Goal: Task Accomplishment & Management: Manage account settings

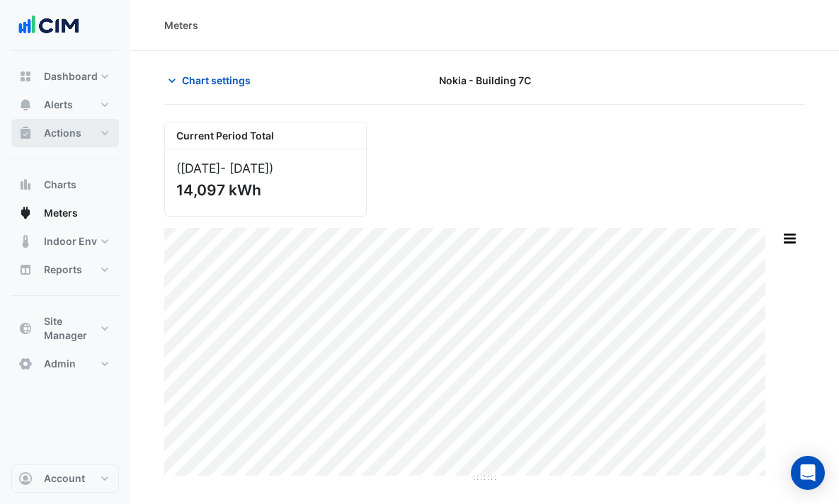
click at [76, 130] on span "Actions" at bounding box center [63, 133] width 38 height 14
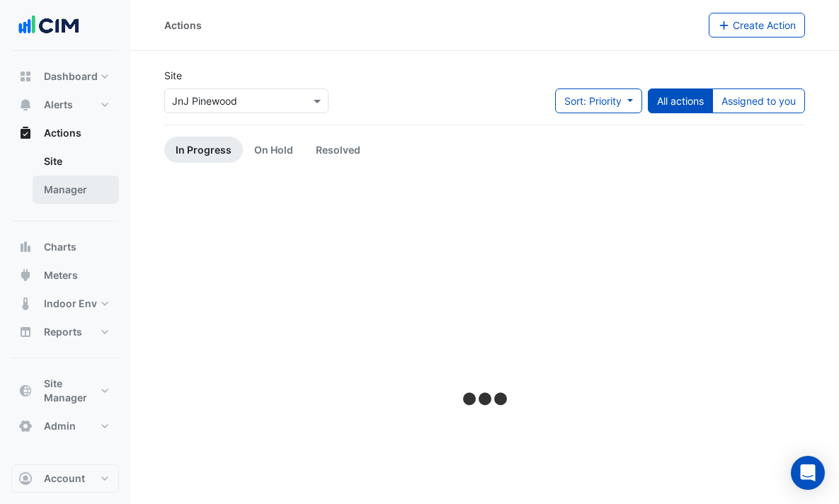
click at [84, 196] on link "Manager" at bounding box center [76, 190] width 86 height 28
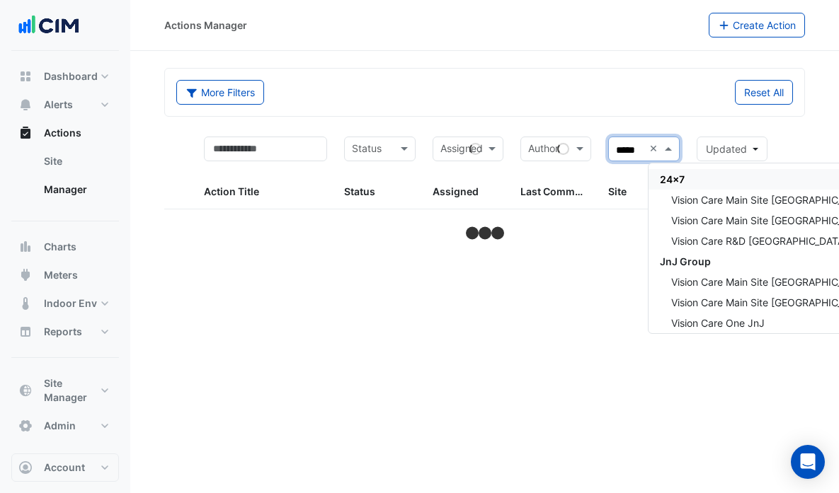
type input "******"
click at [807, 222] on span "Vision Care Main Site Limerick" at bounding box center [770, 221] width 199 height 12
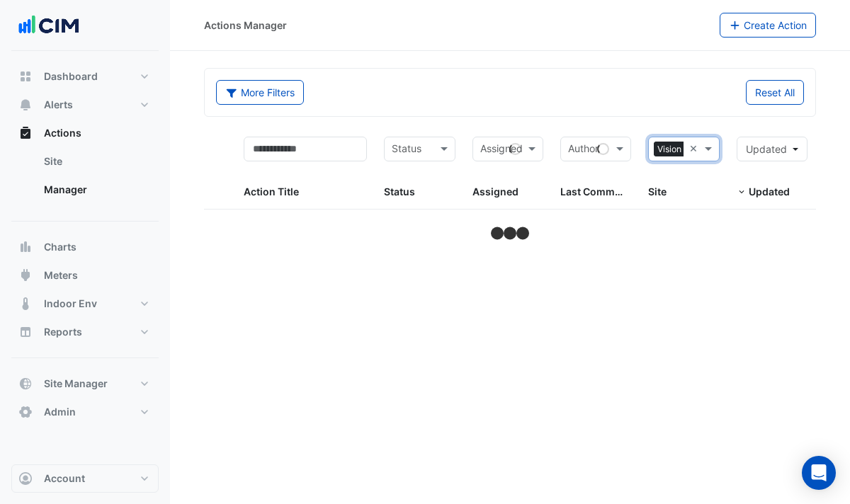
select select "***"
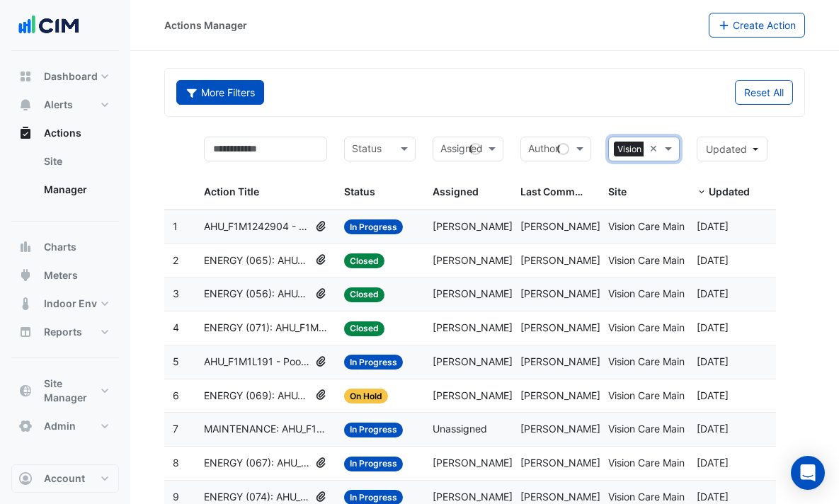
click at [264, 94] on button "More Filters" at bounding box center [220, 92] width 88 height 25
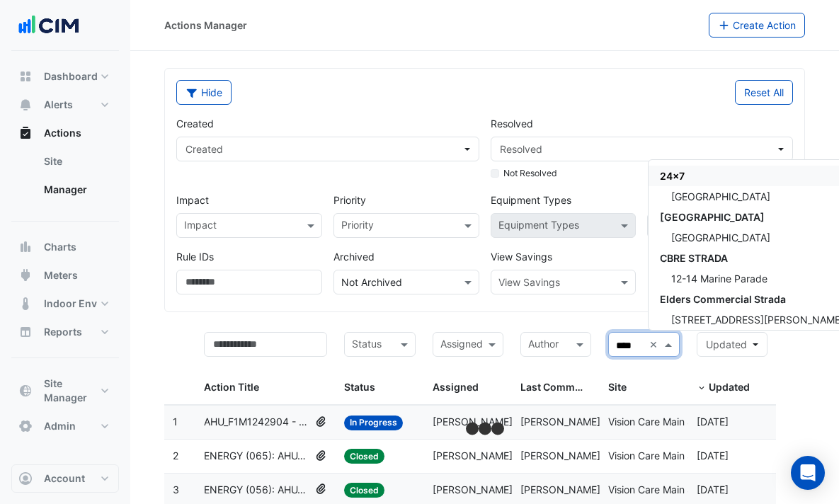
type input "*****"
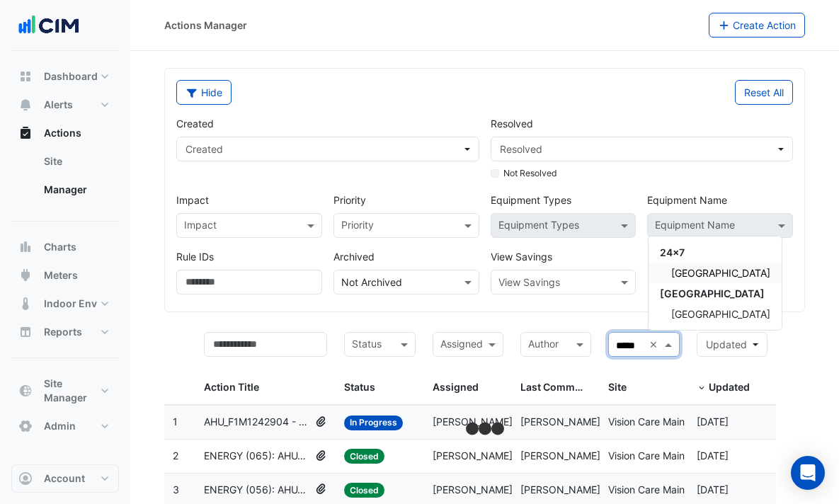
click at [714, 271] on span "Adare Manor" at bounding box center [720, 273] width 99 height 12
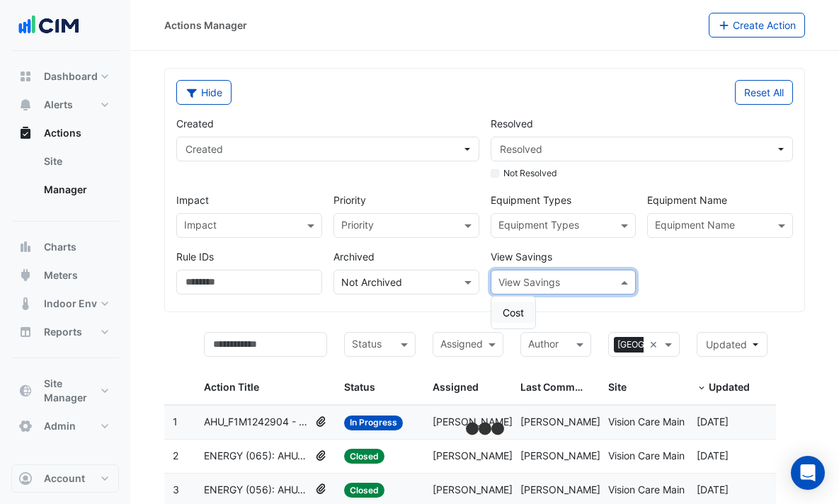
click at [601, 292] on div "View Savings" at bounding box center [564, 282] width 146 height 25
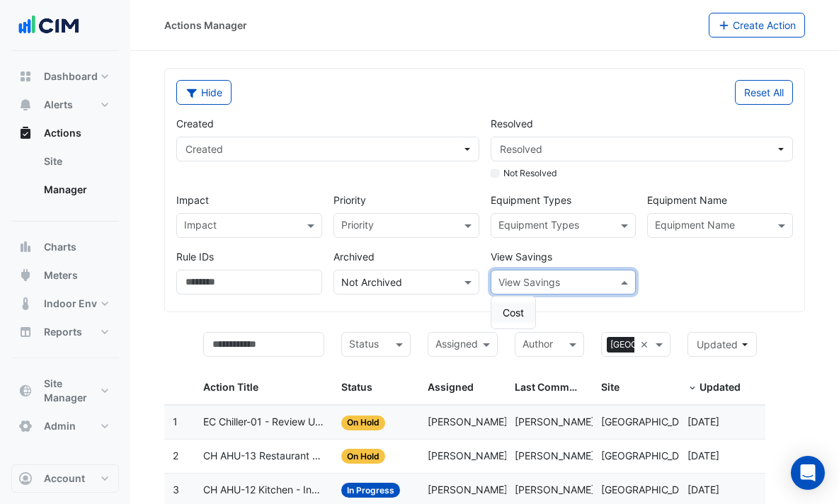
click at [524, 309] on span "Cost" at bounding box center [513, 313] width 21 height 12
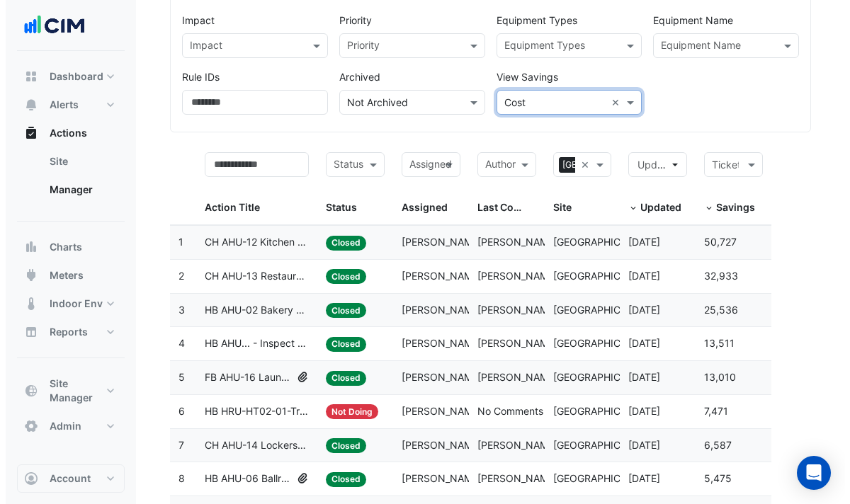
scroll to position [189, 0]
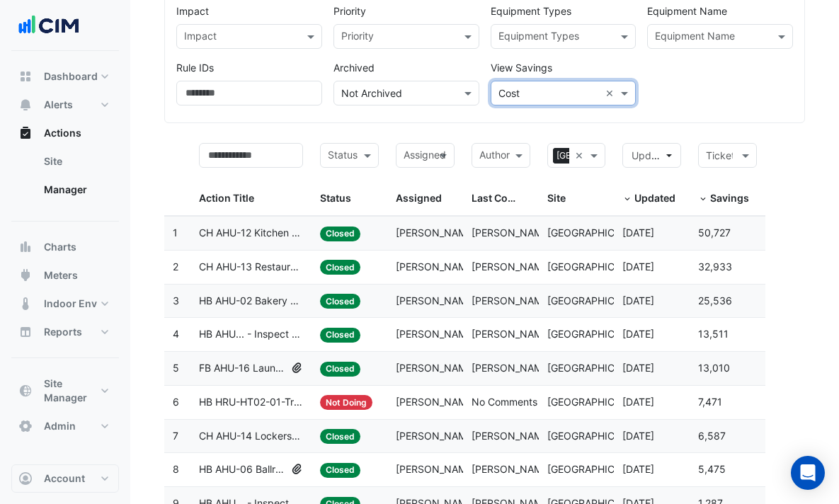
click at [303, 268] on span "CH AHU-13 Restaurant - Inspect Chilled Water Valve Leak" at bounding box center [251, 267] width 104 height 16
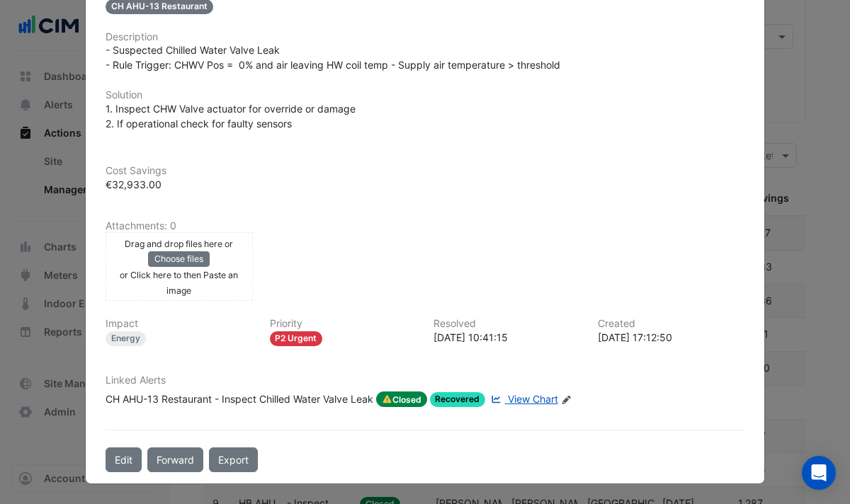
scroll to position [302, 0]
click at [518, 402] on span "View Chart" at bounding box center [533, 399] width 50 height 12
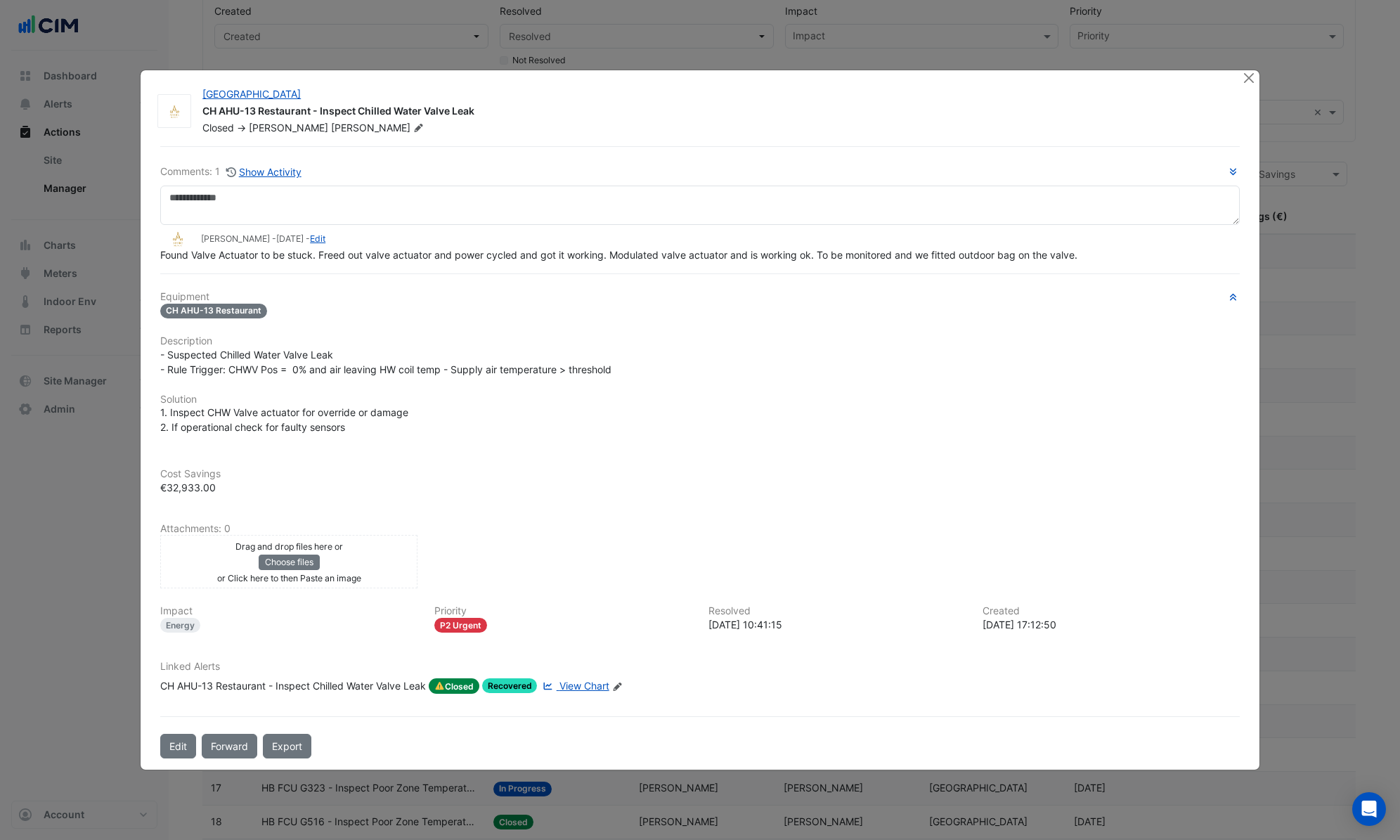
scroll to position [0, 0]
click at [832, 499] on icon "Open Intercom Messenger" at bounding box center [1369, 809] width 16 height 18
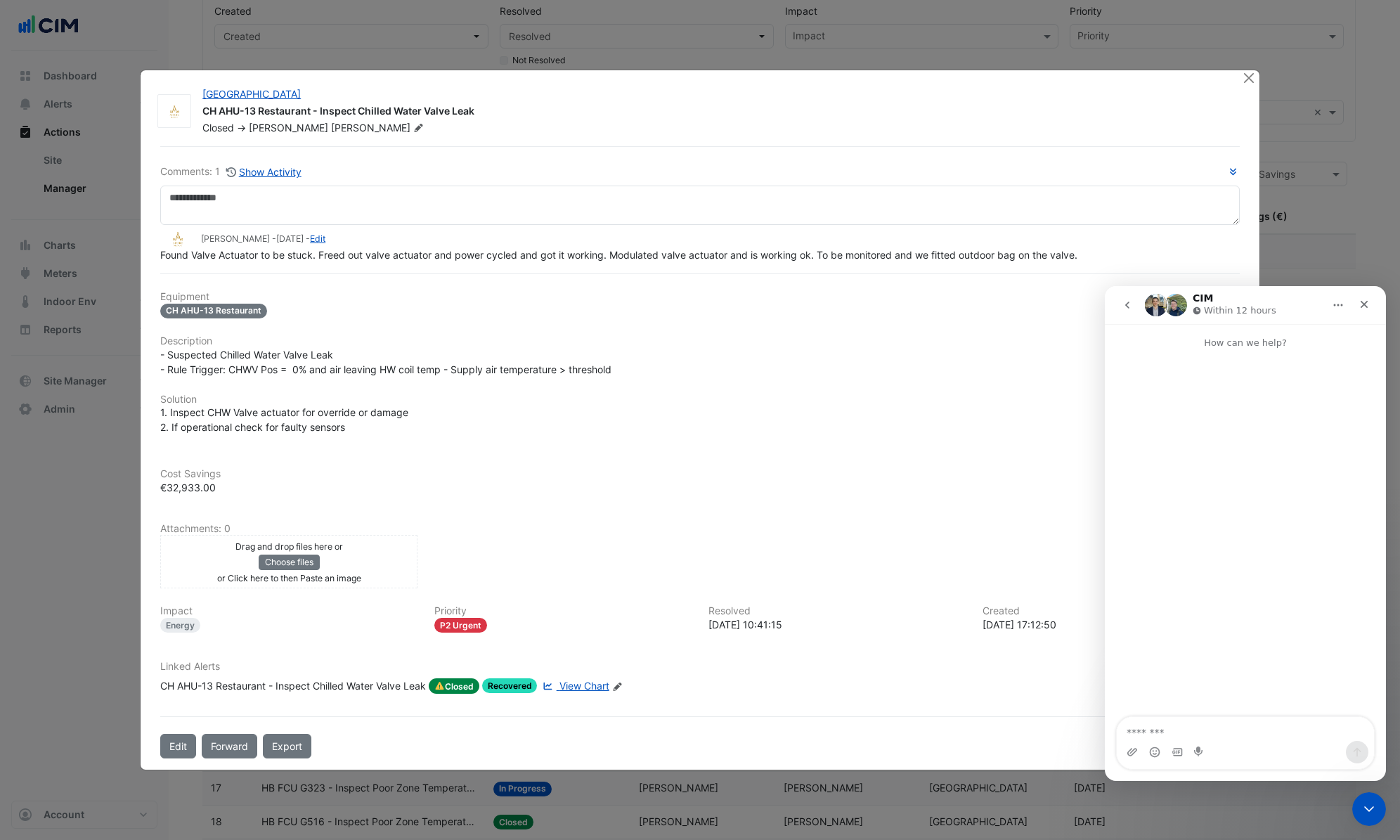
click at [832, 300] on button "go back" at bounding box center [1127, 305] width 27 height 27
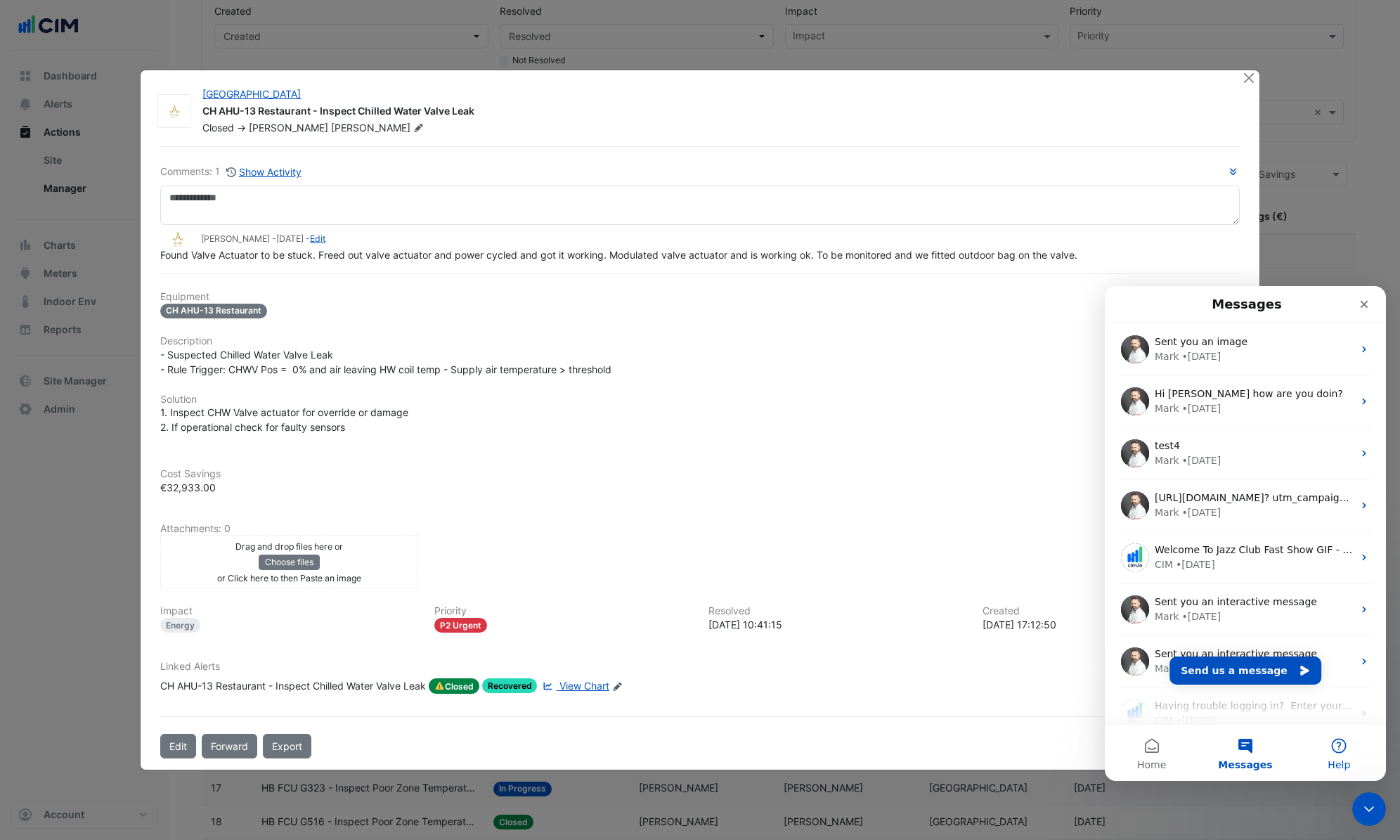
click at [832, 499] on button "Help" at bounding box center [1339, 753] width 93 height 57
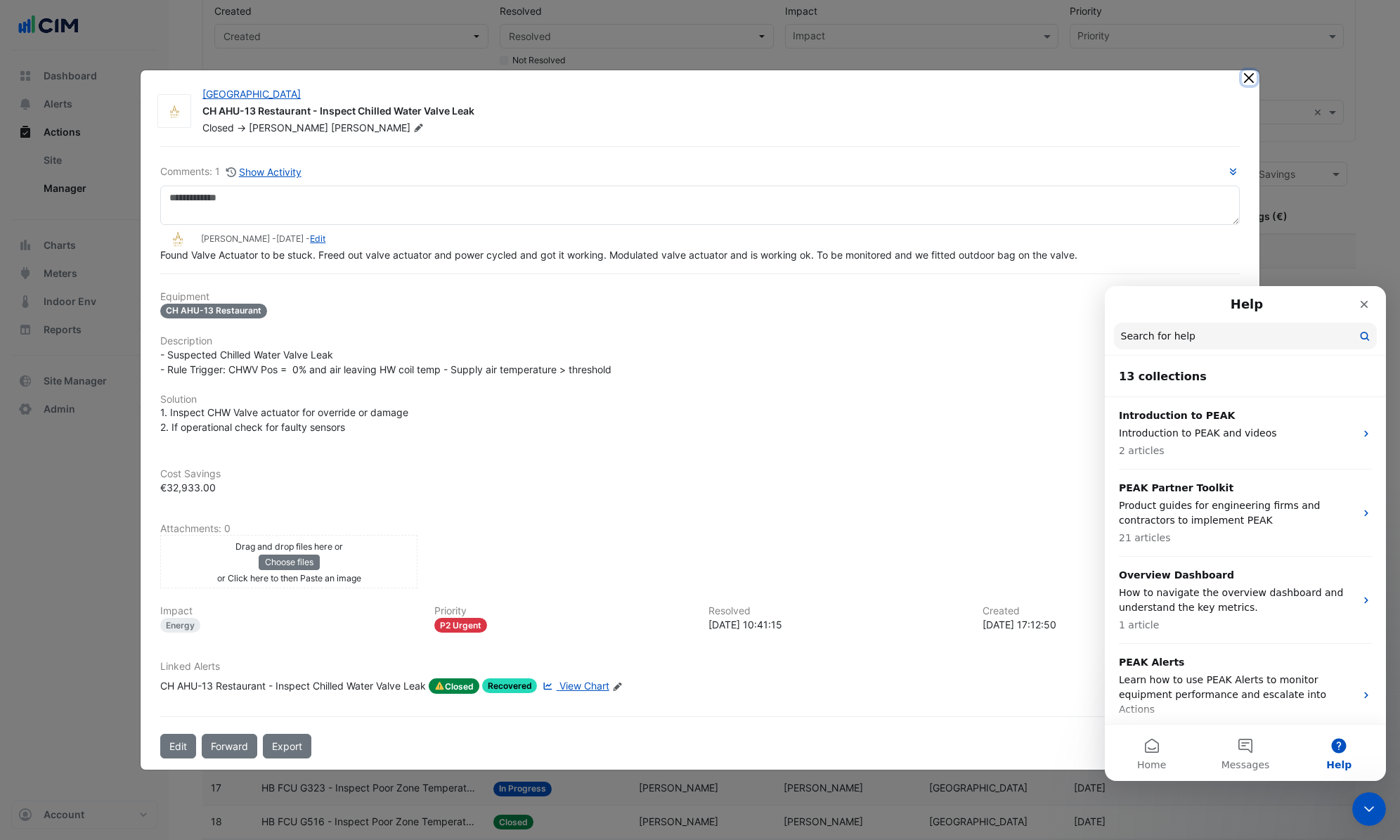
click at [832, 83] on button "Close" at bounding box center [1249, 77] width 15 height 15
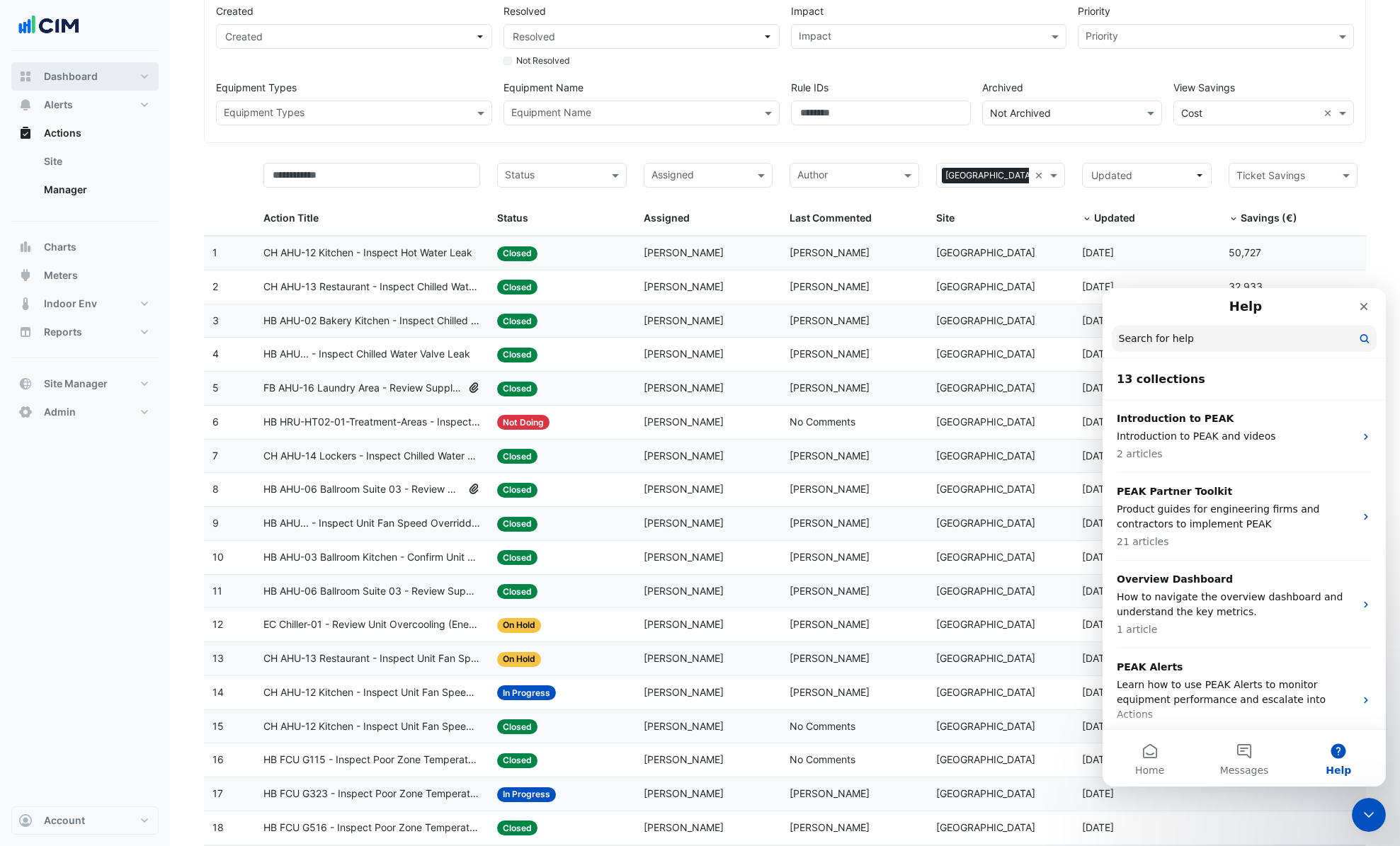
click at [65, 85] on button "Dashboard" at bounding box center [84, 76] width 147 height 28
select select "***"
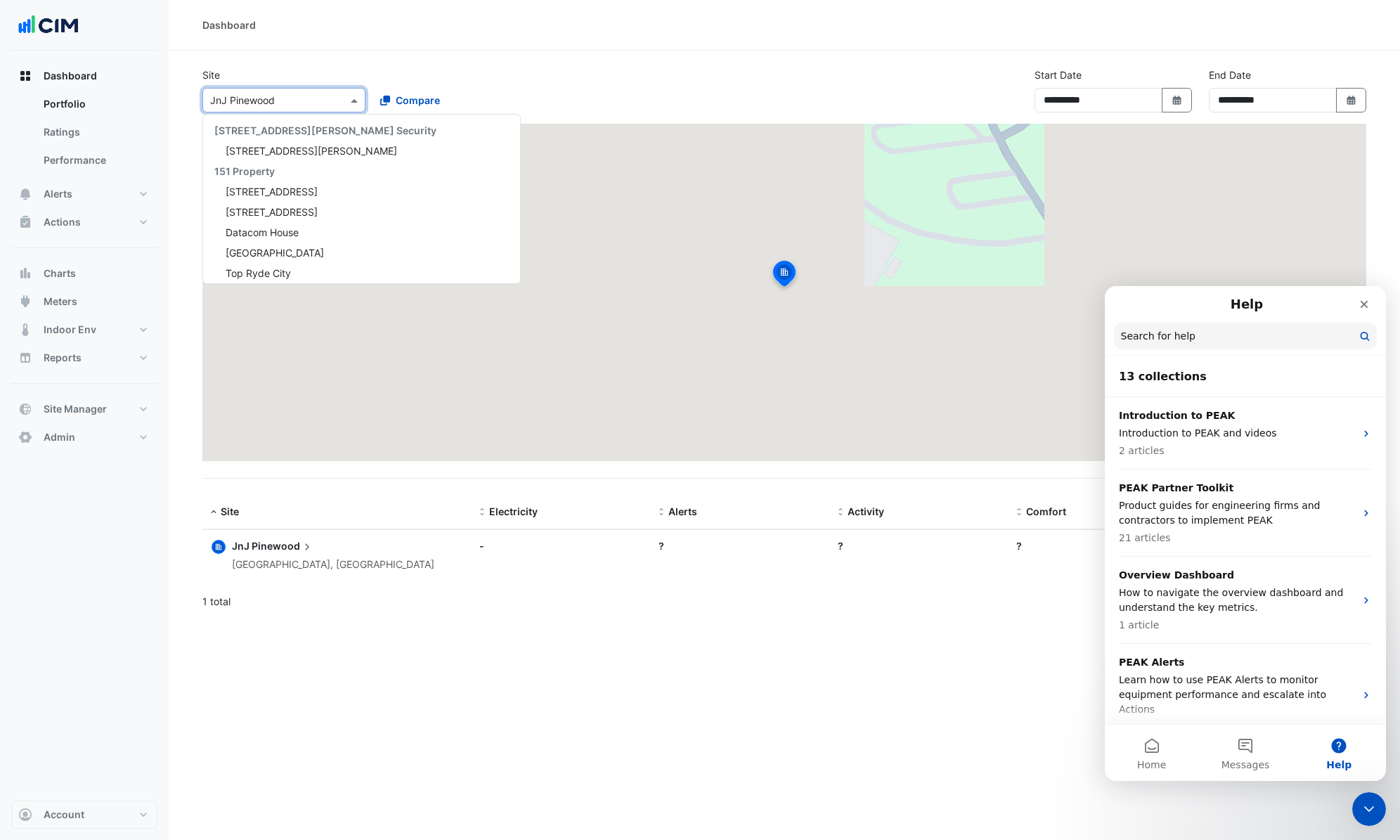
click at [283, 99] on input "text" at bounding box center [270, 100] width 119 height 15
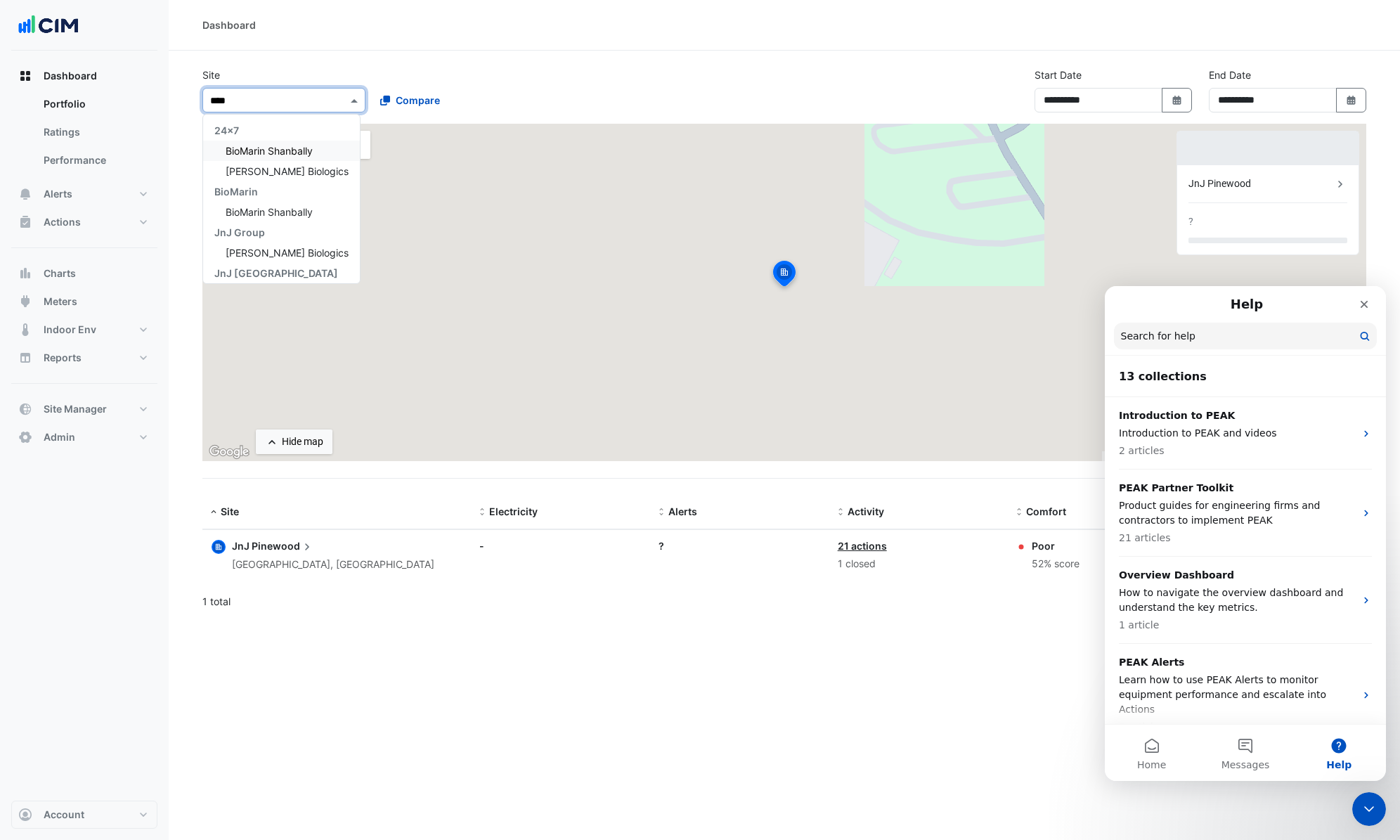
type input "*****"
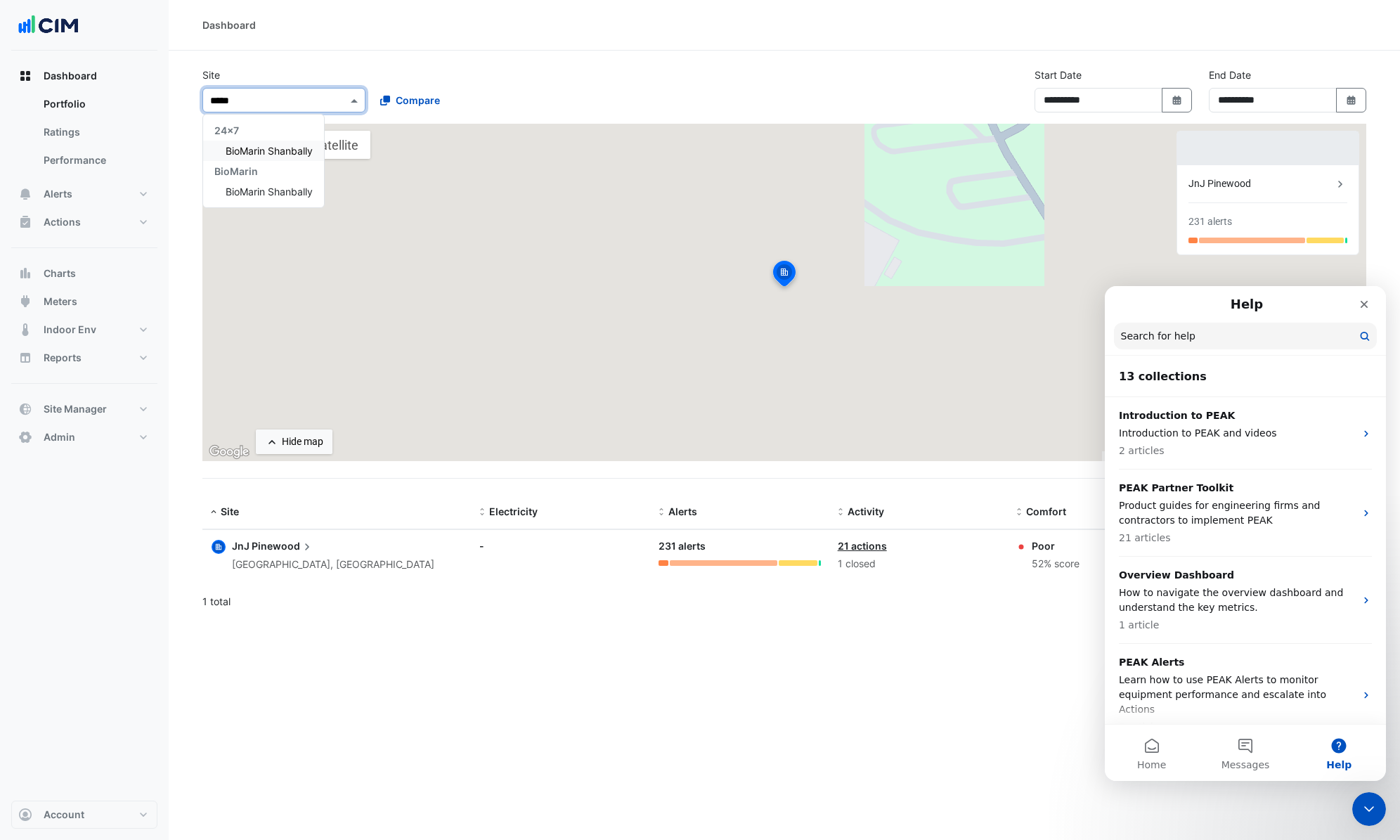
click at [274, 151] on span "BioMarin Shanbally" at bounding box center [269, 151] width 87 height 12
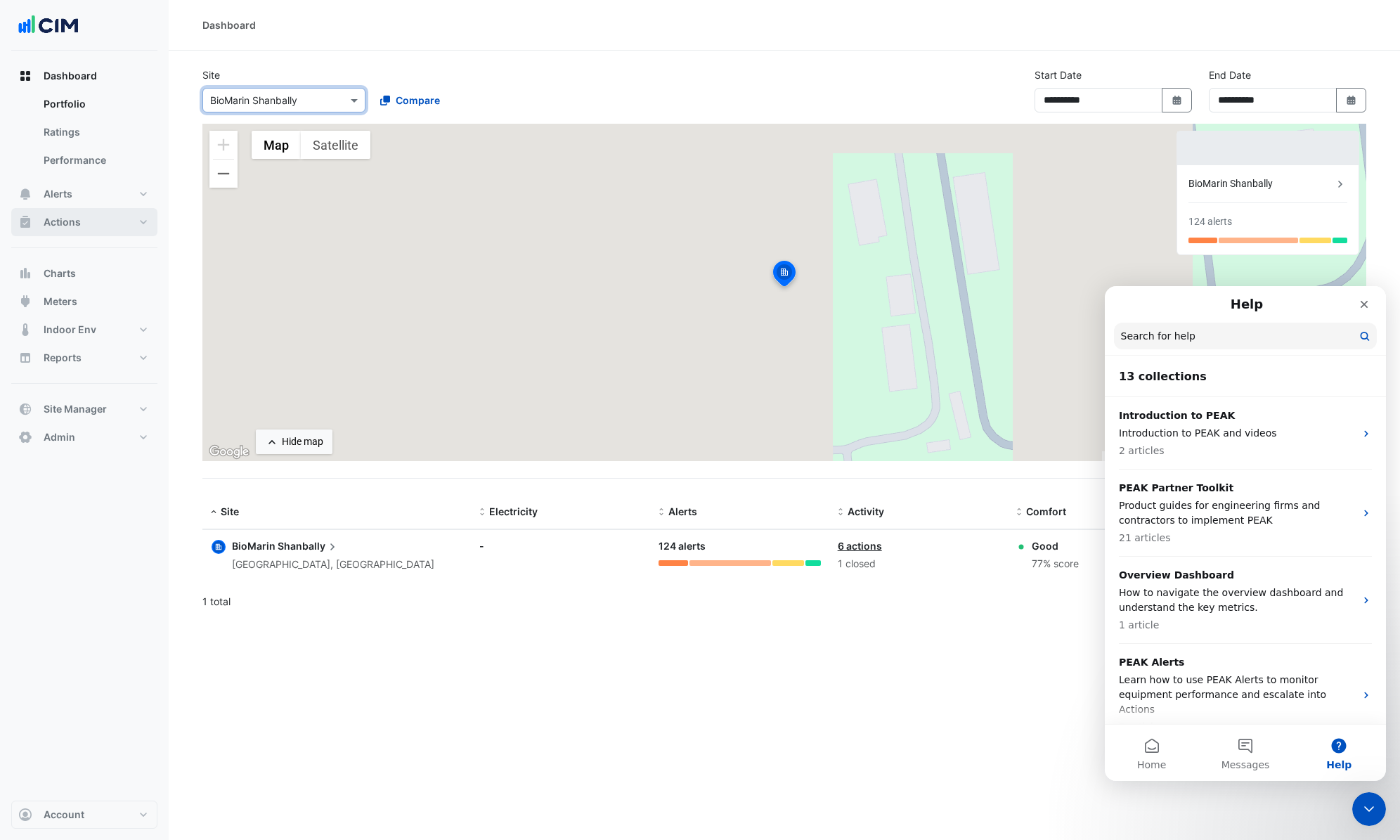
click at [84, 215] on button "Actions" at bounding box center [83, 222] width 146 height 28
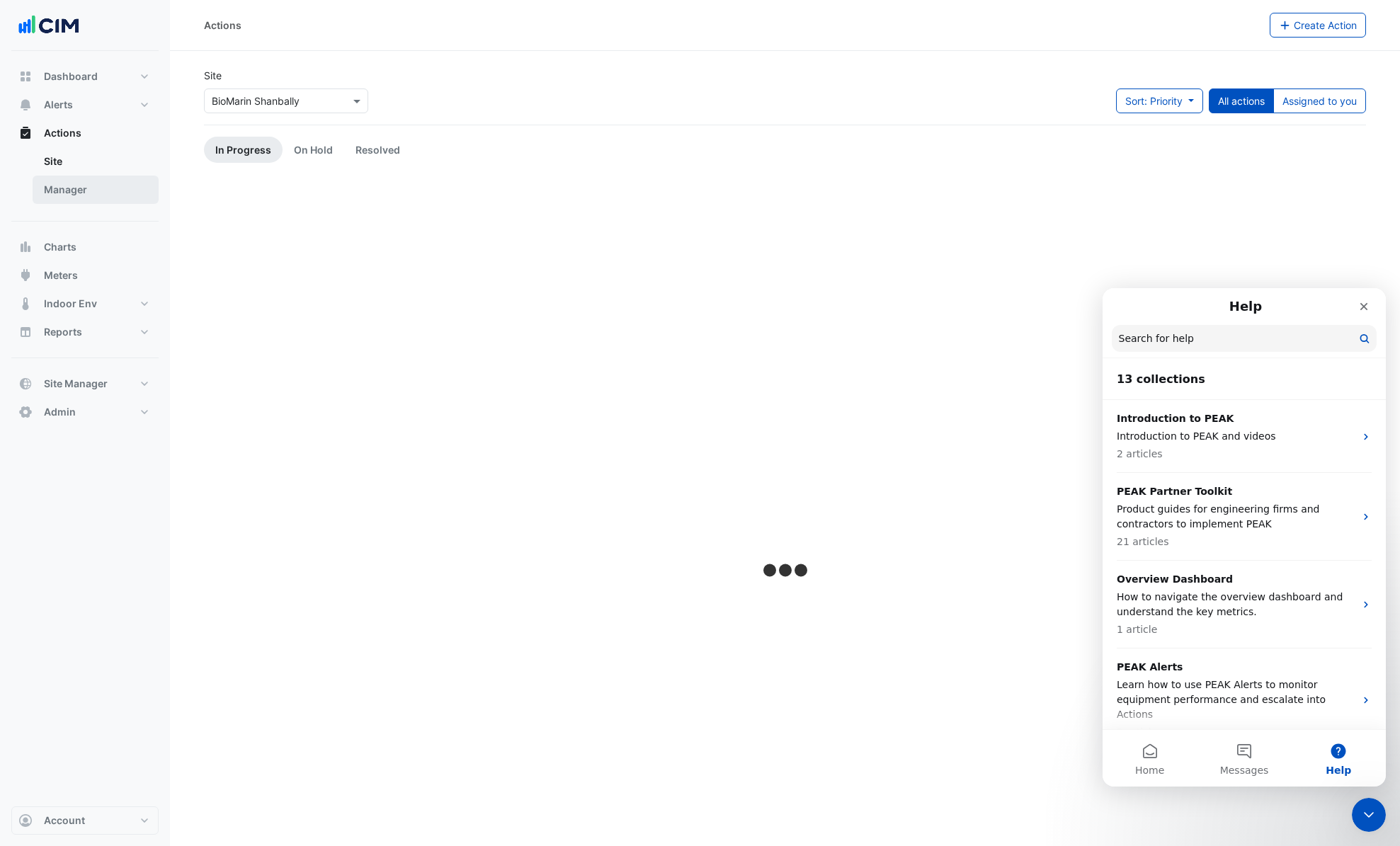
click at [91, 184] on link "Manager" at bounding box center [96, 190] width 126 height 28
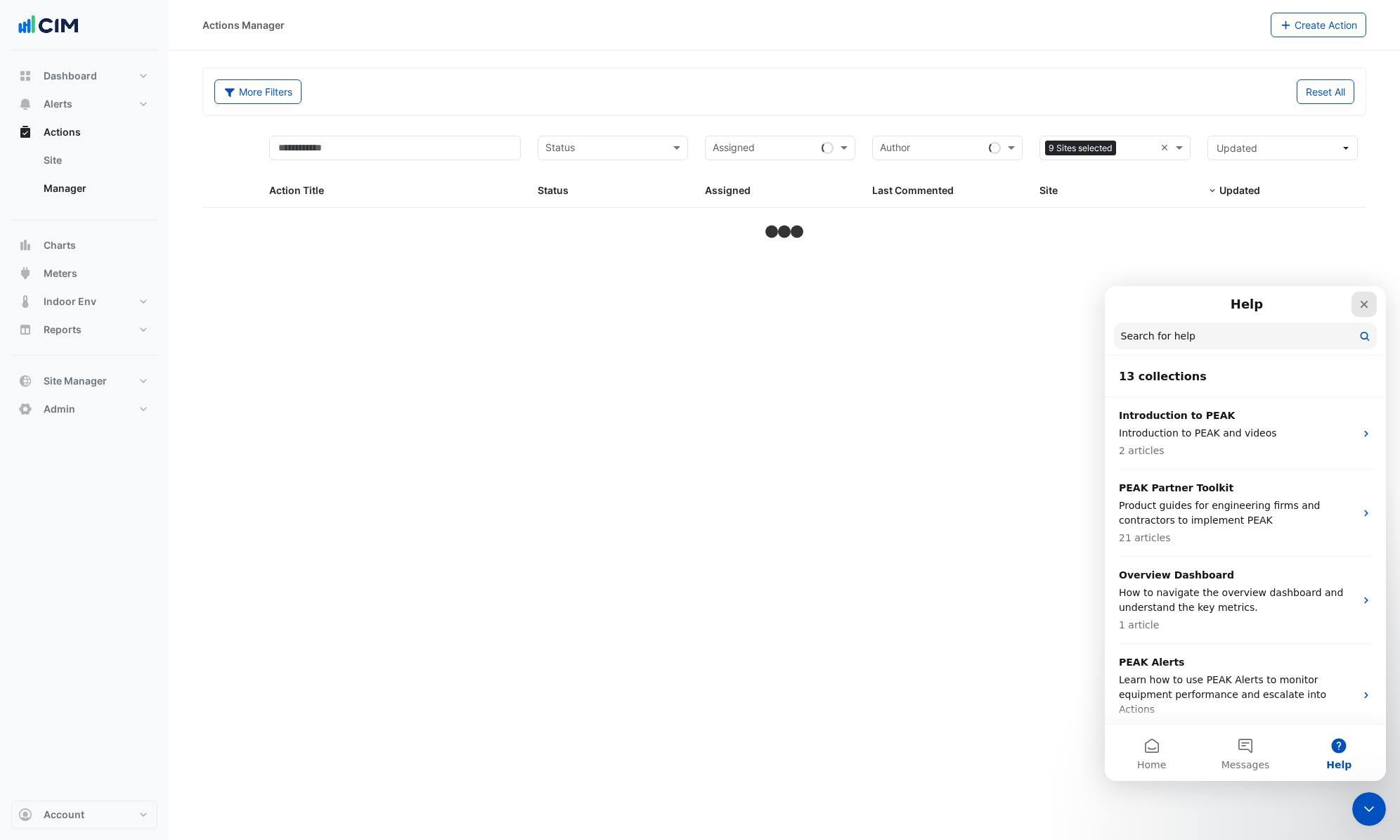
click at [832, 301] on icon "Close" at bounding box center [1363, 304] width 11 height 11
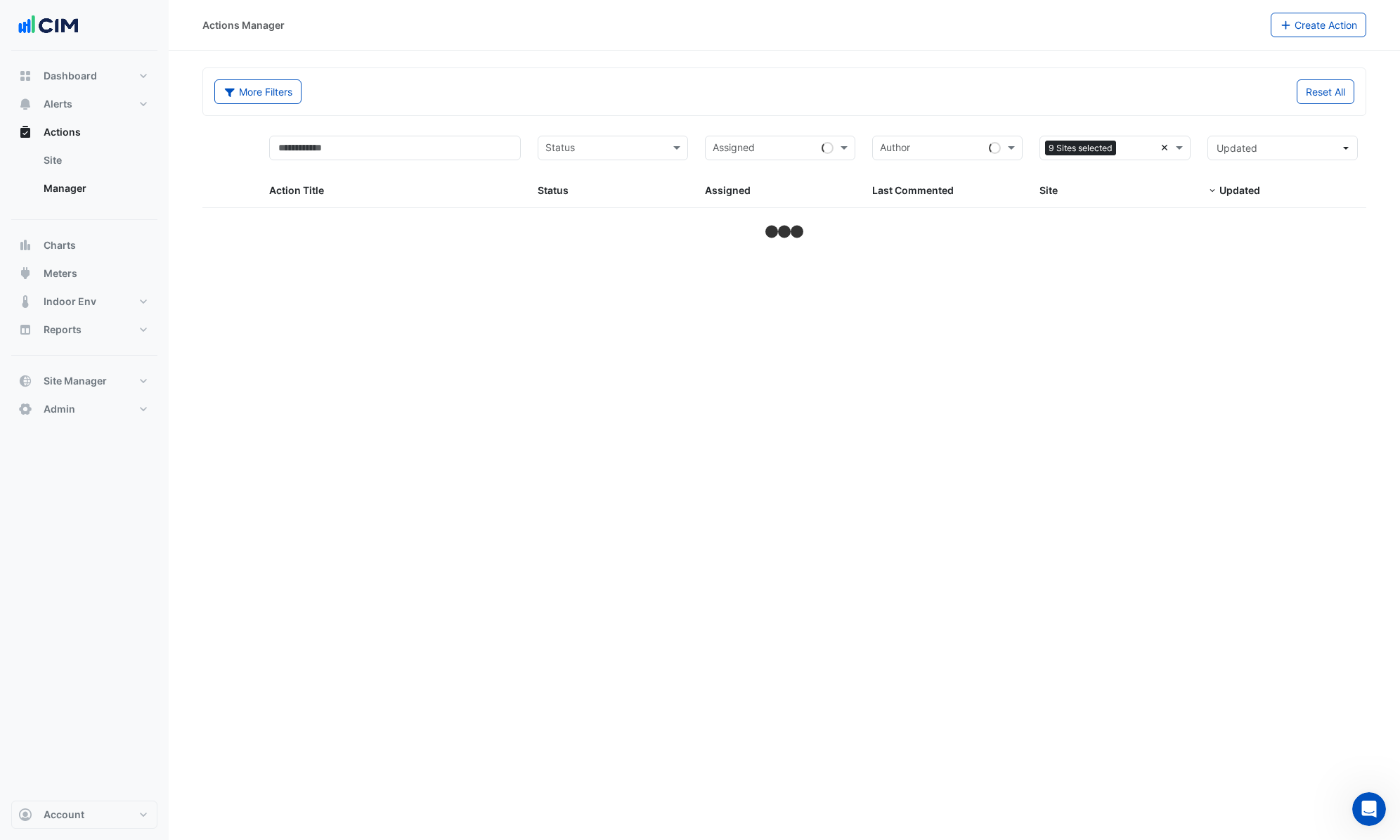
select select "***"
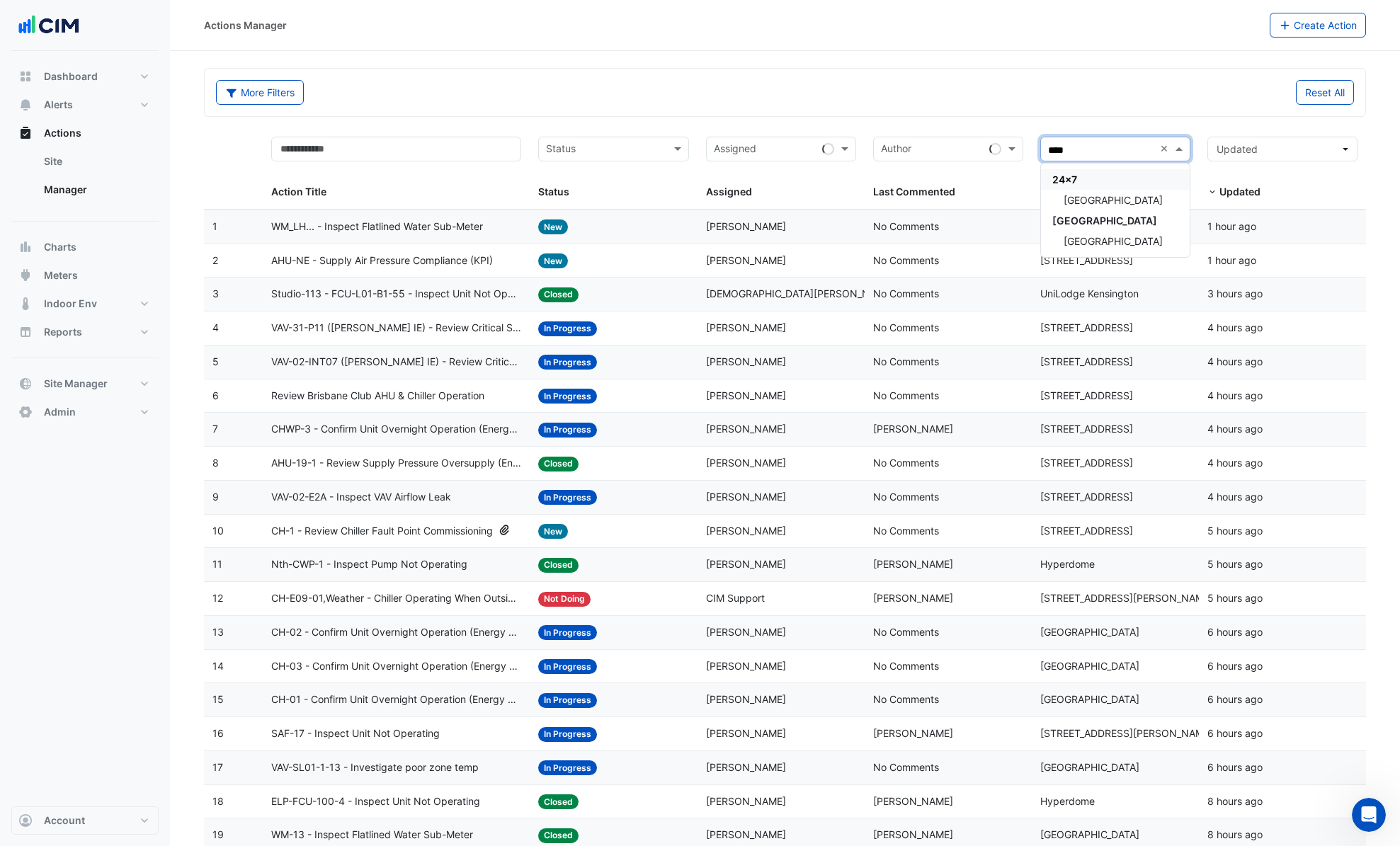
type input "*****"
click at [838, 202] on div "[GEOGRAPHIC_DATA]" at bounding box center [1115, 200] width 149 height 21
click at [285, 95] on button "More Filters" at bounding box center [260, 92] width 88 height 25
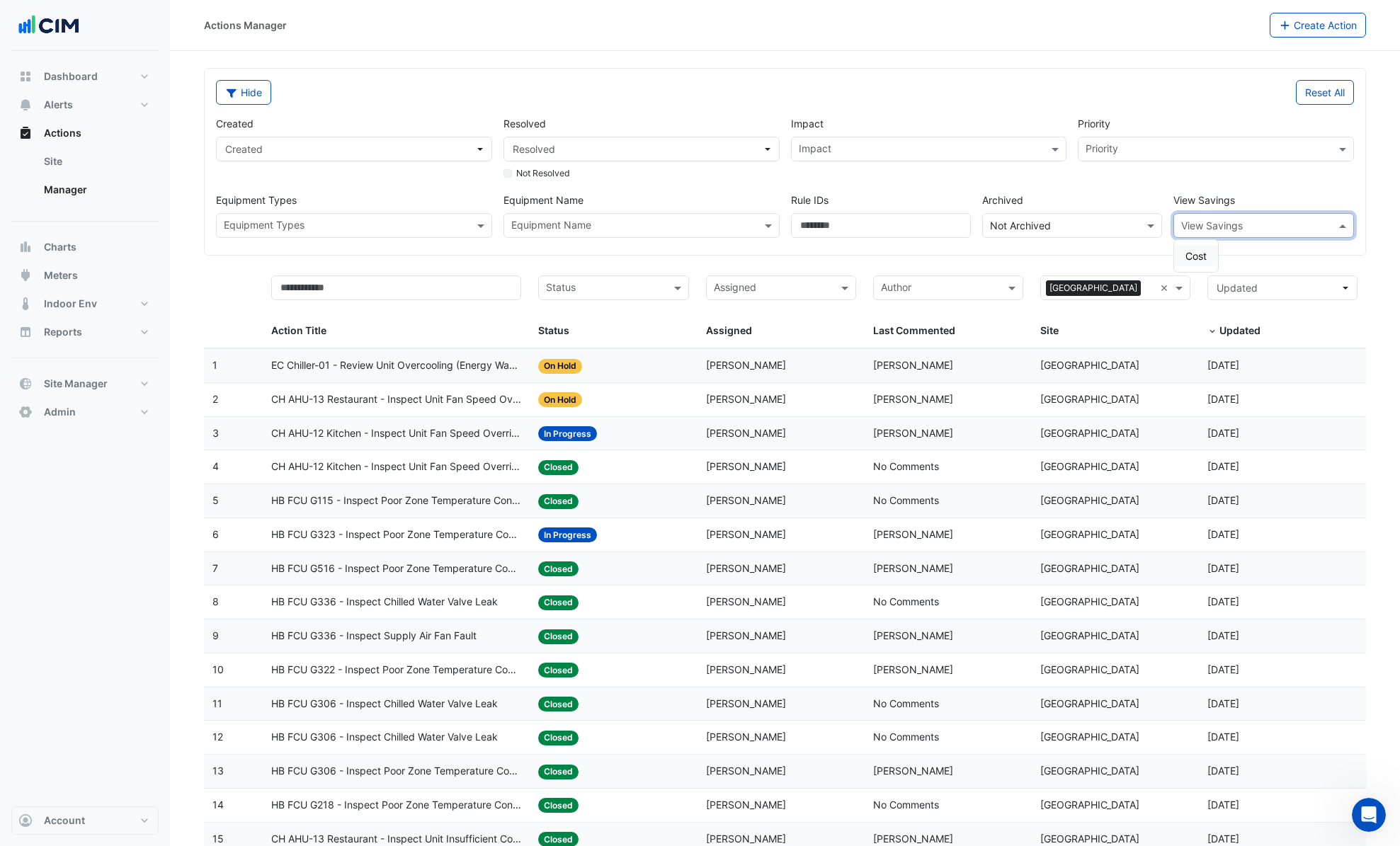
click at [838, 231] on input "text" at bounding box center [1249, 226] width 136 height 15
click at [838, 251] on span "Cost" at bounding box center [1195, 256] width 21 height 12
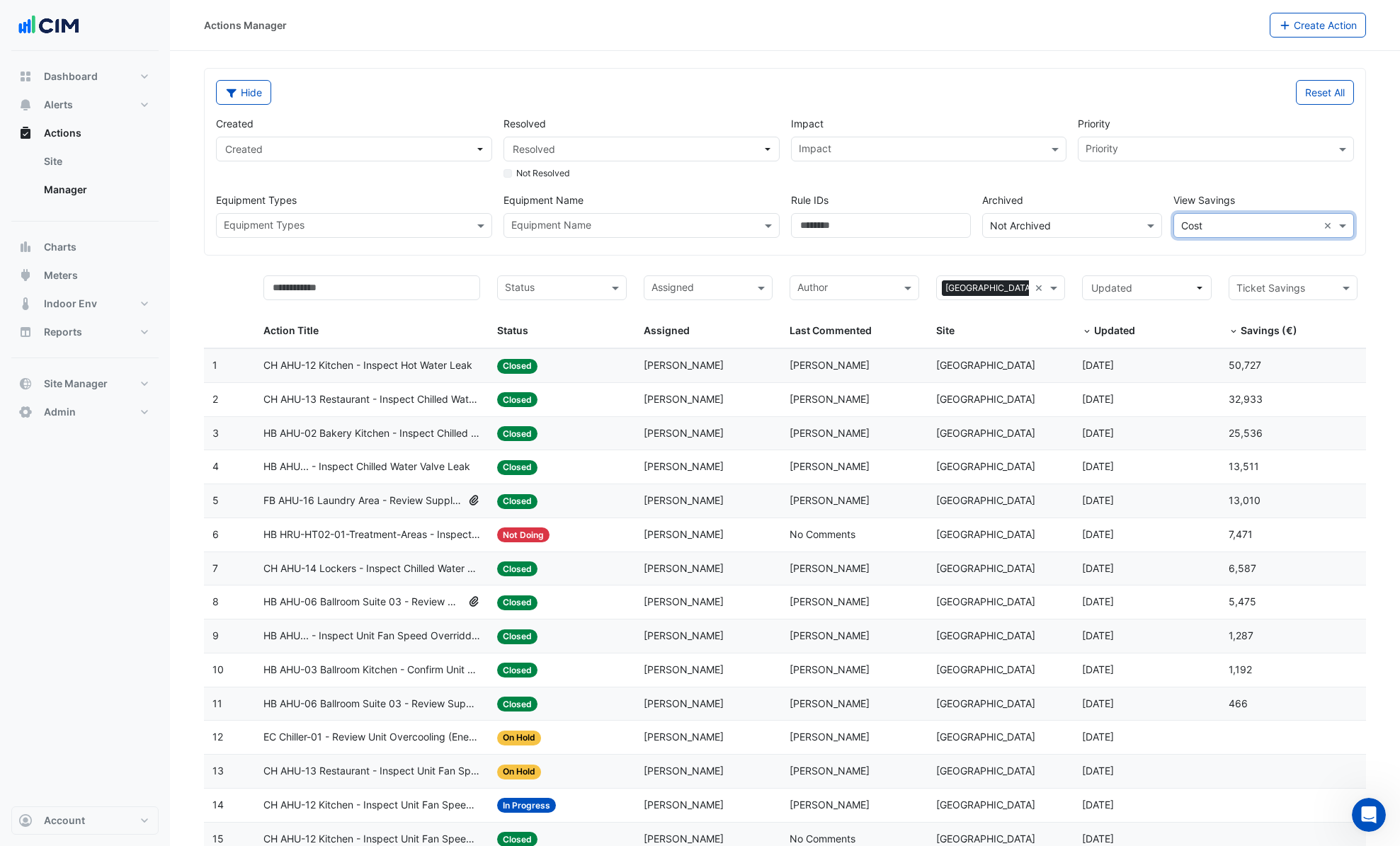
click at [357, 377] on datatable-body-cell "Action Title: CH AHU-12 Kitchen - Inspect Hot Water Leak" at bounding box center [372, 365] width 234 height 33
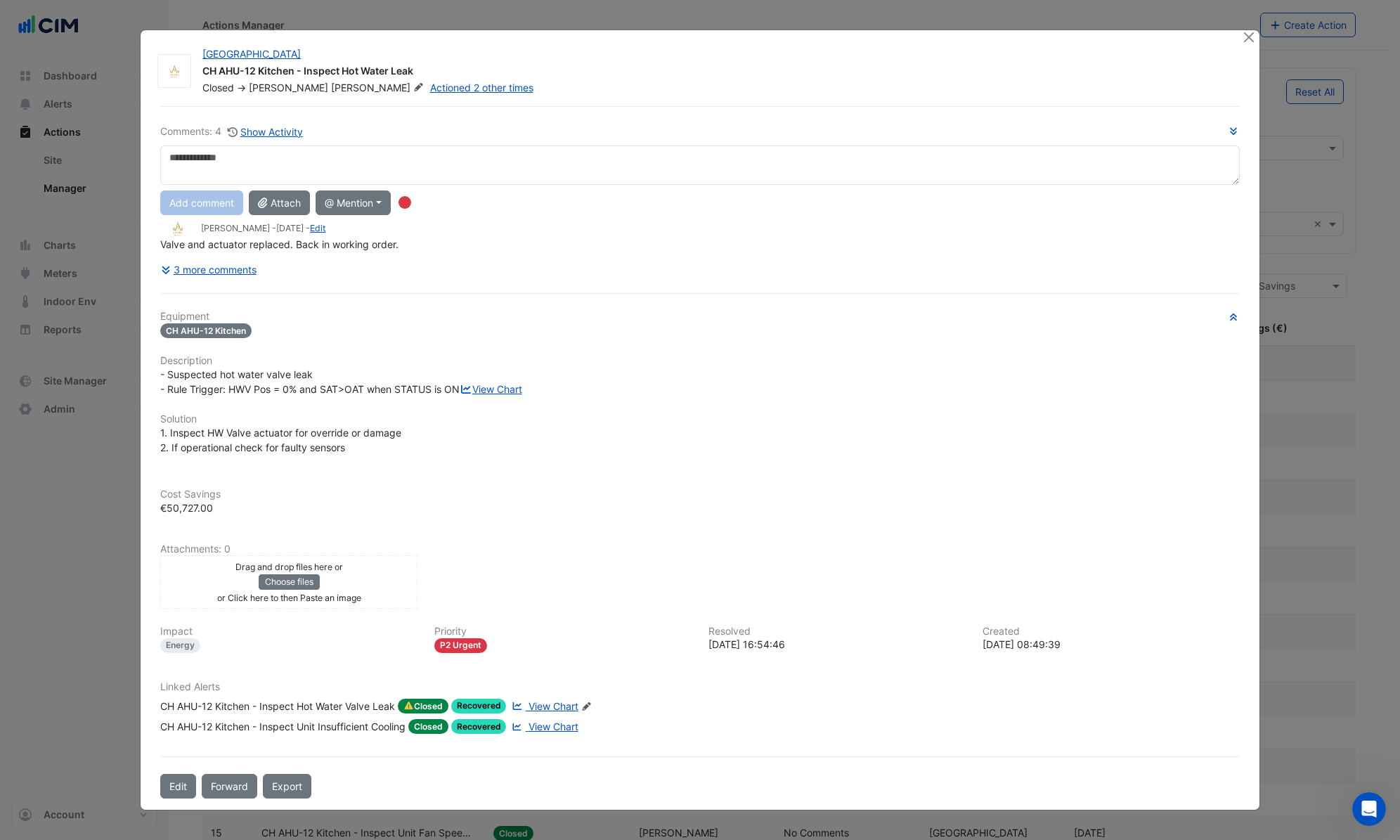
click at [538, 499] on span "View Chart" at bounding box center [553, 706] width 50 height 12
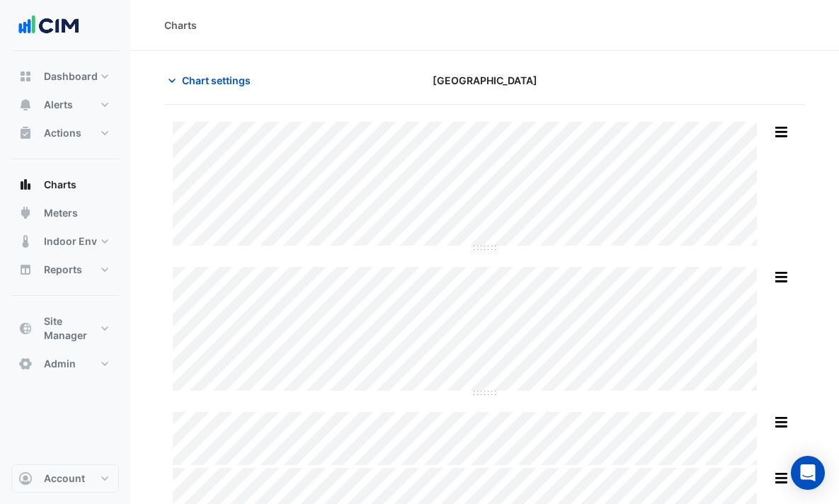
type input "**********"
click at [251, 86] on span "Chart settings" at bounding box center [216, 80] width 69 height 15
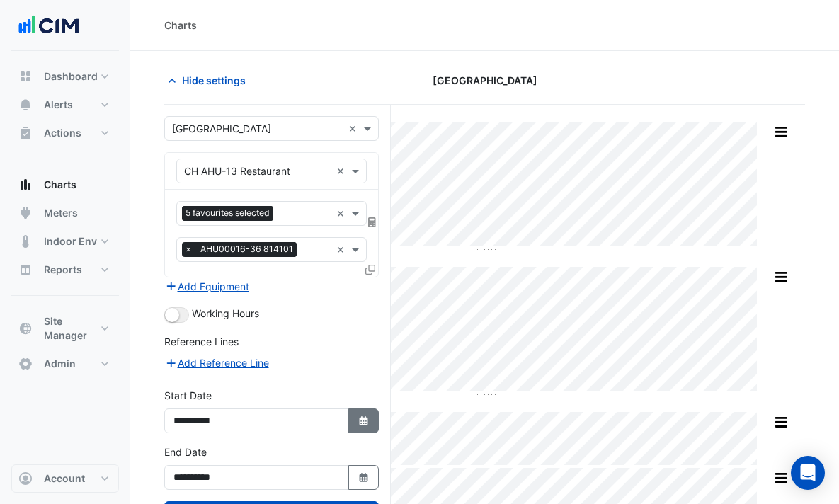
click at [379, 430] on button "Select Date" at bounding box center [363, 420] width 31 height 25
select select "**"
select select "****"
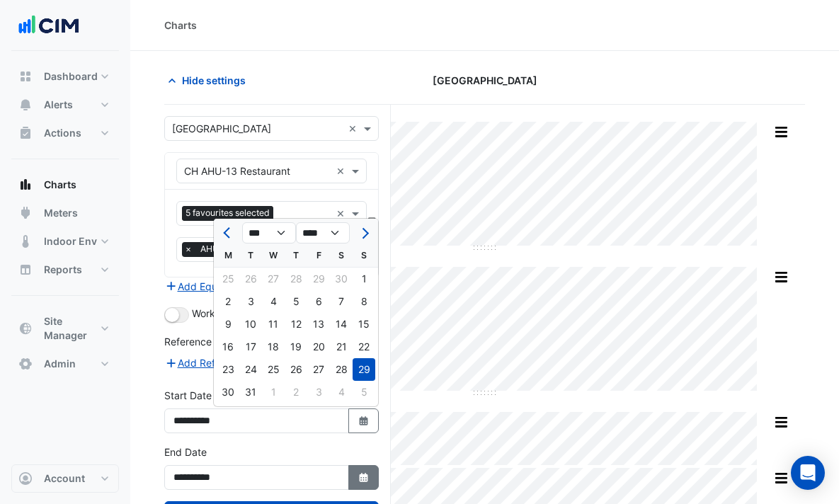
click at [367, 479] on icon "button" at bounding box center [363, 477] width 8 height 9
select select "****"
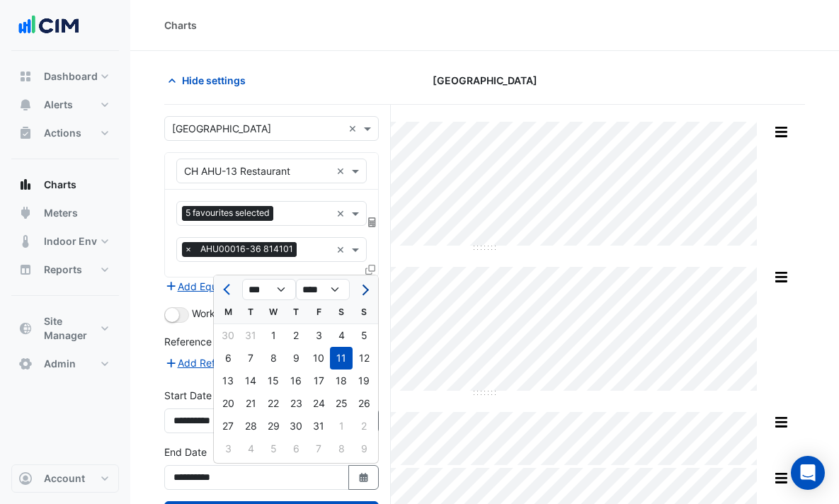
click at [367, 296] on button "Next month" at bounding box center [363, 289] width 17 height 23
select select "*"
click at [236, 445] on div "31" at bounding box center [228, 449] width 23 height 23
type input "**********"
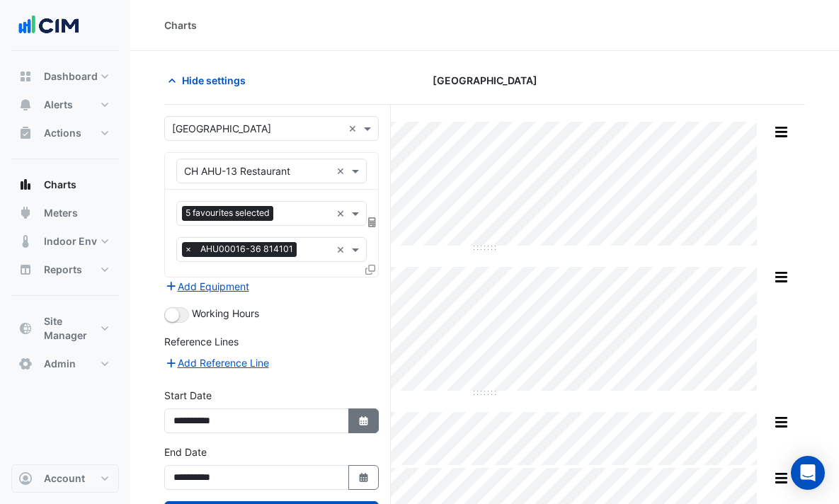
click at [367, 424] on icon "button" at bounding box center [363, 420] width 8 height 9
select select "**"
select select "****"
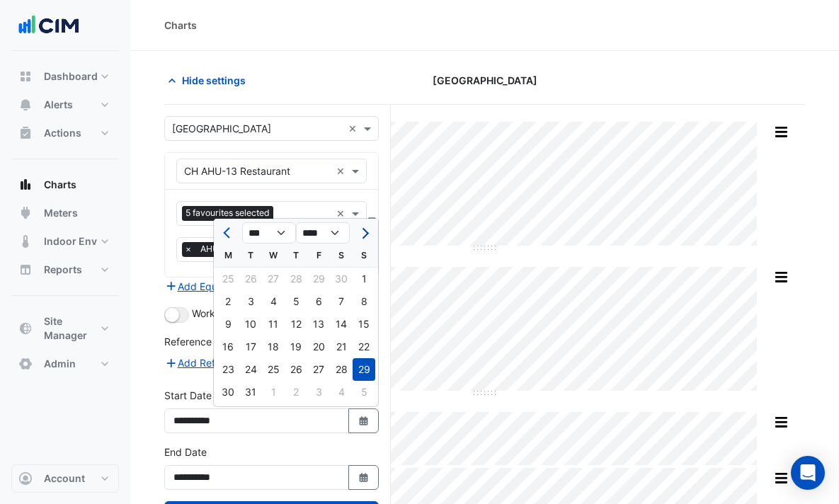
click at [365, 235] on span "Next month" at bounding box center [363, 233] width 11 height 11
select select "*"
select select "****"
click at [365, 235] on span "Next month" at bounding box center [363, 233] width 11 height 11
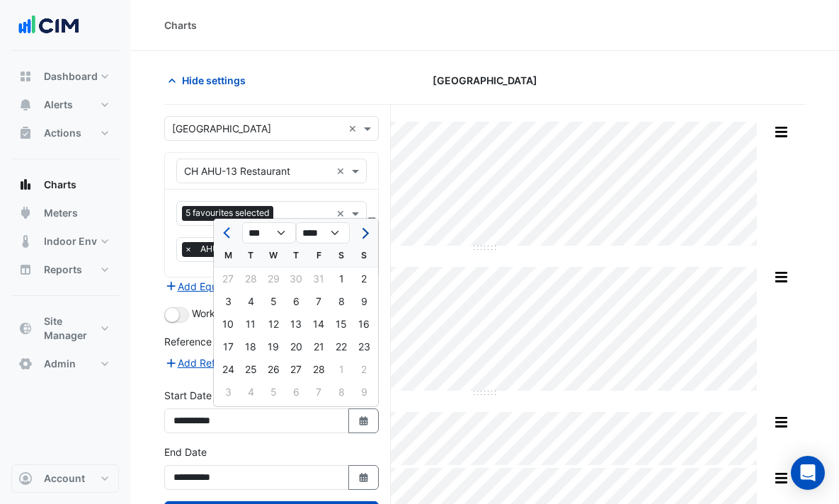
select select "*"
click at [337, 278] on div "1" at bounding box center [341, 279] width 23 height 23
type input "**********"
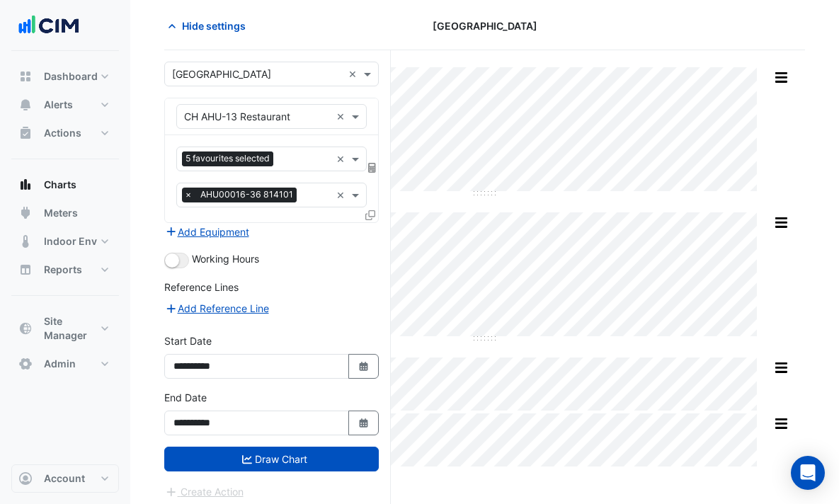
scroll to position [62, 0]
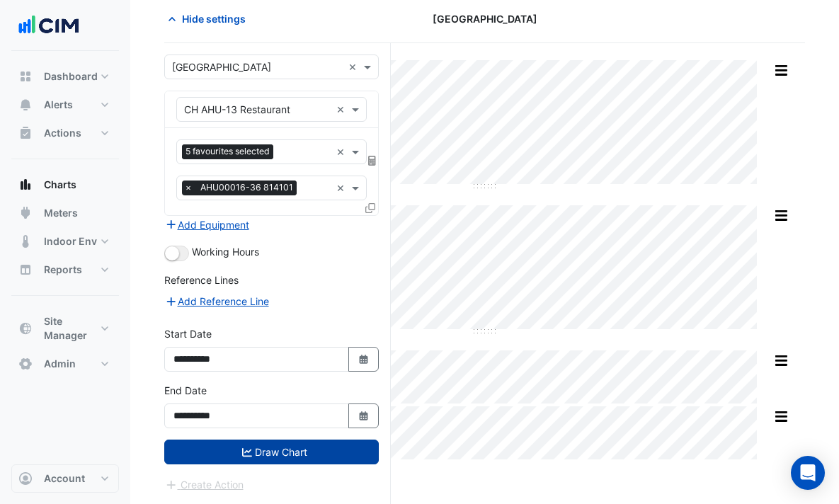
click at [306, 457] on button "Draw Chart" at bounding box center [271, 452] width 215 height 25
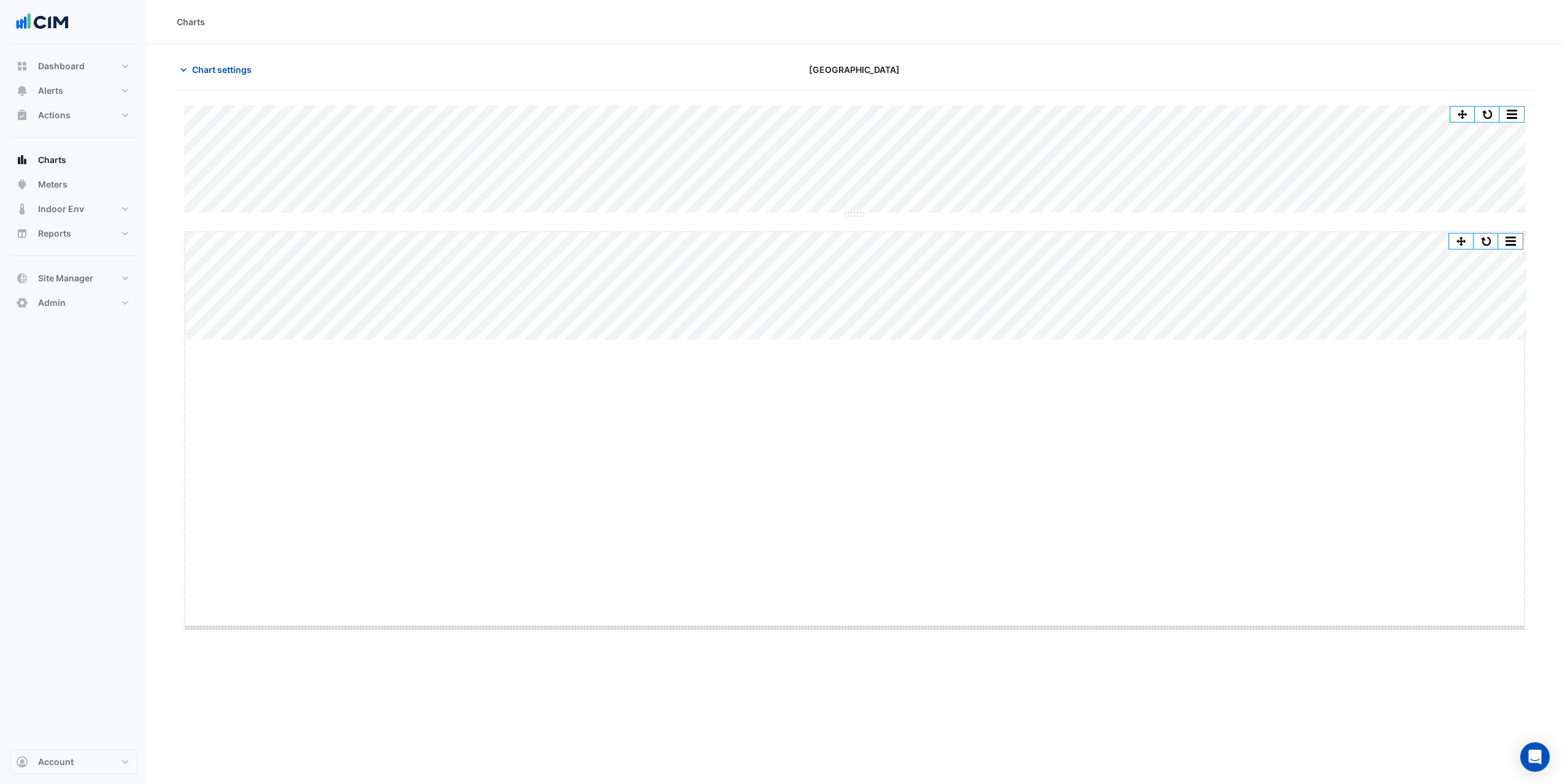
drag, startPoint x: 853, startPoint y: 340, endPoint x: 827, endPoint y: 627, distance: 288.2
drag, startPoint x: 851, startPoint y: 215, endPoint x: 840, endPoint y: 171, distance: 45.4
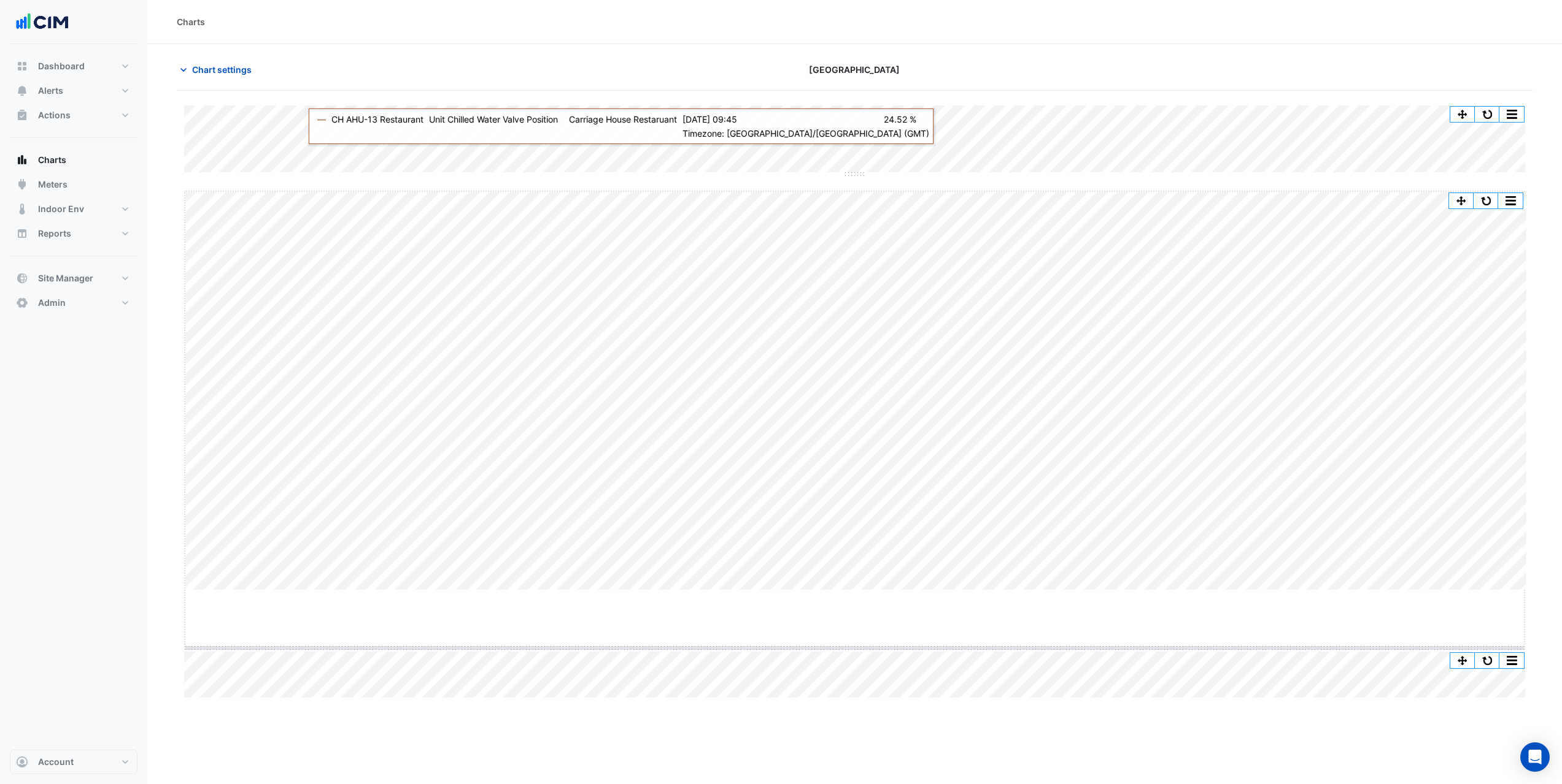
drag, startPoint x: 848, startPoint y: 592, endPoint x: 845, endPoint y: 650, distance: 58.1
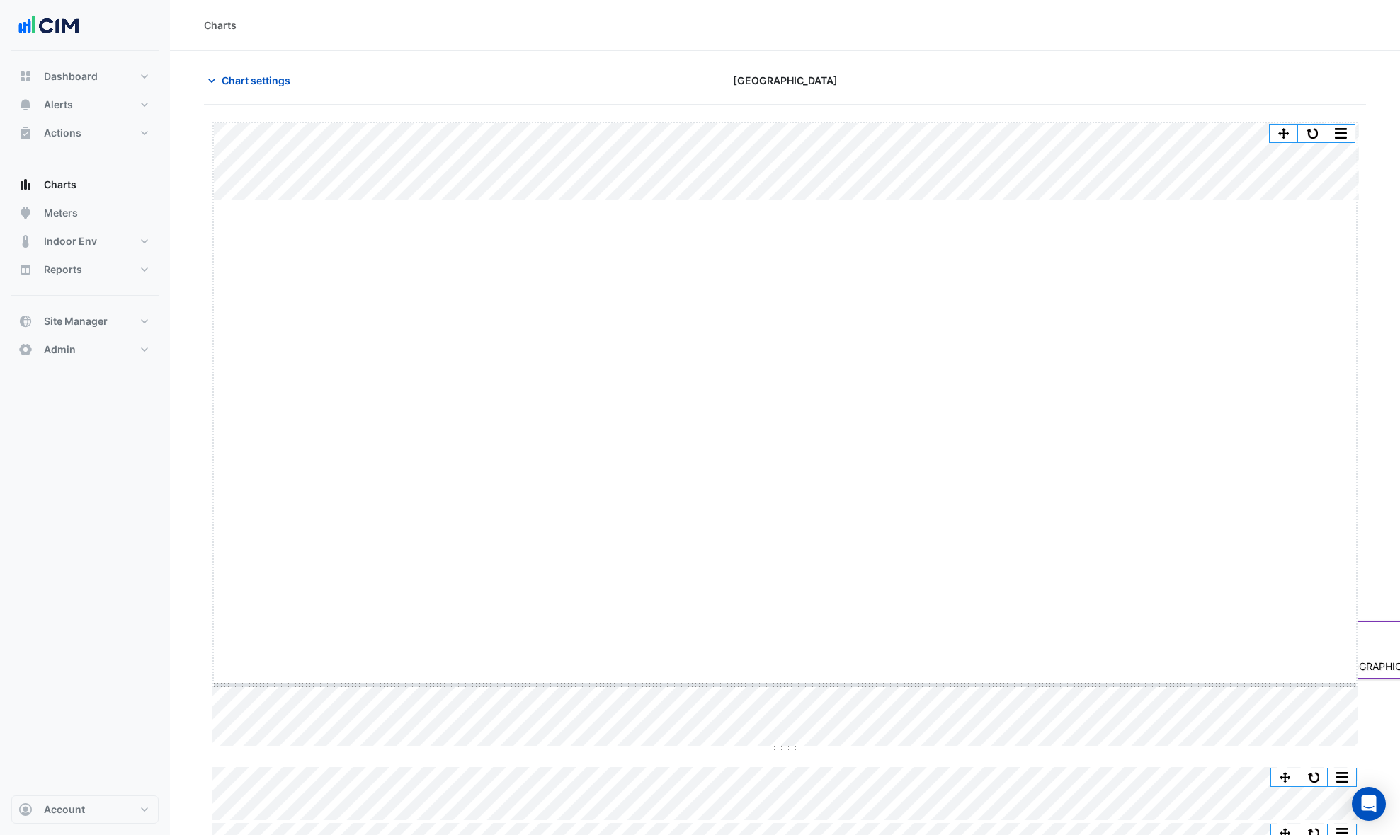
drag, startPoint x: 787, startPoint y: 202, endPoint x: 781, endPoint y: 686, distance: 484.3
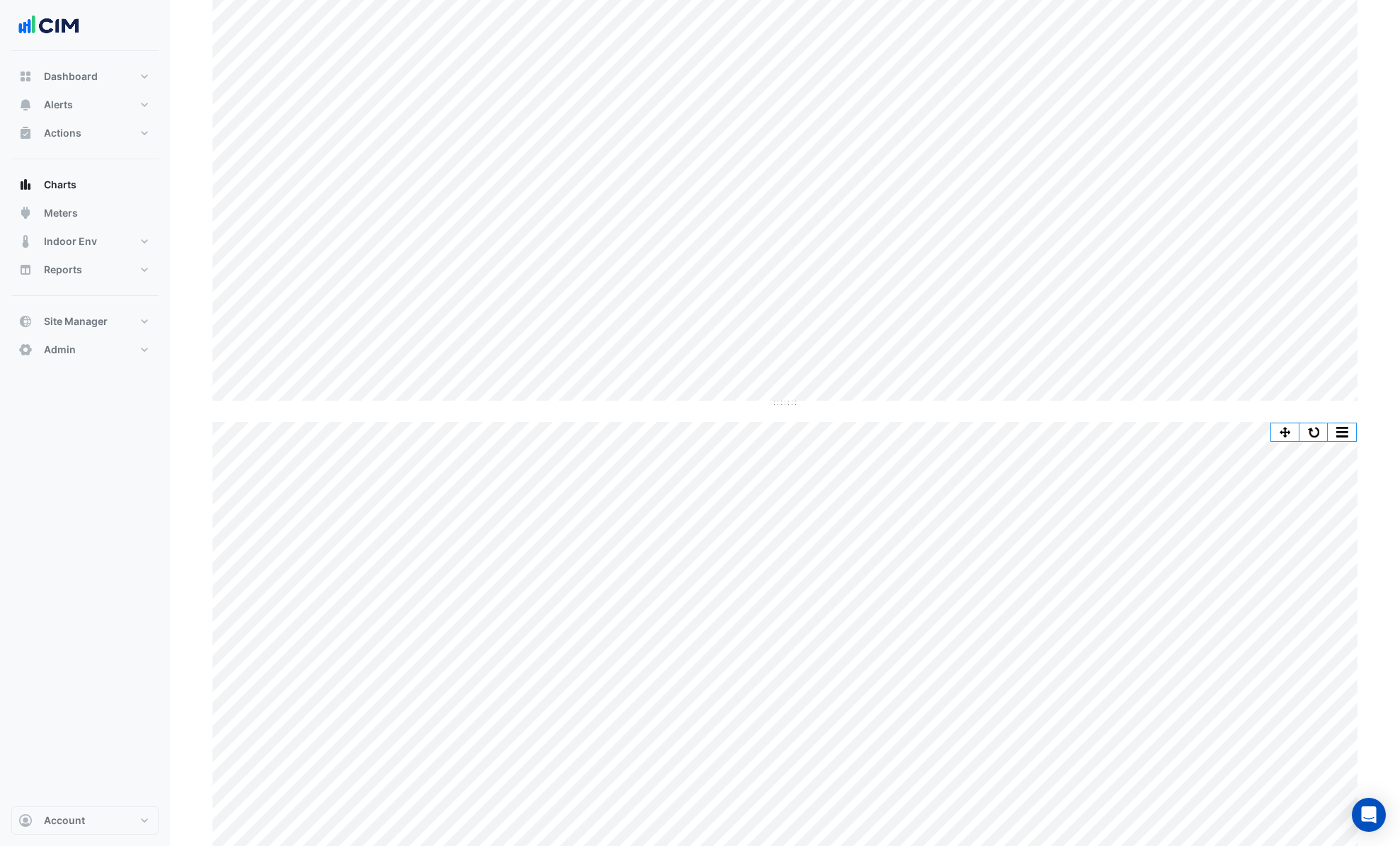
scroll to position [76, 0]
click at [251, 13] on button "Chart settings" at bounding box center [252, 4] width 96 height 25
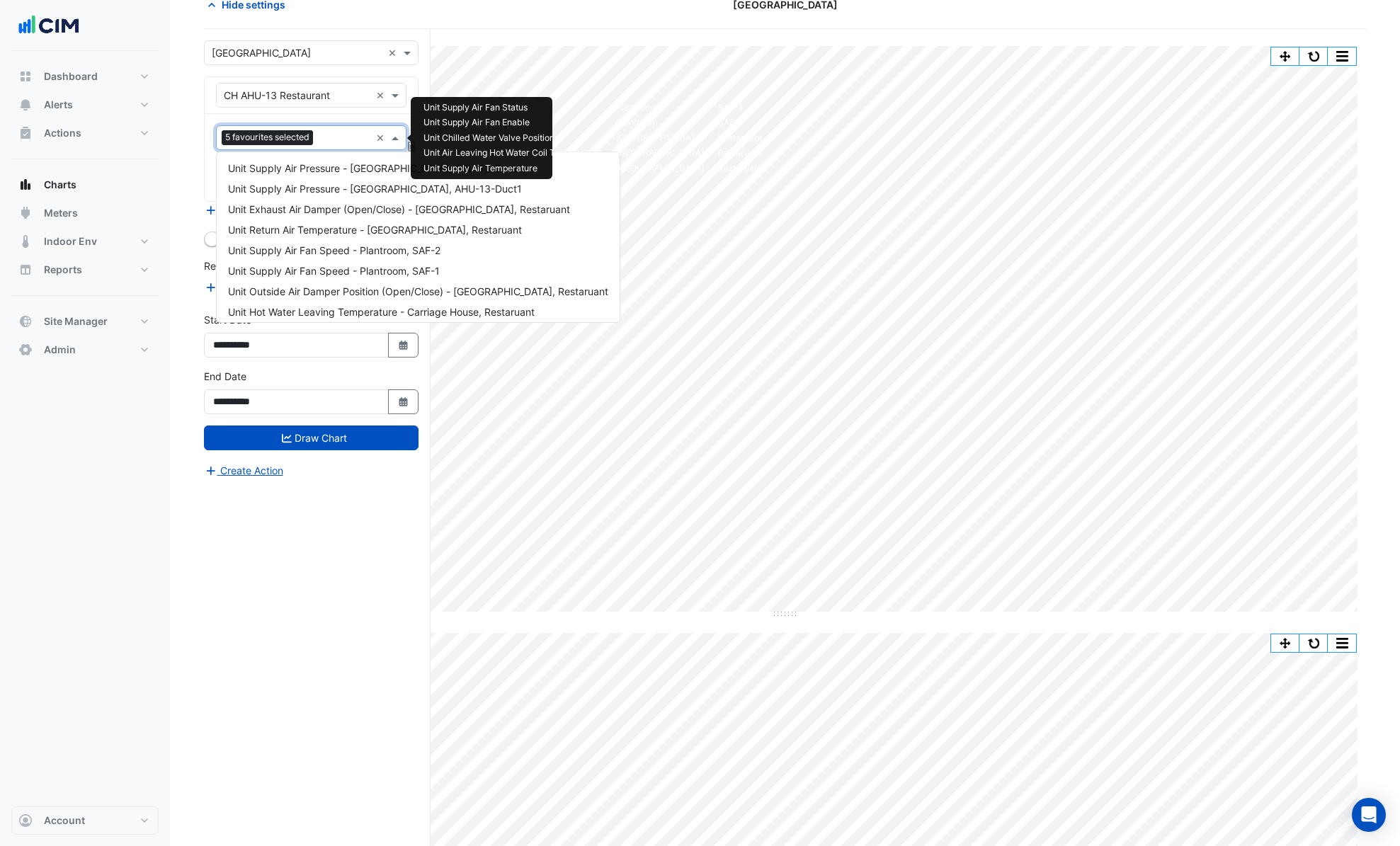
click at [352, 149] on div "5 favourites selected ×" at bounding box center [311, 137] width 190 height 25
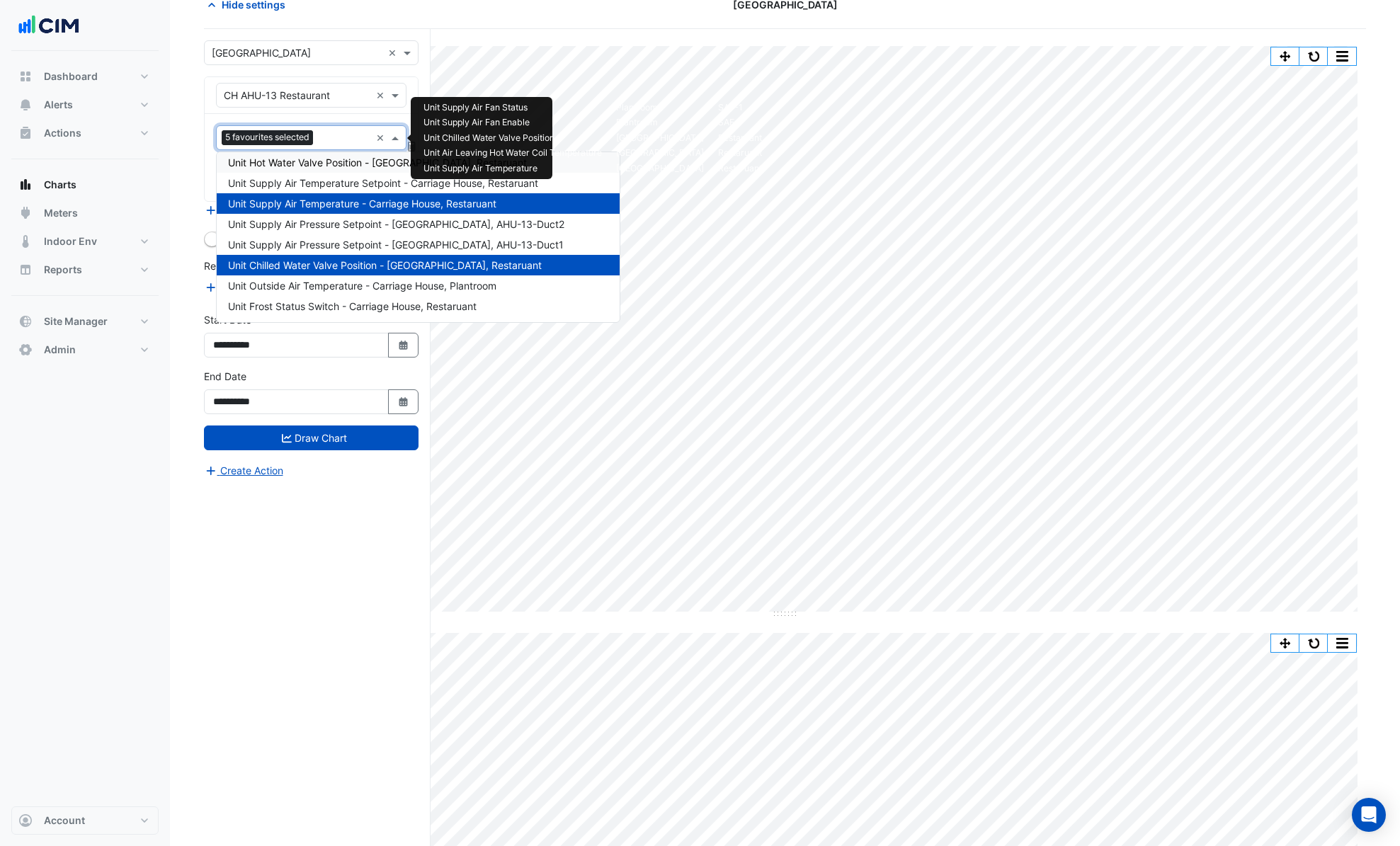
click at [384, 164] on span "Unit Hot Water Valve Position - Carriage House, Restaruant" at bounding box center [377, 162] width 299 height 12
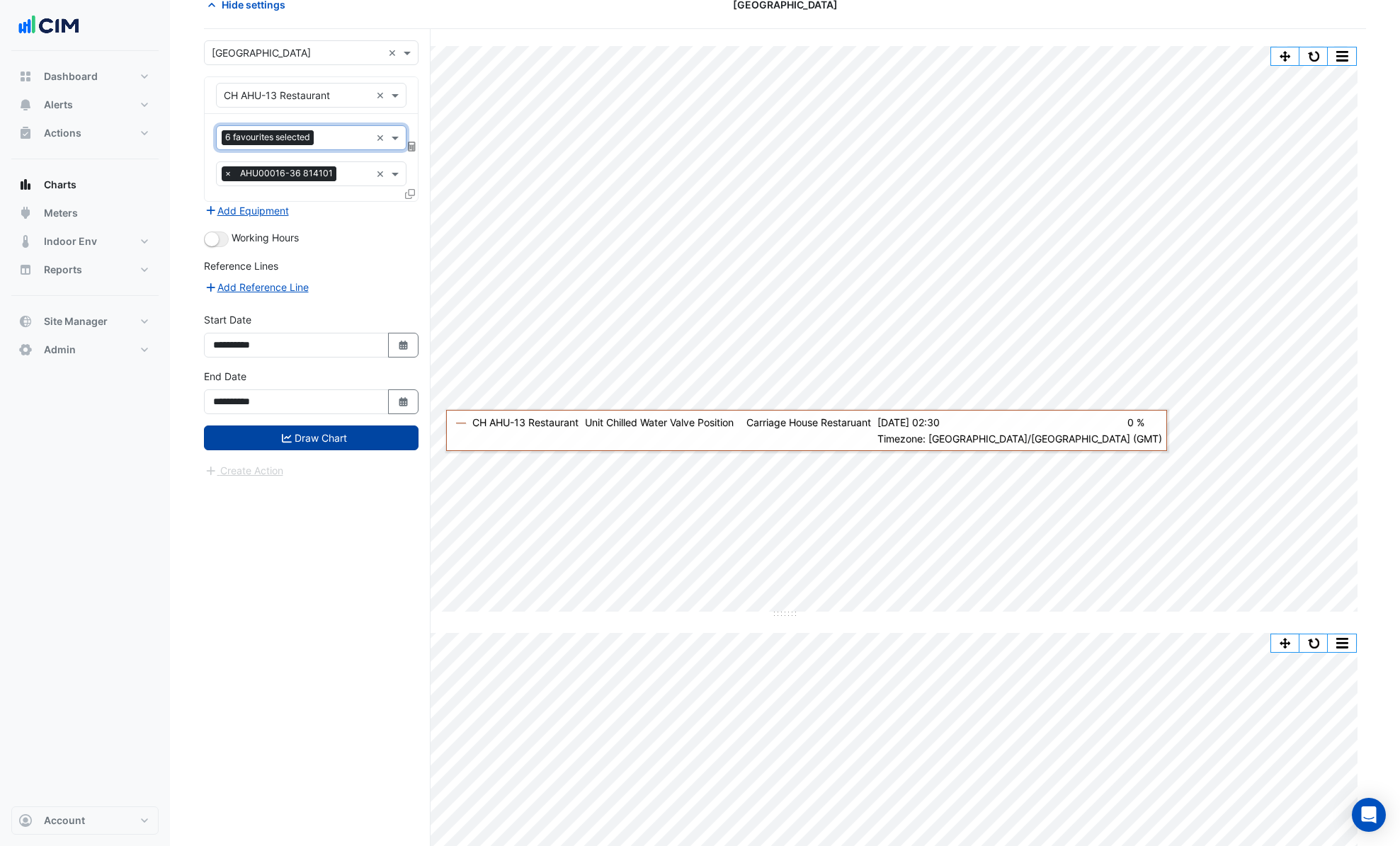
click at [365, 445] on button "Draw Chart" at bounding box center [311, 437] width 215 height 25
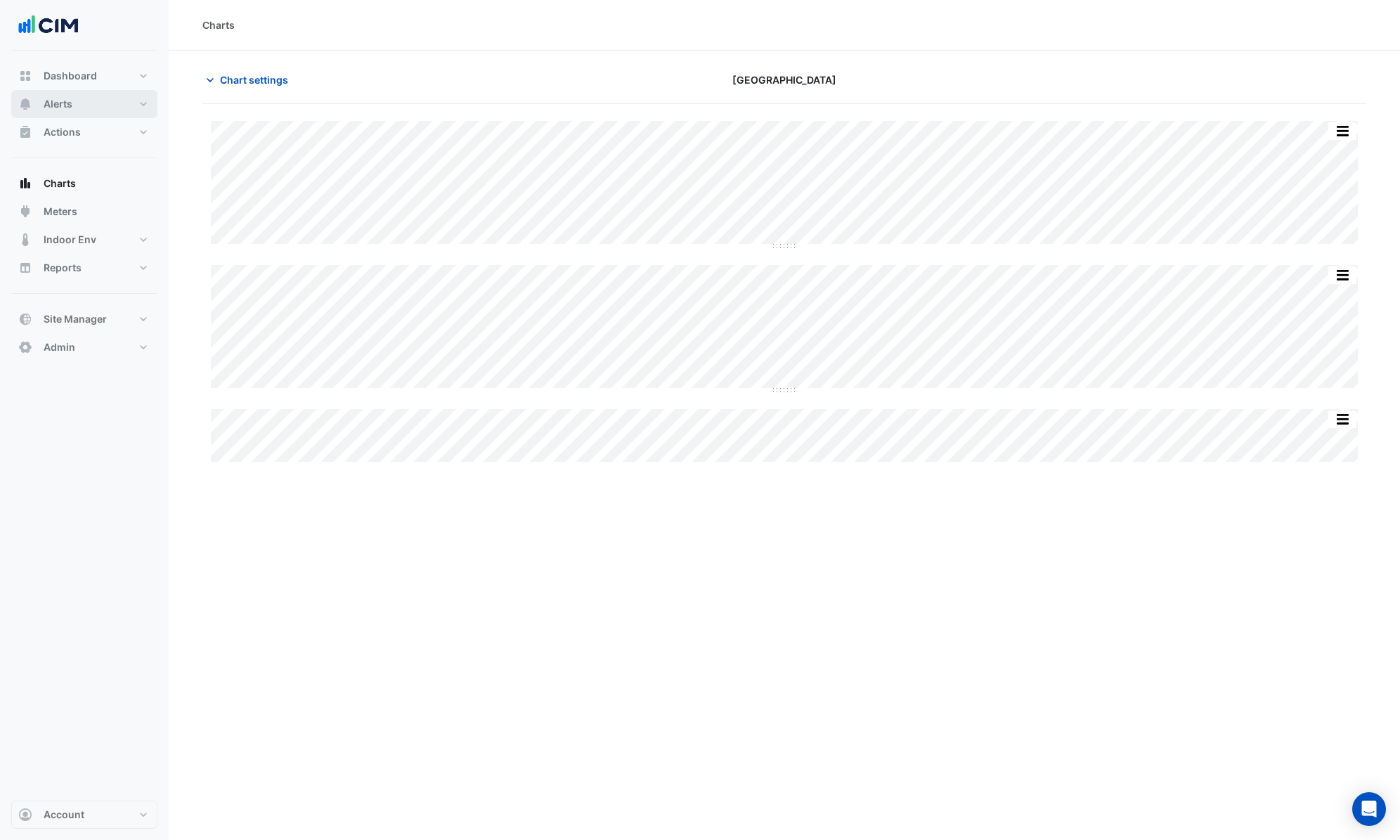
click at [86, 106] on button "Alerts" at bounding box center [83, 104] width 146 height 28
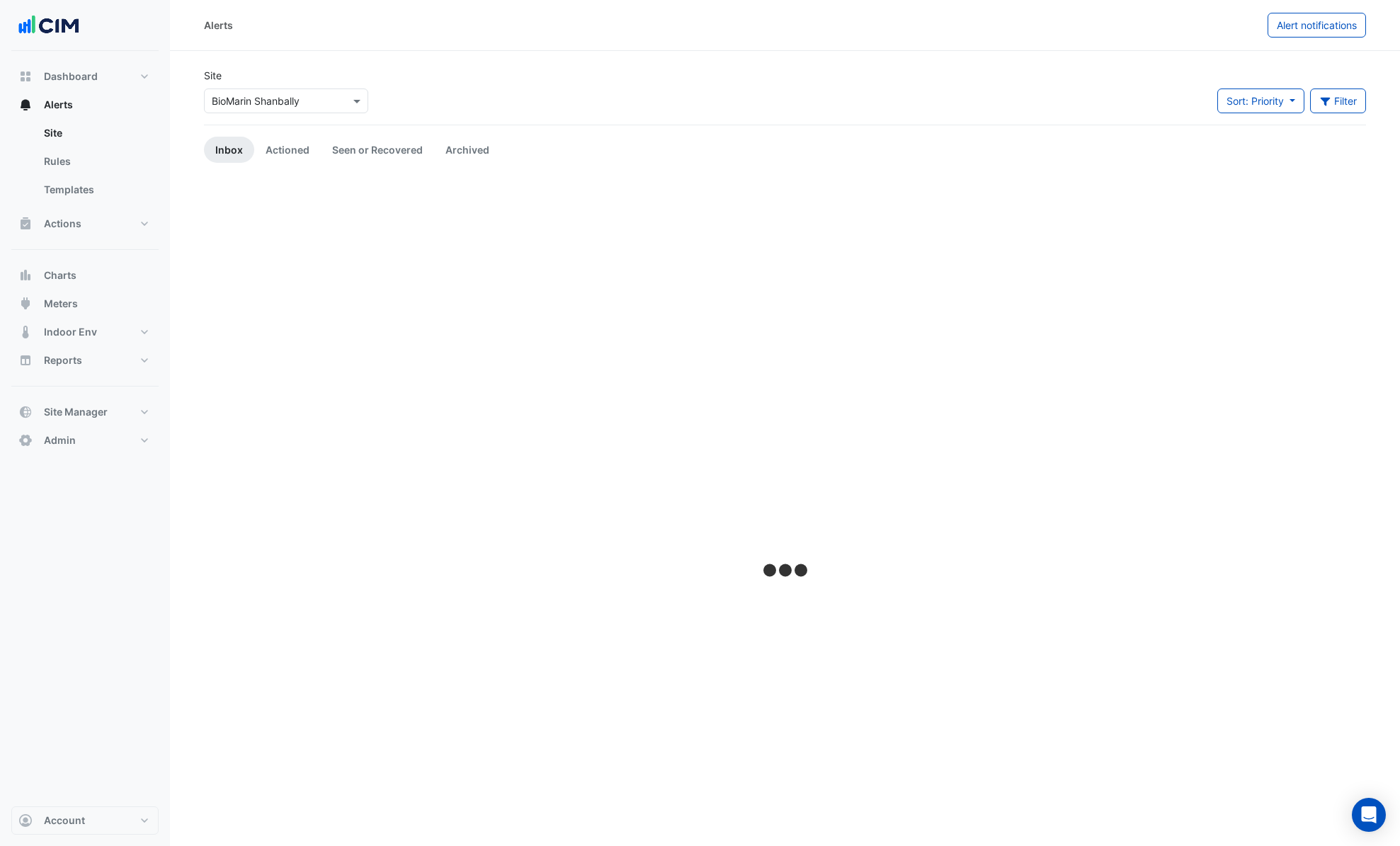
click at [276, 103] on input "text" at bounding box center [272, 101] width 120 height 15
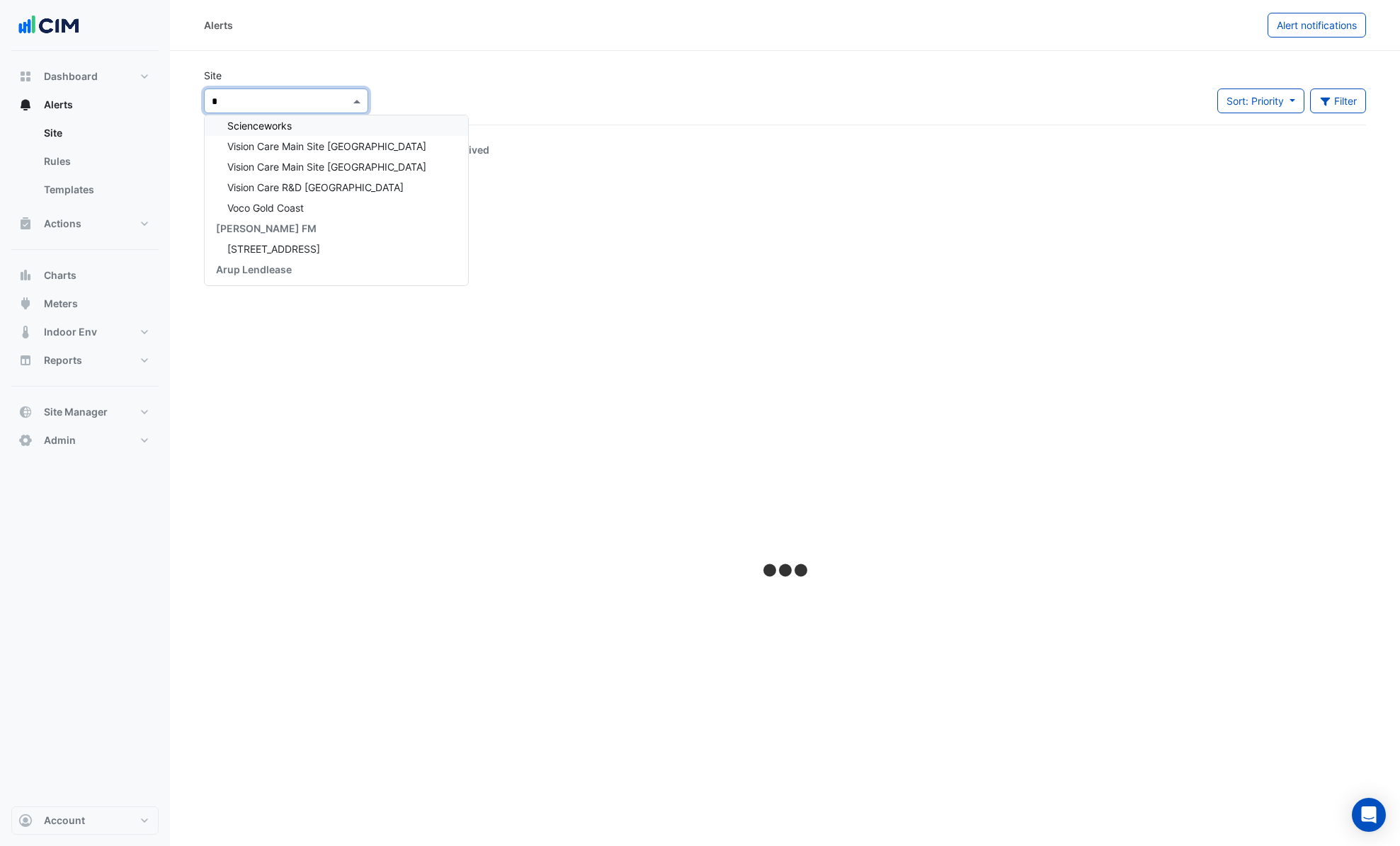
scroll to position [108, 0]
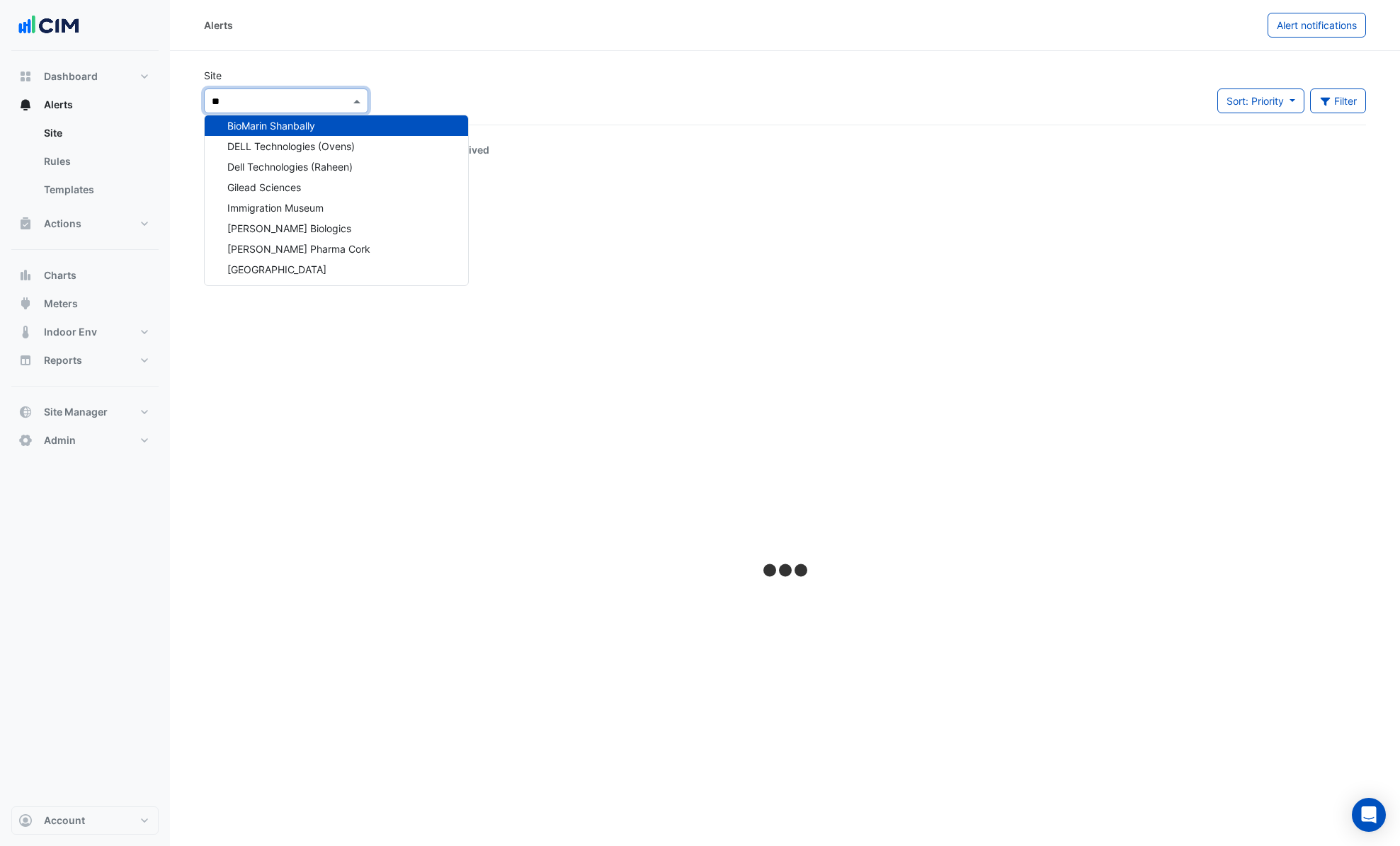
type input "***"
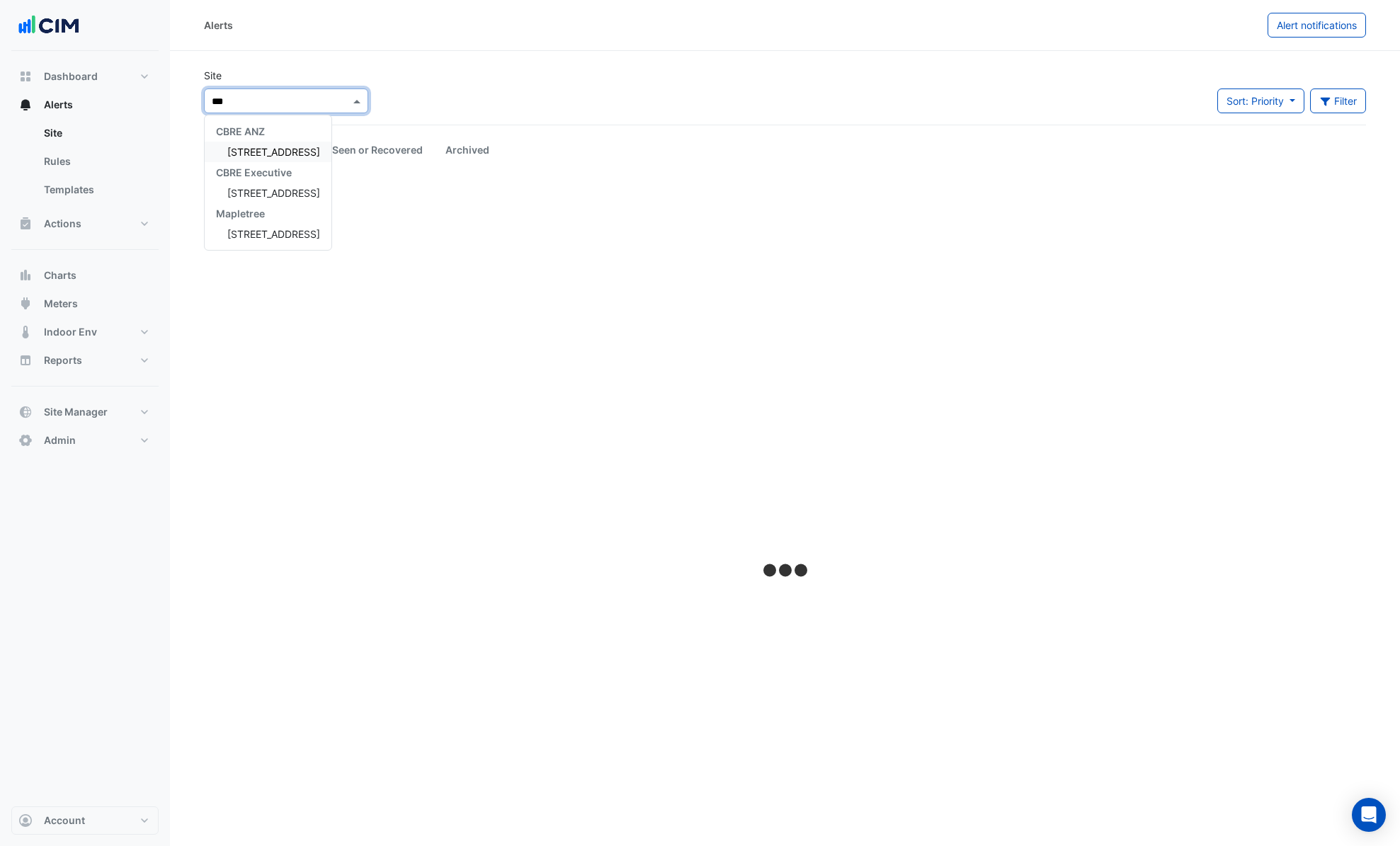
scroll to position [0, 0]
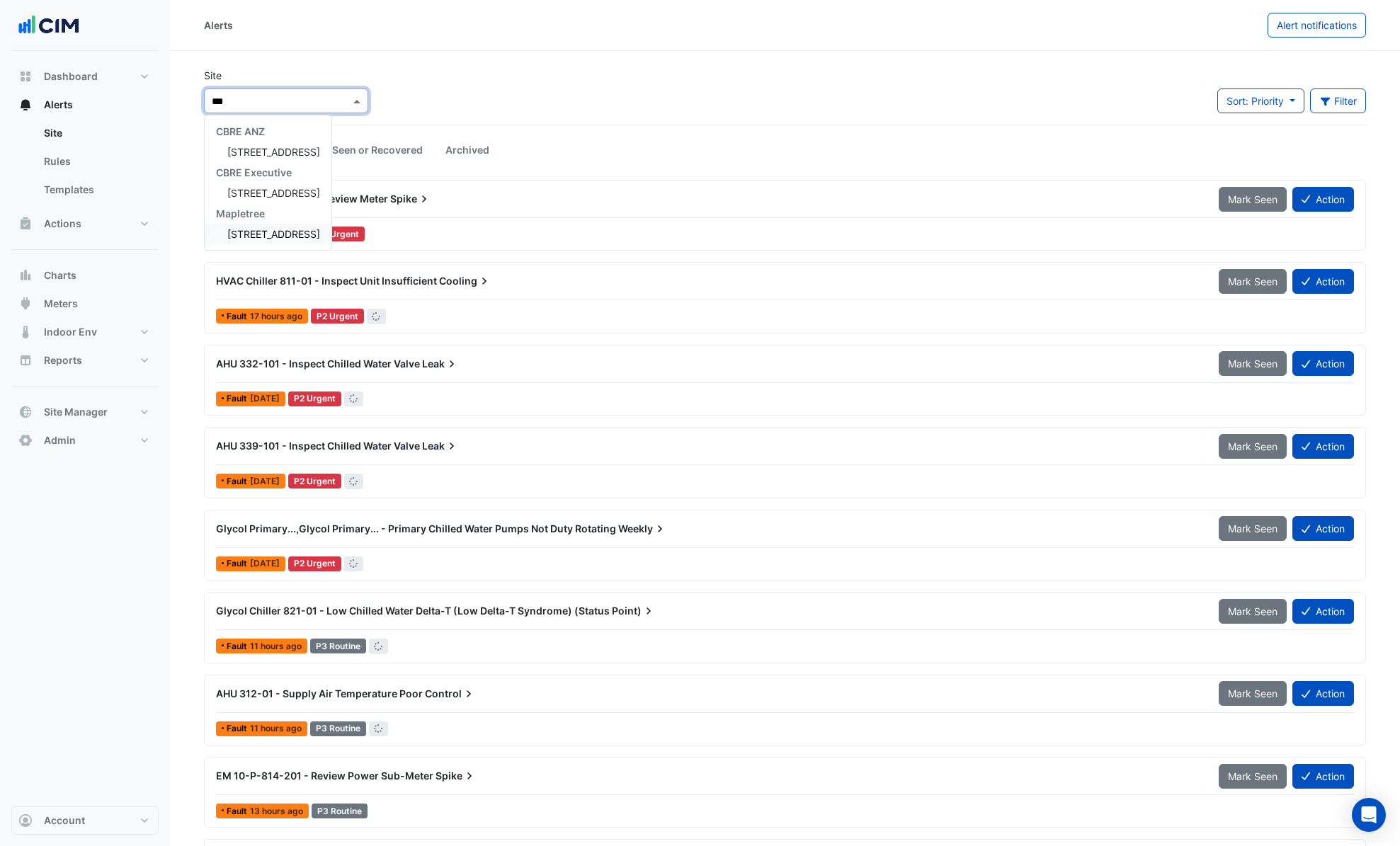
click at [295, 243] on div "[STREET_ADDRESS]" at bounding box center [268, 234] width 127 height 21
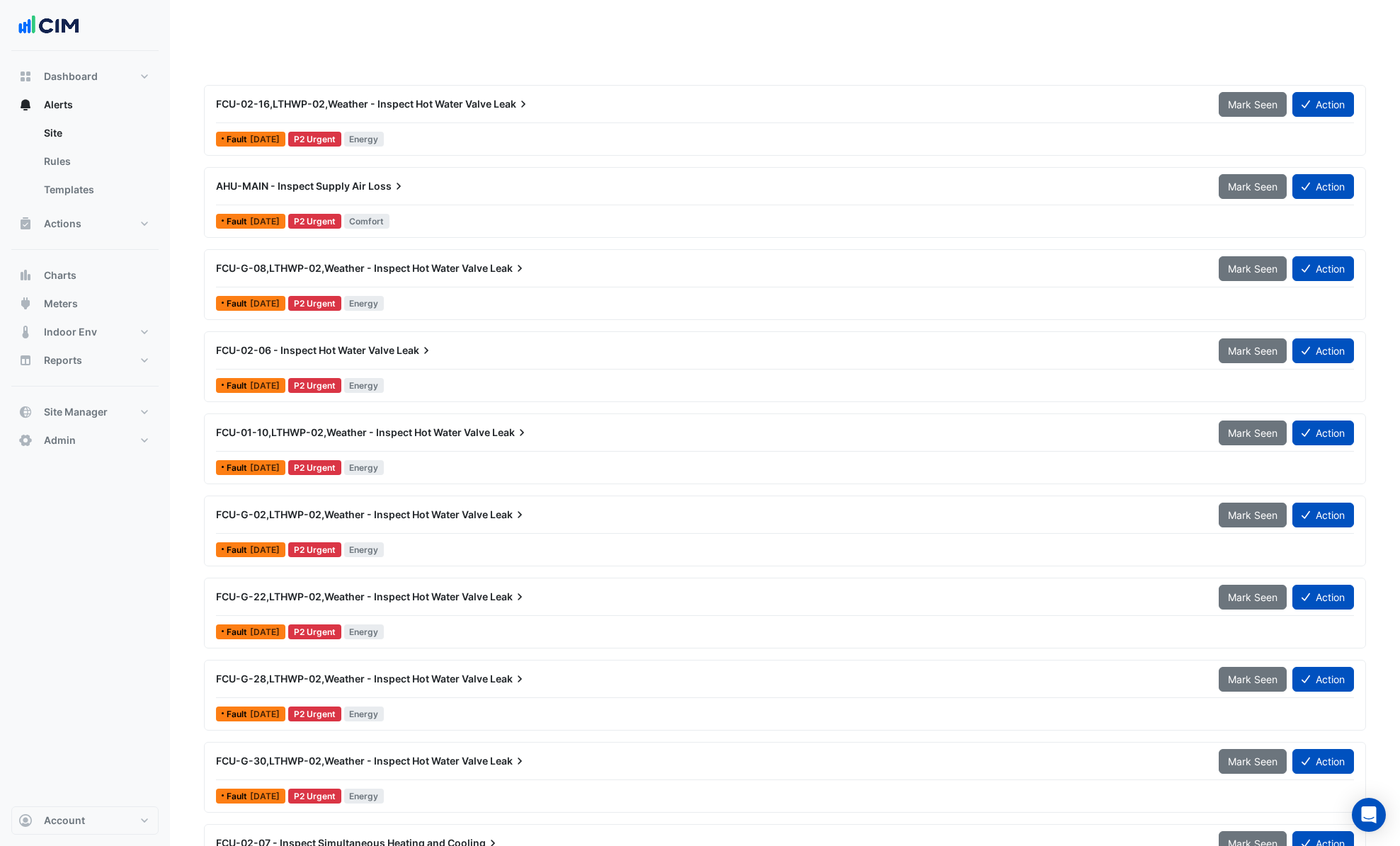
scroll to position [1553, 0]
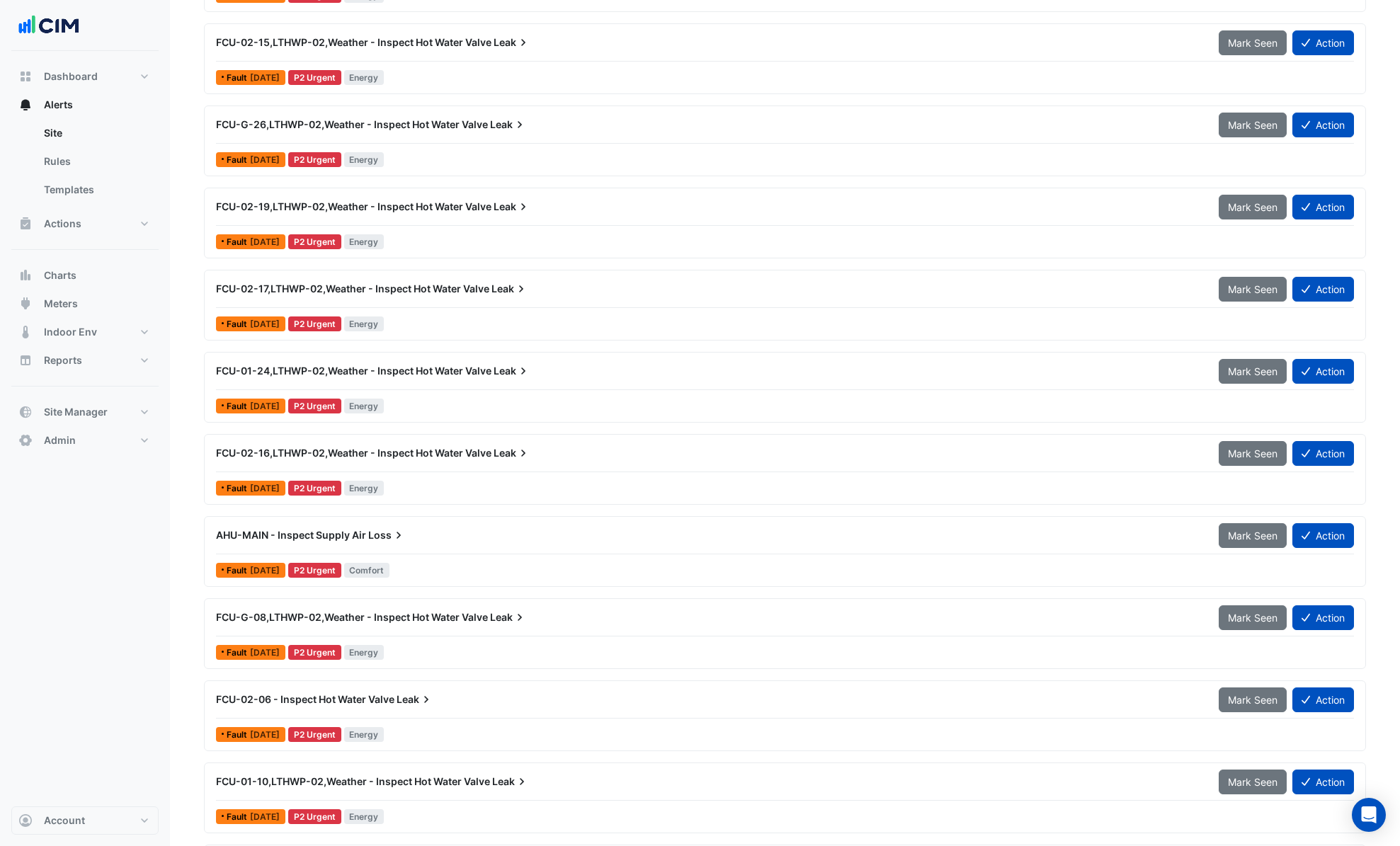
click at [469, 552] on div "AHU-MAIN - Inspect Supply Air Loss Mark Seen Action" at bounding box center [785, 538] width 1138 height 32
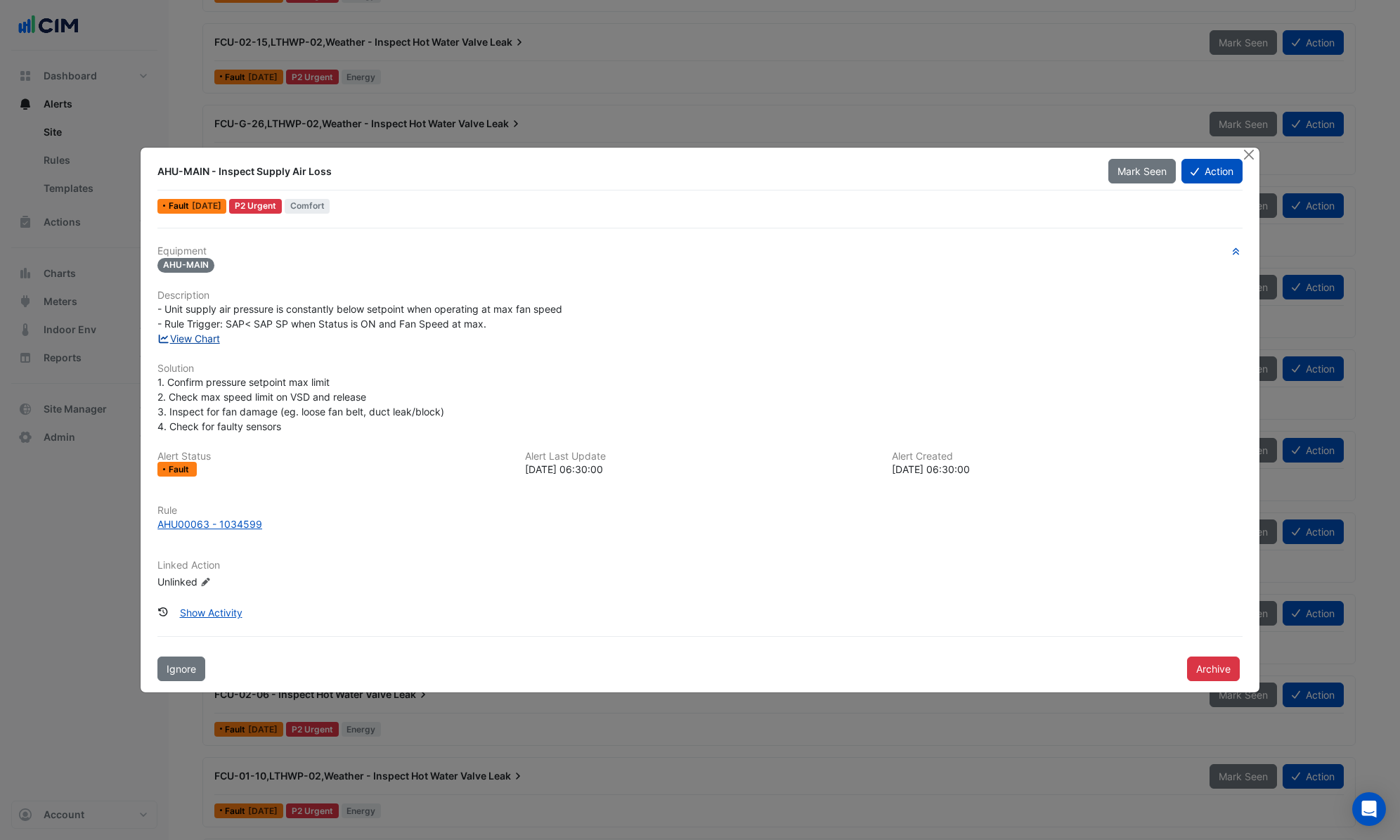
click at [214, 340] on link "View Chart" at bounding box center [189, 339] width 63 height 12
click at [1246, 154] on button "Close" at bounding box center [1249, 155] width 15 height 15
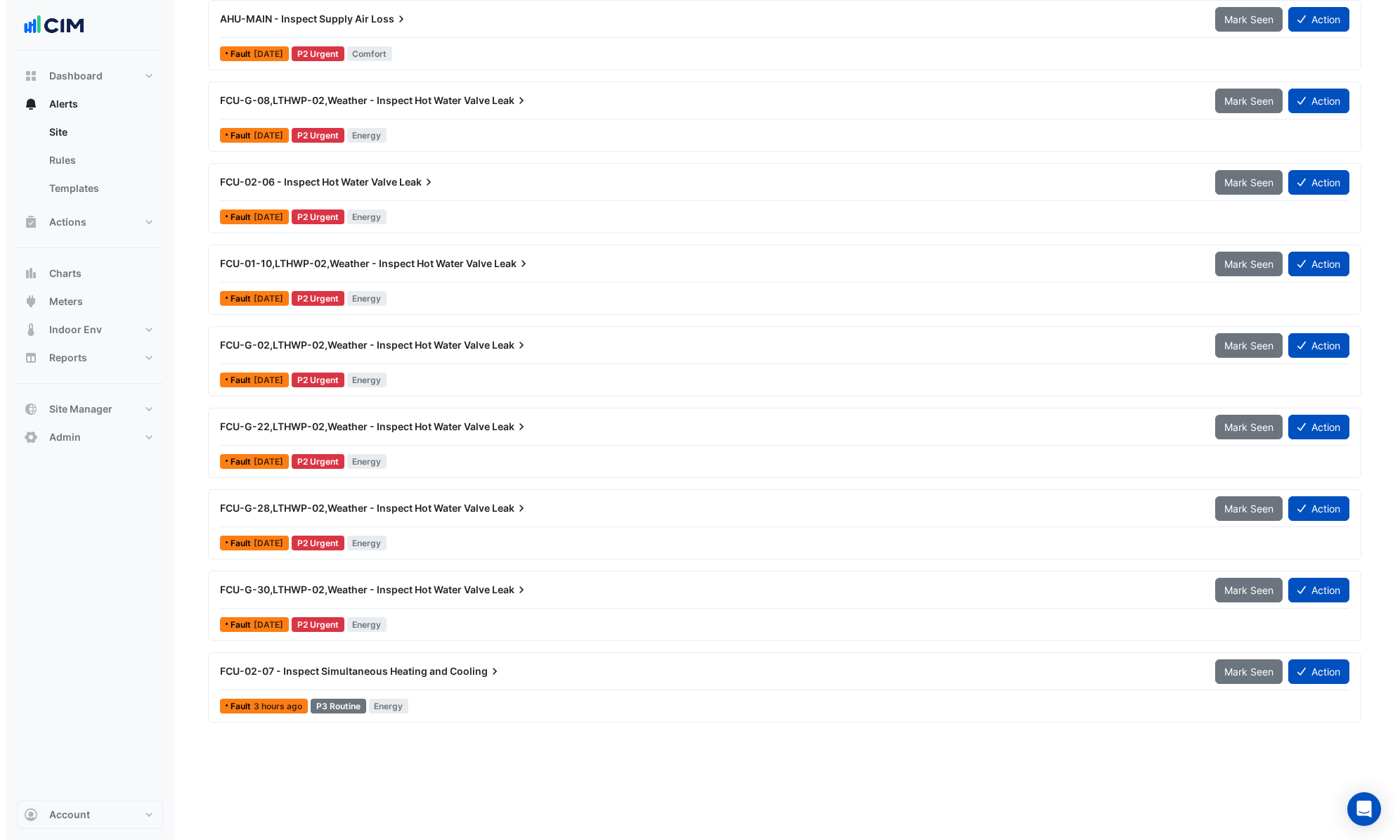
scroll to position [2066, 0]
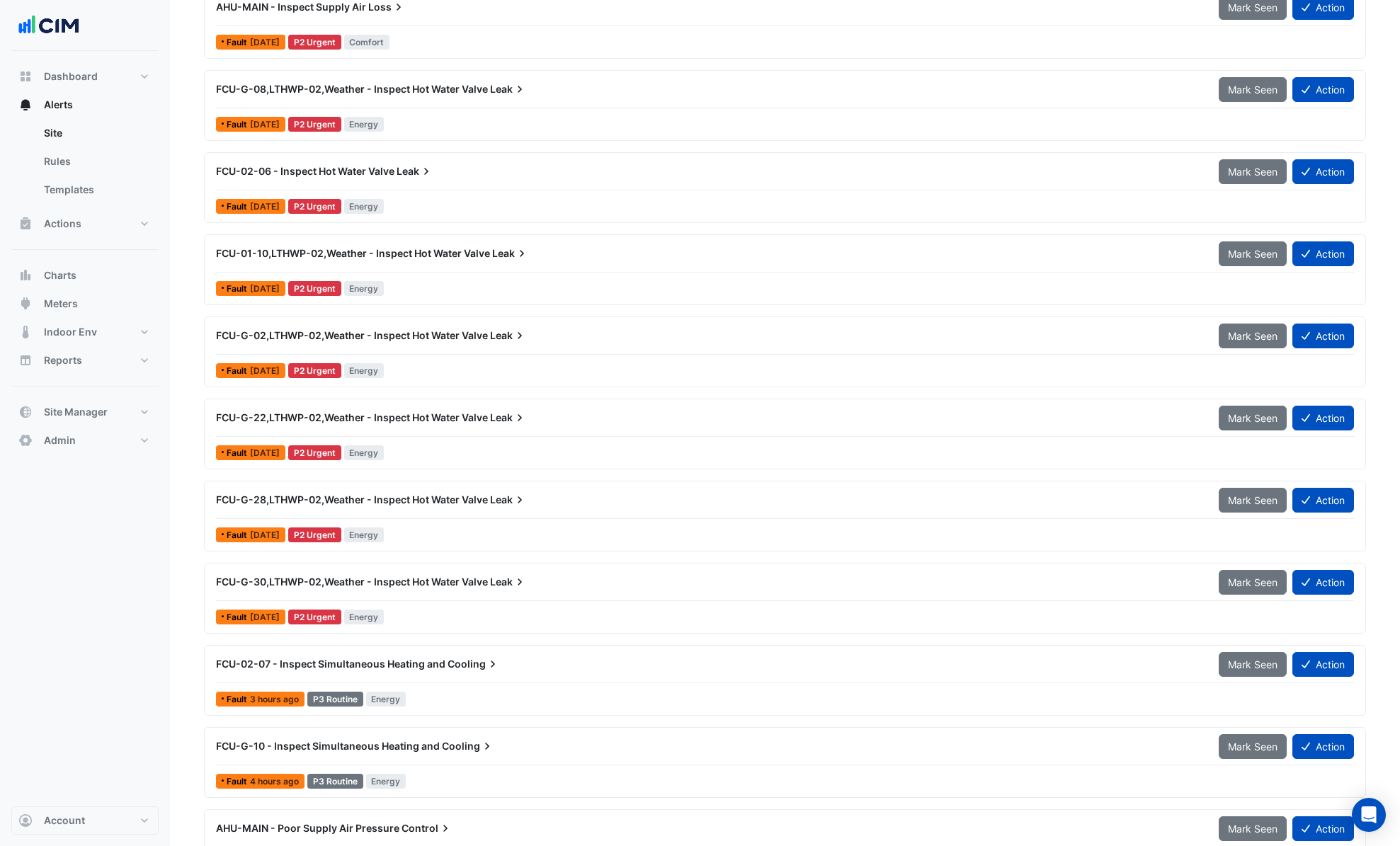
click at [471, 446] on div "Fault 3 days ago P2 Urgent Energy" at bounding box center [785, 452] width 1140 height 21
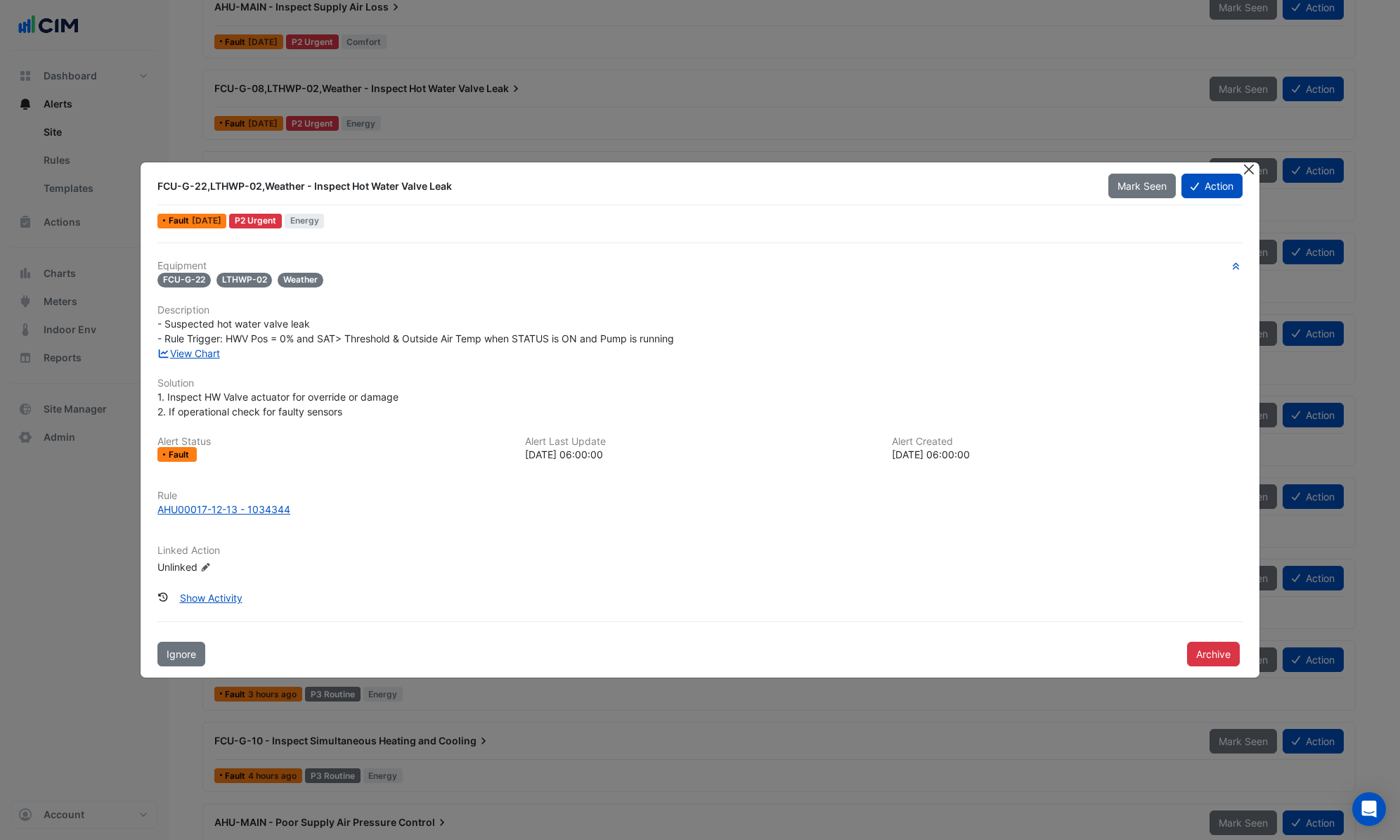
click at [1248, 165] on button "Close" at bounding box center [1249, 170] width 15 height 15
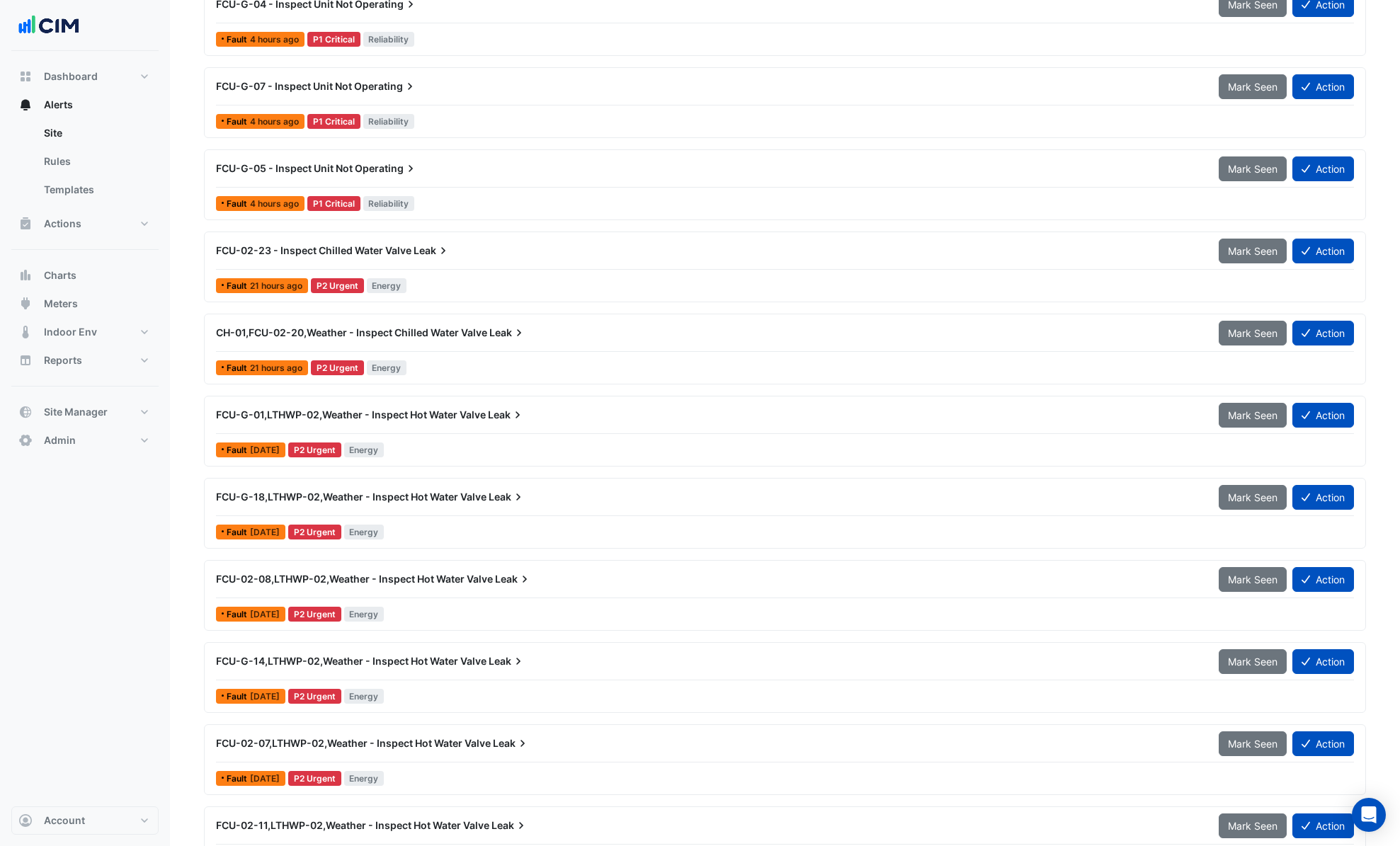
scroll to position [440, 0]
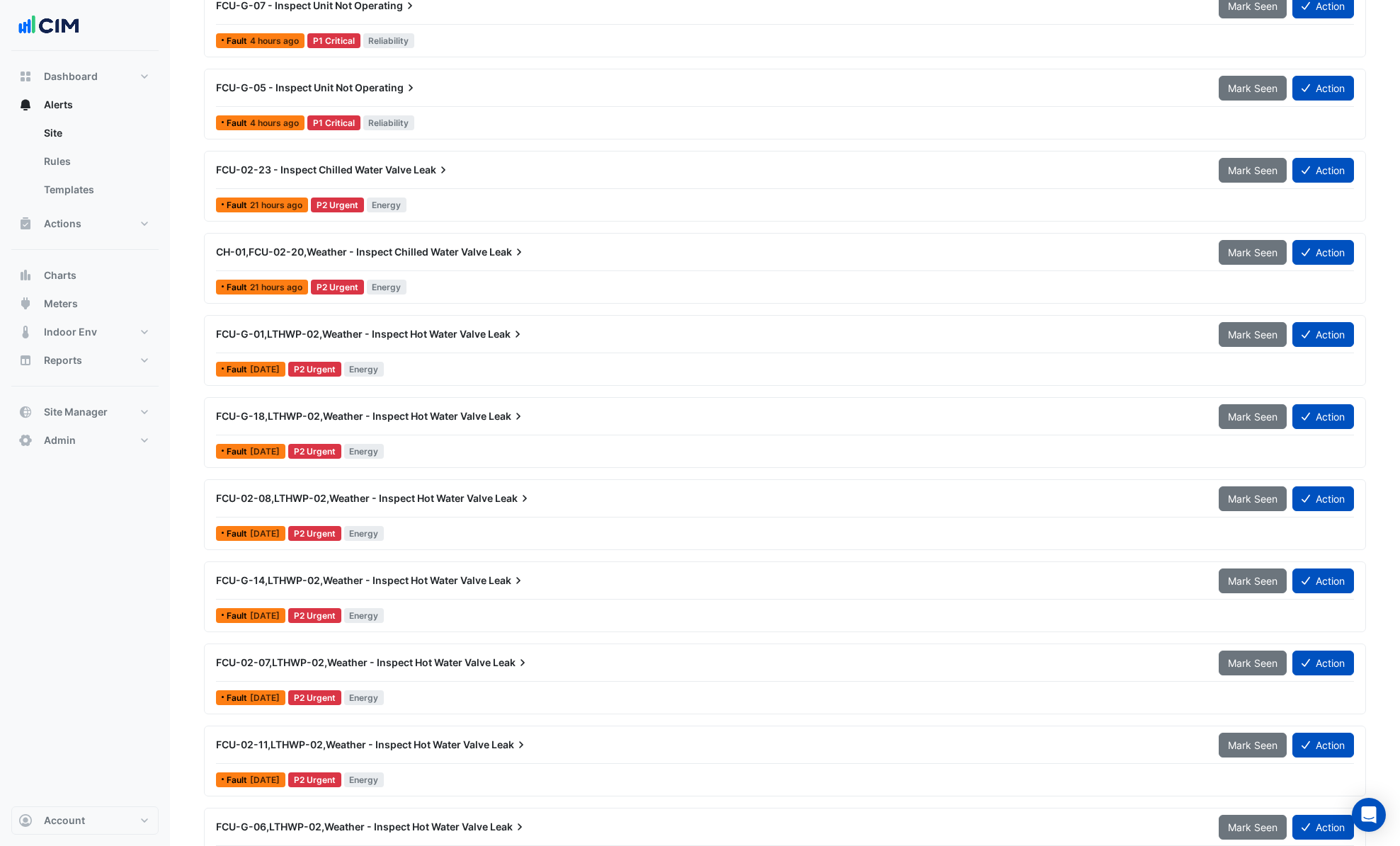
click at [440, 355] on div "FCU-G-01,LTHWP-02,Weather - Inspect Hot Water Valve Leak Mark Seen Action Fault…" at bounding box center [784, 350] width 1149 height 58
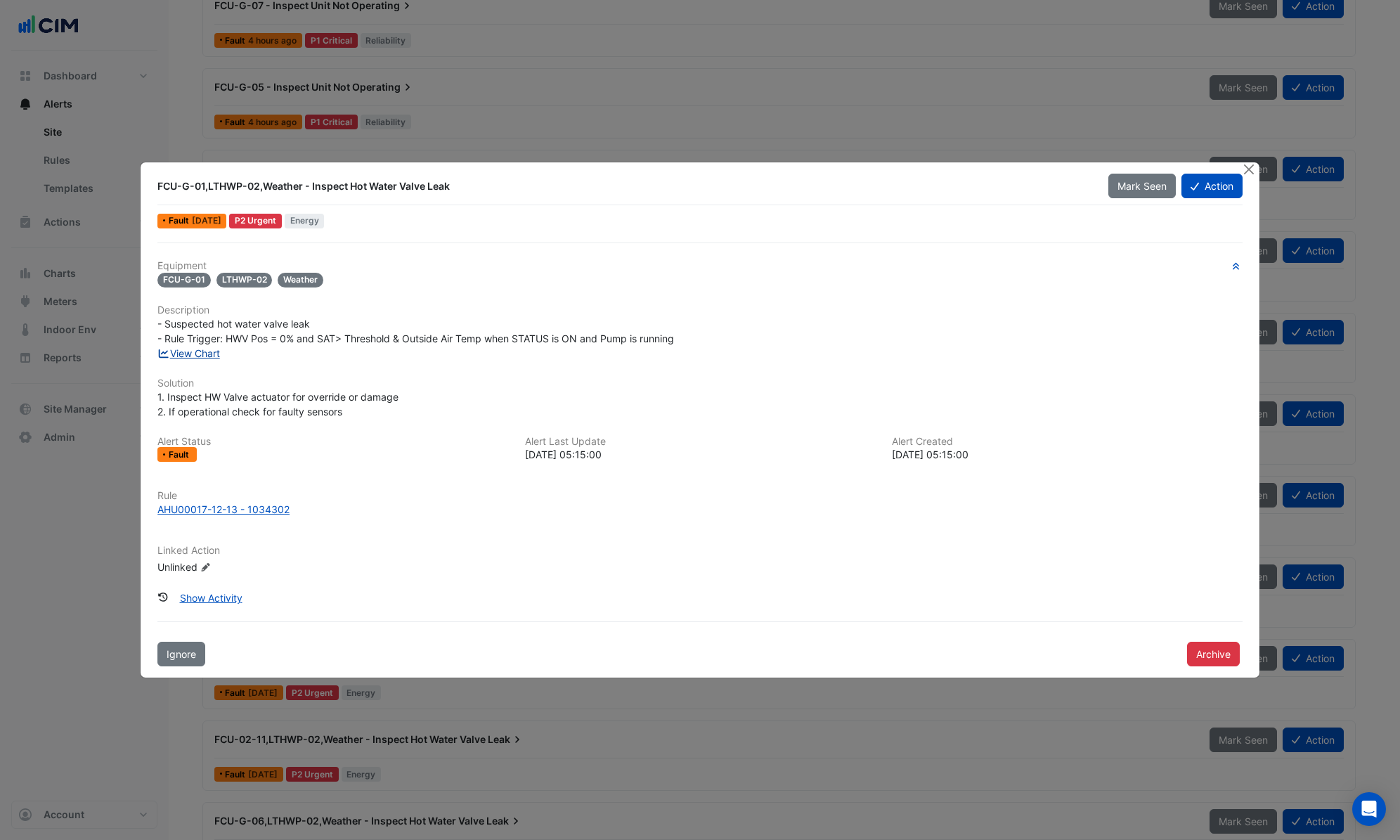
click at [189, 357] on link "View Chart" at bounding box center [189, 353] width 63 height 12
click at [1248, 167] on button "Close" at bounding box center [1249, 170] width 15 height 15
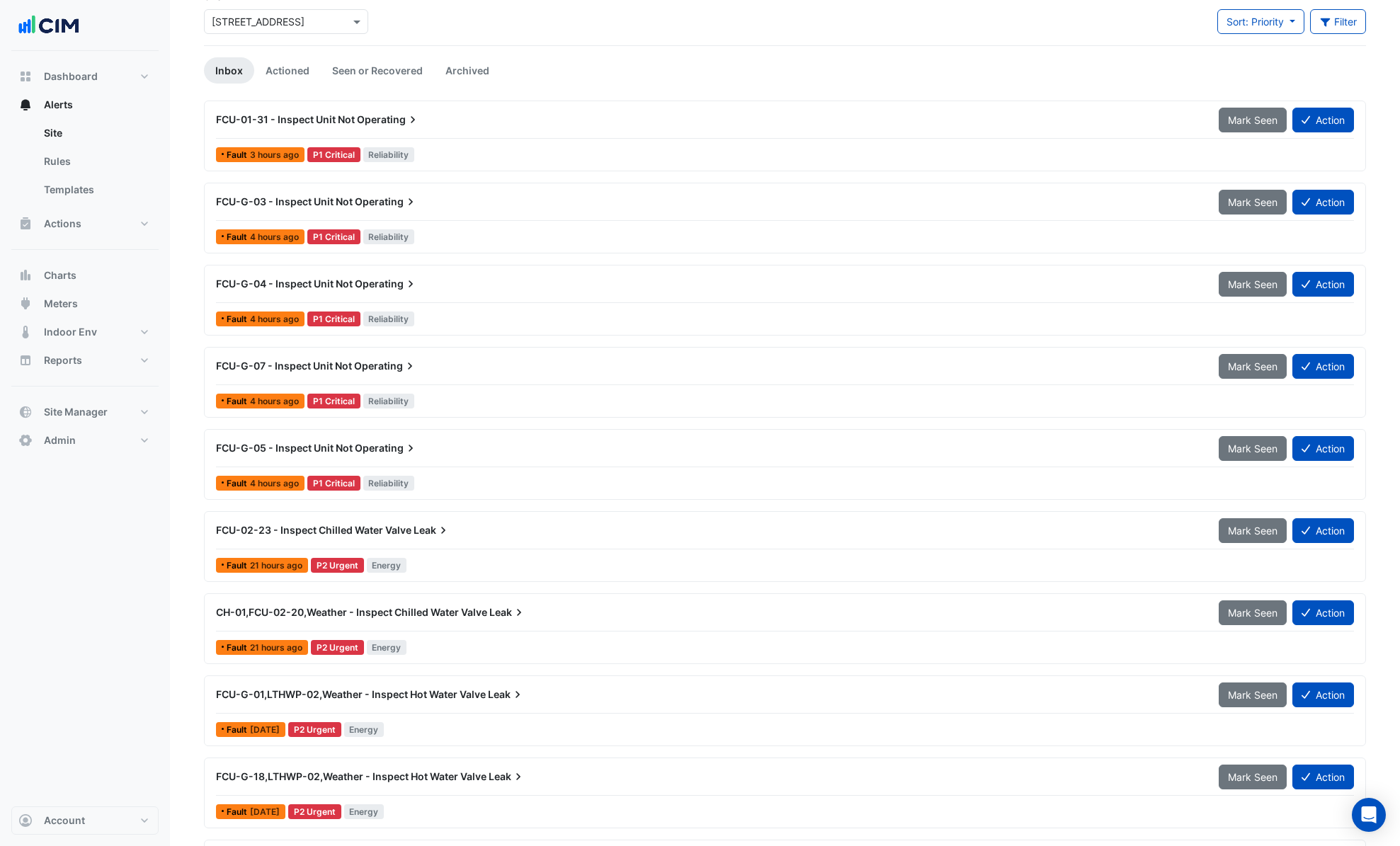
scroll to position [150, 0]
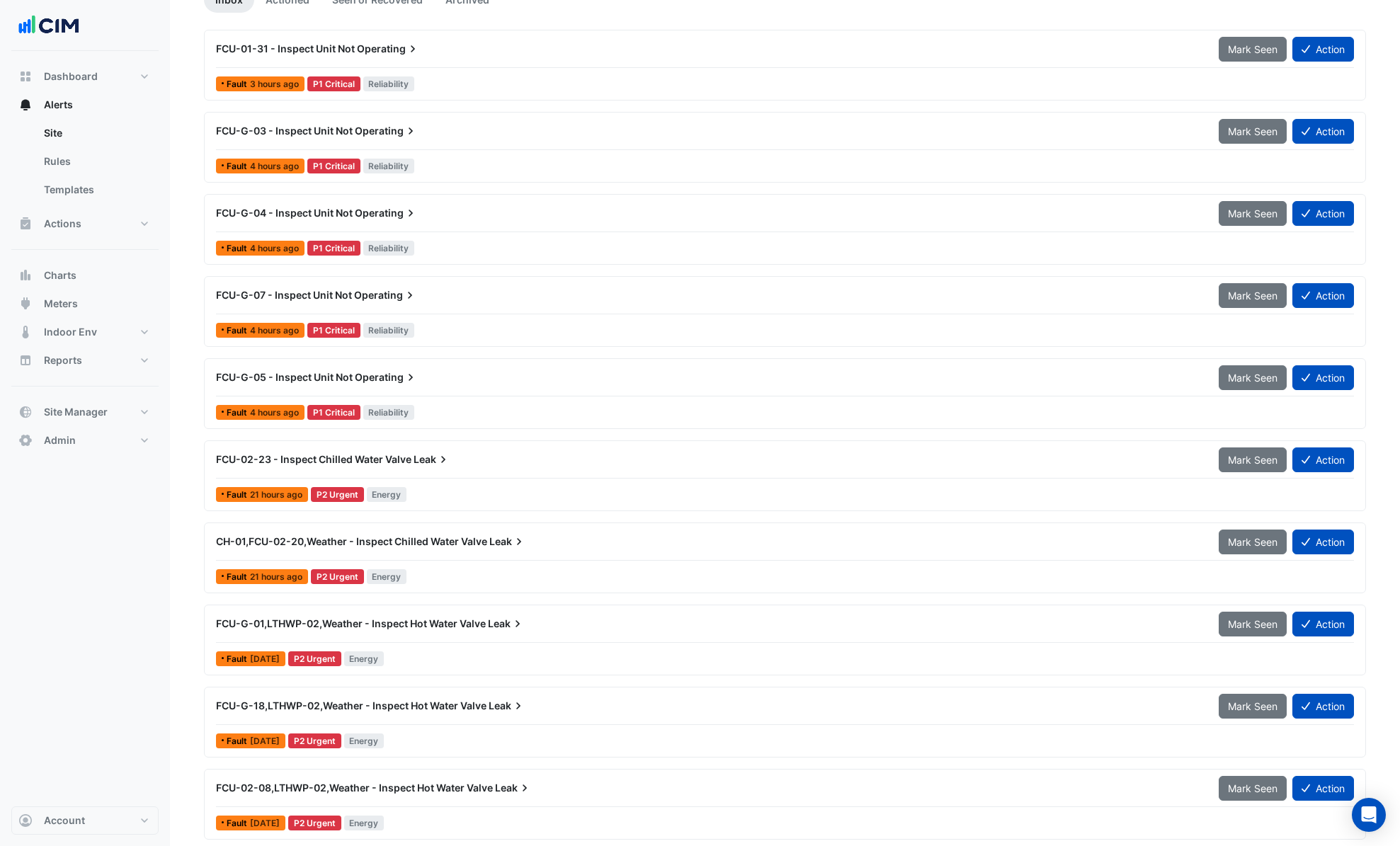
click at [464, 457] on div "FCU-02-23 - Inspect Chilled Water Valve Leak" at bounding box center [708, 459] width 985 height 14
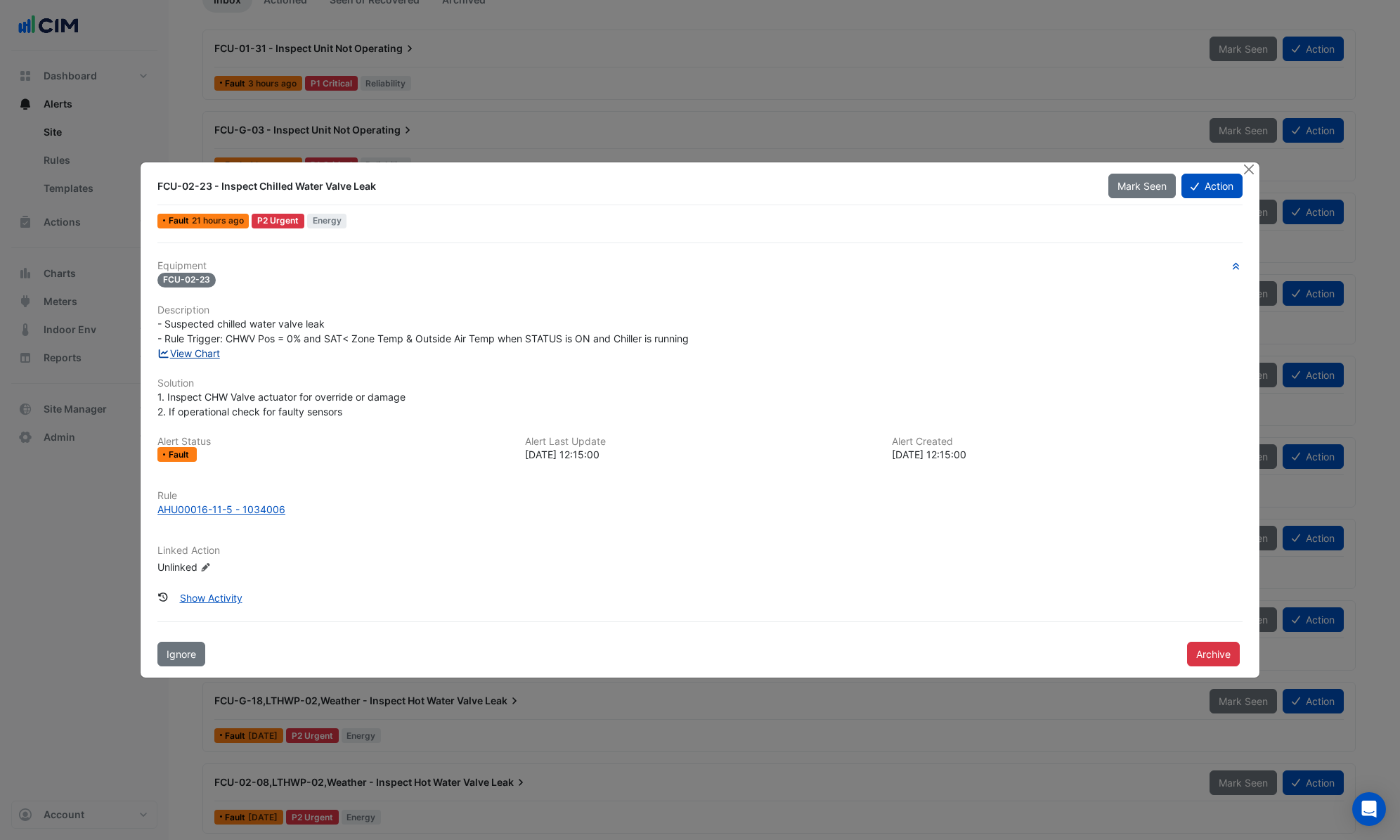
click at [199, 357] on link "View Chart" at bounding box center [189, 353] width 63 height 12
click at [1254, 172] on button "Close" at bounding box center [1249, 170] width 15 height 15
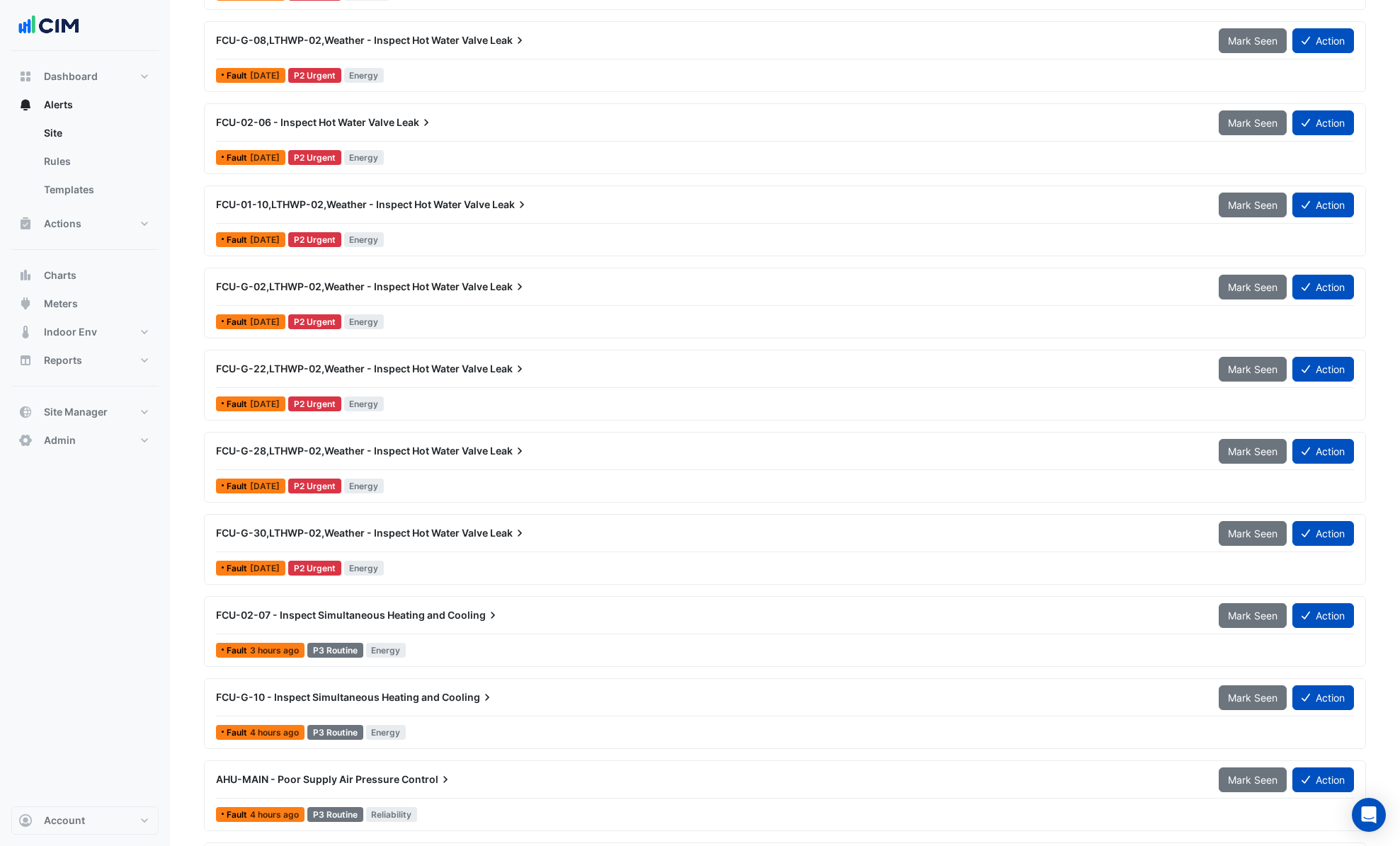
scroll to position [2168, 0]
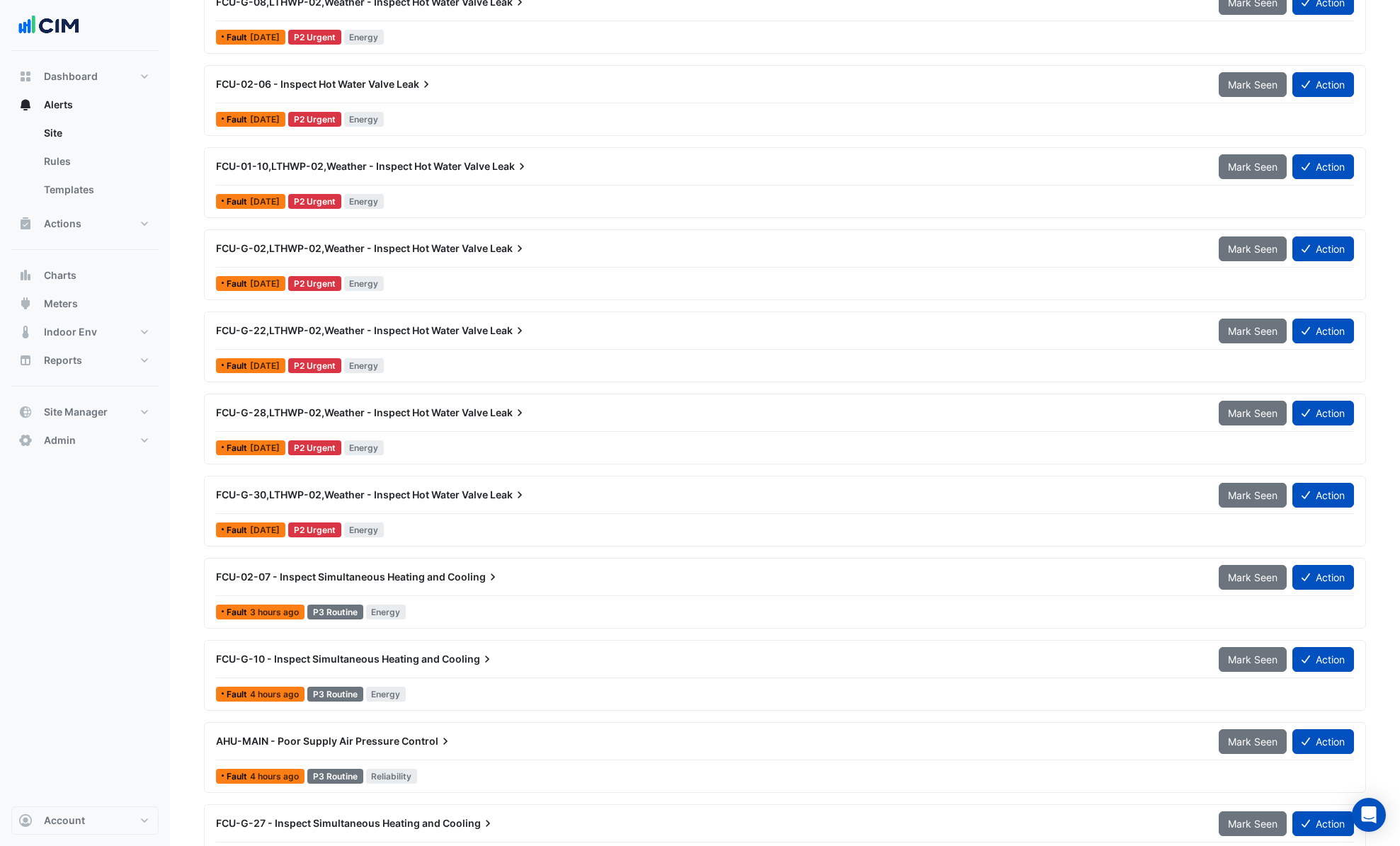
click at [442, 602] on div "Fault 3 hours ago P3 Routine Energy" at bounding box center [785, 612] width 1140 height 21
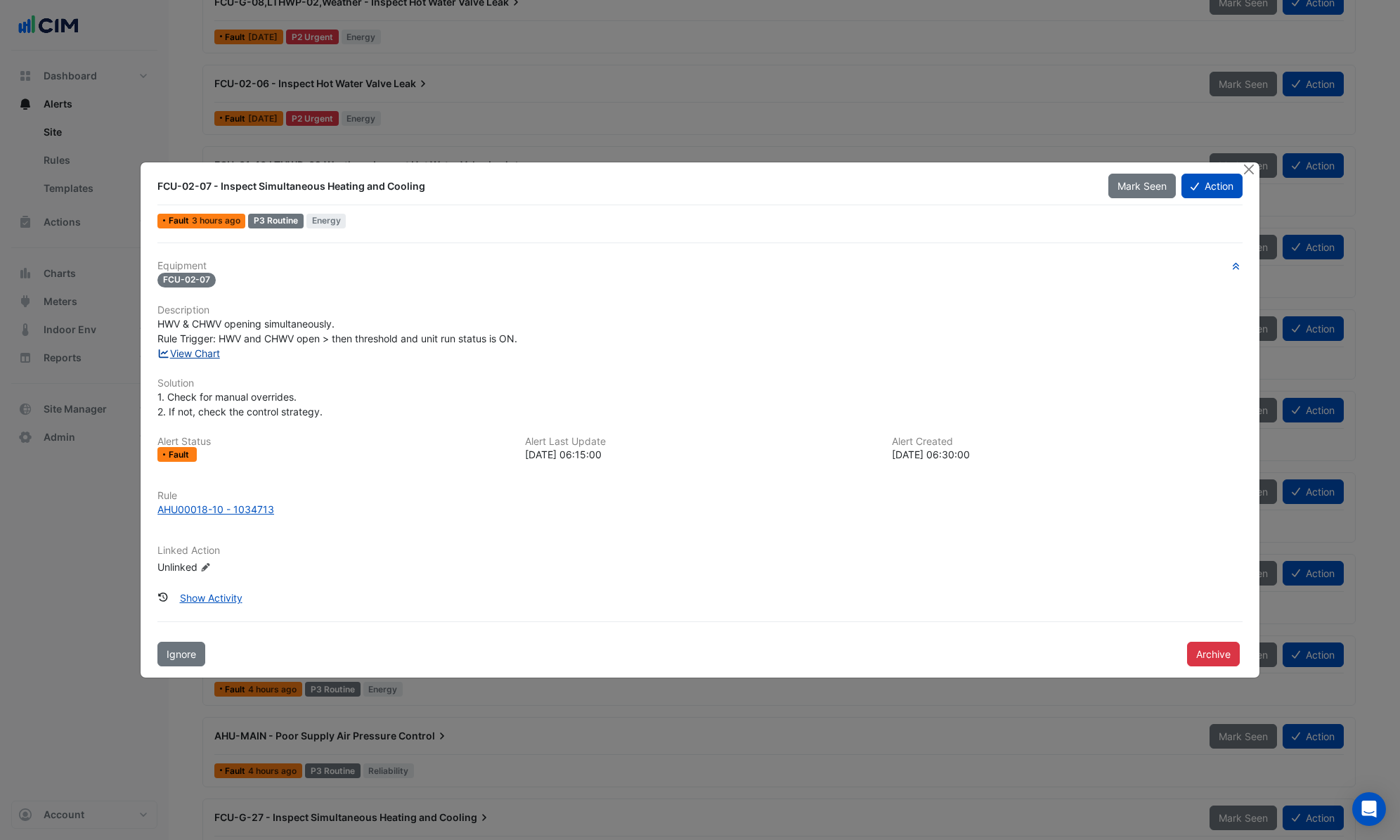
click at [204, 356] on link "View Chart" at bounding box center [189, 353] width 63 height 12
click at [1252, 172] on button "Close" at bounding box center [1249, 170] width 15 height 15
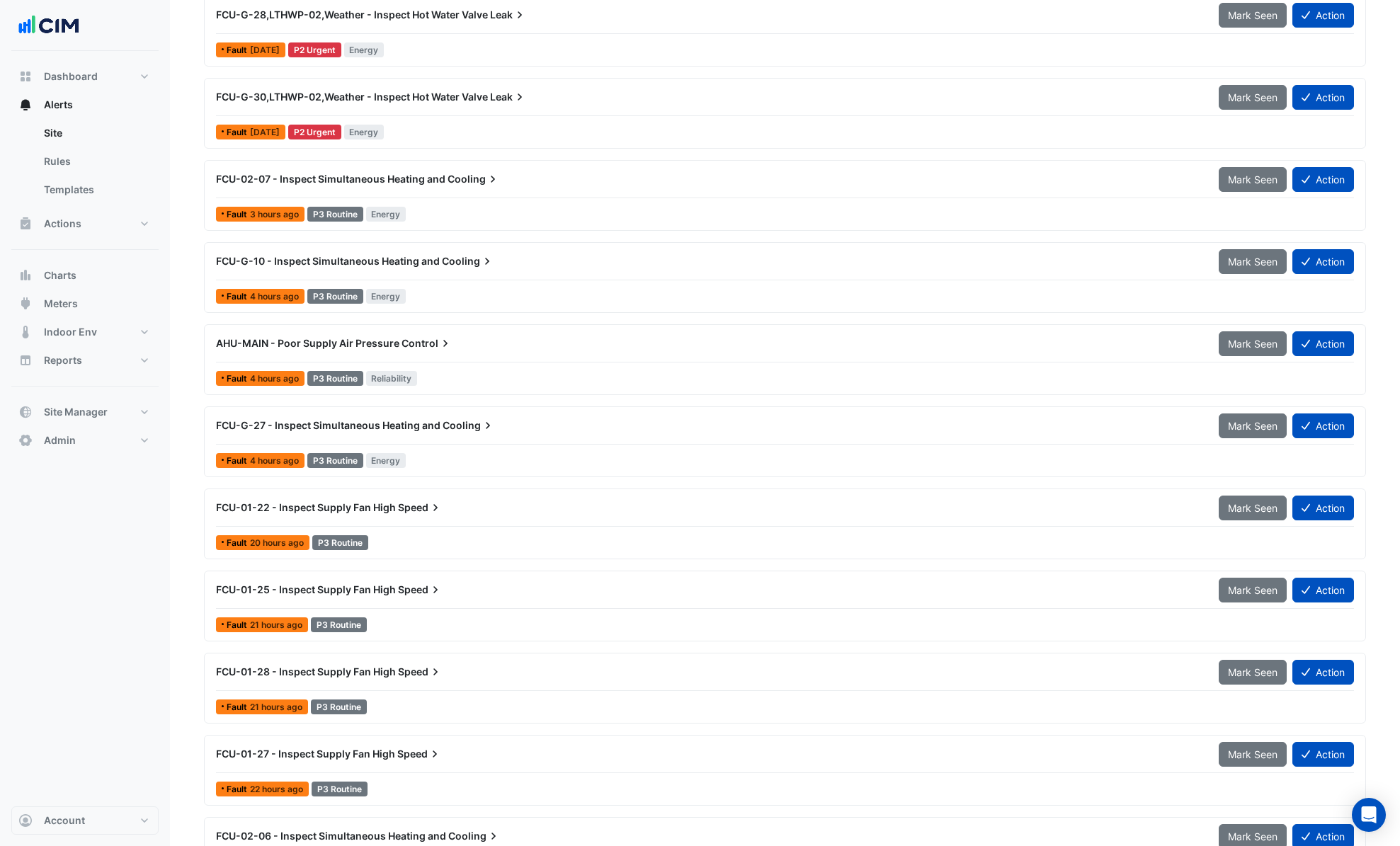
scroll to position [2566, 0]
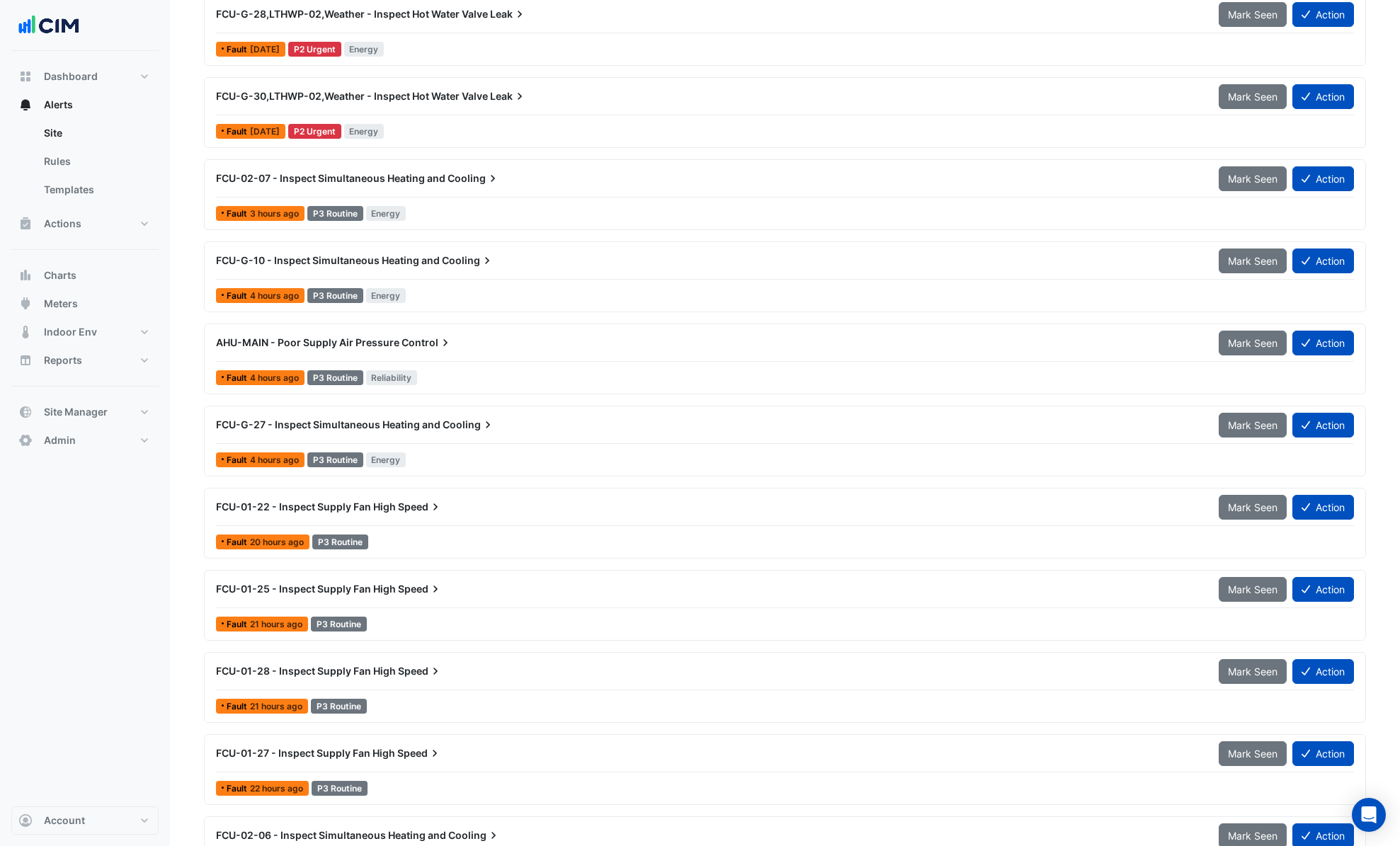
click at [438, 537] on div "Fault 20 hours ago P3 Routine" at bounding box center [785, 542] width 1140 height 21
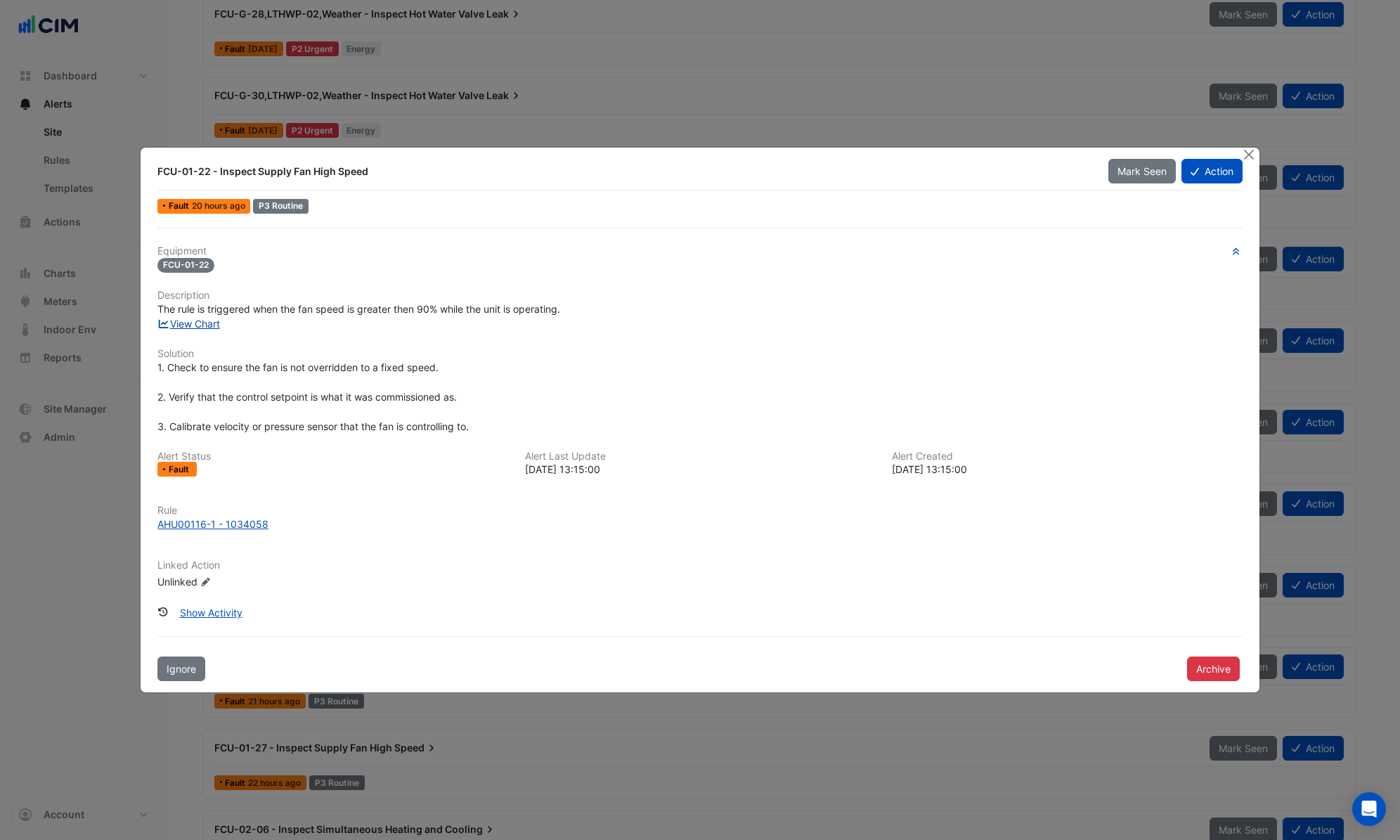
click at [215, 320] on link "View Chart" at bounding box center [189, 324] width 63 height 12
click at [1248, 162] on button "Close" at bounding box center [1249, 155] width 15 height 15
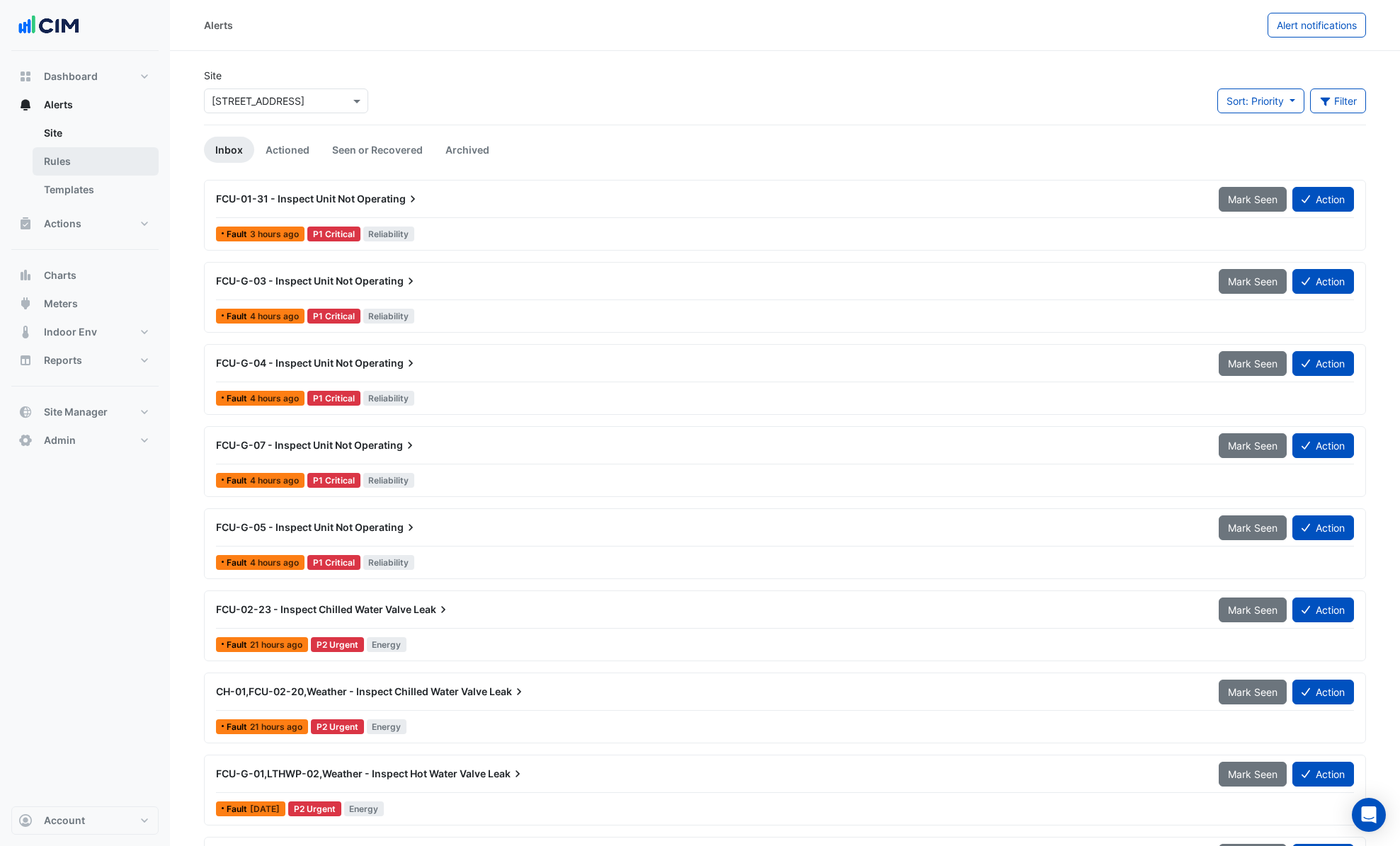
click at [98, 167] on link "Rules" at bounding box center [96, 161] width 126 height 28
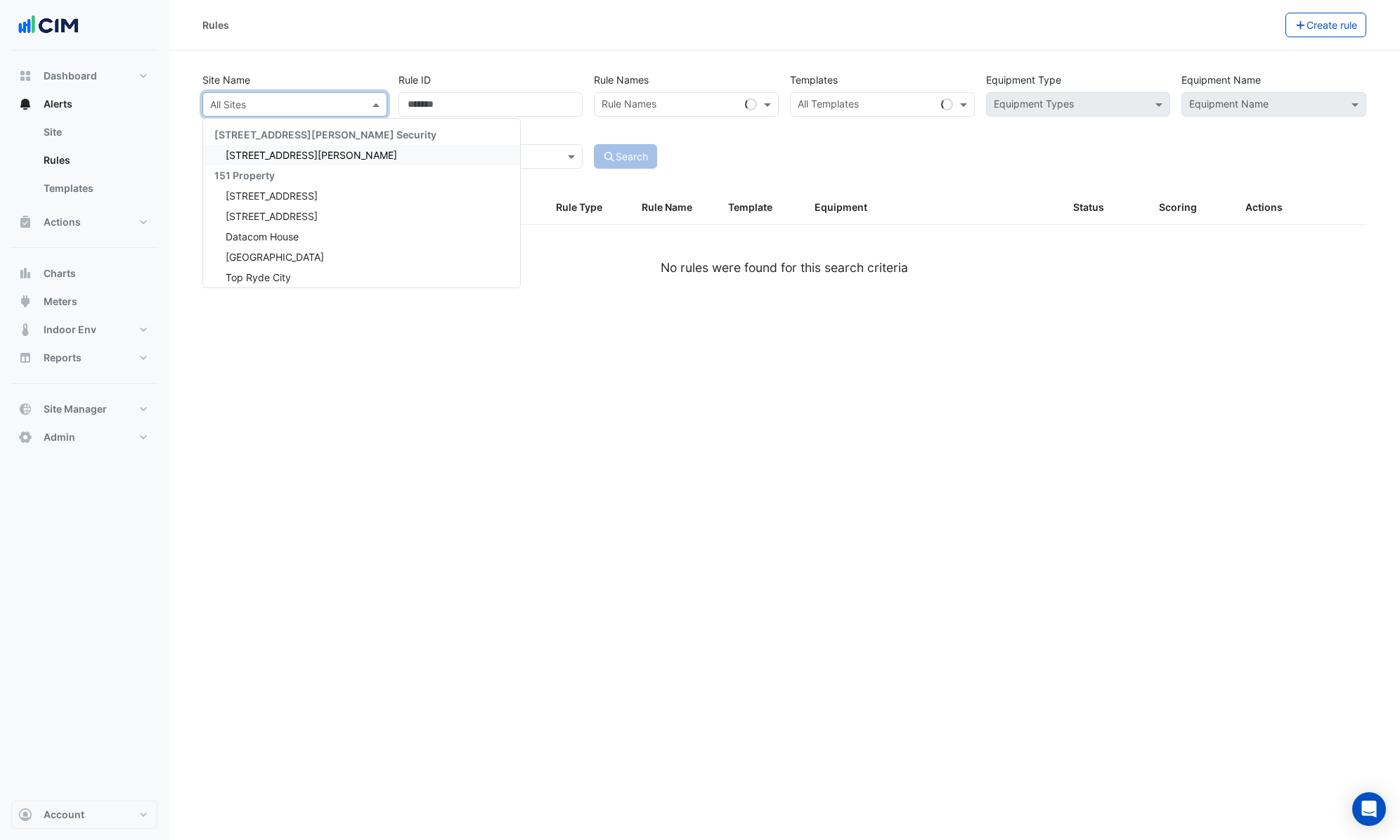
click at [247, 107] on input "text" at bounding box center [281, 104] width 141 height 15
type input "***"
click at [282, 242] on span "[STREET_ADDRESS]" at bounding box center [271, 236] width 92 height 12
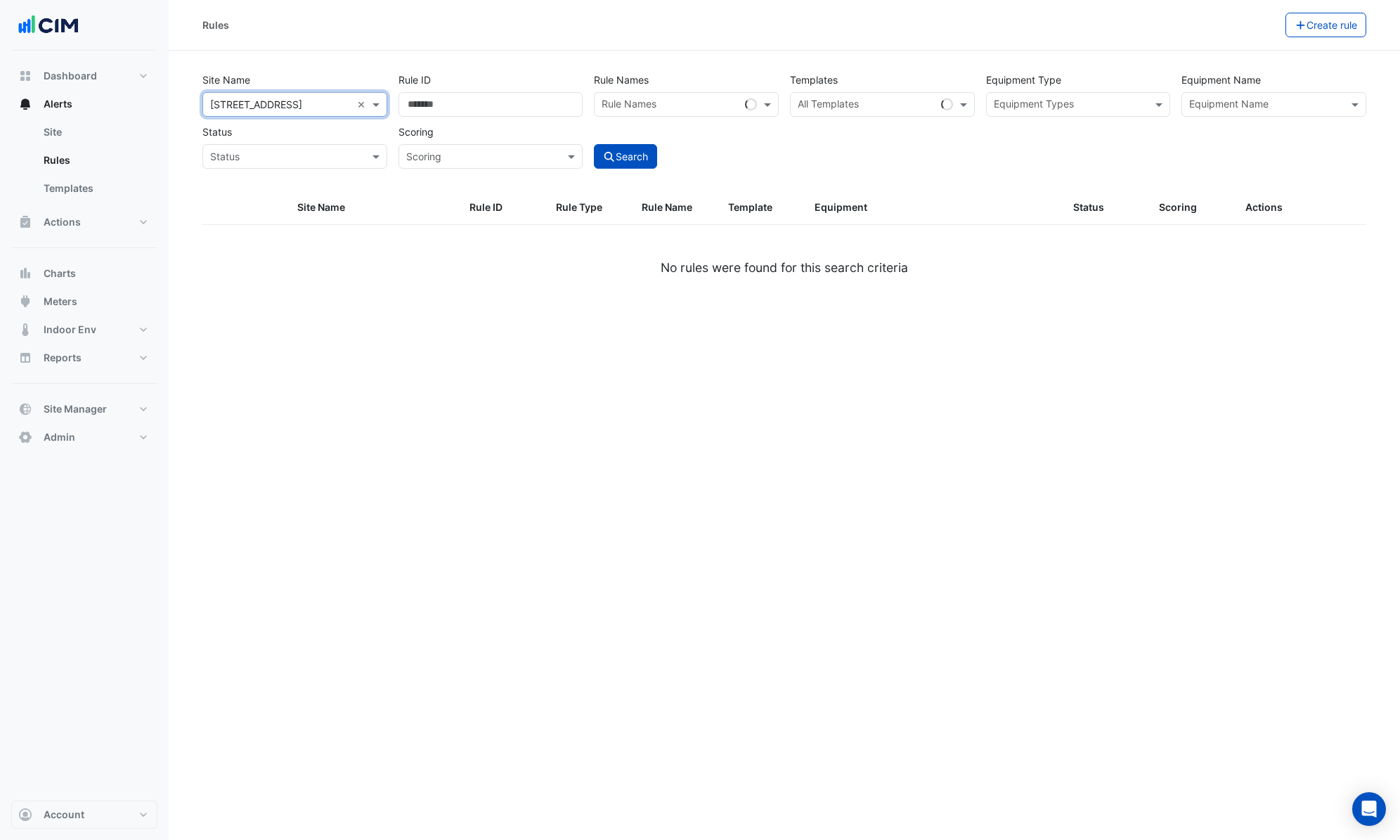
click at [1213, 102] on input "text" at bounding box center [1266, 105] width 153 height 15
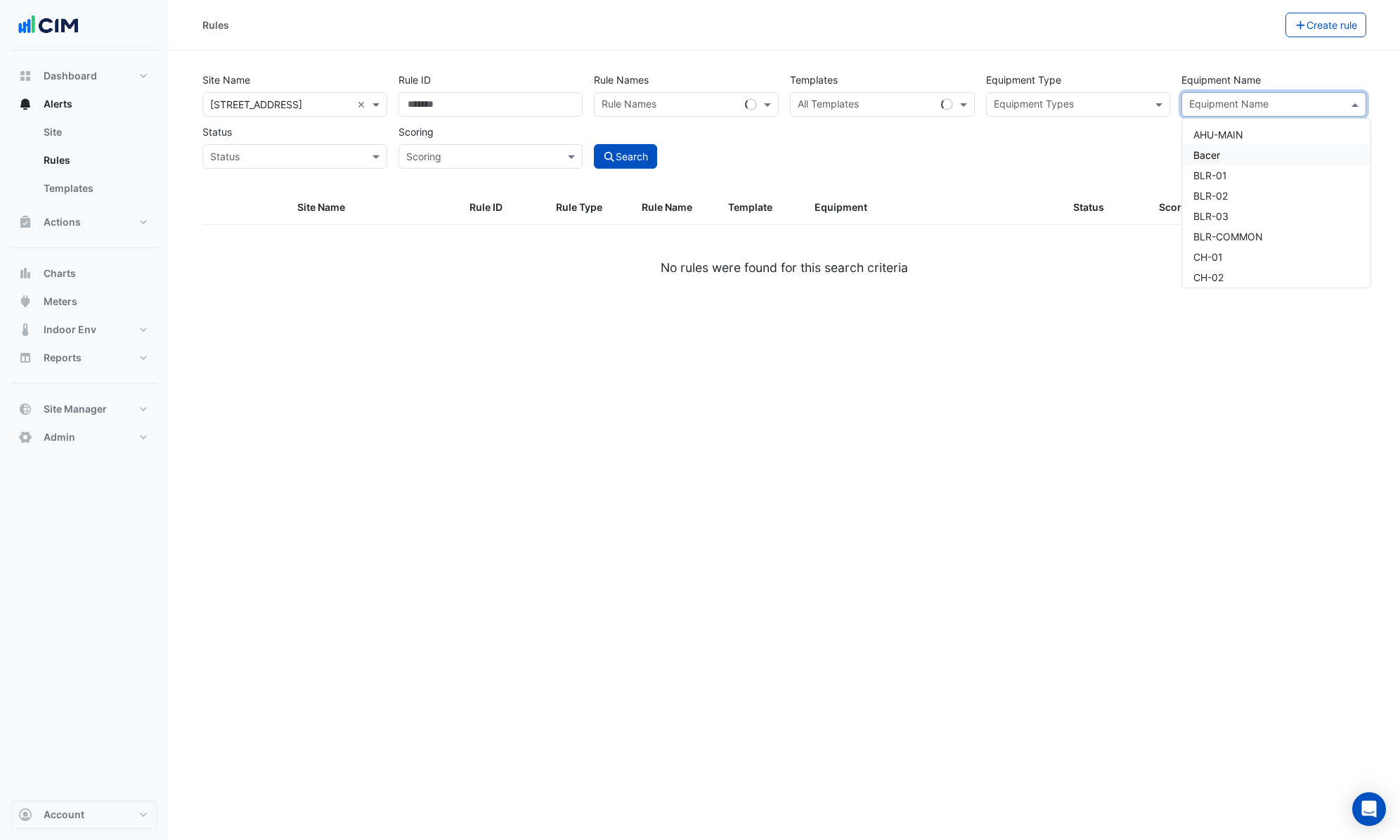
click at [1216, 147] on div "Bacer" at bounding box center [1277, 155] width 189 height 21
click at [1224, 132] on span "AHU-MAIN" at bounding box center [1218, 135] width 50 height 12
click at [1235, 163] on div "Bacer" at bounding box center [1277, 155] width 189 height 21
click at [1221, 173] on span "BLR-01" at bounding box center [1210, 176] width 34 height 12
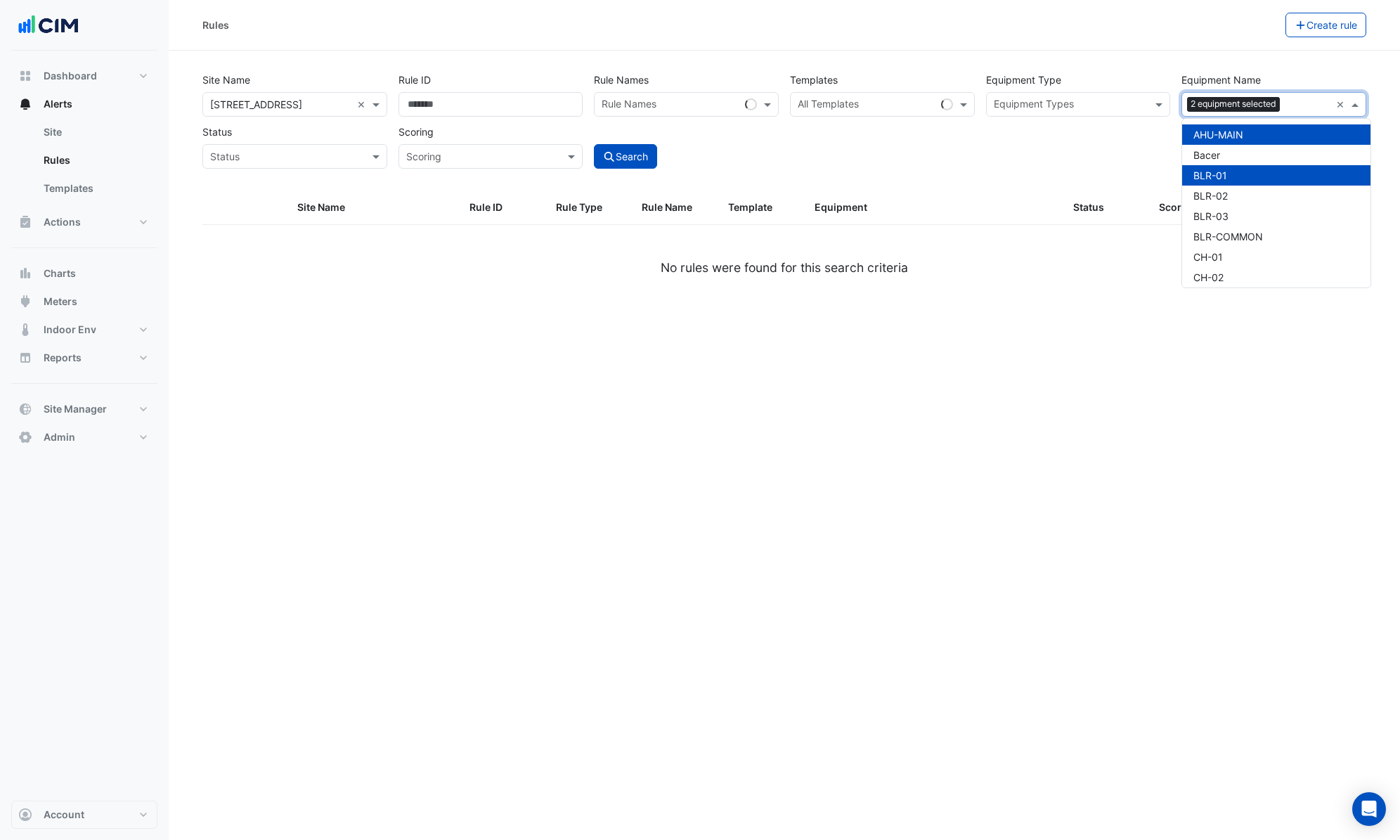
click at [1230, 173] on div "BLR-01" at bounding box center [1277, 175] width 189 height 21
click at [639, 158] on button "Search" at bounding box center [626, 156] width 64 height 25
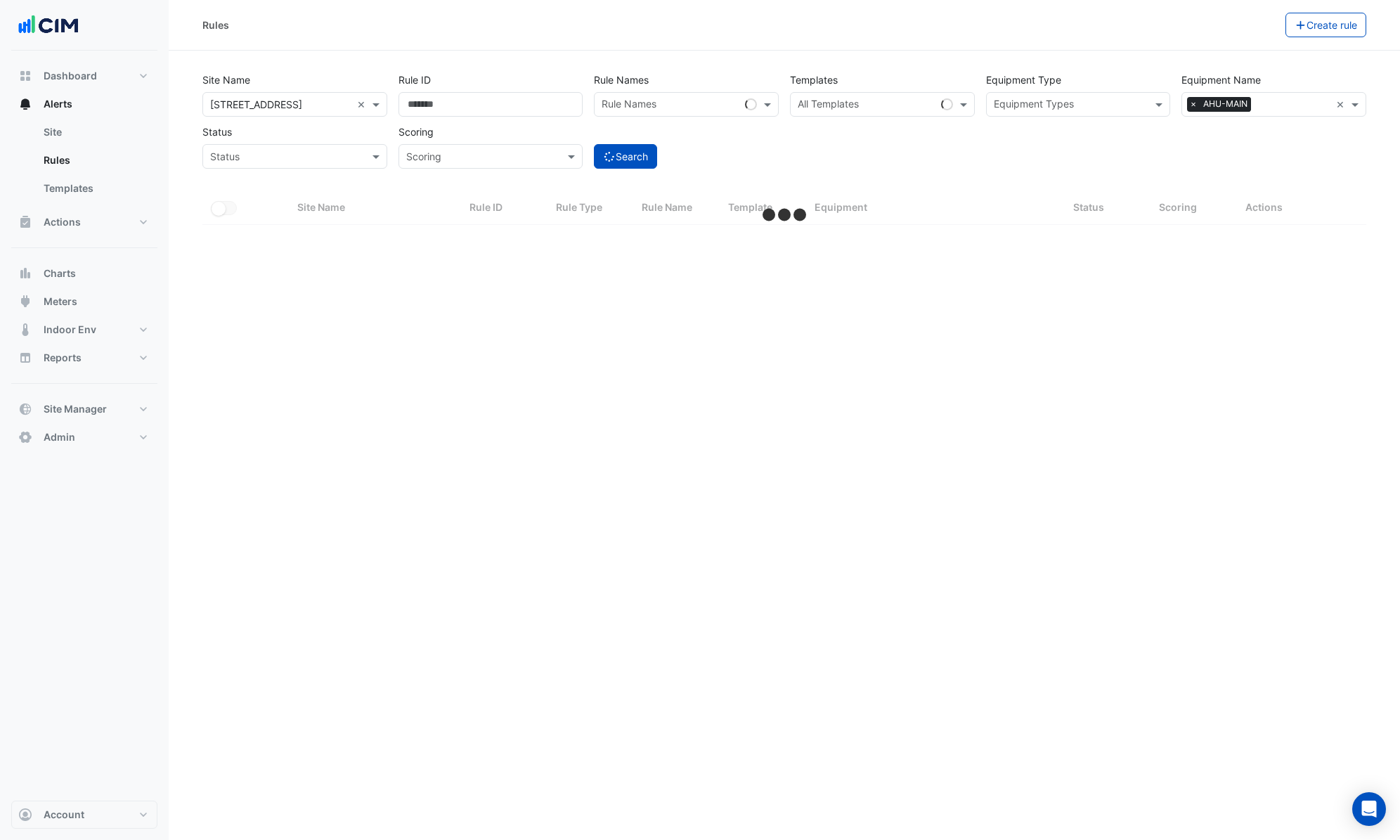
select select "***"
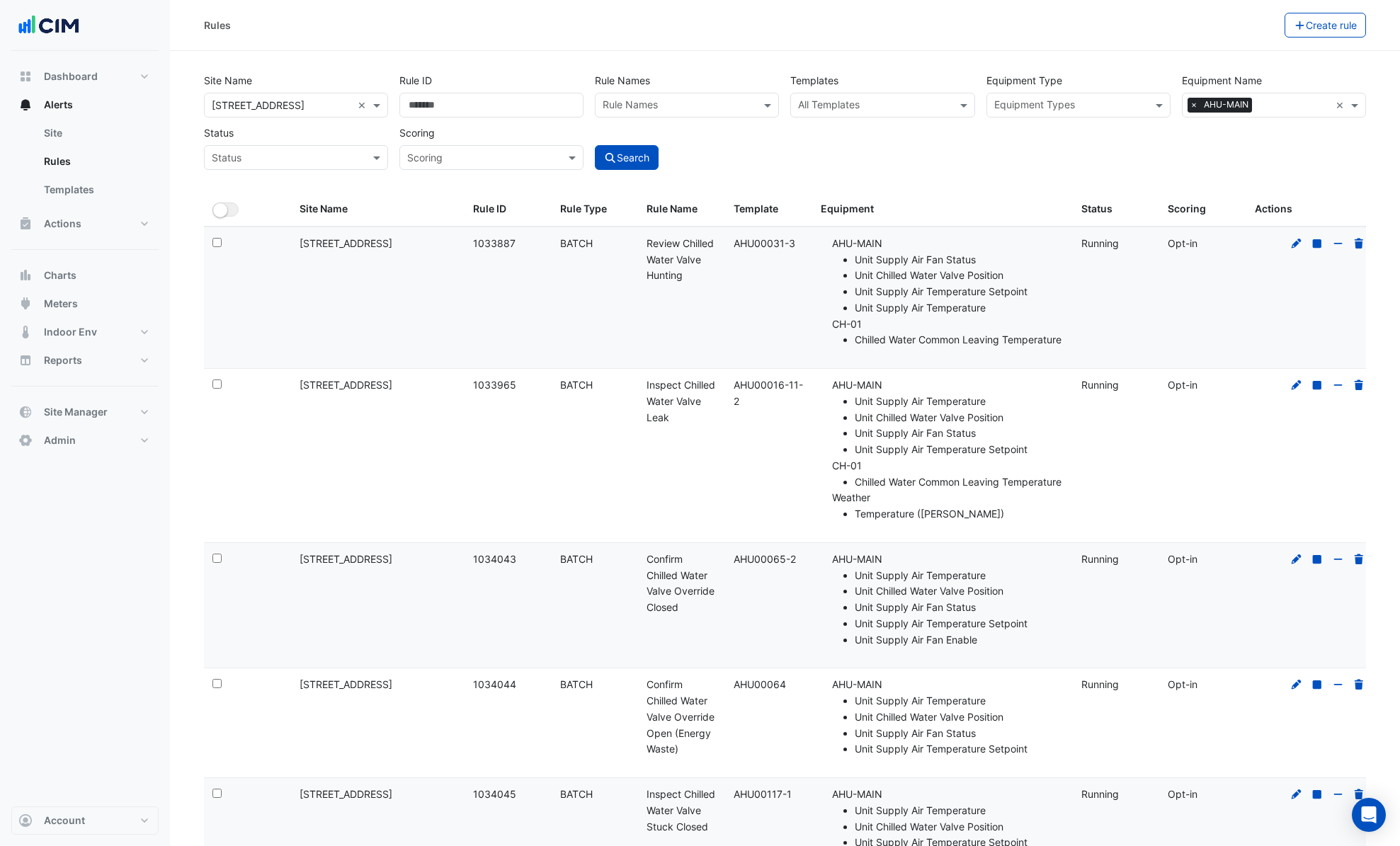
click at [1194, 102] on span "×" at bounding box center [1193, 105] width 13 height 14
click at [1194, 101] on input "text" at bounding box center [1265, 106] width 152 height 15
click at [1224, 174] on span "BLR-01" at bounding box center [1211, 177] width 34 height 12
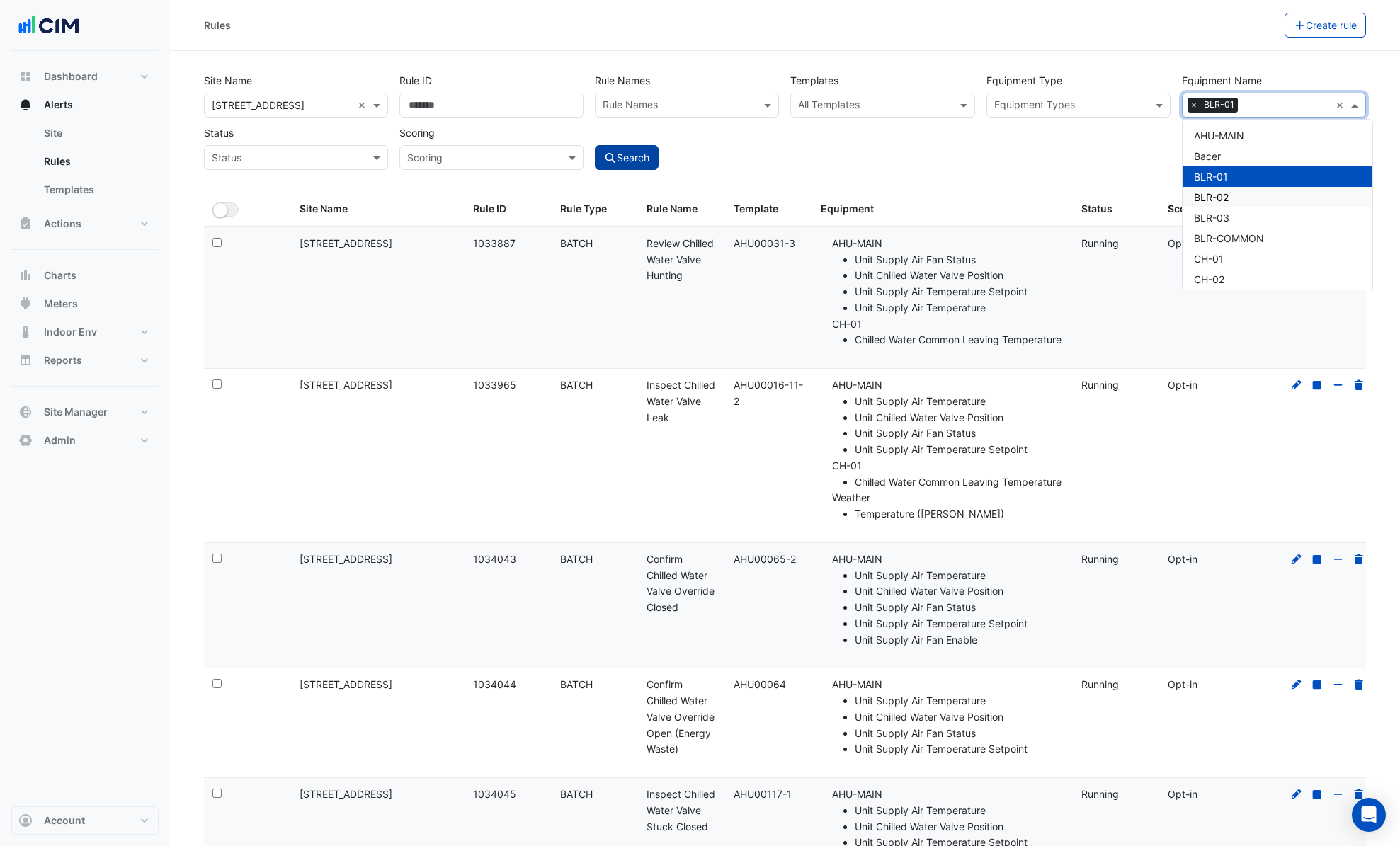
click at [642, 151] on button "Search" at bounding box center [627, 157] width 64 height 25
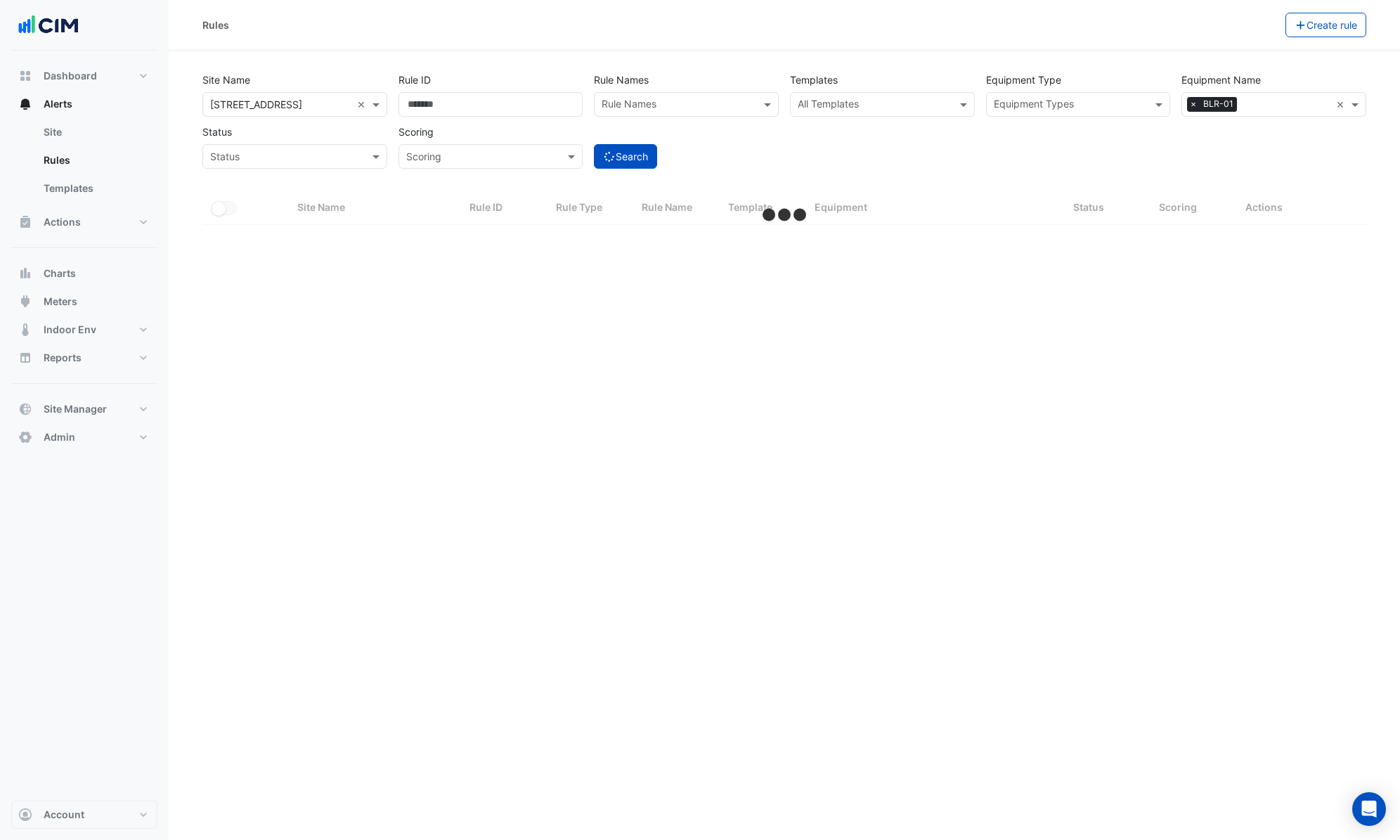
select select "***"
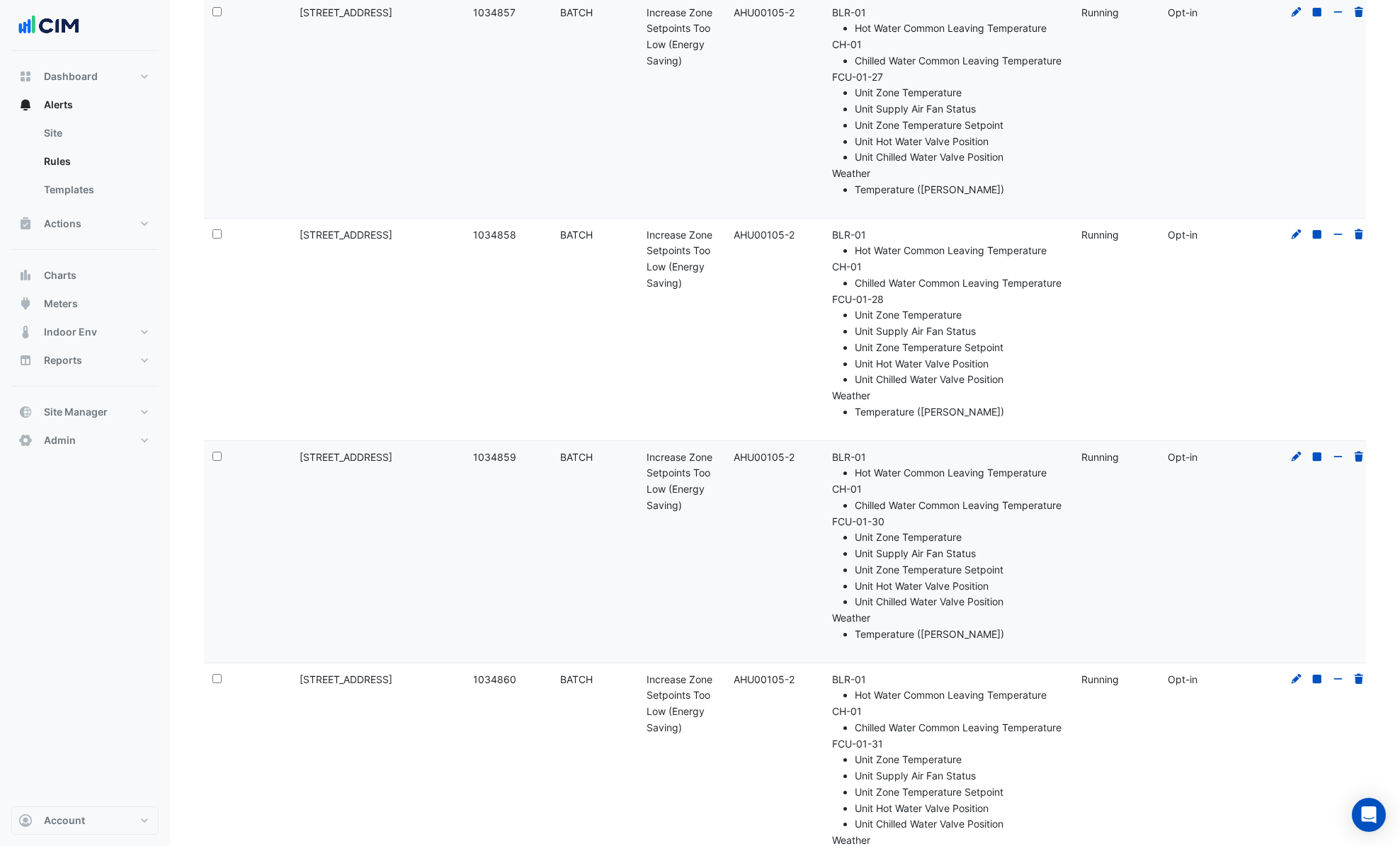
scroll to position [12645, 0]
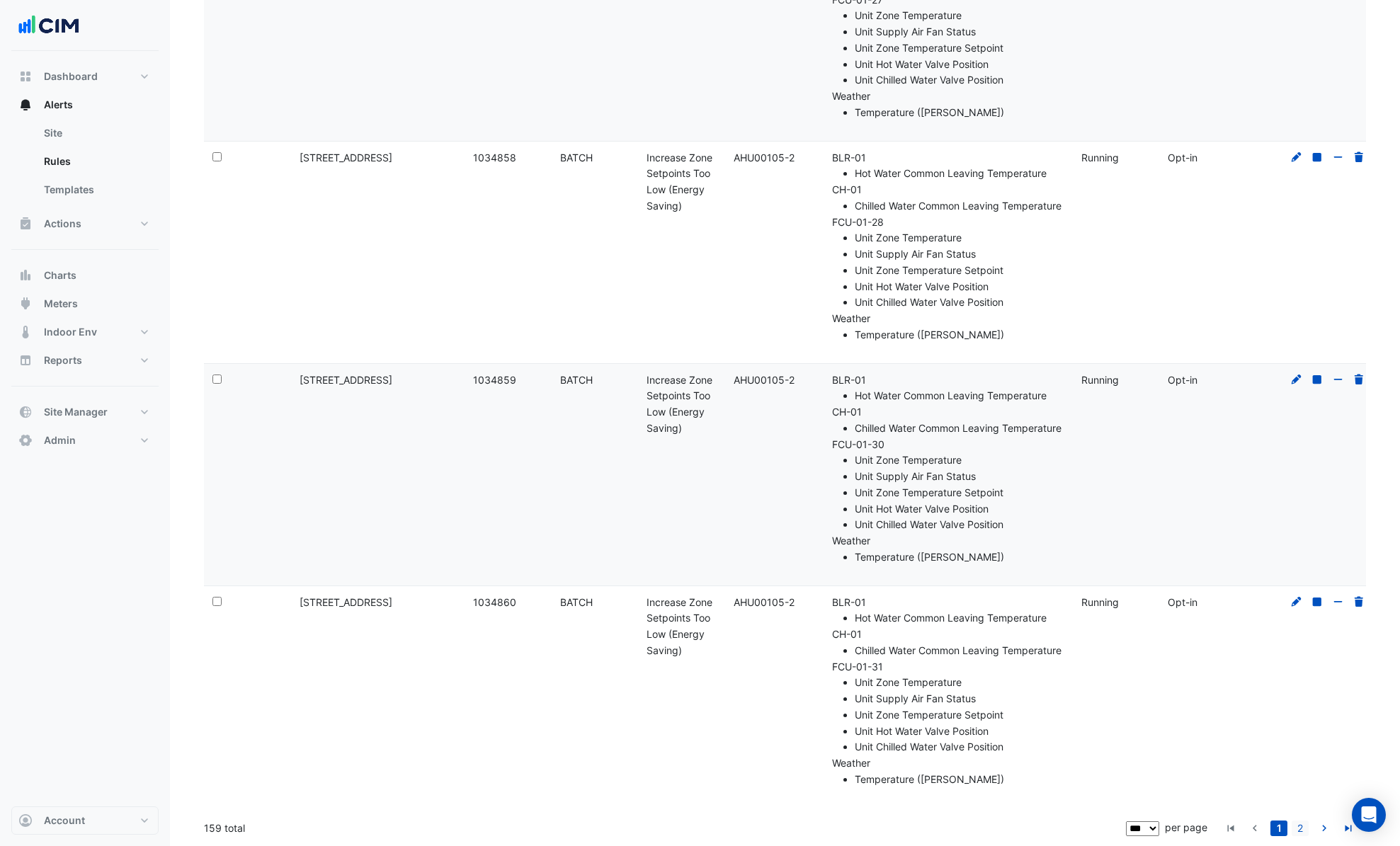
click at [1296, 826] on link "2" at bounding box center [1299, 829] width 17 height 16
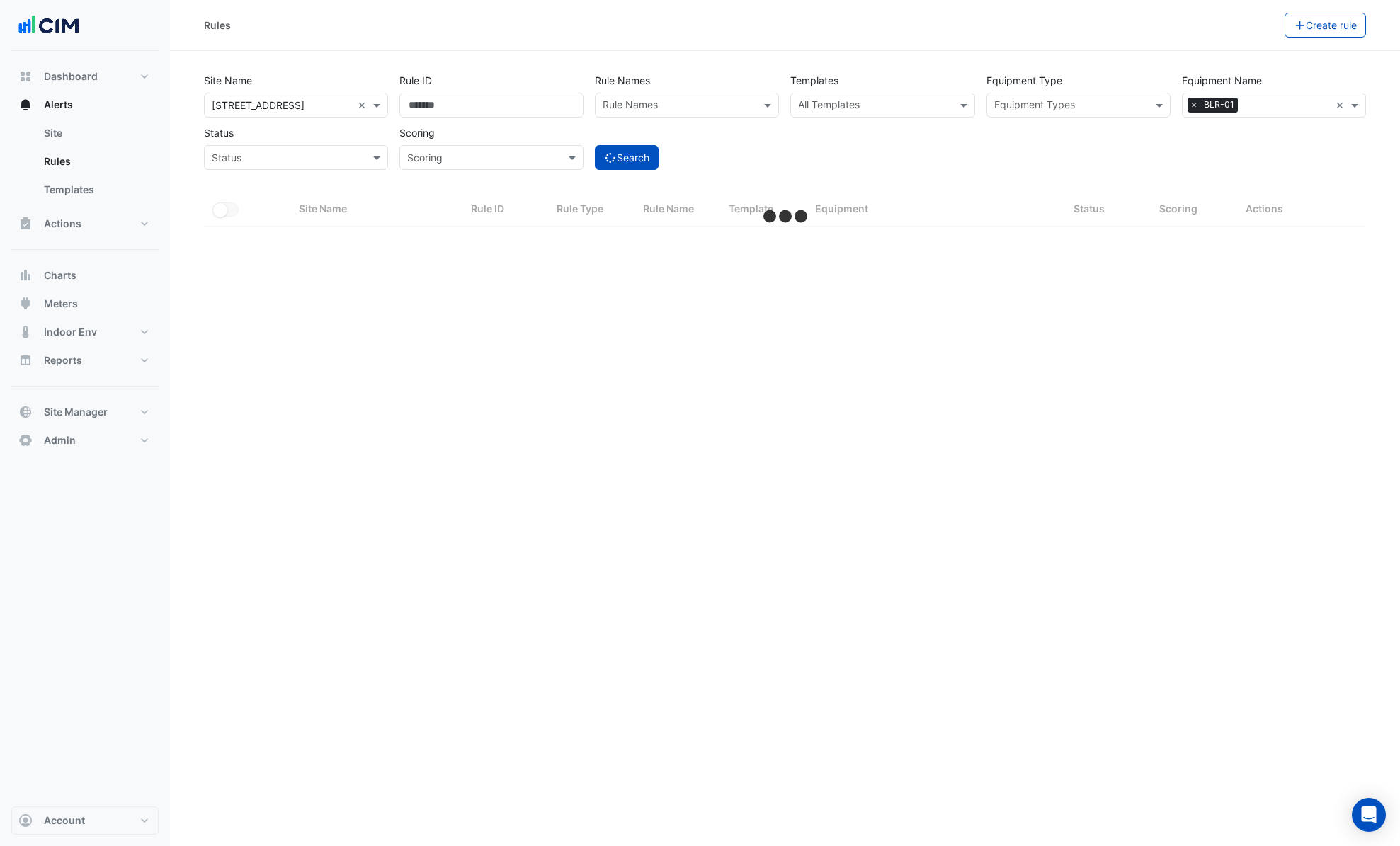
select select "***"
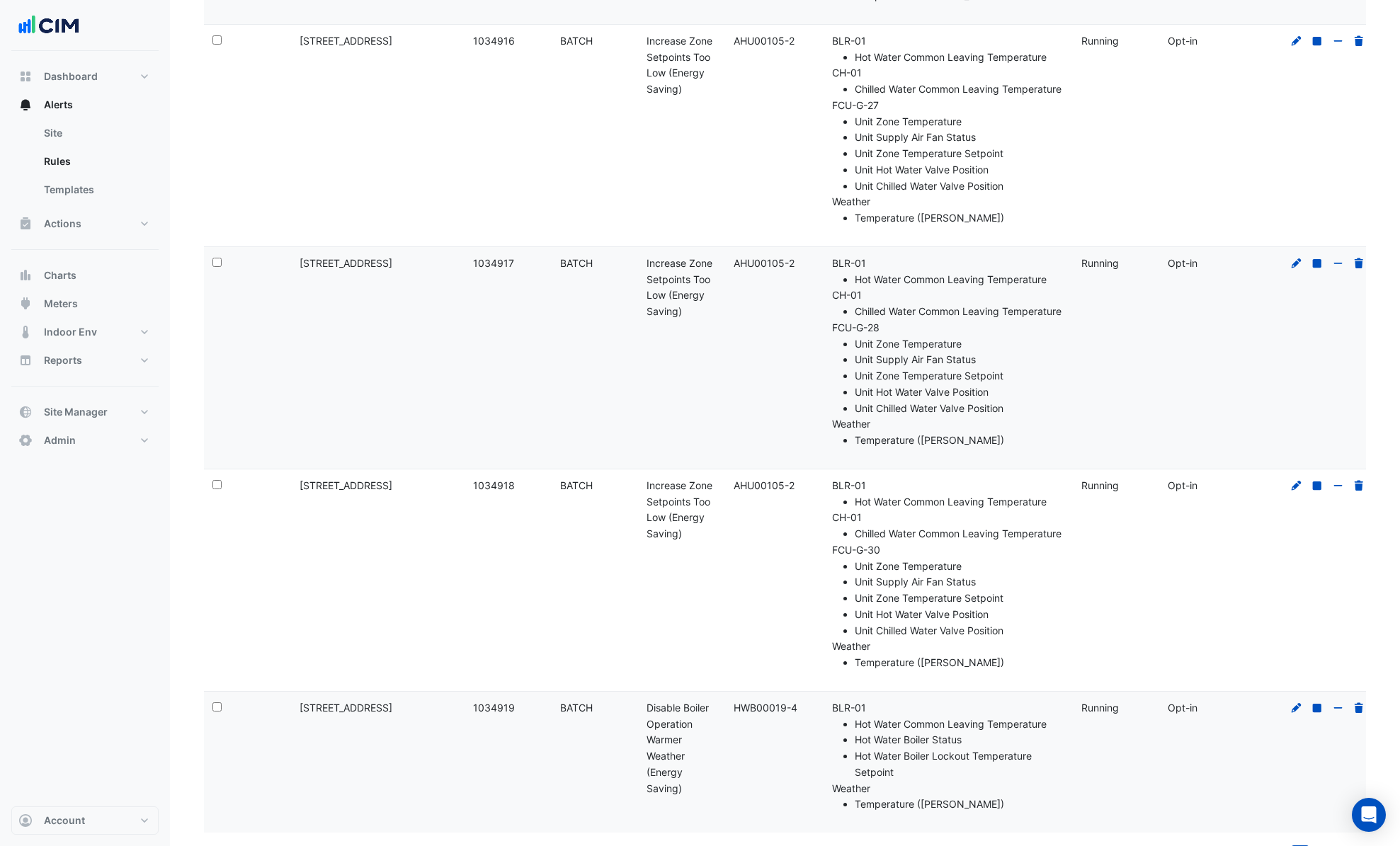
scroll to position [12453, 0]
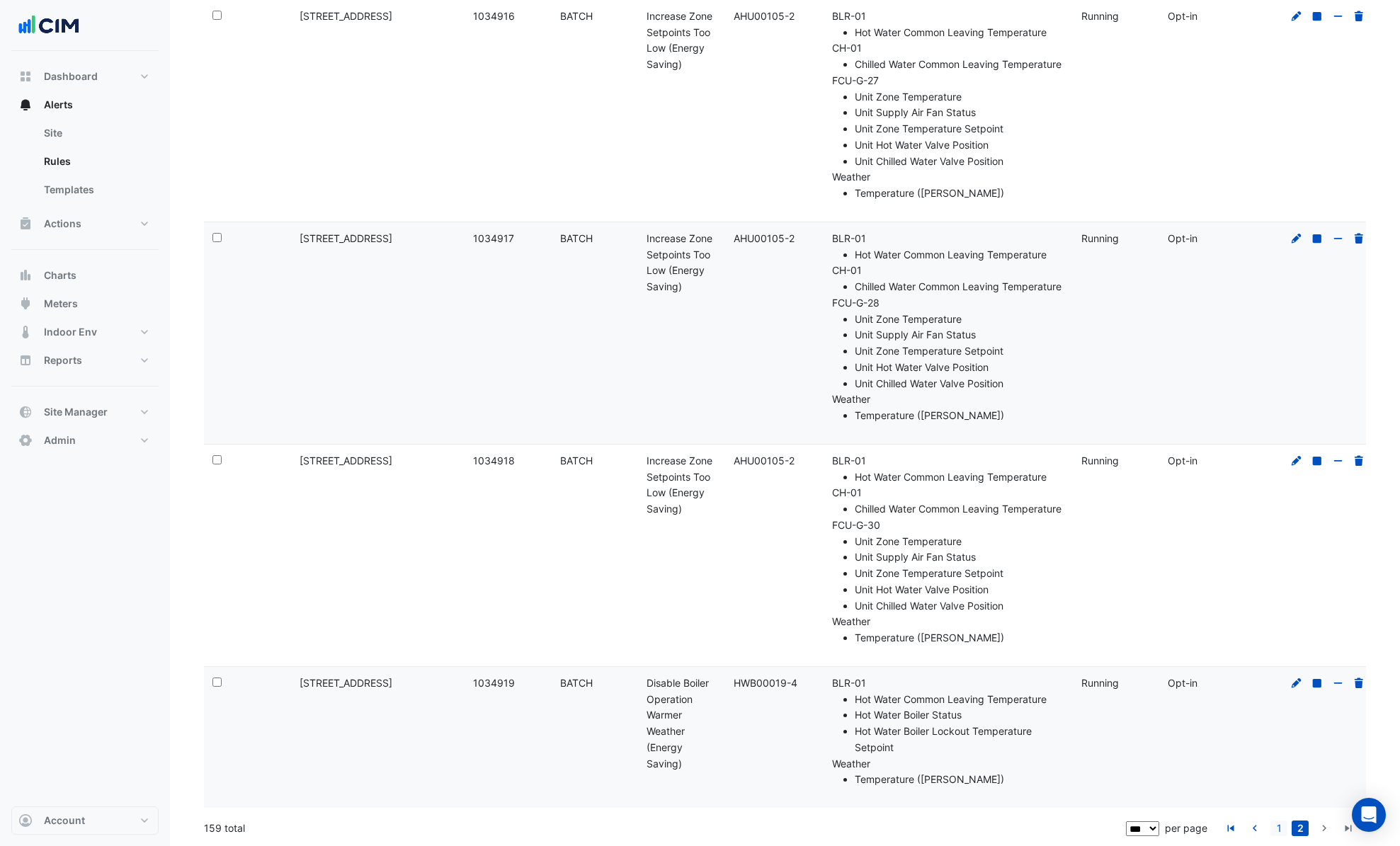
click at [1277, 826] on link "1" at bounding box center [1278, 829] width 17 height 16
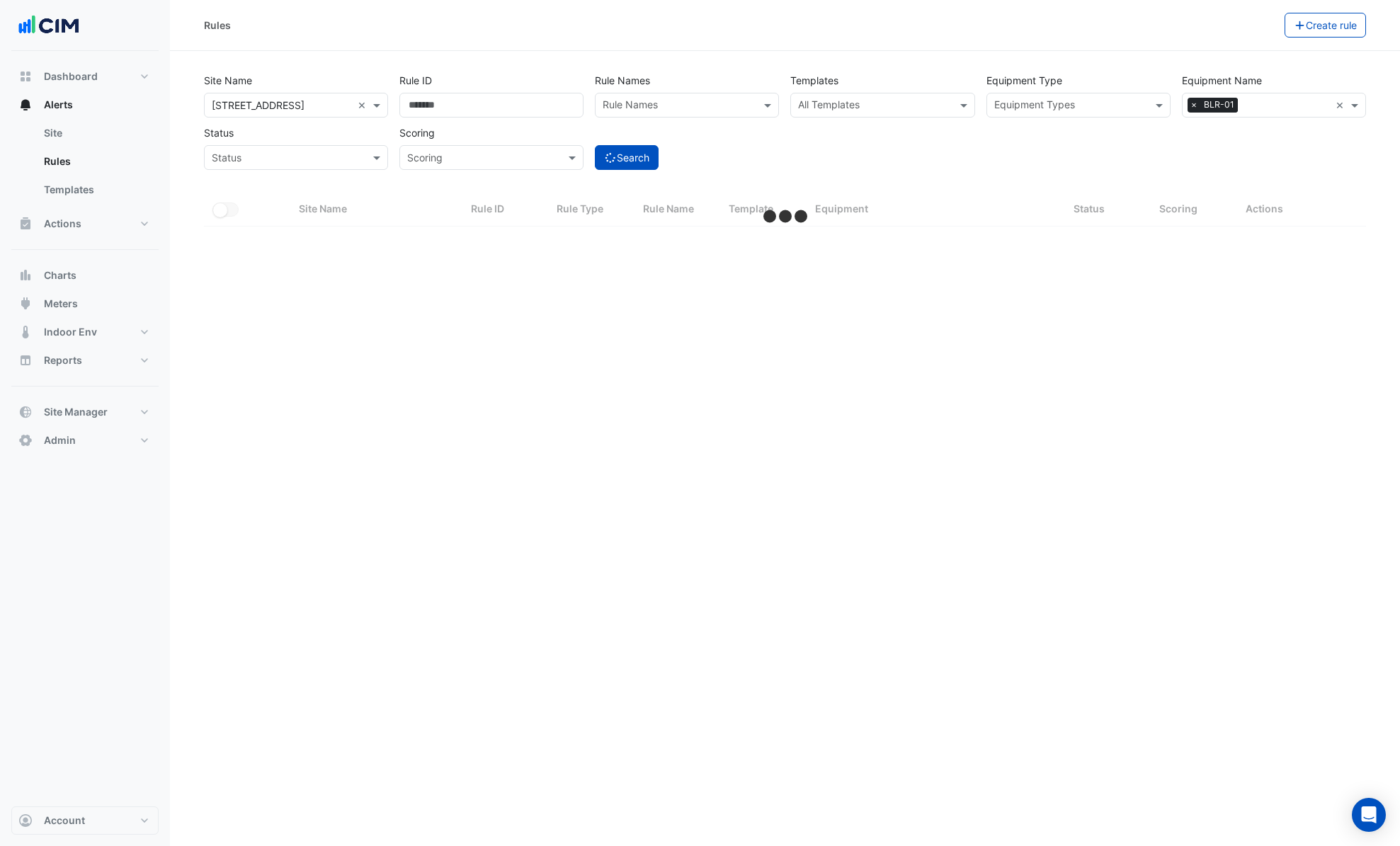
scroll to position [0, 0]
select select "***"
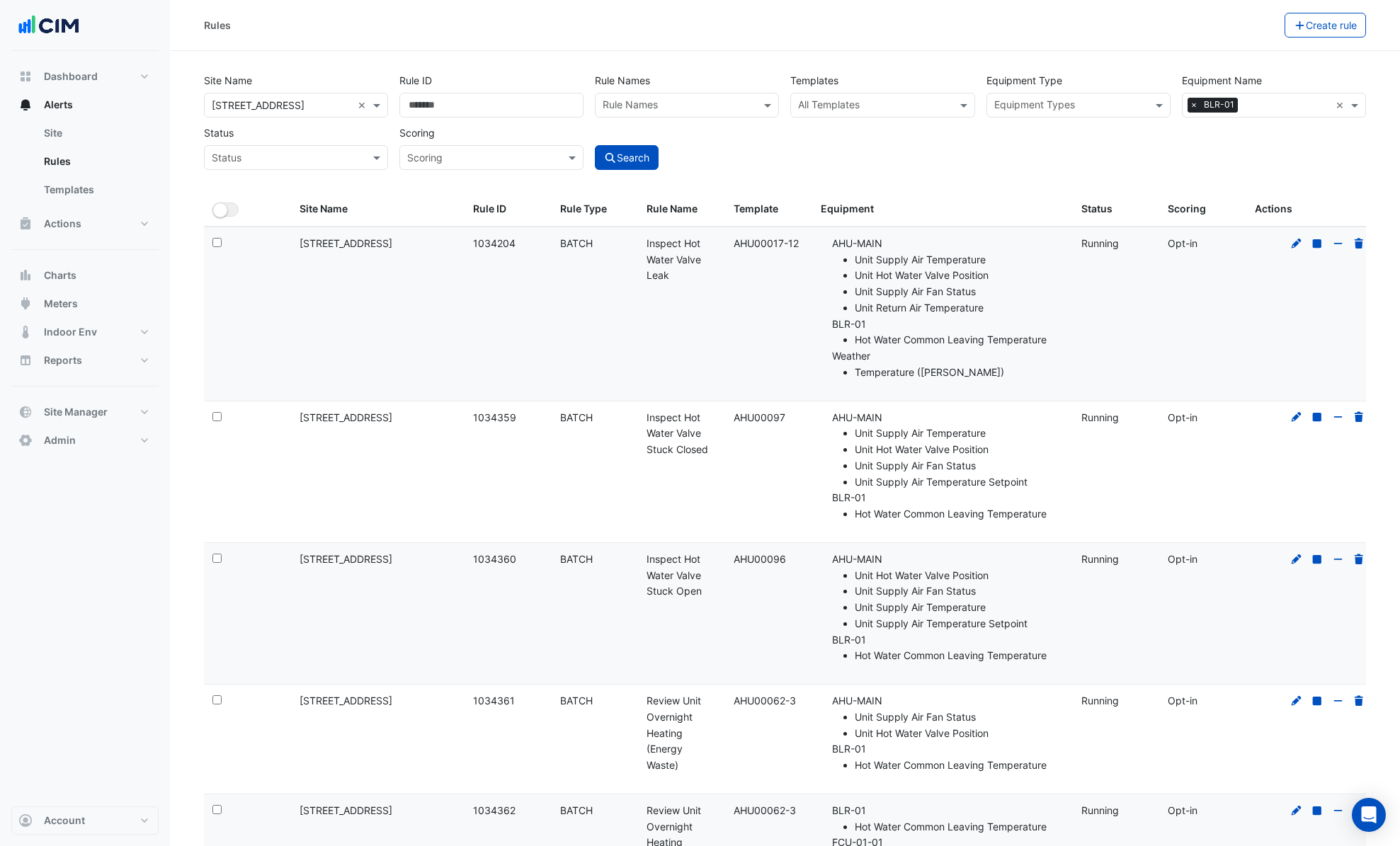
click at [1196, 108] on span "×" at bounding box center [1193, 105] width 13 height 14
click at [1197, 106] on input "text" at bounding box center [1265, 106] width 152 height 15
click at [1230, 267] on div "CH-01" at bounding box center [1277, 258] width 190 height 21
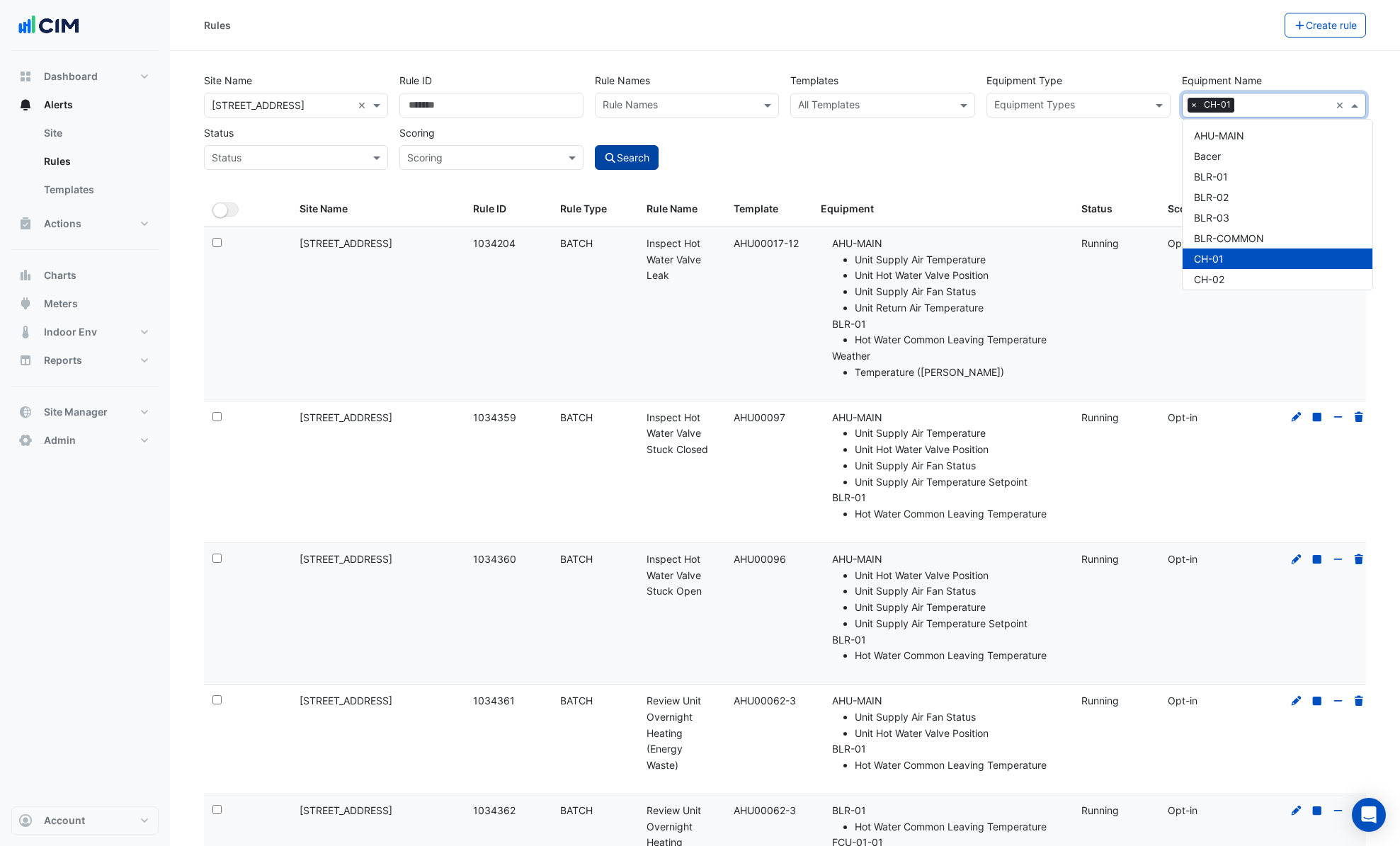
click at [641, 151] on button "Search" at bounding box center [627, 157] width 64 height 25
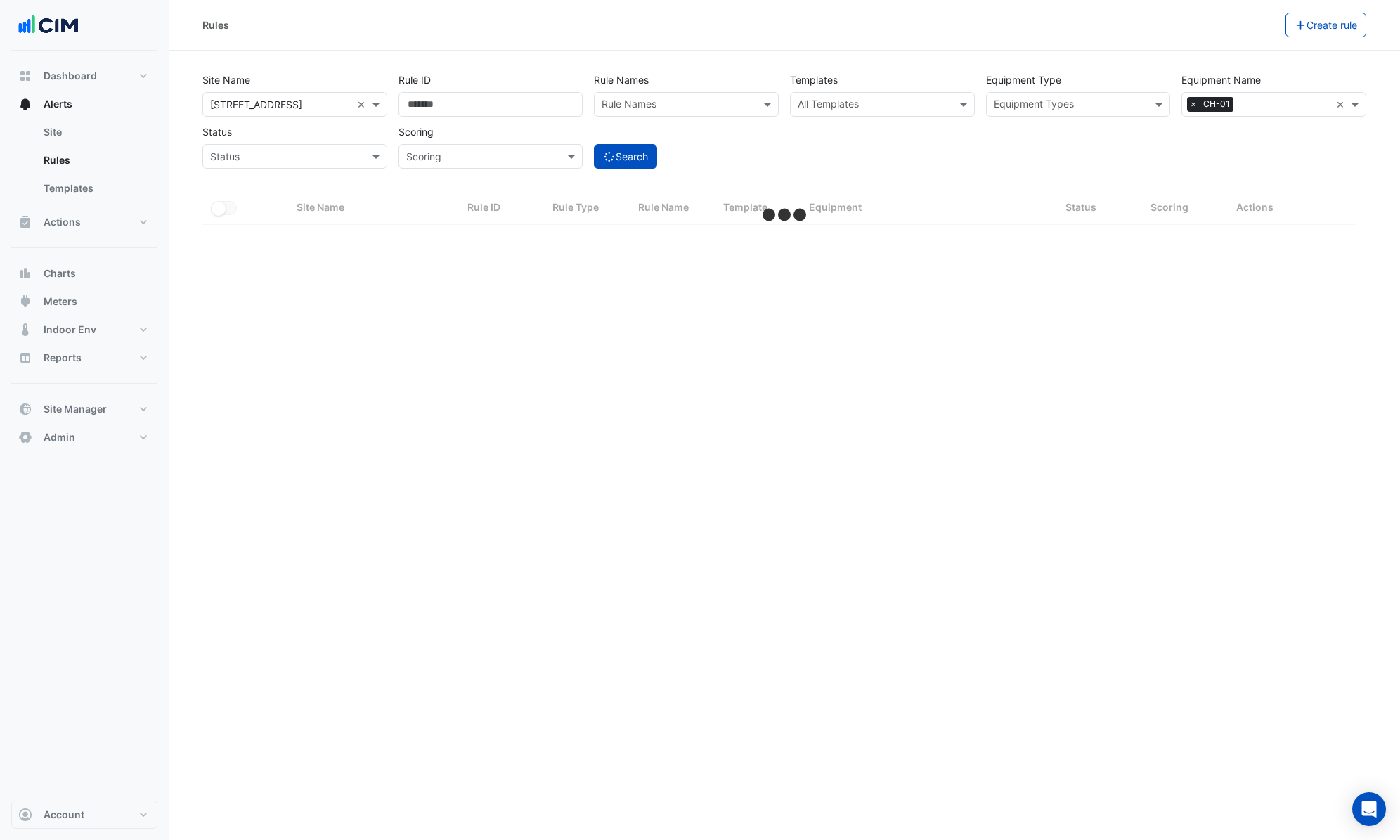
select select "***"
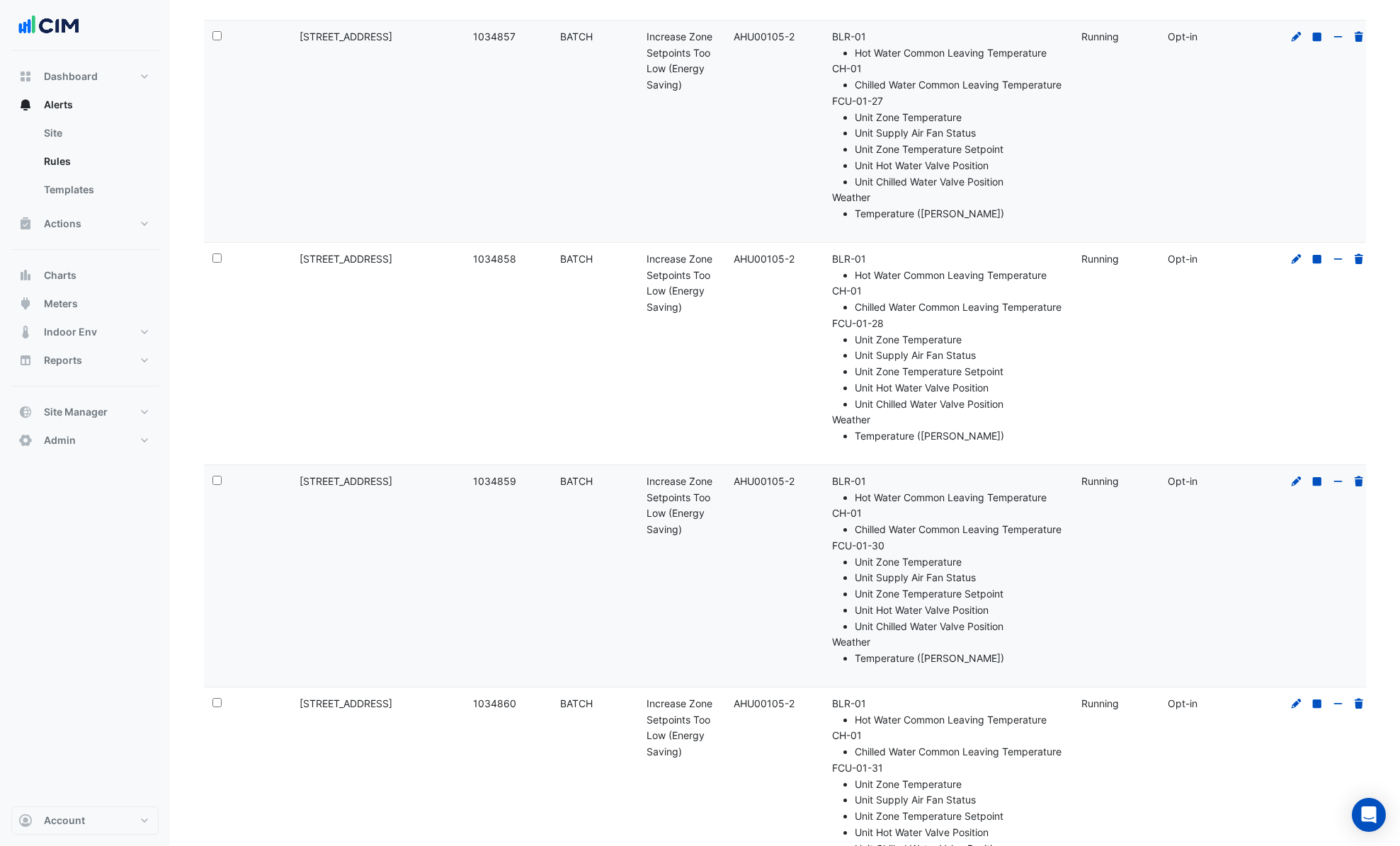
scroll to position [17654, 0]
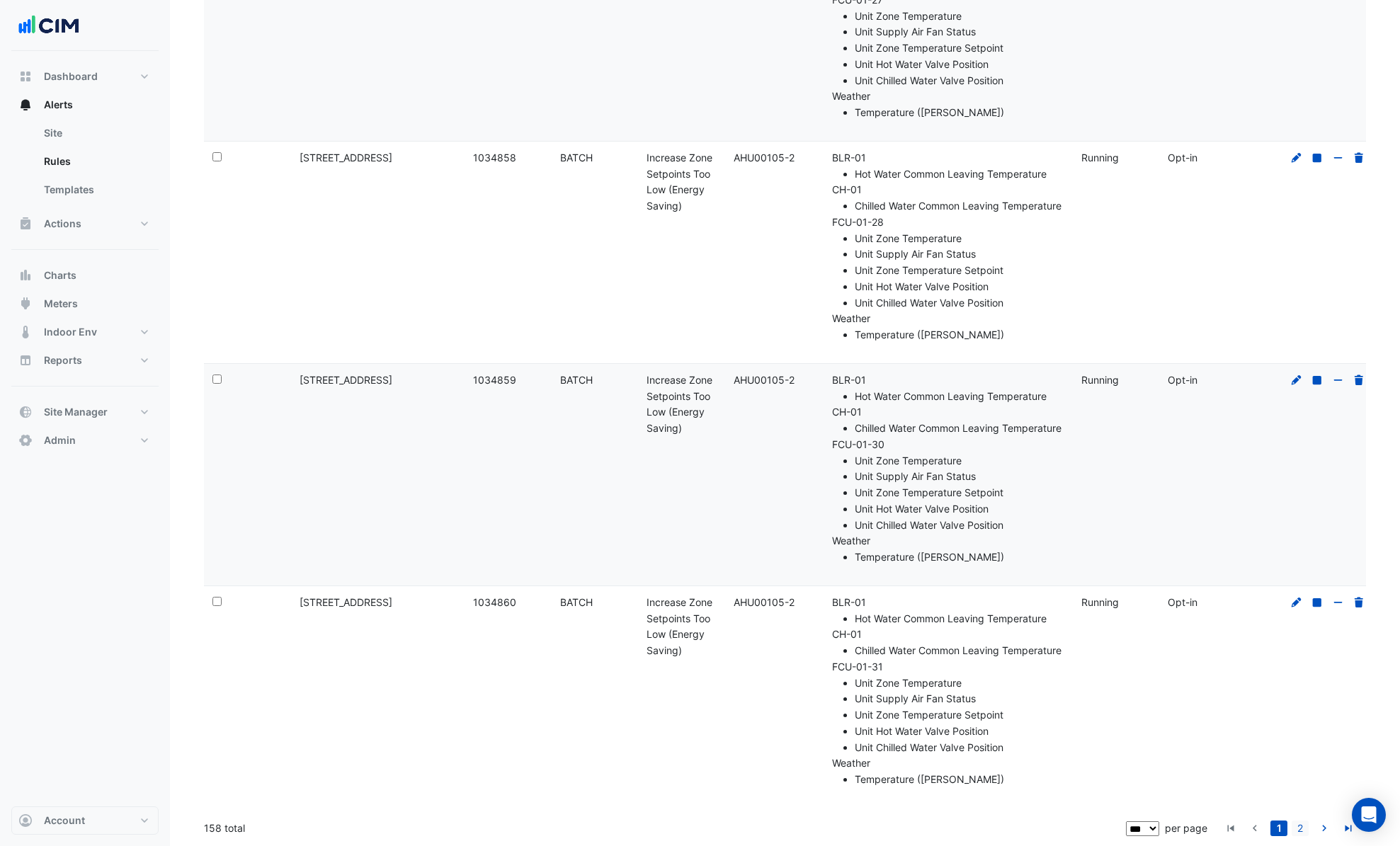
click at [1297, 832] on link "2" at bounding box center [1299, 829] width 17 height 16
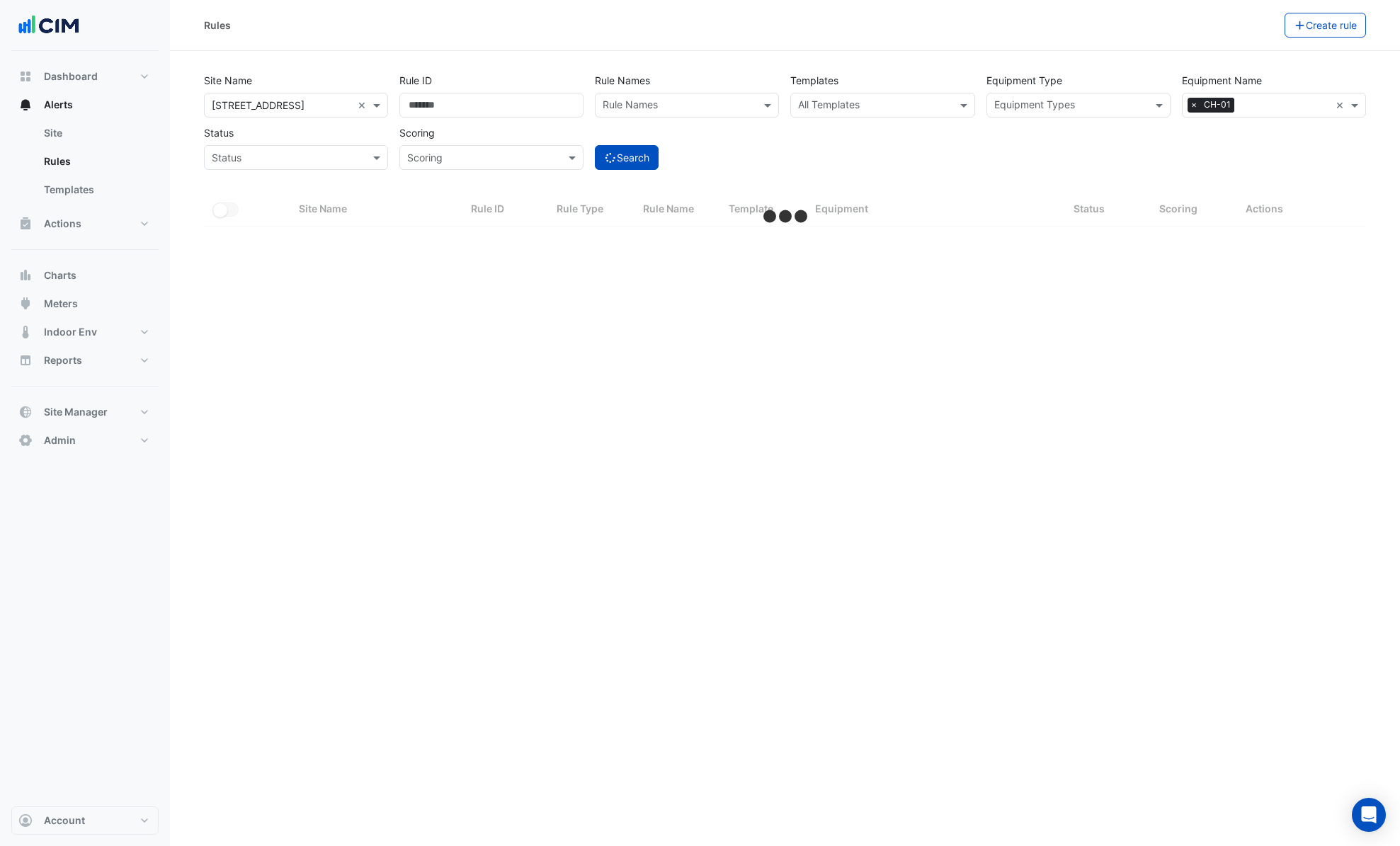
scroll to position [0, 0]
select select "***"
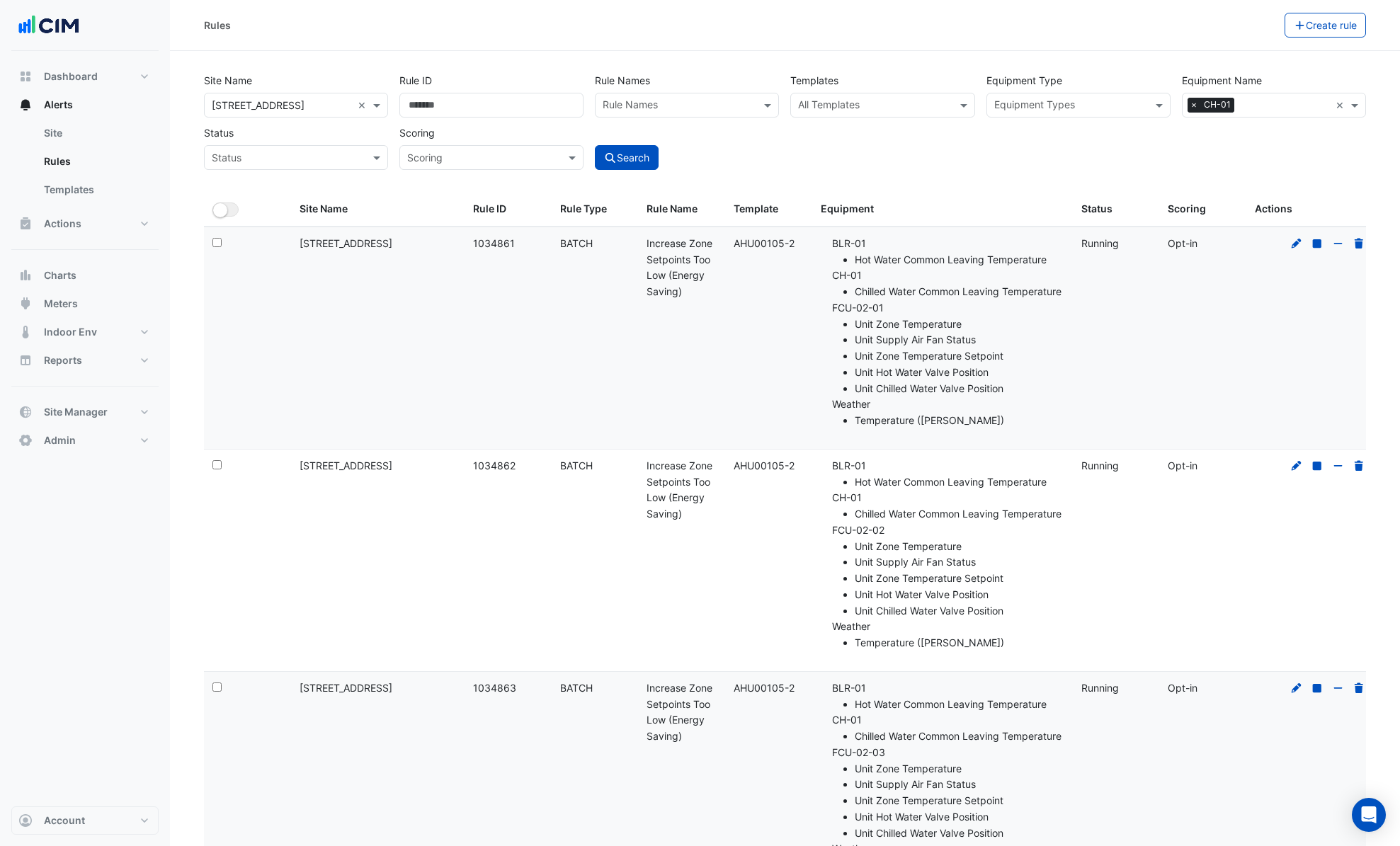
click at [1194, 103] on span "×" at bounding box center [1193, 105] width 13 height 14
click at [84, 418] on span "Site Manager" at bounding box center [76, 412] width 64 height 14
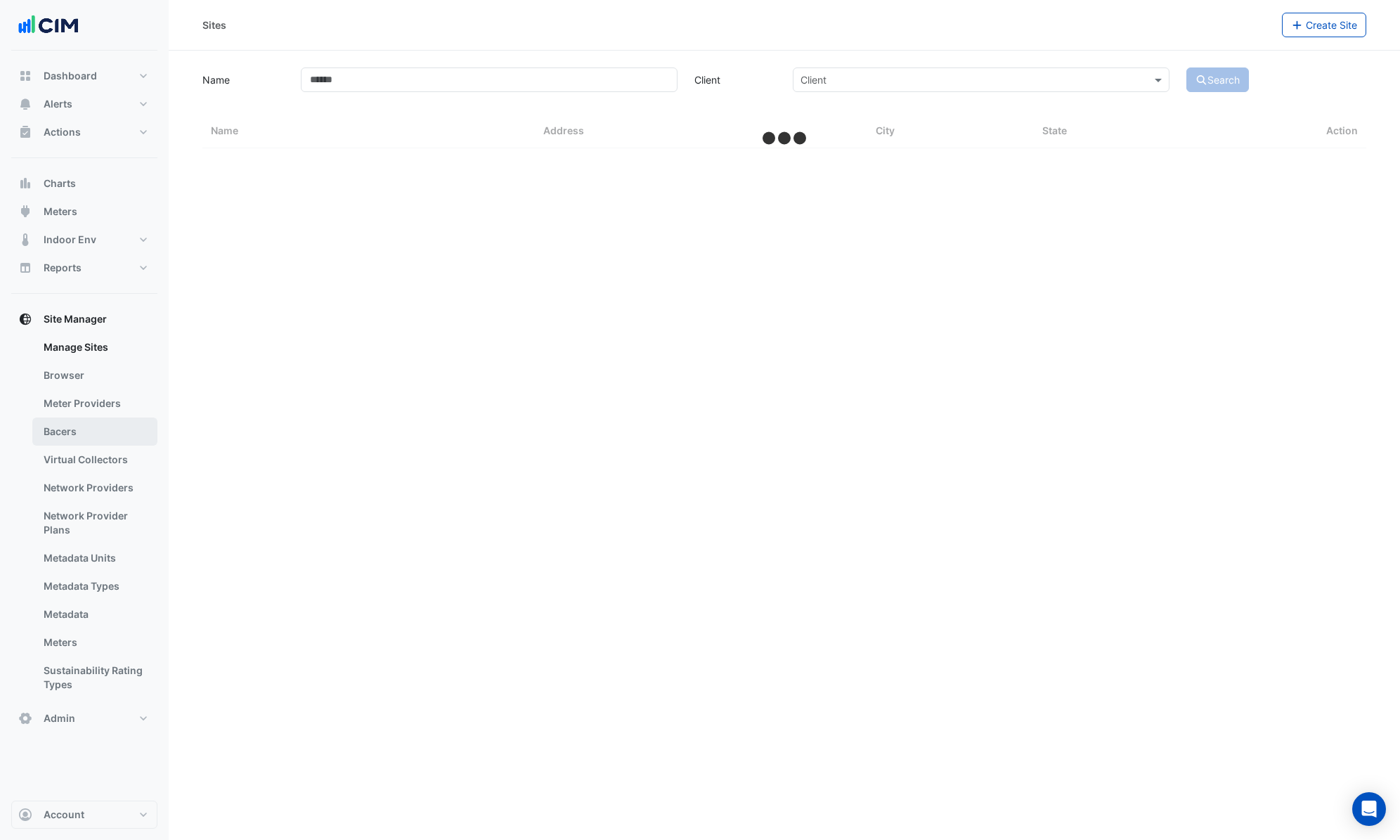
click at [81, 441] on link "Bacers" at bounding box center [95, 432] width 125 height 28
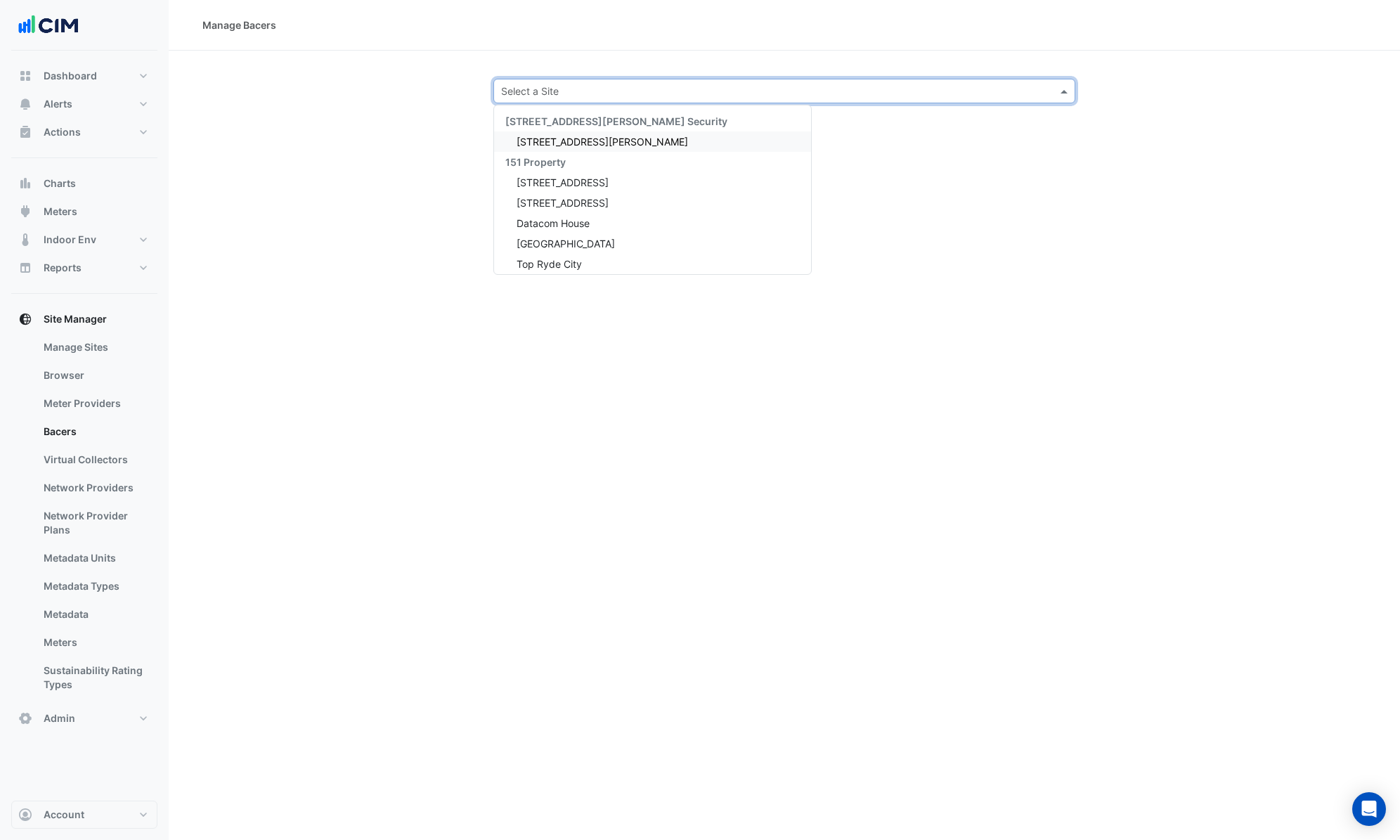
click at [524, 95] on input "text" at bounding box center [770, 91] width 538 height 15
type input "***"
click at [600, 215] on div "250 Long Water Avenue" at bounding box center [557, 223] width 126 height 21
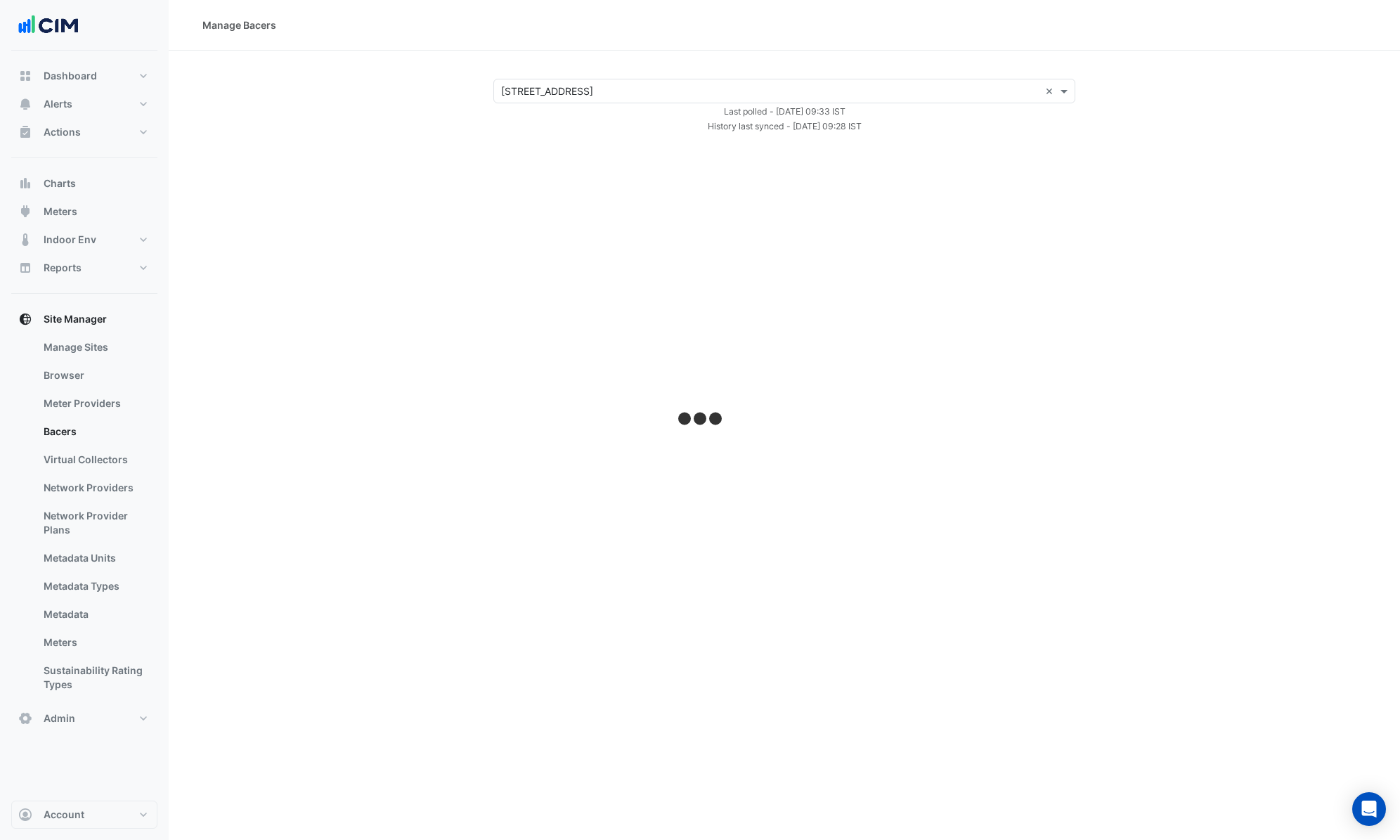
select select "***"
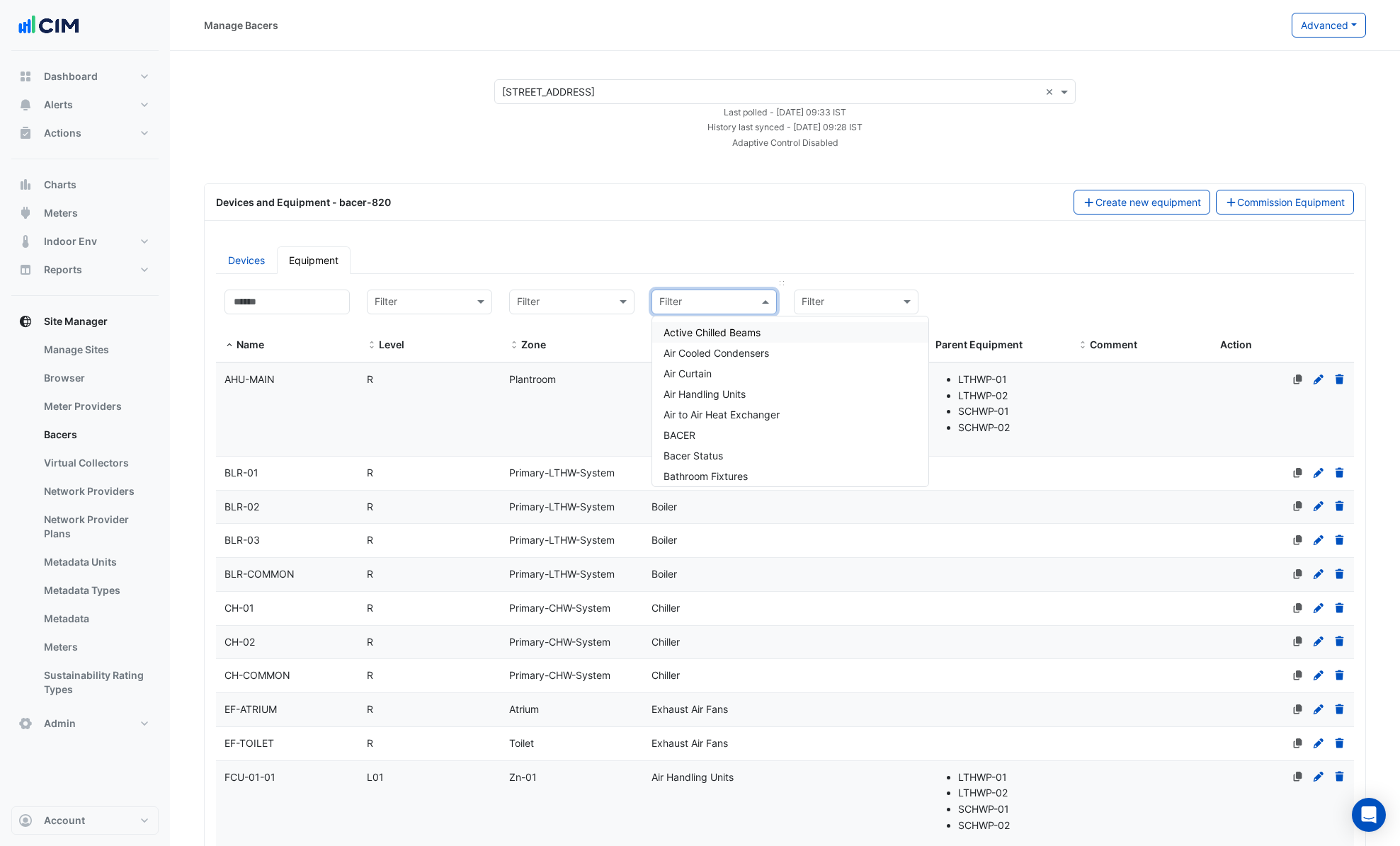
click at [702, 307] on input "text" at bounding box center [699, 303] width 81 height 16
type input "***"
click at [745, 379] on span "Air Handling Units" at bounding box center [704, 373] width 82 height 12
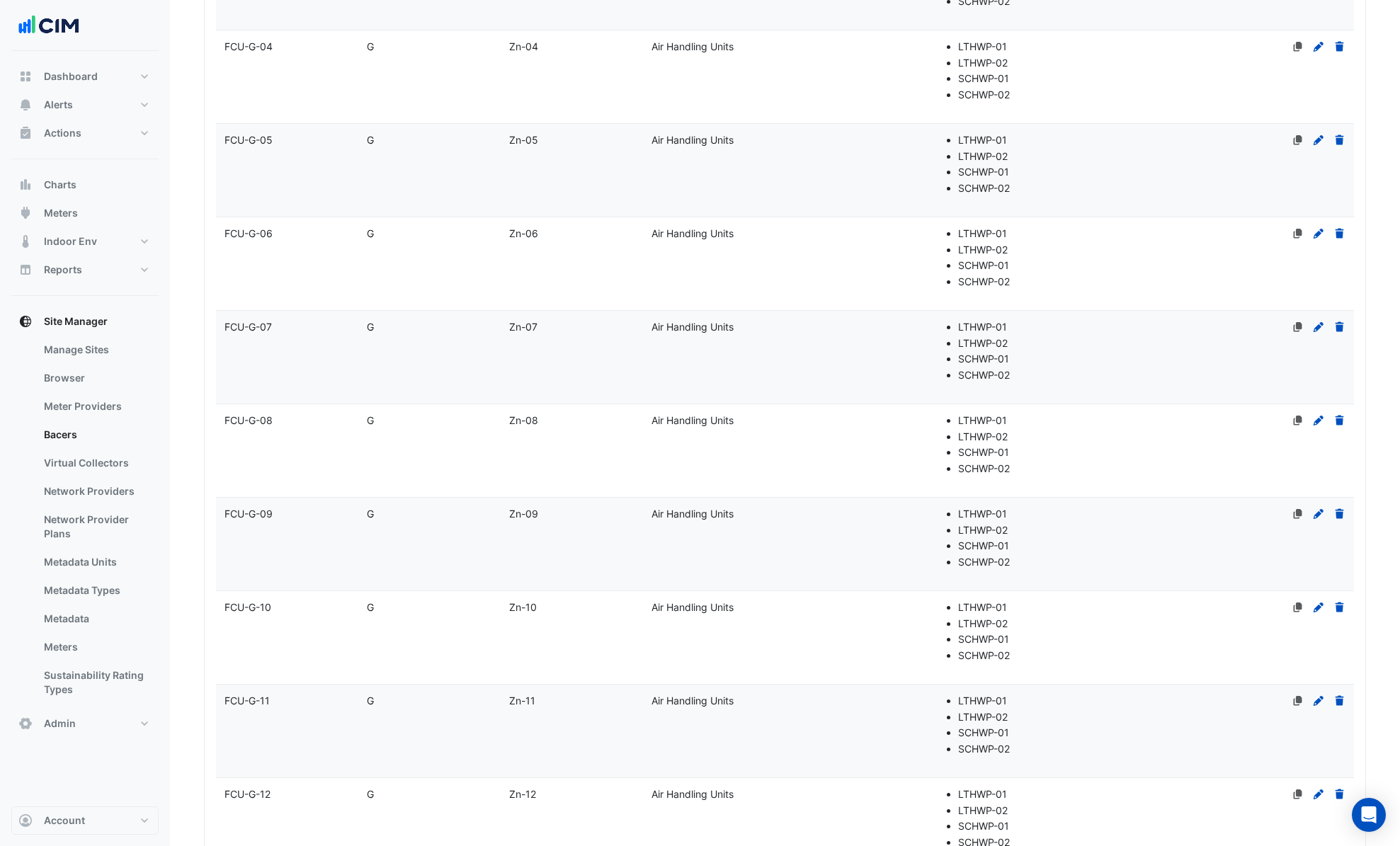
scroll to position [7463, 0]
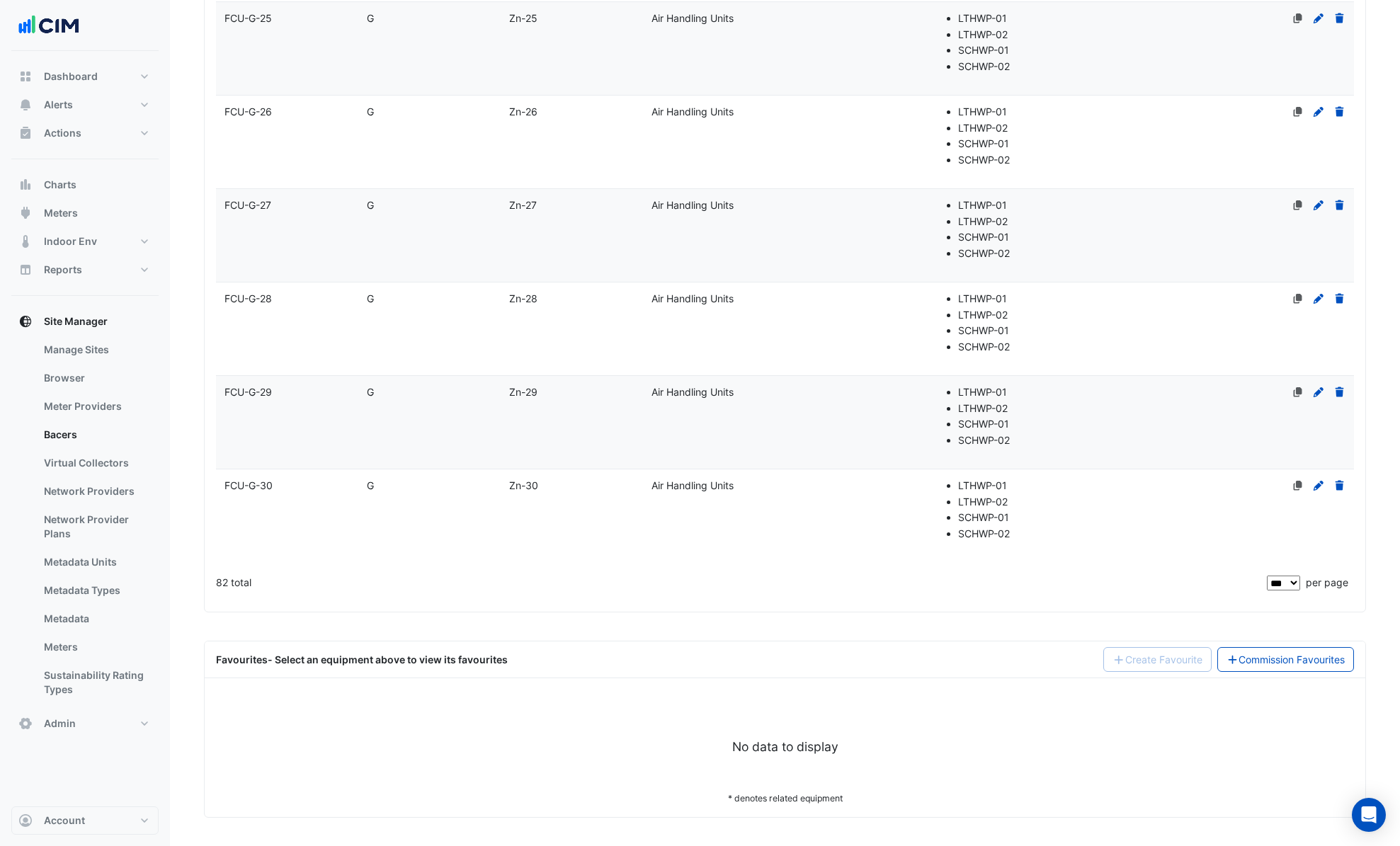
click at [643, 433] on datatable-body-cell "Type Air Handling Units" at bounding box center [714, 422] width 142 height 93
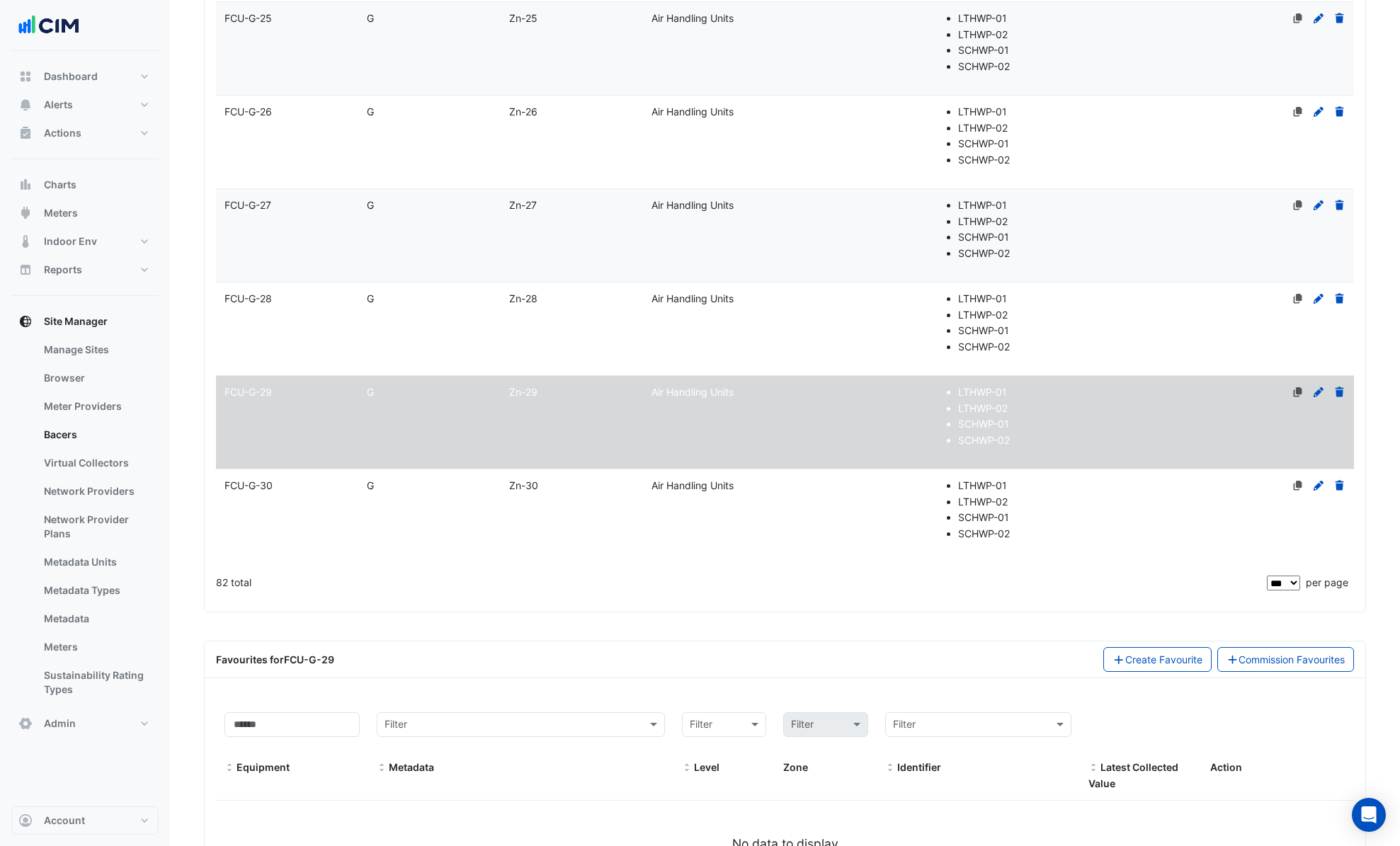
scroll to position [7560, 0]
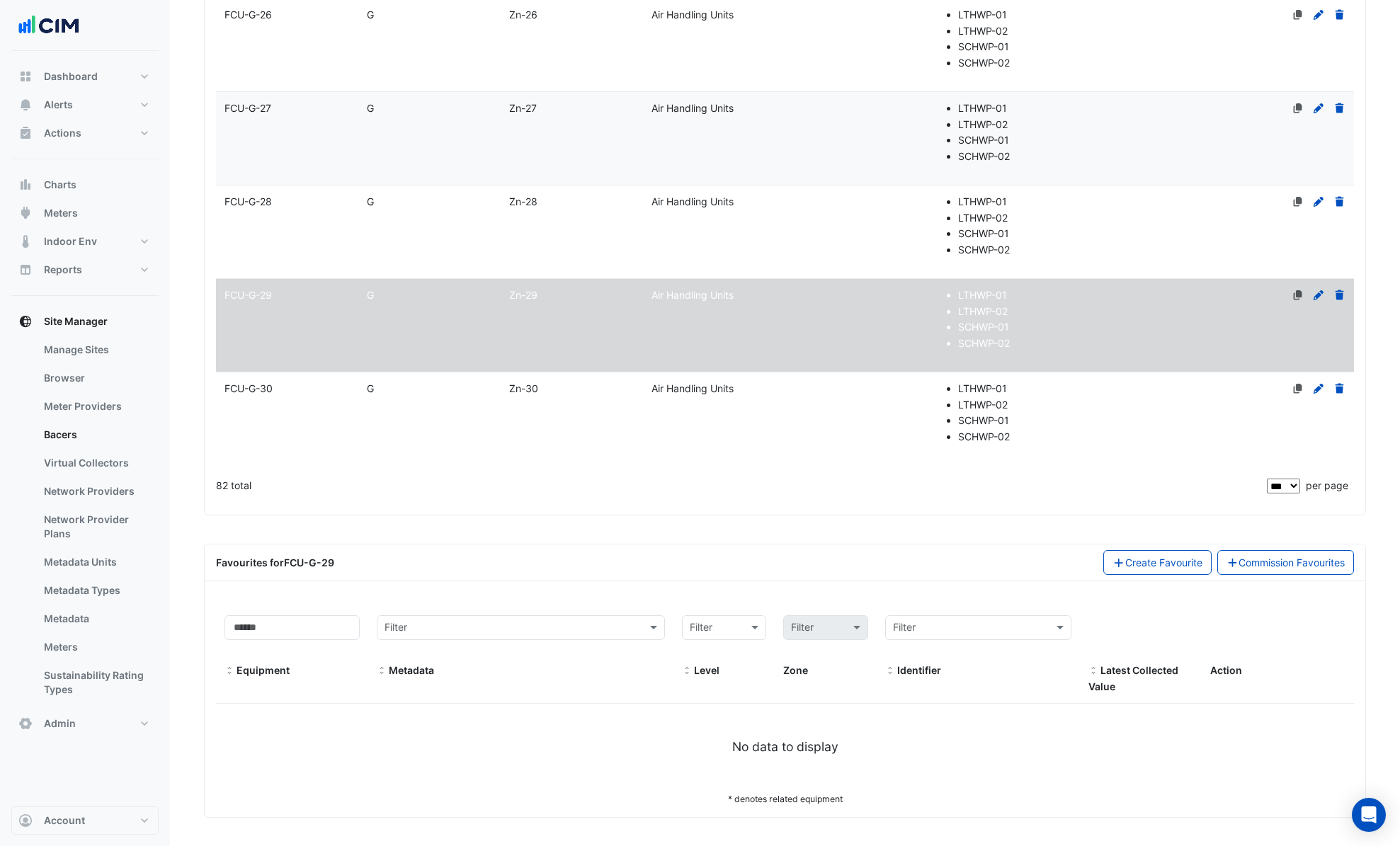
click at [498, 395] on div "G" at bounding box center [429, 389] width 142 height 16
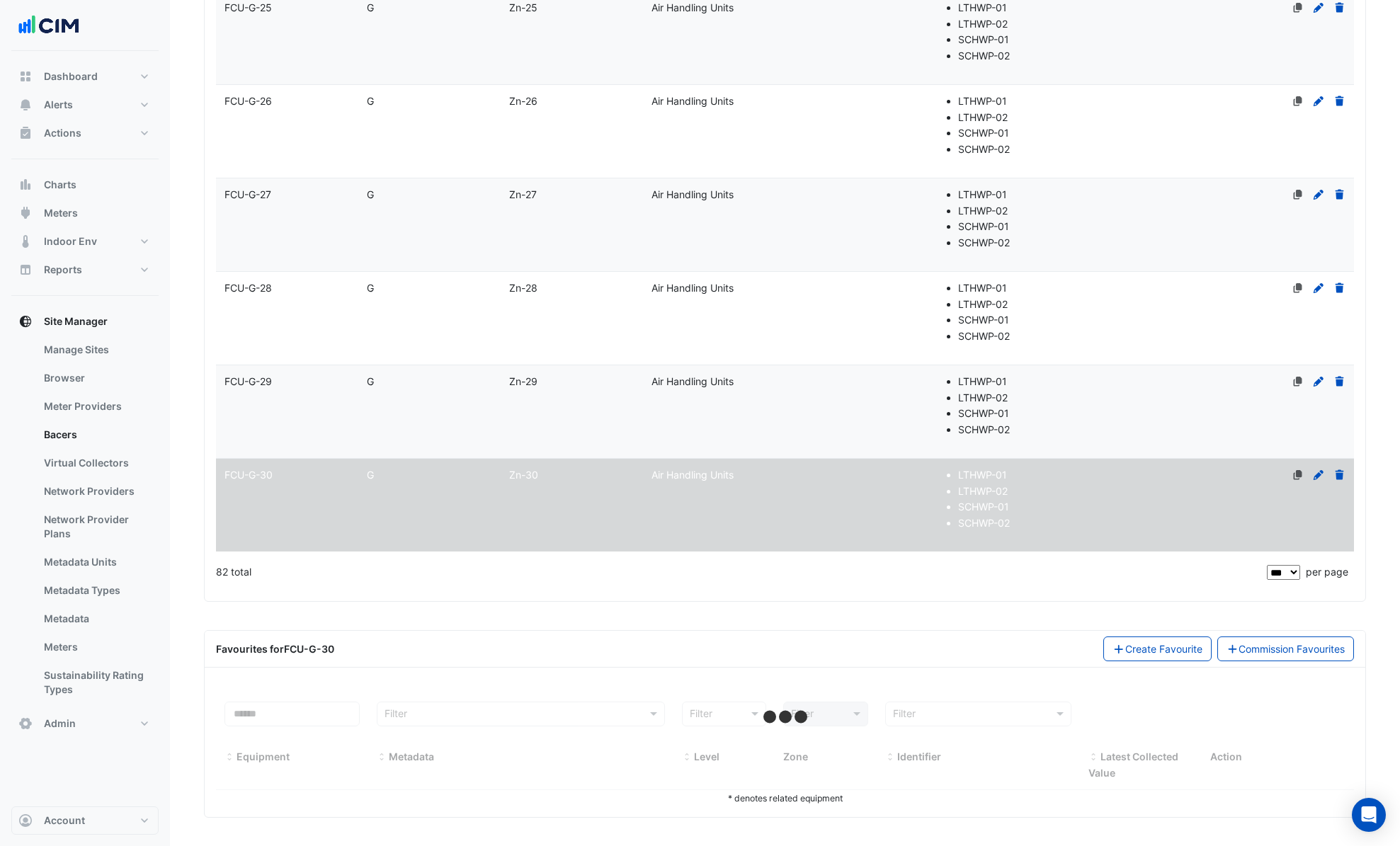
select select "***"
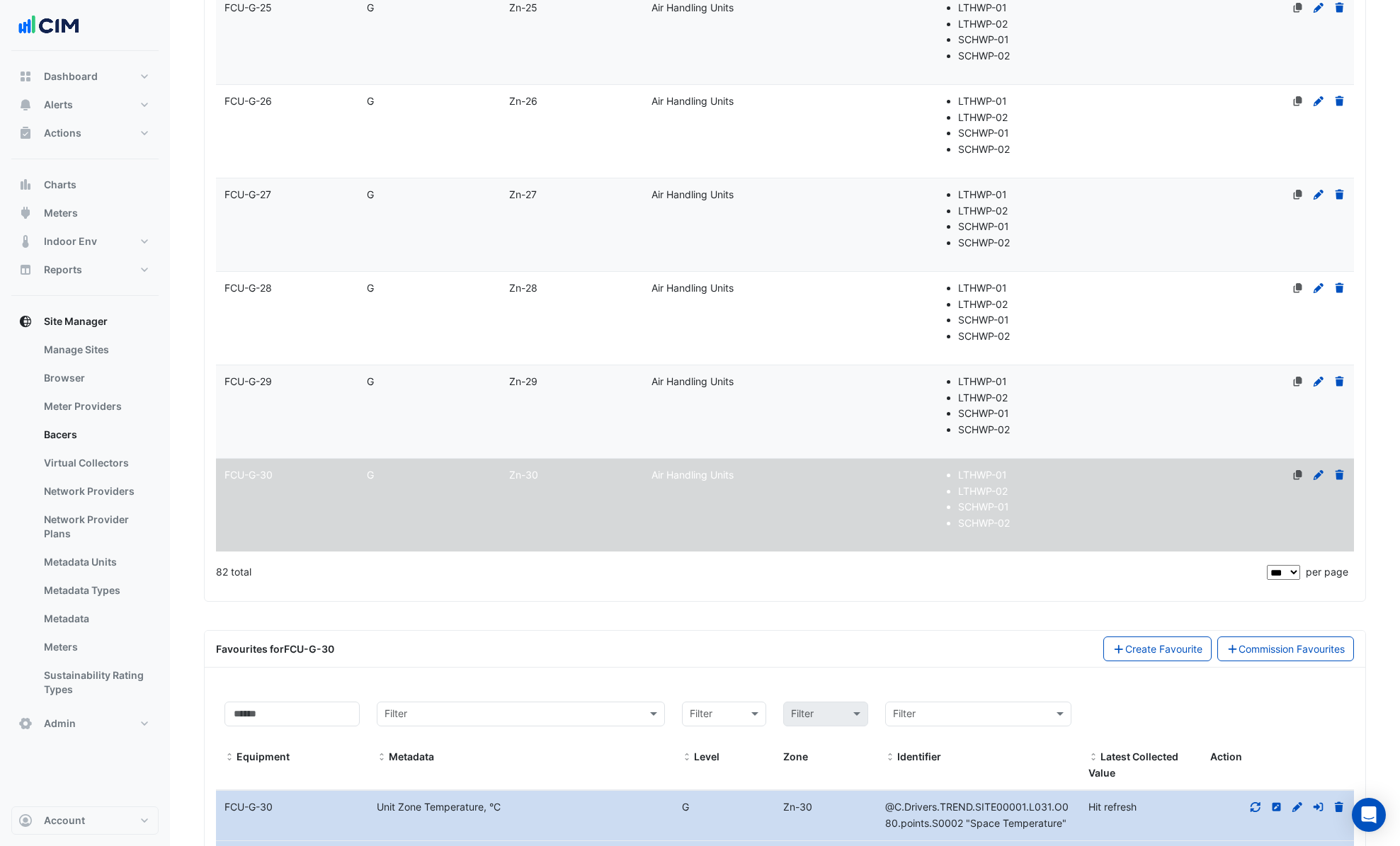
scroll to position [7560, 0]
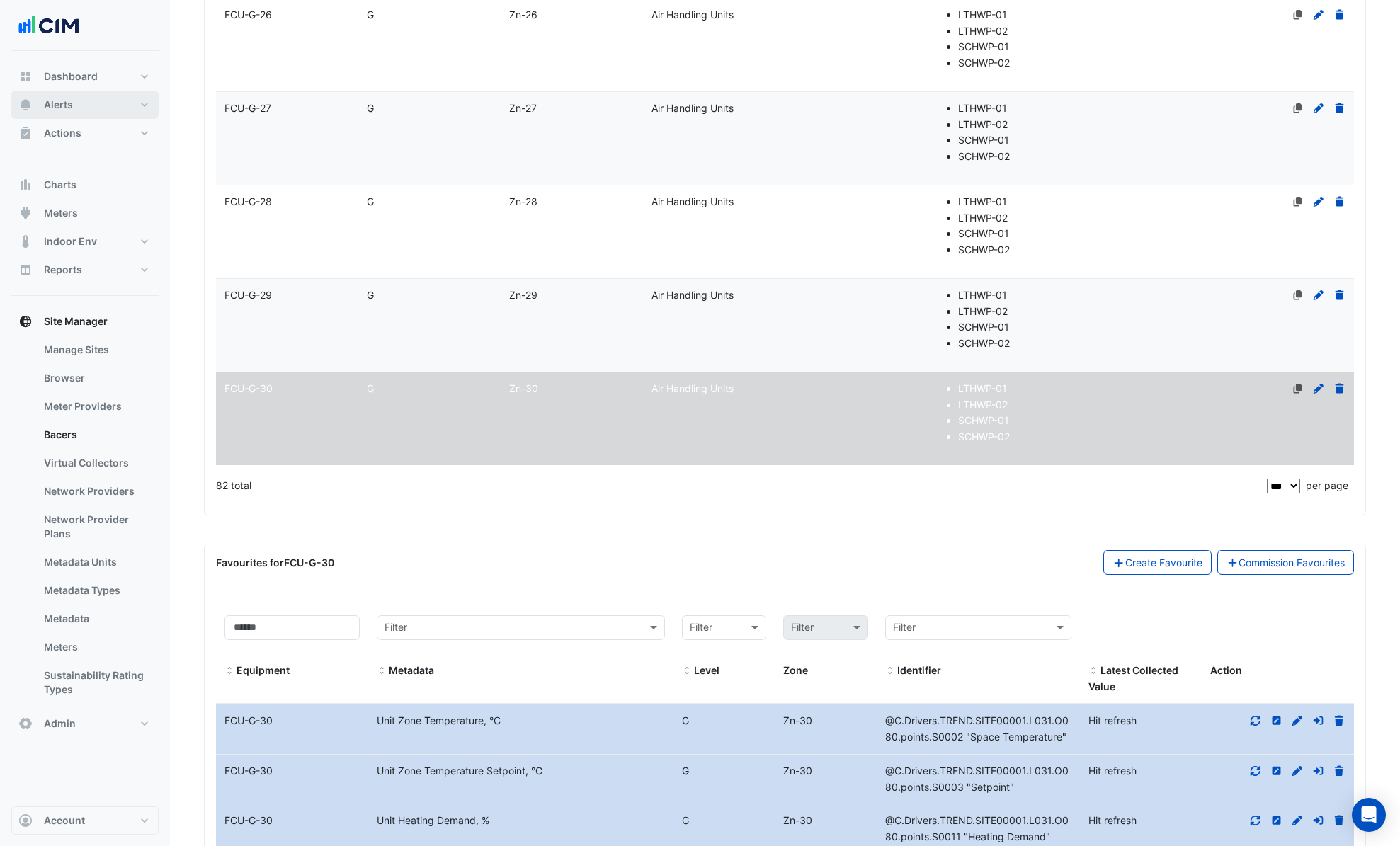
click at [101, 114] on button "Alerts" at bounding box center [84, 105] width 147 height 28
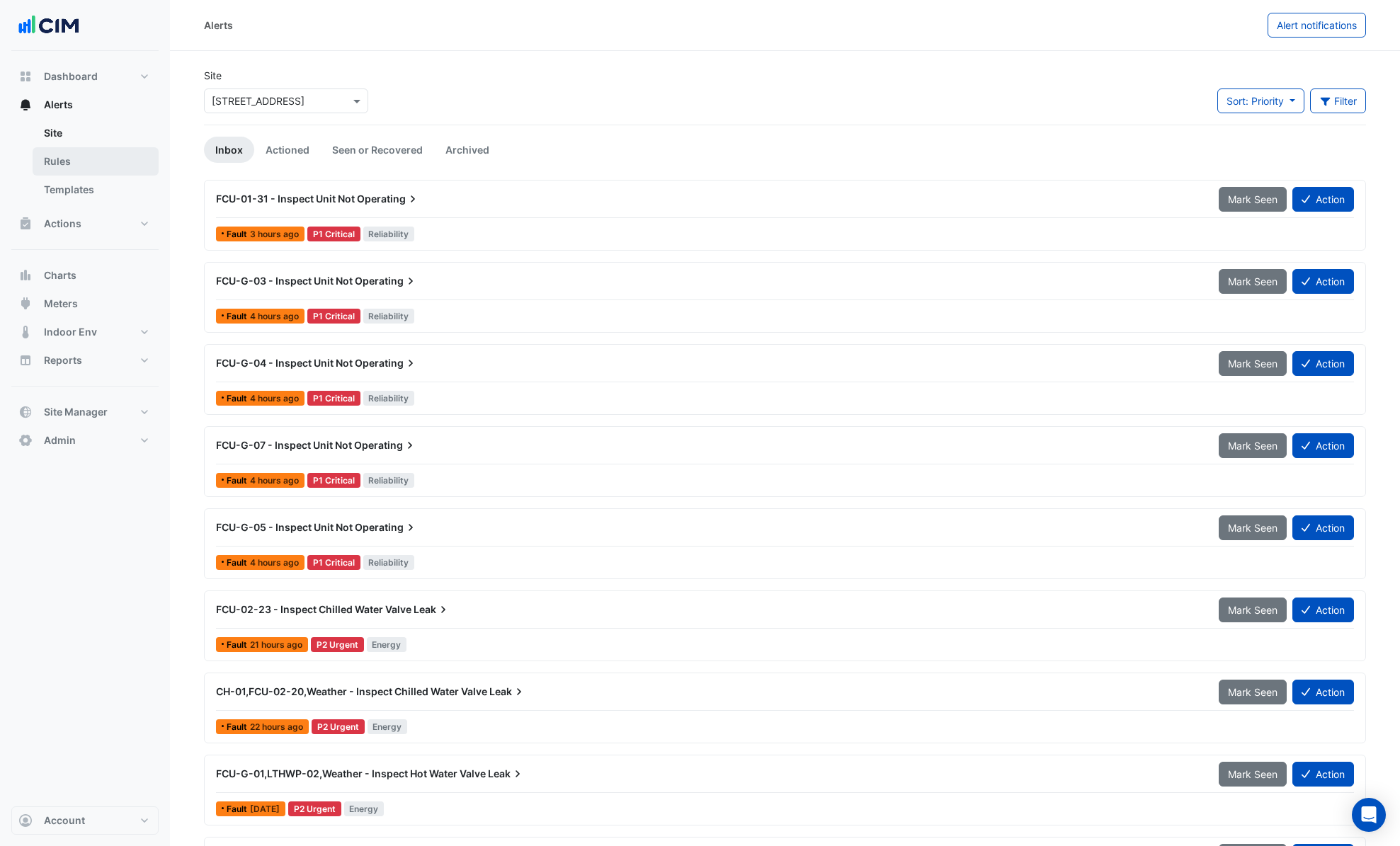
click at [91, 166] on link "Rules" at bounding box center [96, 161] width 126 height 28
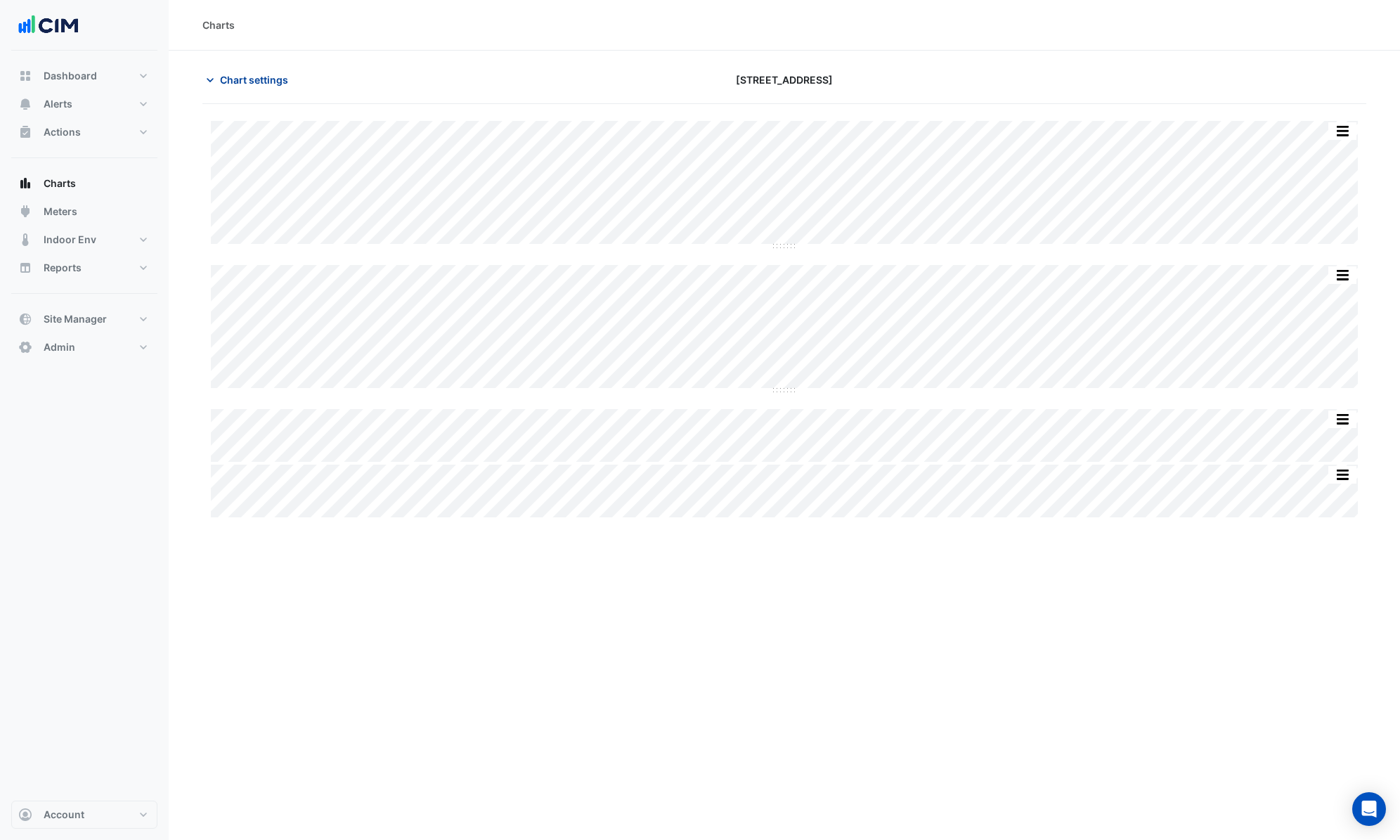
click at [261, 80] on span "Chart settings" at bounding box center [254, 79] width 69 height 15
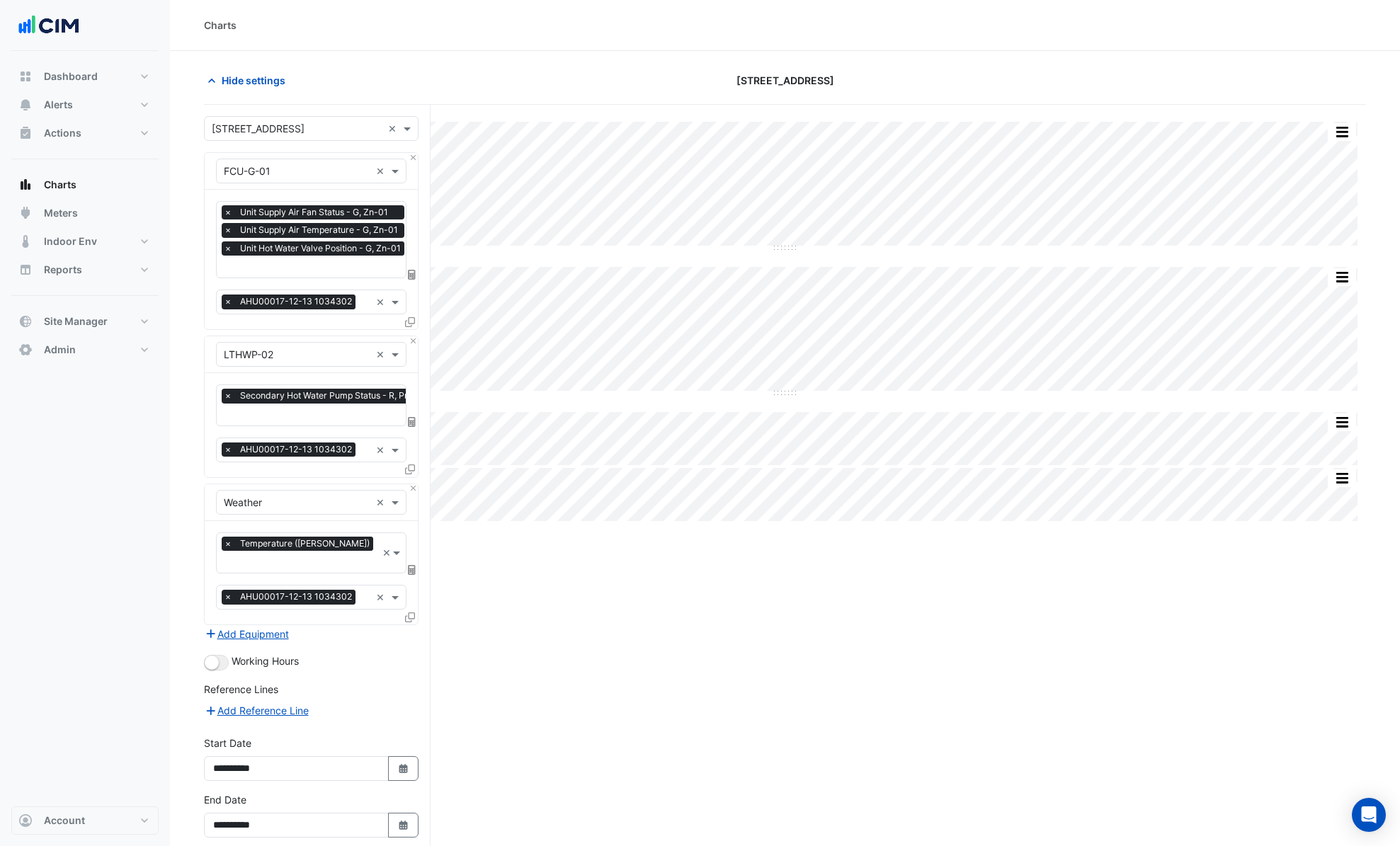
click at [327, 270] on input "text" at bounding box center [316, 268] width 184 height 15
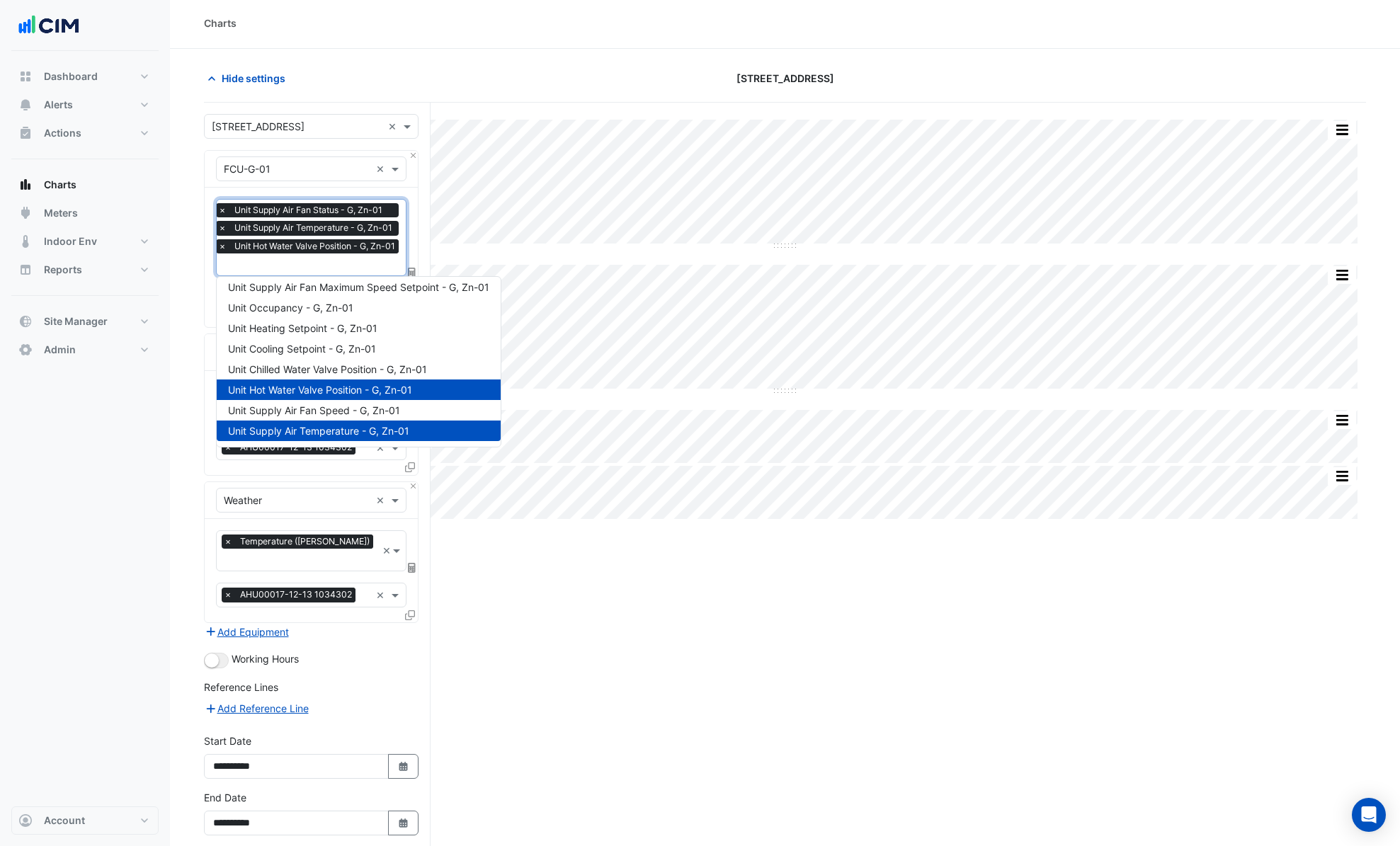
scroll to position [3, 0]
click at [426, 365] on span "Unit Chilled Water Valve Position - G, Zn-01" at bounding box center [327, 368] width 199 height 12
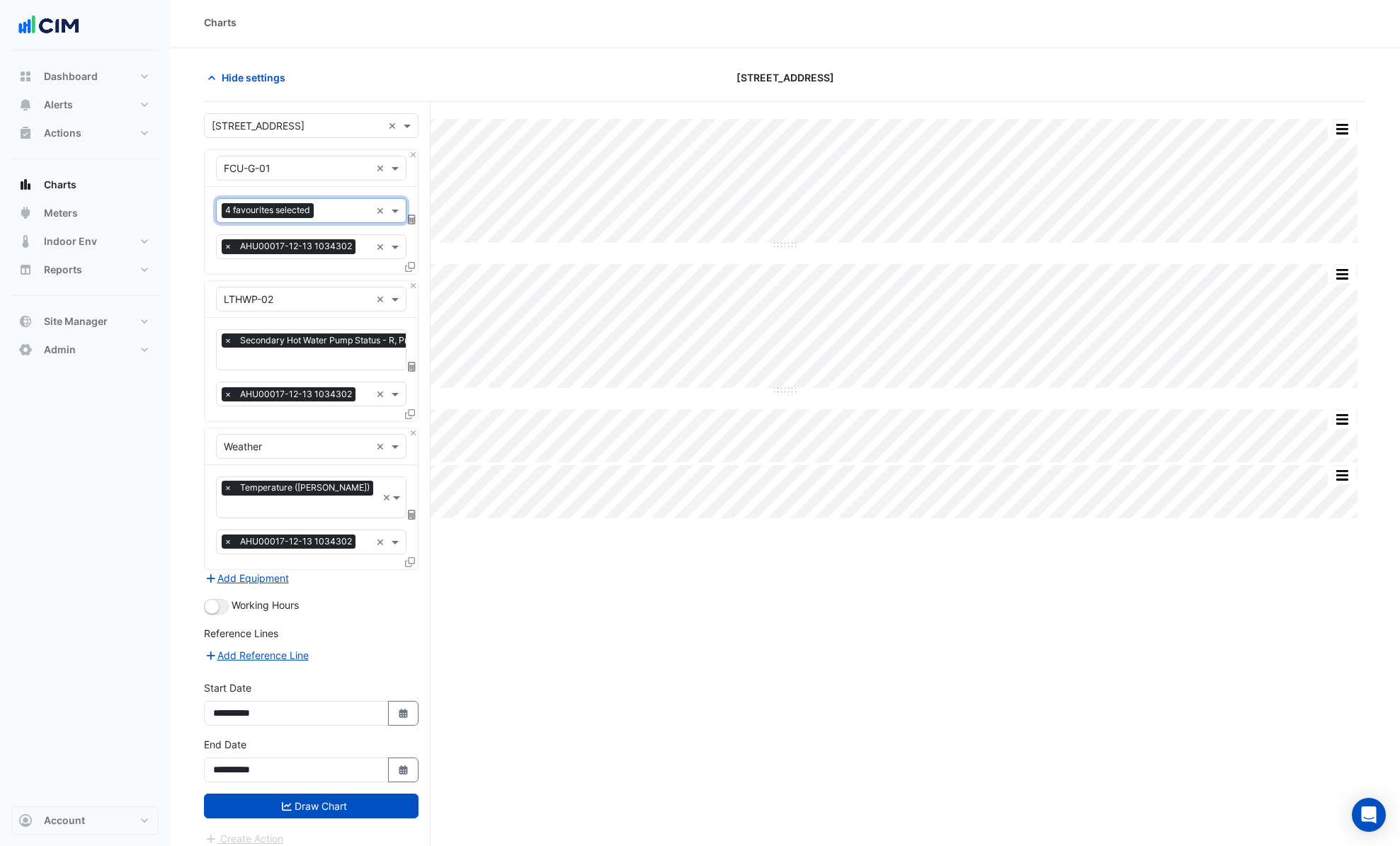
scroll to position [0, 0]
click at [335, 207] on input "text" at bounding box center [344, 212] width 51 height 15
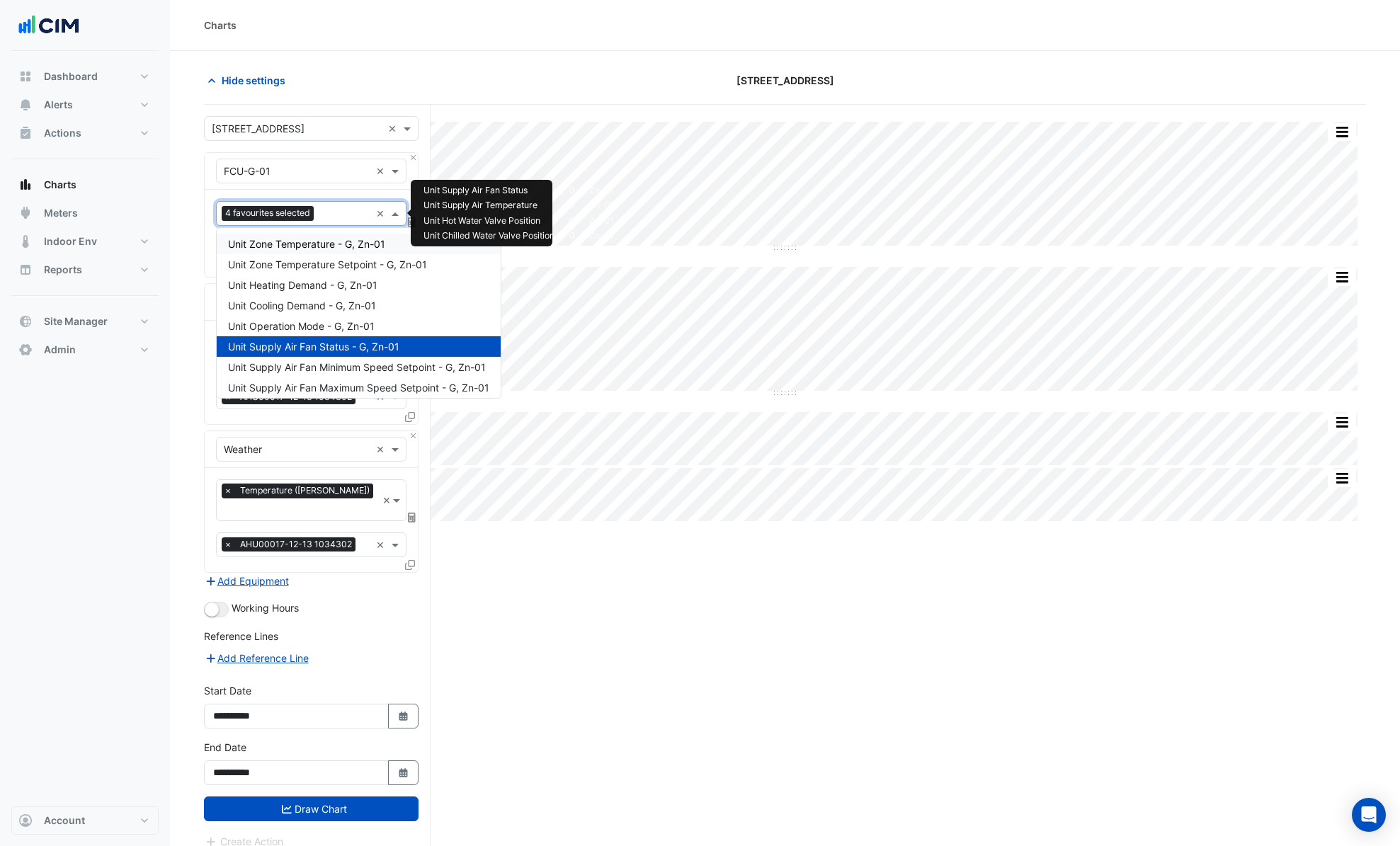
click at [328, 251] on div "Unit Zone Temperature - G, Zn-01" at bounding box center [359, 244] width 284 height 21
click at [337, 223] on div at bounding box center [343, 215] width 54 height 18
click at [357, 265] on span "Unit Zone Temperature Setpoint - G, Zn-01" at bounding box center [327, 264] width 199 height 12
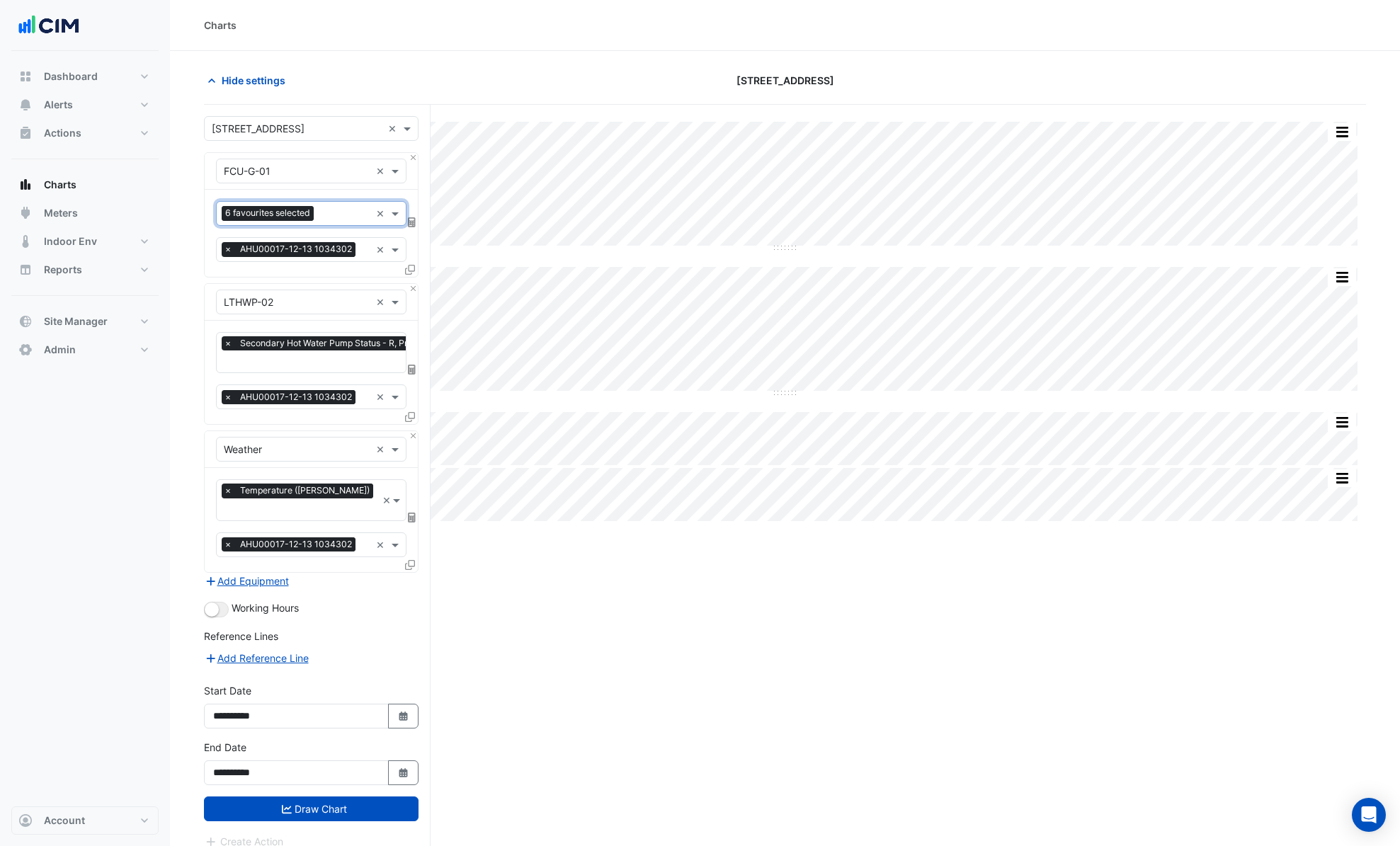
click at [324, 215] on input "text" at bounding box center [344, 214] width 51 height 15
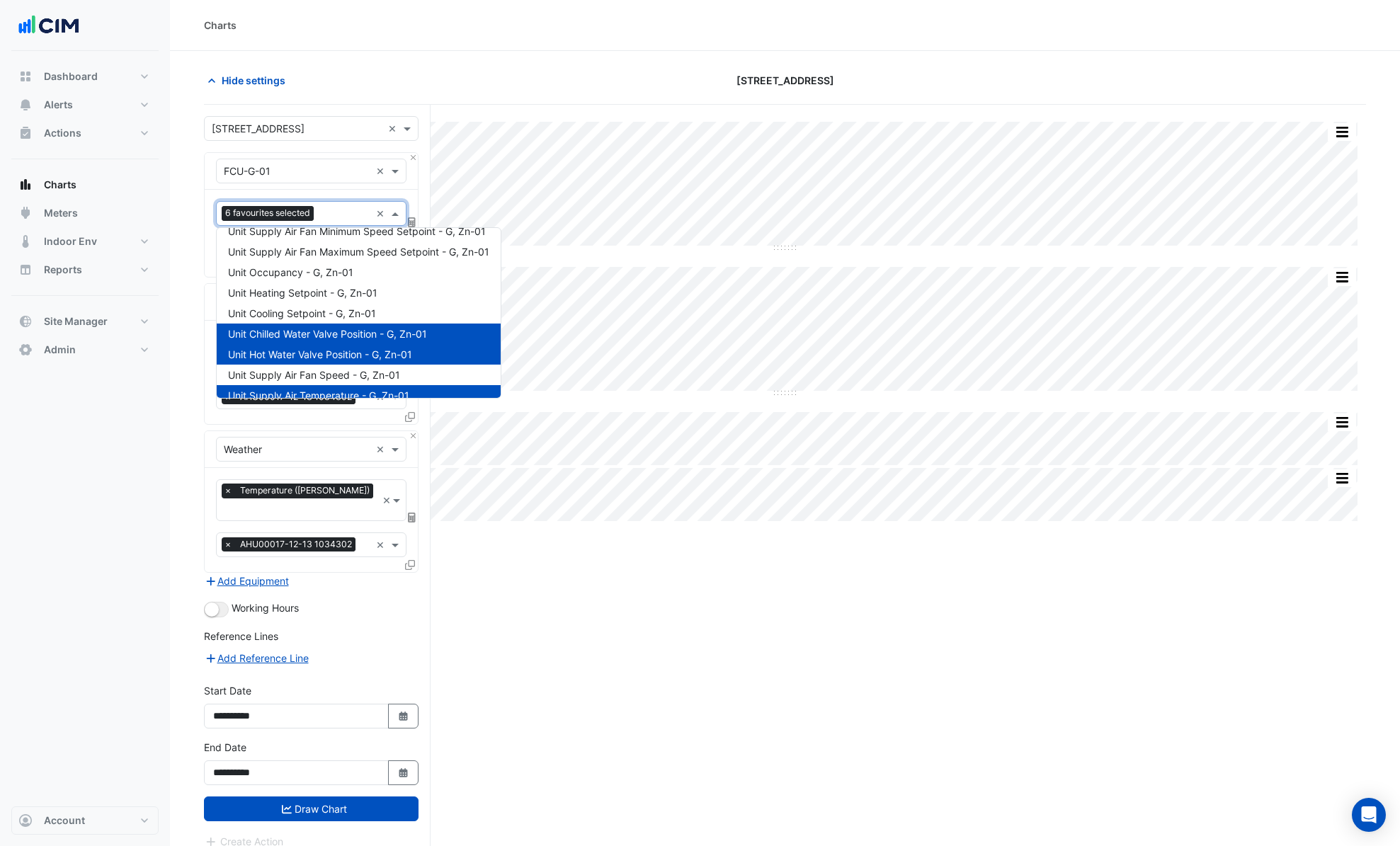
scroll to position [149, 0]
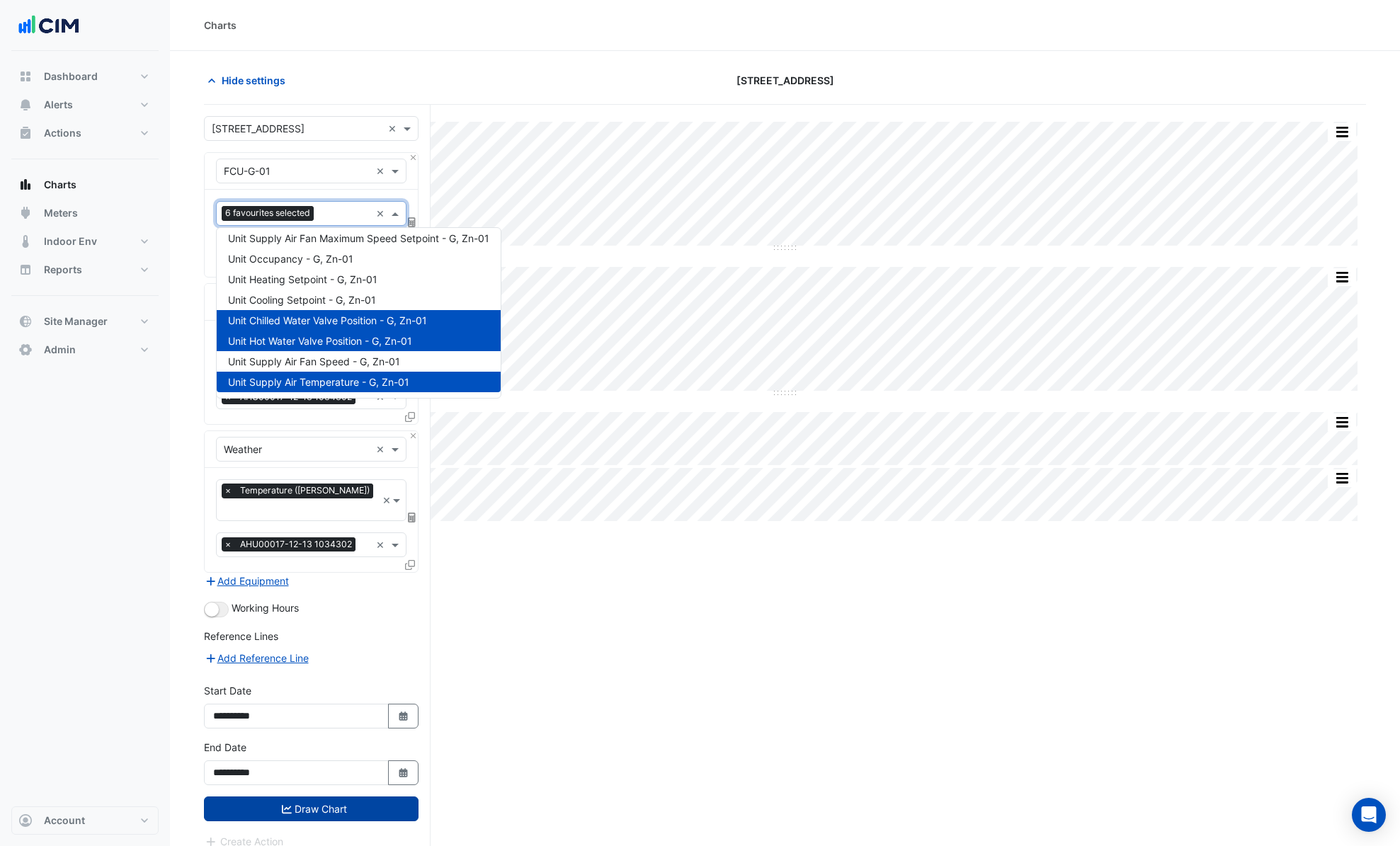
click at [367, 803] on button "Draw Chart" at bounding box center [311, 808] width 215 height 25
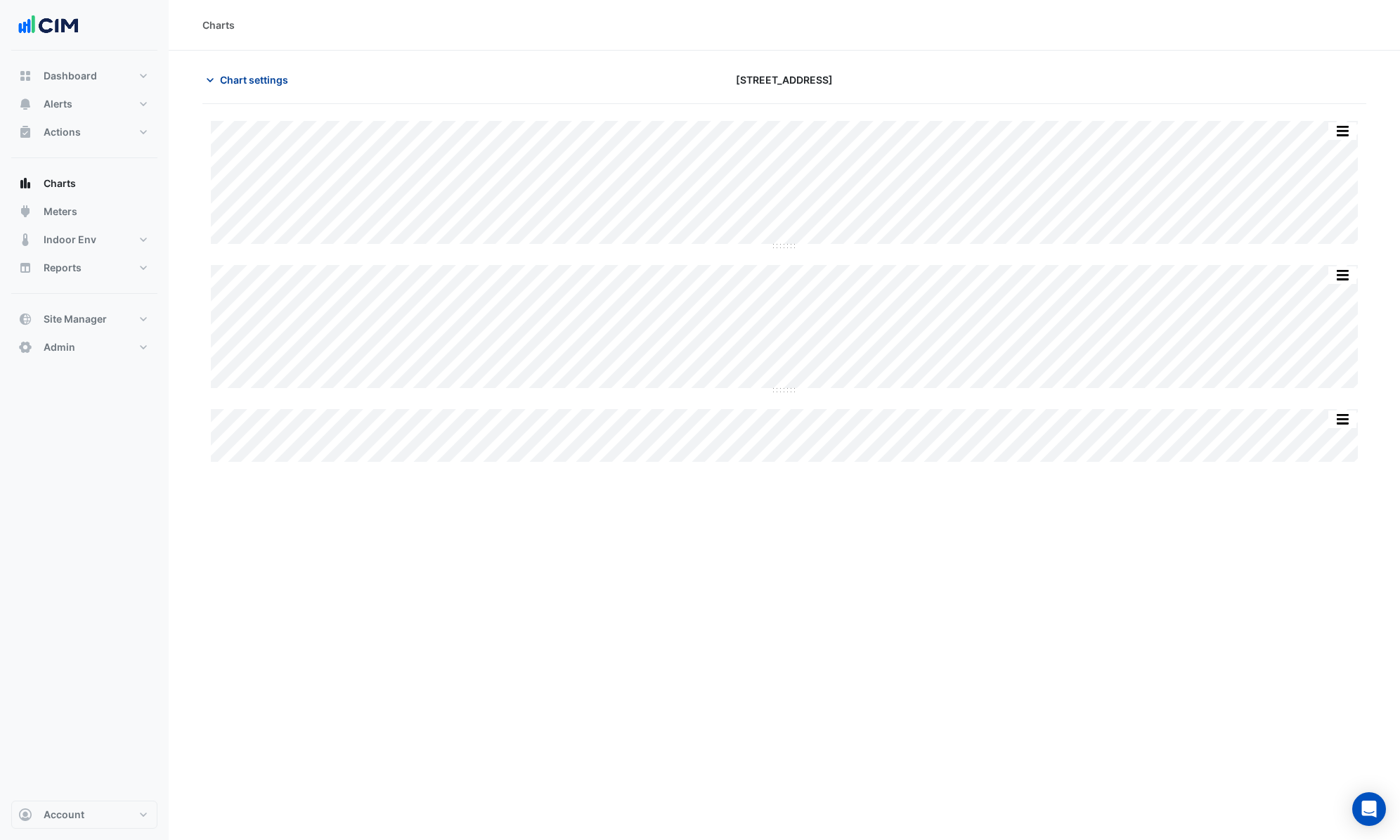
click at [261, 75] on span "Chart settings" at bounding box center [254, 79] width 69 height 15
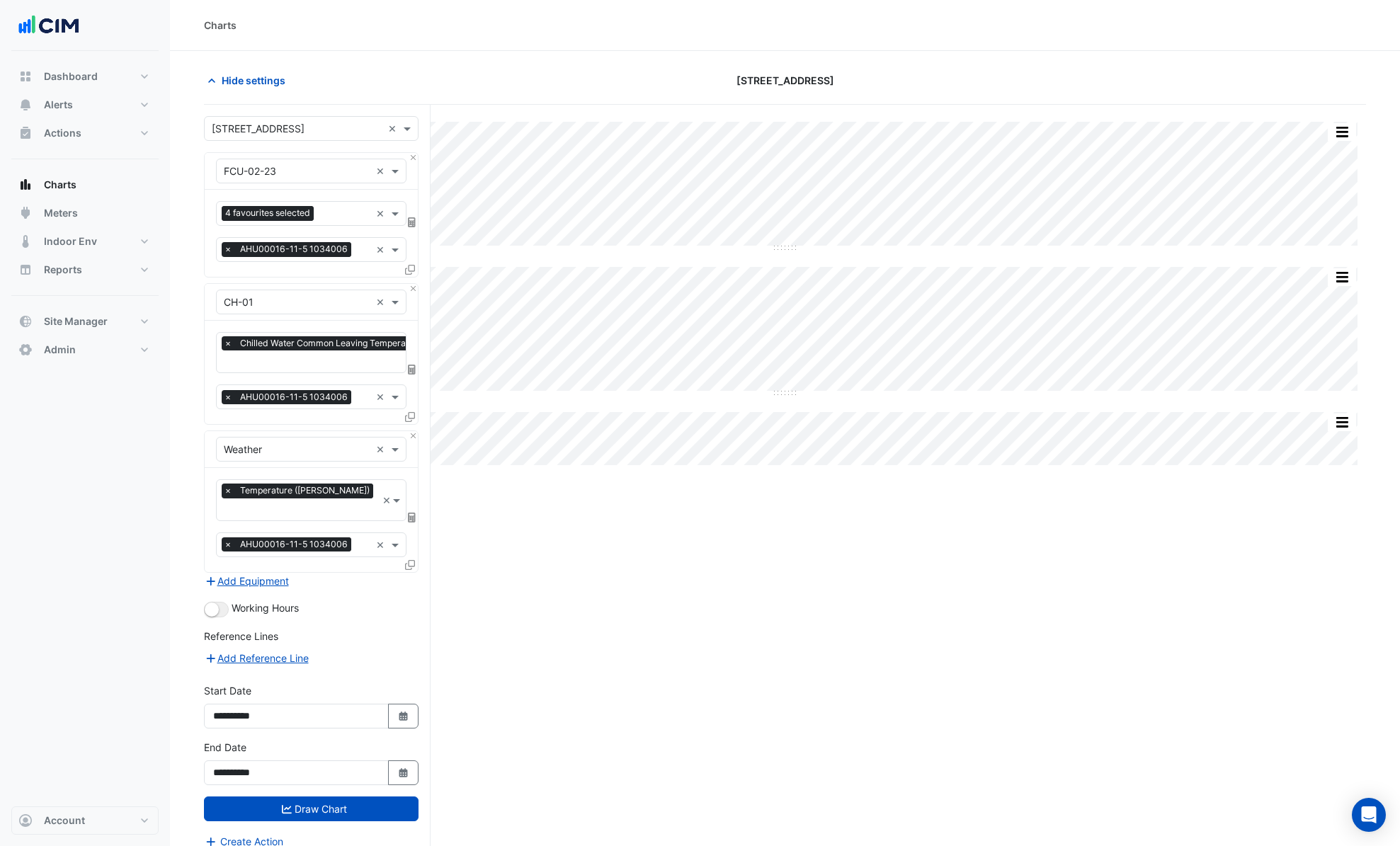
click at [351, 227] on div "4 favourites selected × × AHU00016-11-5 1034006 ×" at bounding box center [311, 233] width 213 height 87
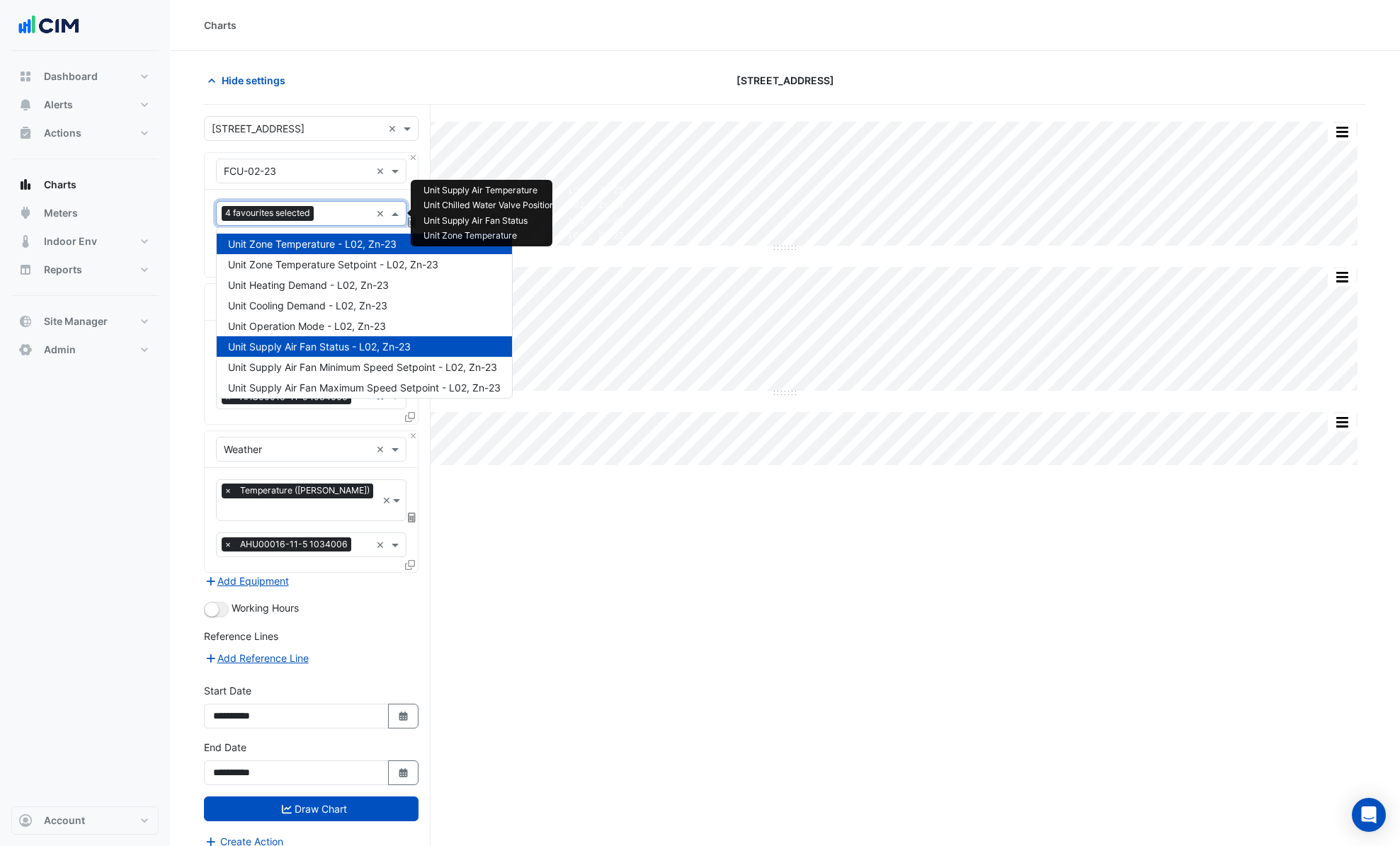
click at [349, 215] on input "text" at bounding box center [344, 214] width 51 height 15
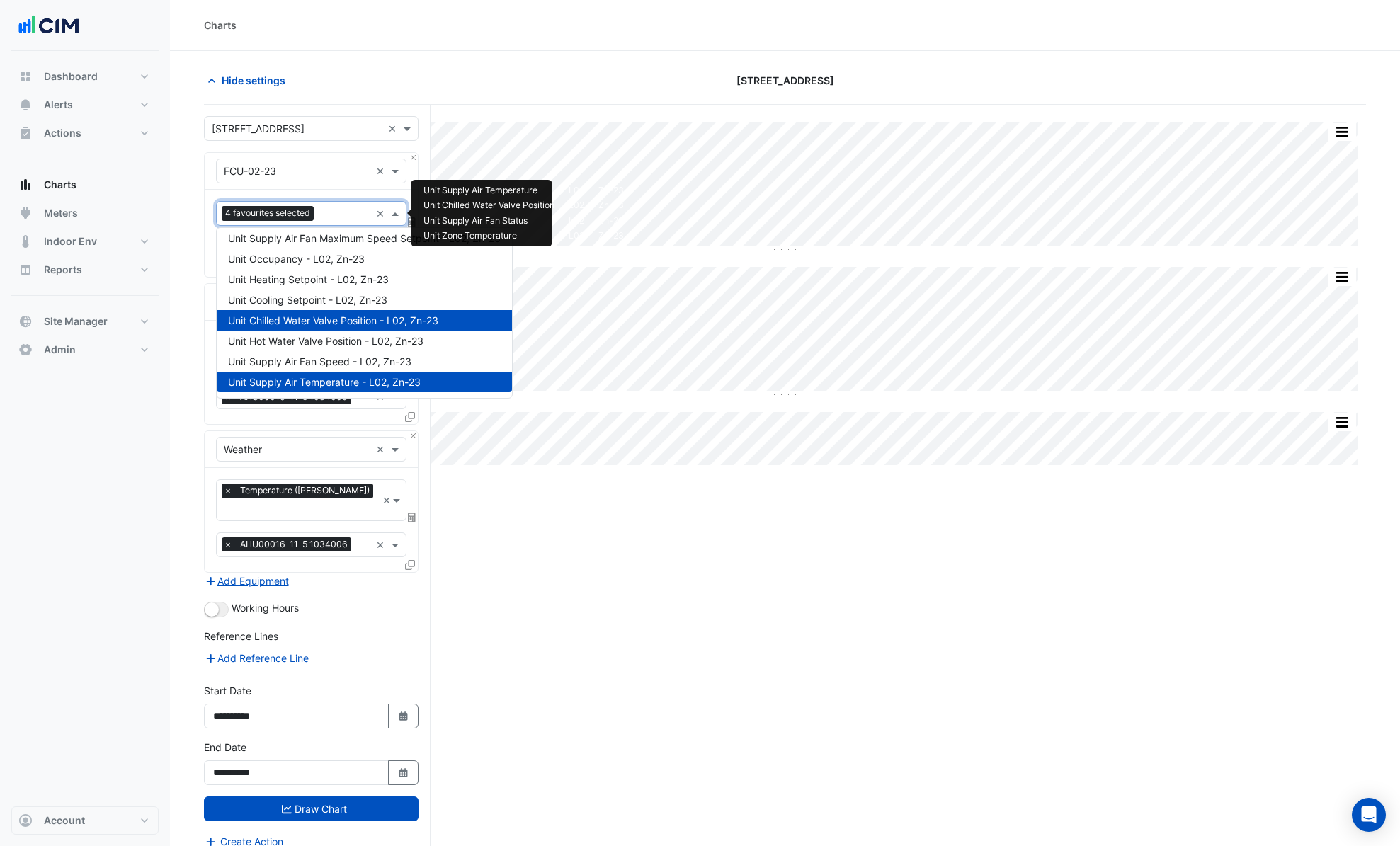
scroll to position [3, 0]
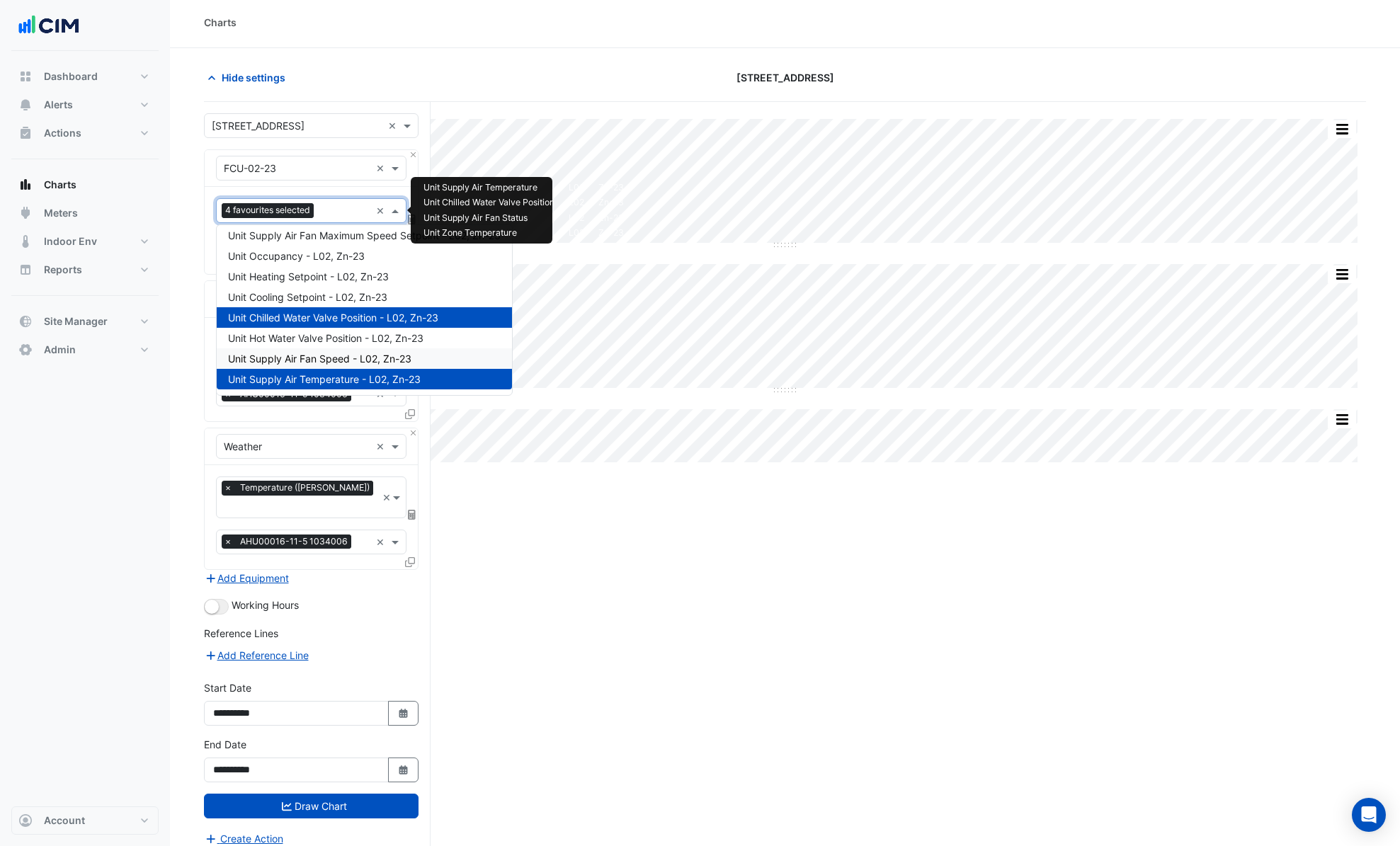
click at [316, 359] on span "Unit Supply Air Fan Speed - L02, Zn-23" at bounding box center [319, 359] width 183 height 12
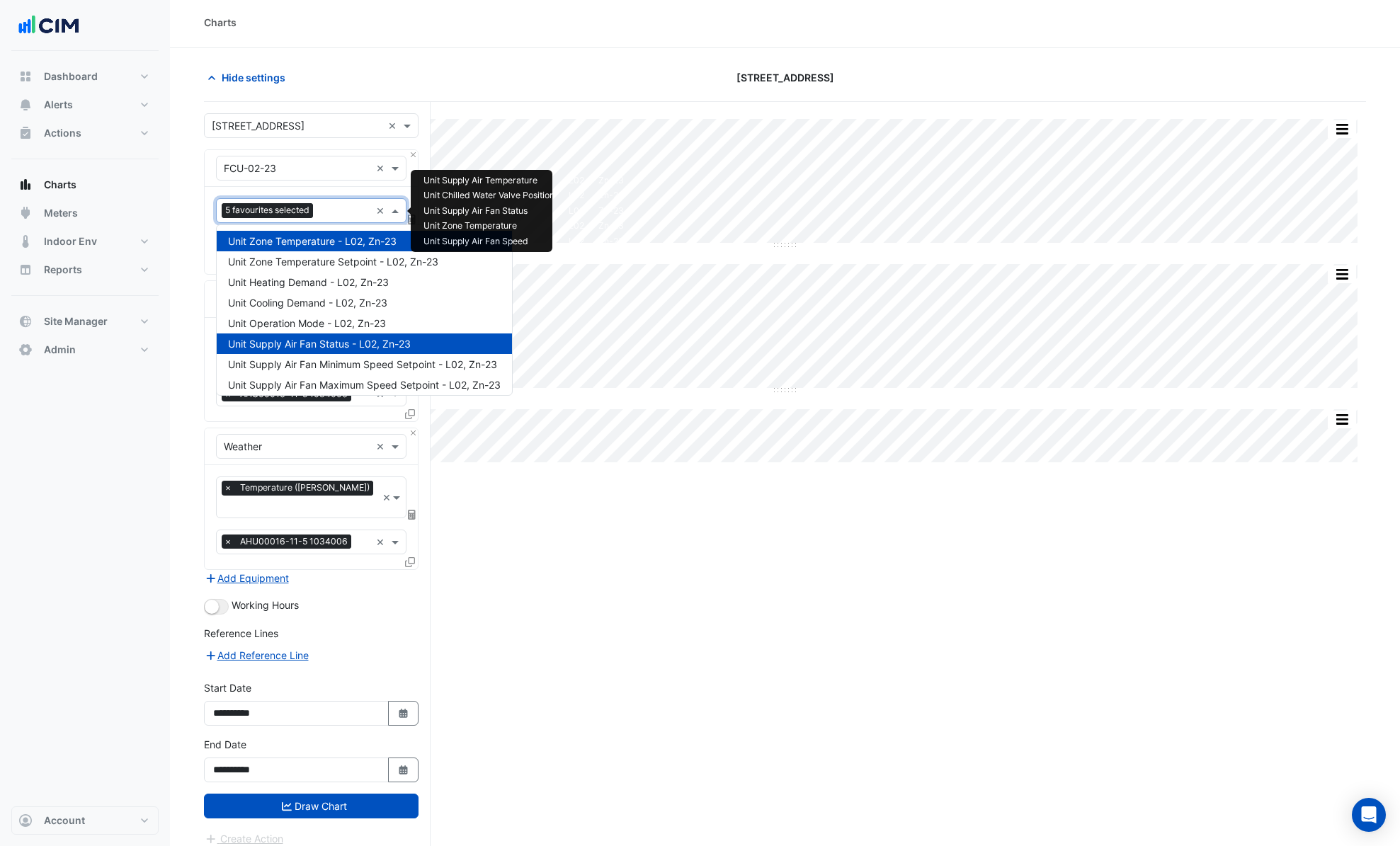
click at [345, 214] on input "text" at bounding box center [345, 212] width 52 height 15
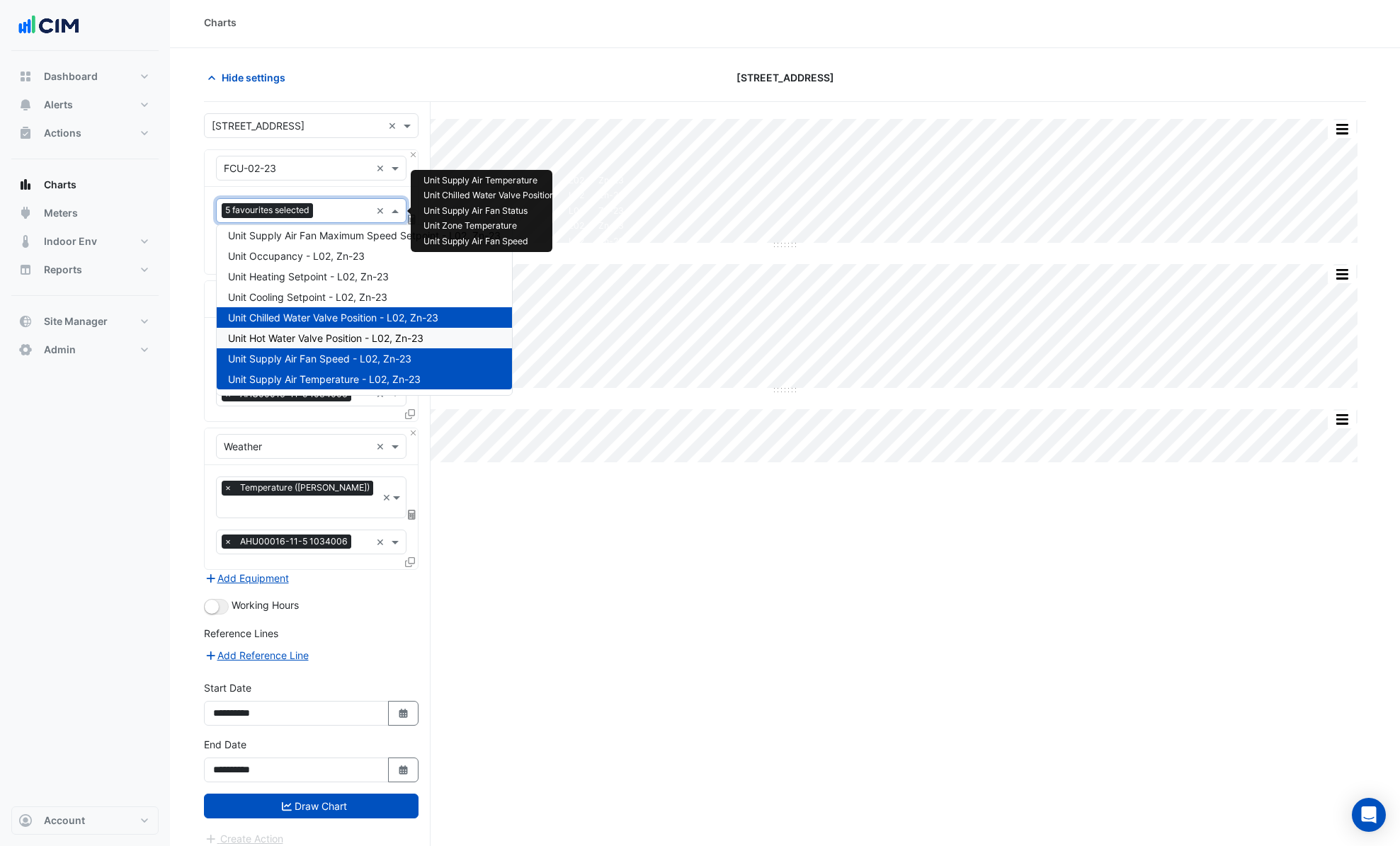
click at [318, 340] on span "Unit Hot Water Valve Position - L02, Zn-23" at bounding box center [325, 338] width 195 height 12
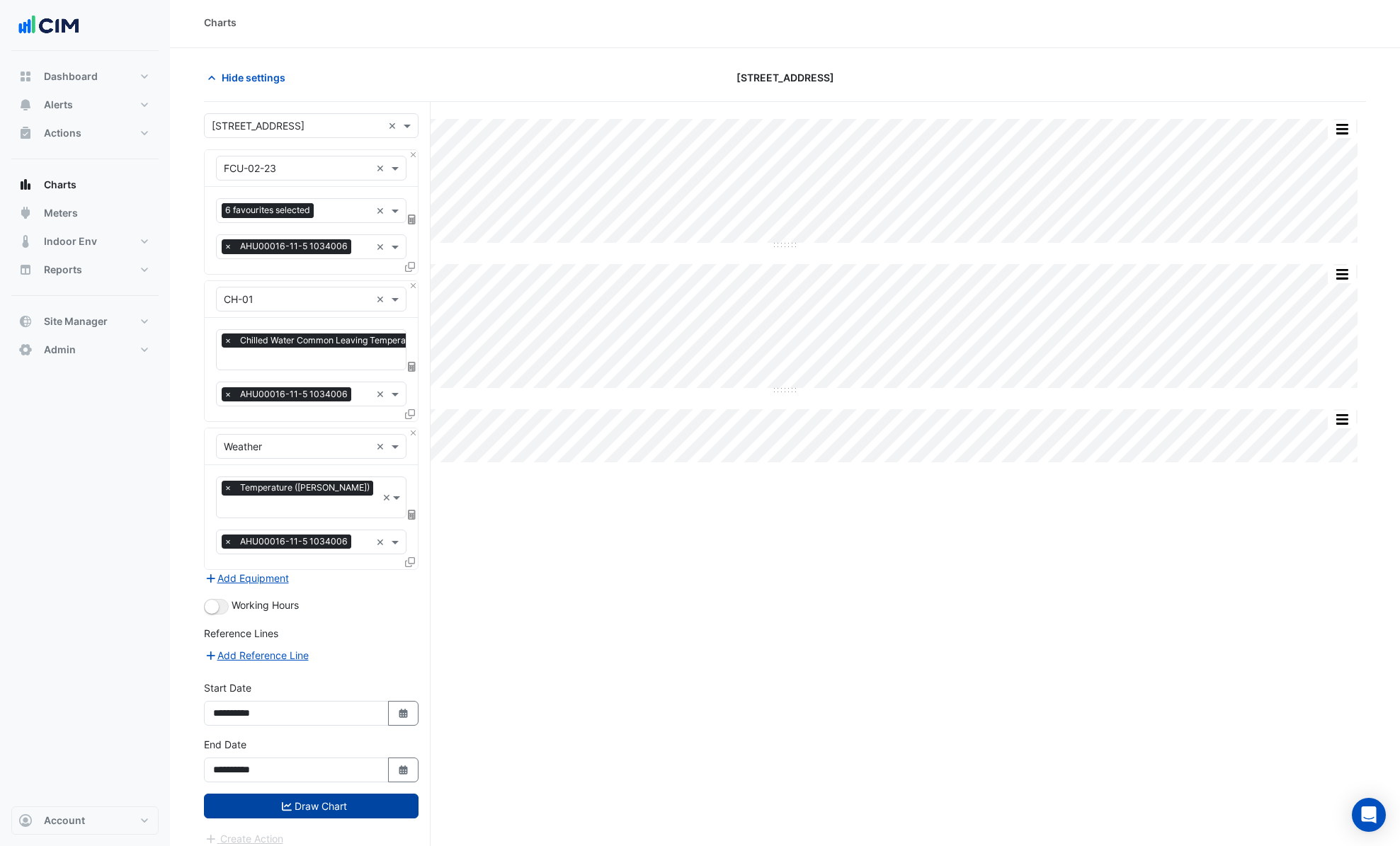
click at [370, 796] on button "Draw Chart" at bounding box center [311, 806] width 215 height 25
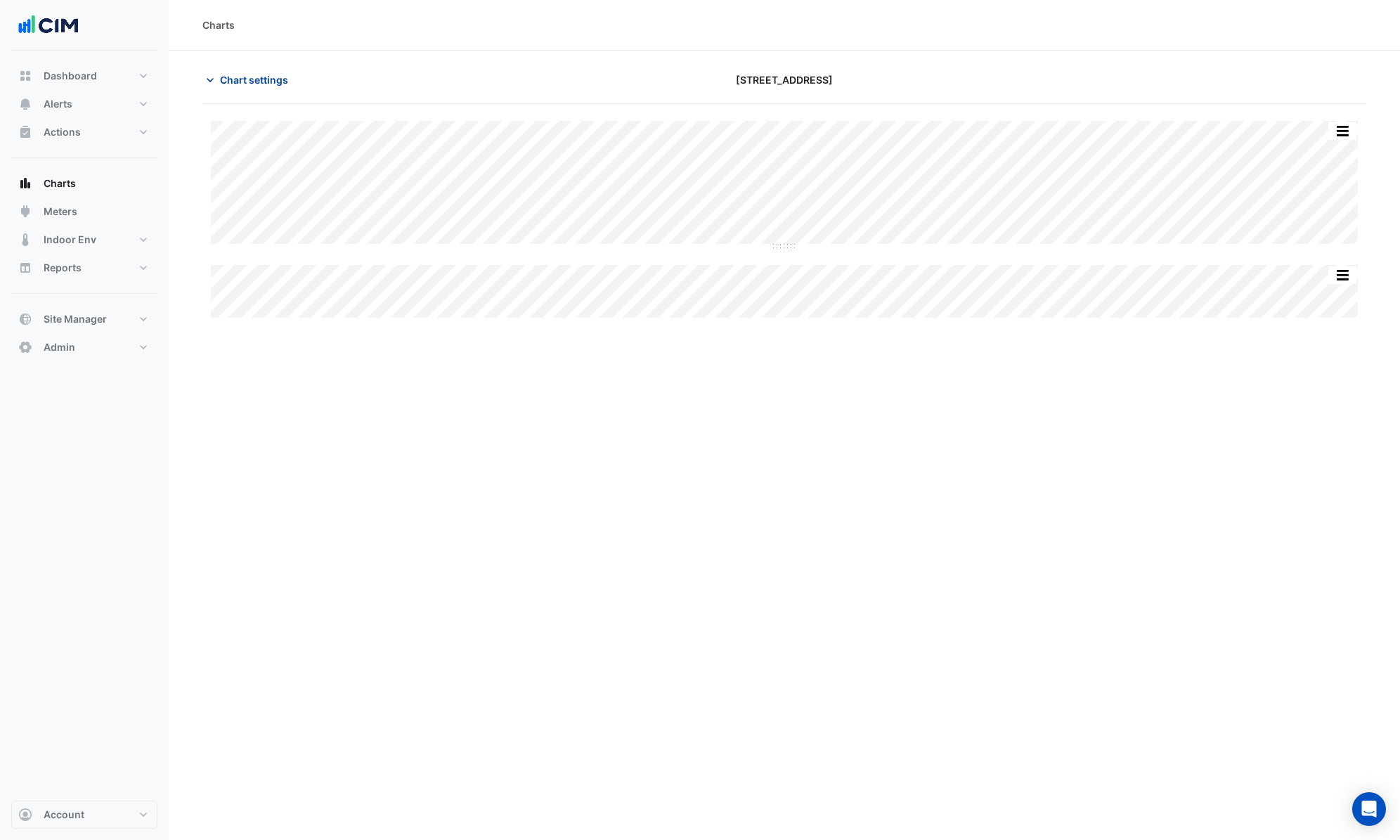
click at [254, 79] on span "Chart settings" at bounding box center [254, 79] width 69 height 15
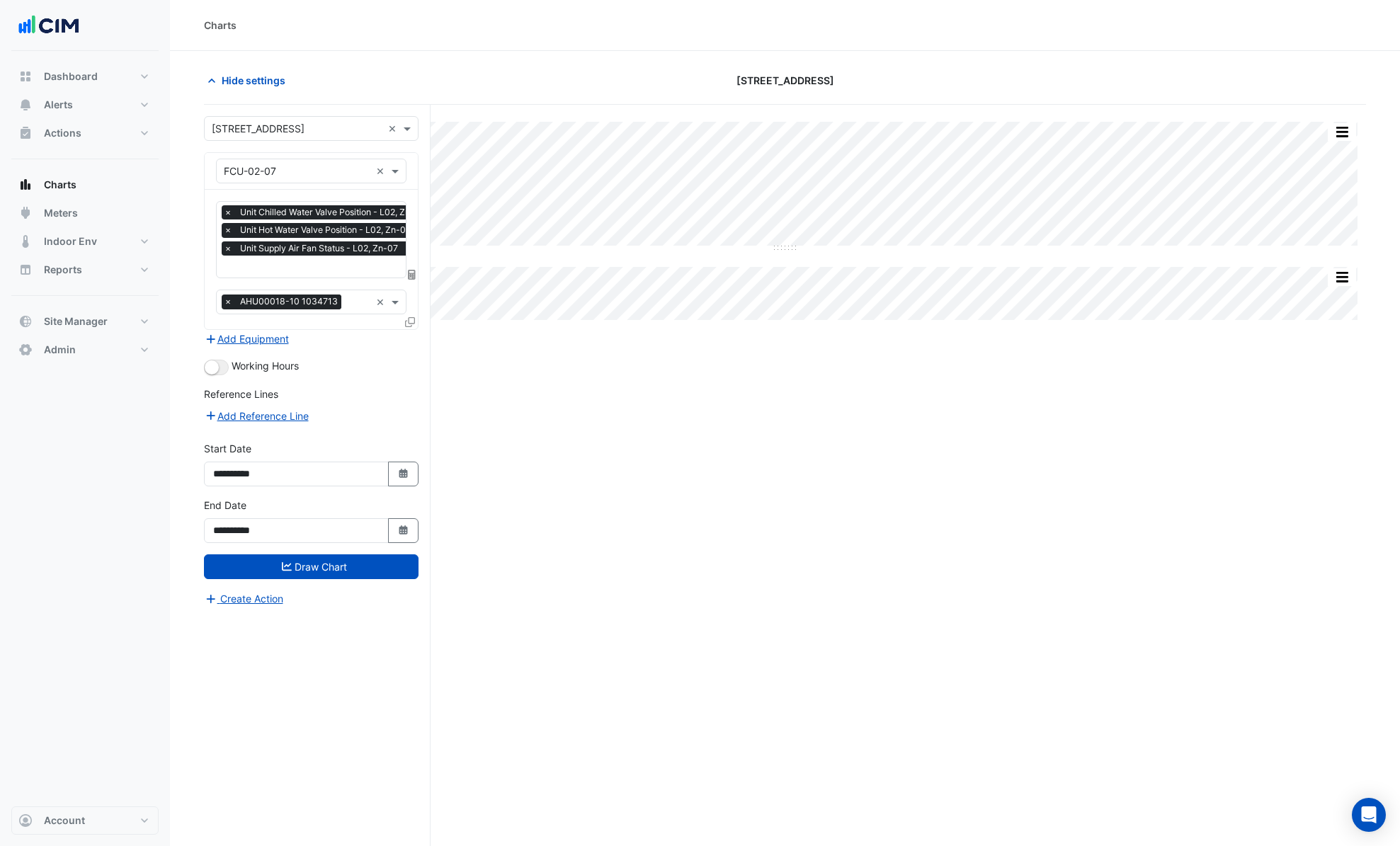
click at [292, 176] on input "text" at bounding box center [297, 171] width 147 height 15
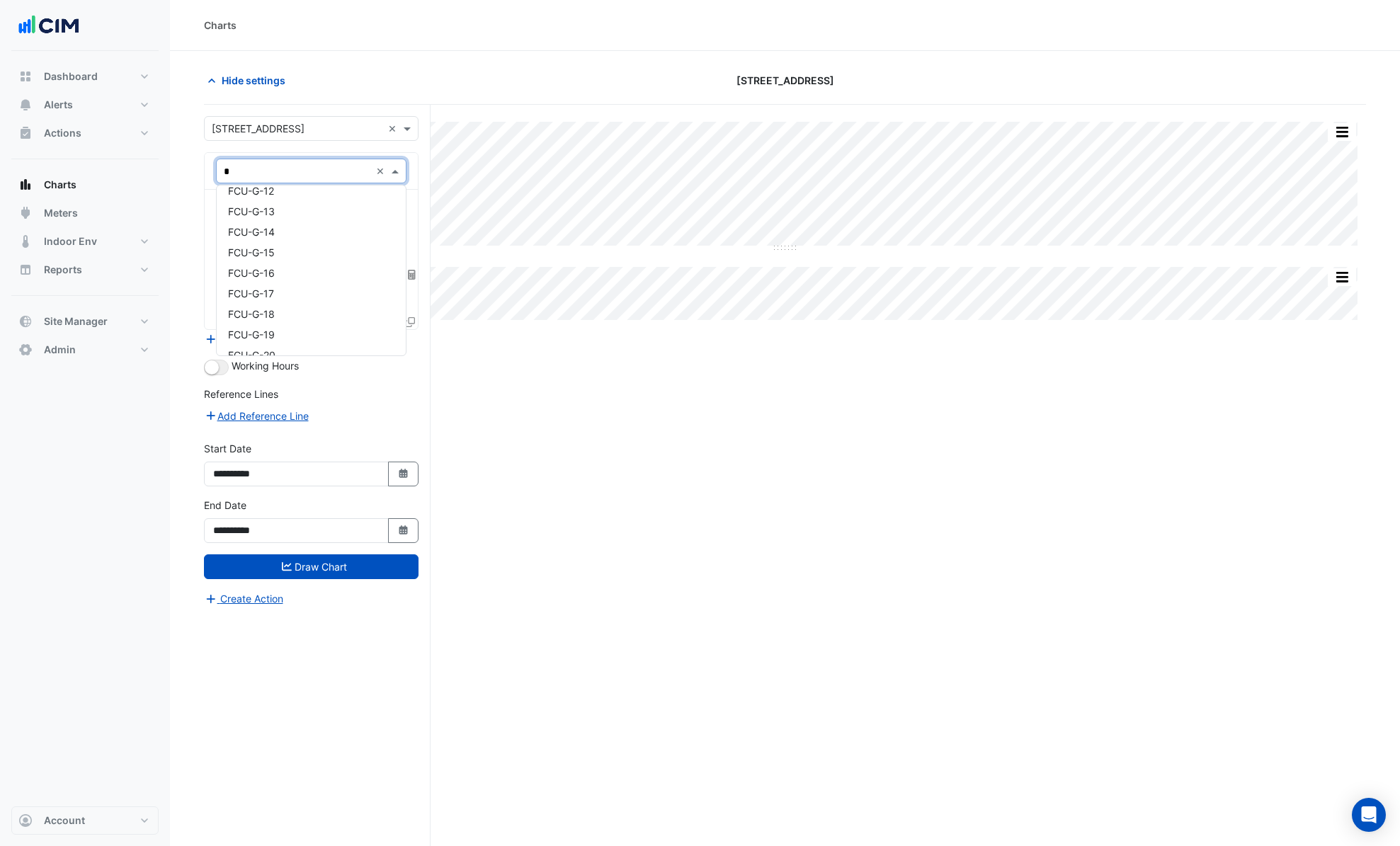
type input "**"
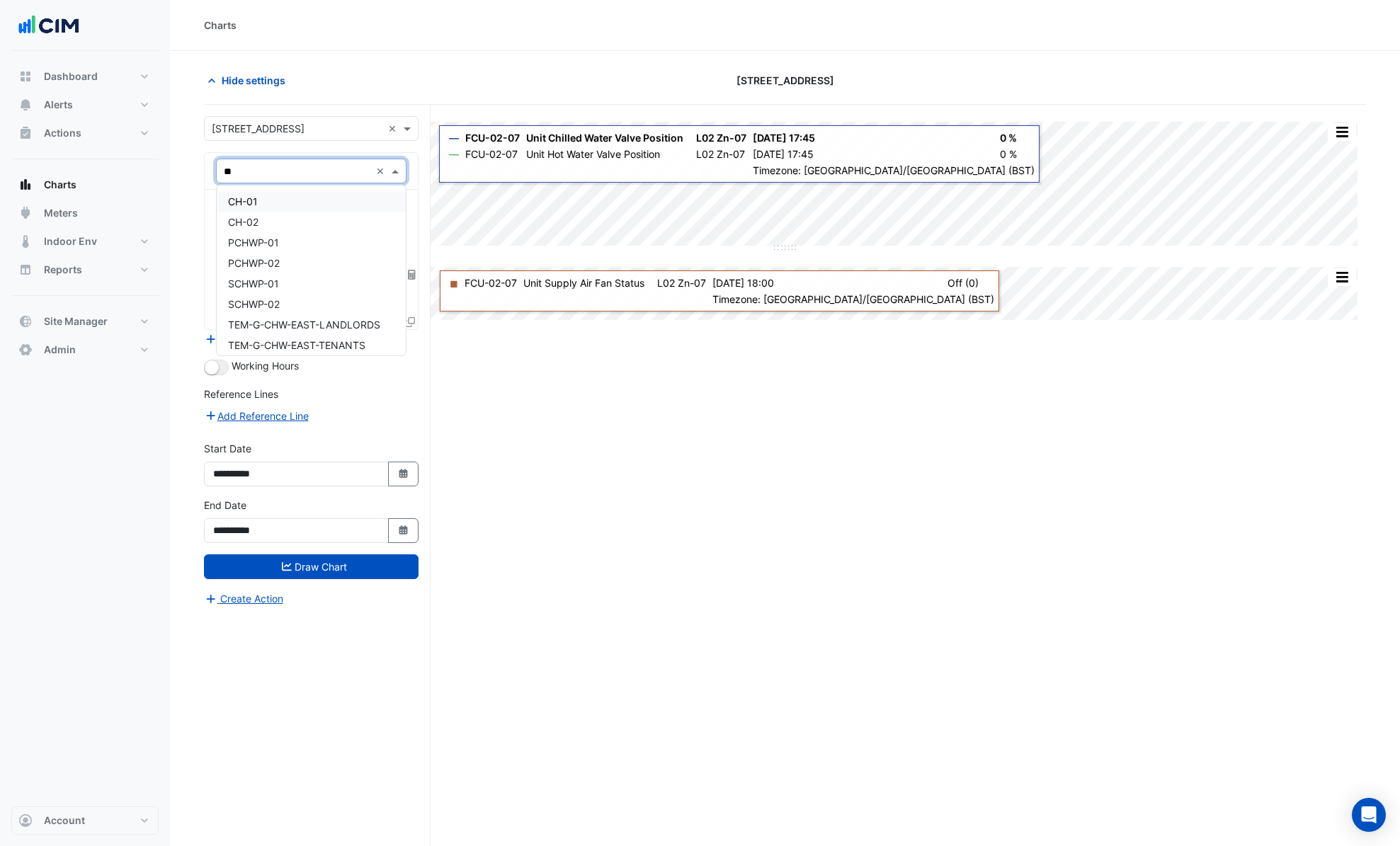
click at [307, 195] on div "CH-01" at bounding box center [311, 201] width 189 height 21
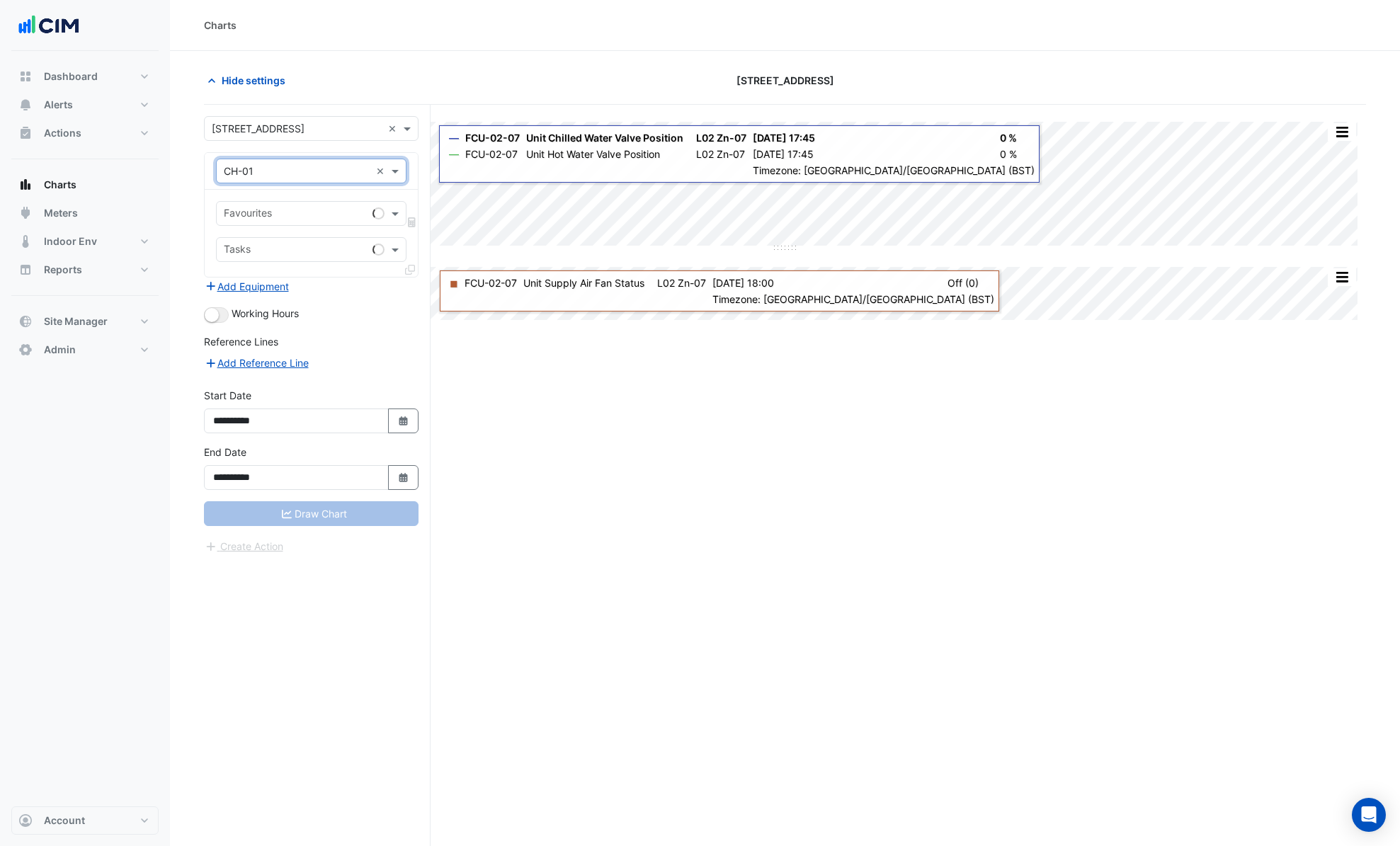
click at [303, 224] on div "Favourites" at bounding box center [311, 213] width 190 height 25
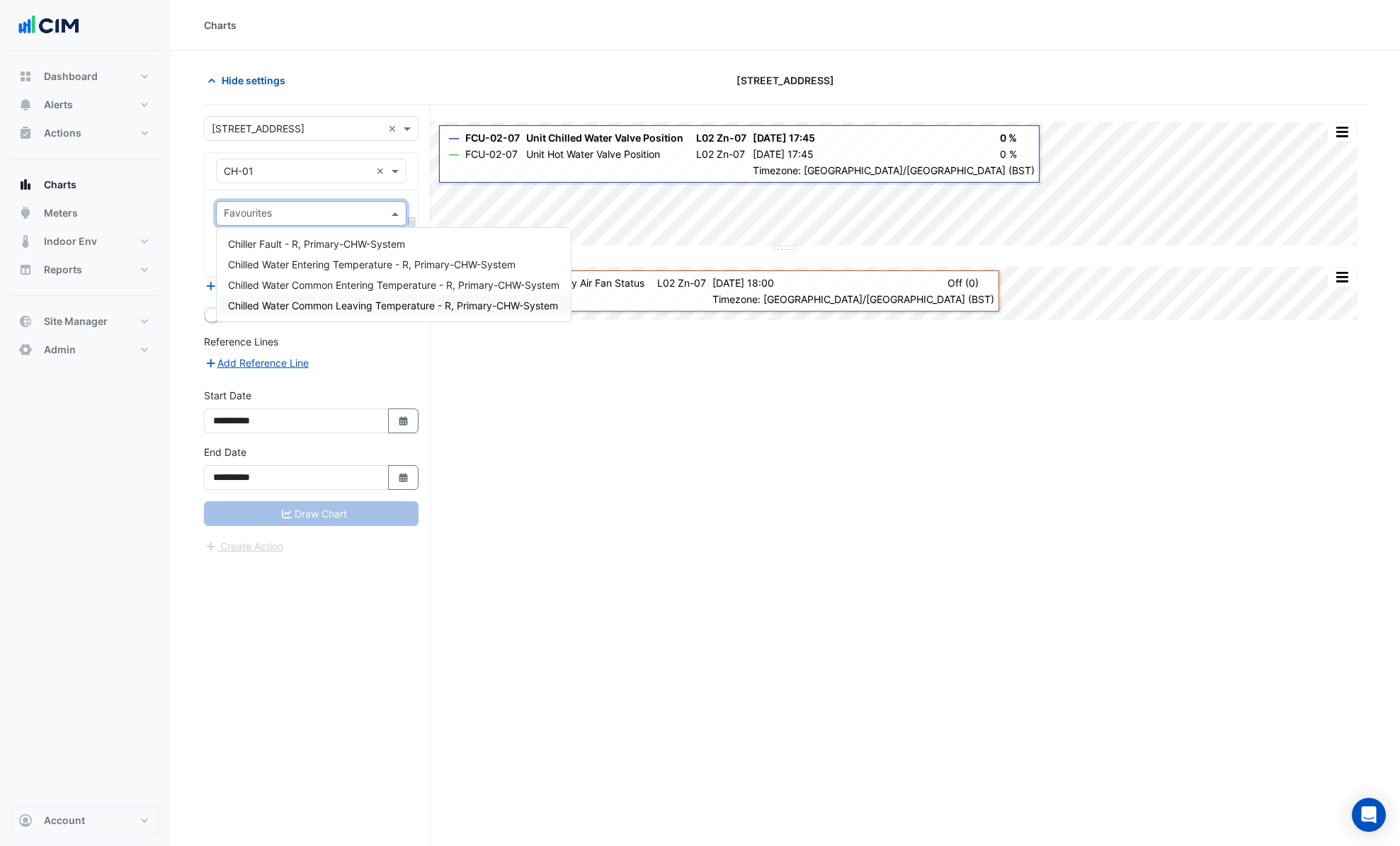
click at [373, 303] on span "Chilled Water Common Leaving Temperature - R, Primary-CHW-System" at bounding box center [393, 305] width 330 height 12
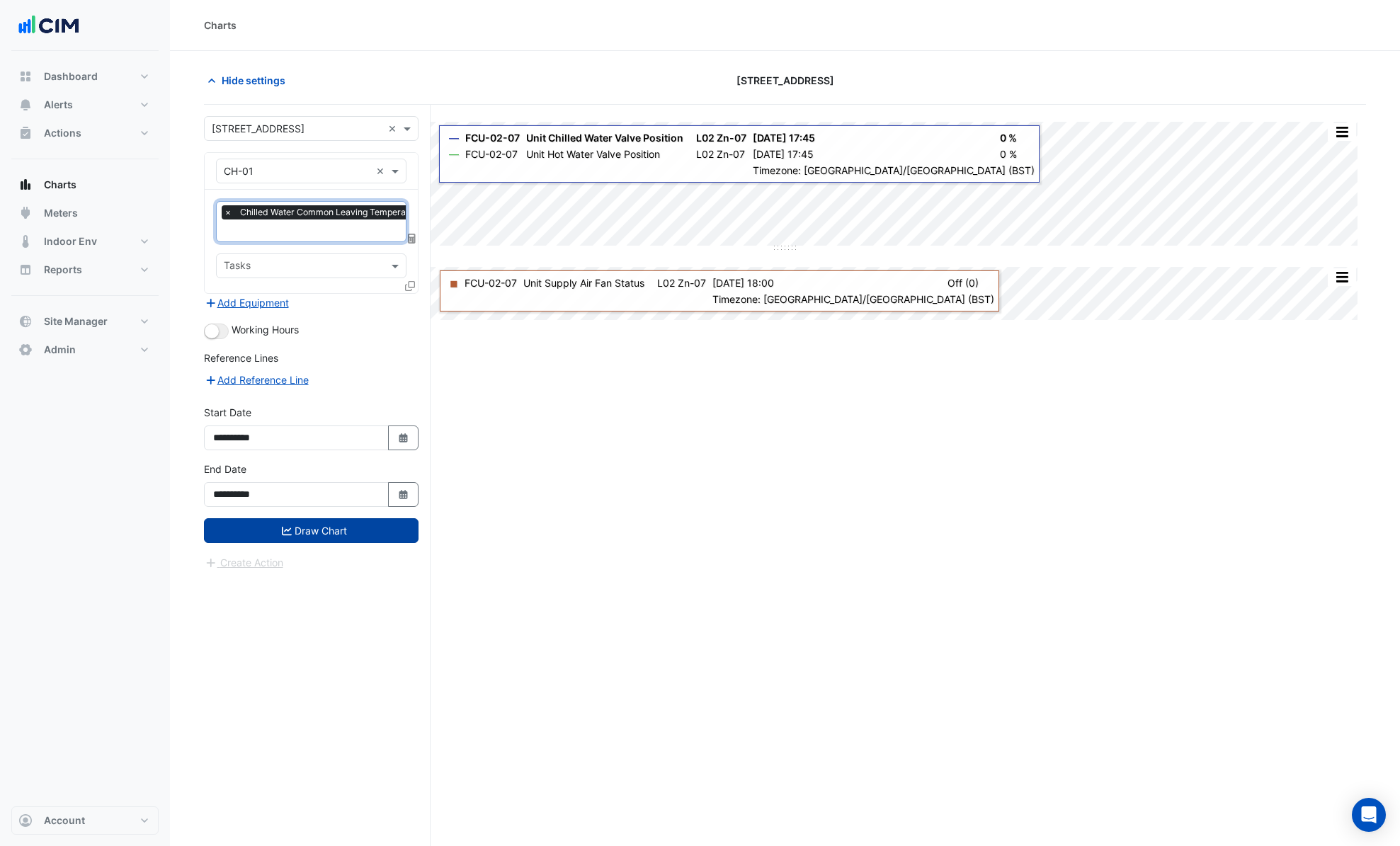
click at [360, 527] on button "Draw Chart" at bounding box center [311, 530] width 215 height 25
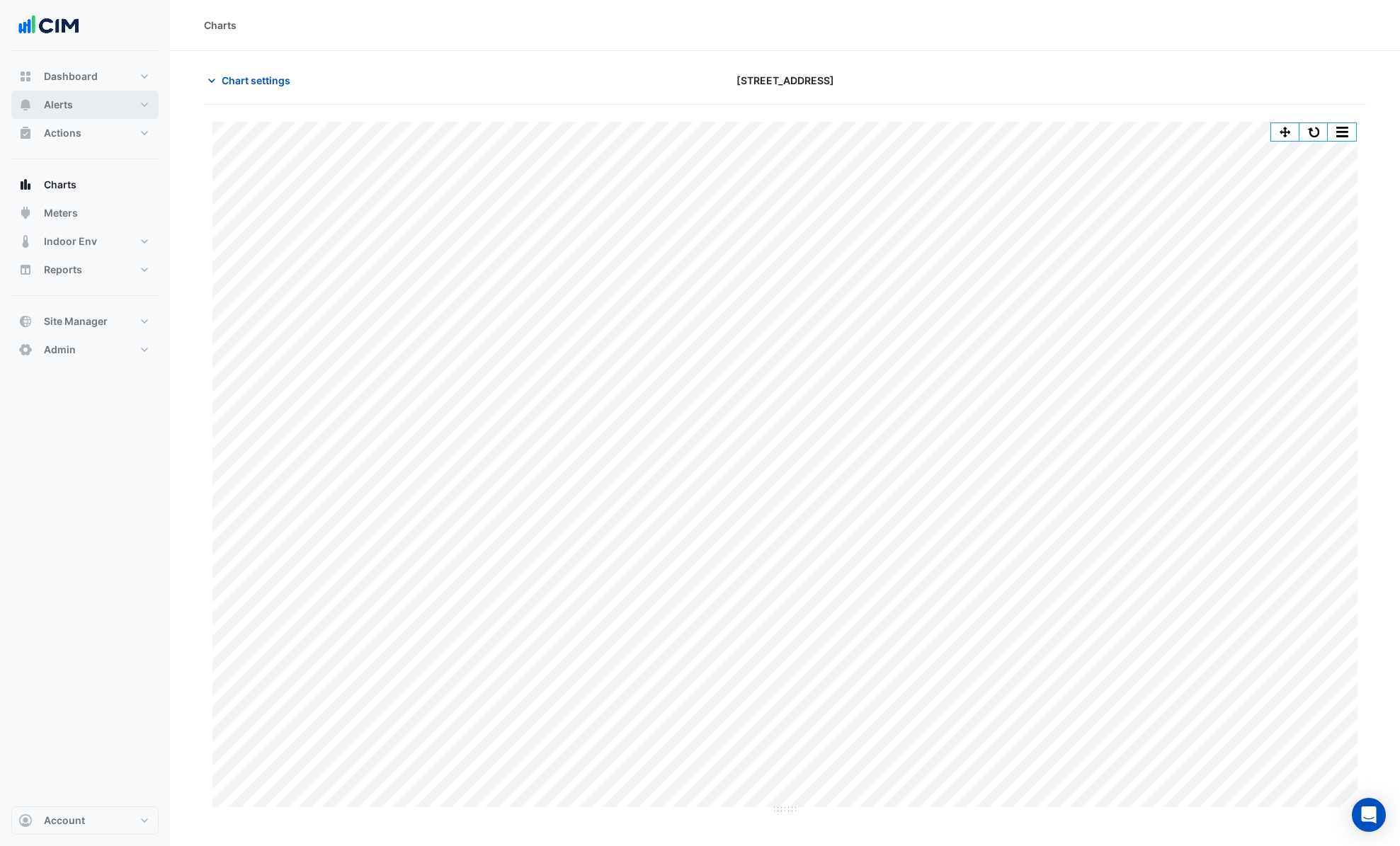
click at [71, 117] on button "Alerts" at bounding box center [84, 105] width 147 height 28
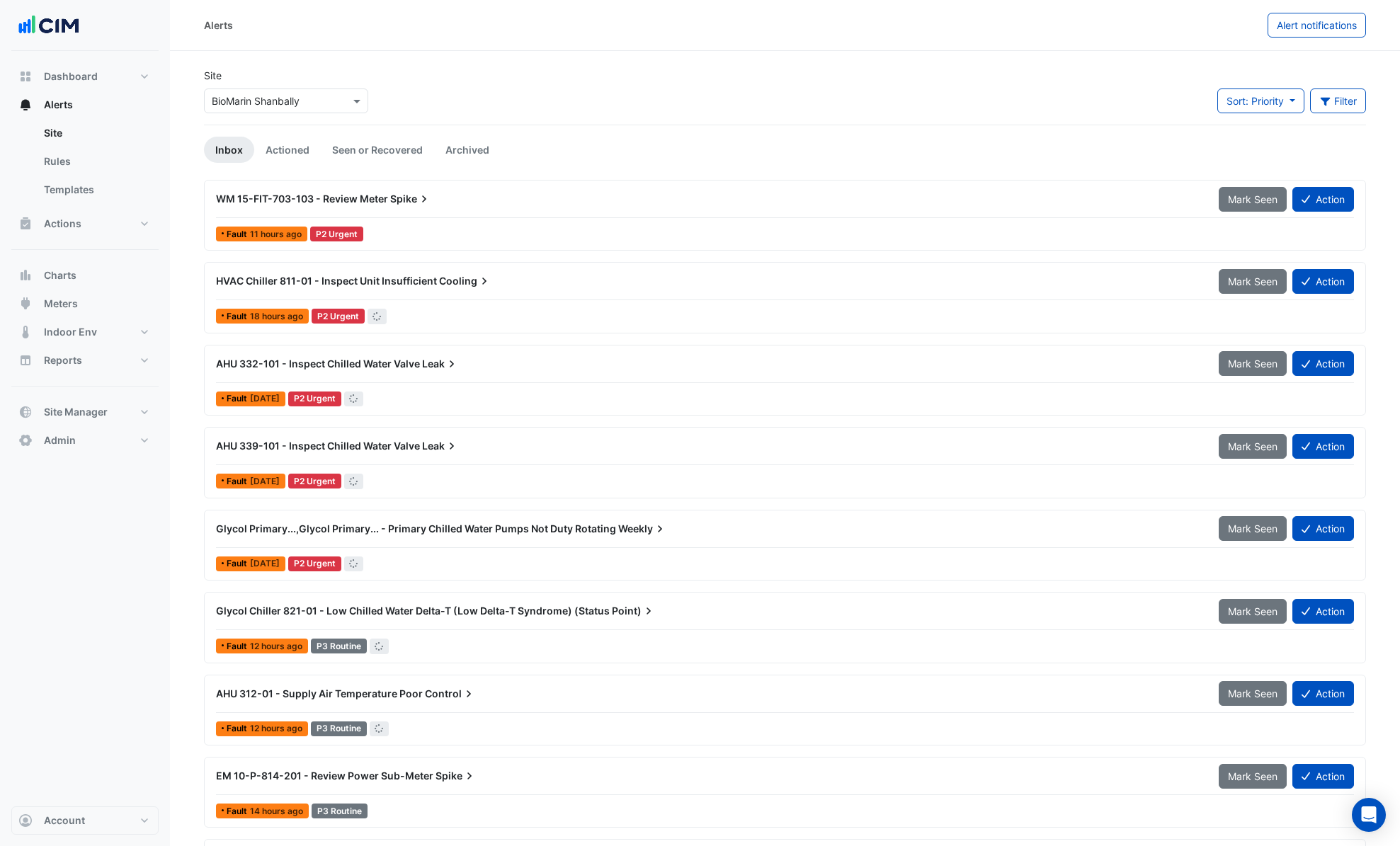
click at [218, 96] on input "text" at bounding box center [272, 101] width 120 height 15
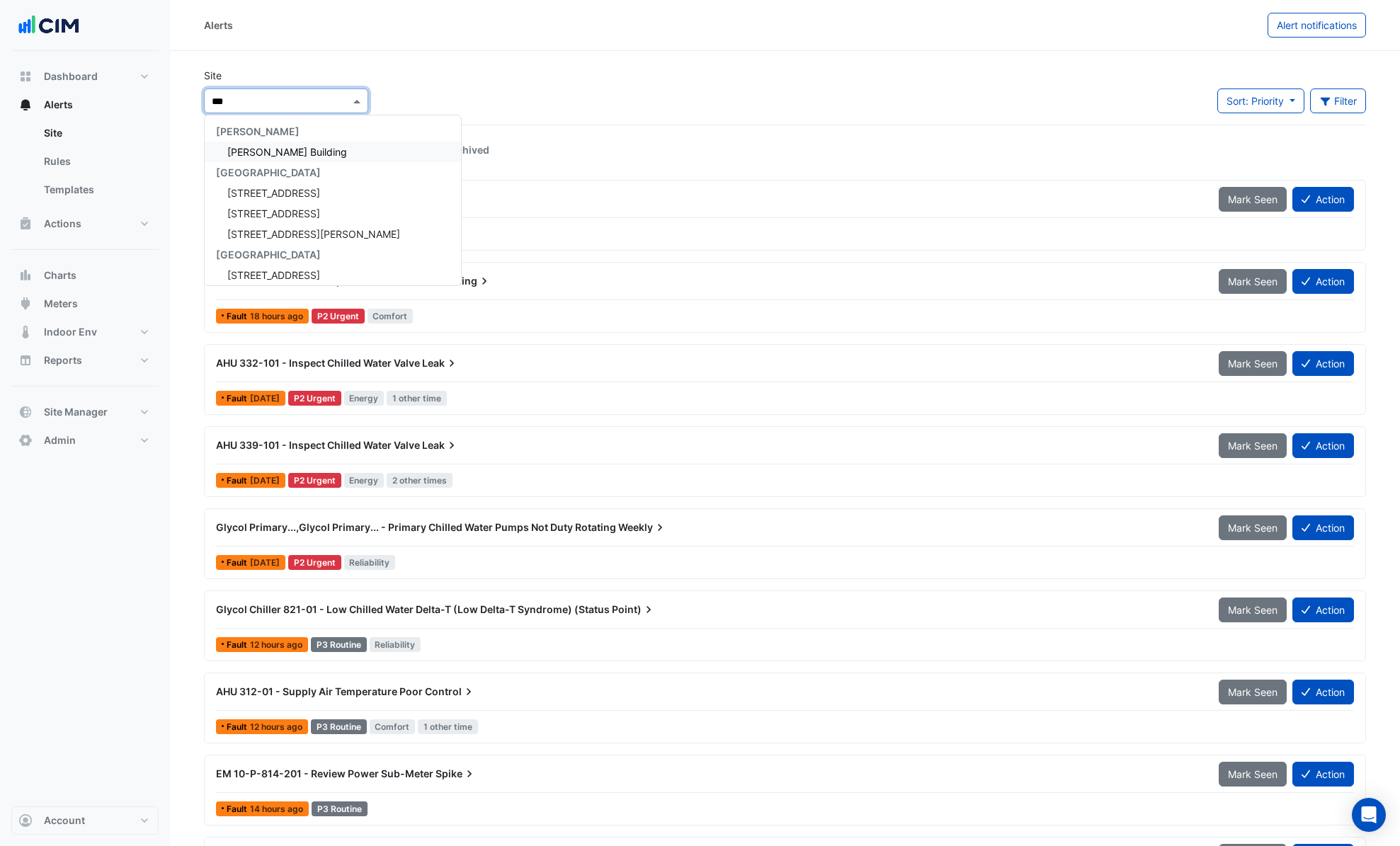
type input "****"
click at [253, 144] on div "Kinnaird House" at bounding box center [312, 152] width 214 height 21
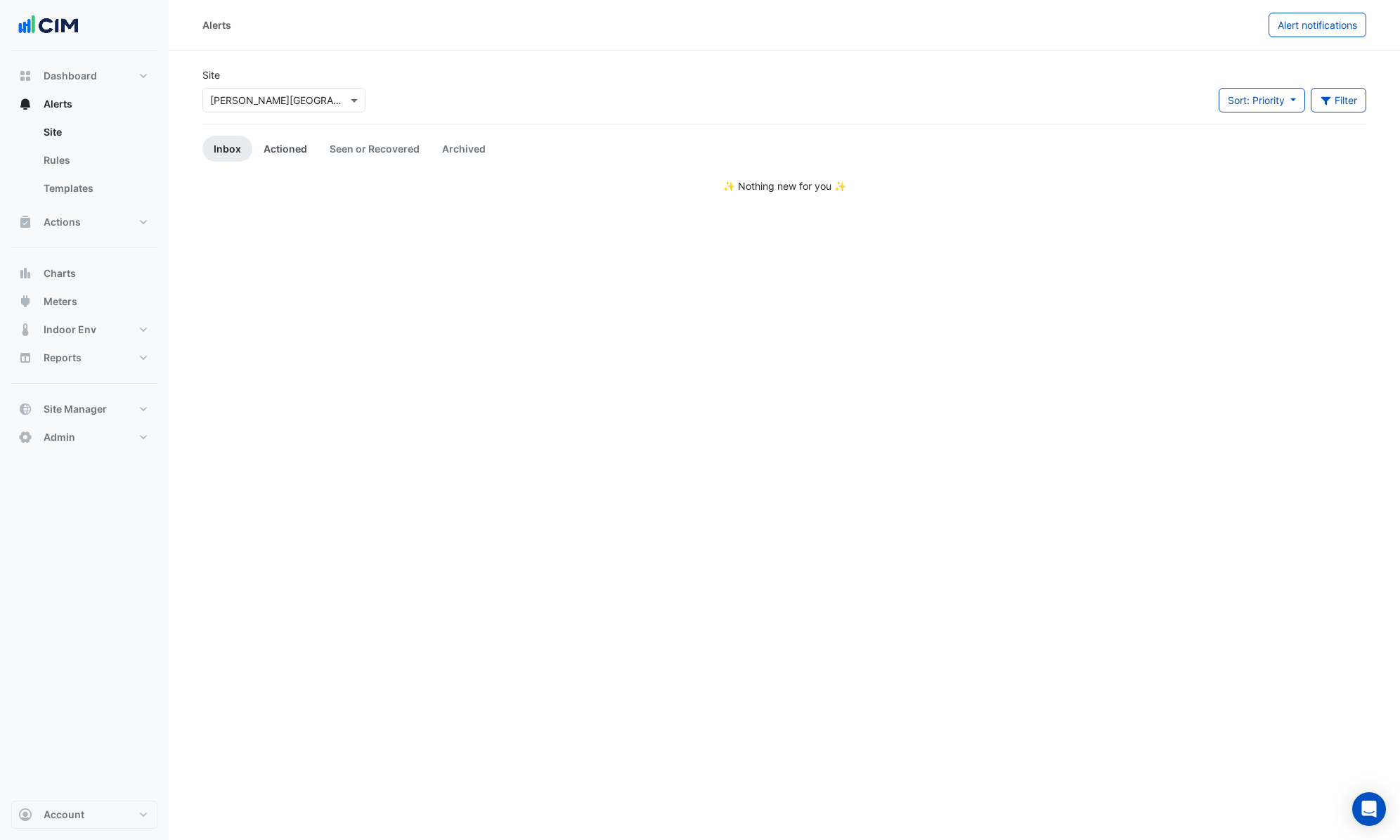
click at [281, 143] on link "Actioned" at bounding box center [285, 149] width 67 height 26
click at [94, 227] on button "Actions" at bounding box center [83, 222] width 146 height 28
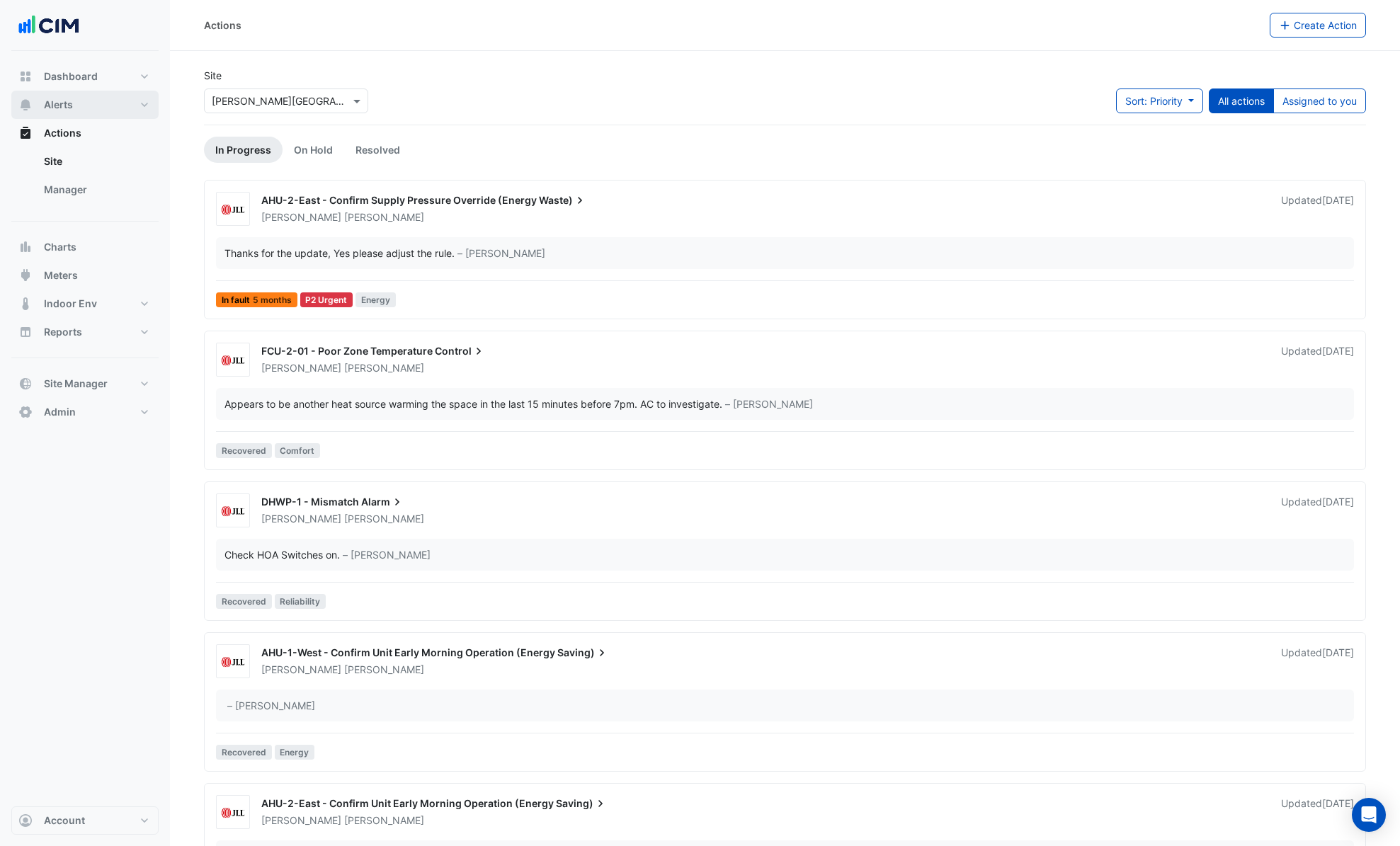
click at [69, 95] on button "Alerts" at bounding box center [84, 105] width 147 height 28
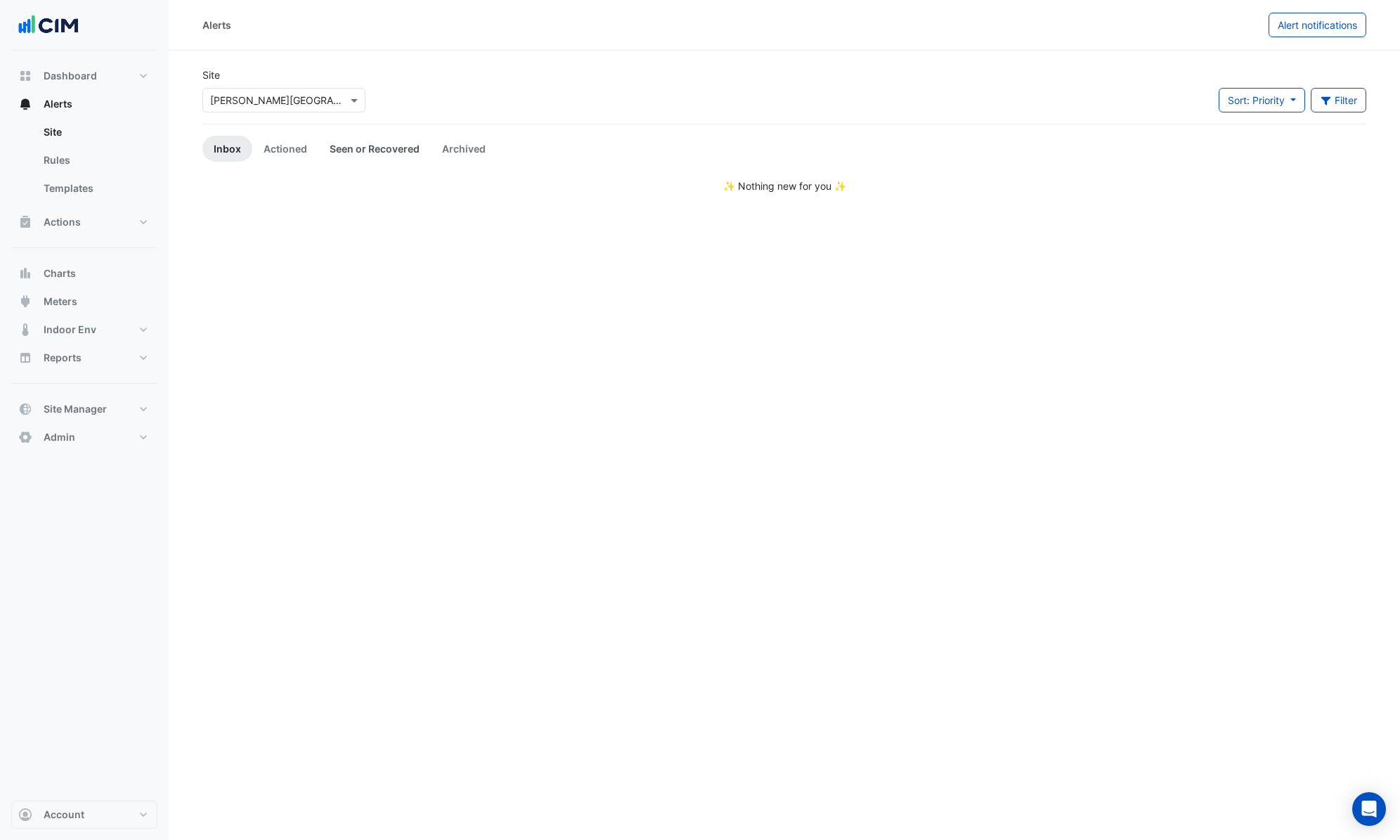
click at [346, 151] on link "Seen or Recovered" at bounding box center [374, 149] width 112 height 26
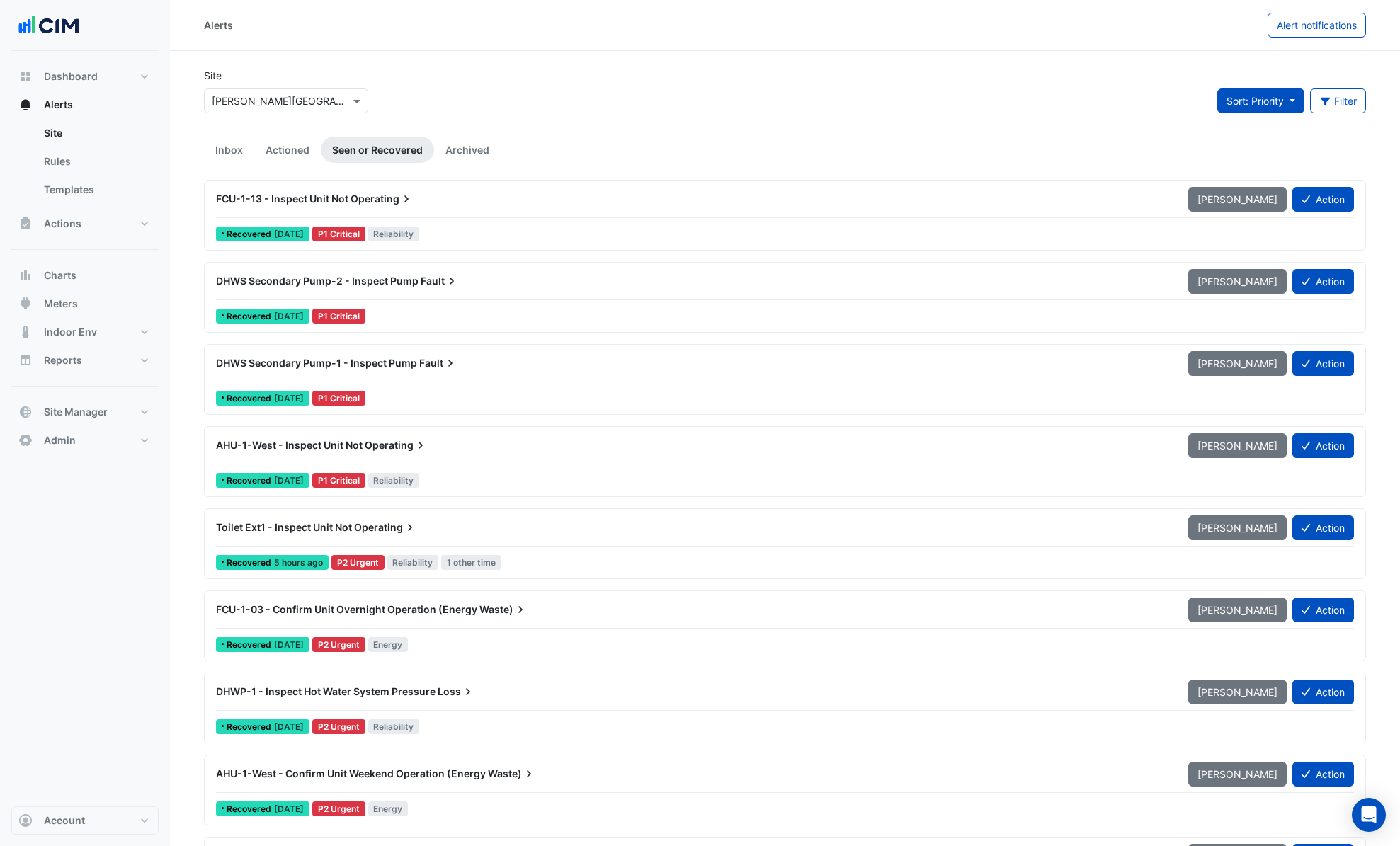
click at [1252, 91] on button "Sort: Priority" at bounding box center [1260, 100] width 87 height 25
click at [1247, 148] on li "Updated" at bounding box center [1272, 152] width 112 height 21
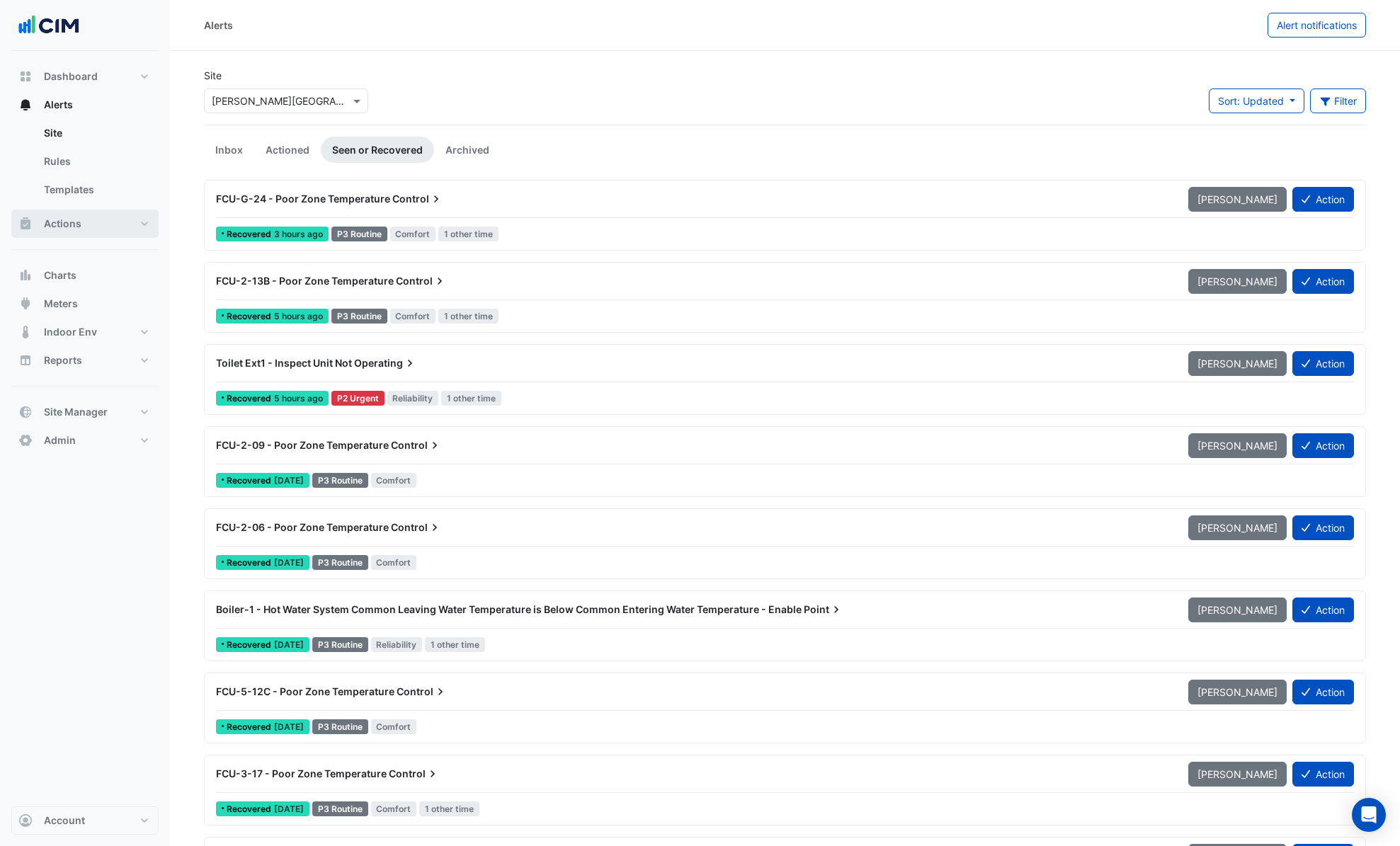
click at [84, 229] on button "Actions" at bounding box center [84, 224] width 147 height 28
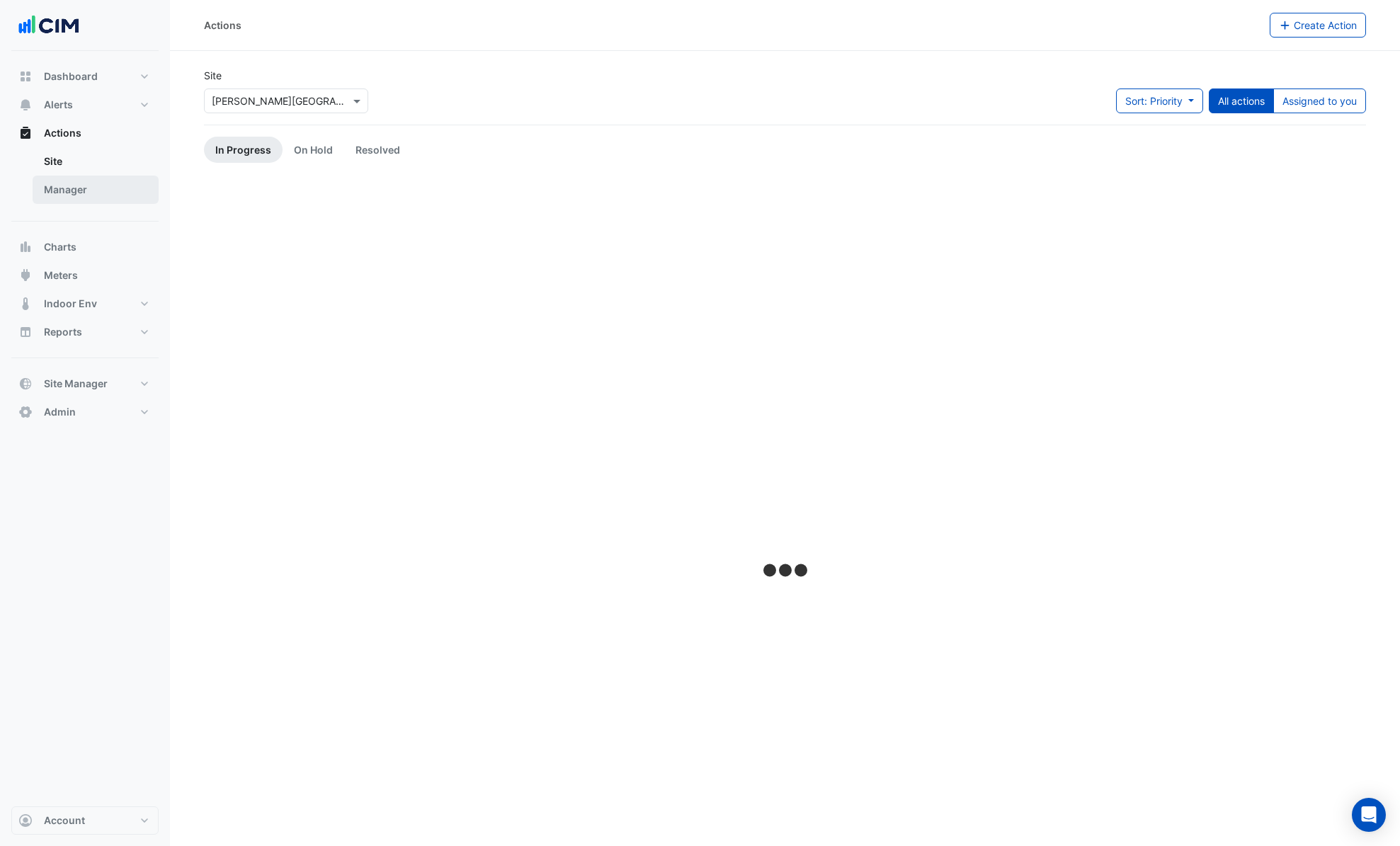
click at [84, 188] on link "Manager" at bounding box center [96, 190] width 126 height 28
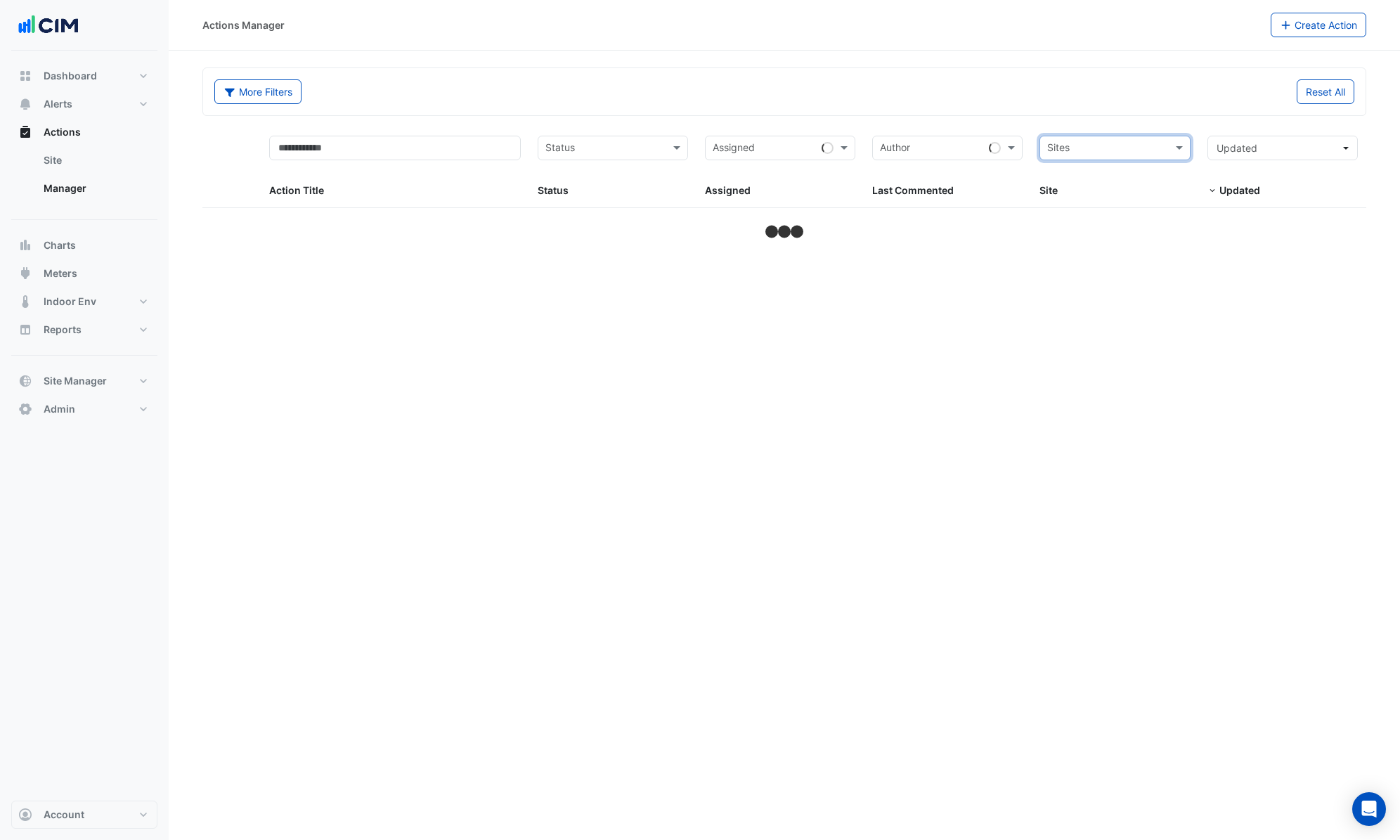
click at [1128, 150] on input "text" at bounding box center [1107, 149] width 119 height 16
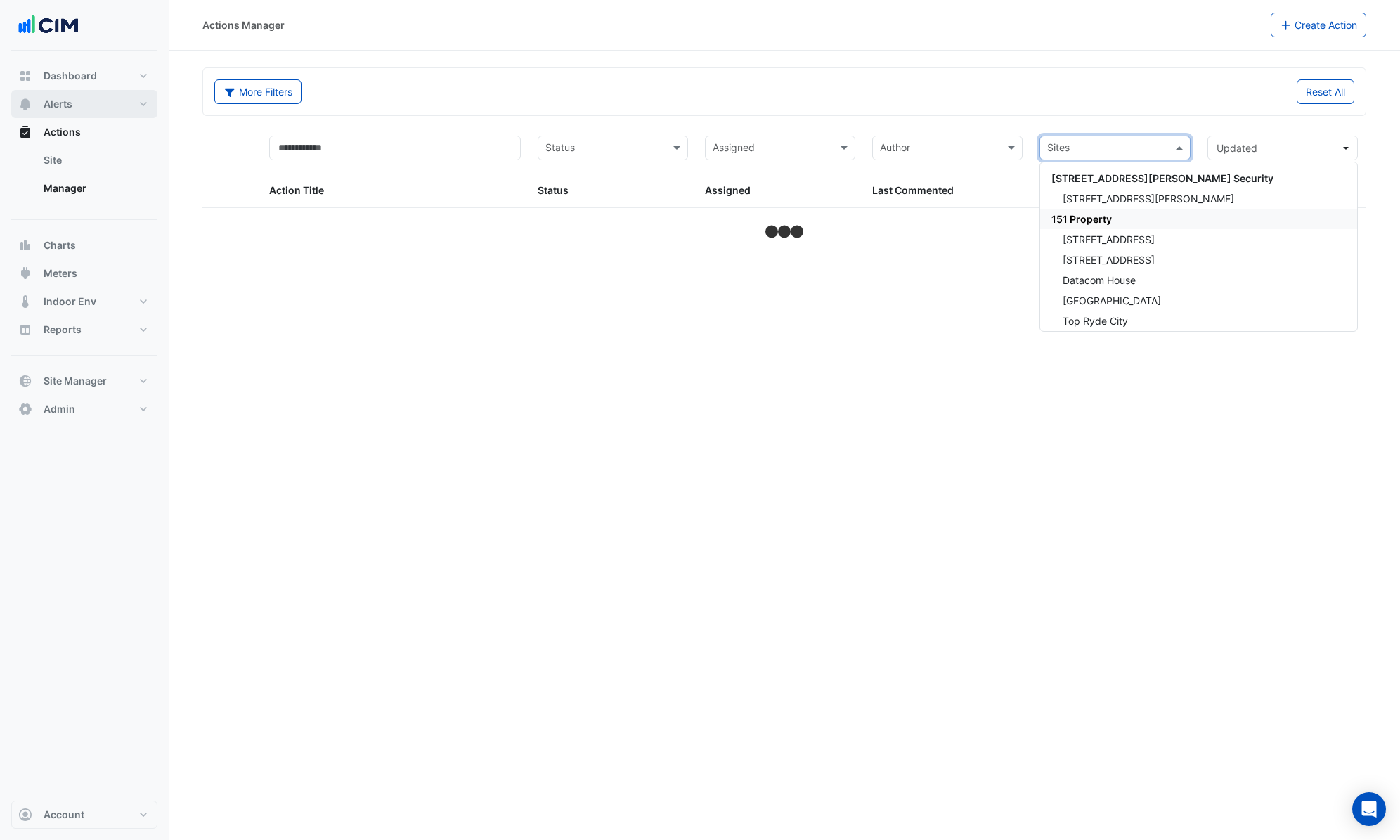
click at [102, 102] on button "Alerts" at bounding box center [83, 104] width 146 height 28
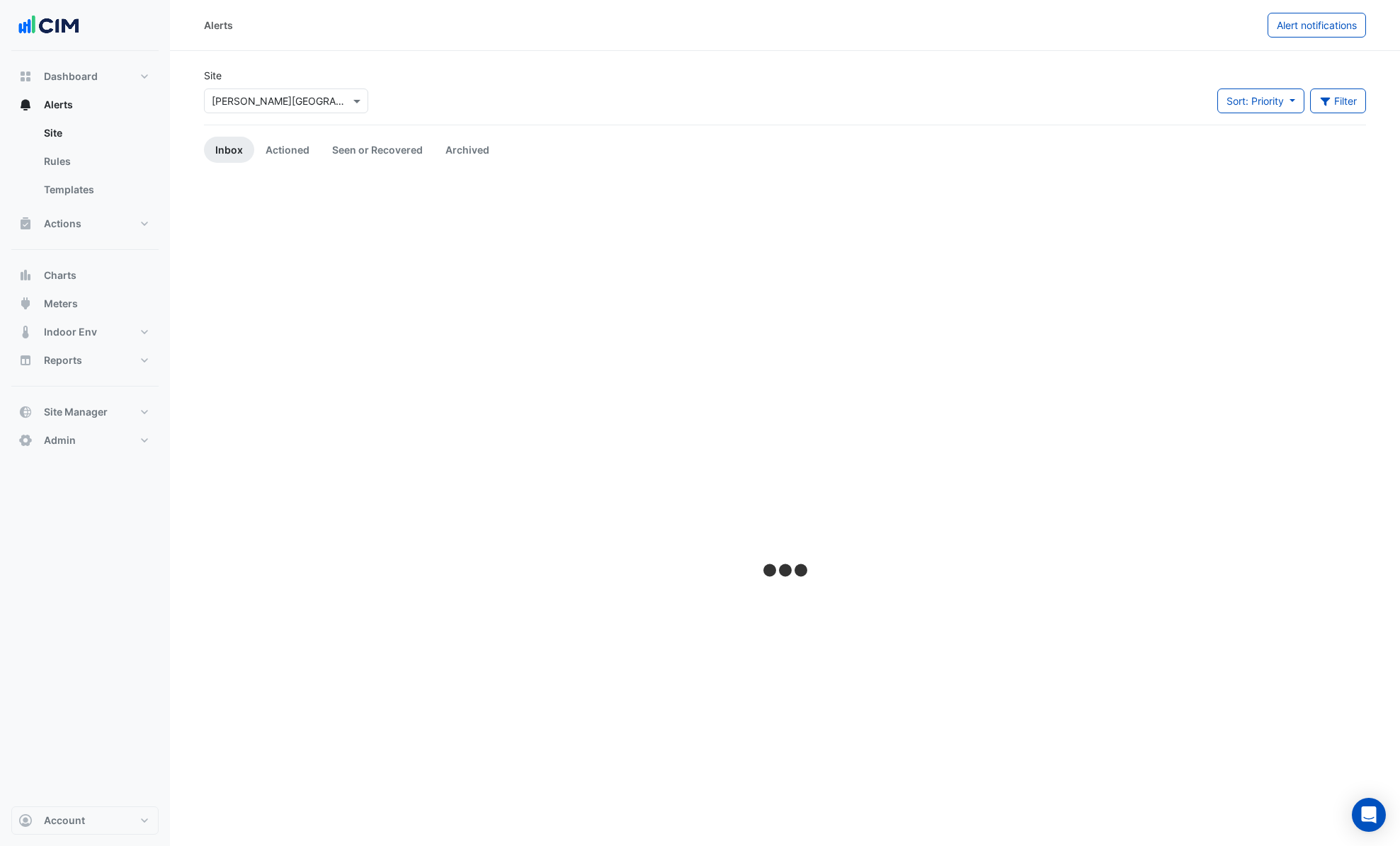
click at [313, 91] on div "× Kinnaird House" at bounding box center [286, 100] width 164 height 25
type input "*****"
click at [277, 195] on span "Adare Manor" at bounding box center [276, 193] width 99 height 12
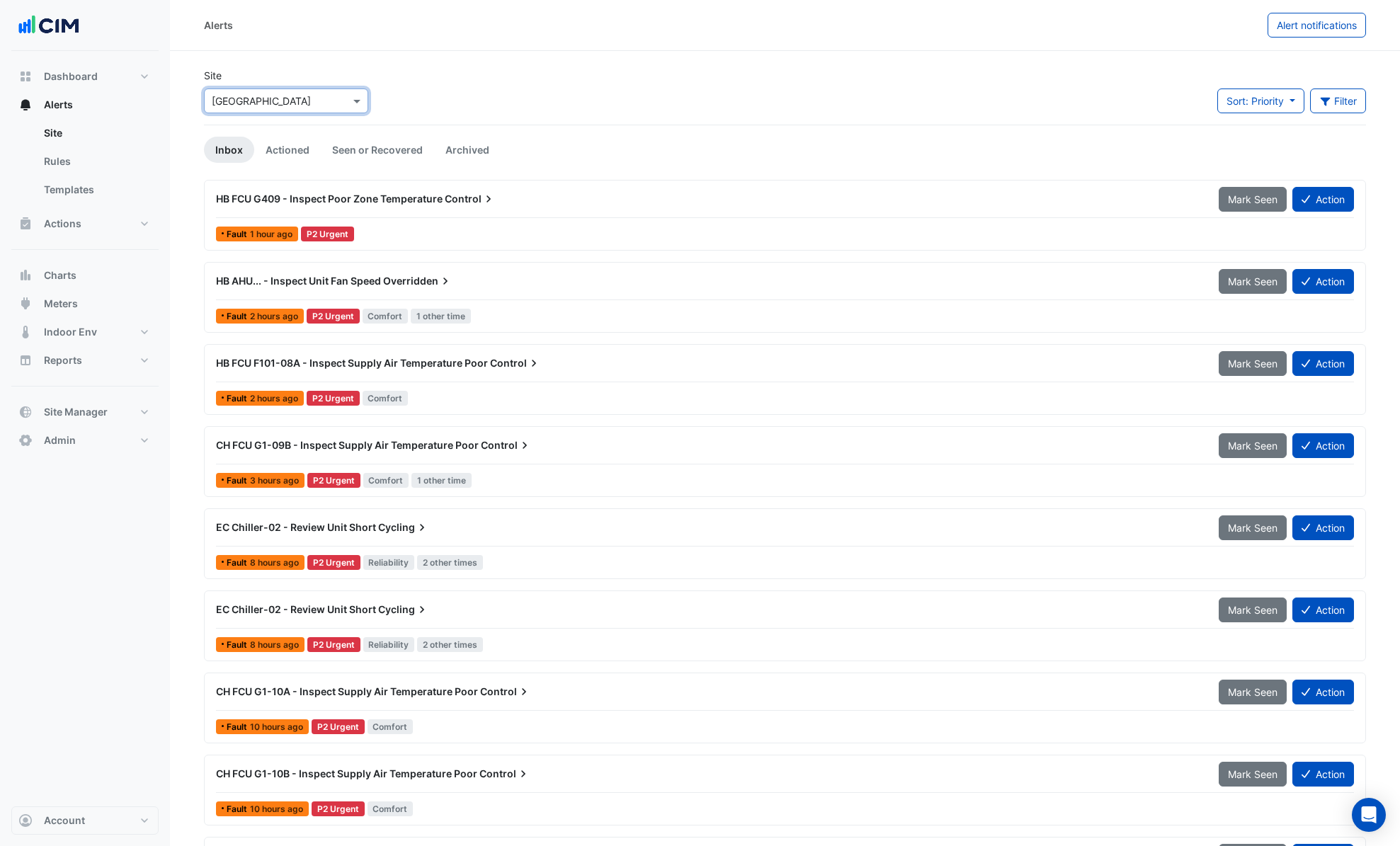
click at [527, 91] on div "Site × Adare Manor Sort: Priority Priority Updated Filter Title Priority Filter…" at bounding box center [784, 96] width 1179 height 57
click at [505, 291] on div "HB AHU... - Inspect Unit Fan Speed Overridden" at bounding box center [708, 280] width 1002 height 25
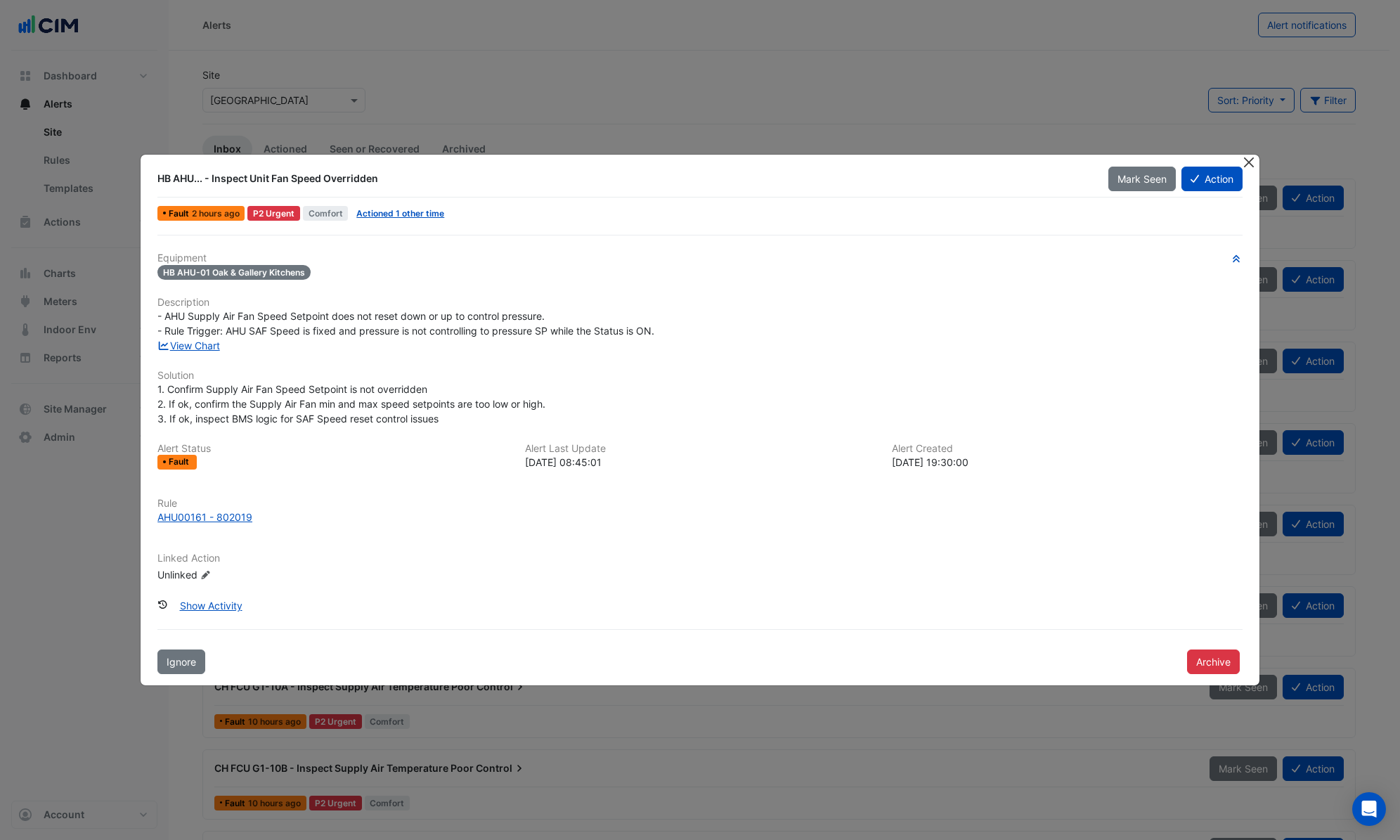
click at [1248, 167] on button "Close" at bounding box center [1249, 162] width 15 height 15
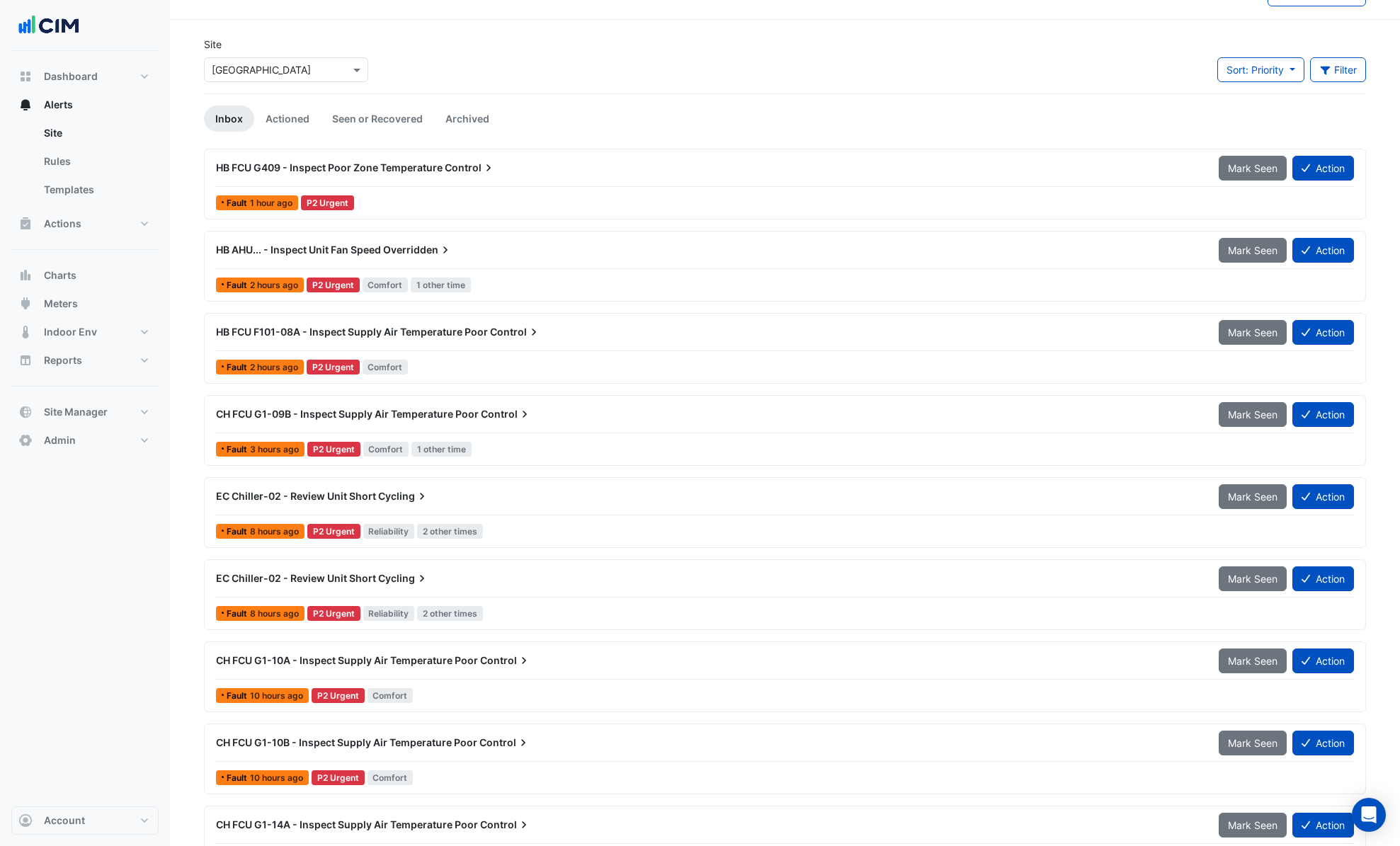
scroll to position [33, 0]
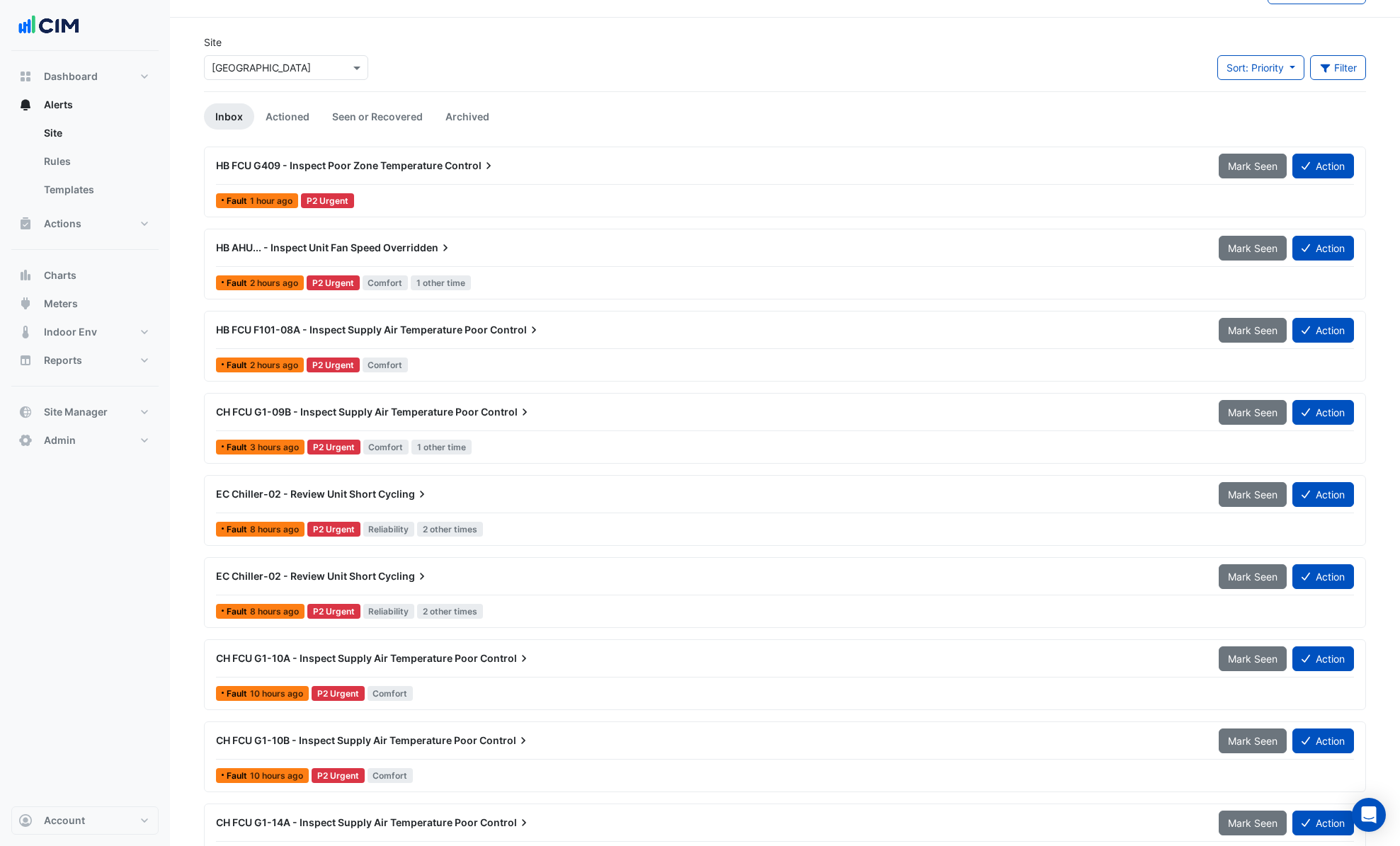
click at [434, 490] on div "EC Chiller-02 - Review Unit Short Cycling" at bounding box center [708, 494] width 985 height 14
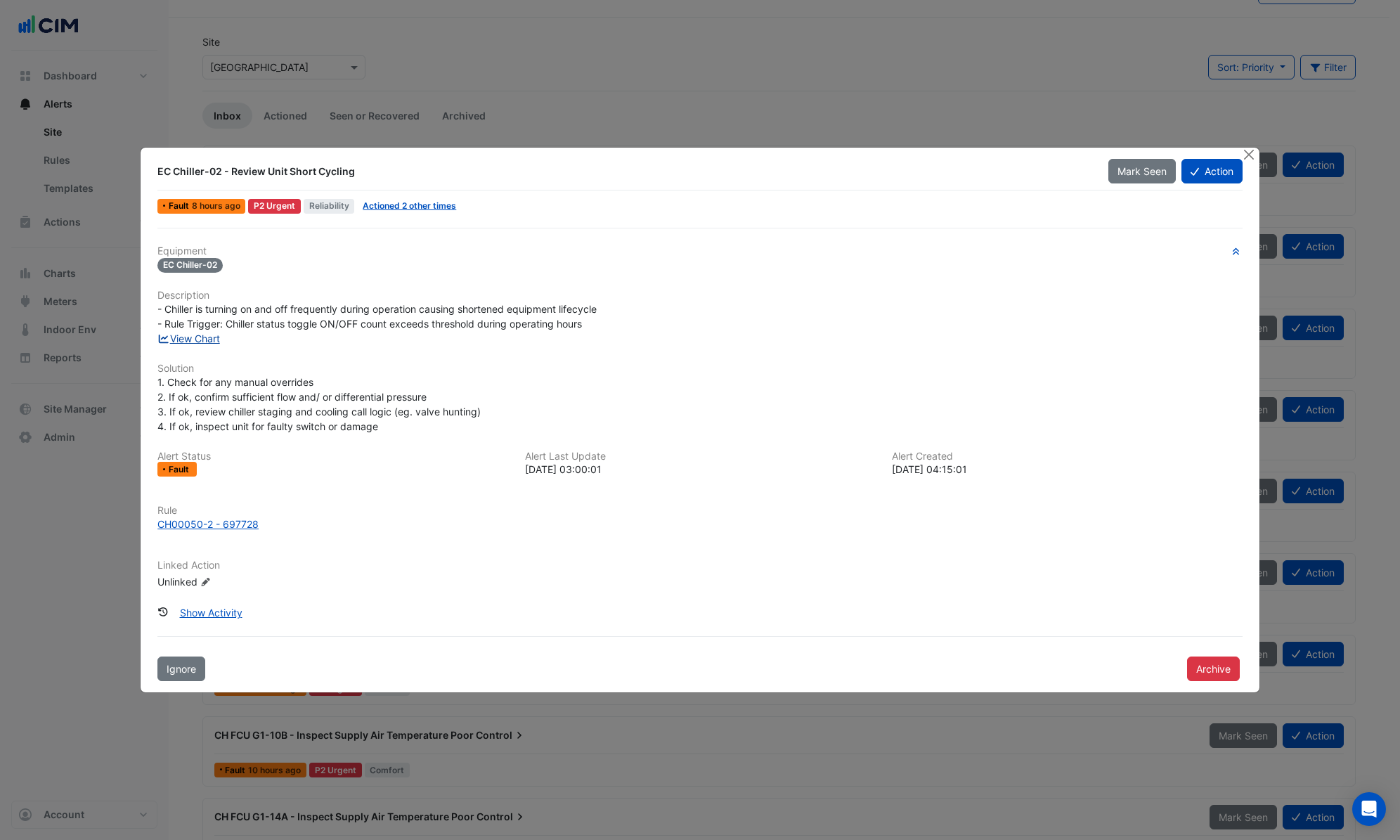
click at [206, 338] on link "View Chart" at bounding box center [189, 339] width 63 height 12
click at [1250, 153] on button "Close" at bounding box center [1249, 155] width 15 height 15
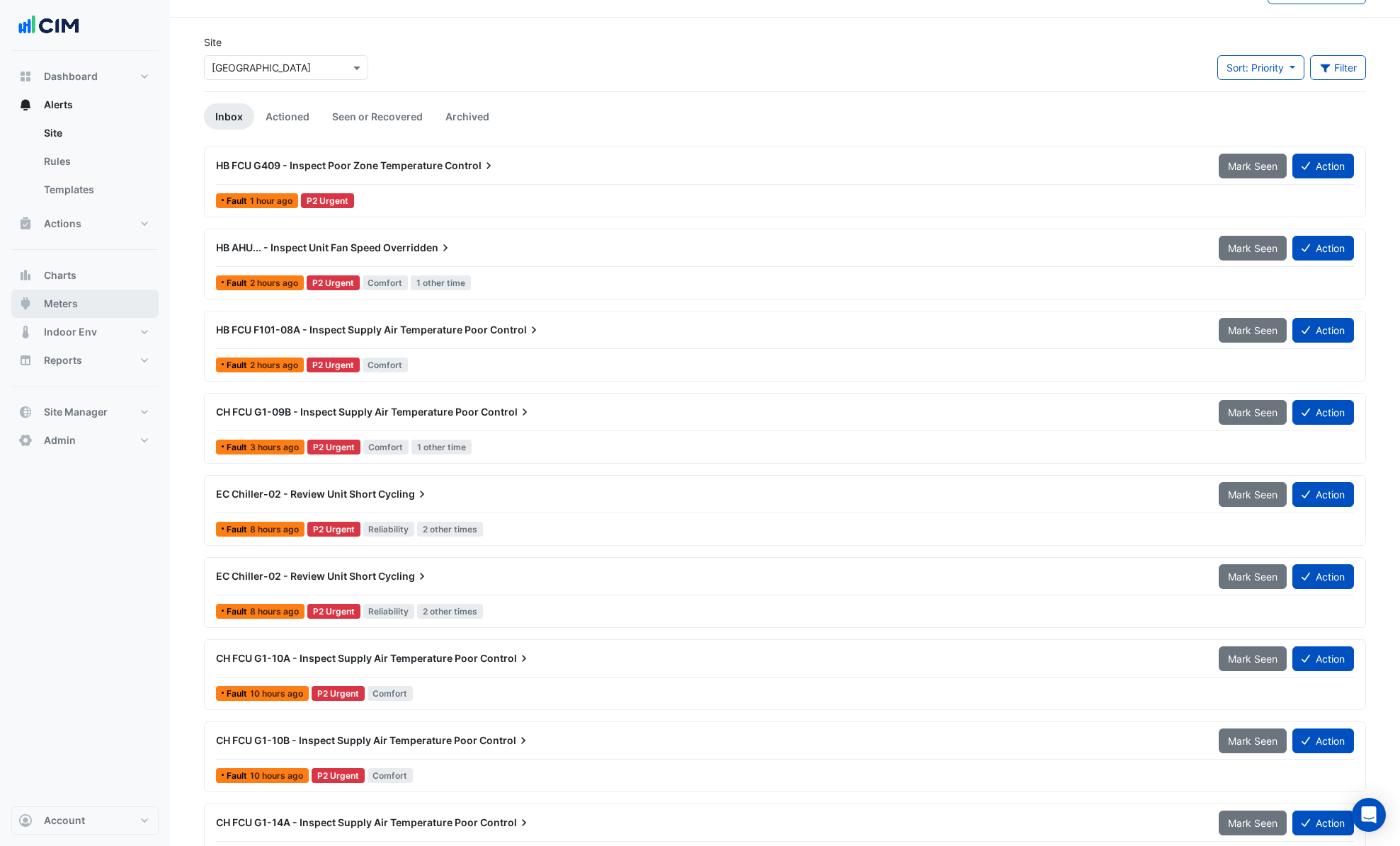
click at [69, 293] on button "Meters" at bounding box center [84, 304] width 147 height 28
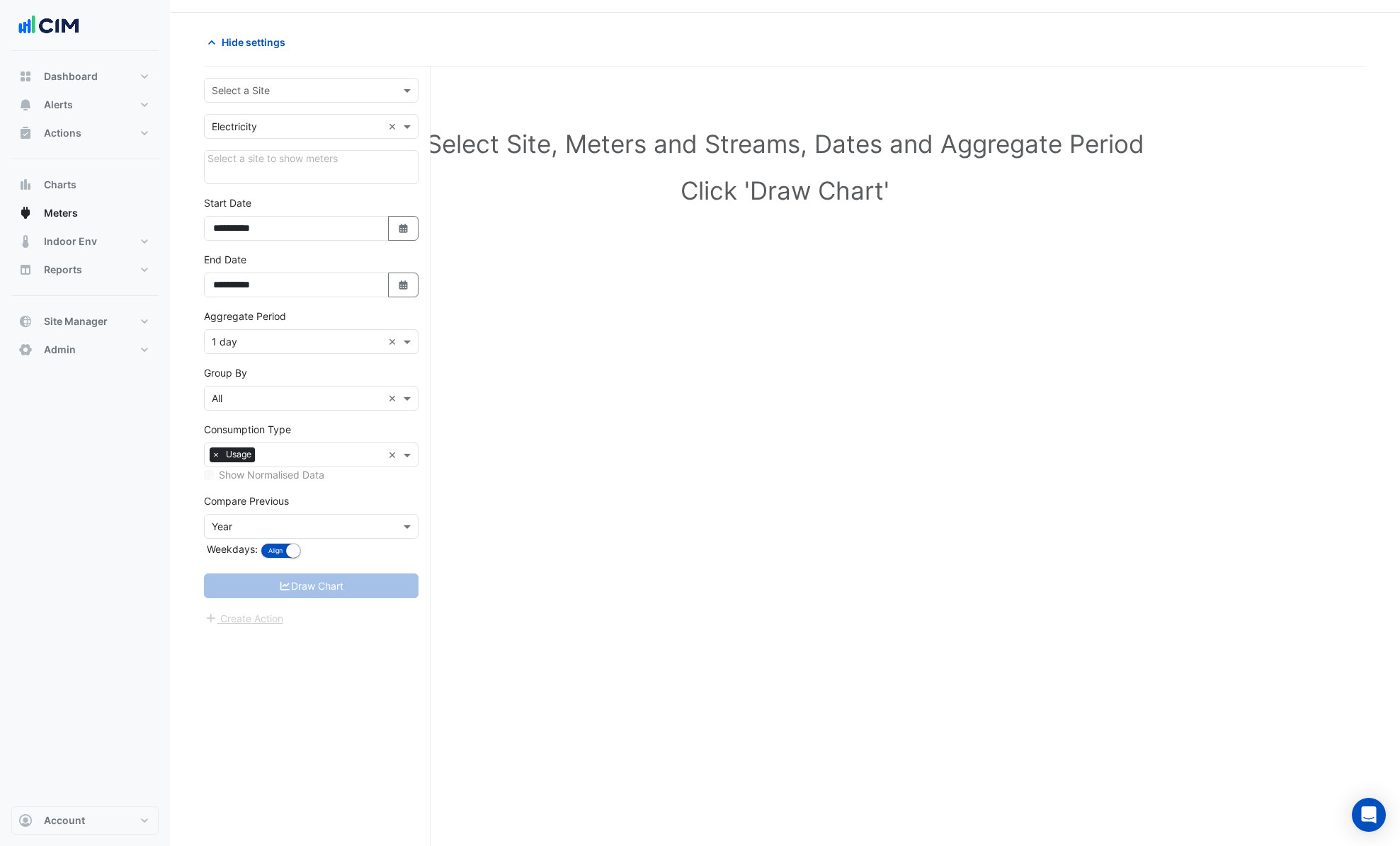
click at [234, 89] on input "text" at bounding box center [297, 91] width 171 height 15
type input "*****"
click at [315, 142] on span "Nokia - Building 7C" at bounding box center [271, 141] width 89 height 12
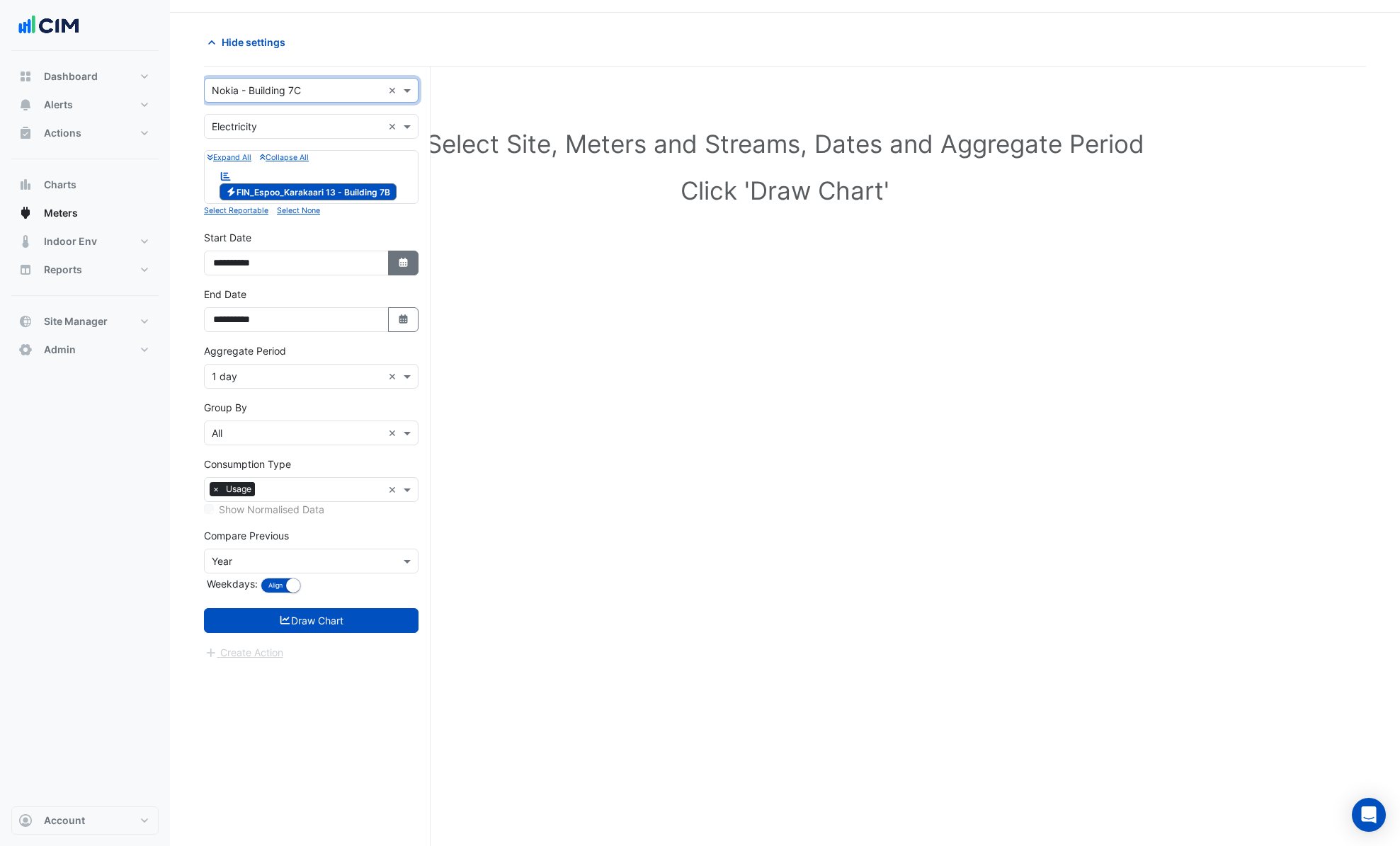
click at [389, 267] on button "Select Date" at bounding box center [403, 263] width 31 height 25
select select "*"
select select "****"
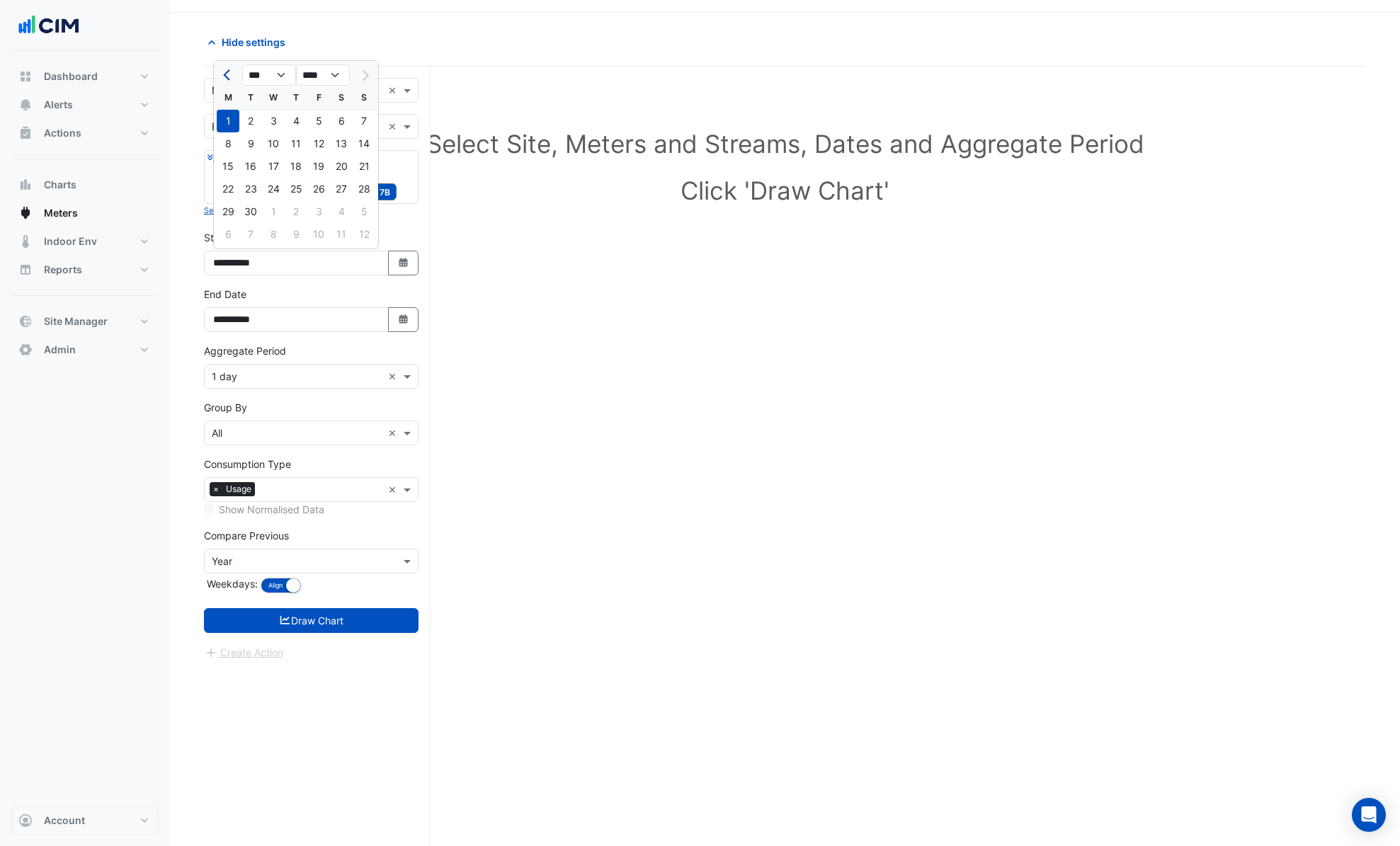
click at [227, 74] on span "Previous month" at bounding box center [228, 75] width 11 height 11
click at [228, 74] on span "Previous month" at bounding box center [228, 75] width 11 height 11
click at [227, 74] on span "Previous month" at bounding box center [228, 75] width 11 height 11
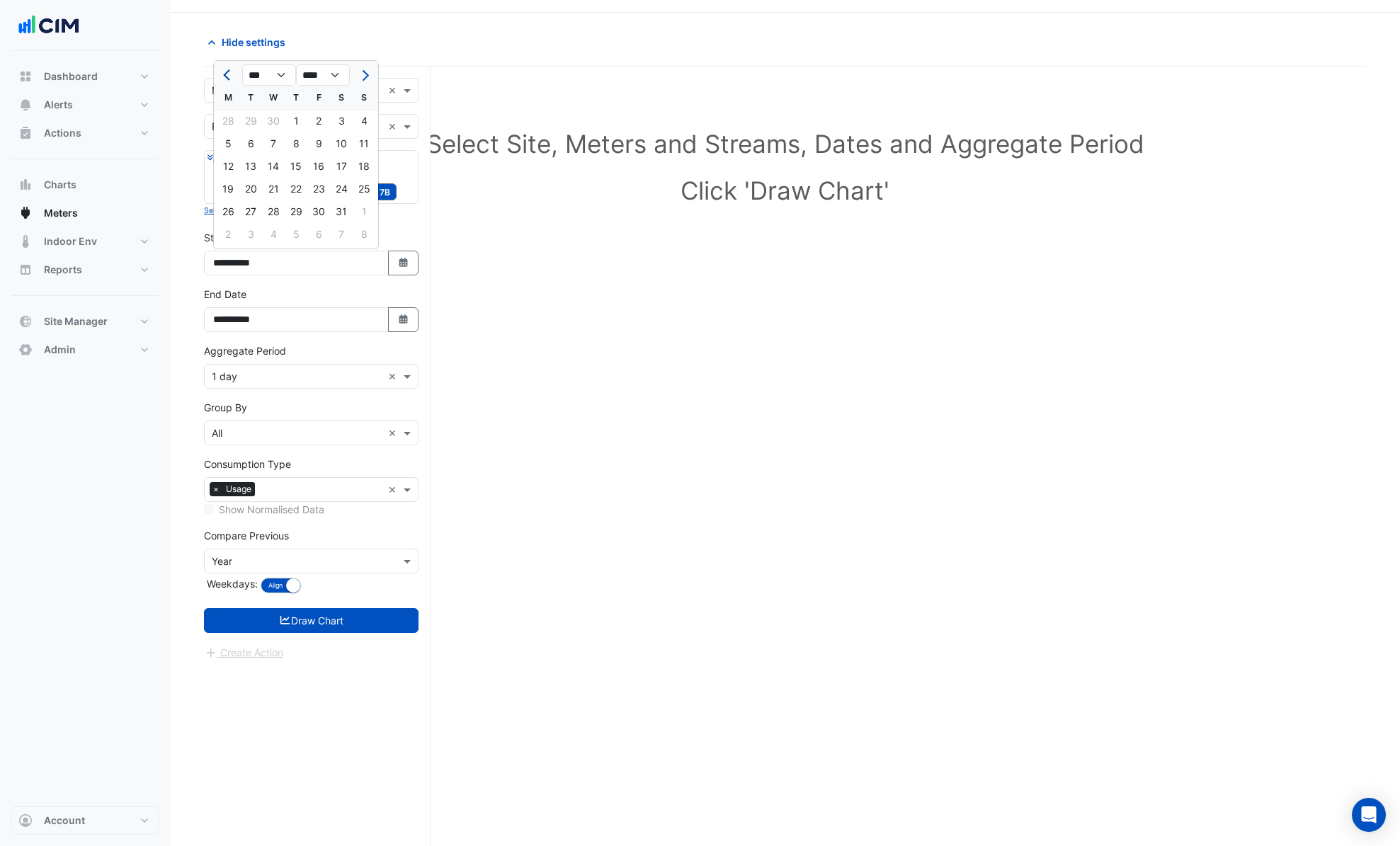
select select "*"
click at [246, 122] on div "1" at bounding box center [250, 121] width 23 height 23
type input "**********"
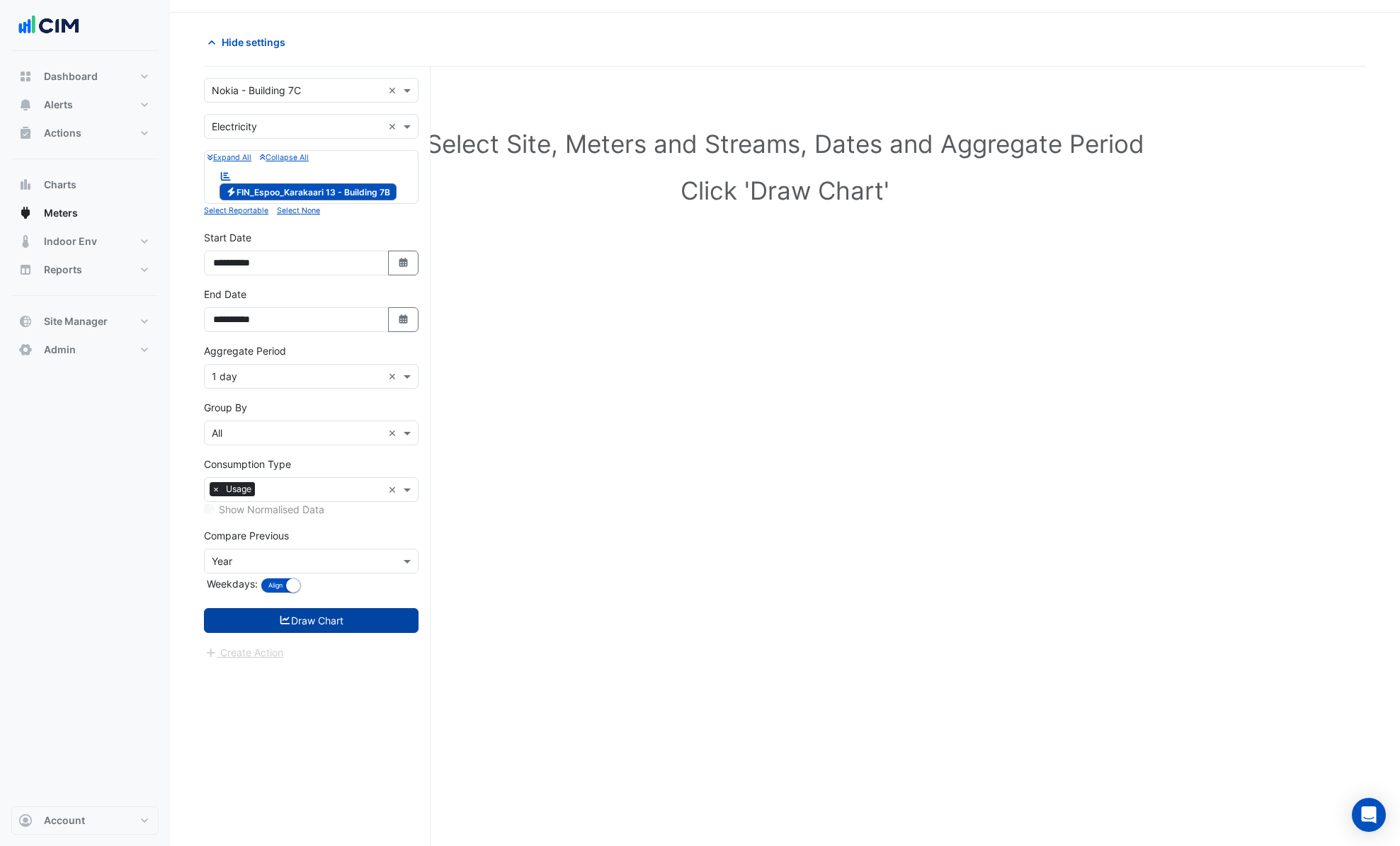
click at [379, 618] on button "Draw Chart" at bounding box center [311, 620] width 215 height 25
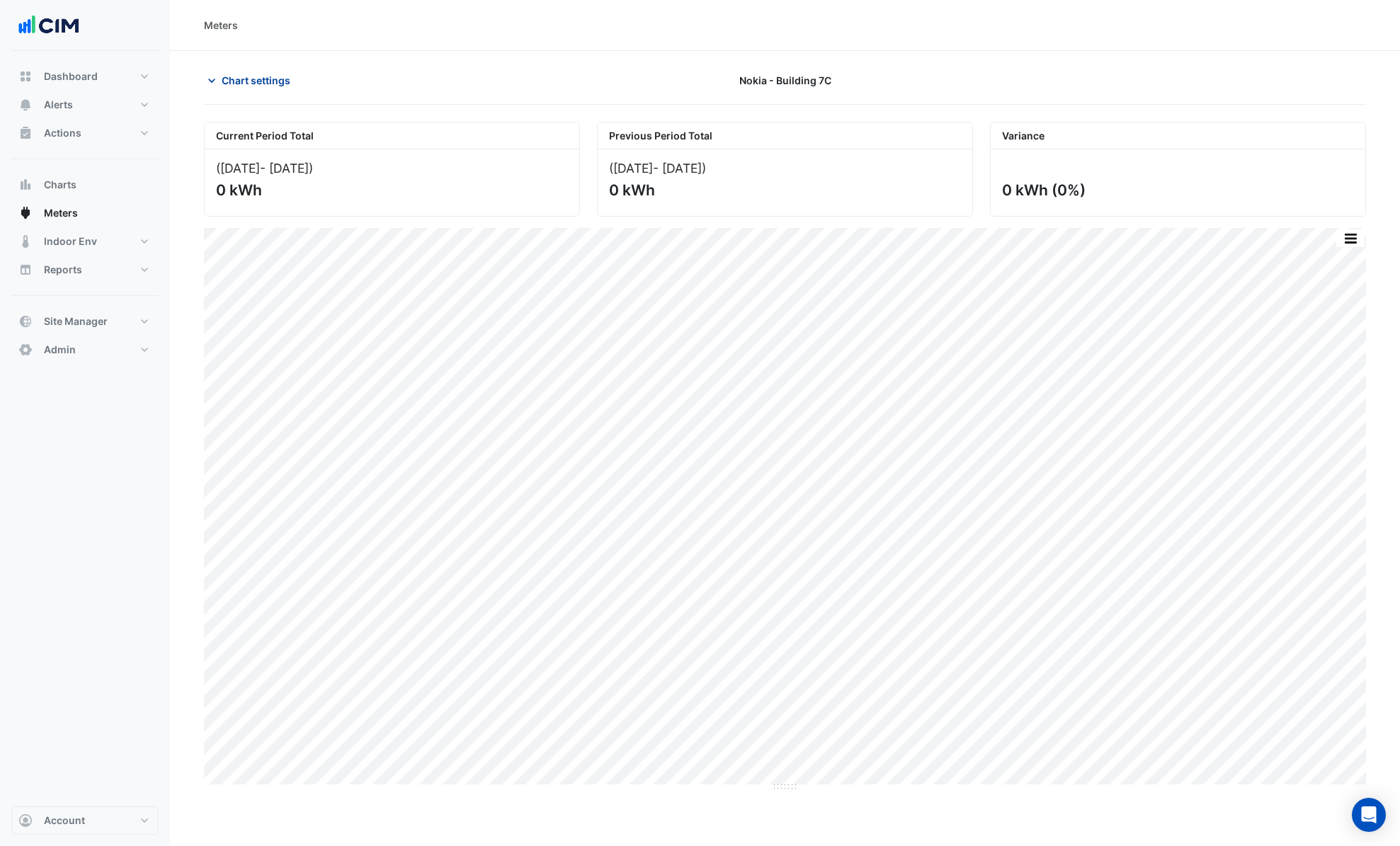
click at [248, 81] on span "Chart settings" at bounding box center [256, 80] width 69 height 15
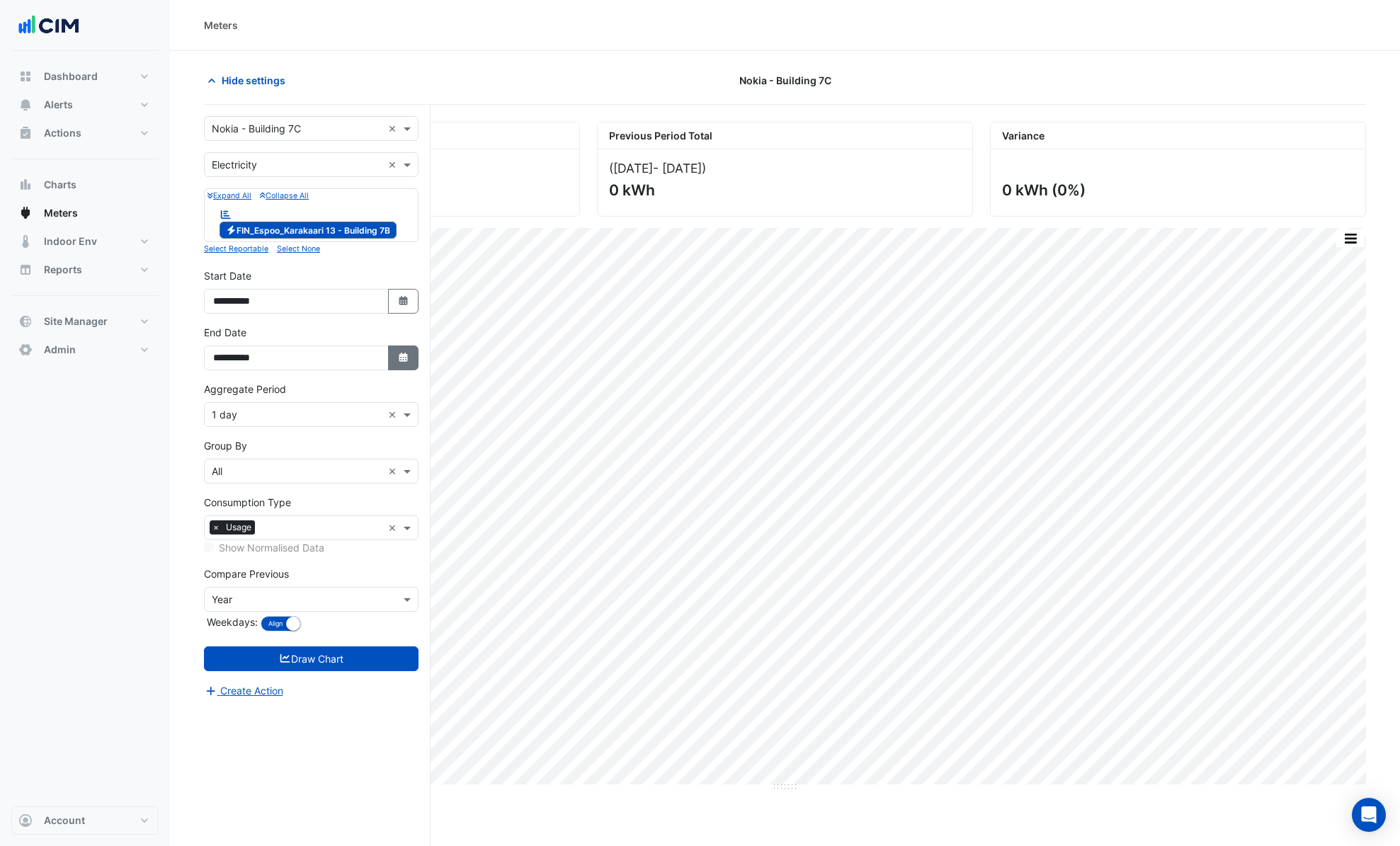
click at [401, 357] on icon "button" at bounding box center [403, 357] width 8 height 9
select select "*"
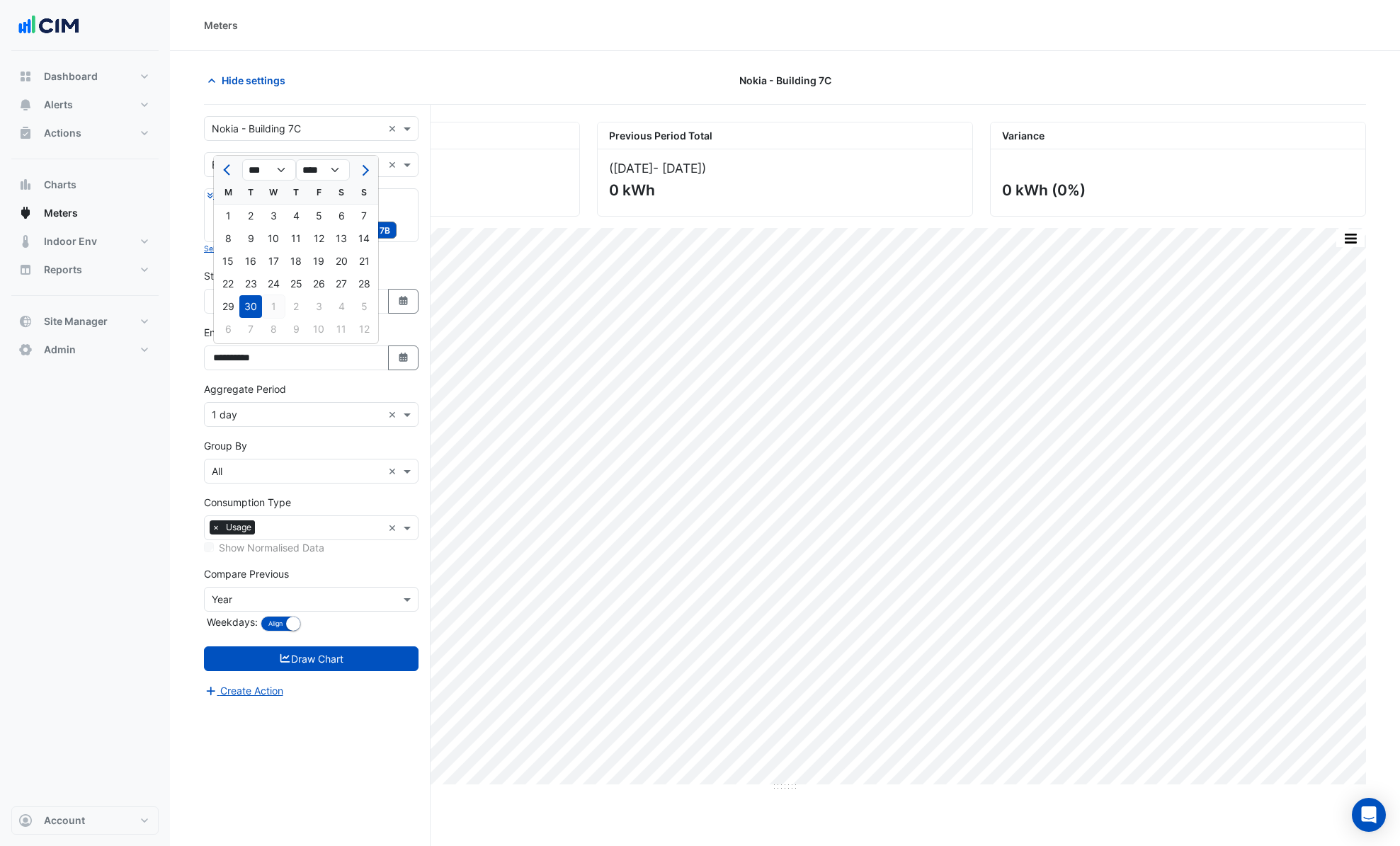
click at [270, 299] on div "1" at bounding box center [273, 306] width 23 height 23
type input "**********"
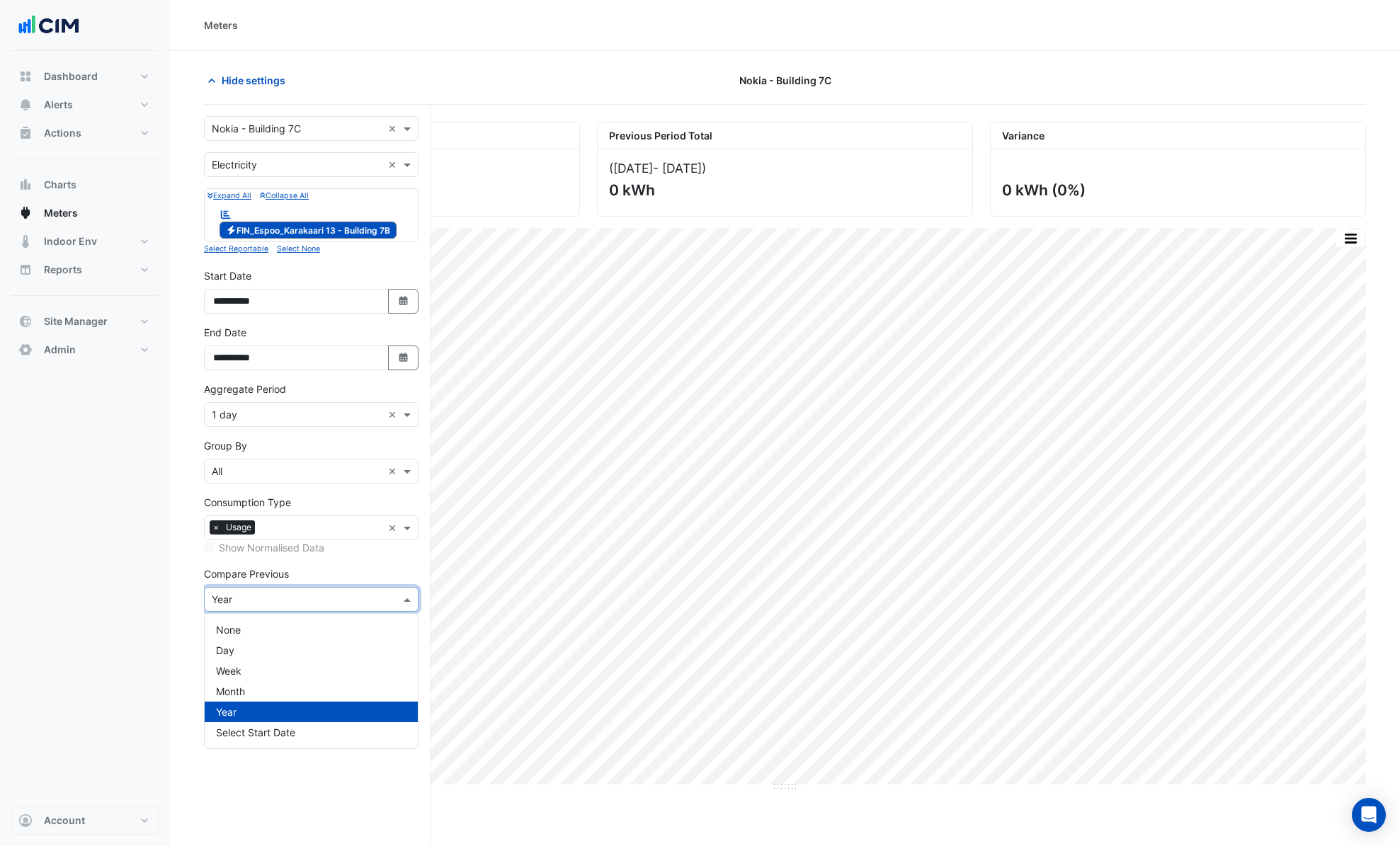
click at [270, 597] on input "text" at bounding box center [297, 600] width 171 height 15
click at [251, 631] on div "None" at bounding box center [311, 629] width 213 height 21
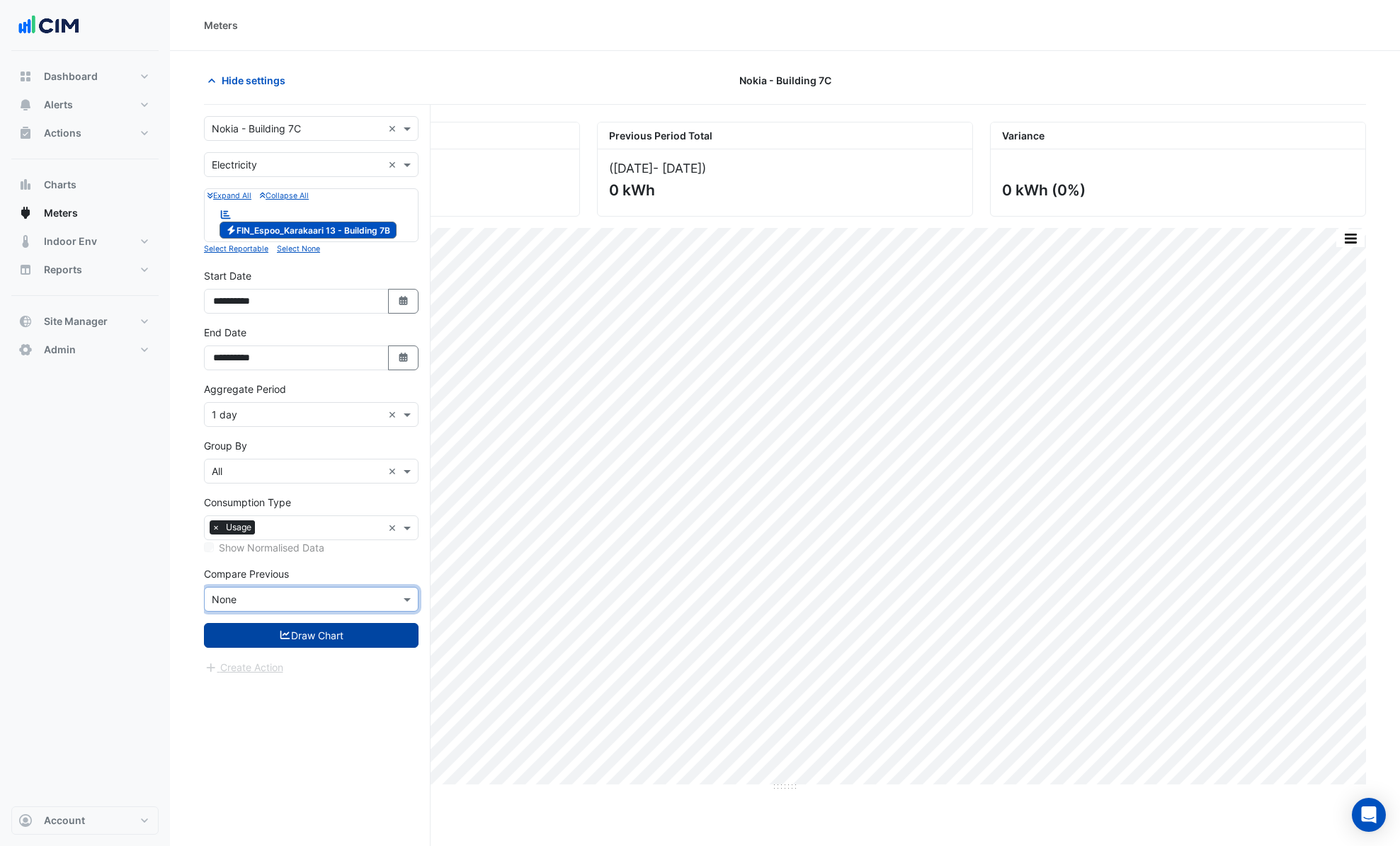
click at [324, 641] on button "Draw Chart" at bounding box center [311, 635] width 215 height 25
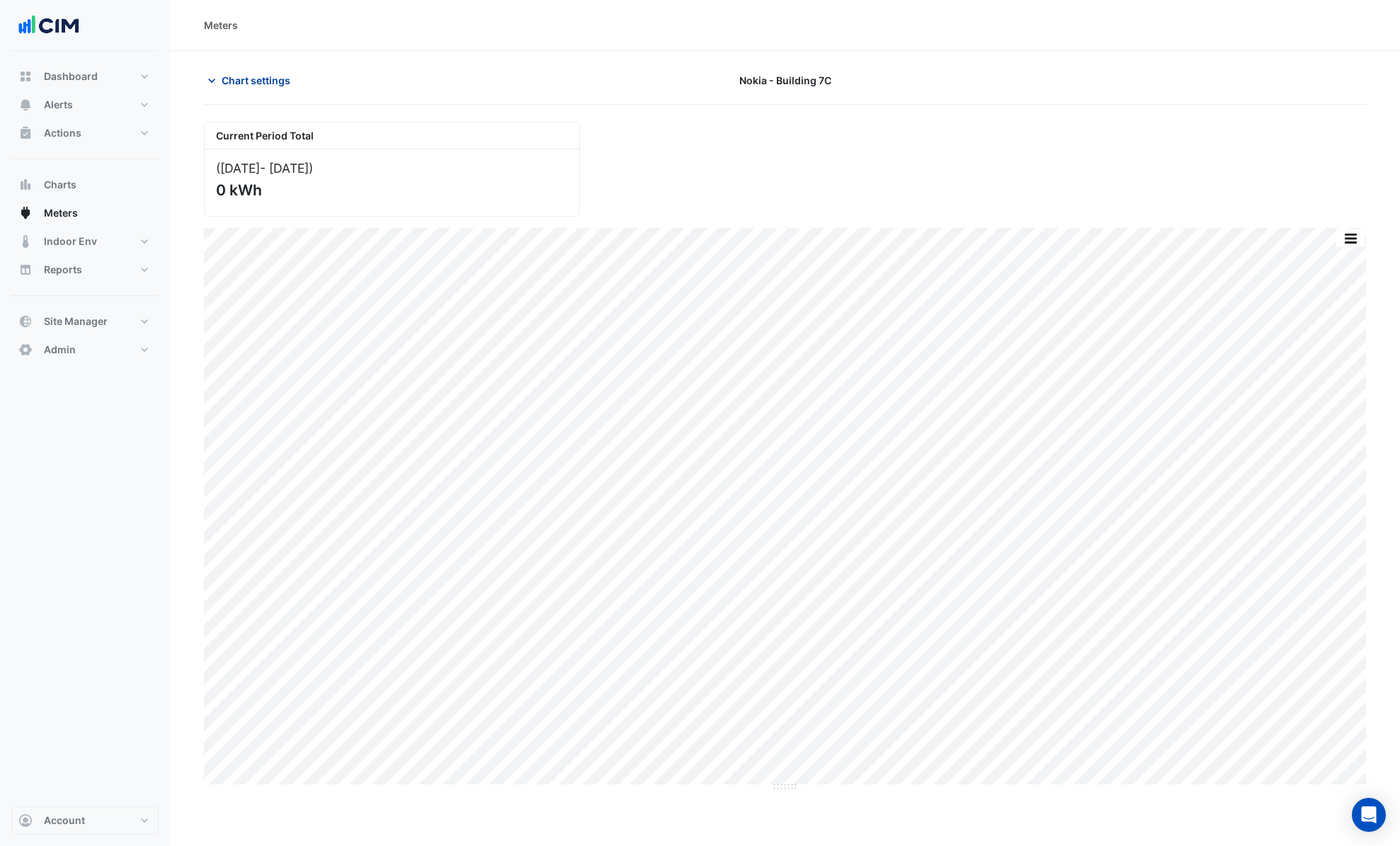
click at [233, 78] on span "Chart settings" at bounding box center [256, 80] width 69 height 15
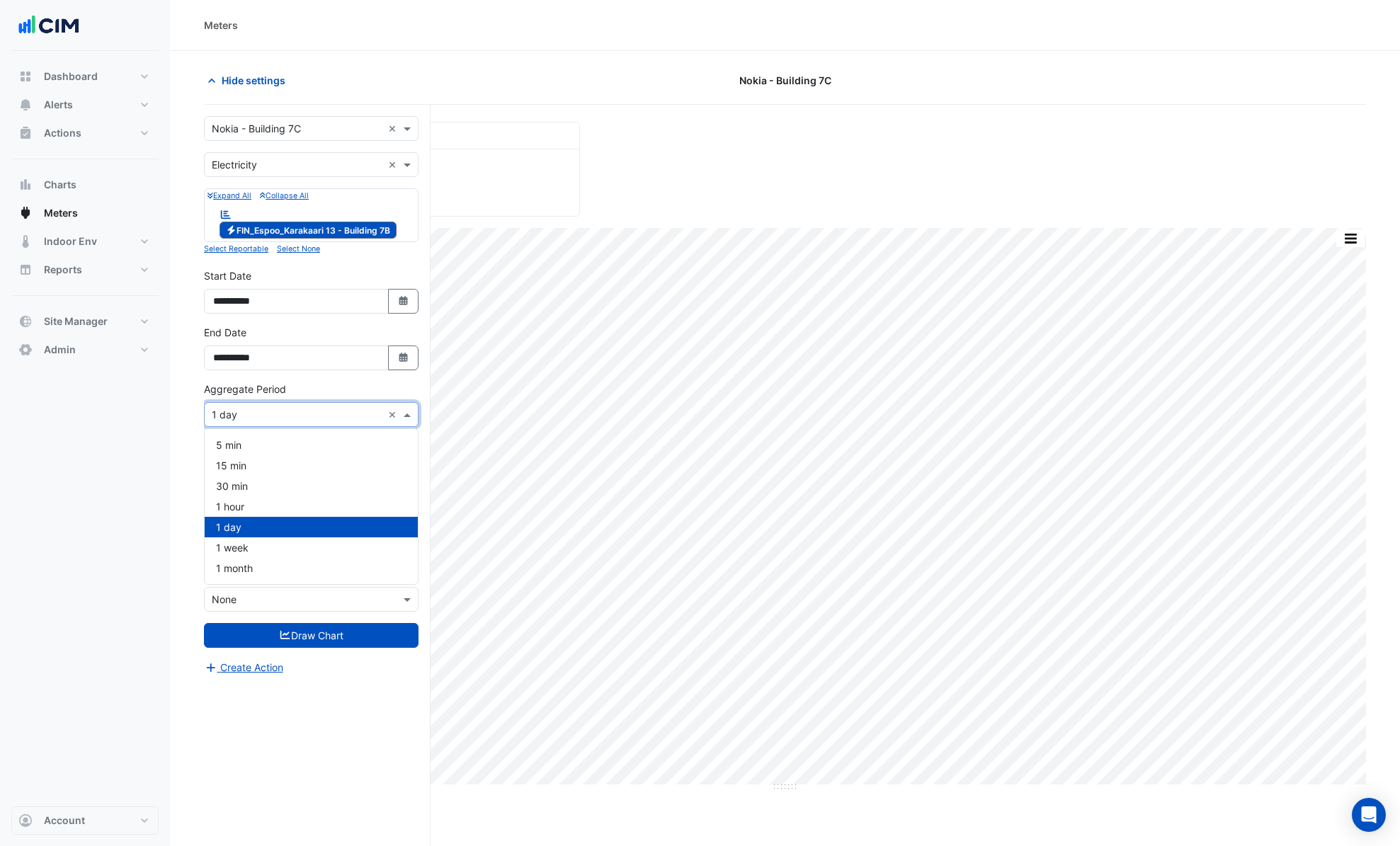
click at [341, 413] on input "text" at bounding box center [297, 415] width 171 height 15
click at [279, 473] on div "15 min" at bounding box center [311, 465] width 213 height 21
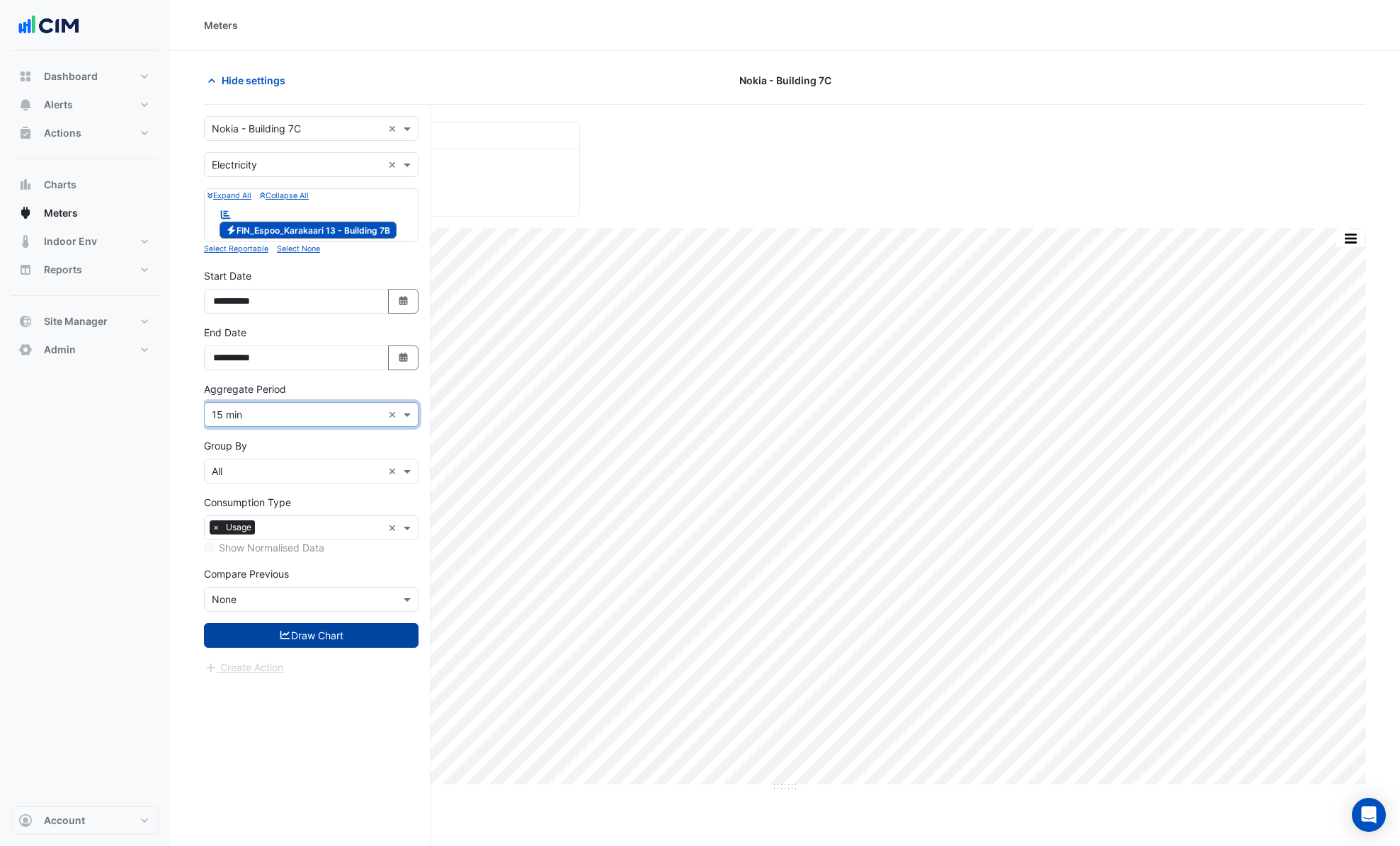
click at [320, 627] on button "Draw Chart" at bounding box center [311, 635] width 215 height 25
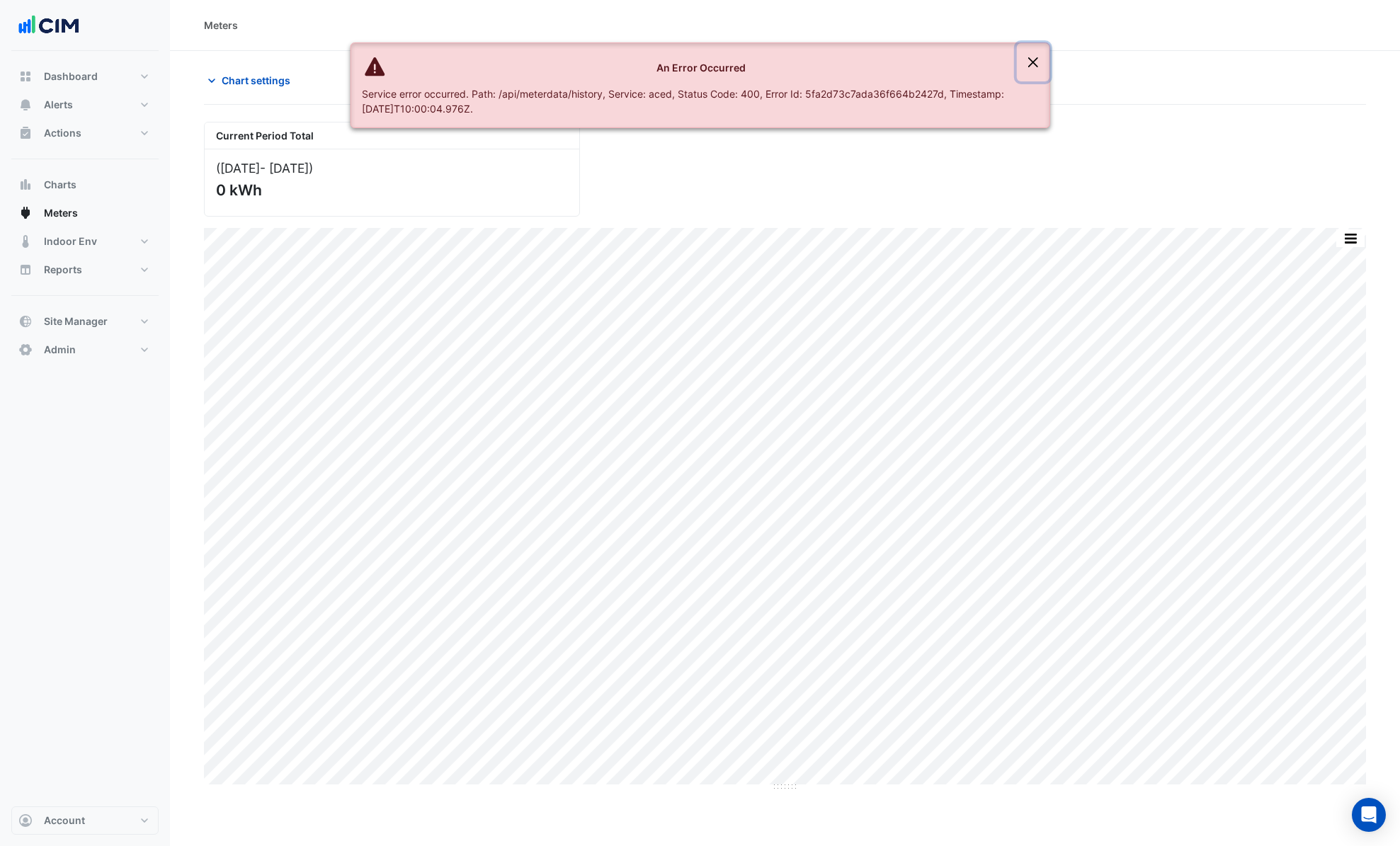
click at [1033, 64] on button "Close" at bounding box center [1033, 62] width 33 height 38
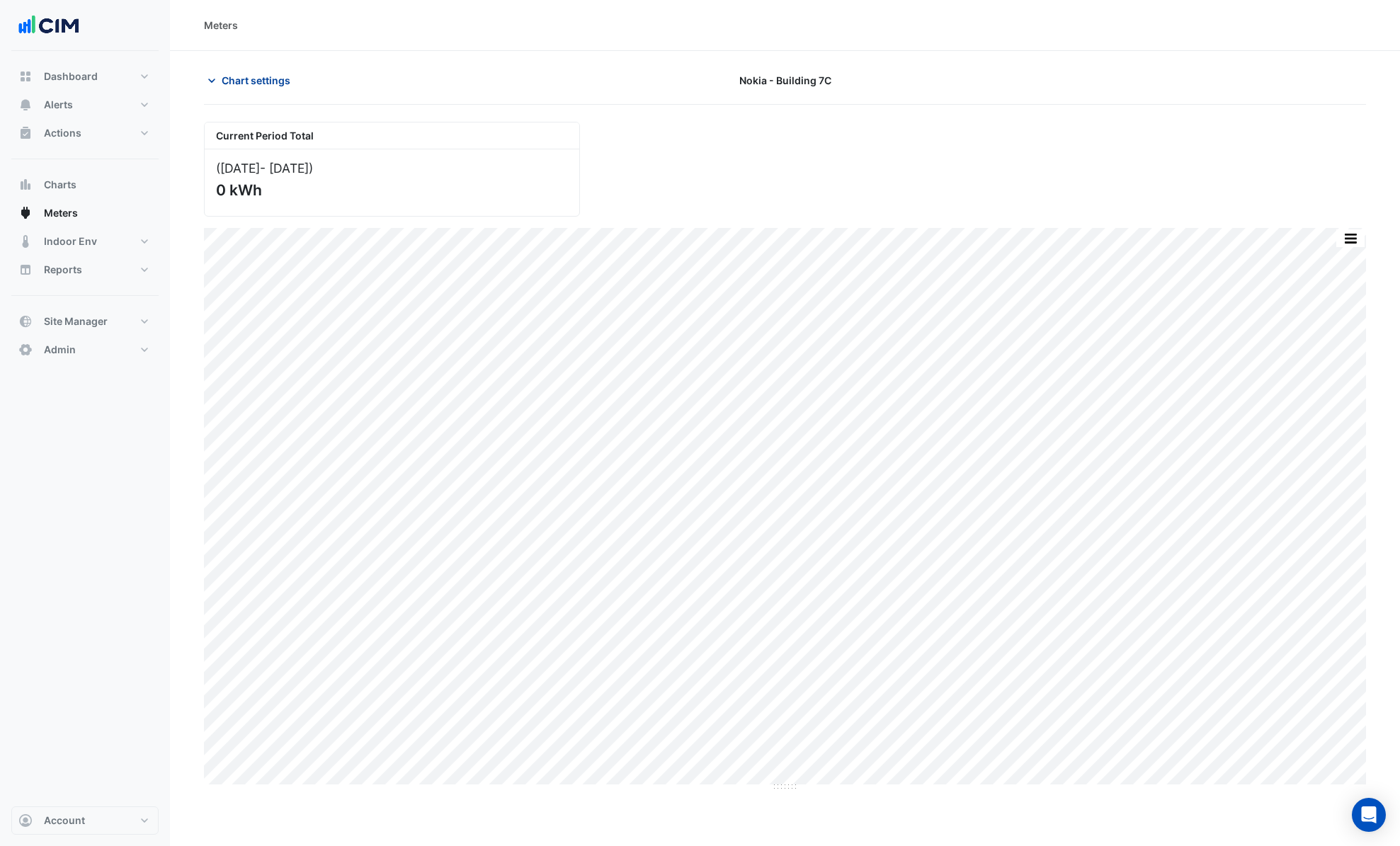
drag, startPoint x: 248, startPoint y: 79, endPoint x: 239, endPoint y: 81, distance: 9.4
click at [248, 80] on span "Chart settings" at bounding box center [256, 80] width 69 height 15
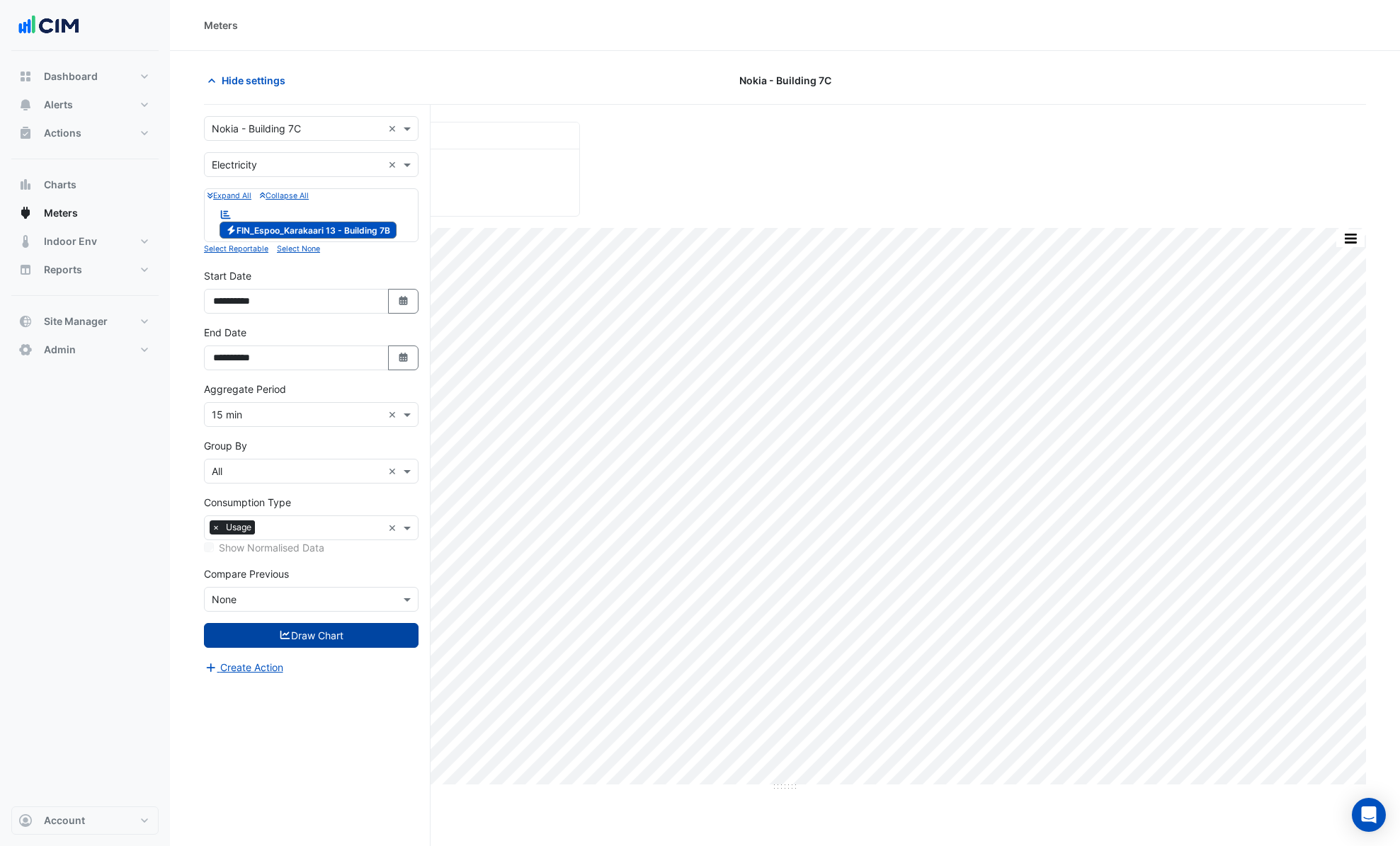
click at [326, 644] on button "Draw Chart" at bounding box center [311, 635] width 215 height 25
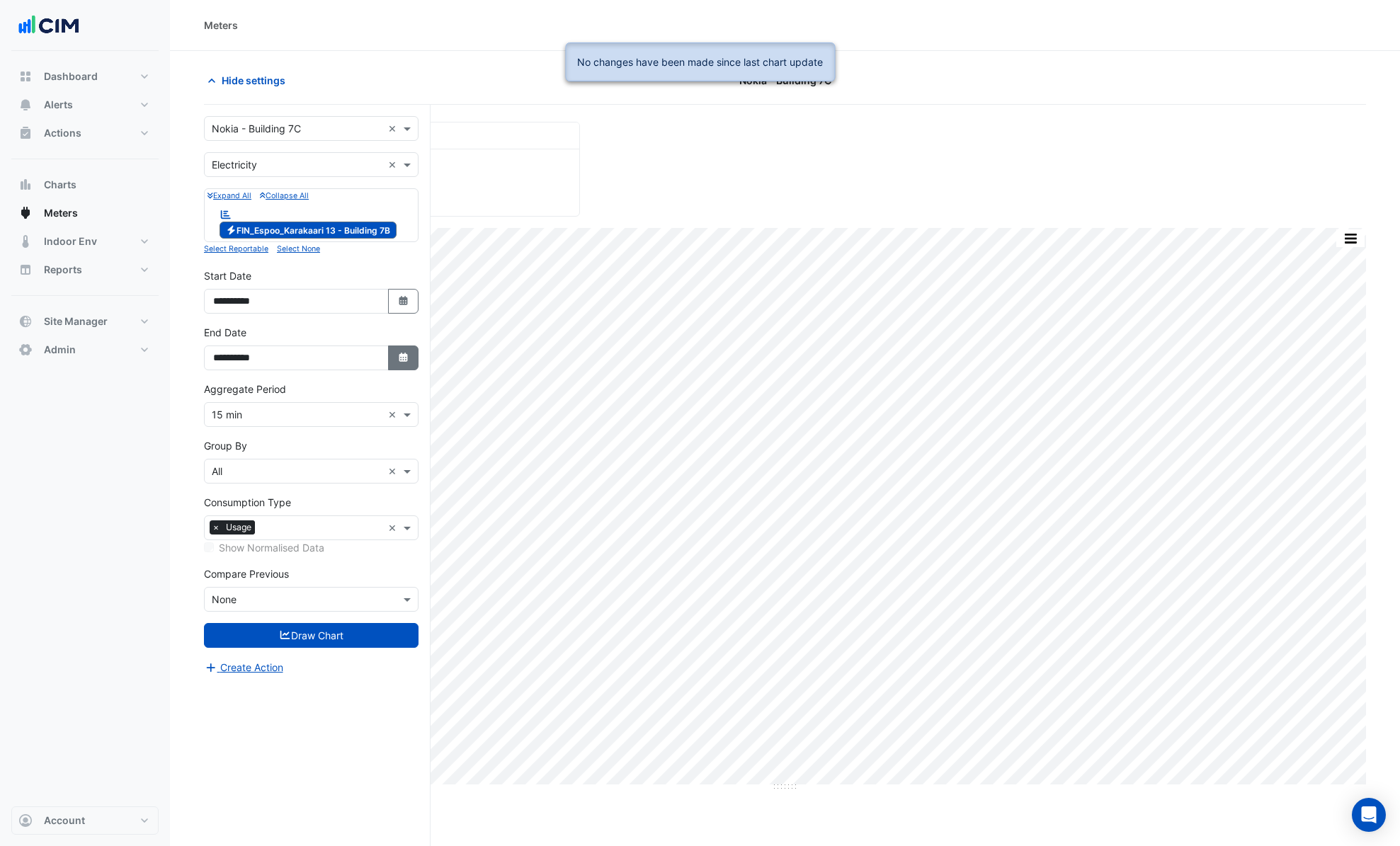
click at [413, 354] on button "Select Date" at bounding box center [403, 357] width 31 height 25
select select "**"
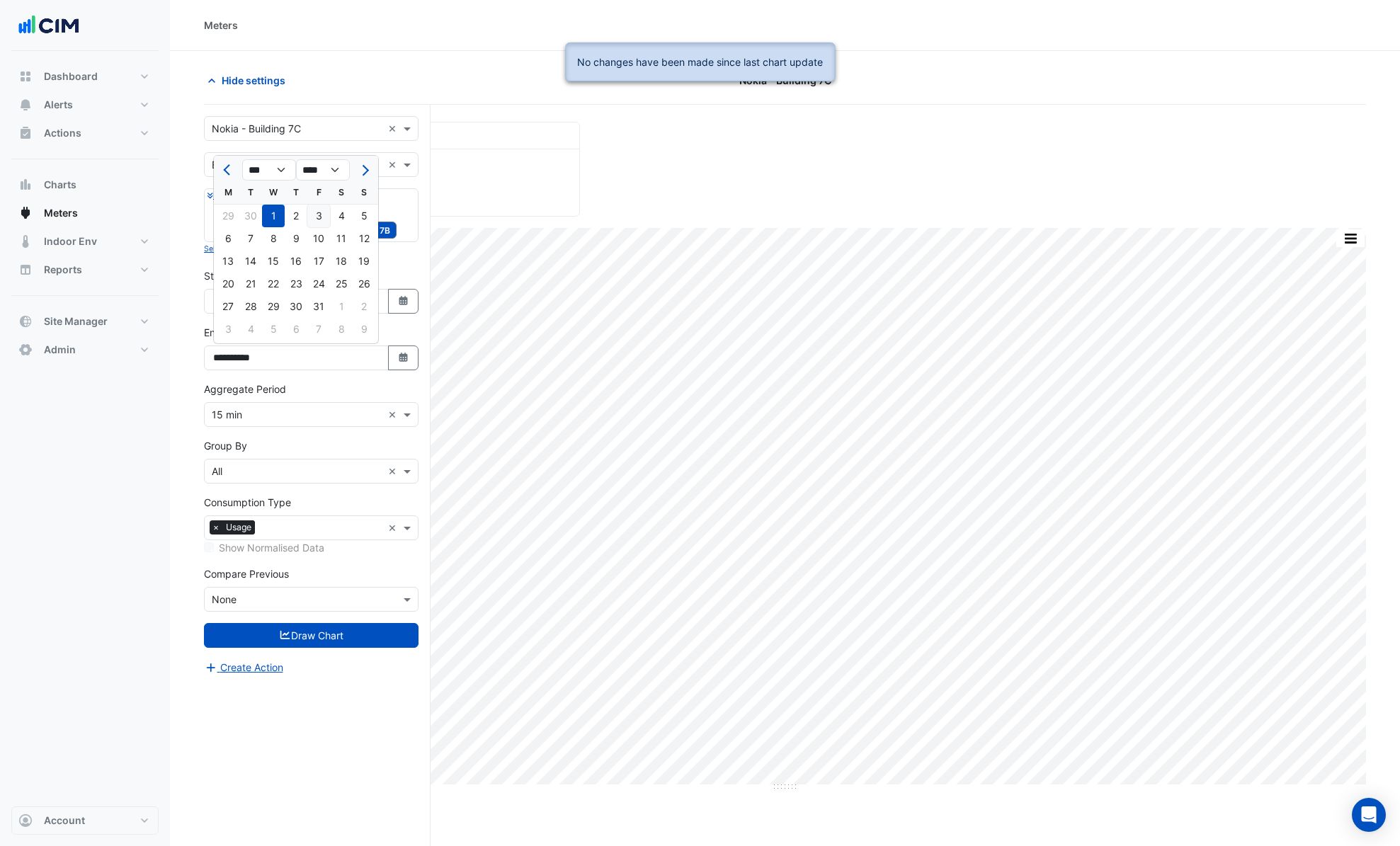
click at [321, 216] on div "3" at bounding box center [318, 216] width 23 height 23
type input "**********"
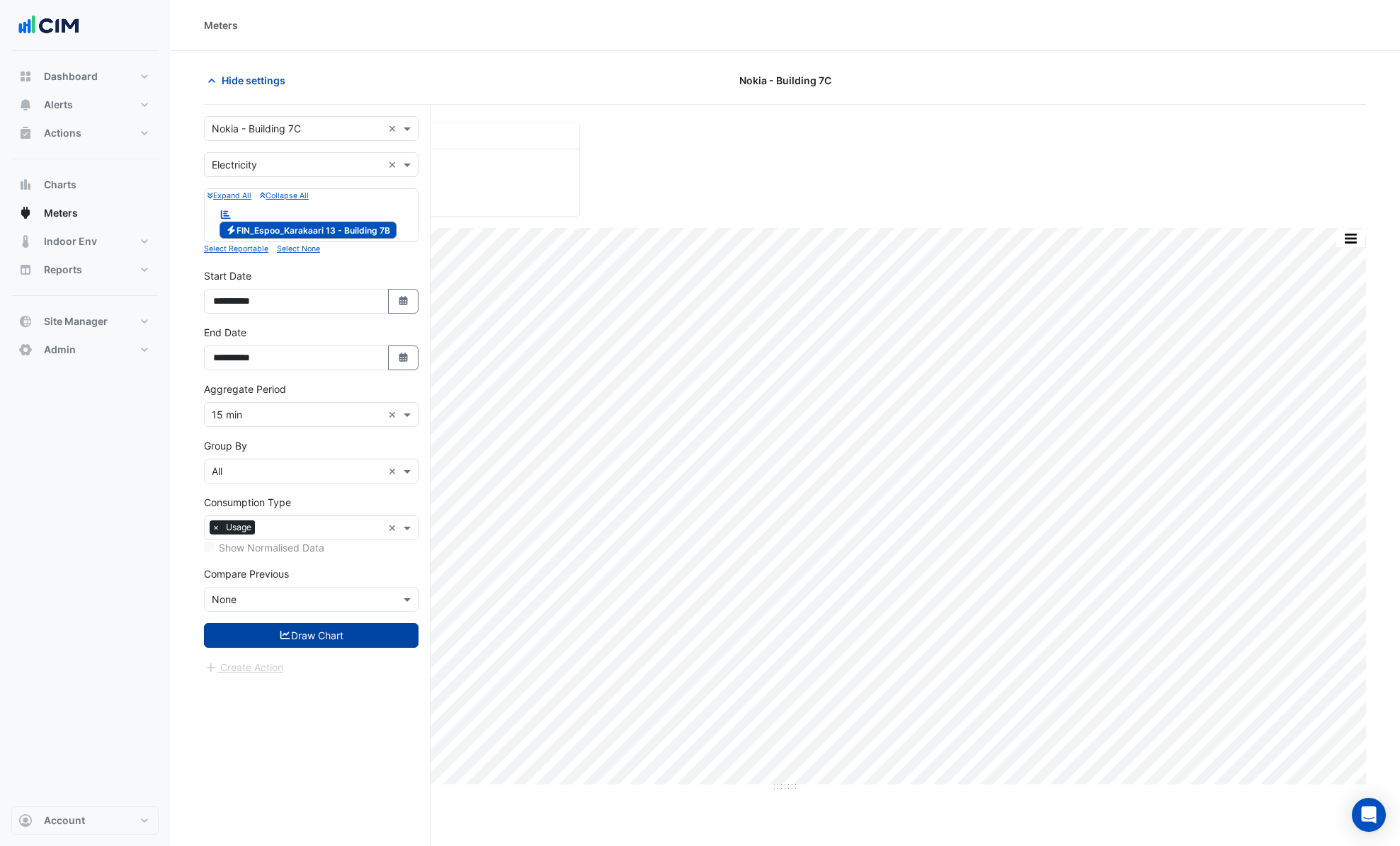
click at [366, 630] on button "Draw Chart" at bounding box center [311, 635] width 215 height 25
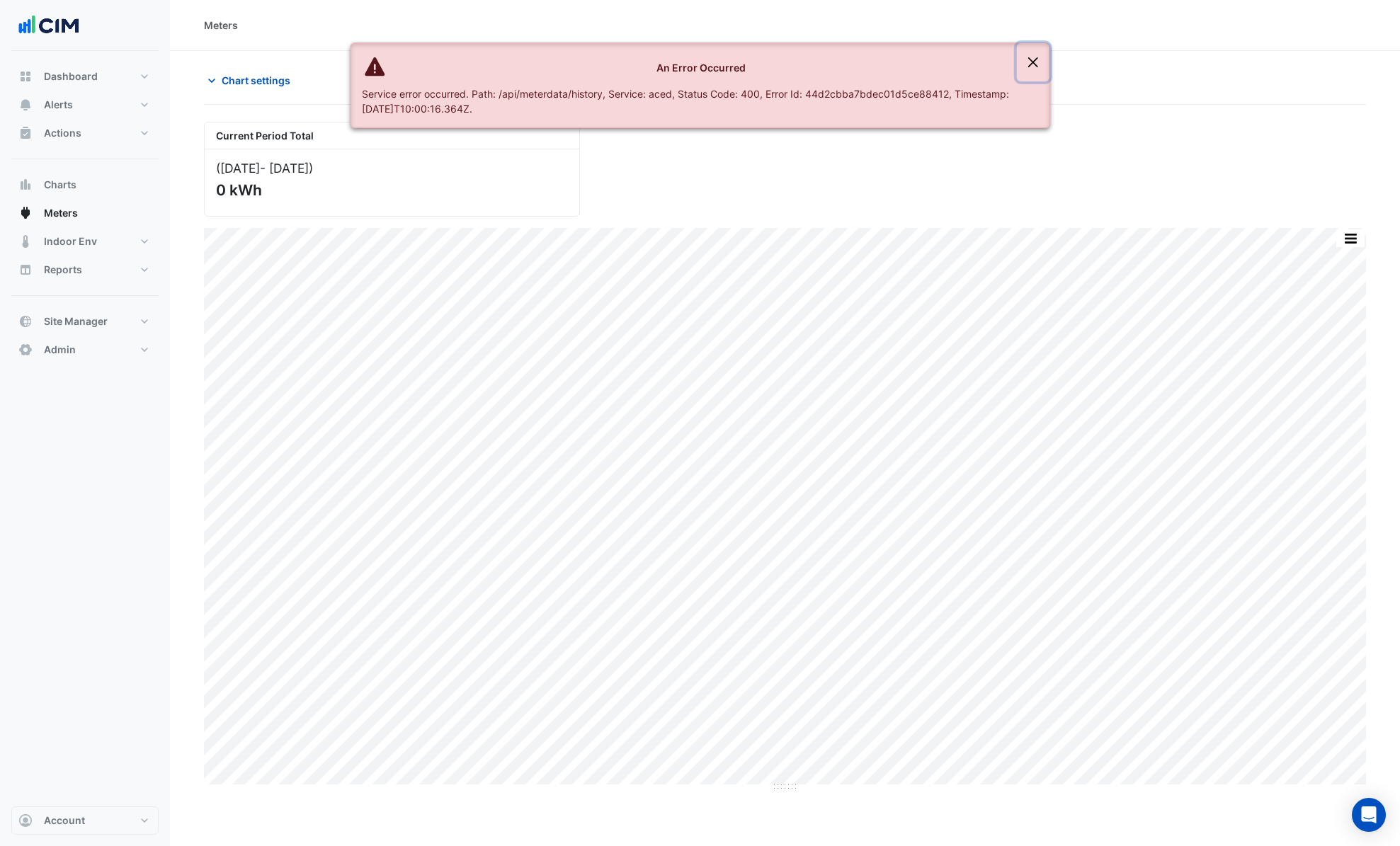
click at [1040, 63] on button "Close" at bounding box center [1033, 62] width 33 height 38
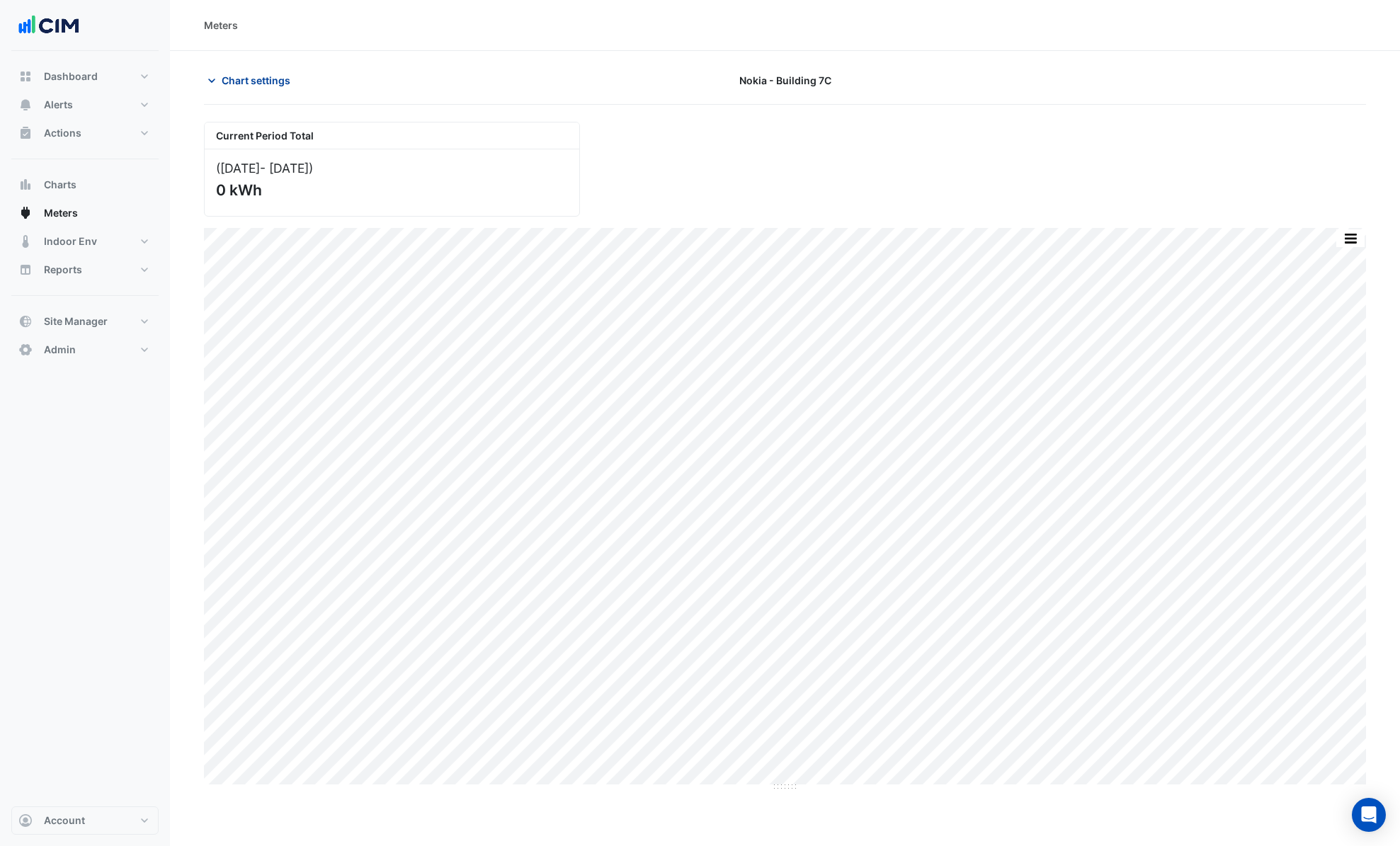
click at [248, 79] on span "Chart settings" at bounding box center [256, 80] width 69 height 15
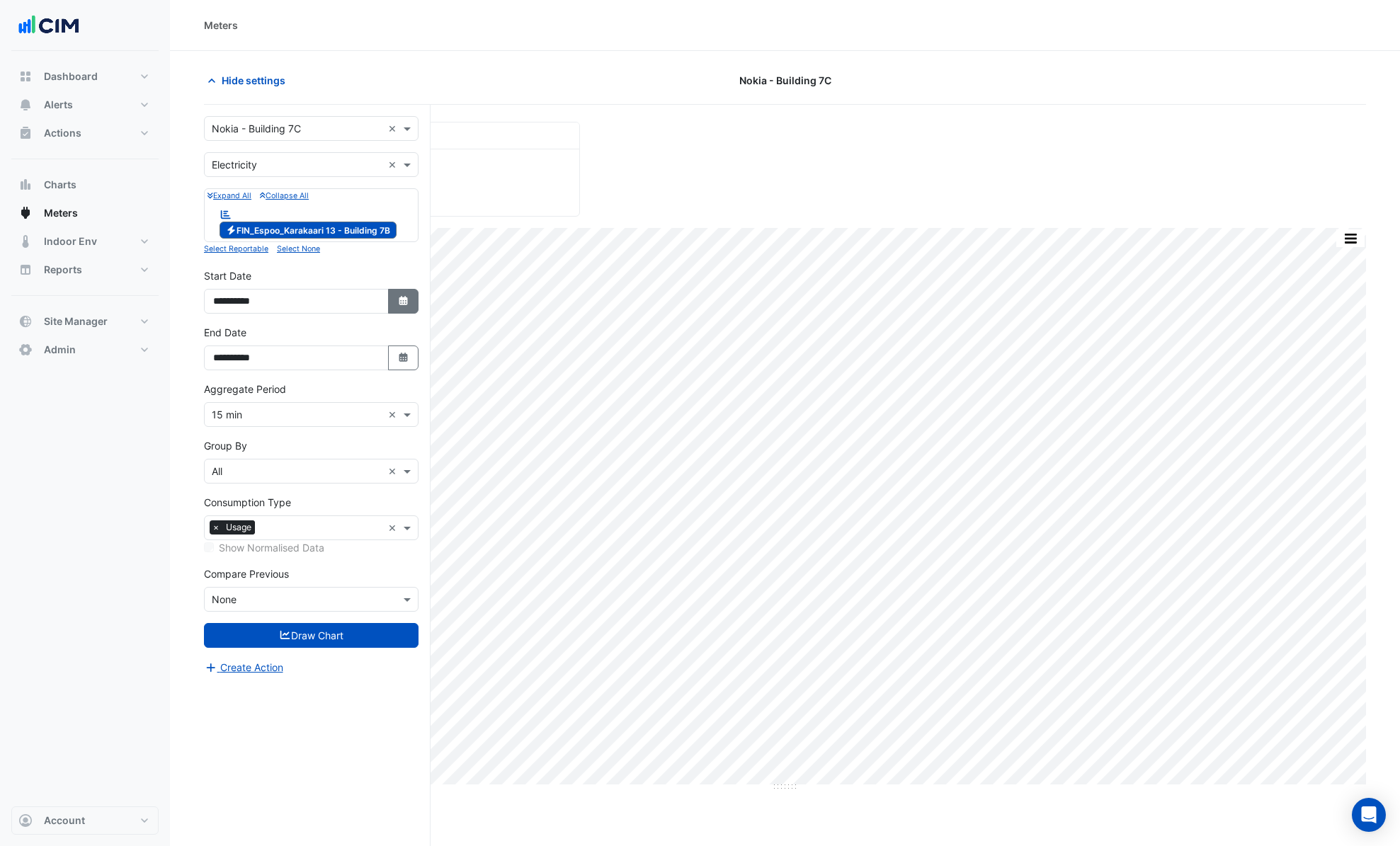
click at [413, 302] on button "Select Date" at bounding box center [403, 301] width 31 height 25
select select "*"
select select "****"
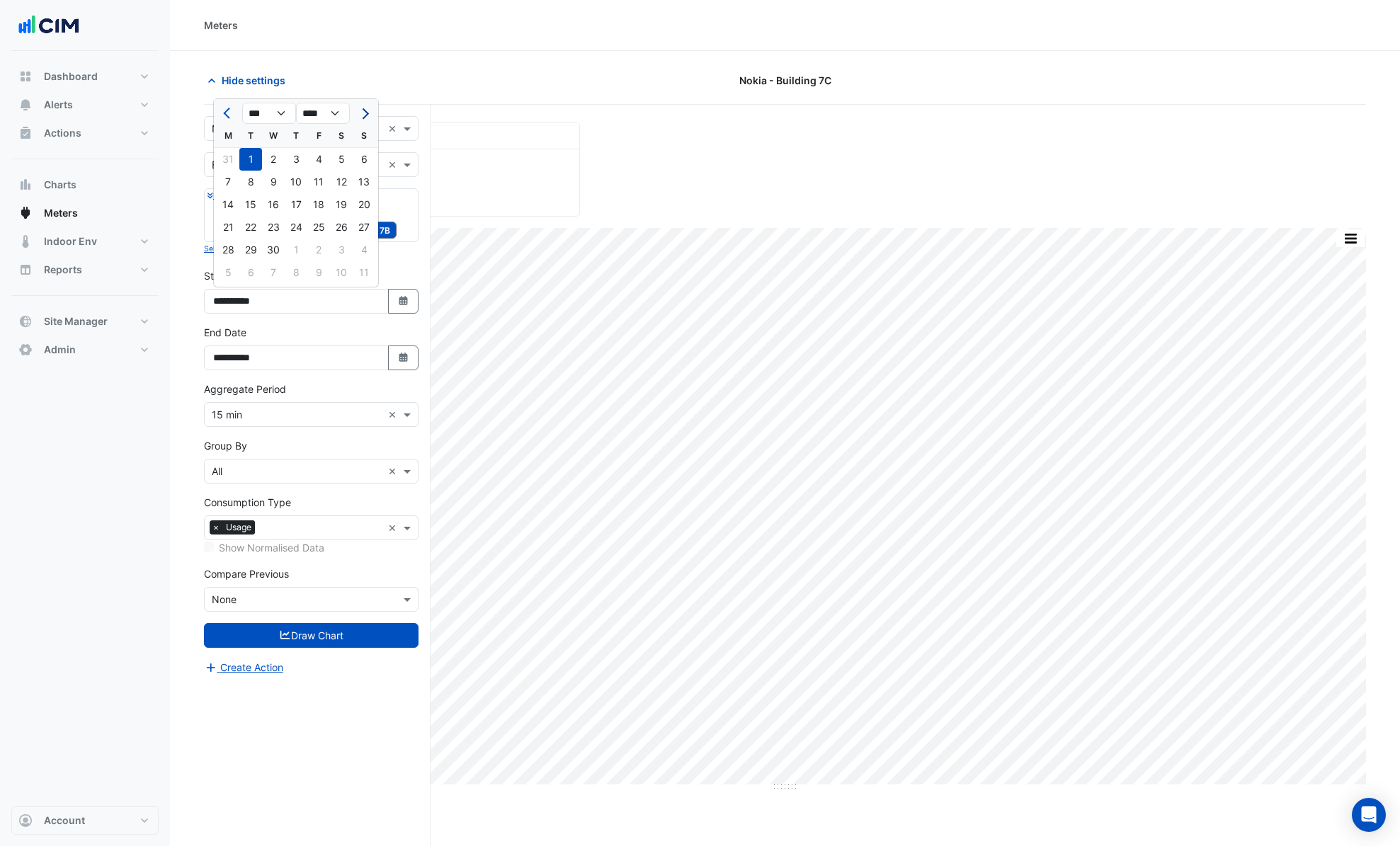
click at [366, 108] on button "Next month" at bounding box center [363, 113] width 17 height 23
click at [365, 108] on button "Next month" at bounding box center [363, 113] width 17 height 23
click at [368, 117] on button "Next month" at bounding box center [363, 113] width 17 height 23
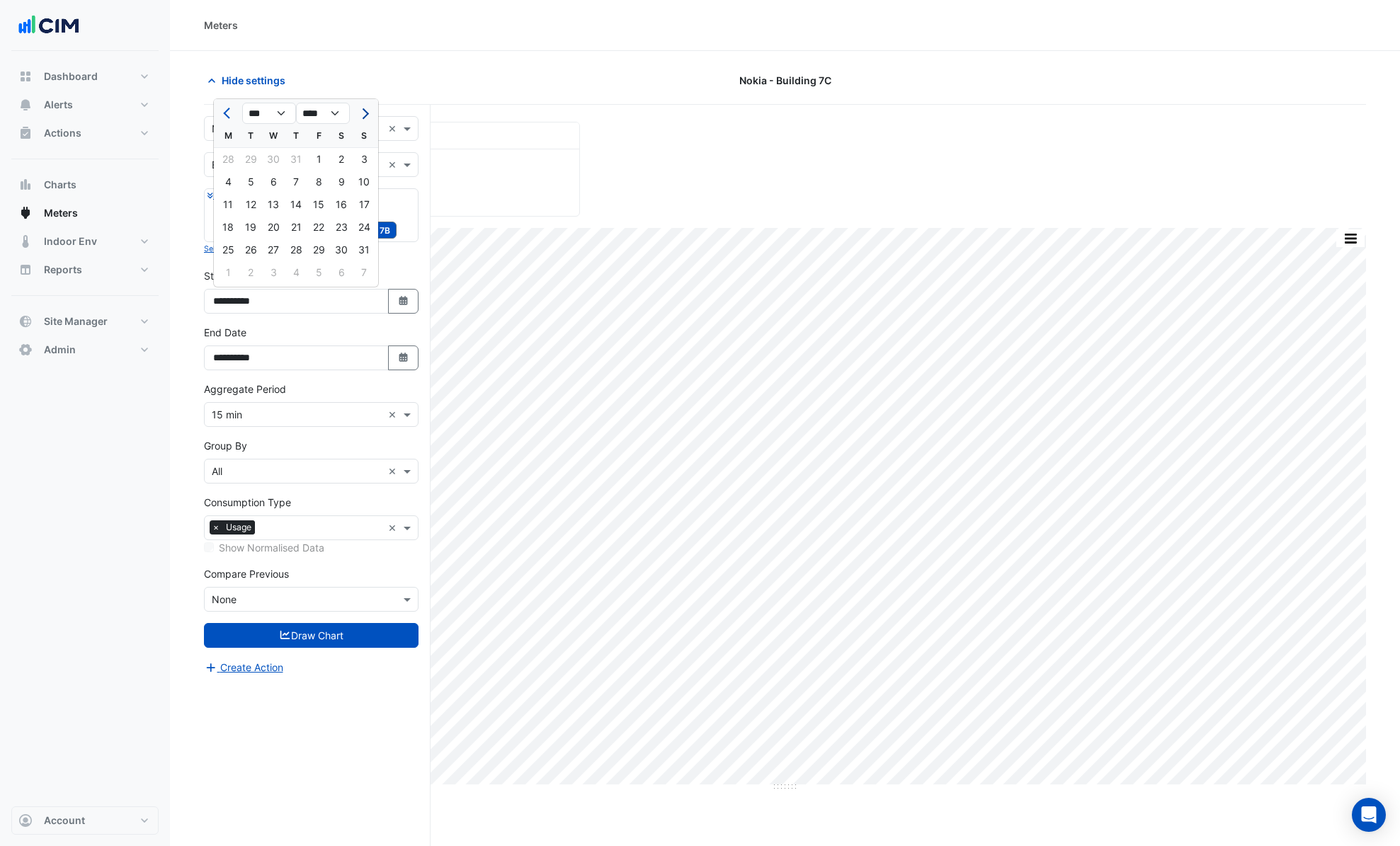
select select "*"
click at [231, 254] on div "29" at bounding box center [228, 250] width 23 height 23
type input "**********"
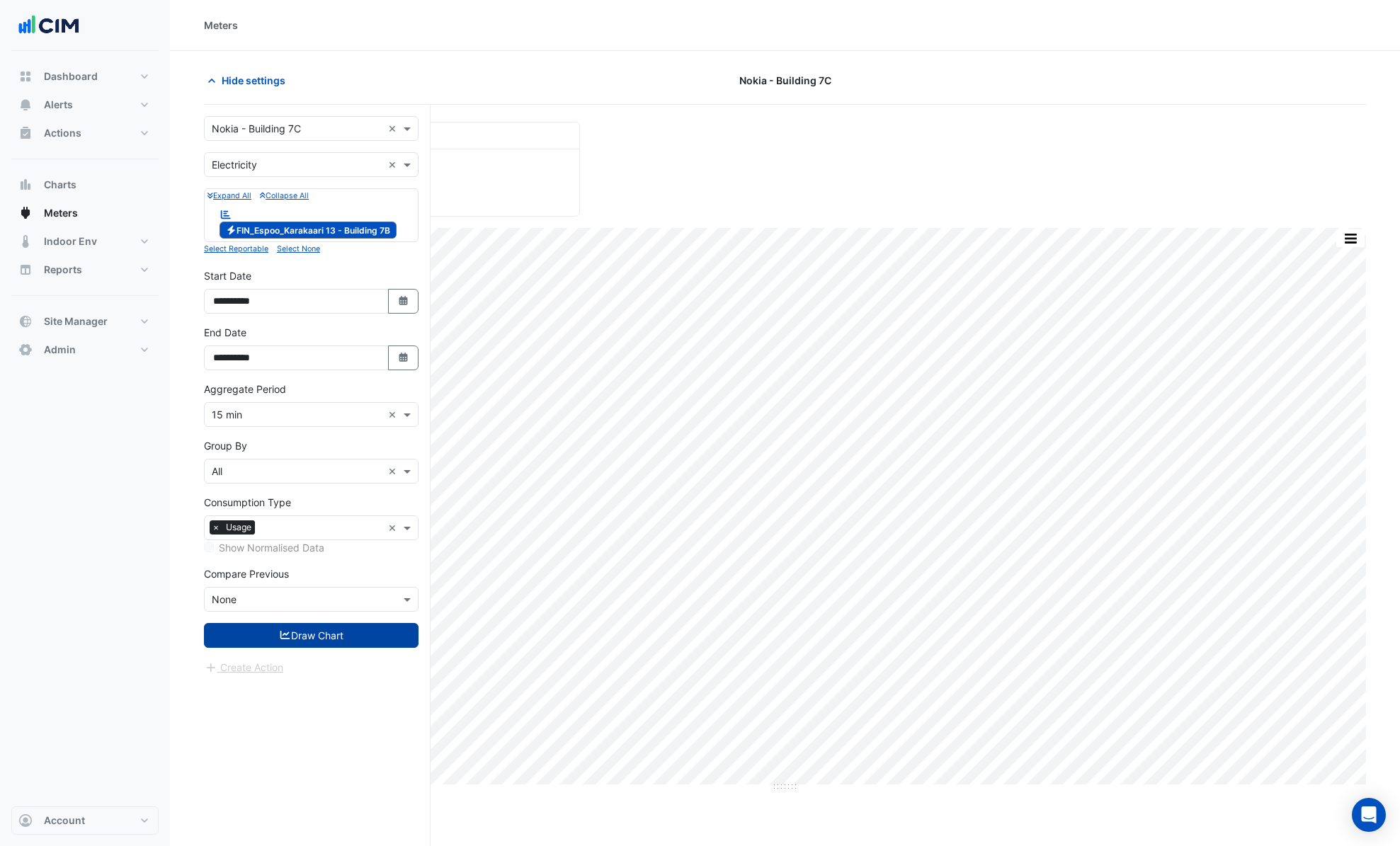
click at [337, 644] on button "Draw Chart" at bounding box center [311, 635] width 215 height 25
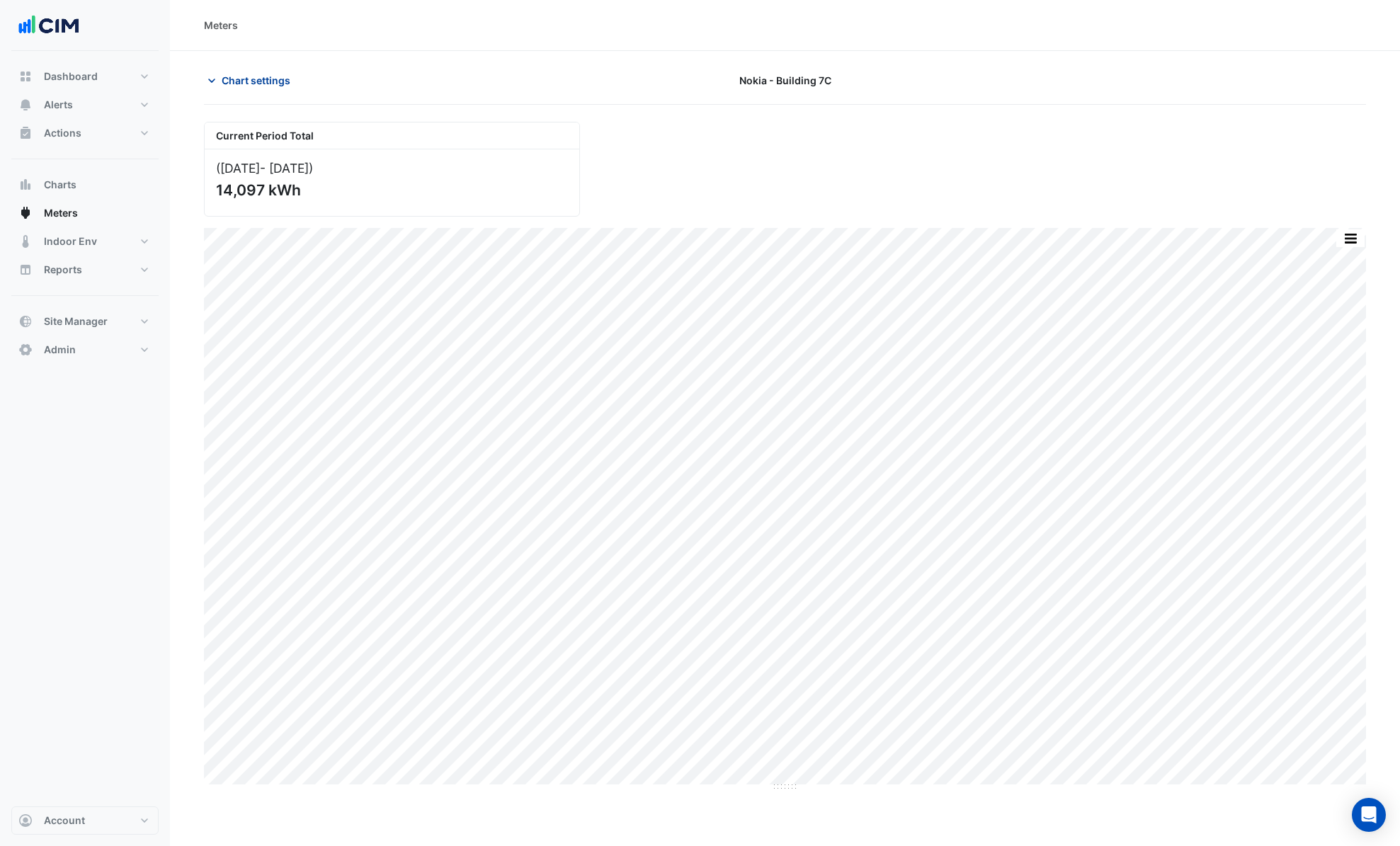
click at [213, 76] on icon "button" at bounding box center [212, 81] width 14 height 14
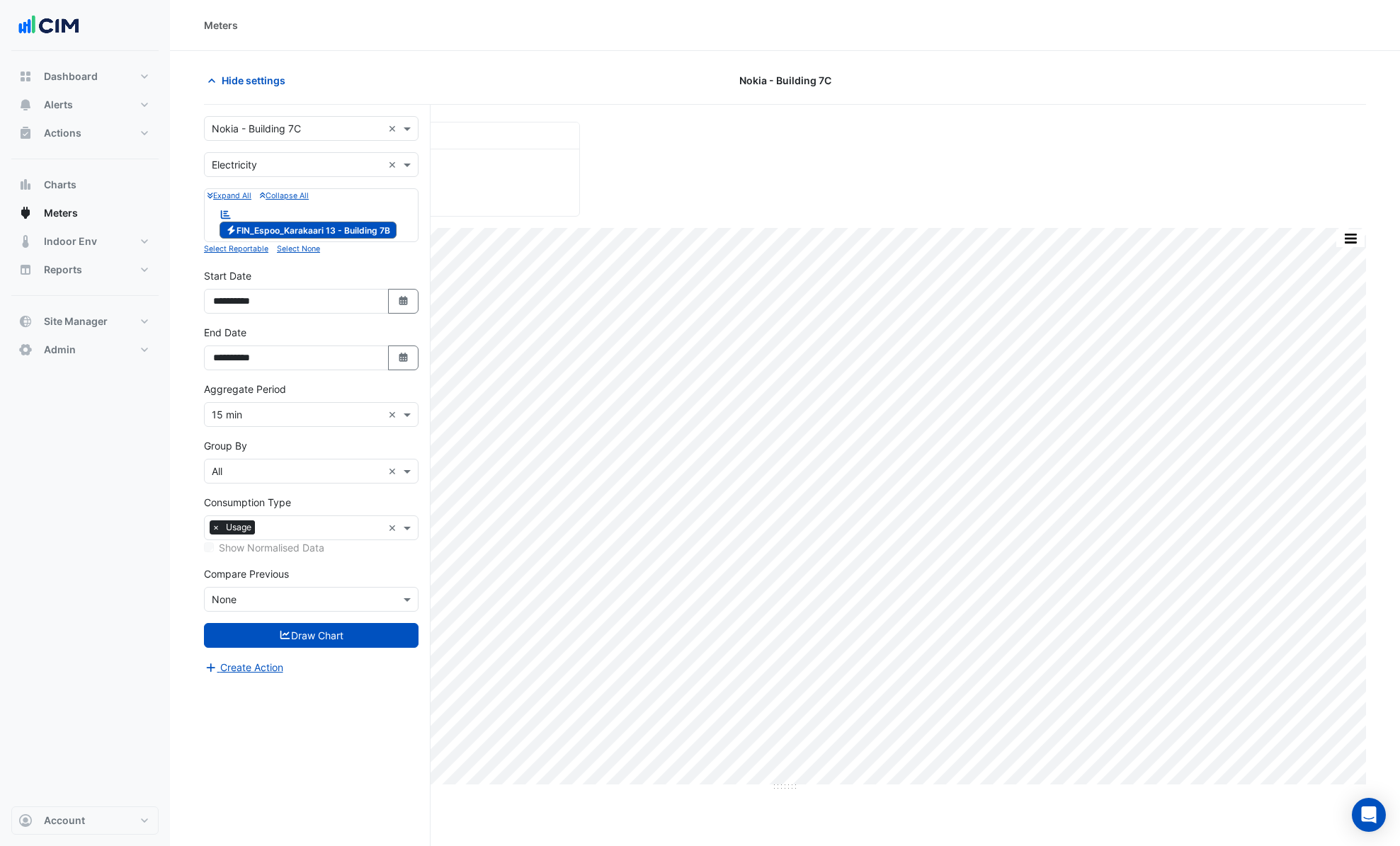
click at [277, 424] on div "× 15 min ×" at bounding box center [311, 414] width 215 height 25
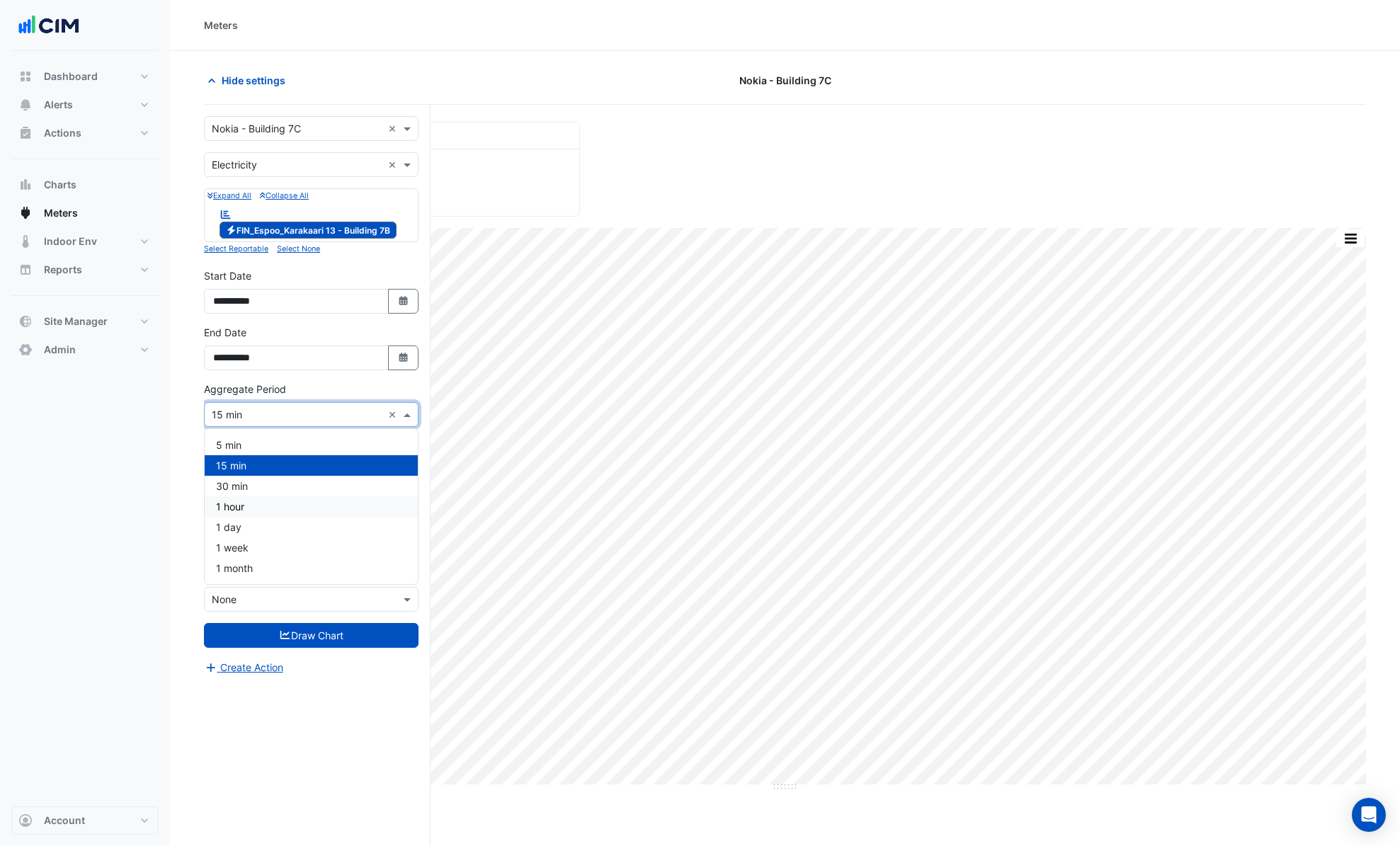
click at [261, 508] on div "1 hour" at bounding box center [311, 506] width 213 height 21
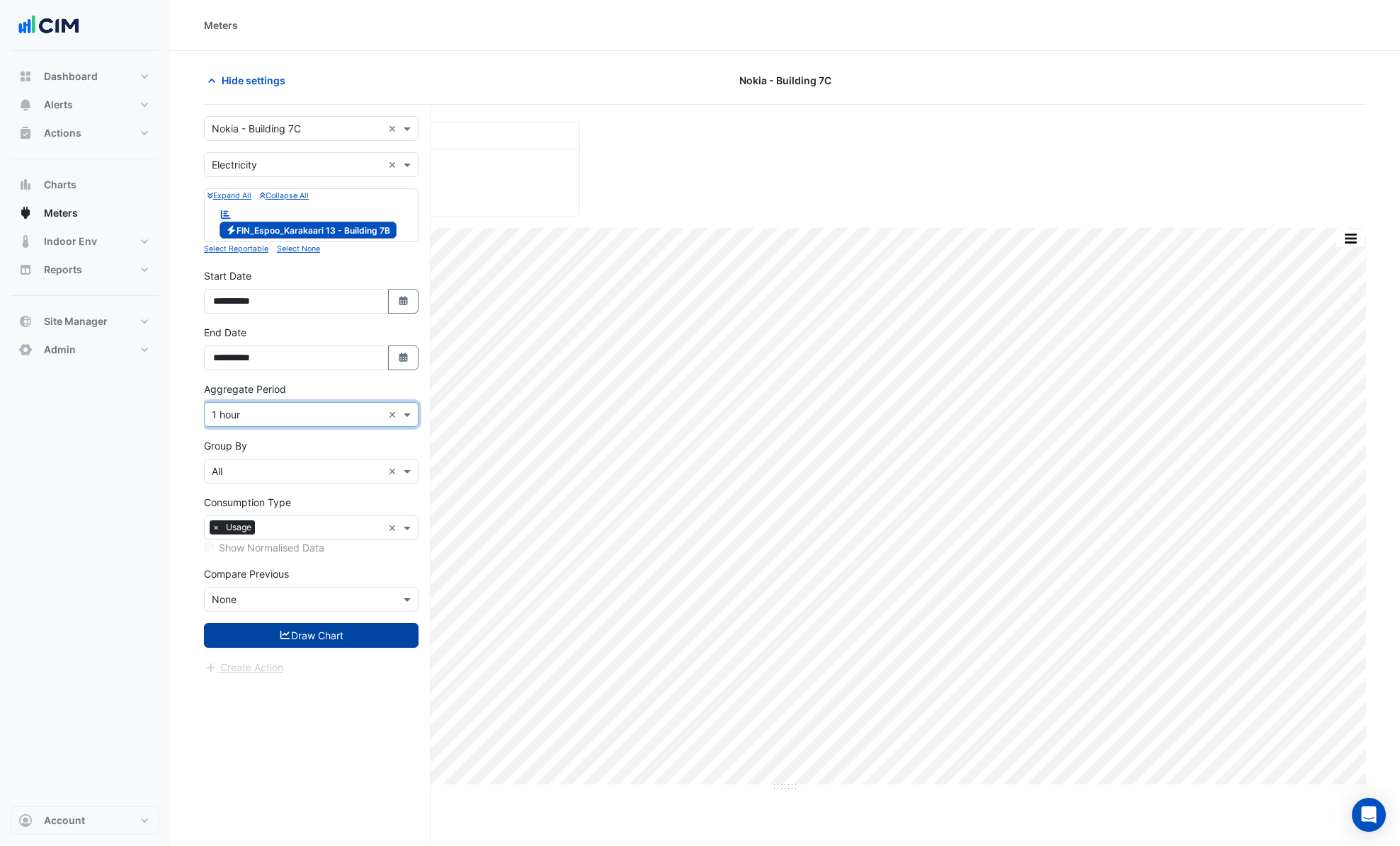
click at [302, 646] on button "Draw Chart" at bounding box center [311, 635] width 215 height 25
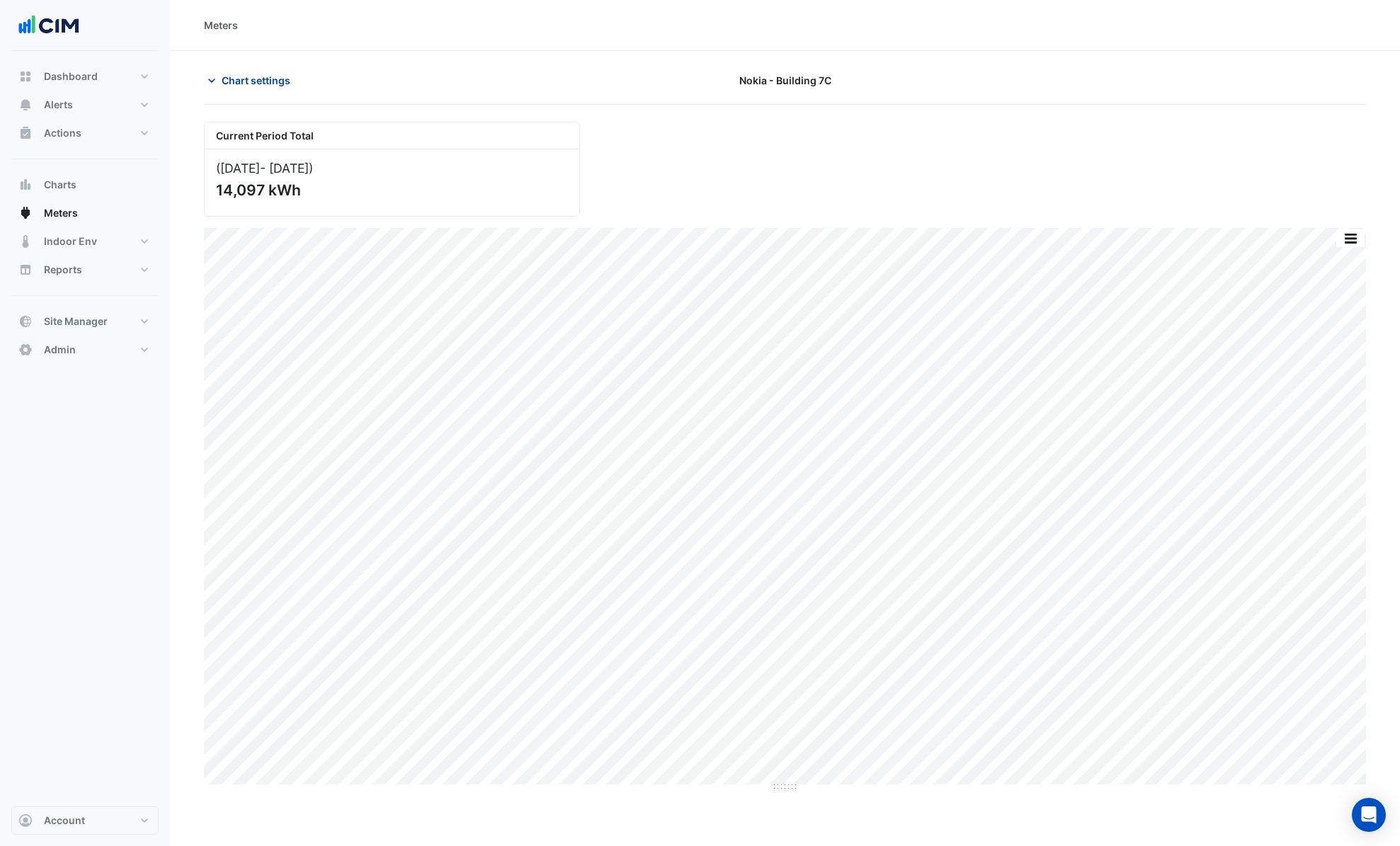
click at [232, 83] on span "Chart settings" at bounding box center [256, 80] width 69 height 15
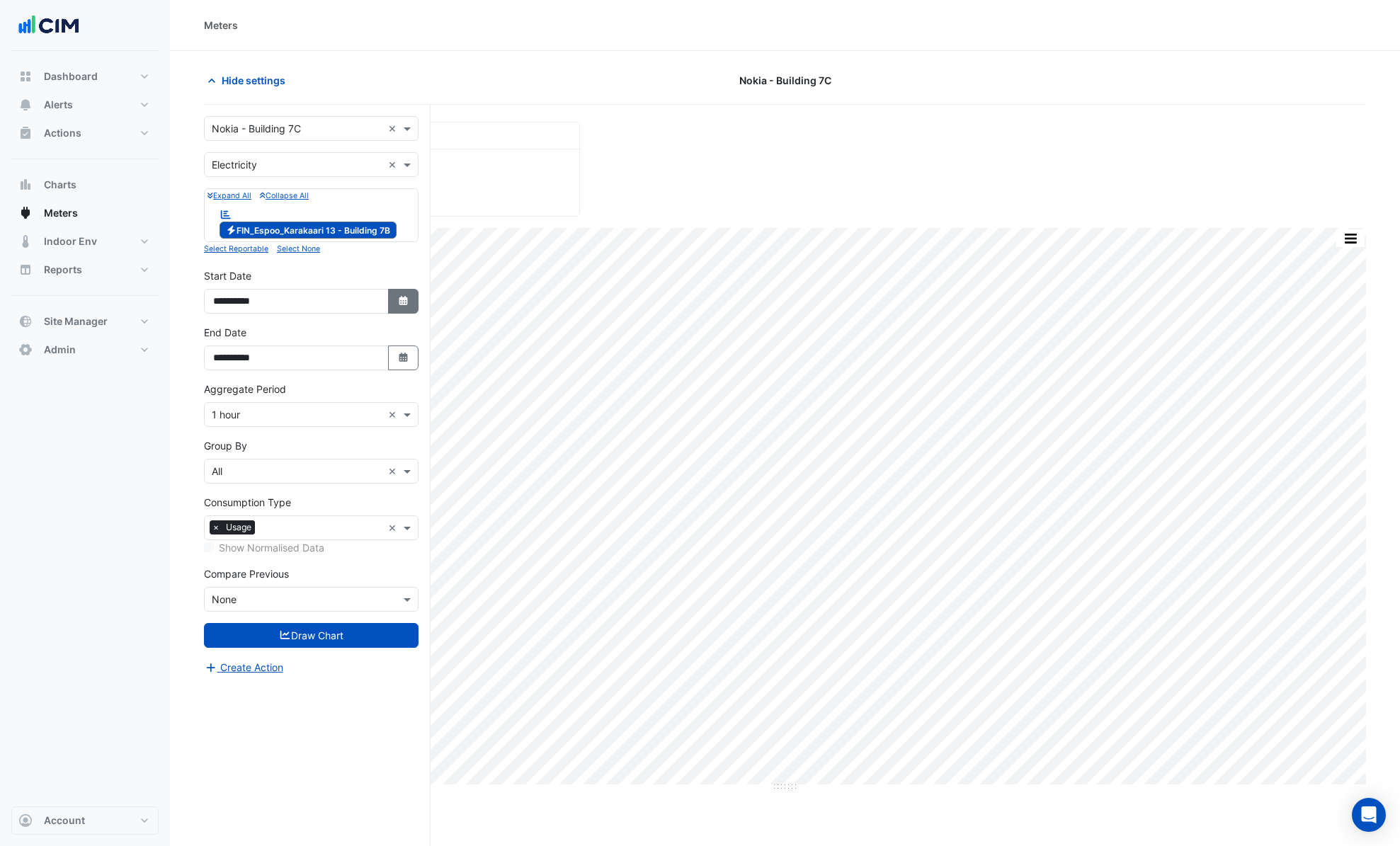
click at [406, 304] on icon "button" at bounding box center [403, 300] width 8 height 9
select select "*"
select select "****"
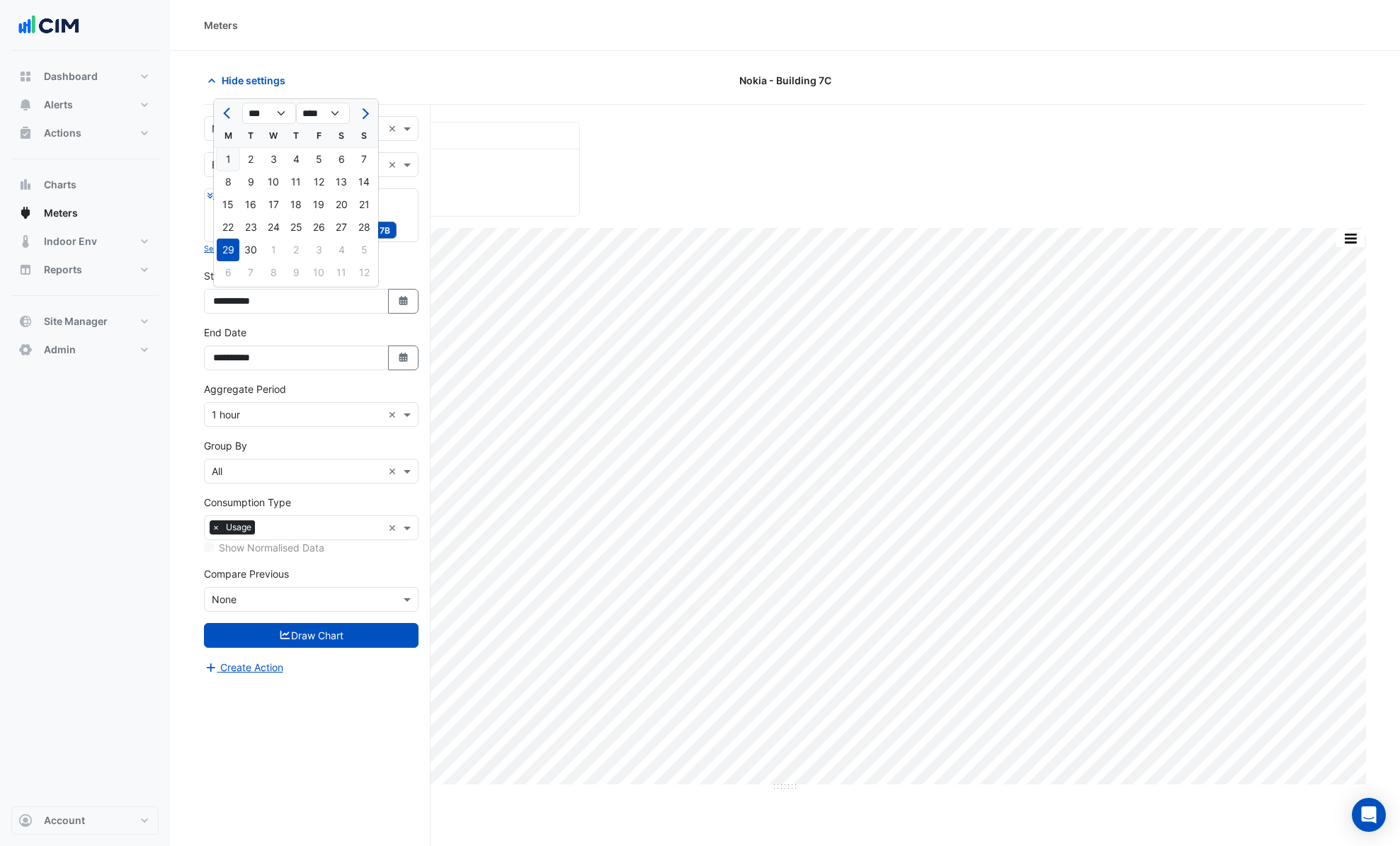
click at [224, 153] on div "1" at bounding box center [228, 159] width 23 height 23
type input "**********"
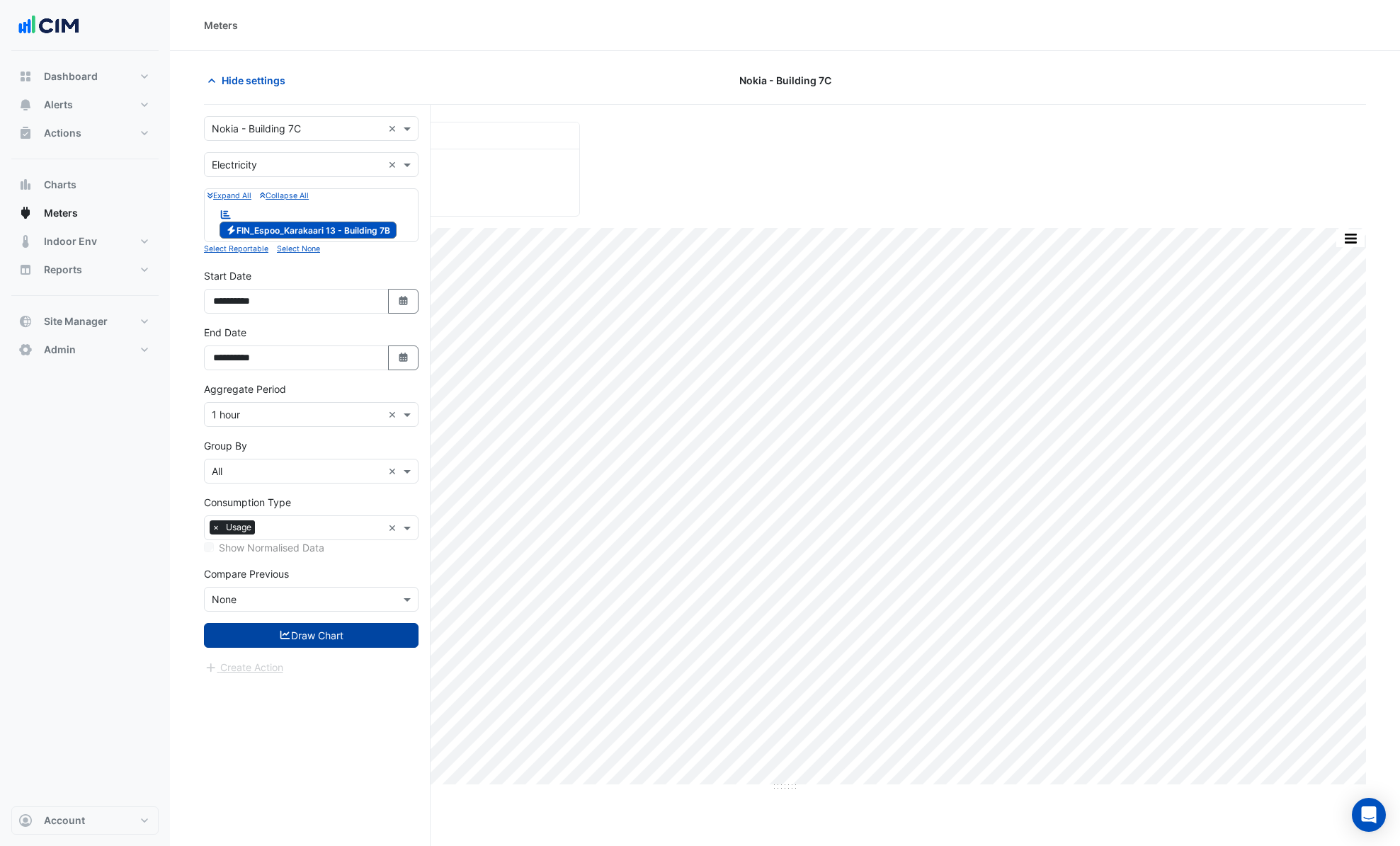
click at [341, 629] on button "Draw Chart" at bounding box center [311, 635] width 215 height 25
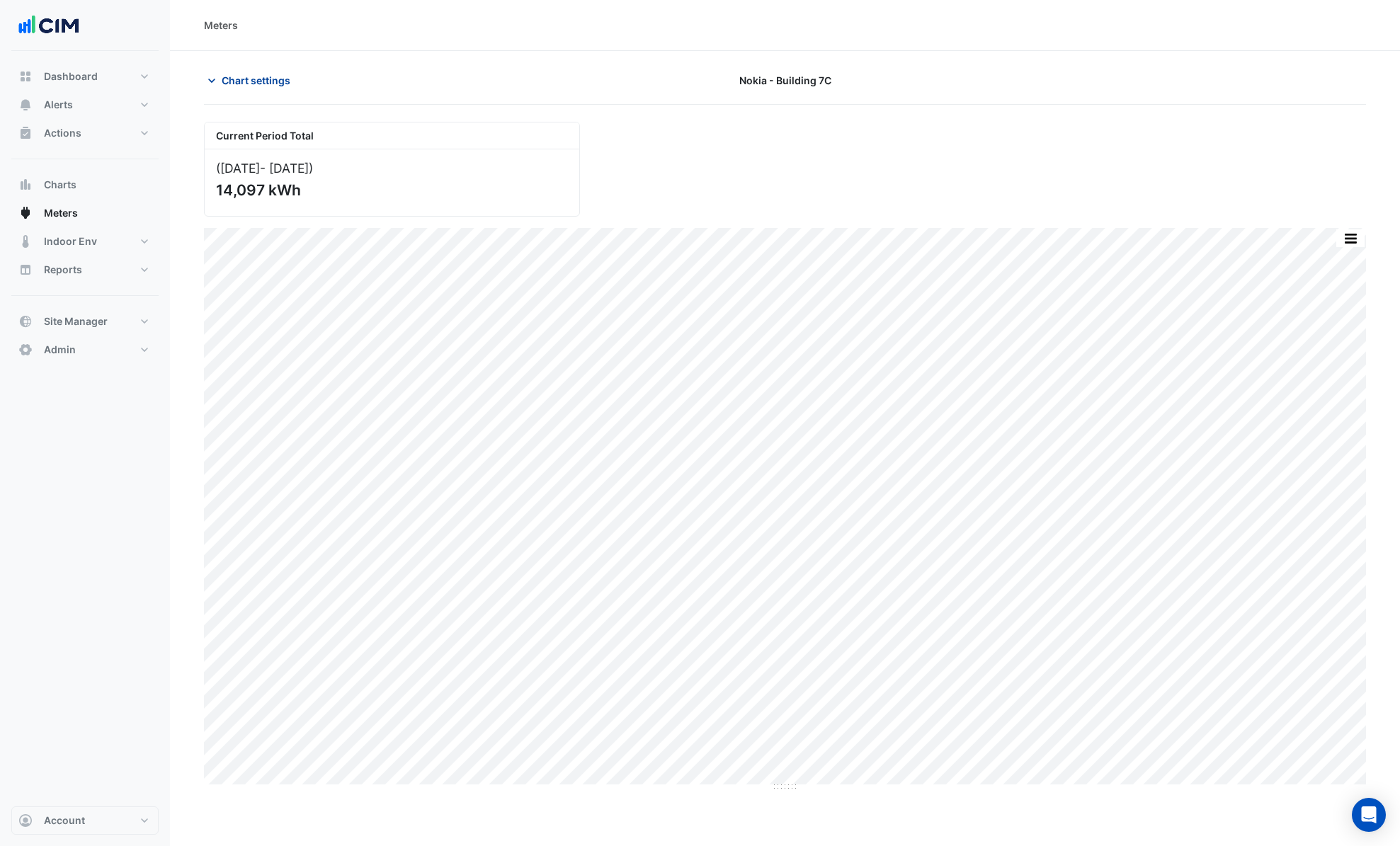
click at [213, 79] on icon "button" at bounding box center [212, 81] width 14 height 14
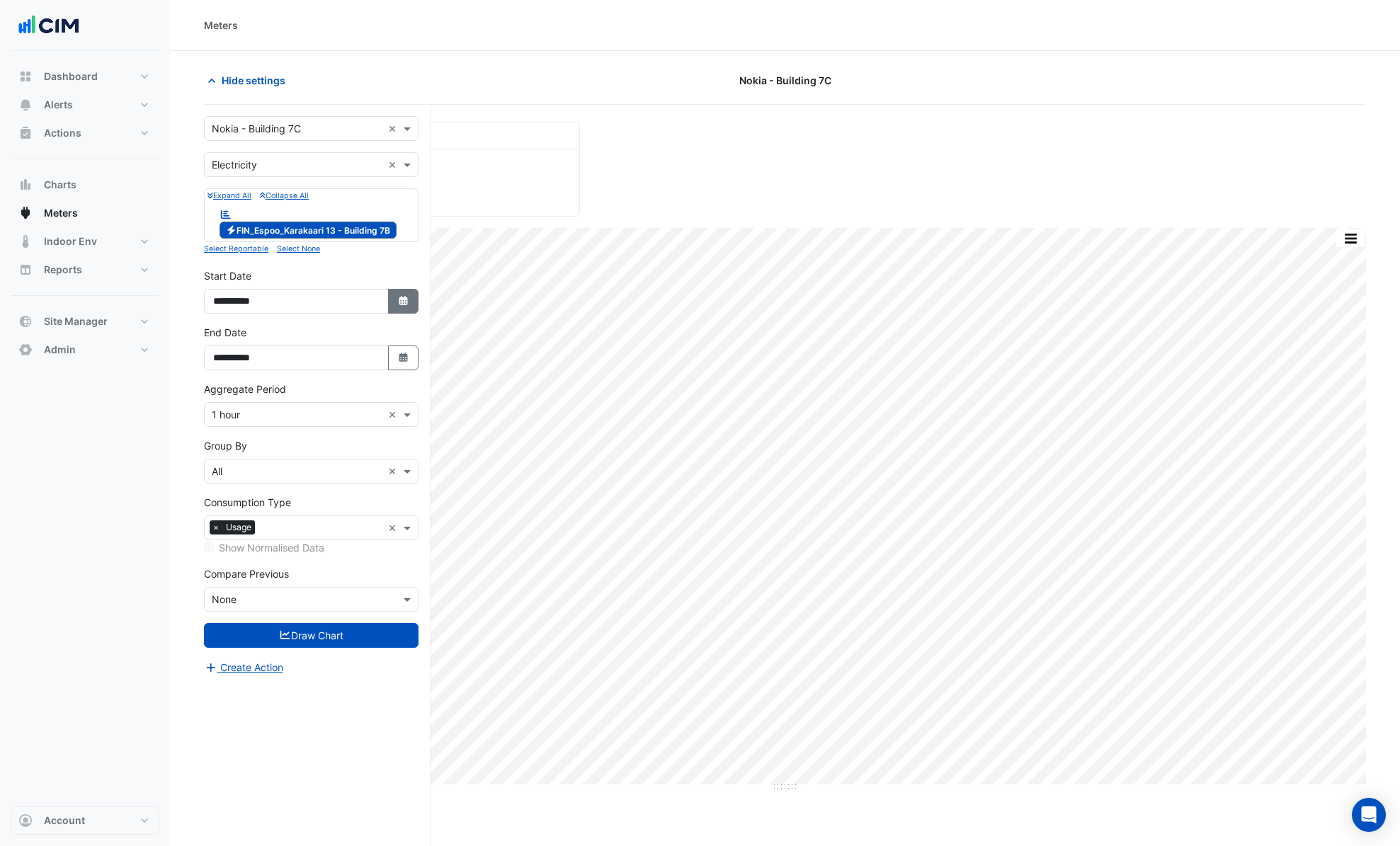
click at [402, 305] on icon "button" at bounding box center [403, 300] width 8 height 9
select select "*"
select select "****"
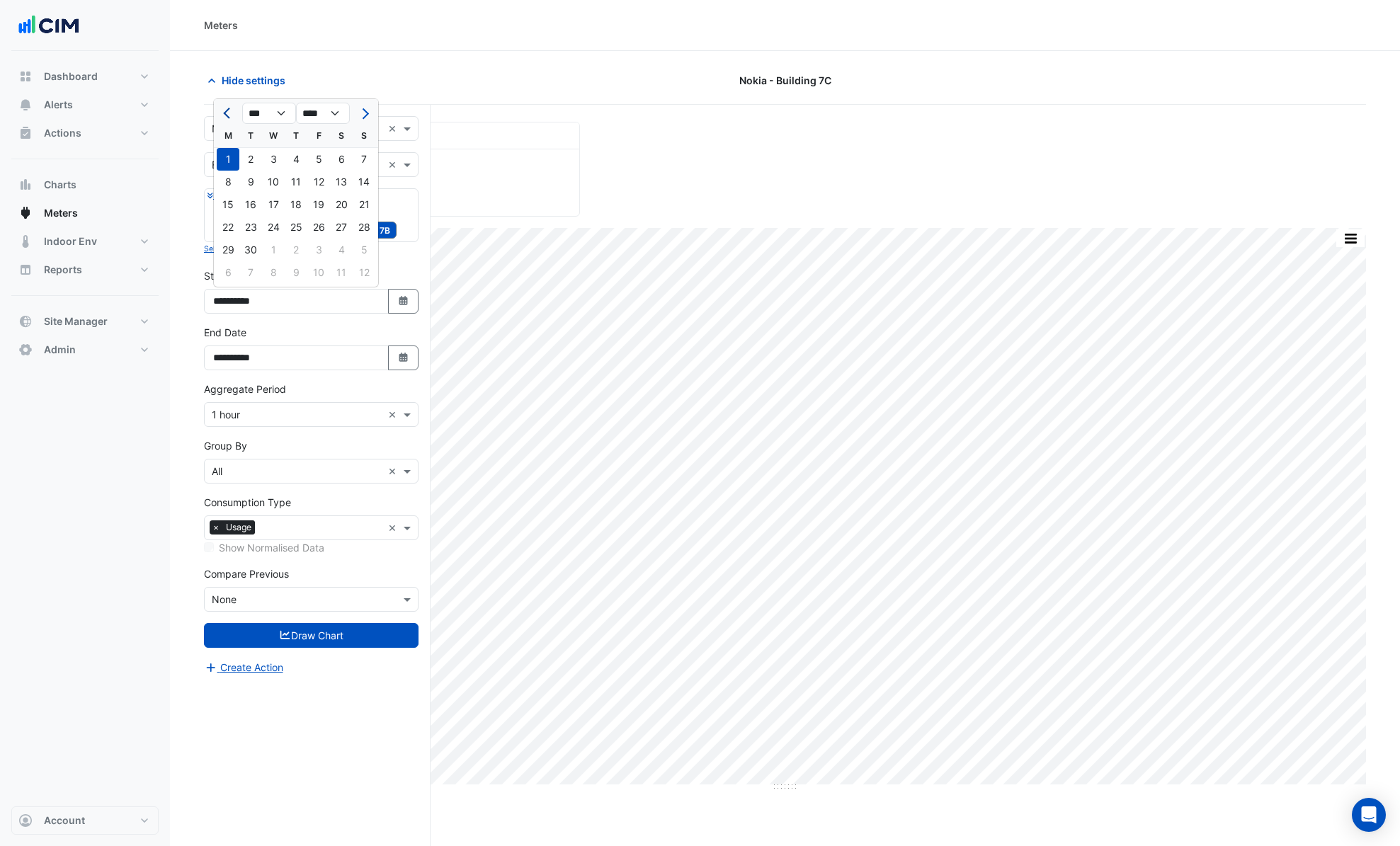
click at [232, 112] on span "Previous month" at bounding box center [228, 113] width 11 height 11
select select "*"
click at [315, 159] on div "1" at bounding box center [318, 159] width 23 height 23
type input "**********"
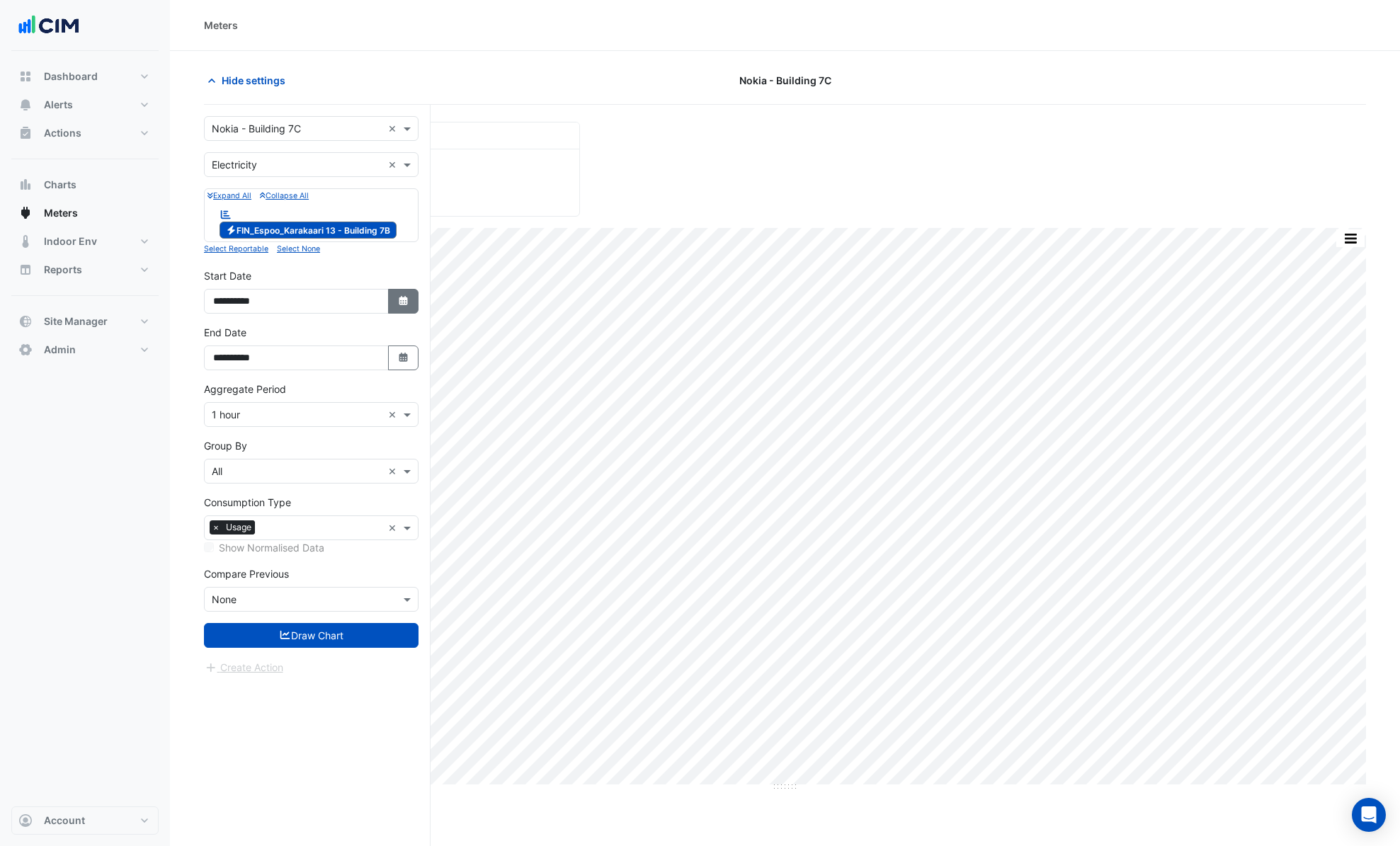
click at [394, 303] on button "Select Date" at bounding box center [403, 301] width 31 height 25
select select "*"
select select "****"
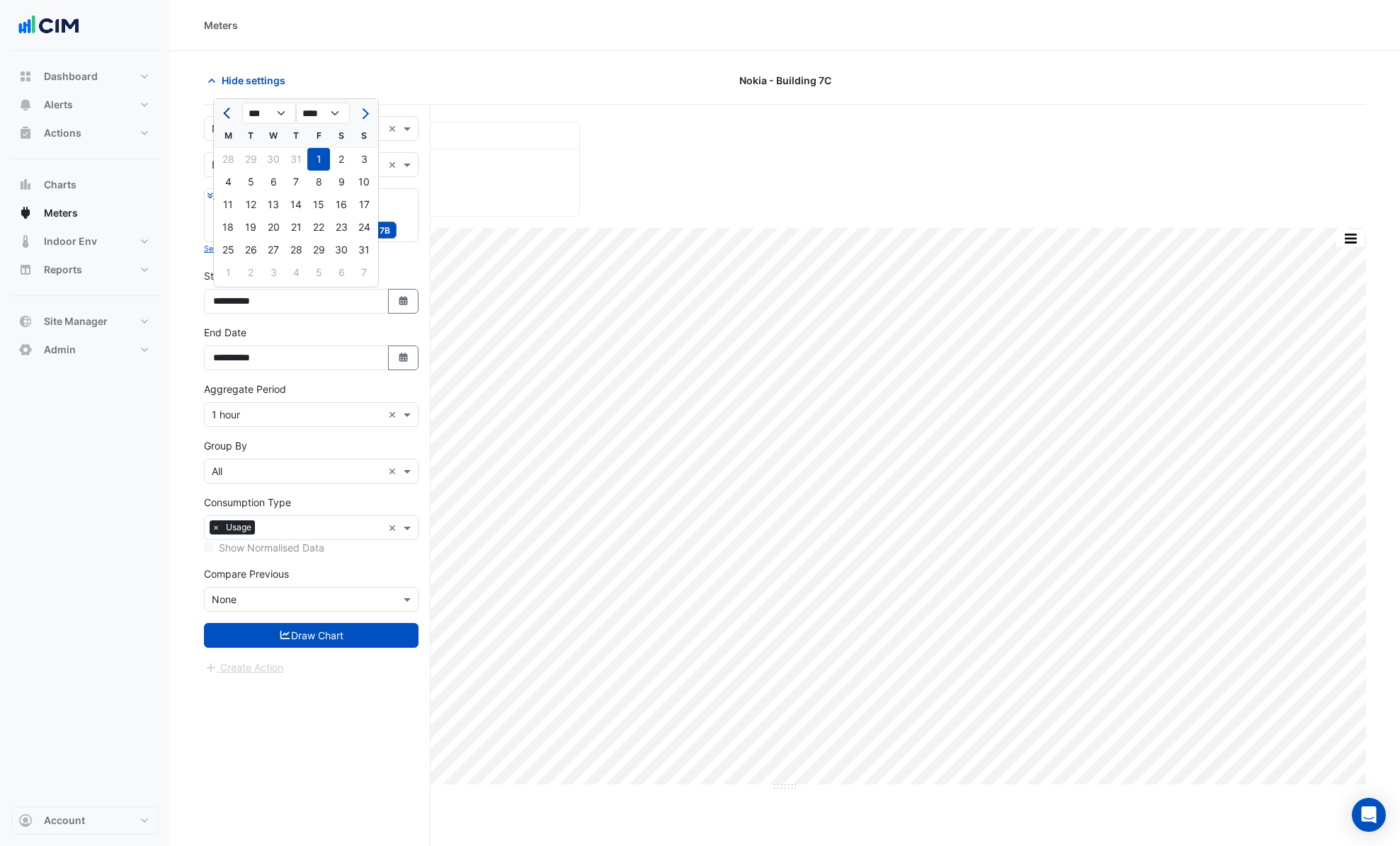
click at [227, 113] on span "Previous month" at bounding box center [228, 113] width 11 height 11
click at [226, 113] on span "Previous month" at bounding box center [228, 113] width 11 height 11
select select "*"
drag, startPoint x: 367, startPoint y: 163, endPoint x: 358, endPoint y: 195, distance: 33.7
click at [366, 163] on div "1" at bounding box center [364, 159] width 23 height 23
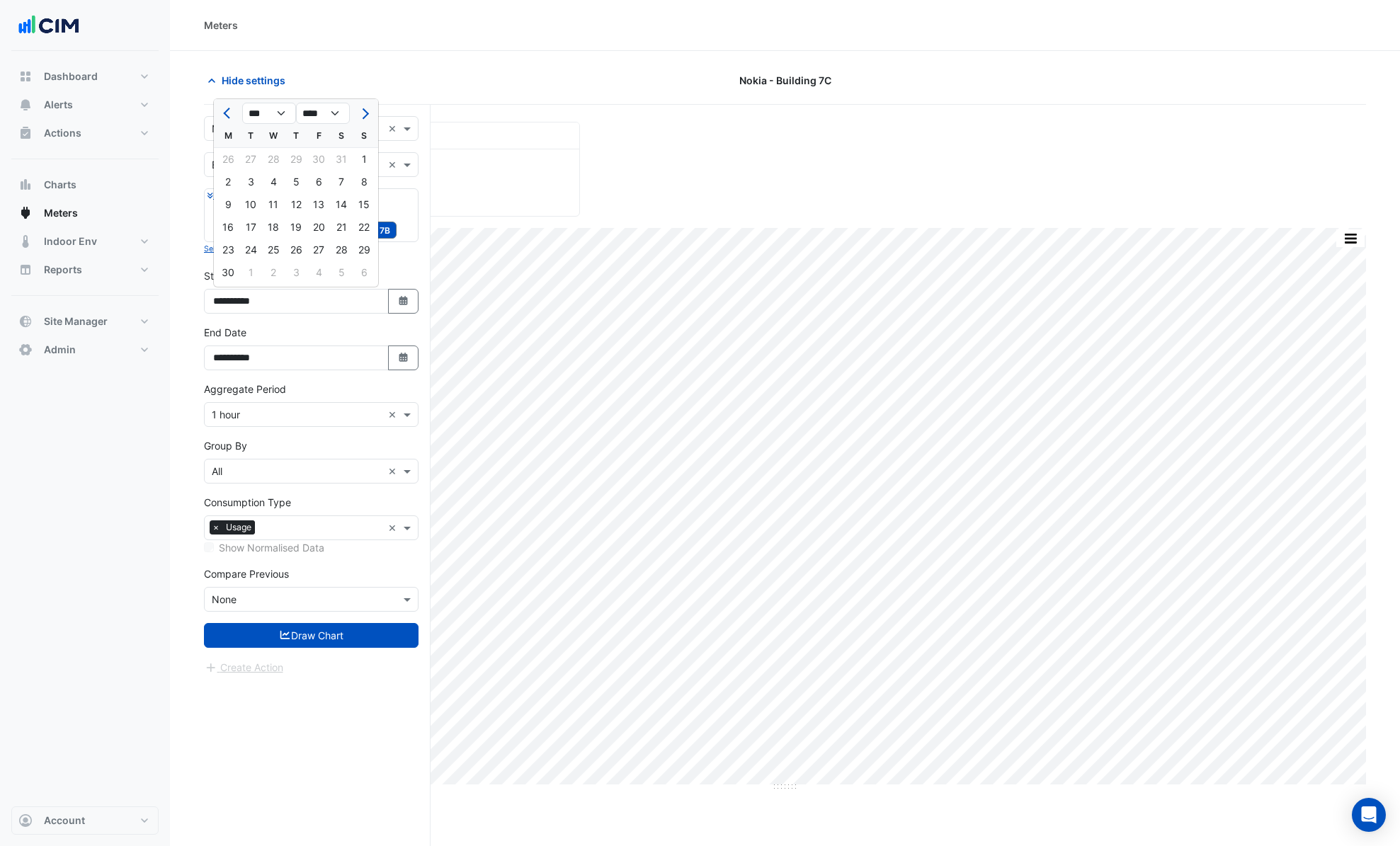
type input "**********"
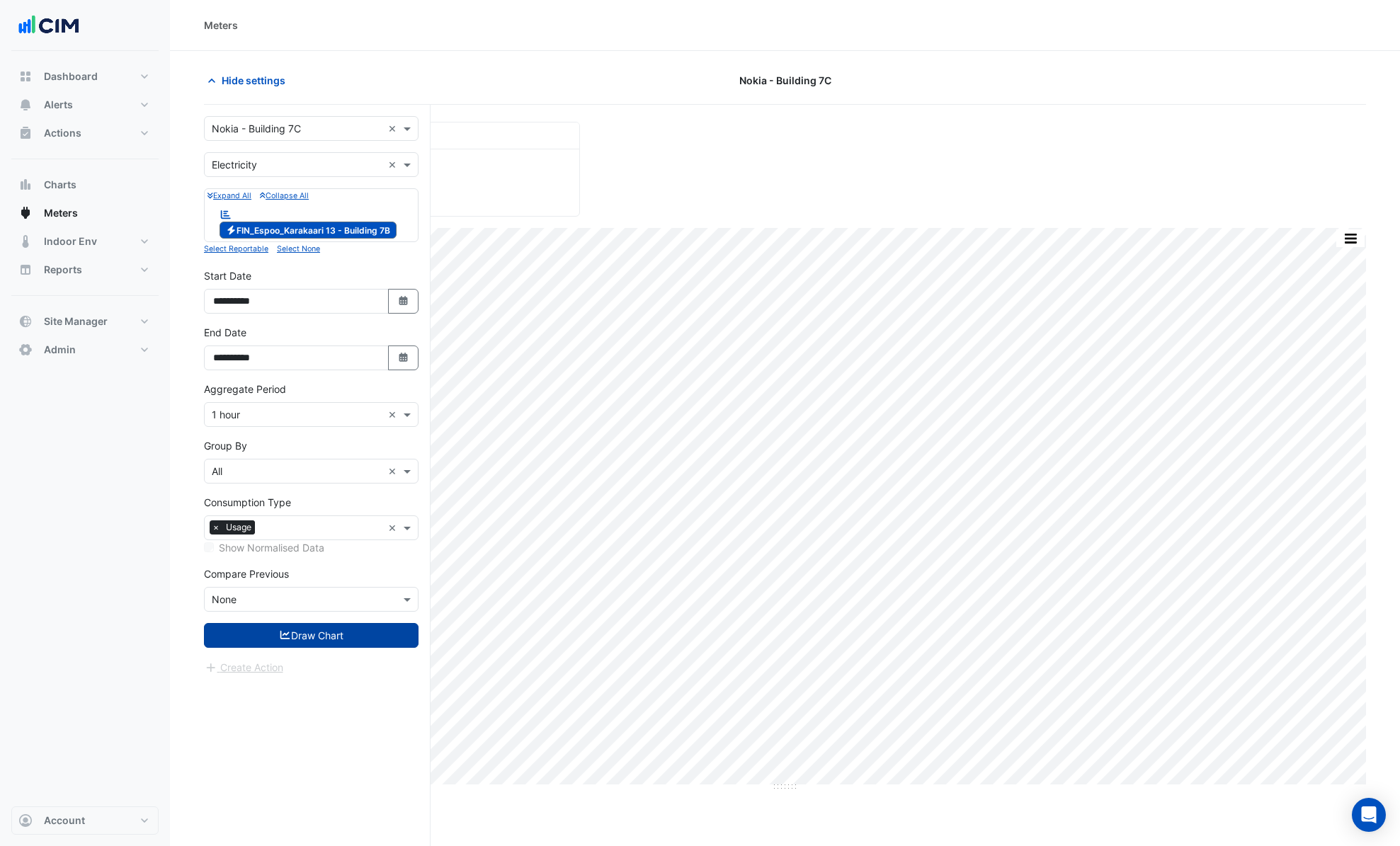
click at [334, 632] on button "Draw Chart" at bounding box center [311, 635] width 215 height 25
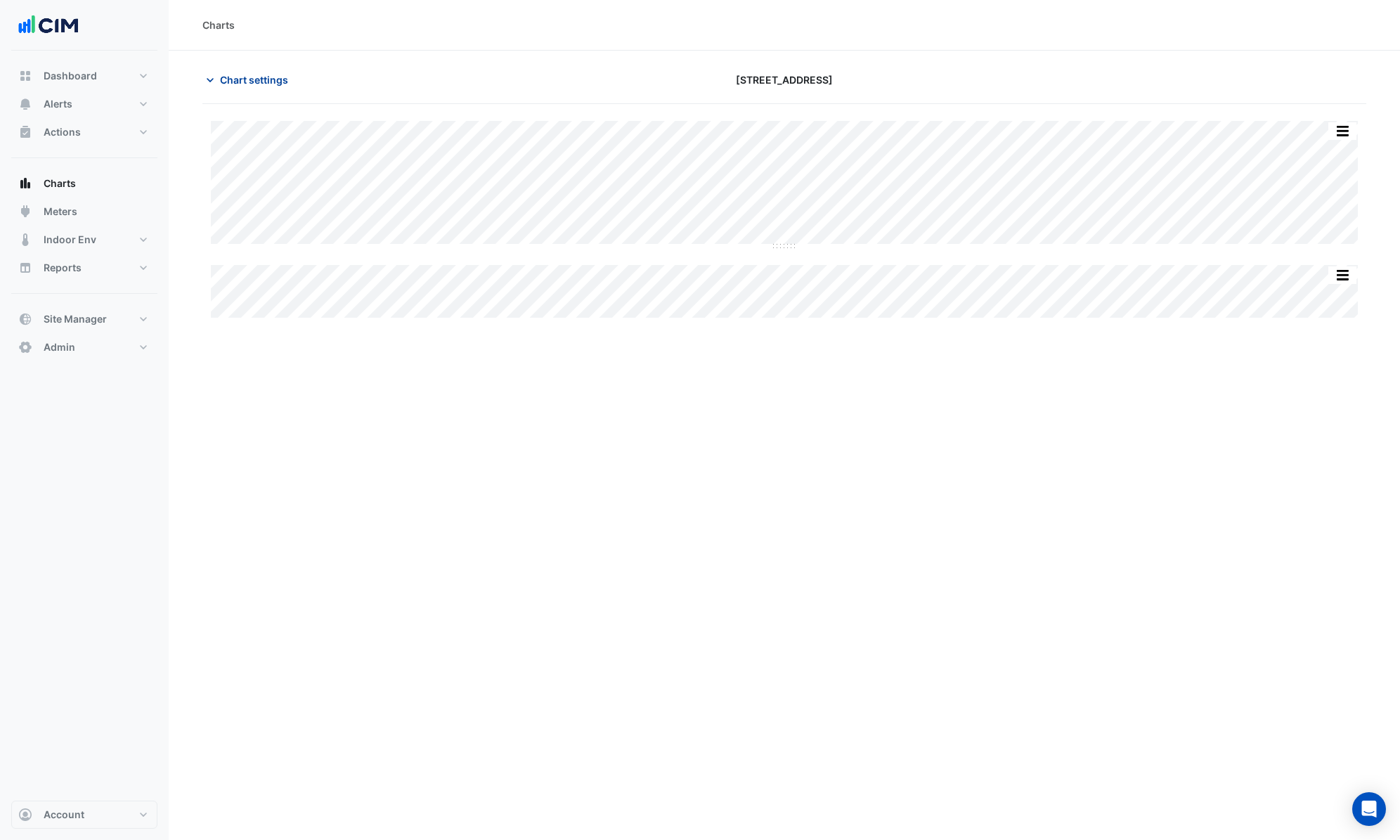
click at [248, 79] on span "Chart settings" at bounding box center [254, 79] width 69 height 15
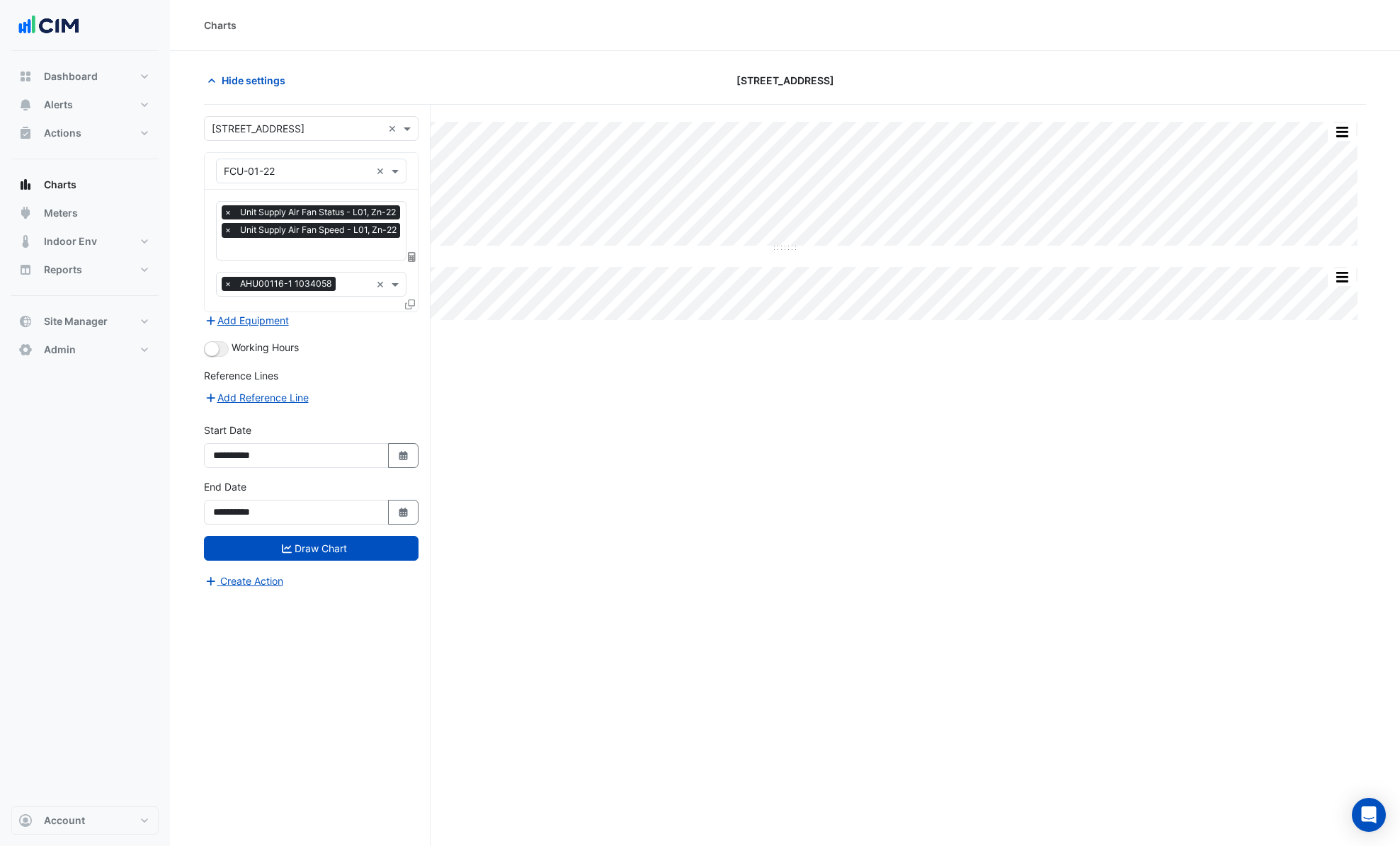
click at [336, 256] on div at bounding box center [313, 250] width 182 height 18
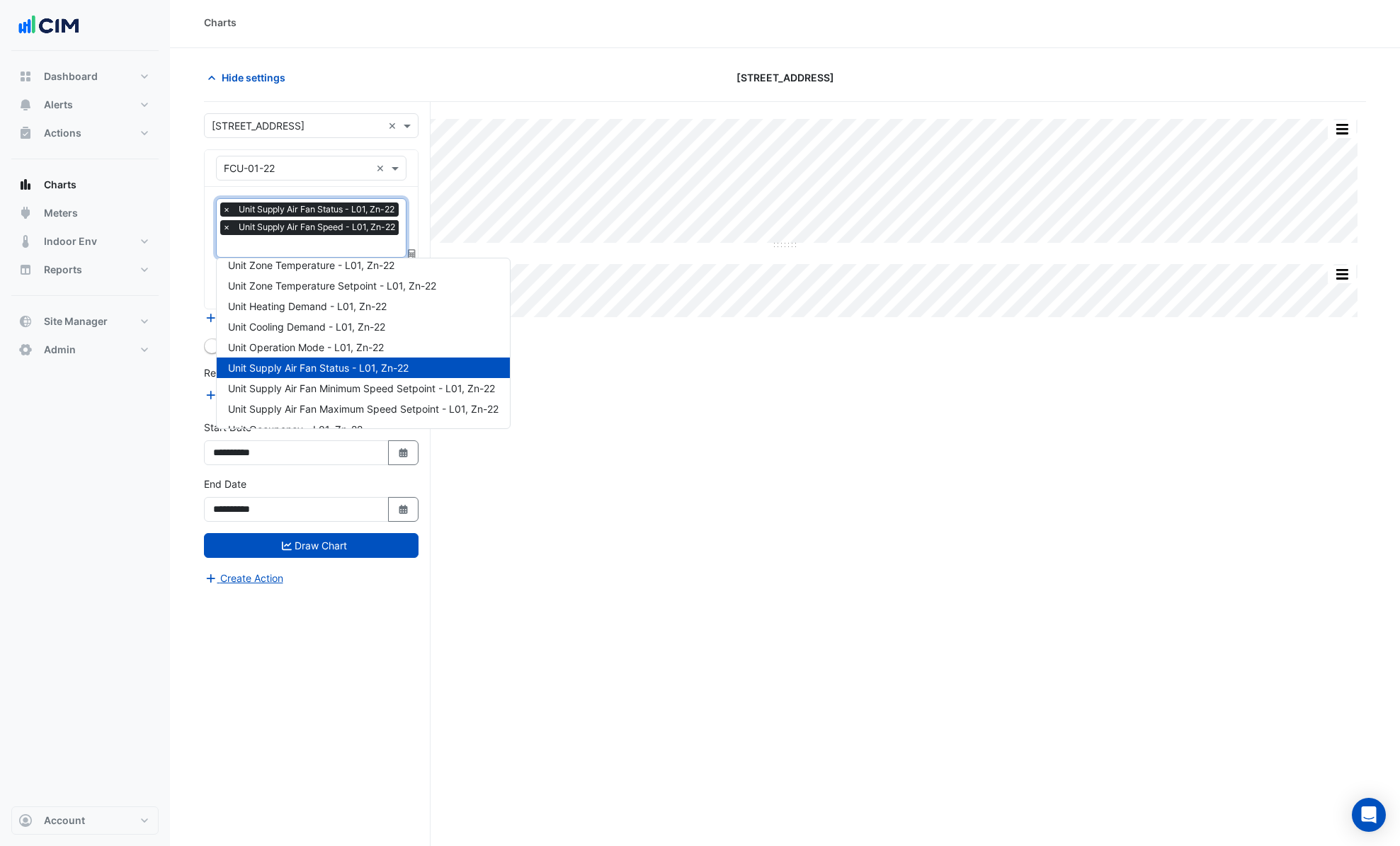
scroll to position [11, 0]
click at [382, 391] on span "Unit Supply Air Fan Minimum Speed Setpoint - L01, Zn-22" at bounding box center [361, 386] width 267 height 12
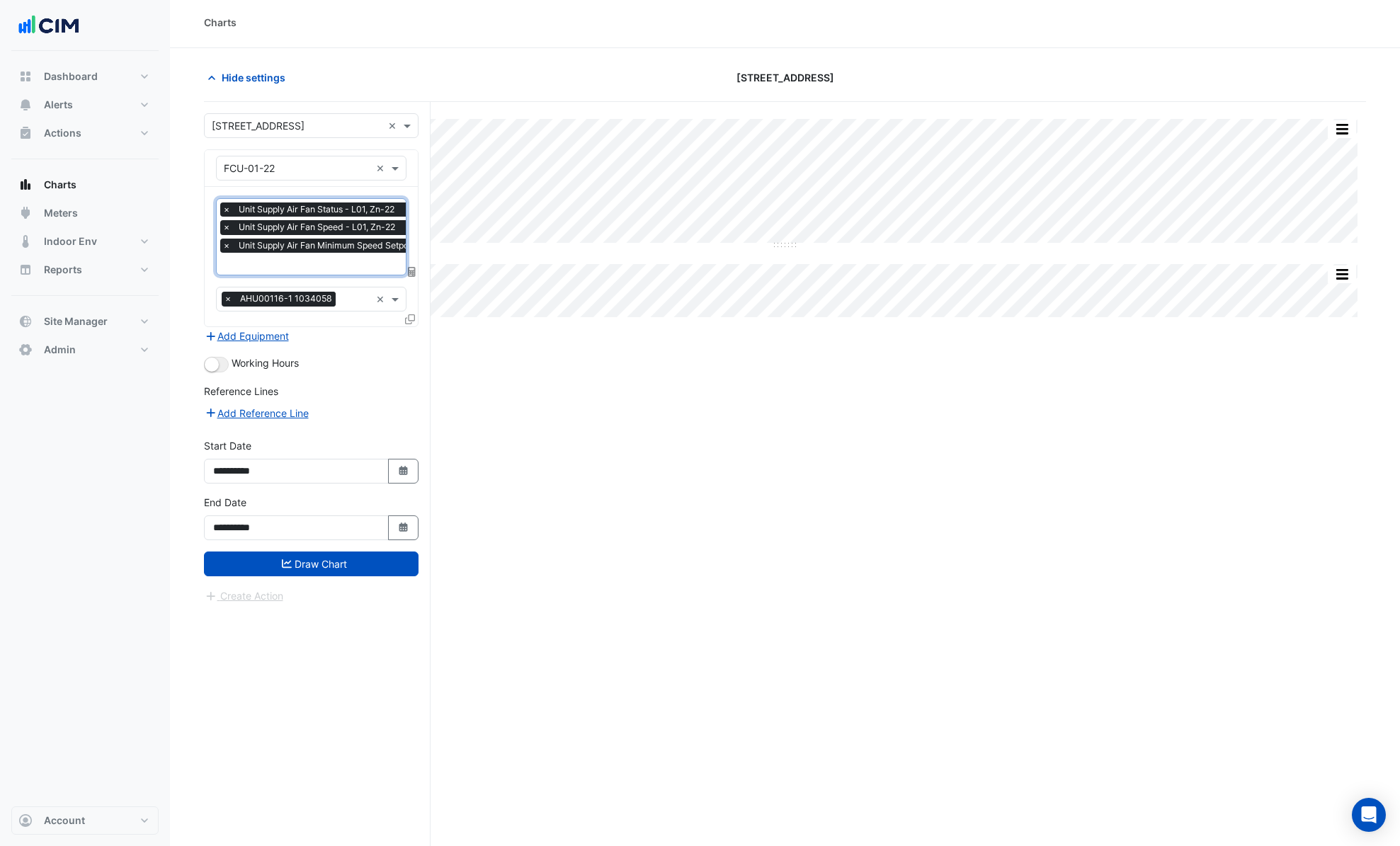
click at [339, 270] on input "text" at bounding box center [349, 265] width 255 height 15
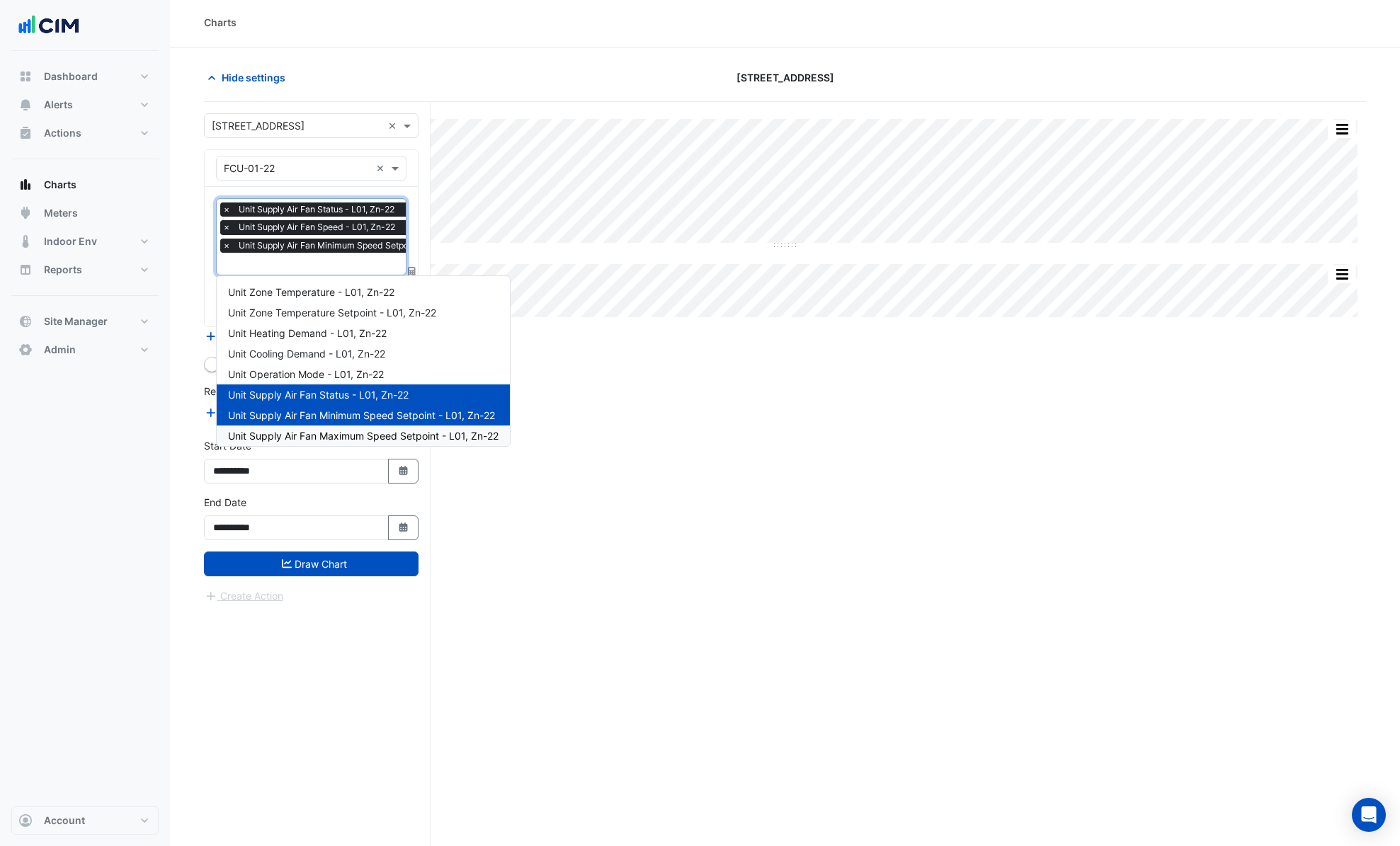
click at [384, 438] on span "Unit Supply Air Fan Maximum Speed Setpoint - L01, Zn-22" at bounding box center [363, 436] width 270 height 12
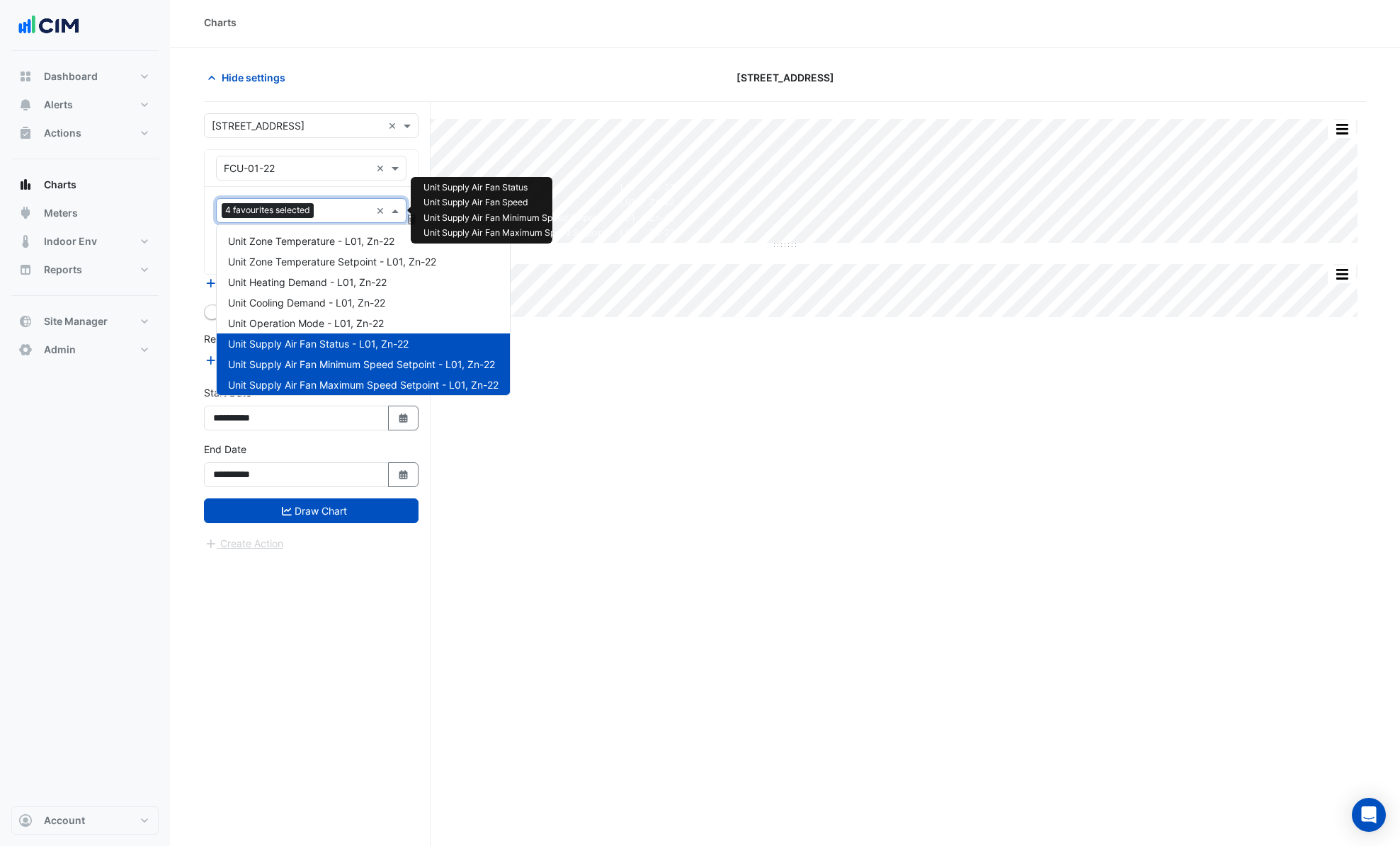
click at [354, 210] on input "text" at bounding box center [344, 212] width 51 height 15
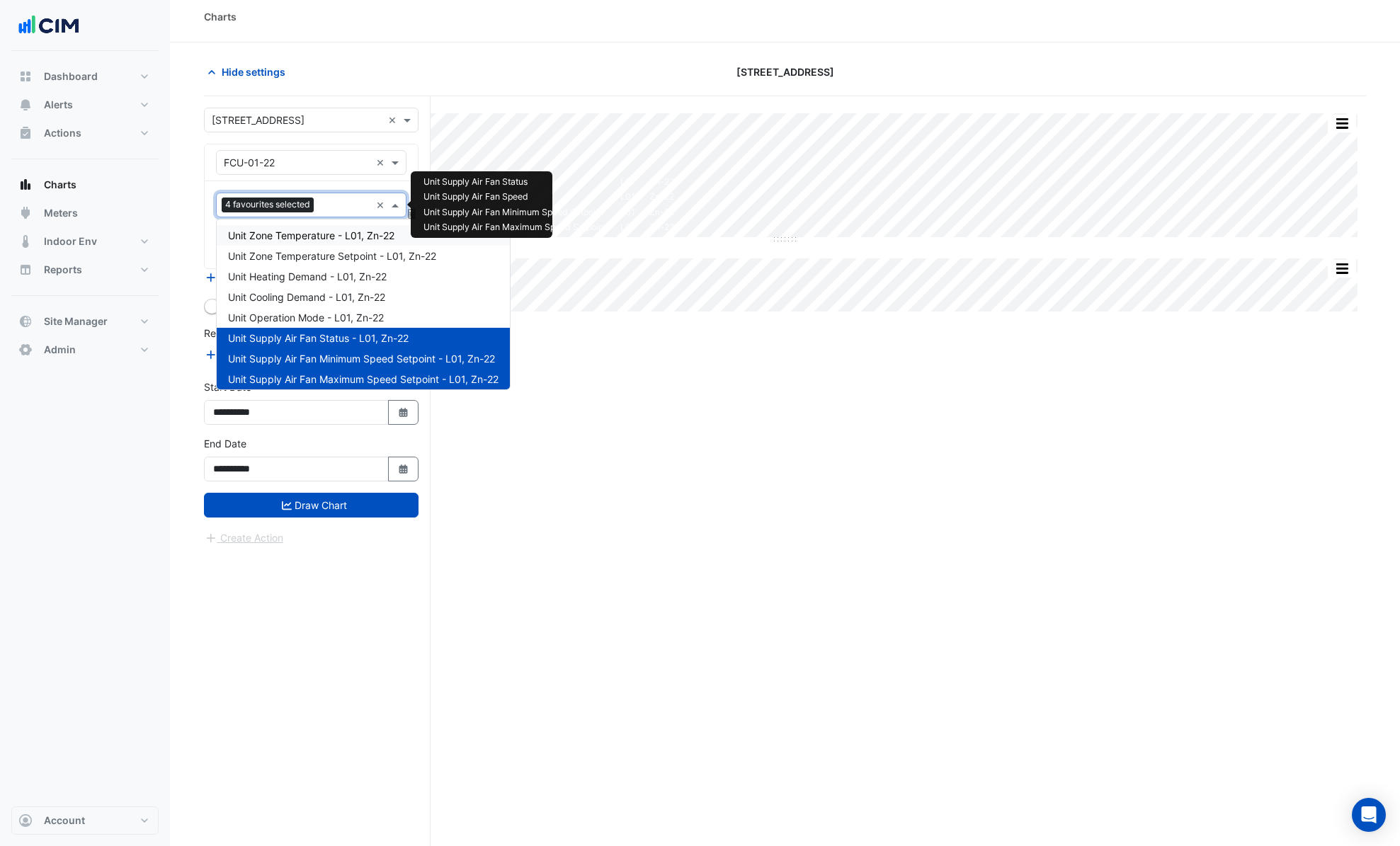
click at [334, 235] on span "Unit Zone Temperature - L01, Zn-22" at bounding box center [311, 235] width 166 height 12
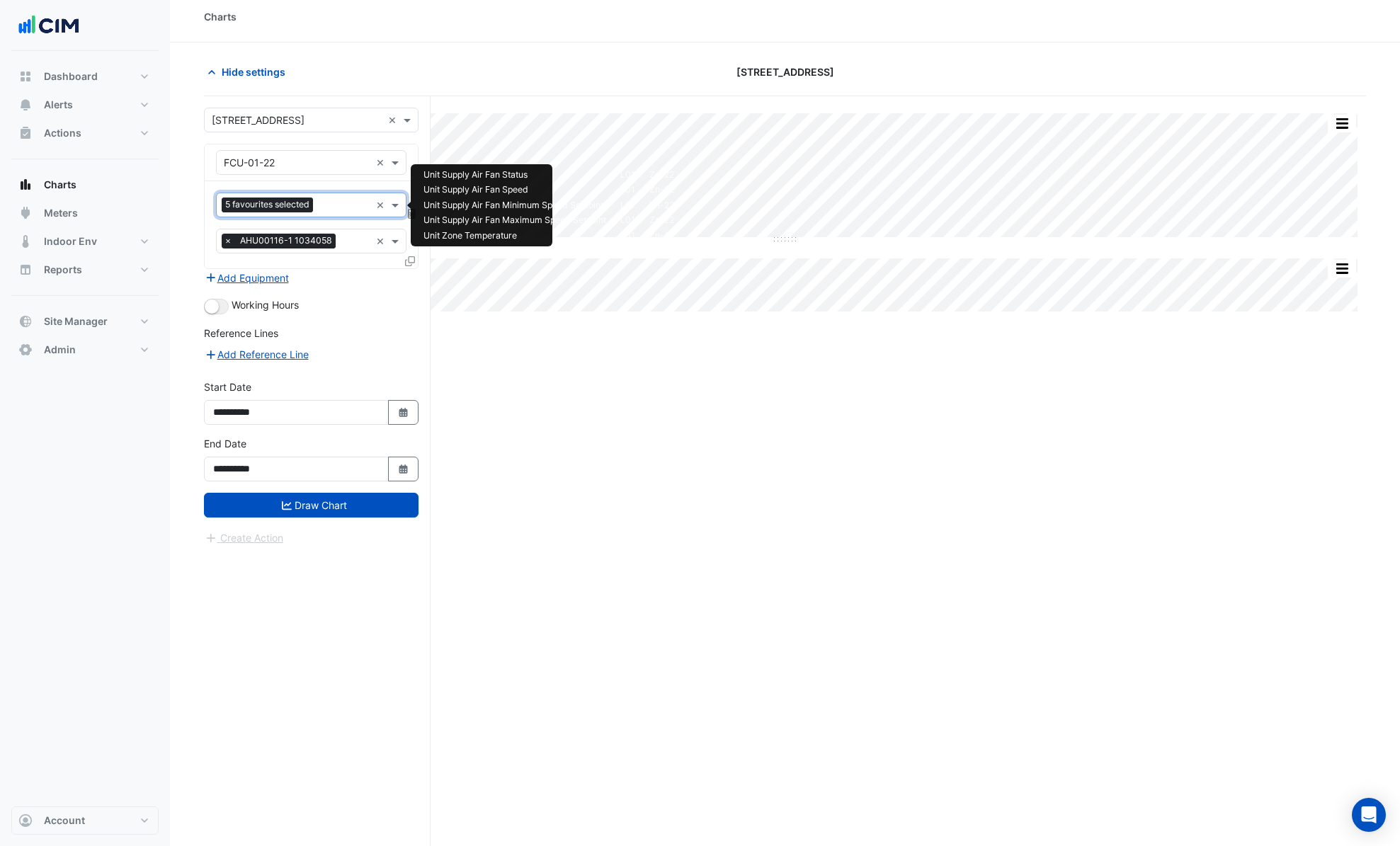
click at [341, 210] on input "text" at bounding box center [345, 206] width 52 height 15
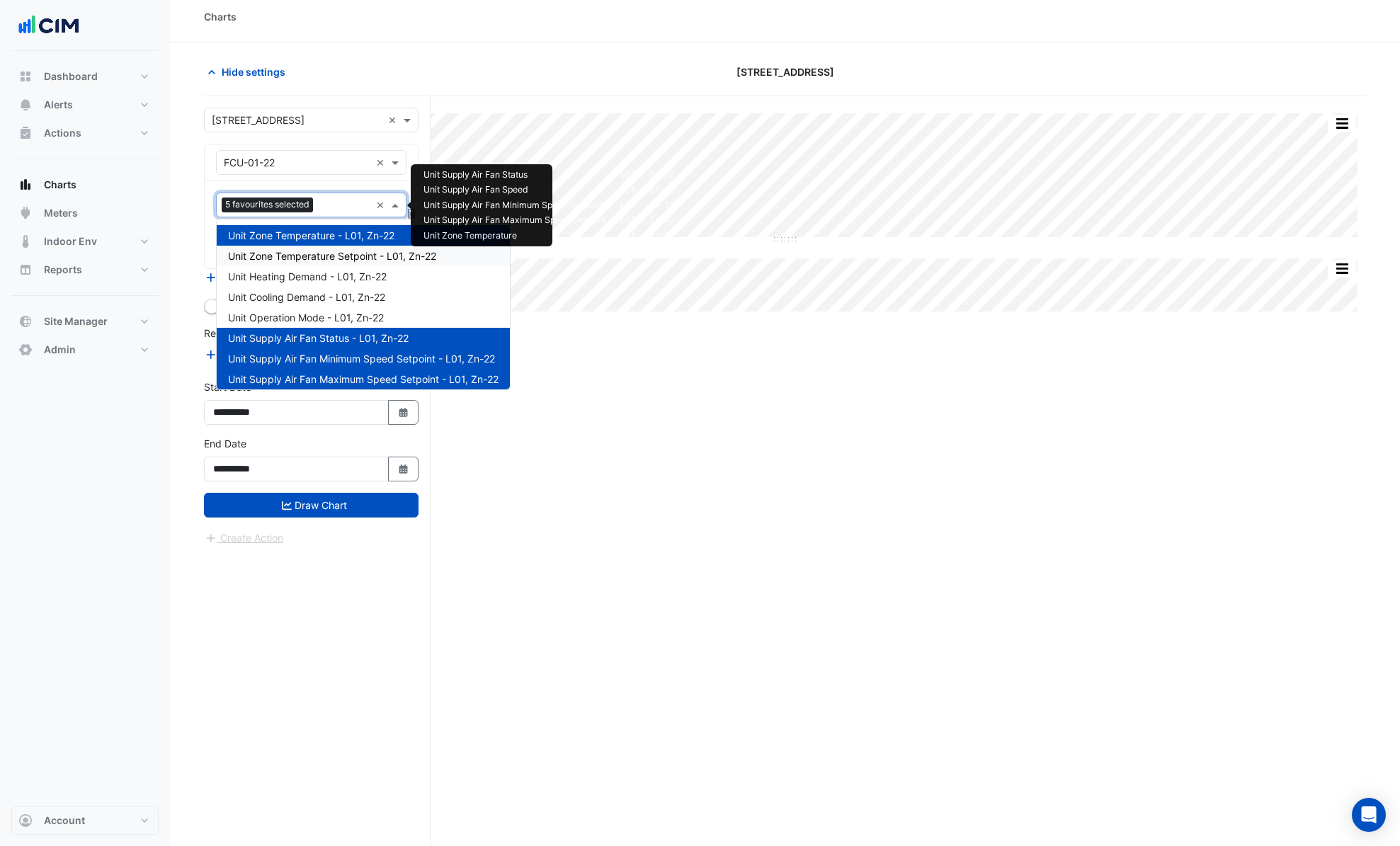
click at [316, 253] on span "Unit Zone Temperature Setpoint - L01, Zn-22" at bounding box center [332, 256] width 208 height 12
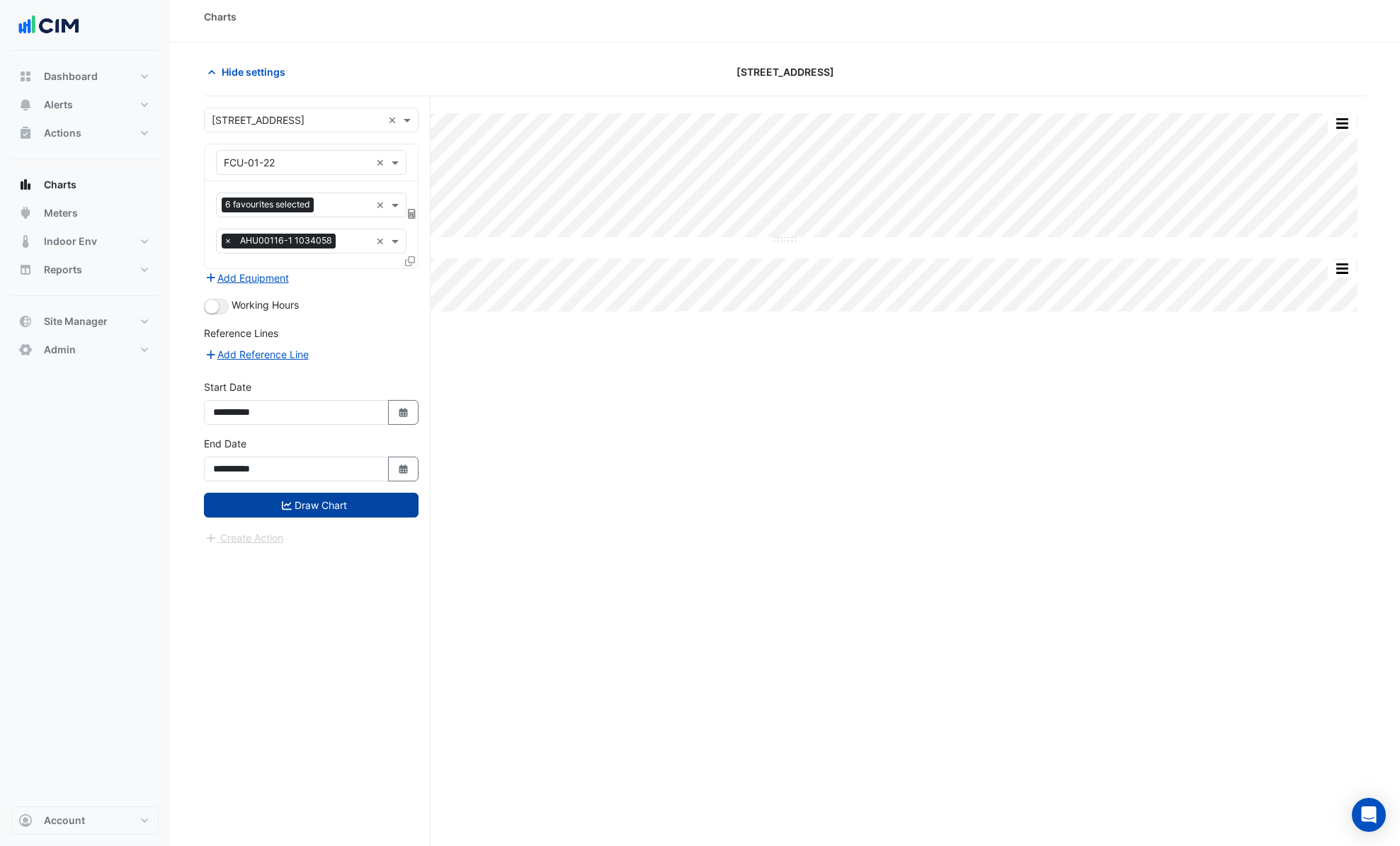
click at [353, 503] on button "Draw Chart" at bounding box center [311, 505] width 215 height 25
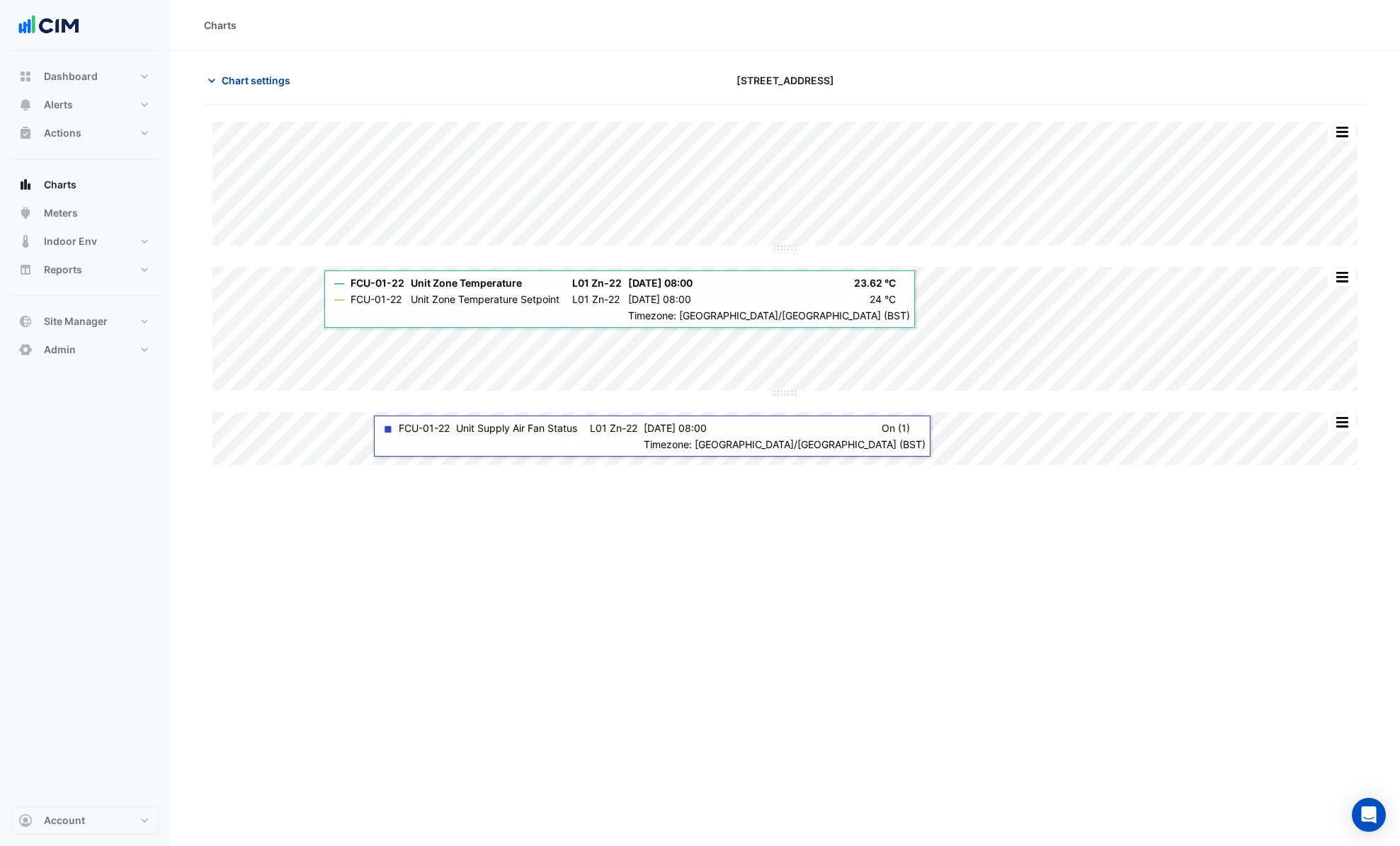
click at [232, 76] on span "Chart settings" at bounding box center [256, 80] width 69 height 15
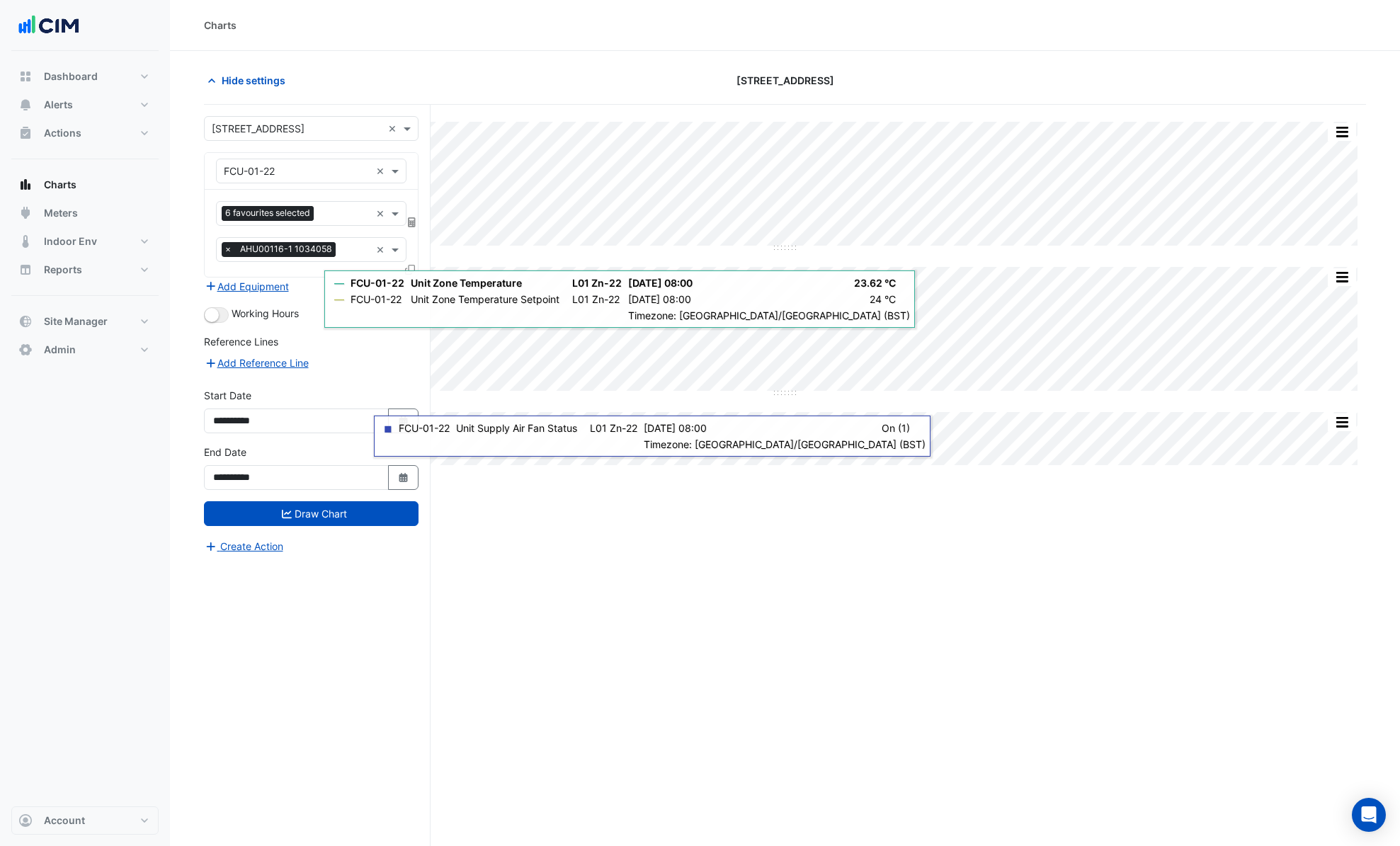
click at [253, 170] on input "text" at bounding box center [297, 171] width 147 height 15
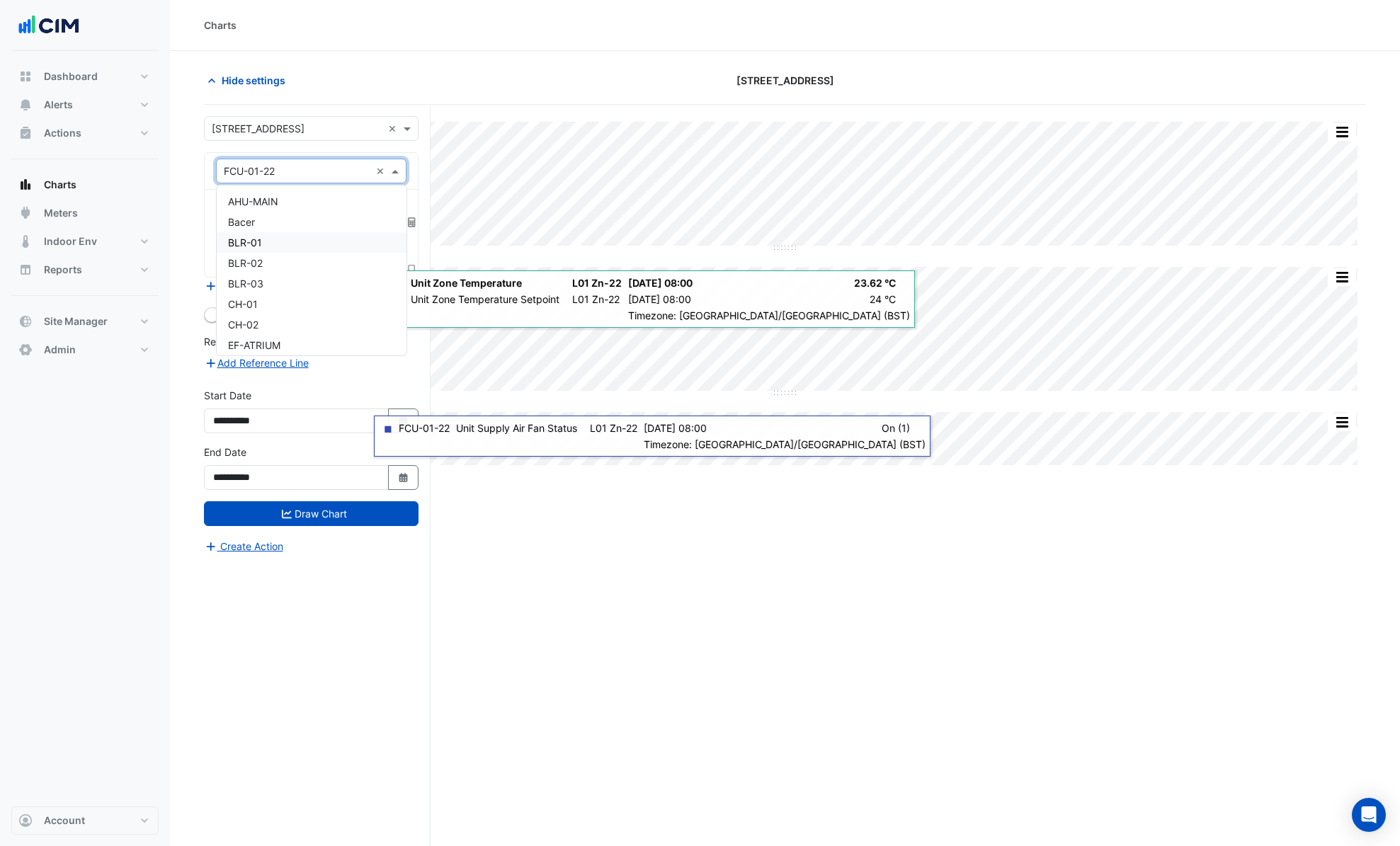
click at [292, 248] on div "BLR-01" at bounding box center [312, 242] width 190 height 21
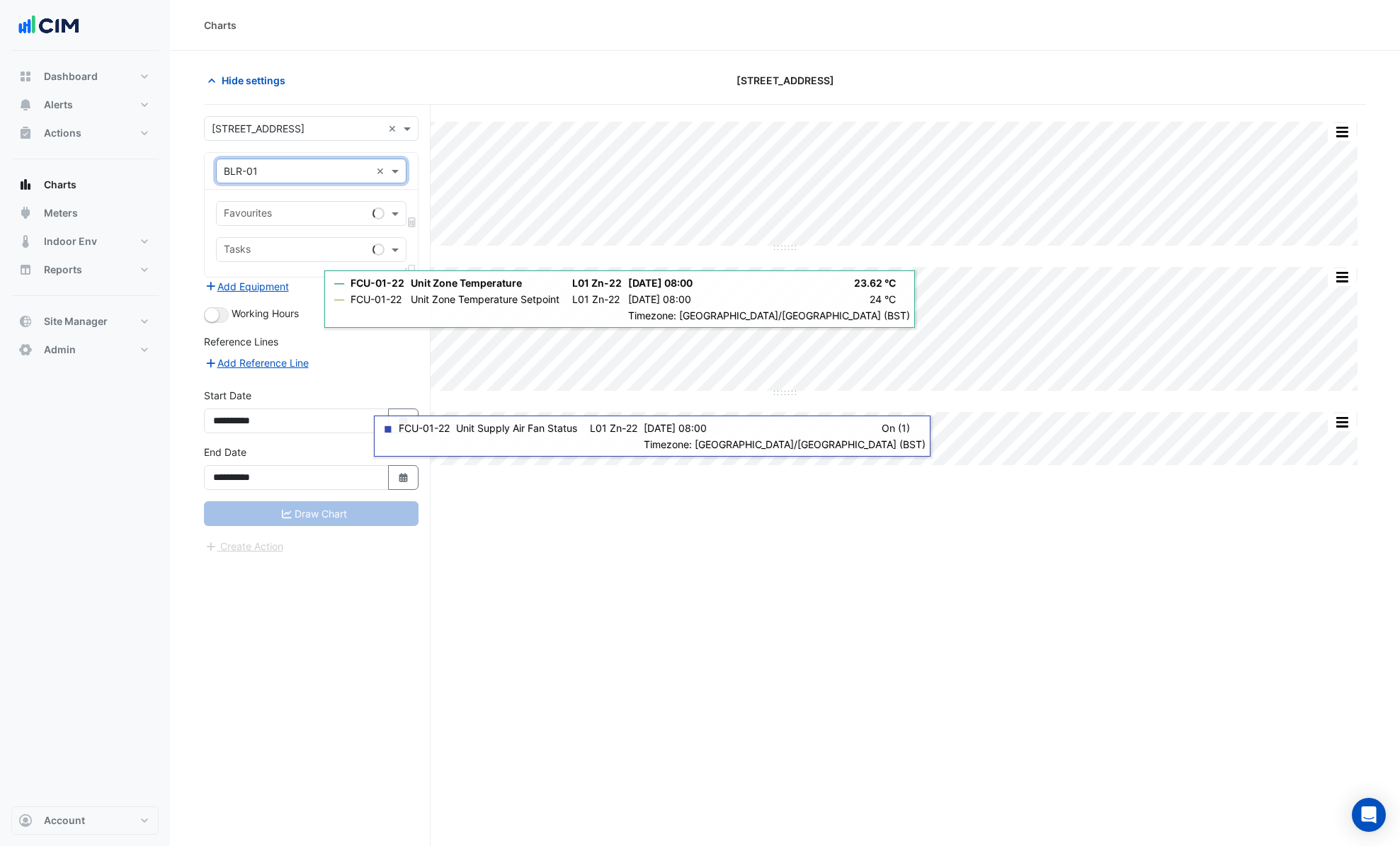
click at [278, 212] on input "text" at bounding box center [295, 214] width 143 height 15
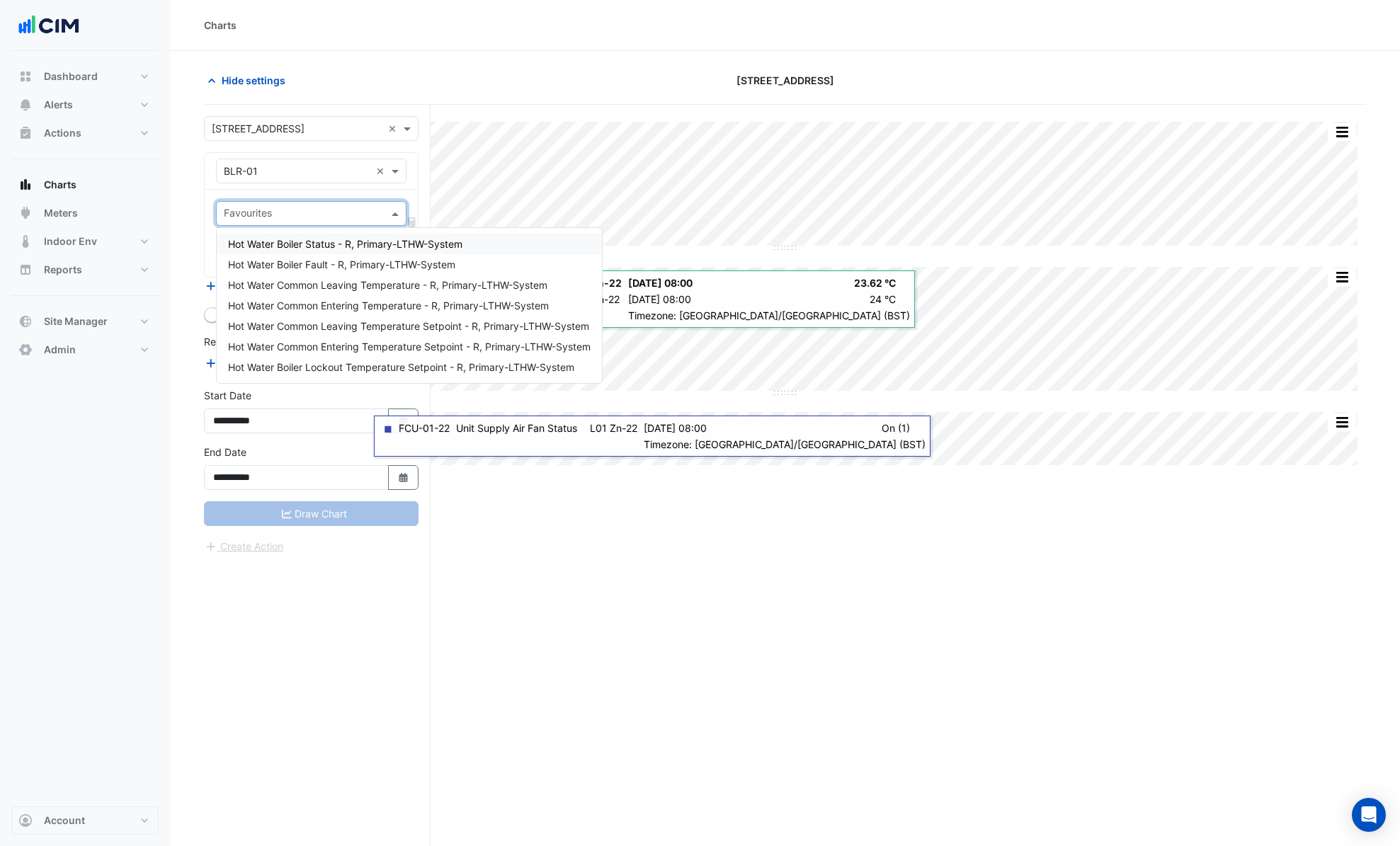
click at [264, 242] on span "Hot Water Boiler Status - R, Primary-LTHW-System" at bounding box center [345, 244] width 234 height 12
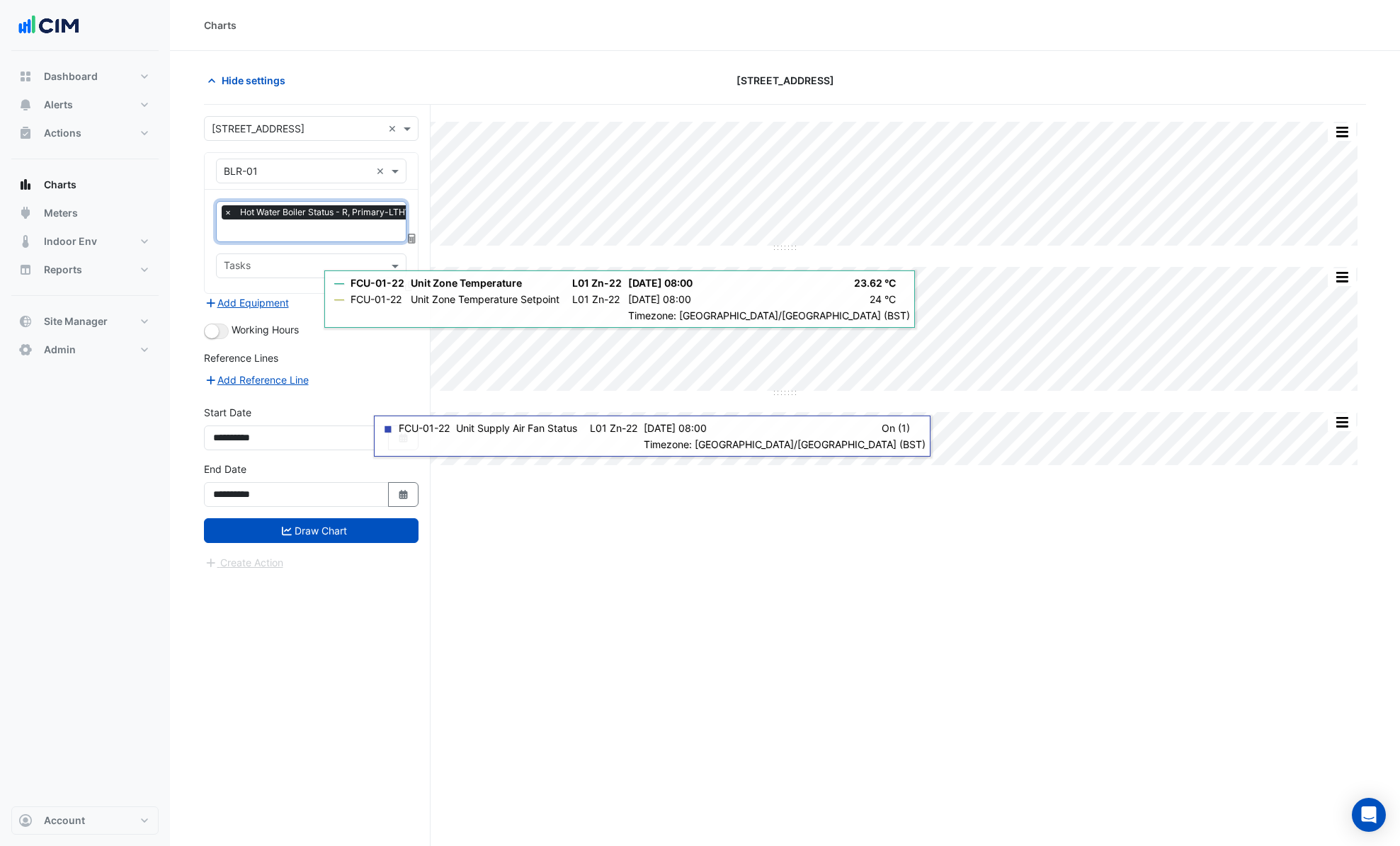
click at [286, 227] on input "text" at bounding box center [339, 231] width 231 height 15
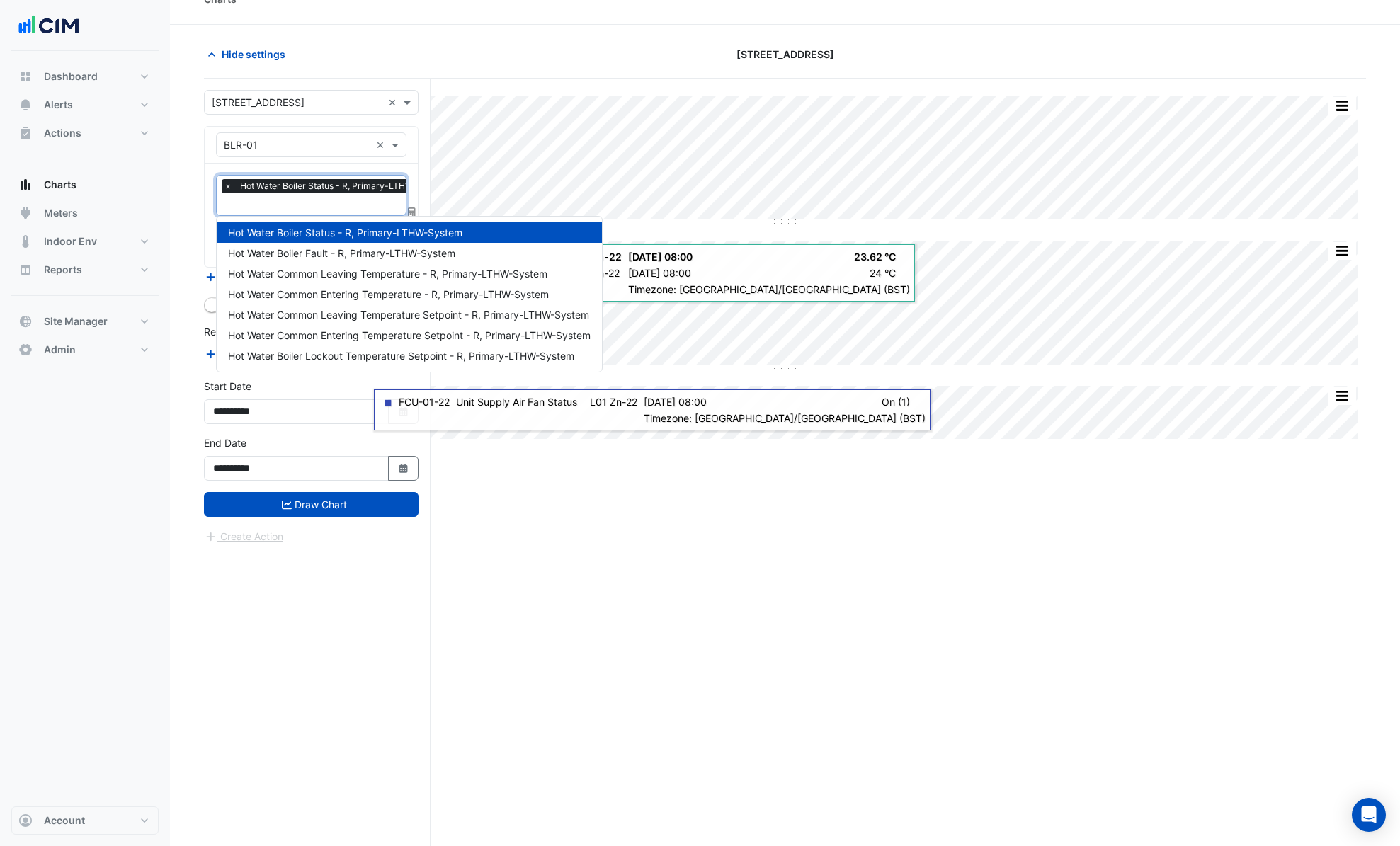
scroll to position [27, 0]
click at [406, 276] on span "Hot Water Common Leaving Temperature - R, Primary-LTHW-System" at bounding box center [387, 273] width 319 height 12
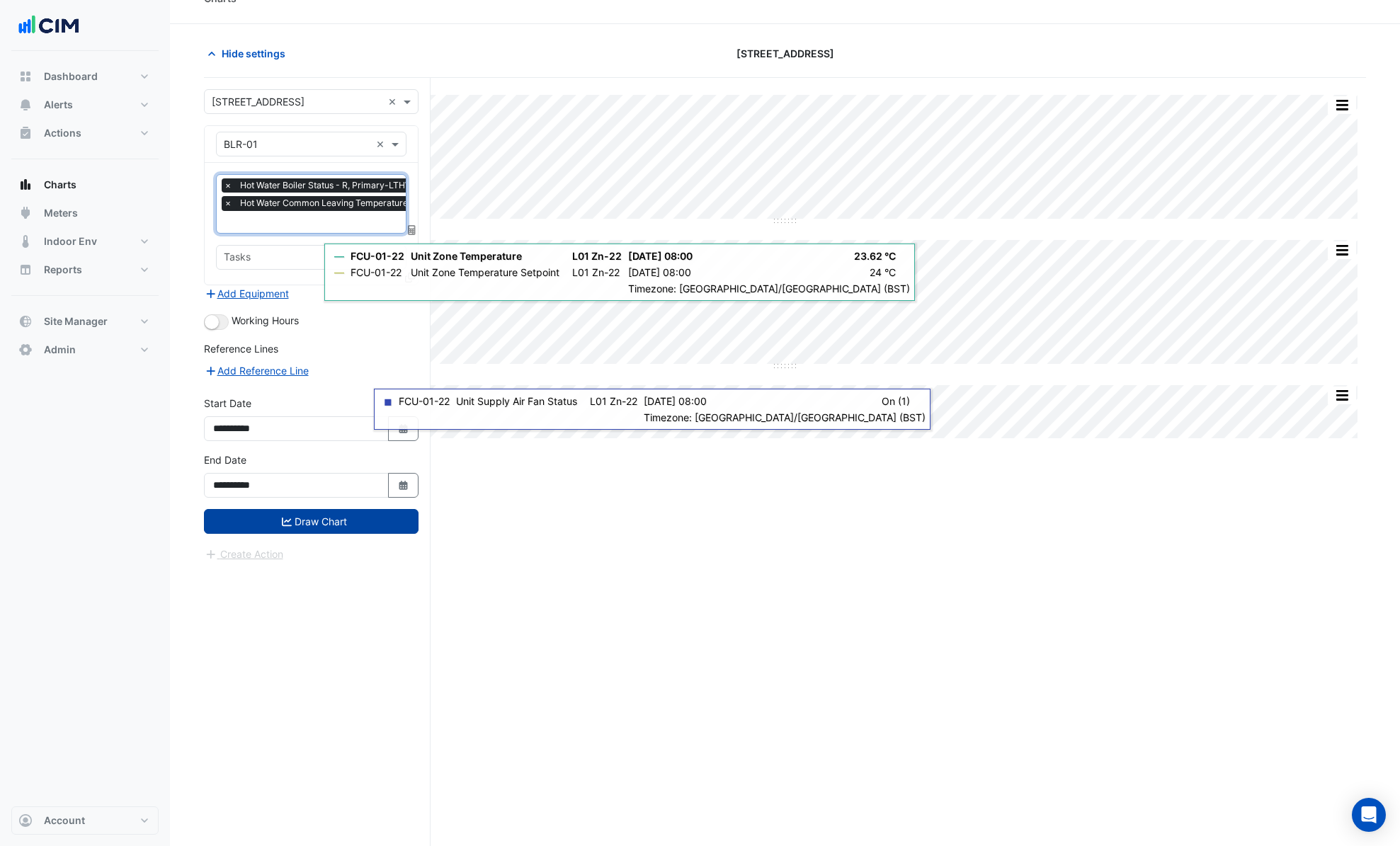
click at [354, 514] on button "Draw Chart" at bounding box center [311, 521] width 215 height 25
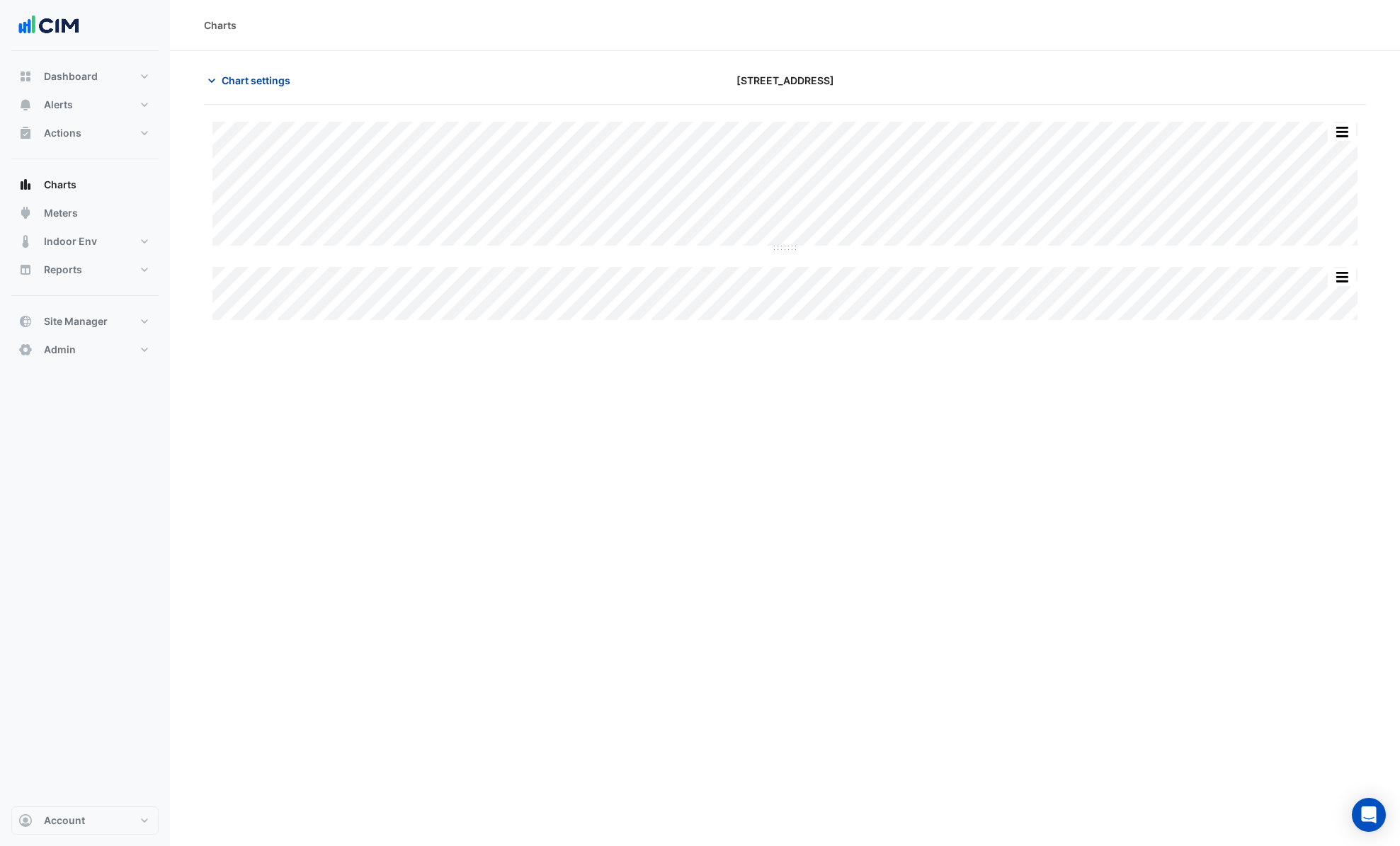
click at [258, 81] on span "Chart settings" at bounding box center [256, 80] width 69 height 15
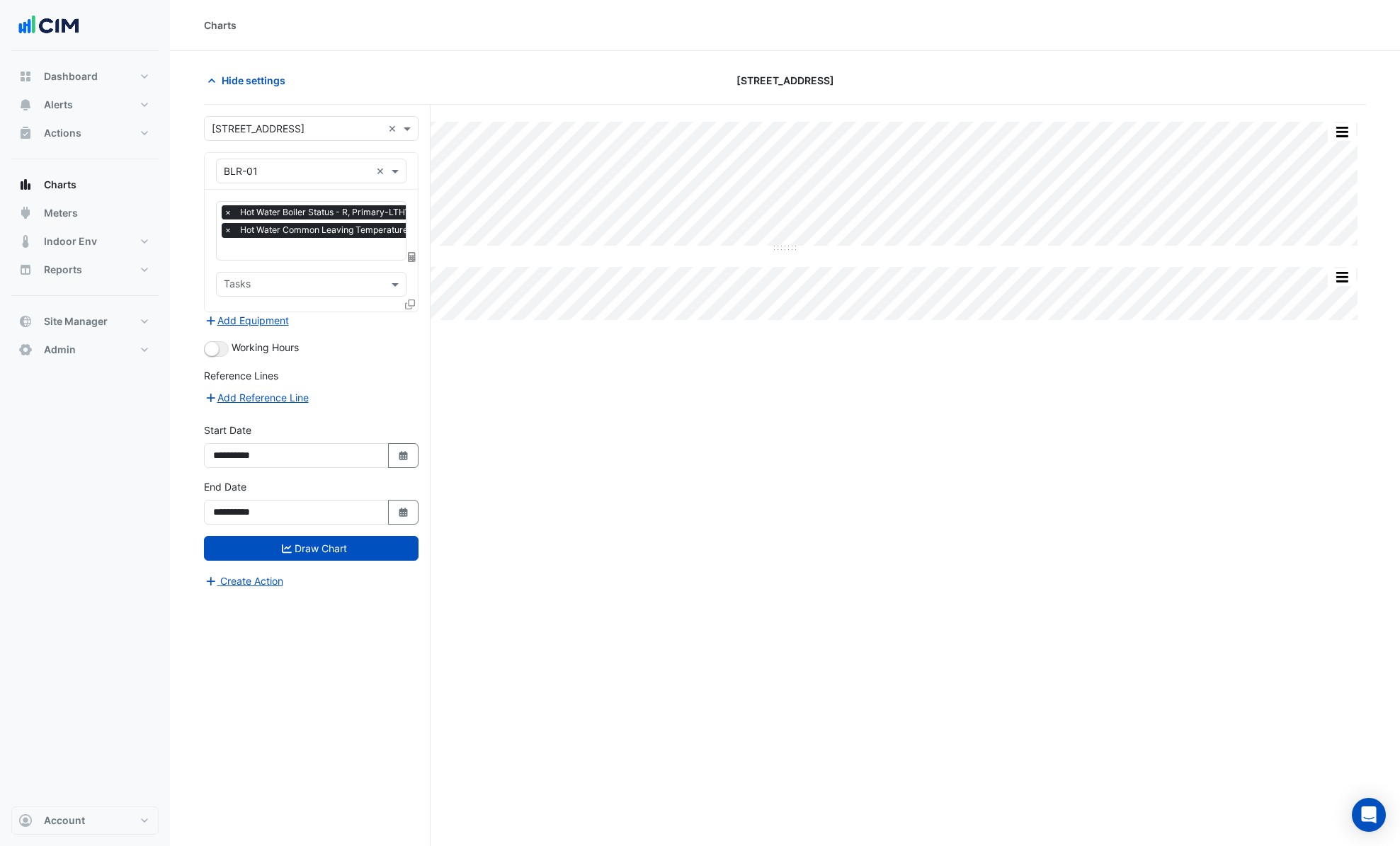
click at [411, 308] on fa-icon at bounding box center [410, 304] width 10 height 12
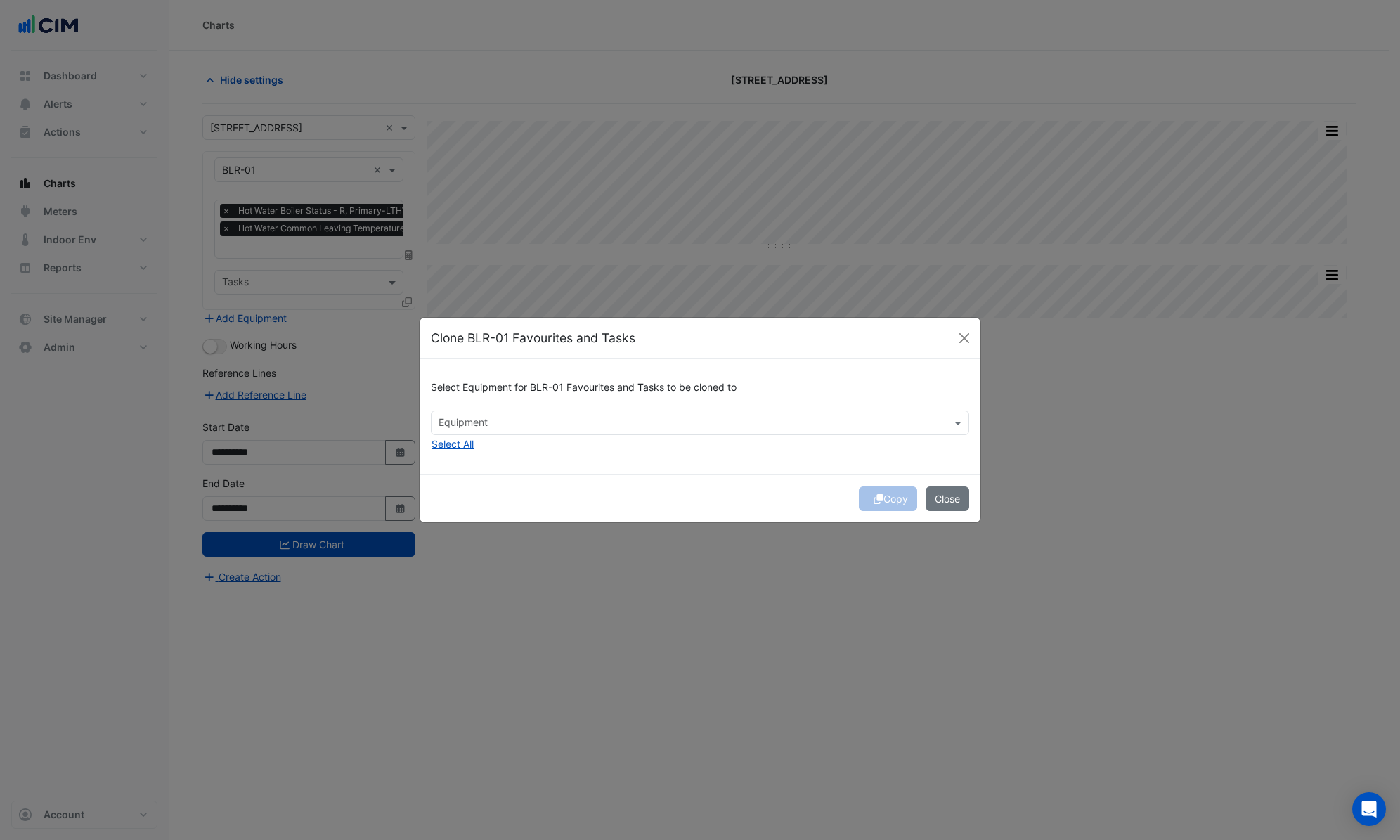
click at [509, 417] on input "text" at bounding box center [692, 424] width 506 height 15
click at [468, 452] on span "BLR-02" at bounding box center [460, 453] width 35 height 12
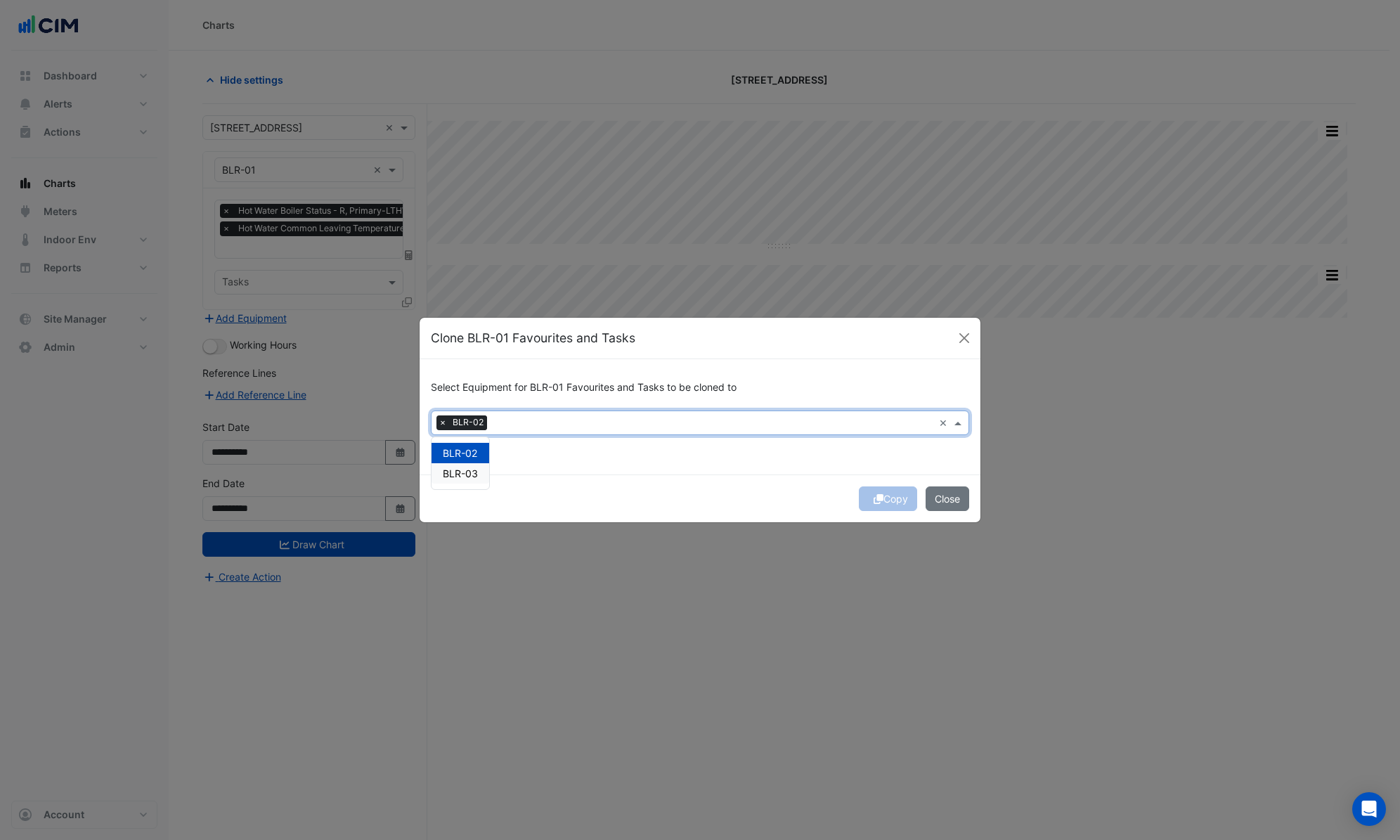
click at [465, 481] on div "BLR-03" at bounding box center [461, 474] width 58 height 21
click at [643, 470] on div "Select Equipment for BLR-01 Favourites and Tasks to be cloned to × BLR-02 × BLR…" at bounding box center [700, 416] width 561 height 114
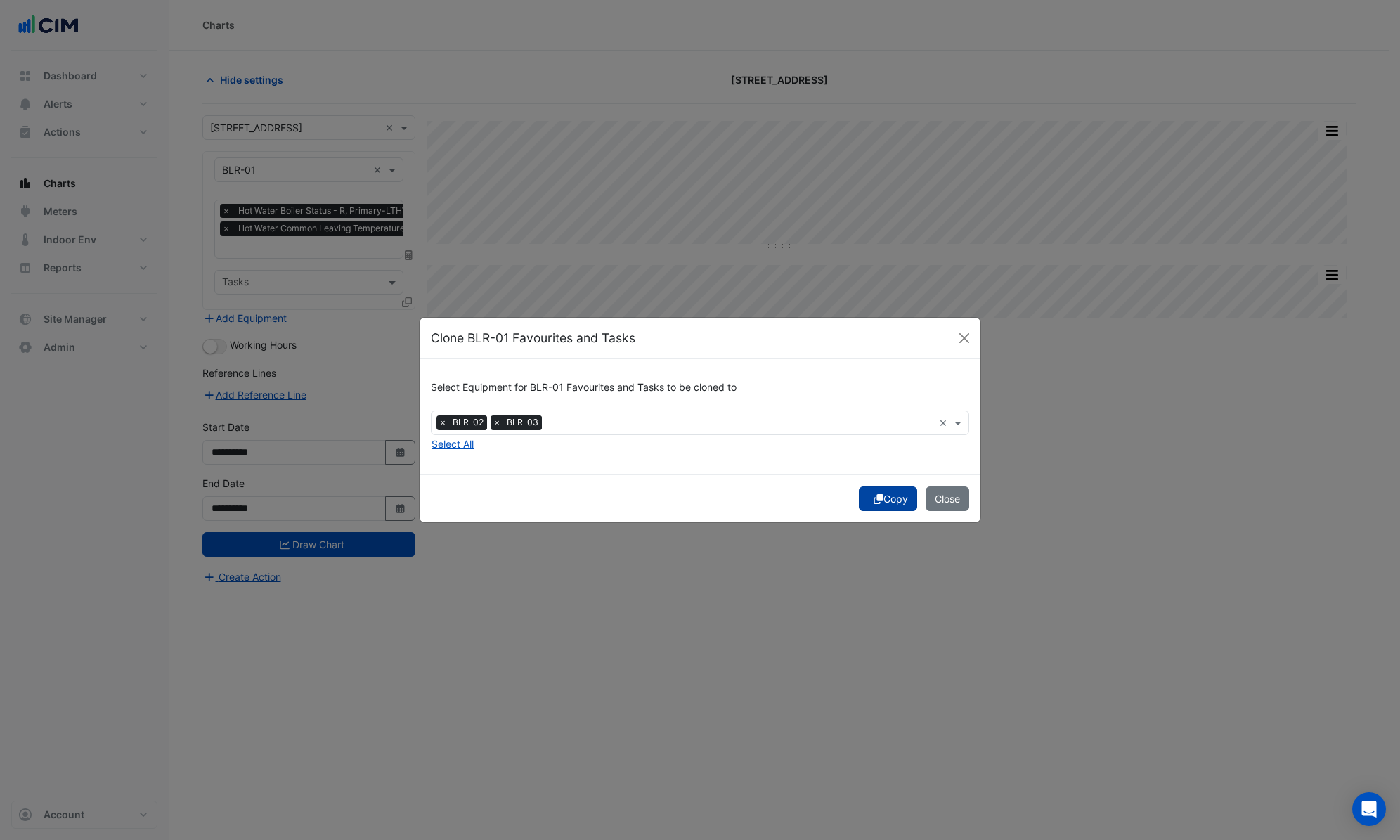
click at [885, 497] on button "Copy" at bounding box center [888, 498] width 59 height 25
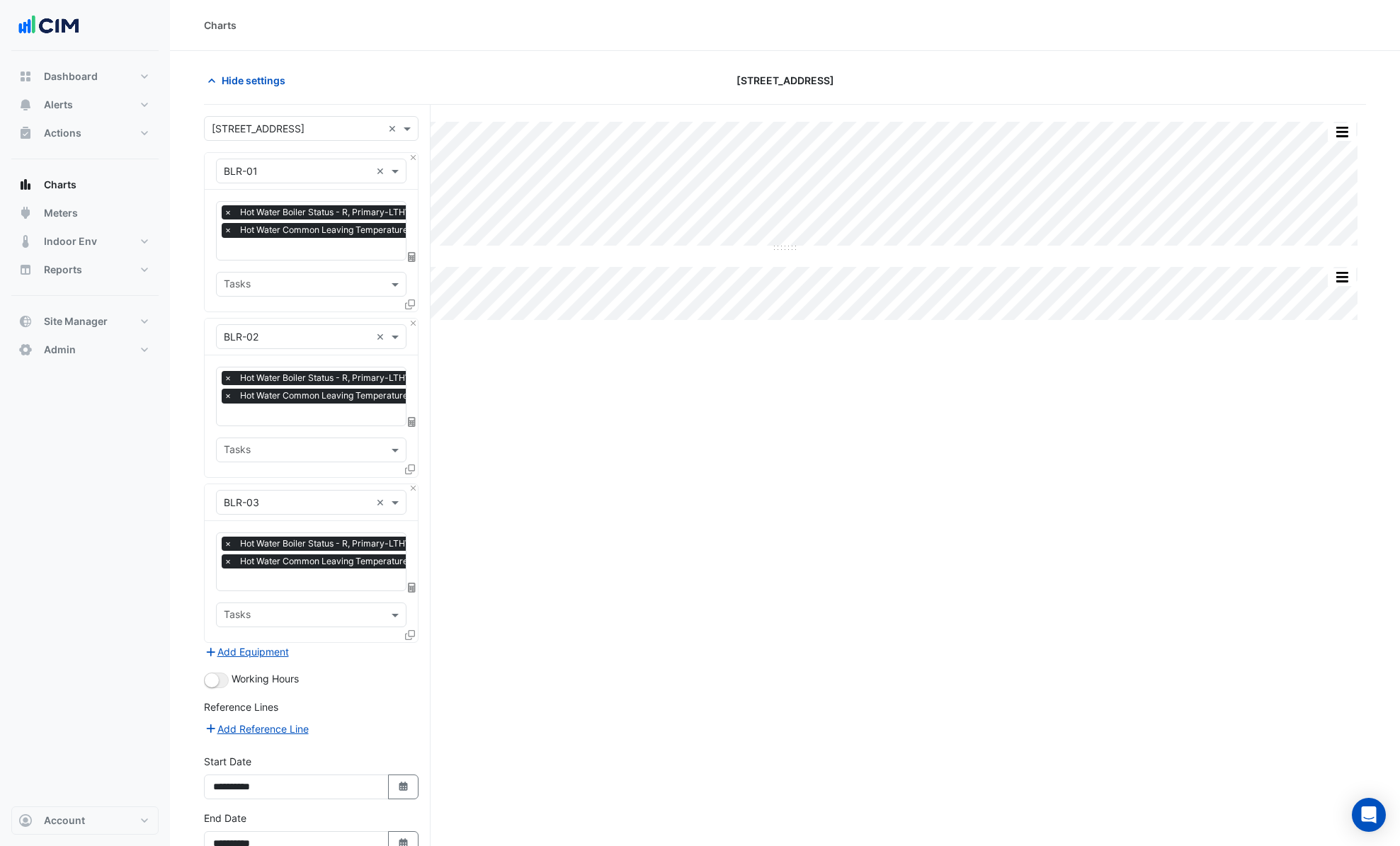
click at [228, 233] on span "×" at bounding box center [228, 230] width 13 height 14
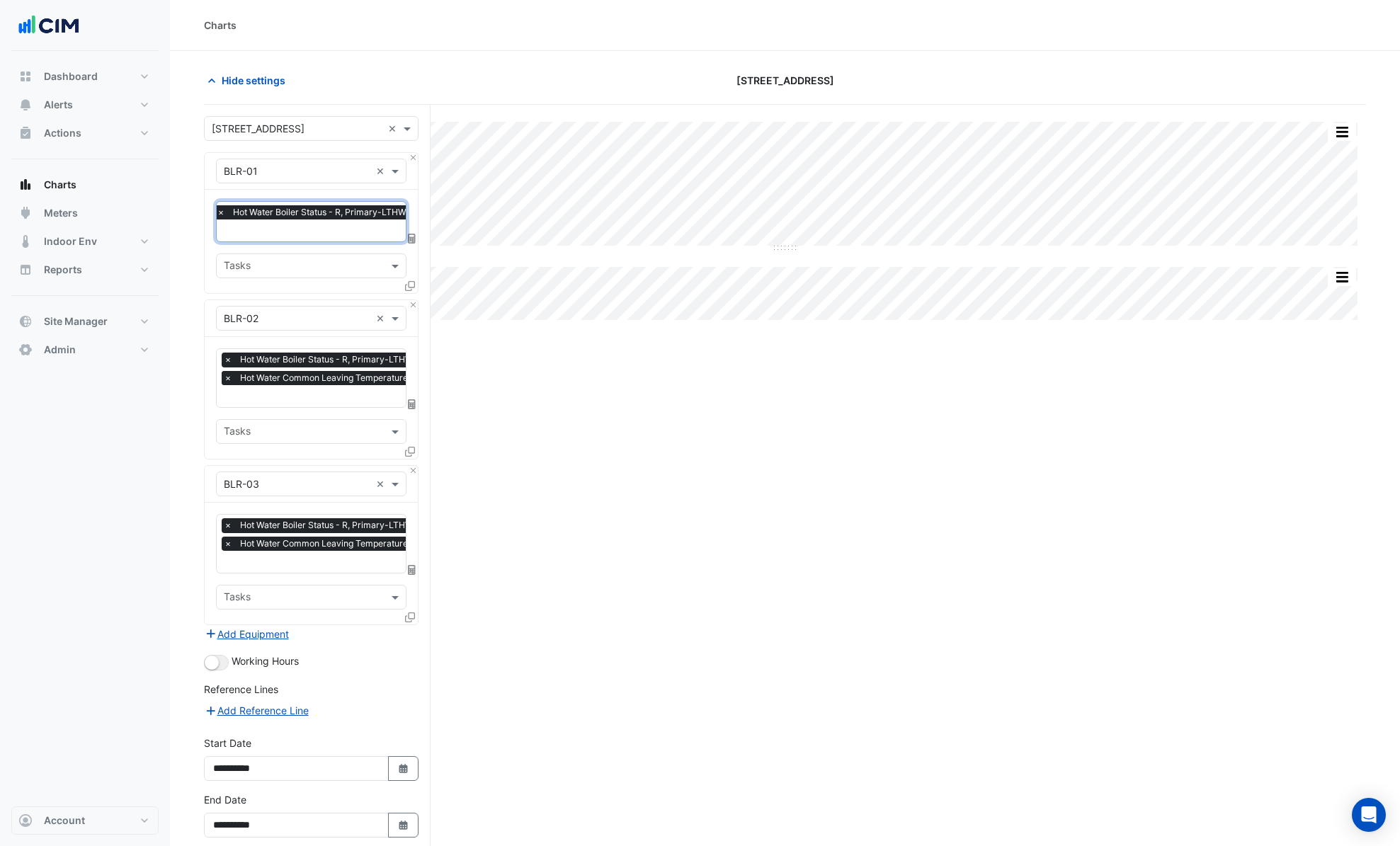
click at [227, 382] on span "×" at bounding box center [228, 378] width 13 height 14
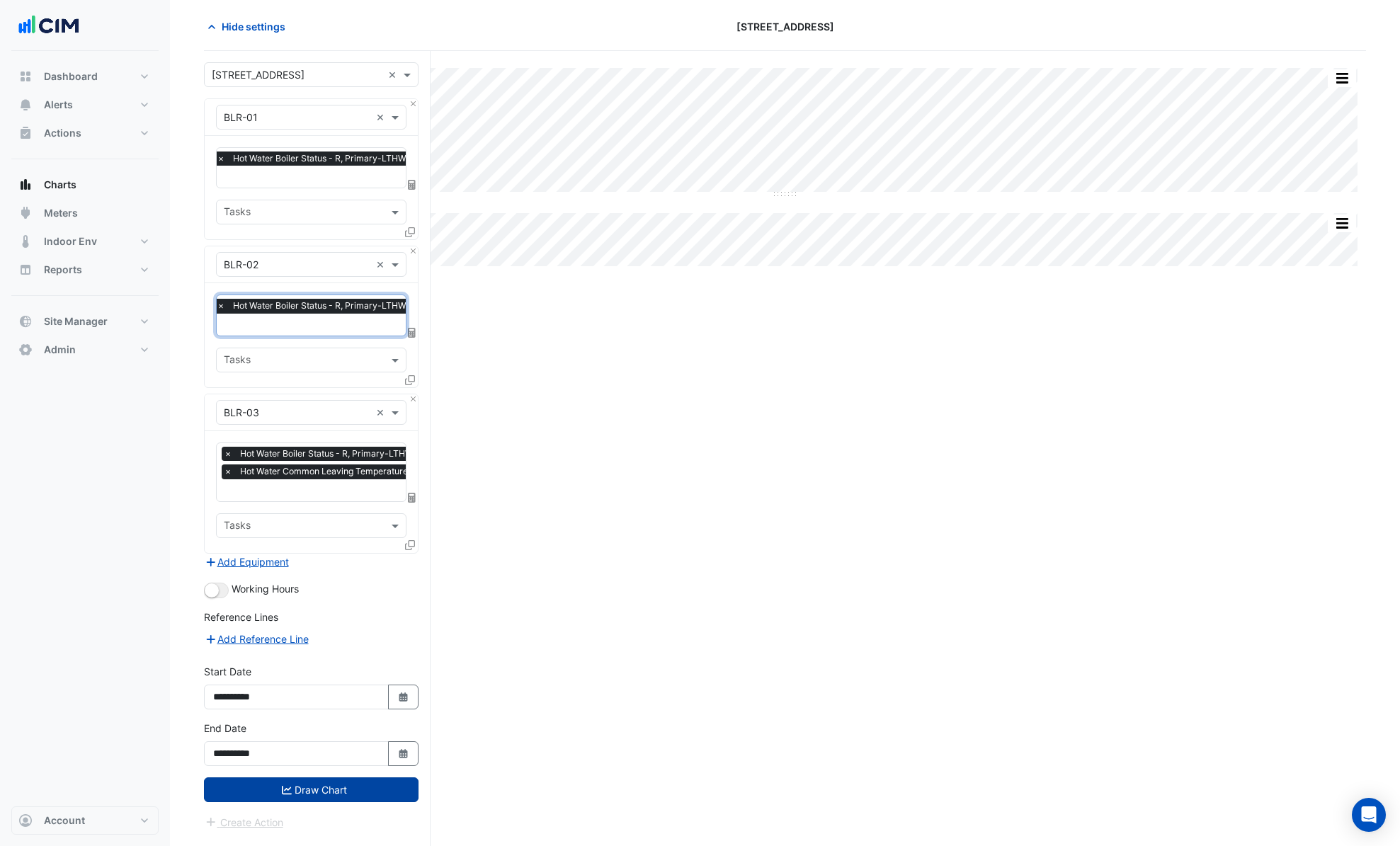
click at [379, 785] on button "Draw Chart" at bounding box center [311, 789] width 215 height 25
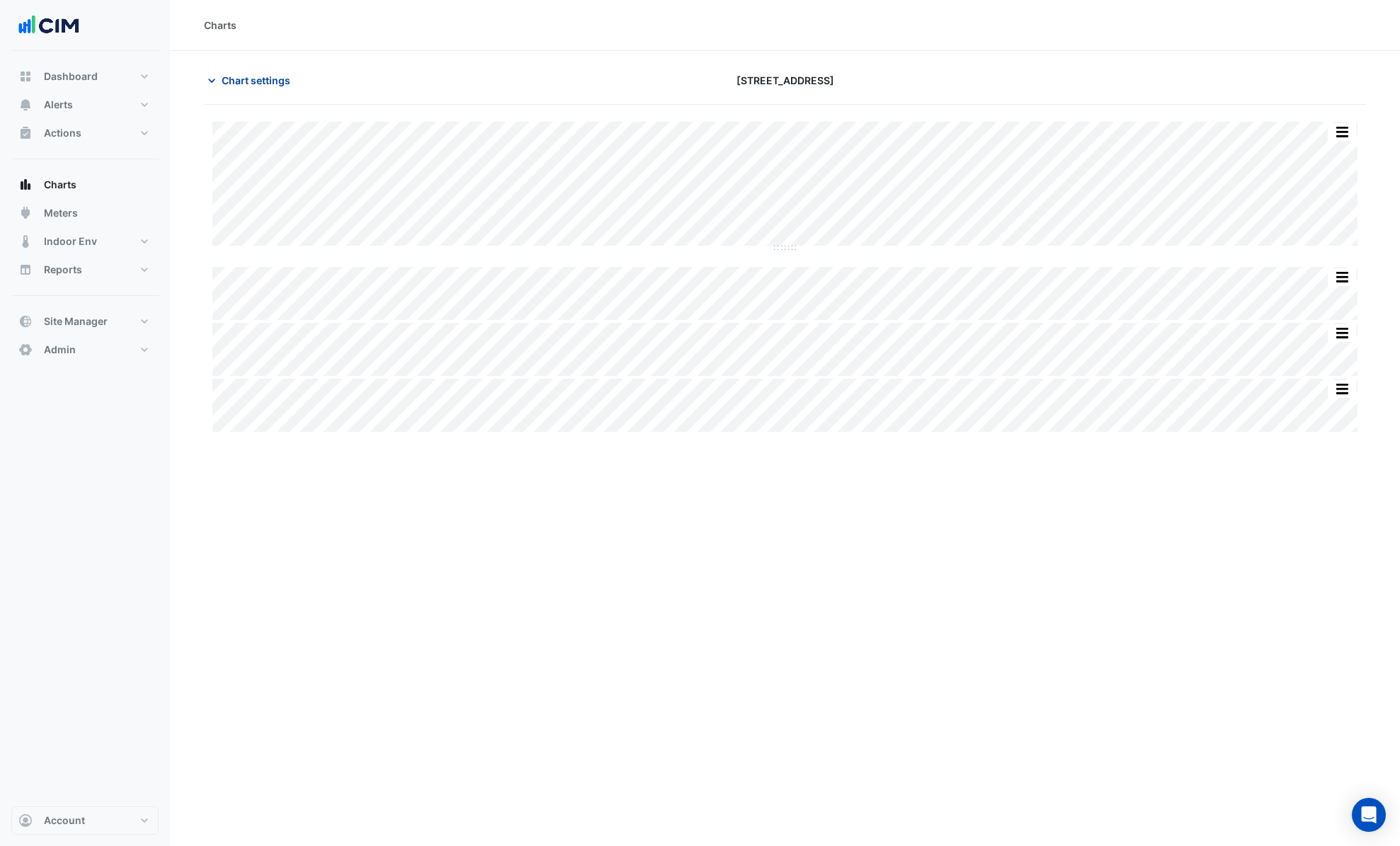
click at [262, 79] on span "Chart settings" at bounding box center [256, 80] width 69 height 15
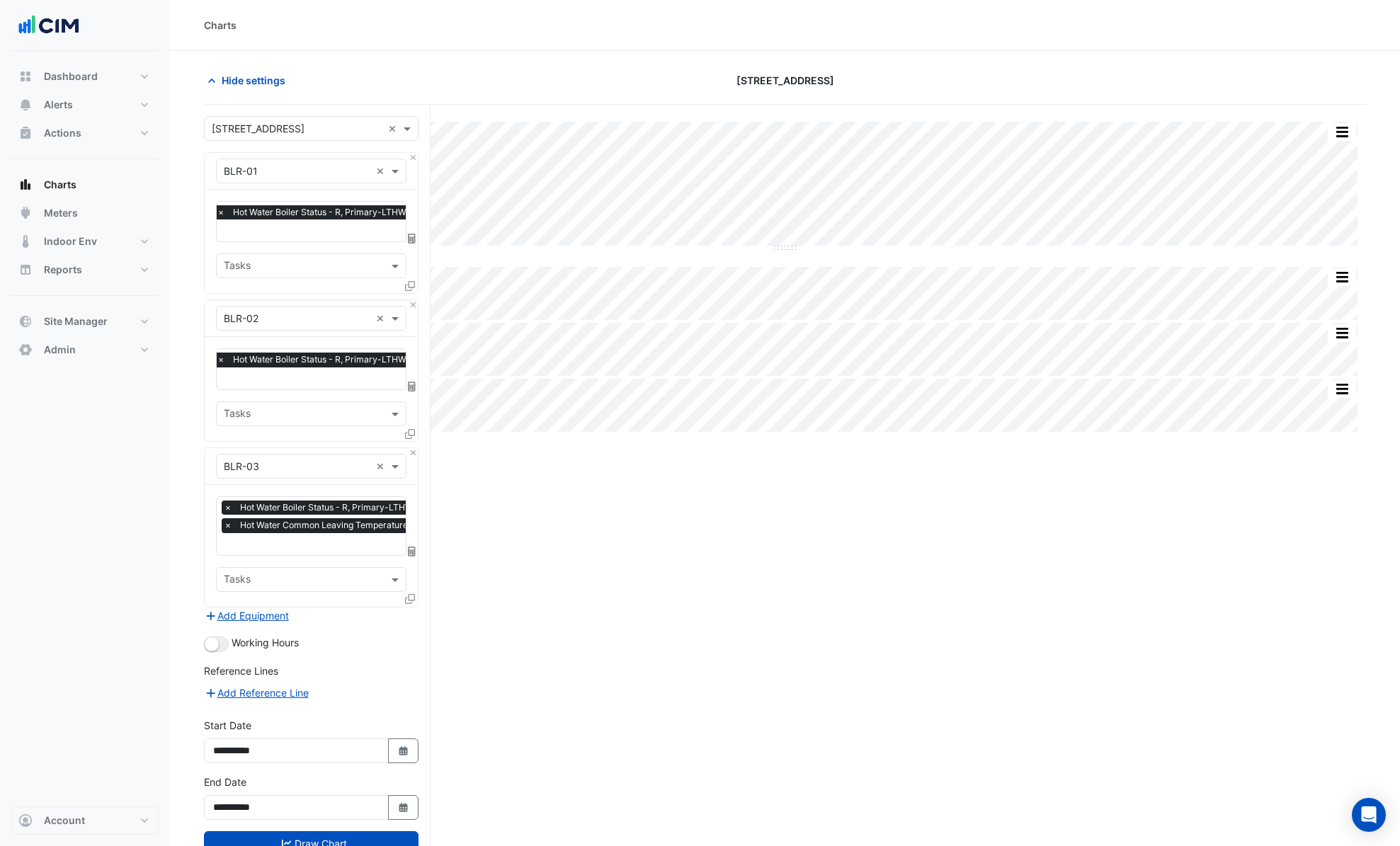
click at [277, 234] on input "text" at bounding box center [332, 231] width 231 height 15
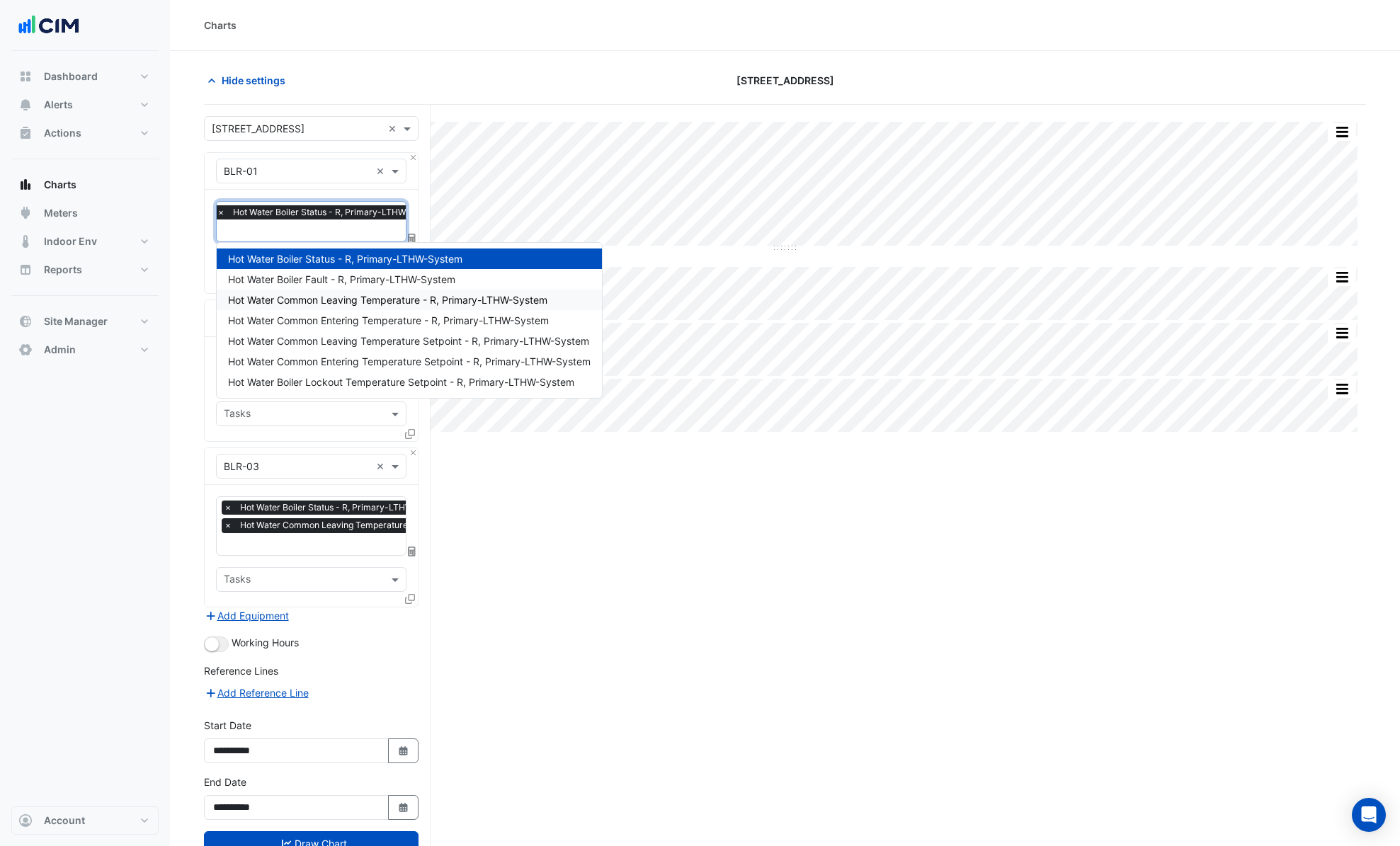
click at [415, 308] on div "Hot Water Common Leaving Temperature - R, Primary-LTHW-System" at bounding box center [409, 300] width 385 height 21
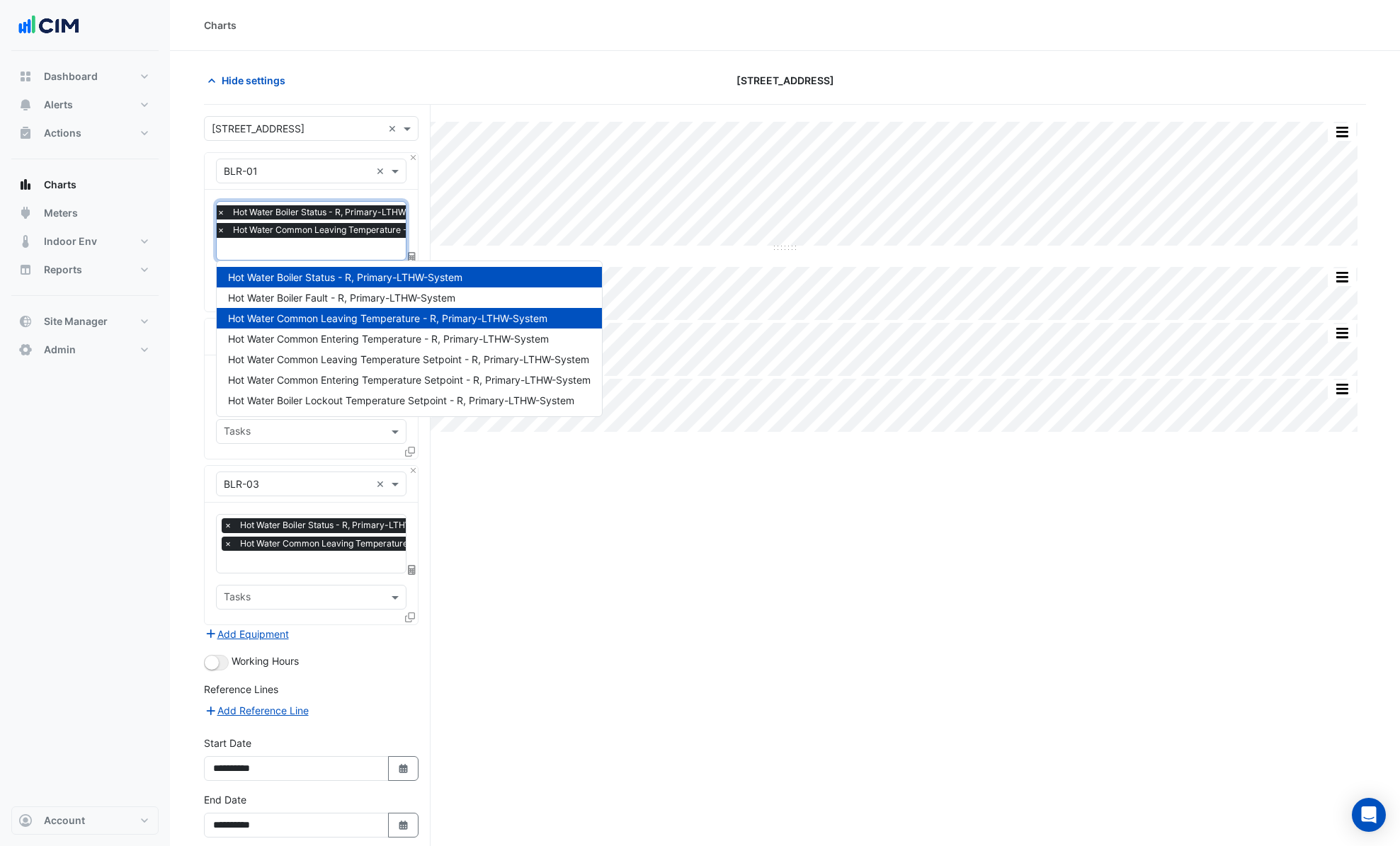
click at [343, 248] on input "text" at bounding box center [369, 250] width 305 height 15
click at [415, 363] on span "Hot Water Common Leaving Temperature Setpoint - R, Primary-LTHW-System" at bounding box center [408, 359] width 361 height 12
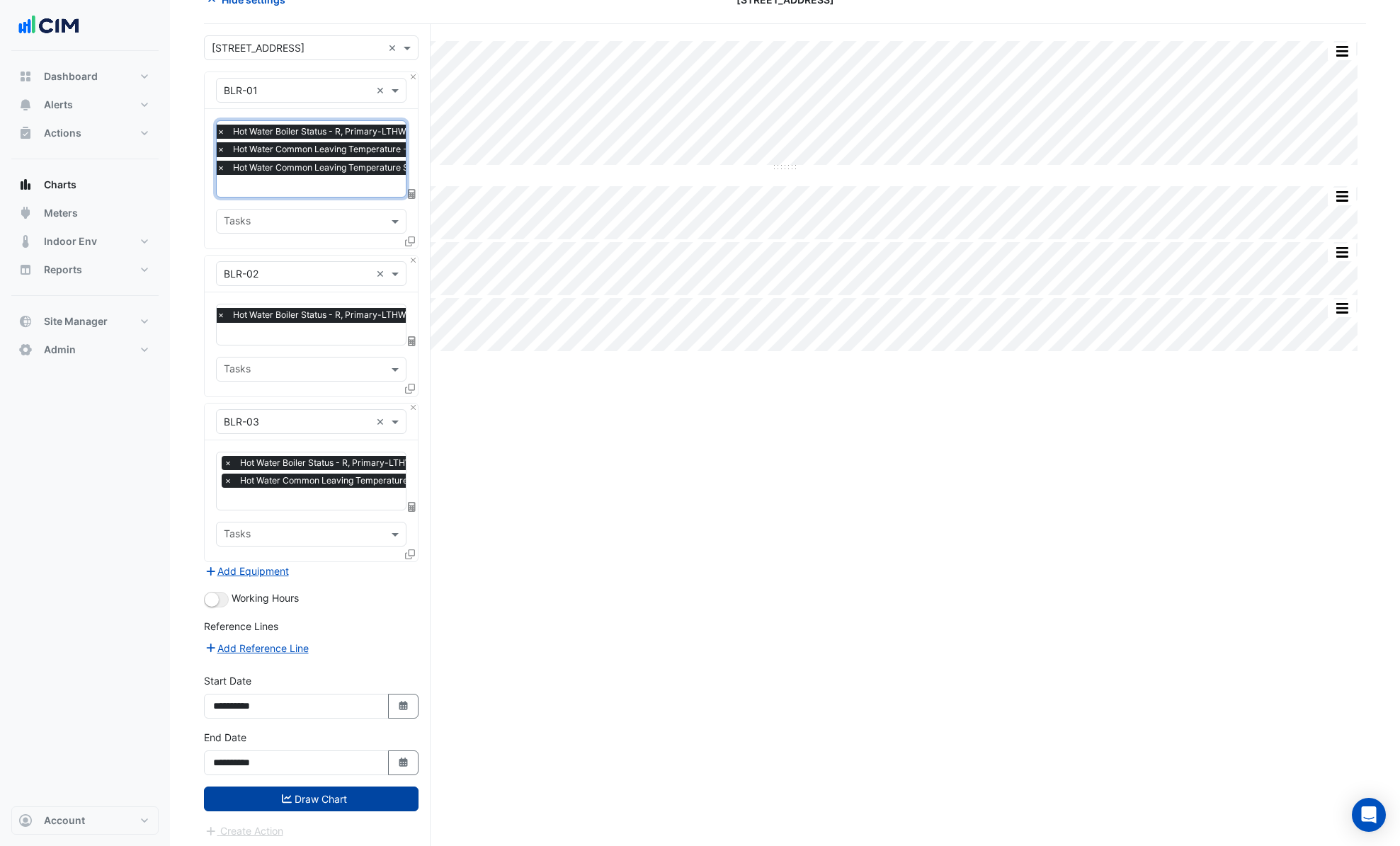
click at [348, 791] on button "Draw Chart" at bounding box center [311, 799] width 215 height 25
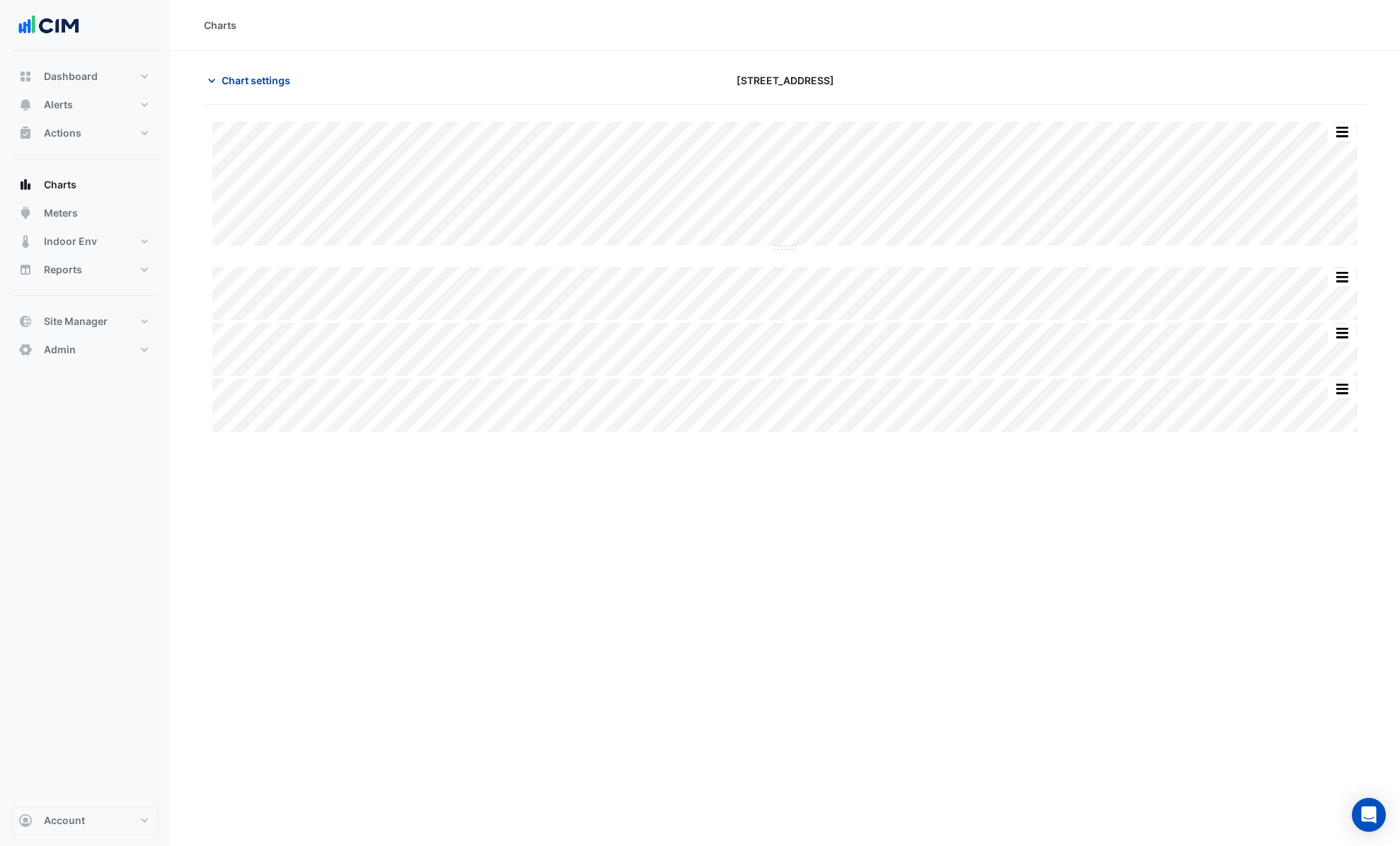
click at [258, 85] on span "Chart settings" at bounding box center [256, 80] width 69 height 15
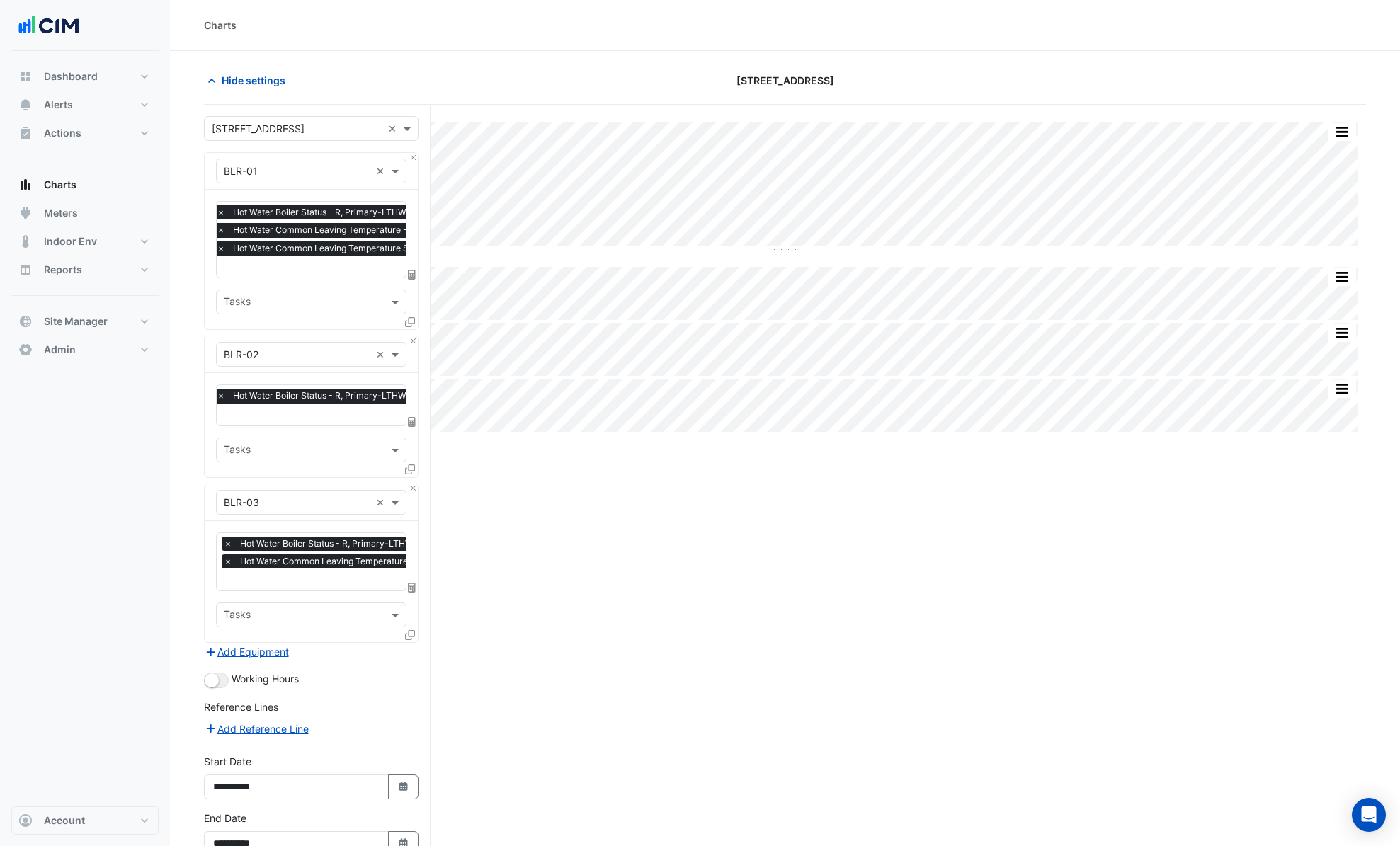
click at [311, 270] on input "text" at bounding box center [387, 268] width 341 height 15
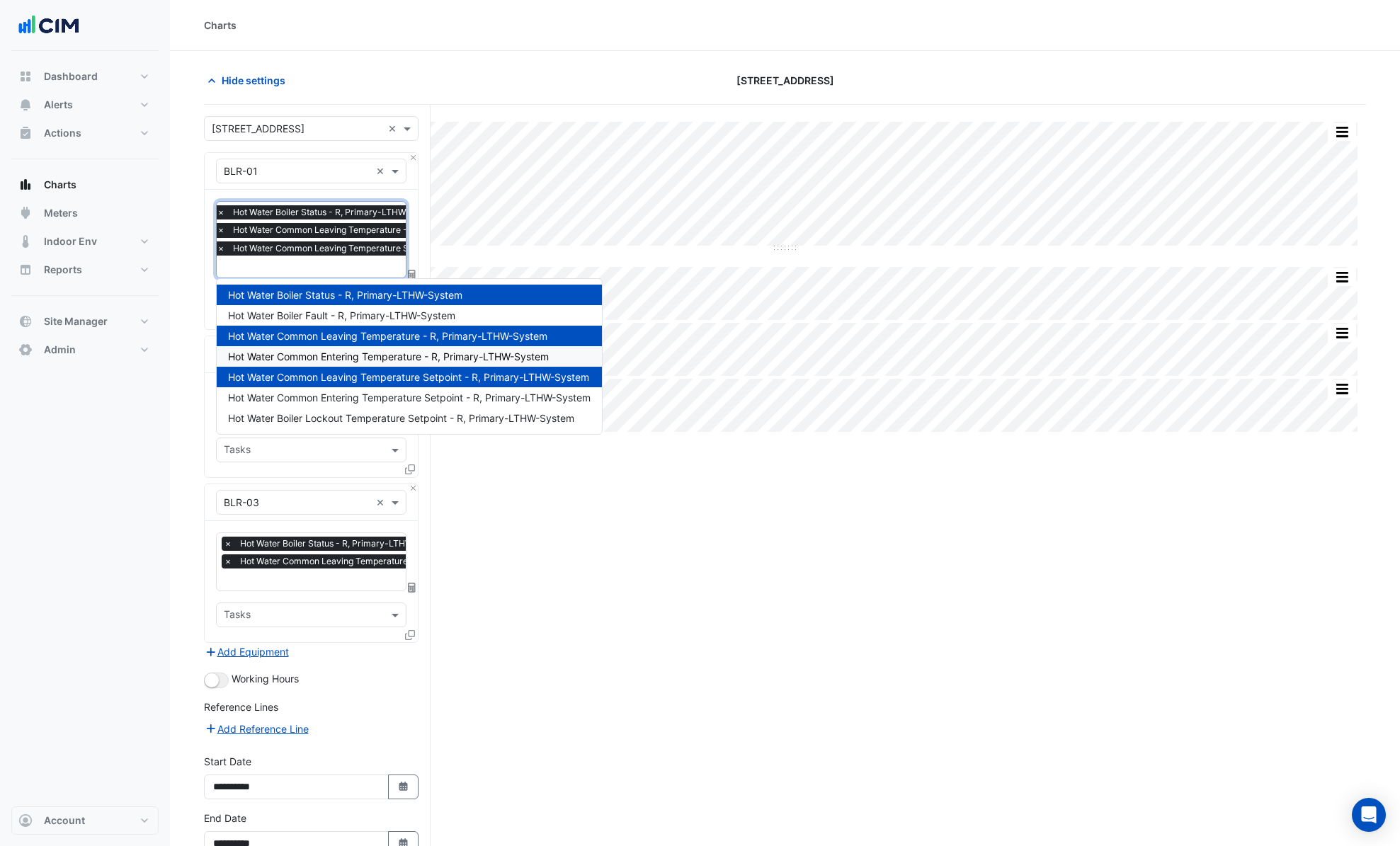
click at [353, 360] on span "Hot Water Common Entering Temperature - R, Primary-LTHW-System" at bounding box center [388, 356] width 321 height 12
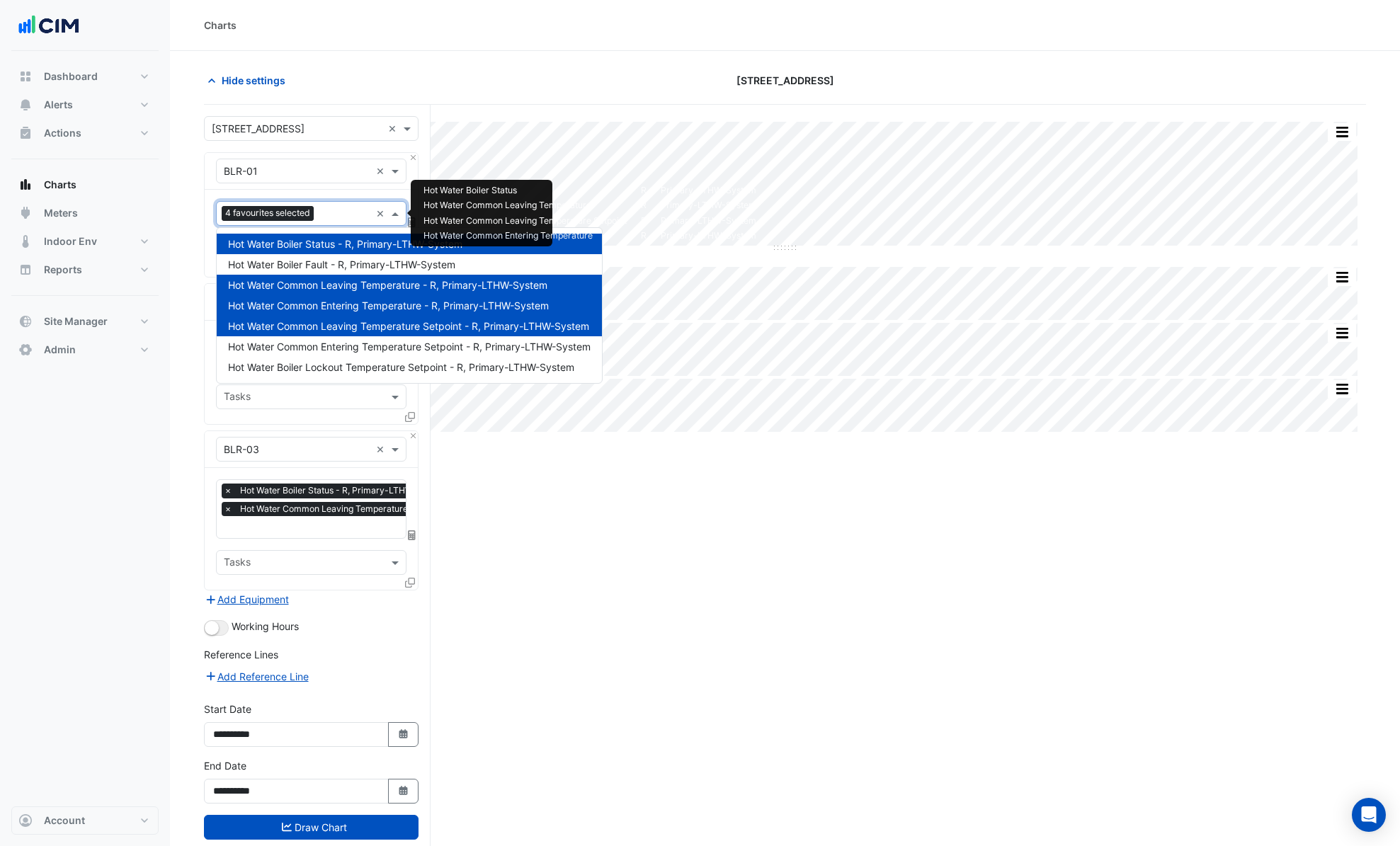
click at [343, 219] on input "text" at bounding box center [344, 214] width 51 height 15
click at [349, 348] on span "Hot Water Common Entering Temperature Setpoint - R, Primary-LTHW-System" at bounding box center [409, 347] width 362 height 12
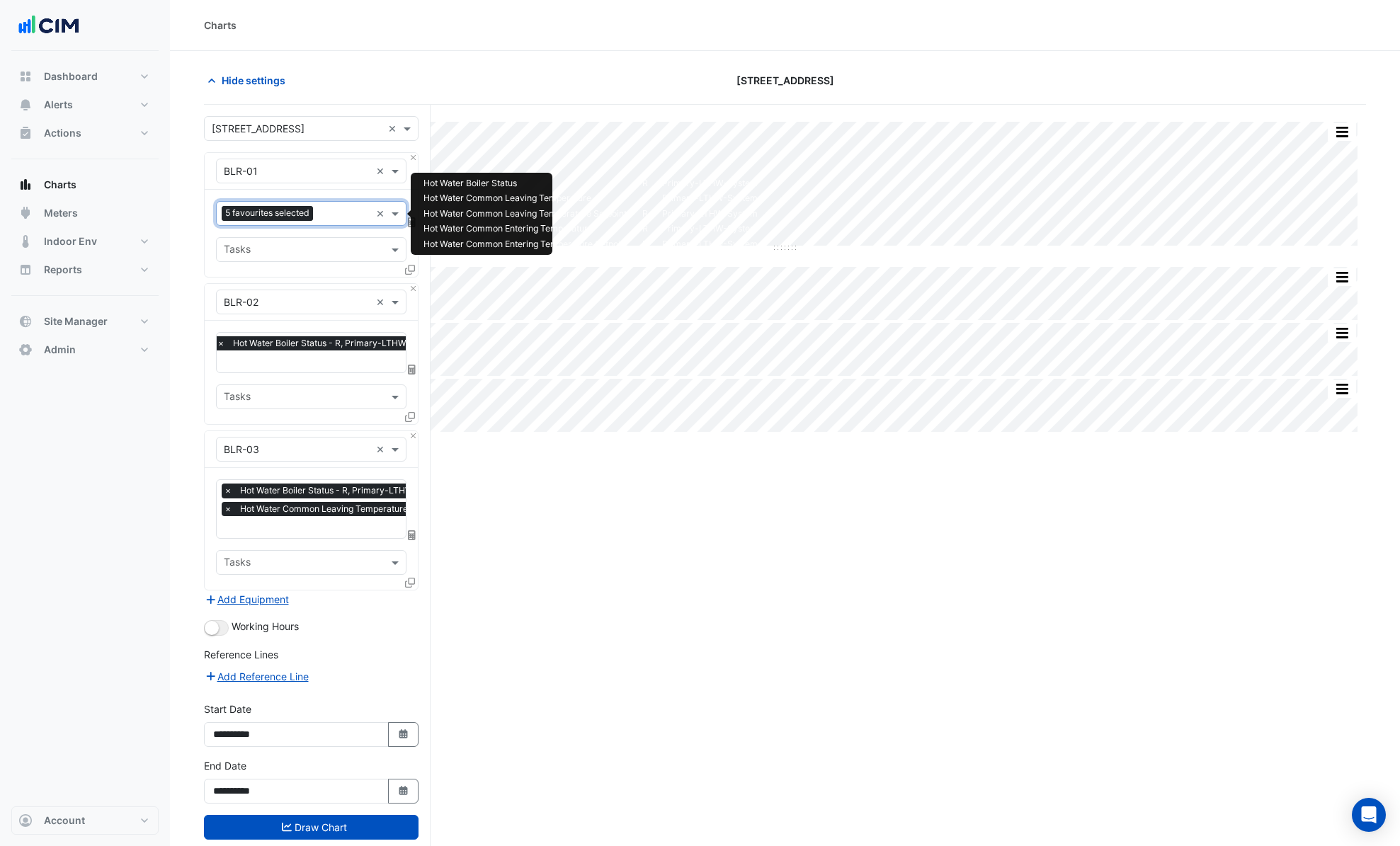
click at [341, 207] on input "text" at bounding box center [345, 214] width 52 height 15
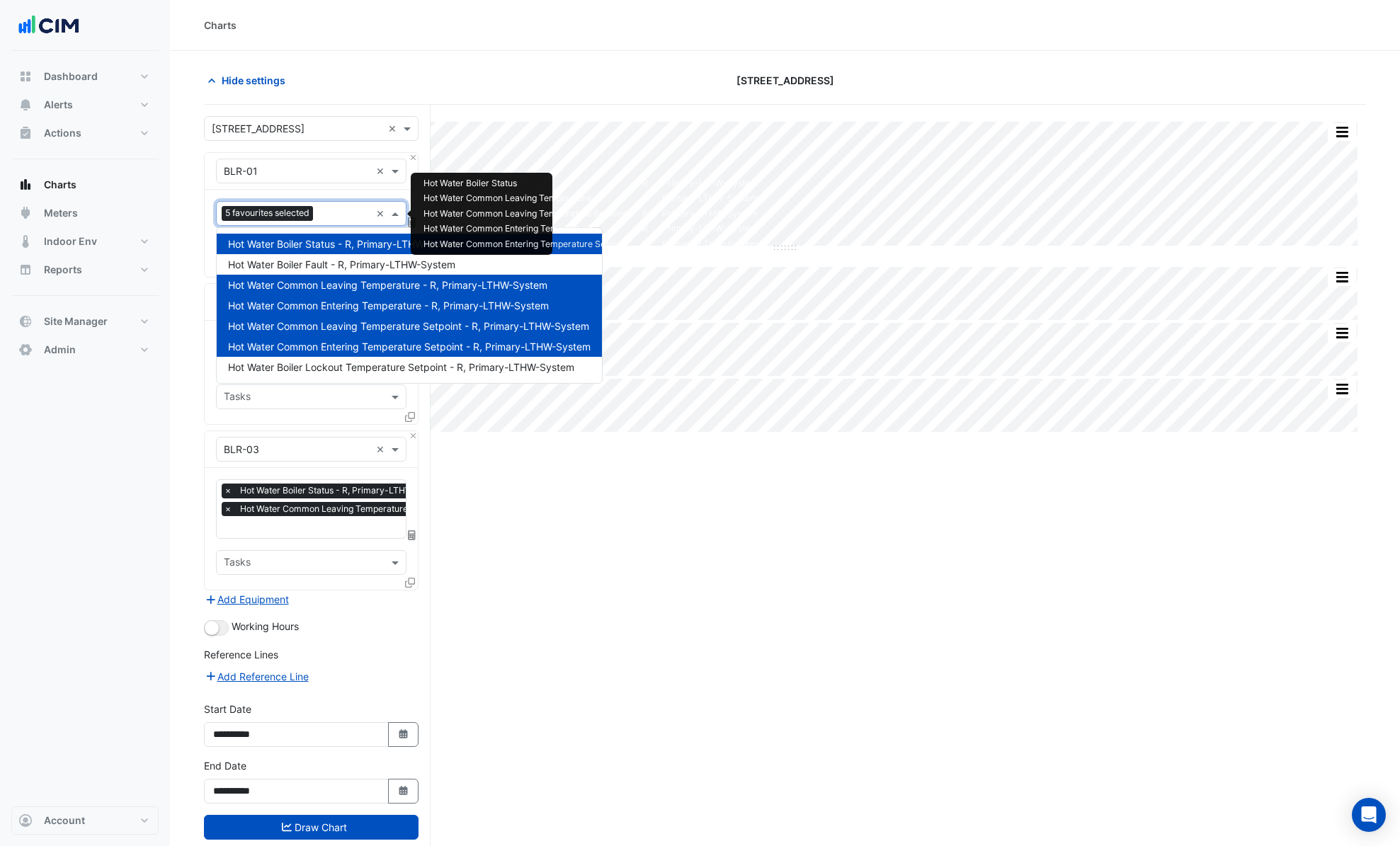
click at [358, 286] on span "Hot Water Common Leaving Temperature - R, Primary-LTHW-System" at bounding box center [387, 285] width 319 height 12
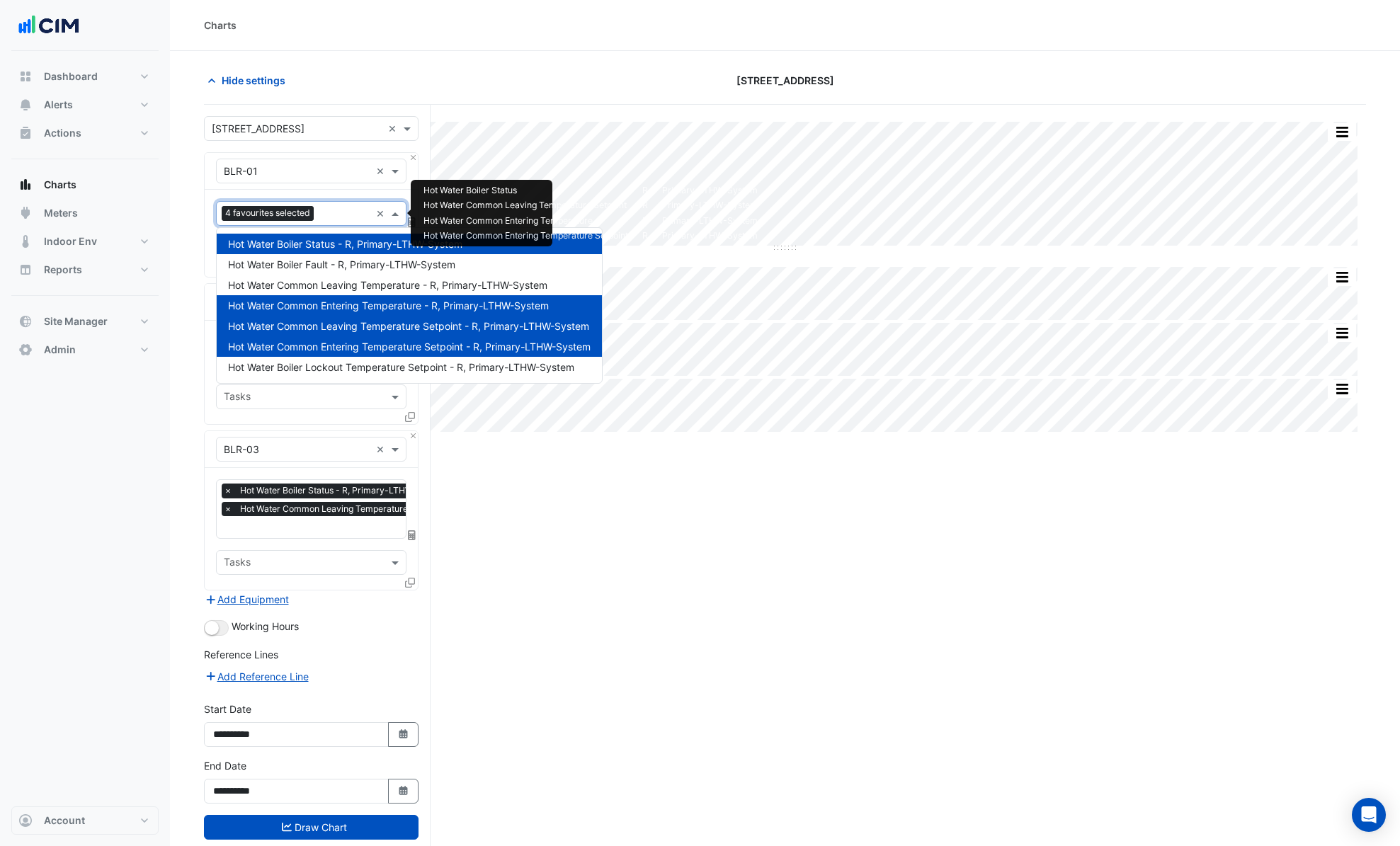
click at [358, 215] on input "text" at bounding box center [344, 214] width 51 height 15
click at [358, 325] on span "Hot Water Common Leaving Temperature Setpoint - R, Primary-LTHW-System" at bounding box center [408, 326] width 361 height 12
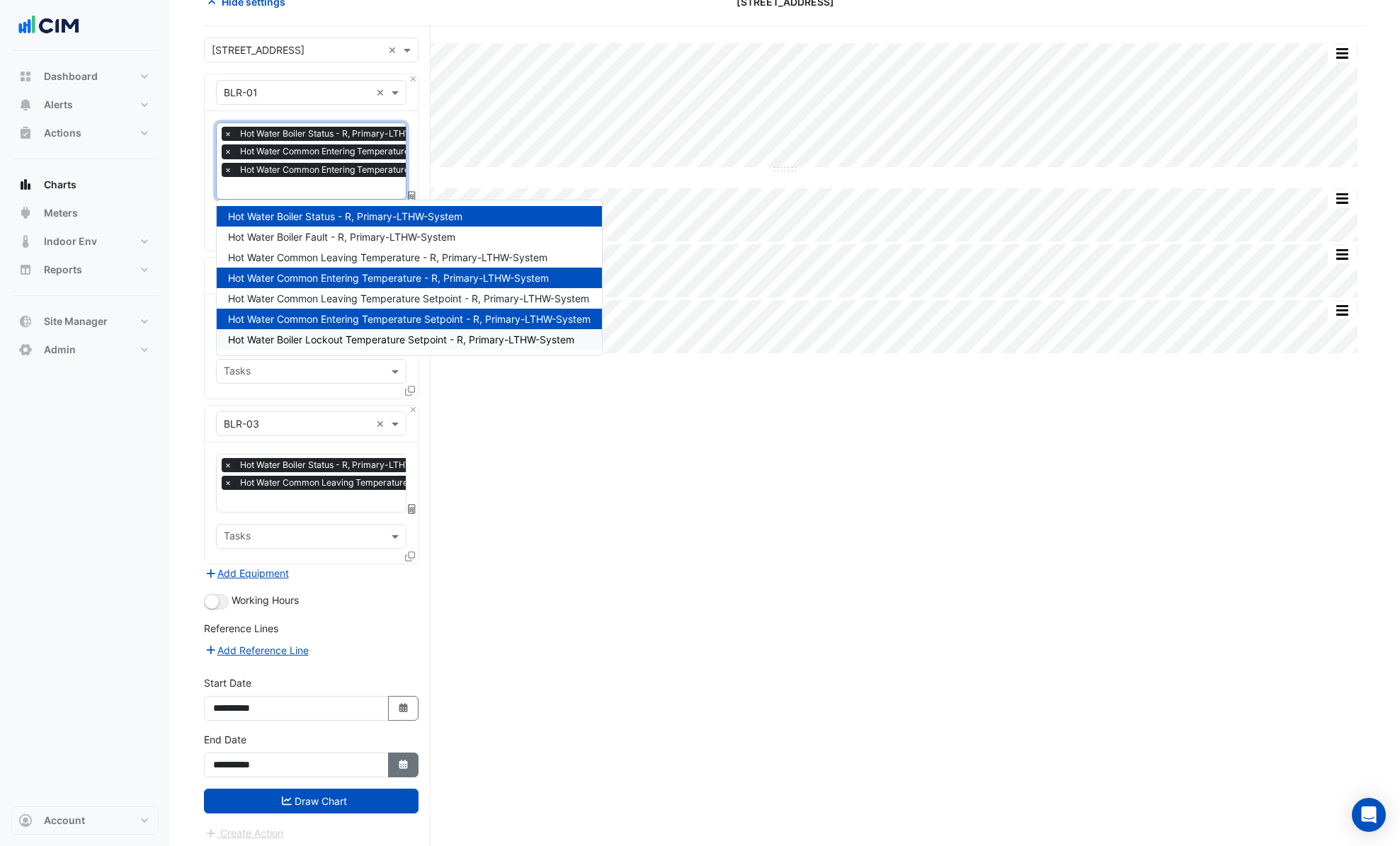
scroll to position [81, 0]
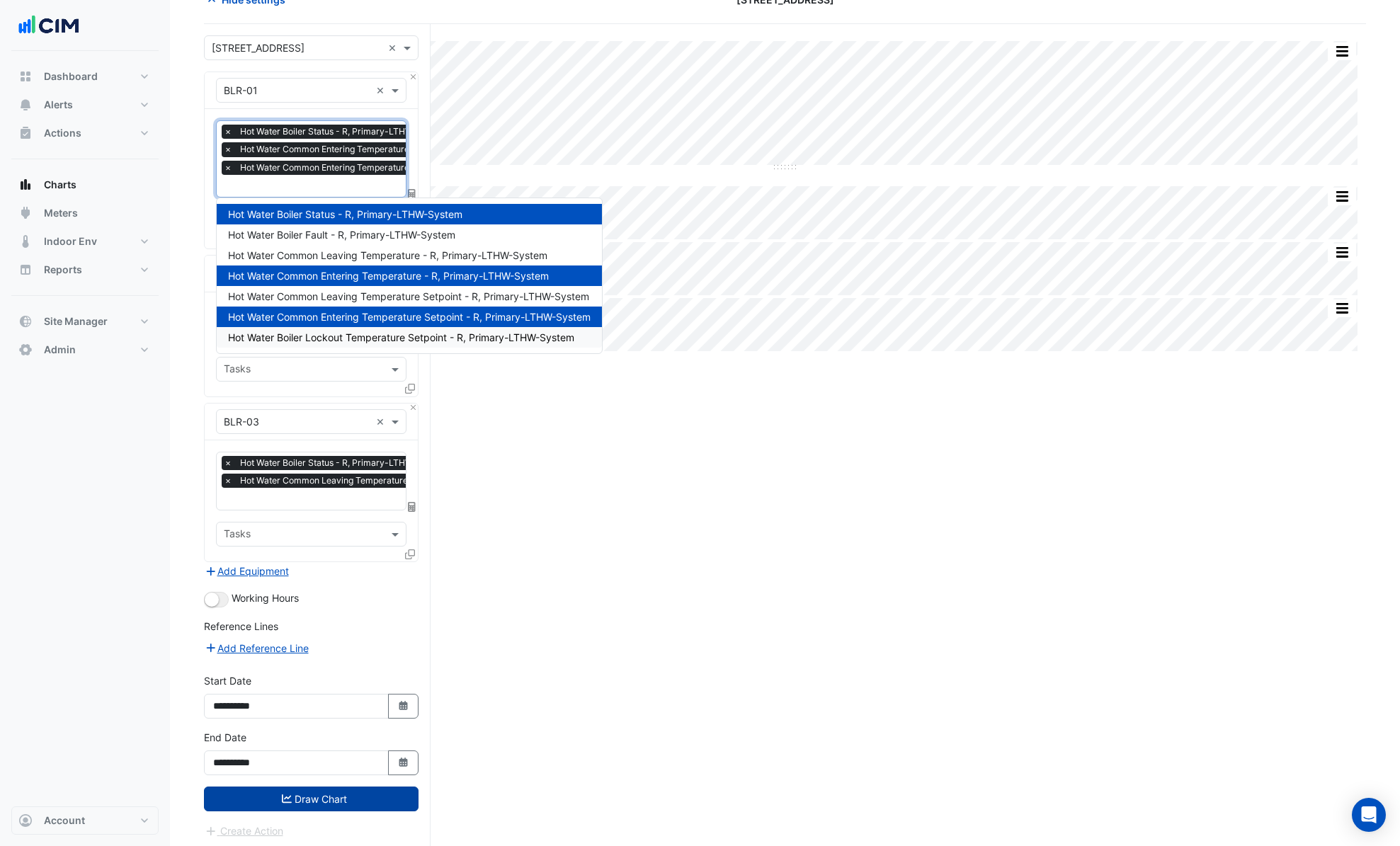
click at [368, 800] on button "Draw Chart" at bounding box center [311, 799] width 215 height 25
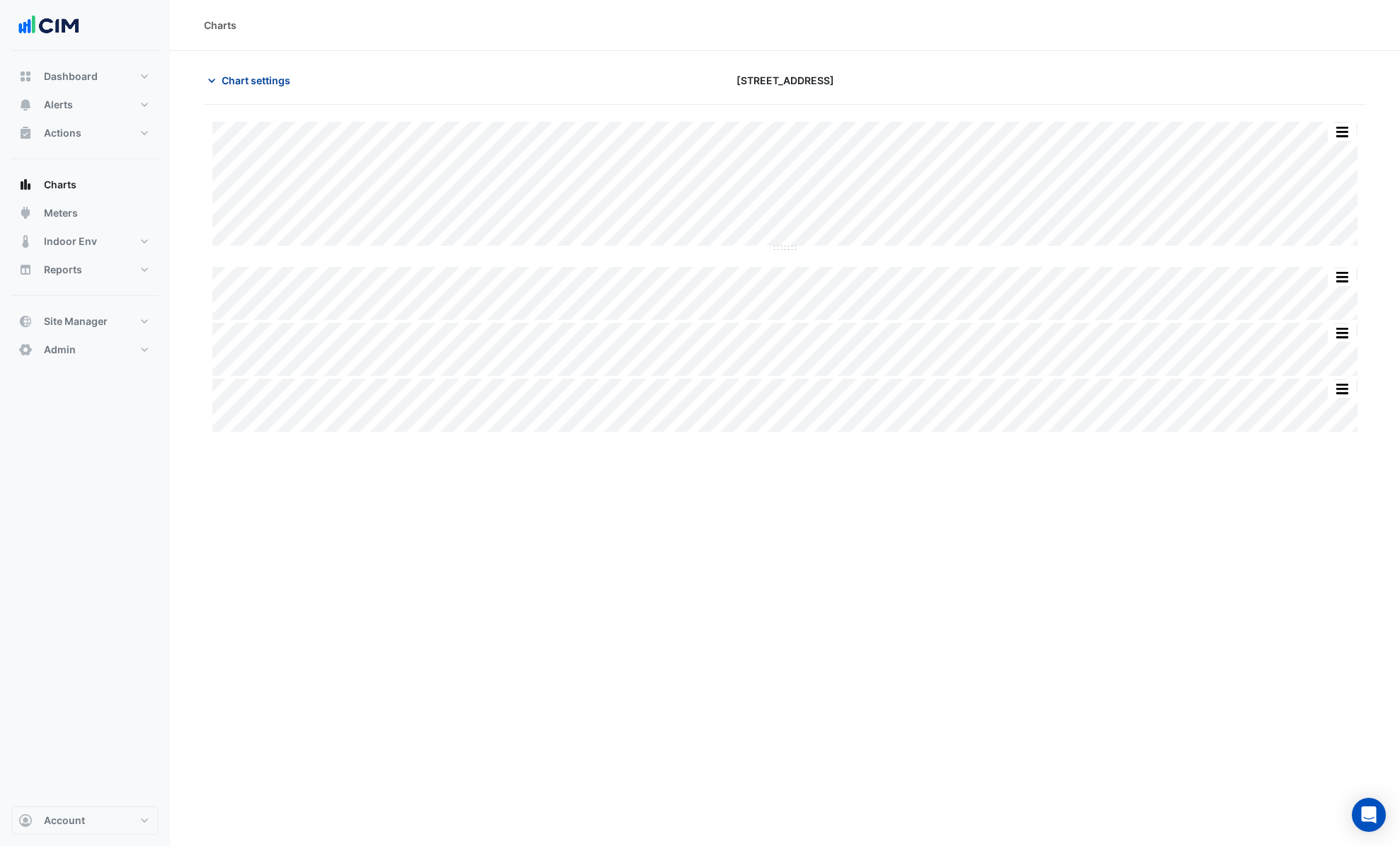
click at [275, 82] on span "Chart settings" at bounding box center [256, 80] width 69 height 15
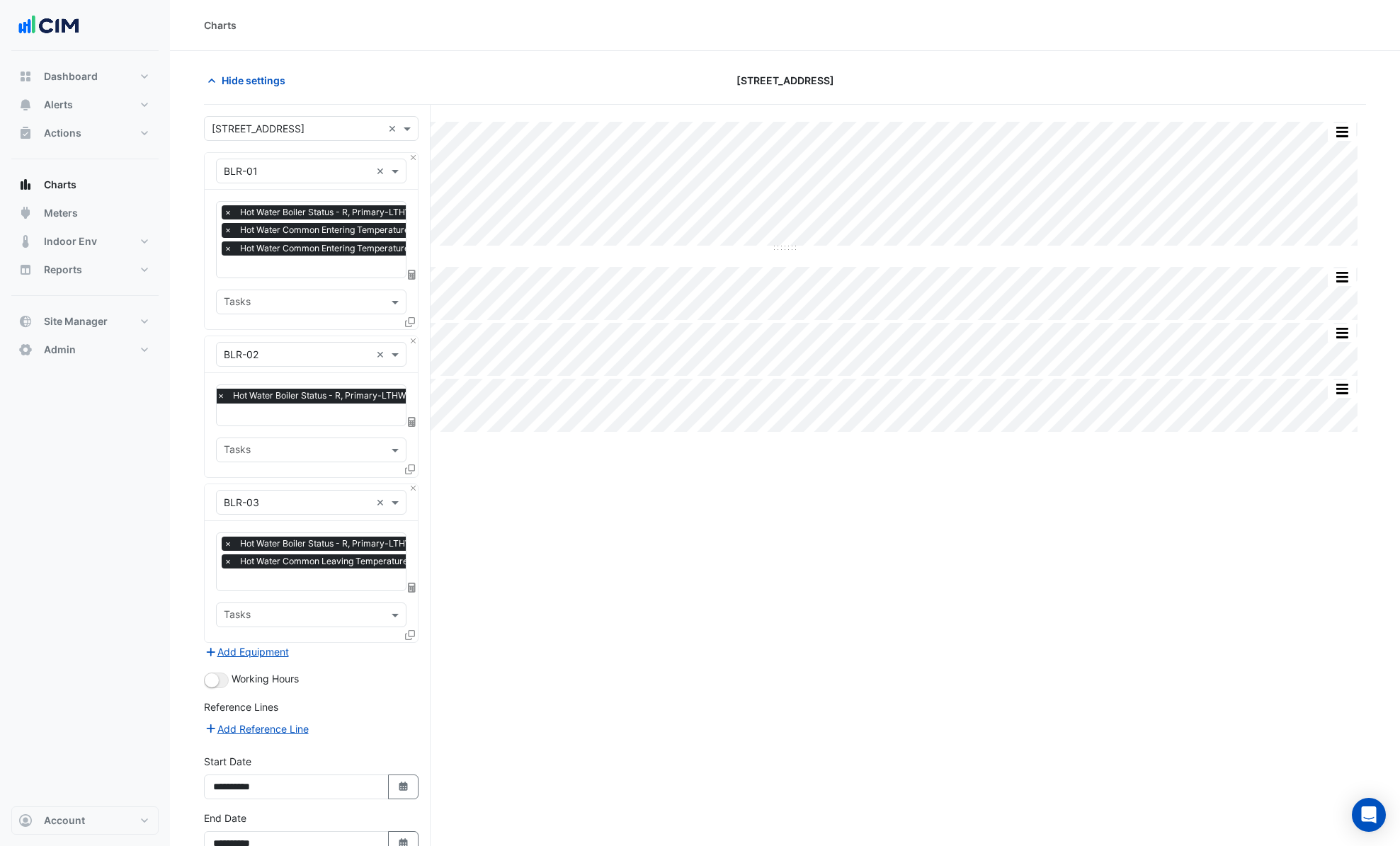
click at [313, 156] on div "× BLR-01 ×" at bounding box center [311, 171] width 213 height 37
click at [307, 173] on input "text" at bounding box center [297, 171] width 147 height 15
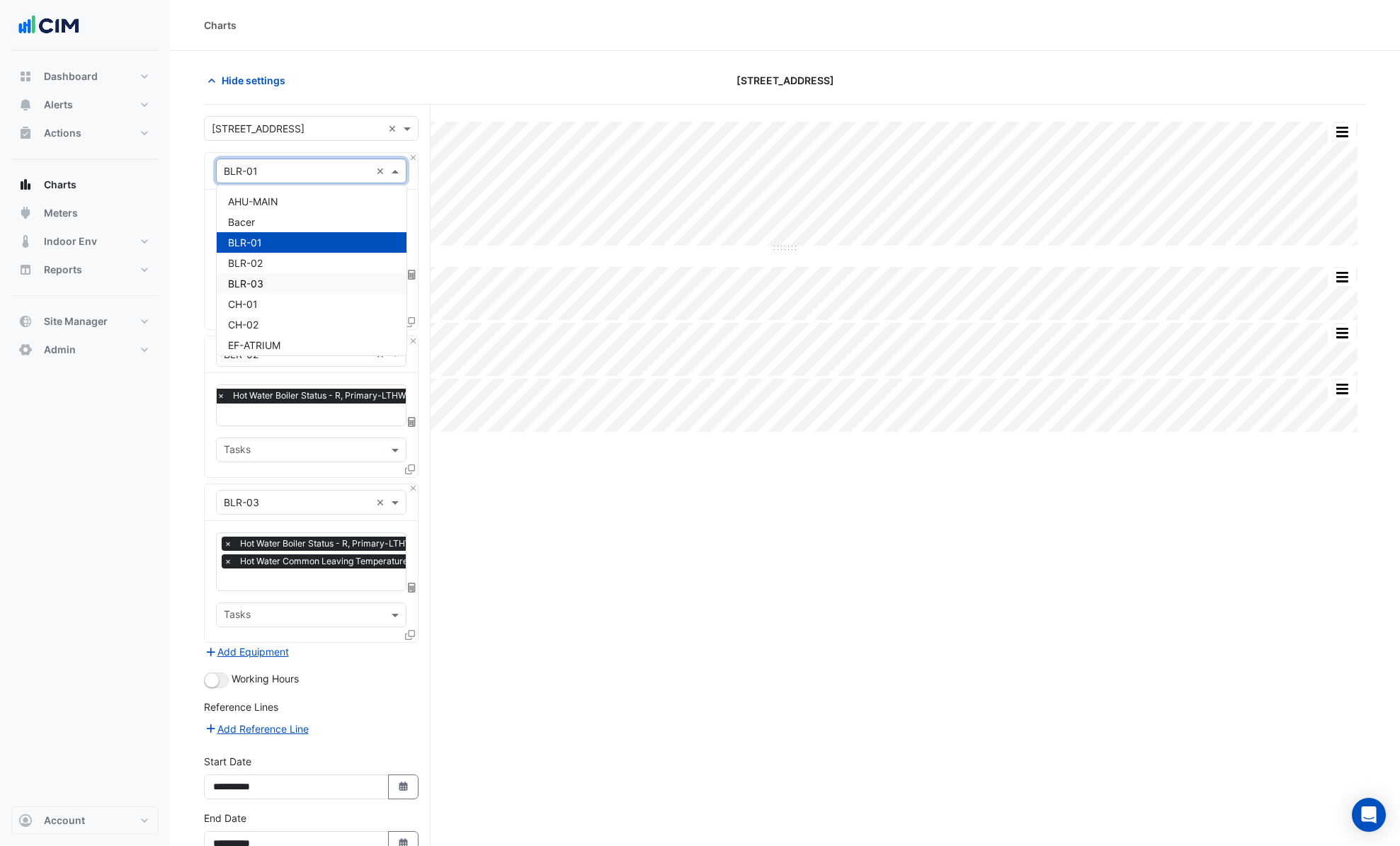
scroll to position [3, 0]
click at [264, 301] on div "CH-01" at bounding box center [312, 301] width 190 height 21
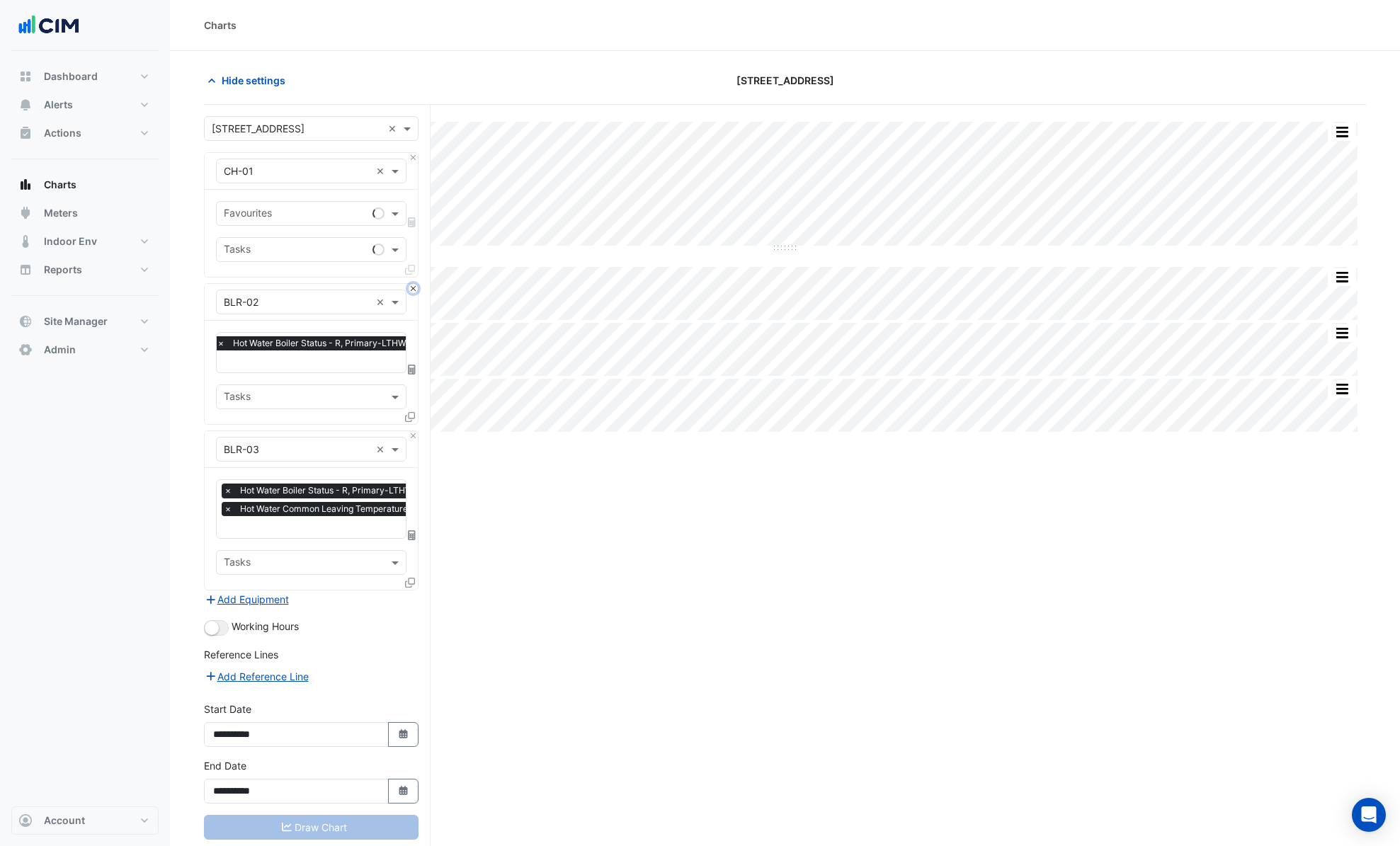
click at [413, 290] on button "Close" at bounding box center [412, 288] width 9 height 9
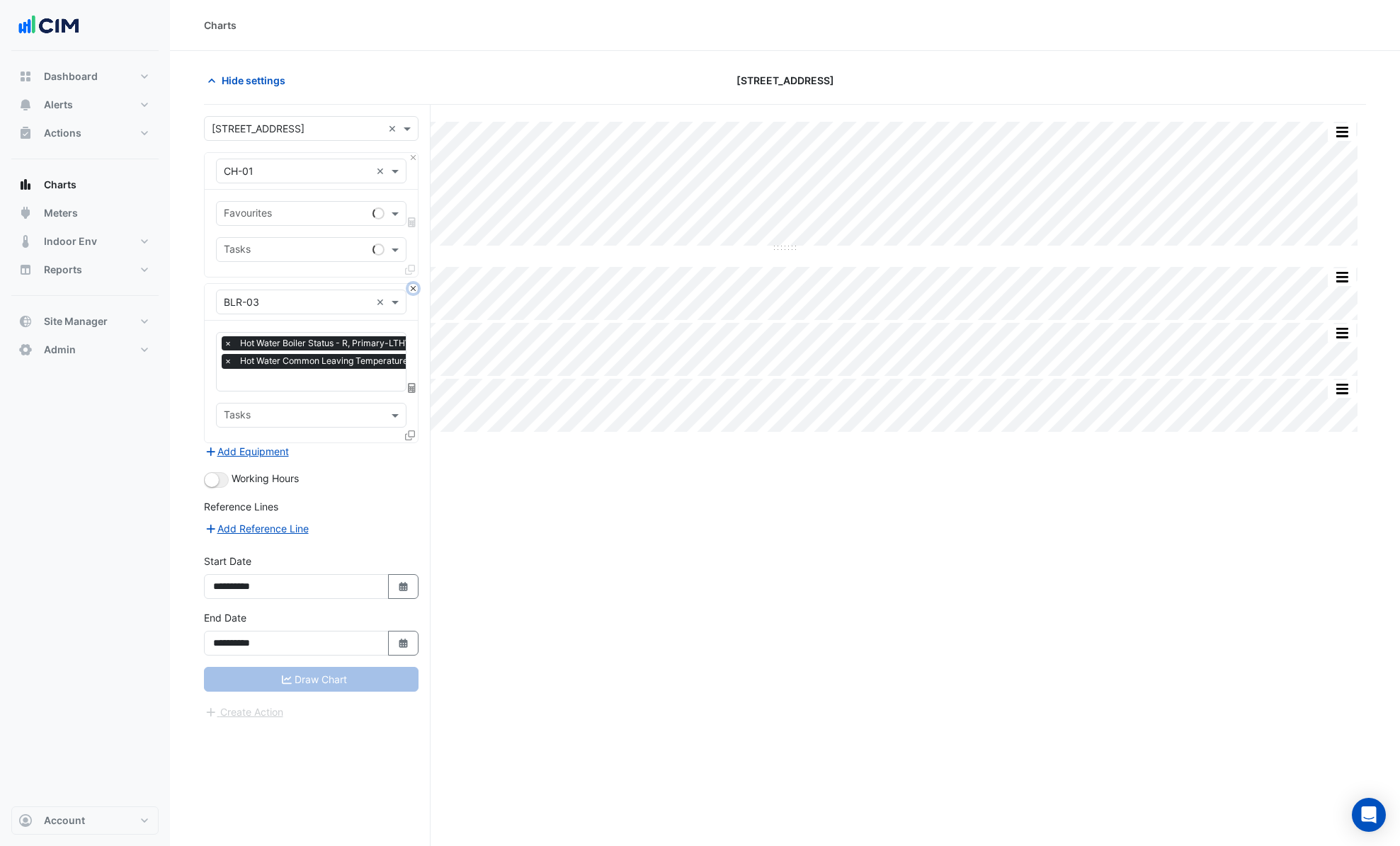
click at [413, 290] on button "Close" at bounding box center [412, 288] width 9 height 9
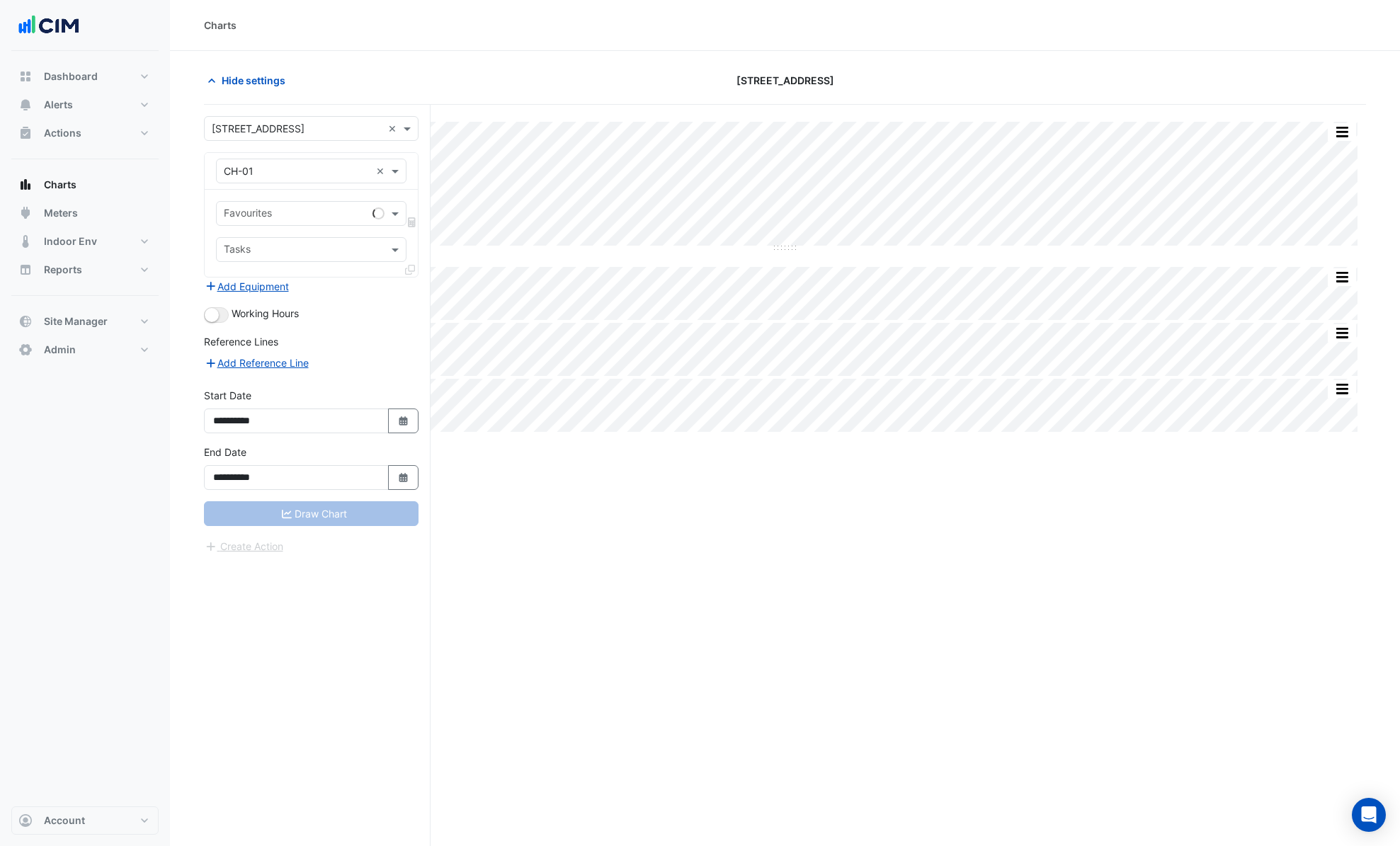
click at [348, 212] on input "text" at bounding box center [295, 214] width 143 height 15
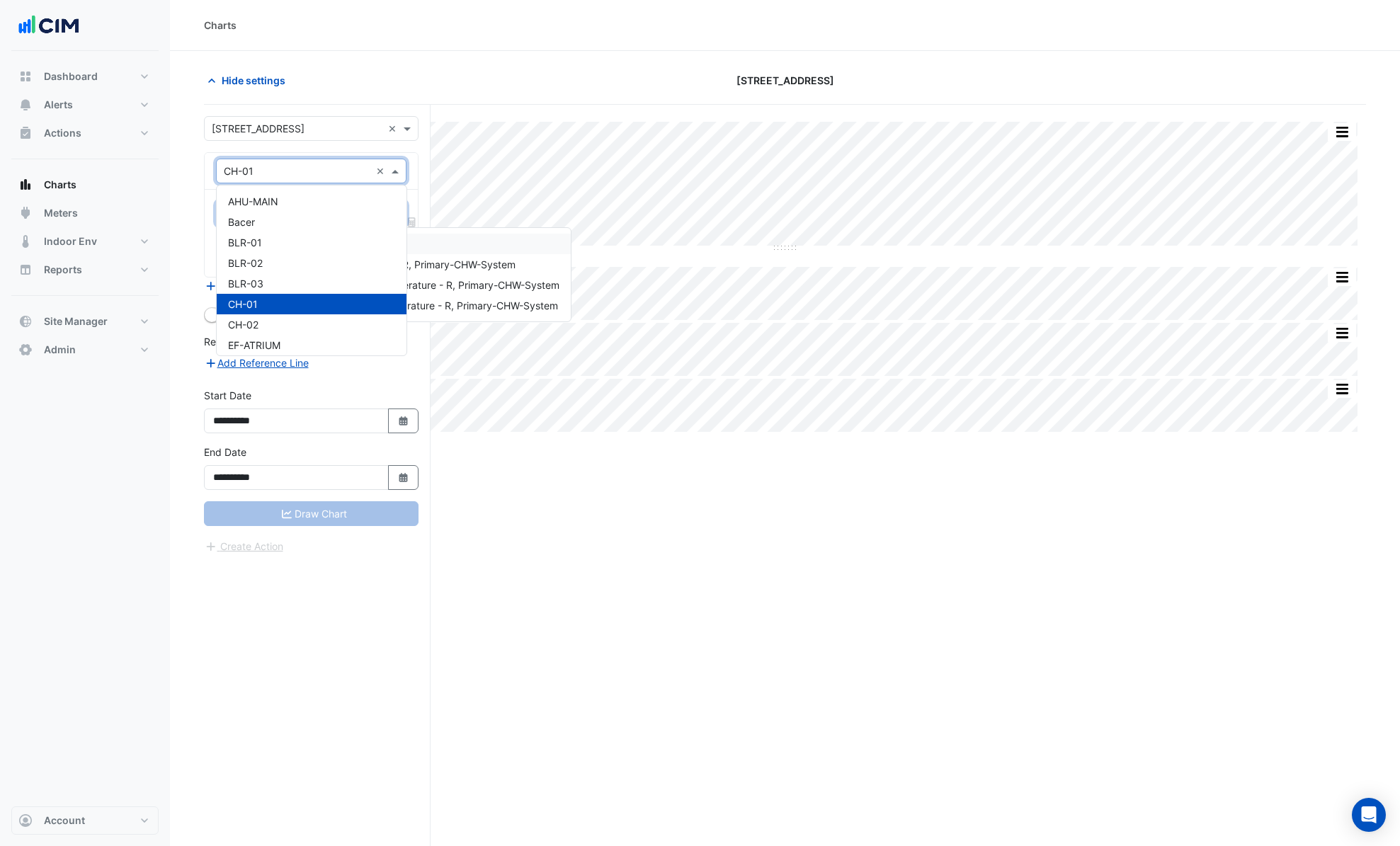
click at [335, 174] on input "text" at bounding box center [297, 171] width 147 height 15
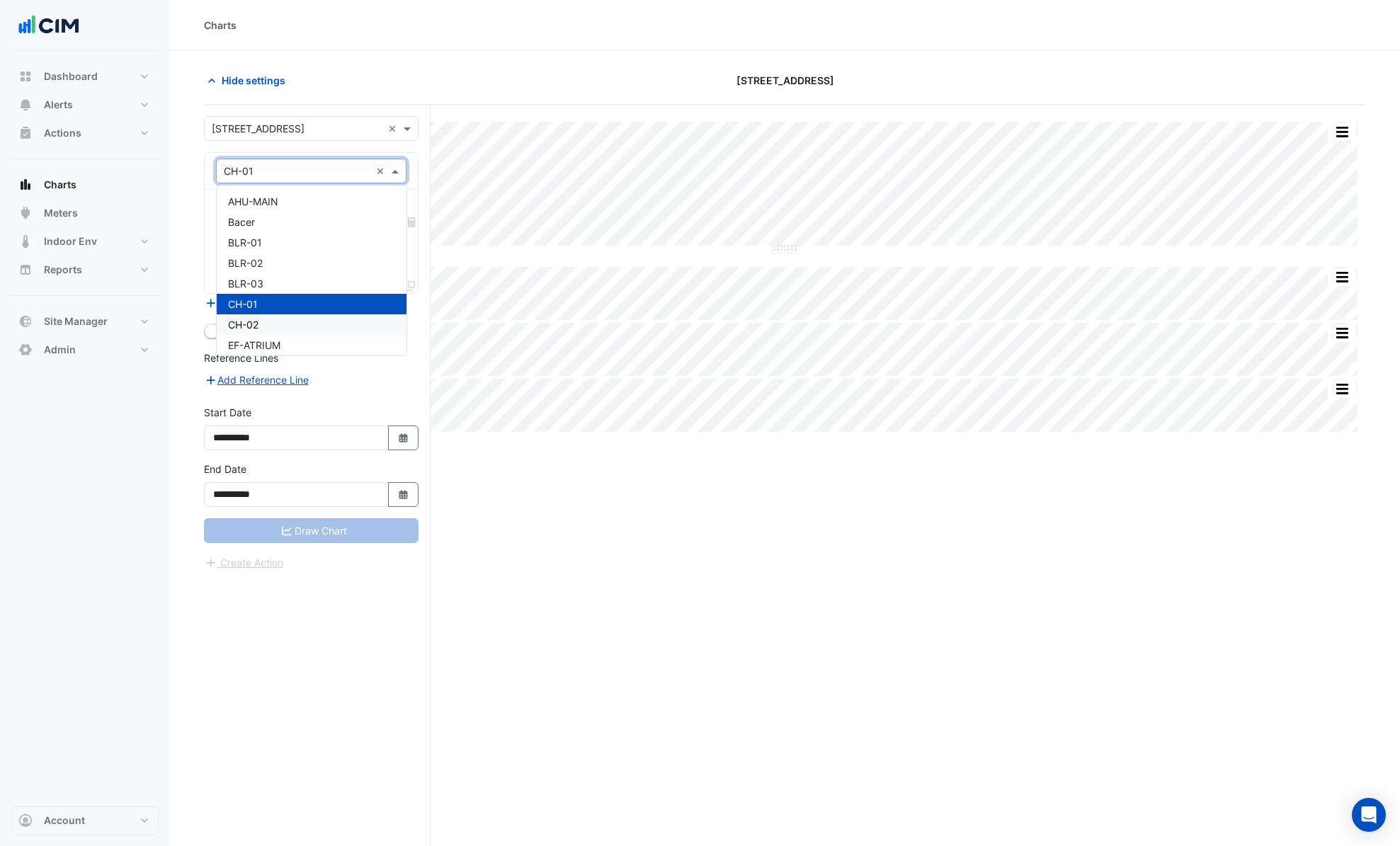
click at [292, 331] on div "CH-02" at bounding box center [312, 324] width 190 height 21
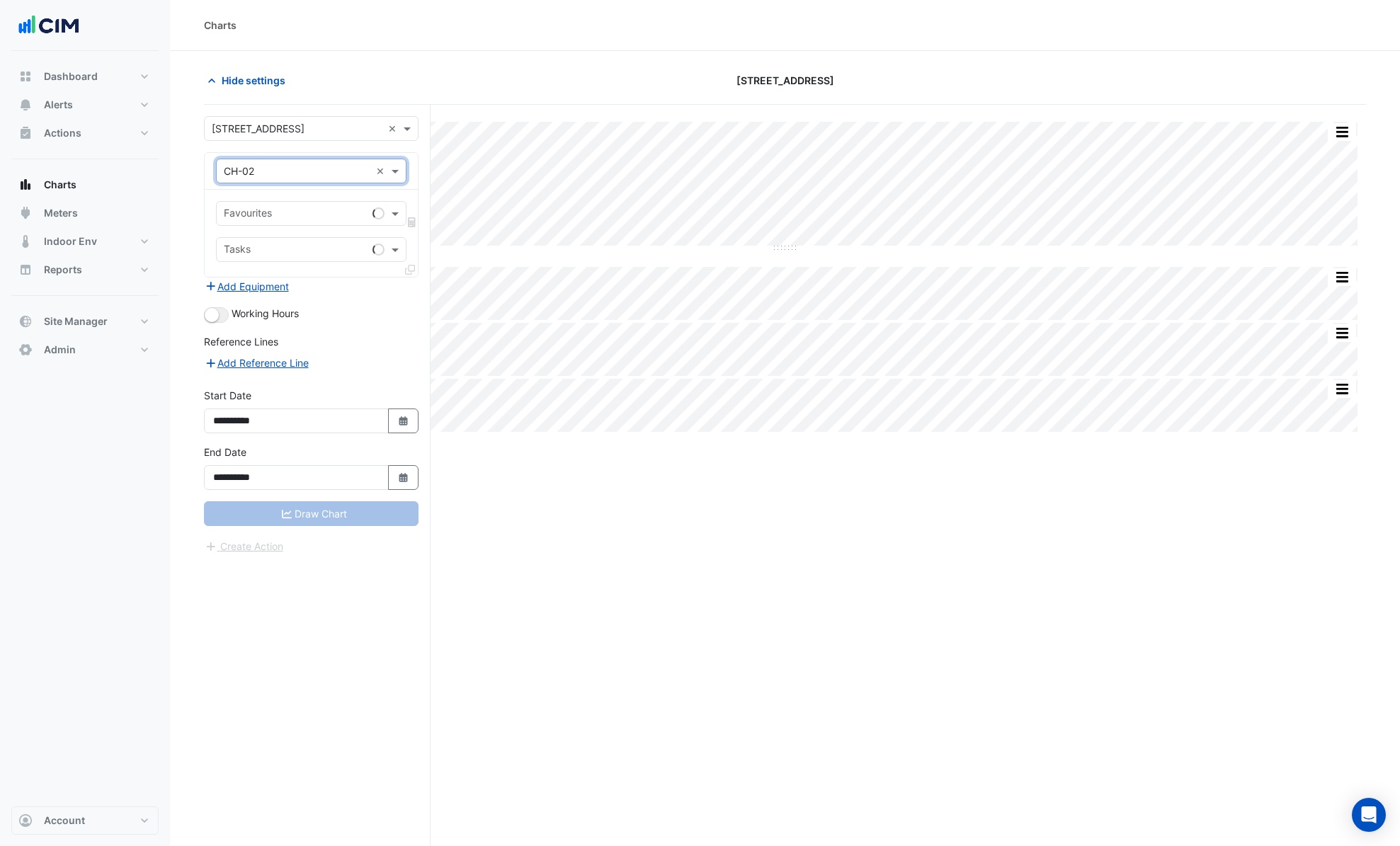
click at [307, 220] on input "text" at bounding box center [295, 214] width 143 height 15
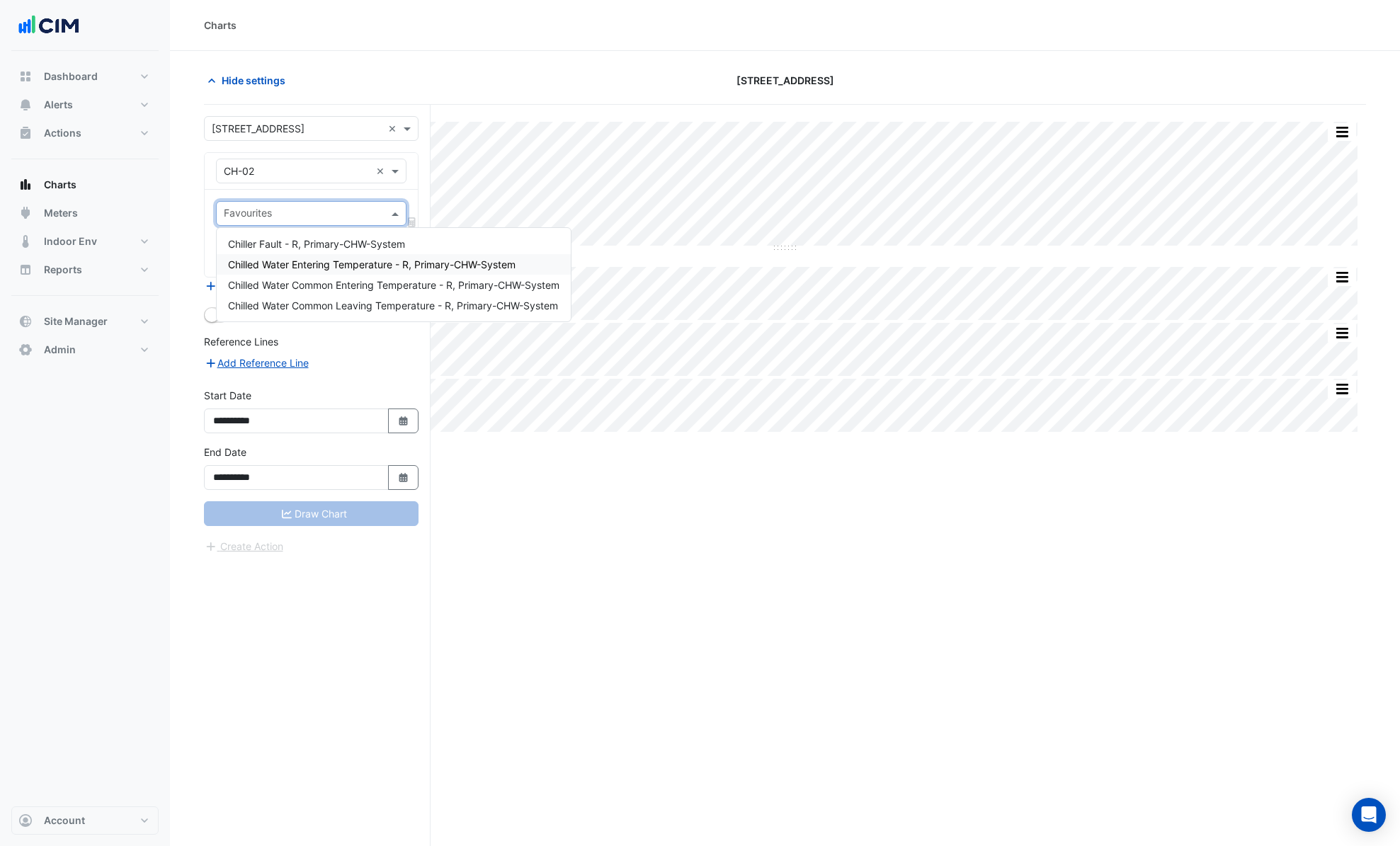
click at [332, 263] on span "Chilled Water Entering Temperature - R, Primary-CHW-System" at bounding box center [371, 264] width 287 height 12
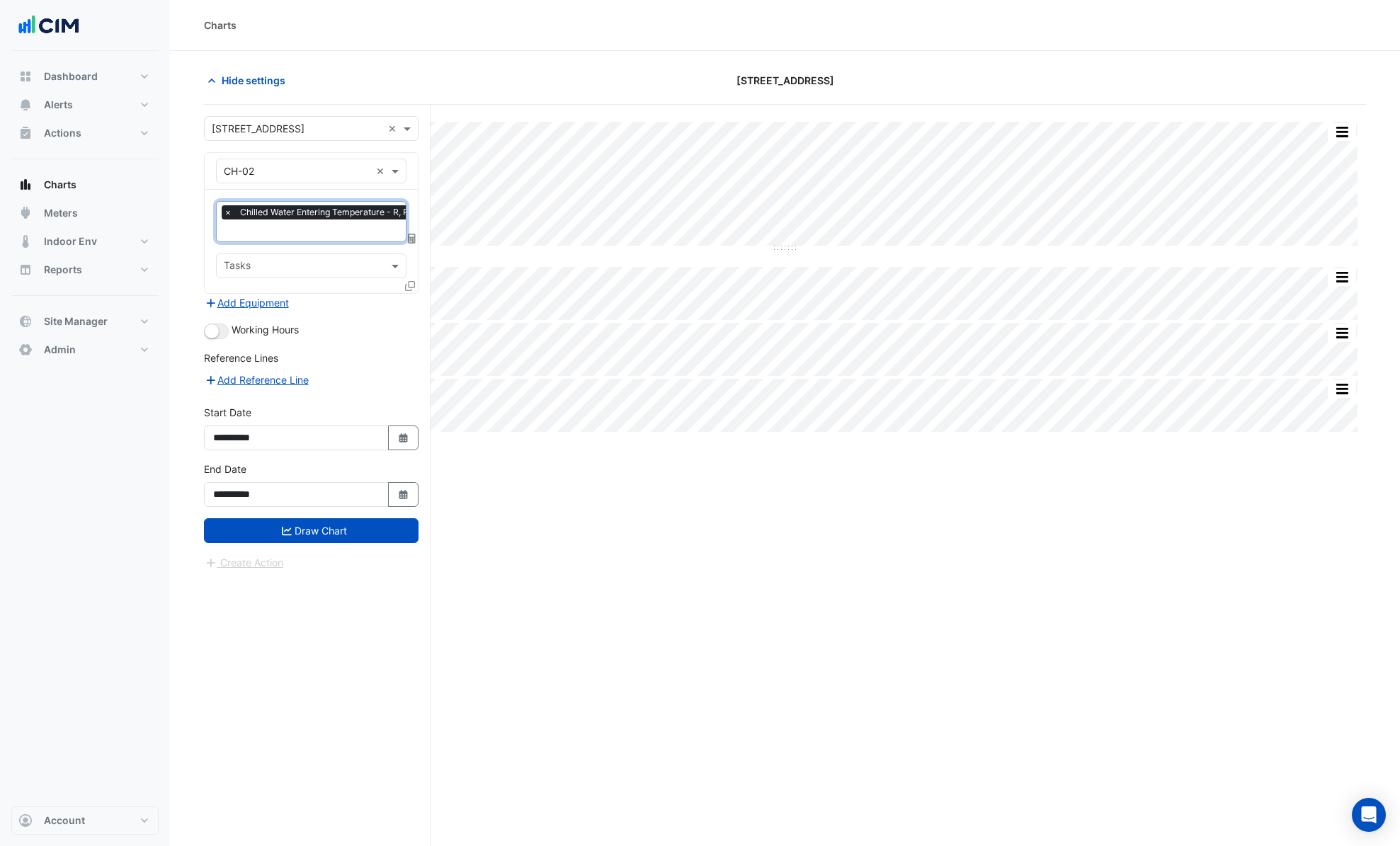
click at [343, 229] on input "text" at bounding box center [363, 231] width 278 height 15
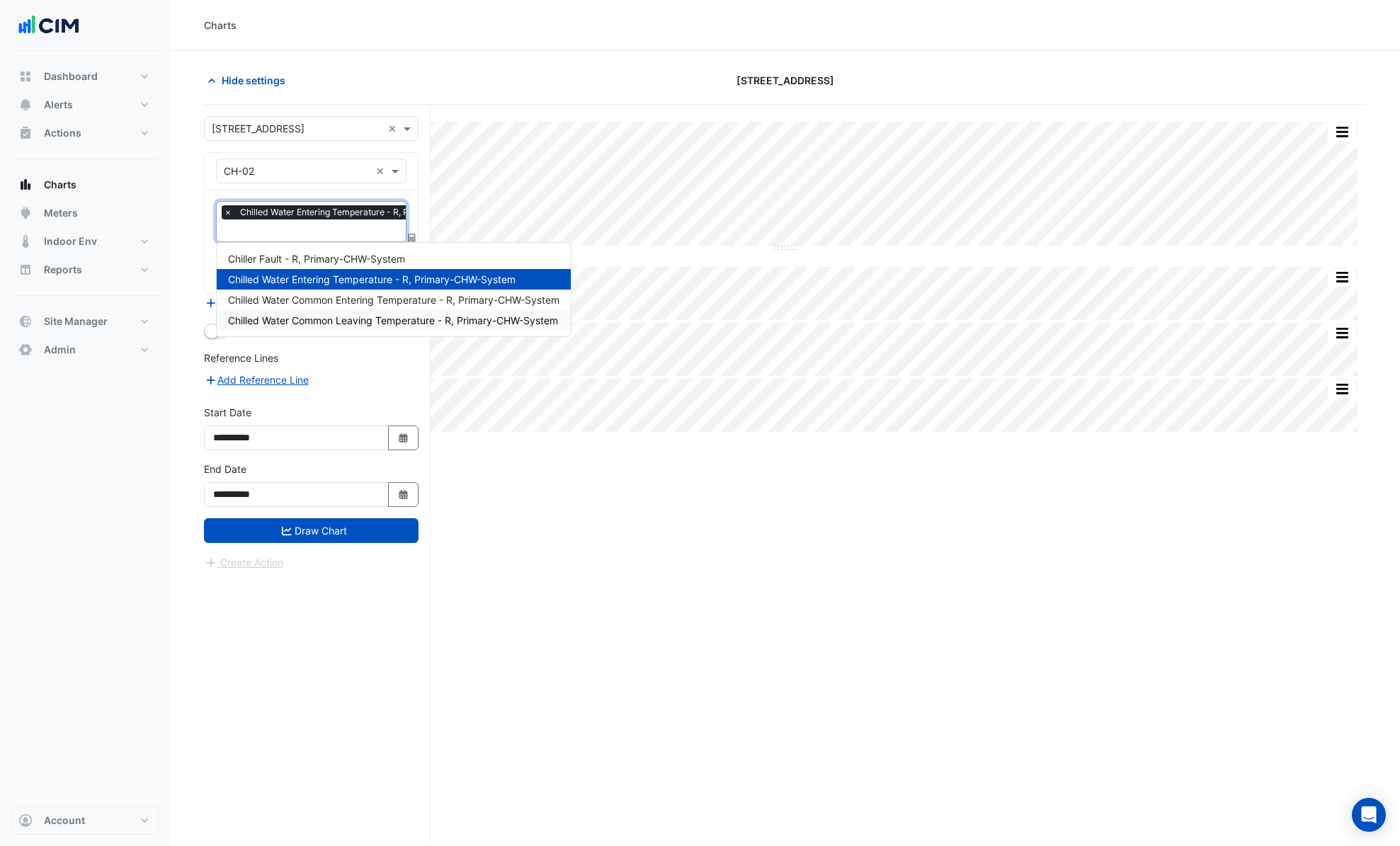
click at [384, 323] on span "Chilled Water Common Leaving Temperature - R, Primary-CHW-System" at bounding box center [393, 320] width 330 height 12
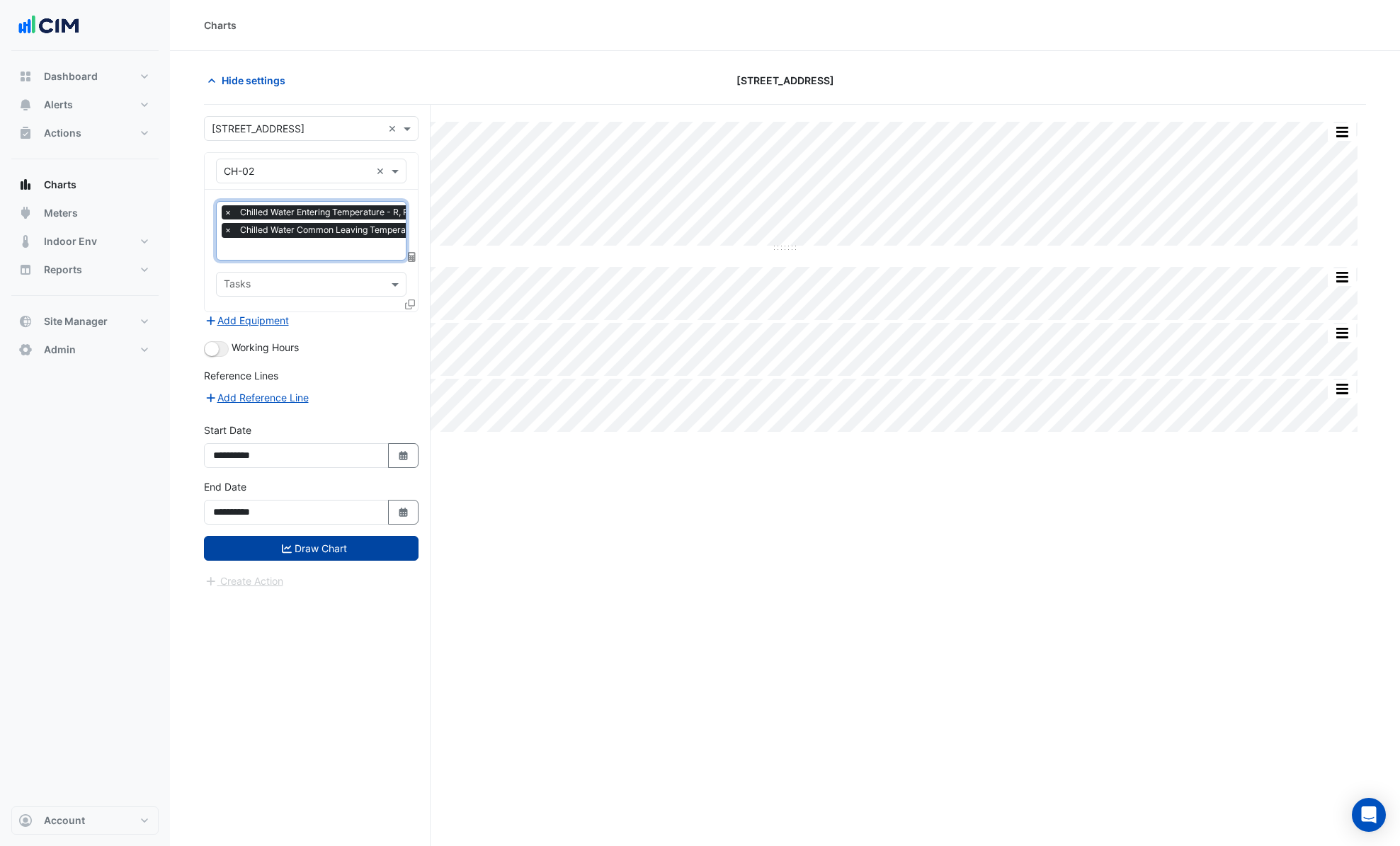
click at [341, 552] on button "Draw Chart" at bounding box center [311, 548] width 215 height 25
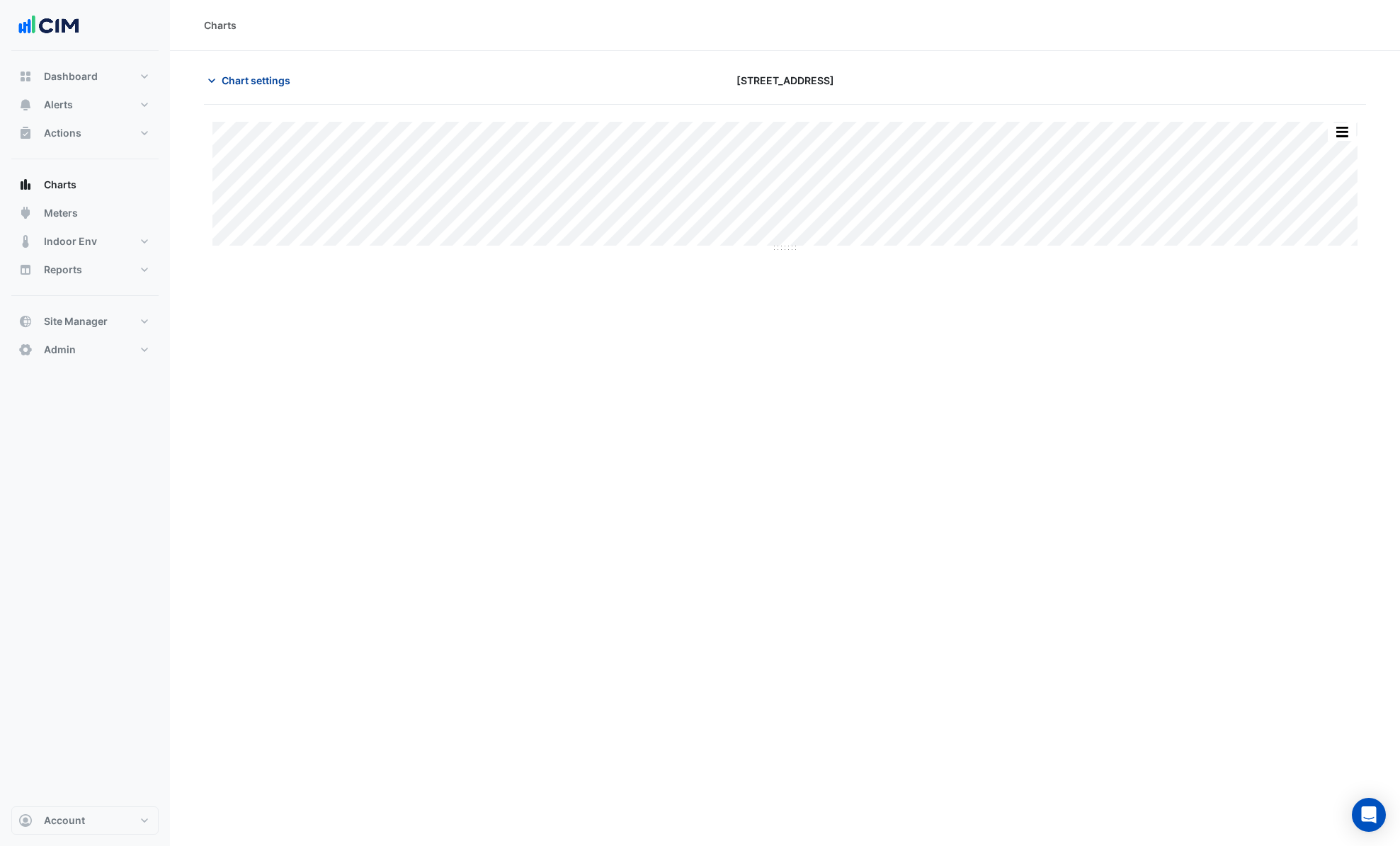
click at [271, 82] on span "Chart settings" at bounding box center [256, 80] width 69 height 15
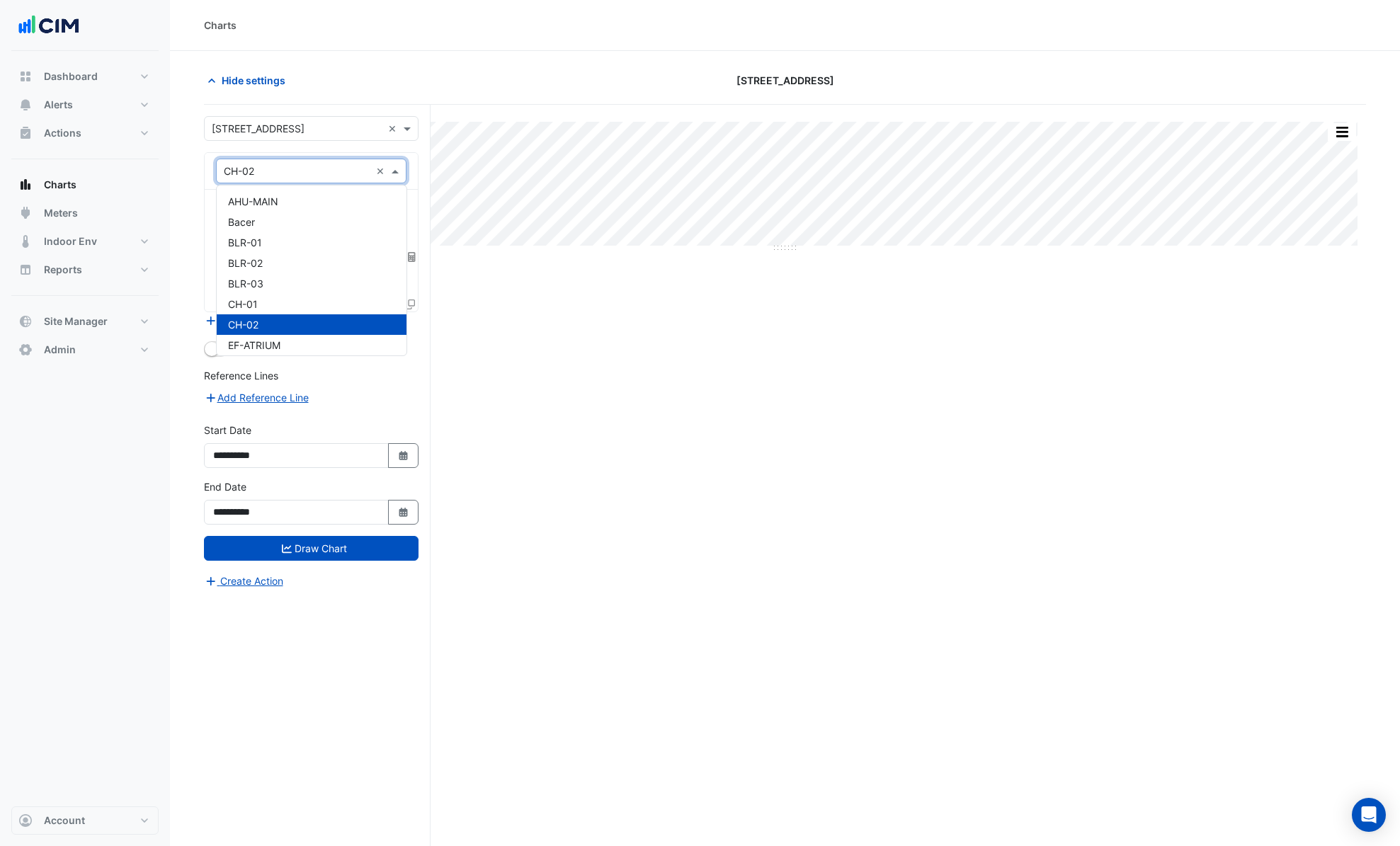
click at [294, 169] on input "text" at bounding box center [297, 171] width 147 height 15
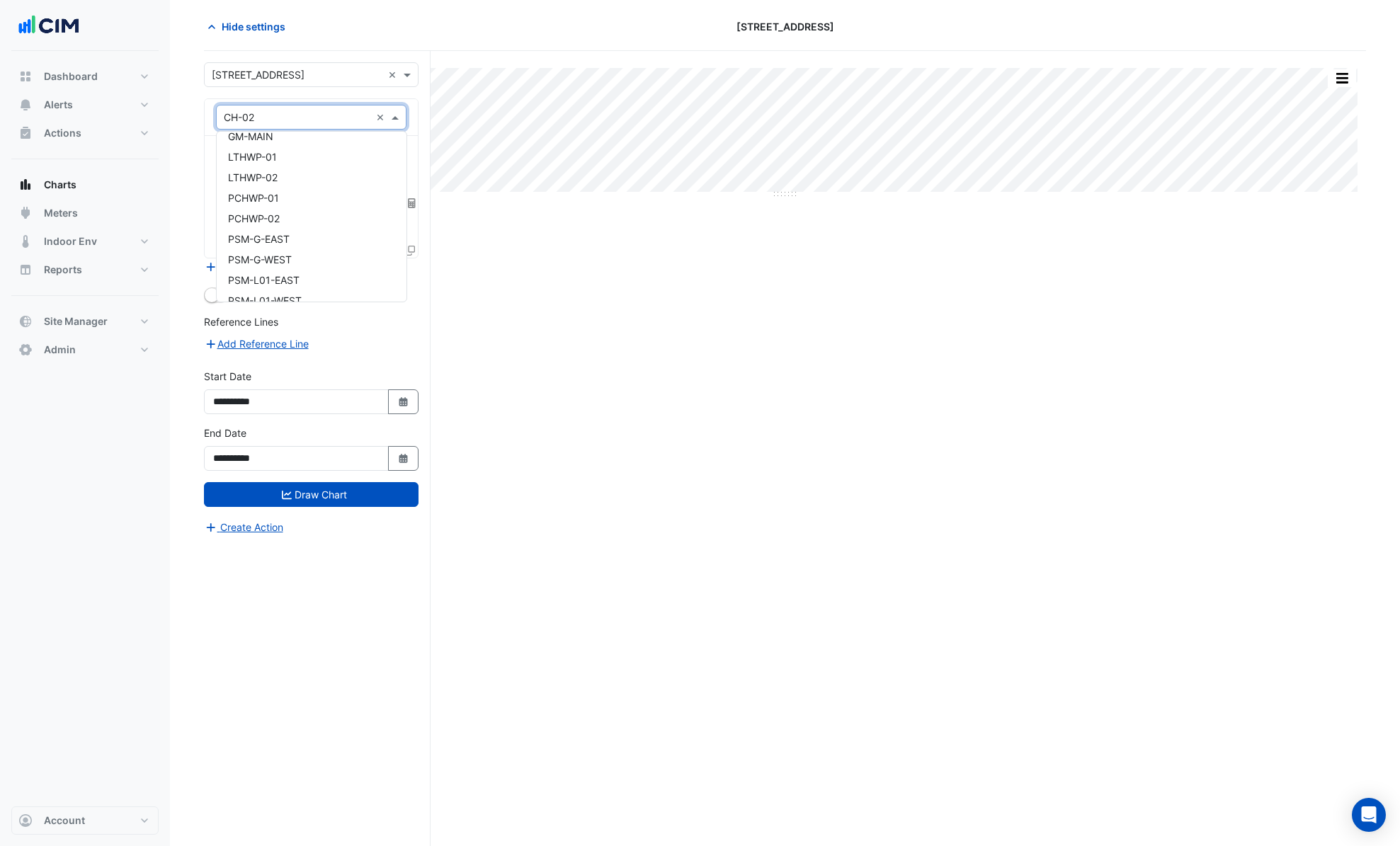
scroll to position [1834, 0]
click at [290, 176] on div "LTHWP-01" at bounding box center [312, 181] width 190 height 21
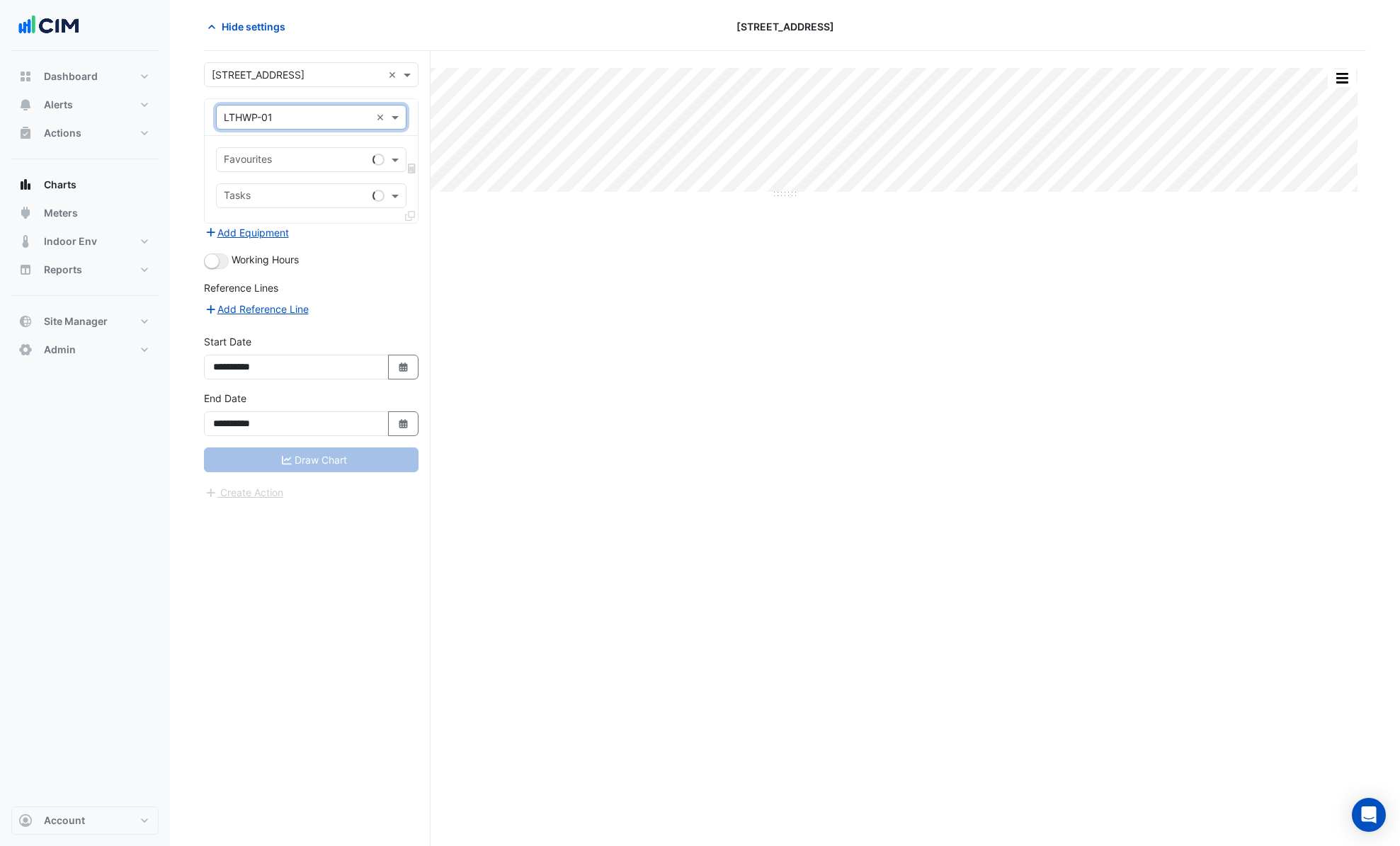
click at [319, 164] on input "text" at bounding box center [295, 161] width 143 height 15
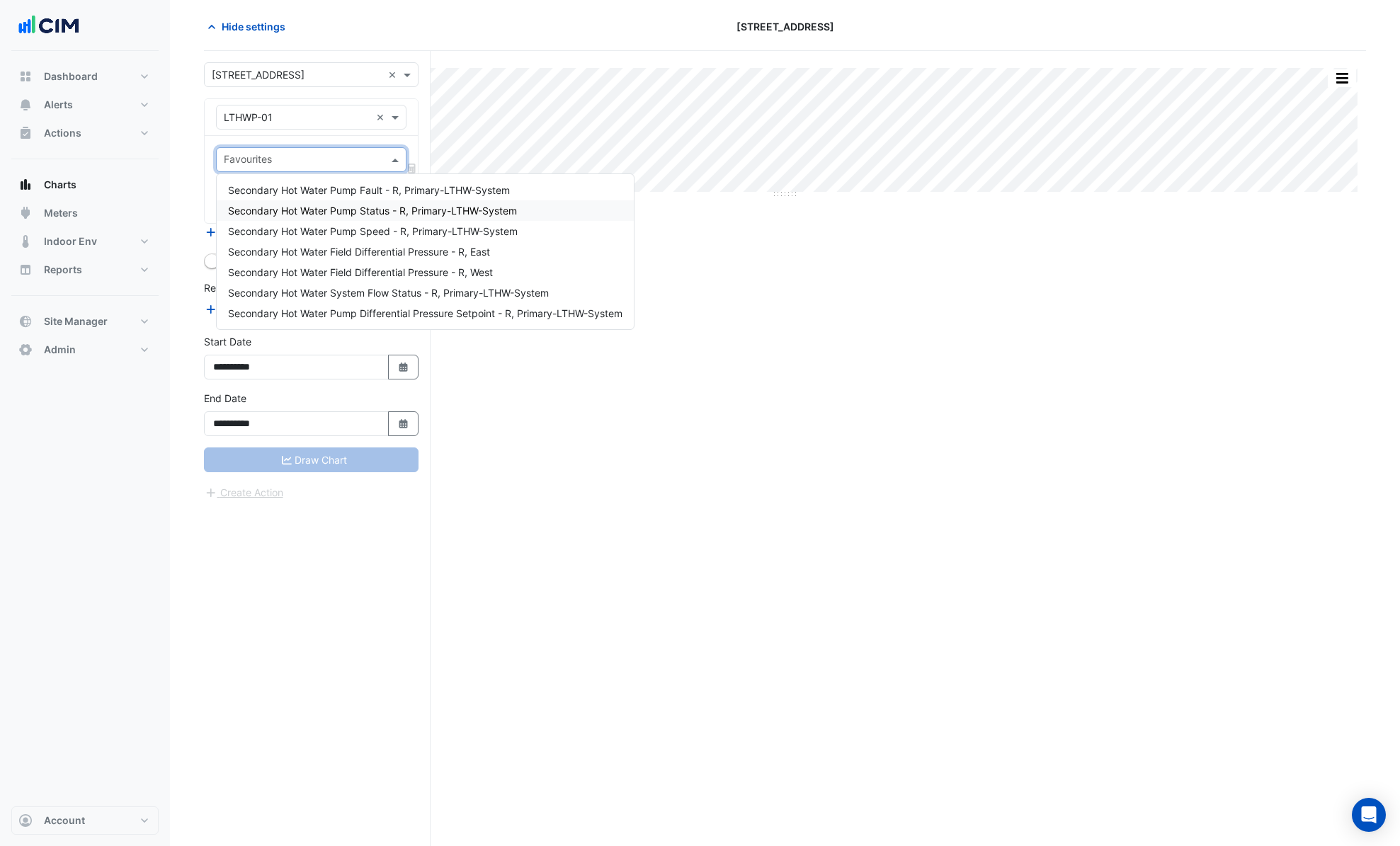
click at [399, 208] on span "Secondary Hot Water Pump Status - R, Primary-LTHW-System" at bounding box center [372, 211] width 289 height 12
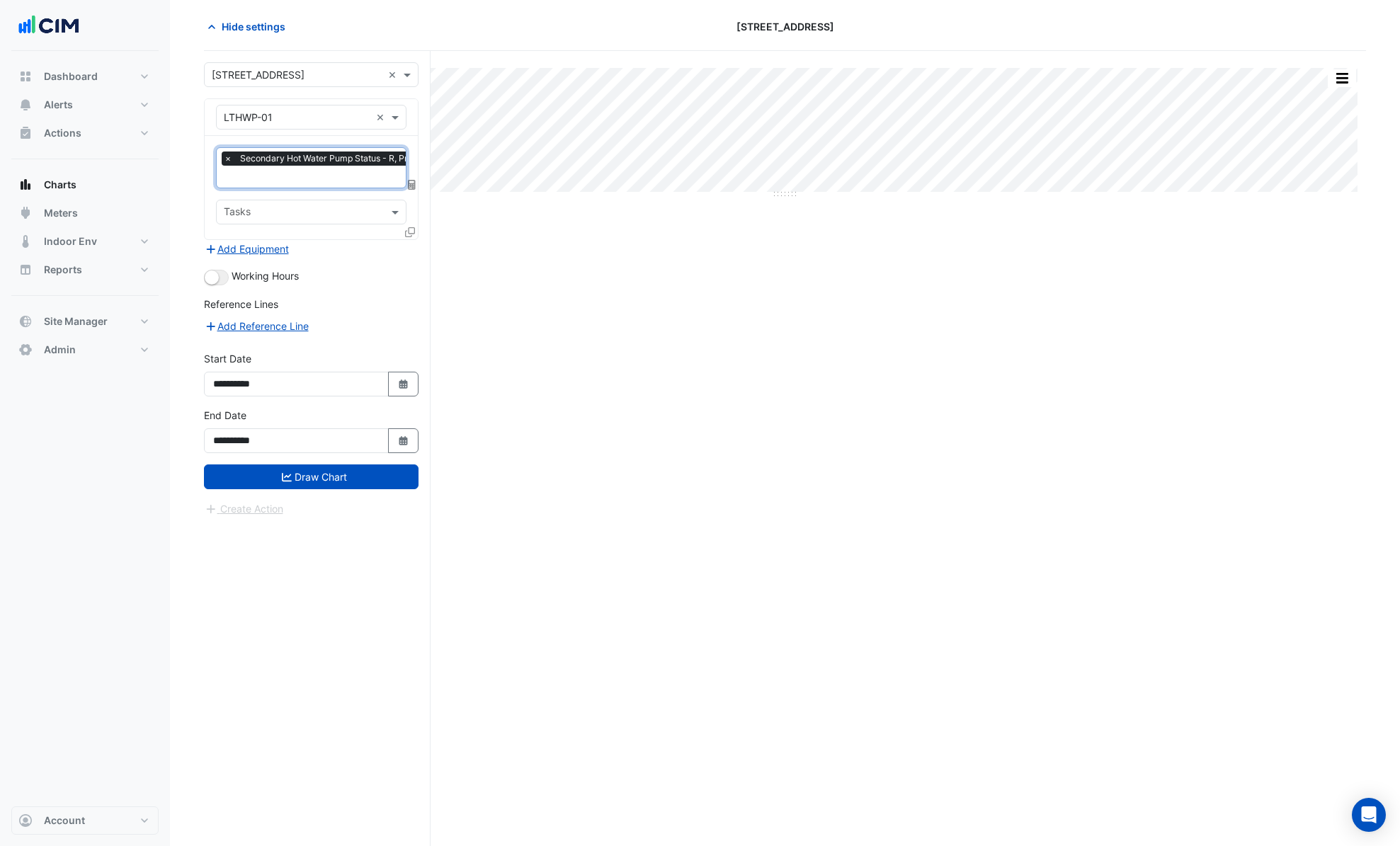
click at [353, 182] on input "text" at bounding box center [363, 178] width 278 height 15
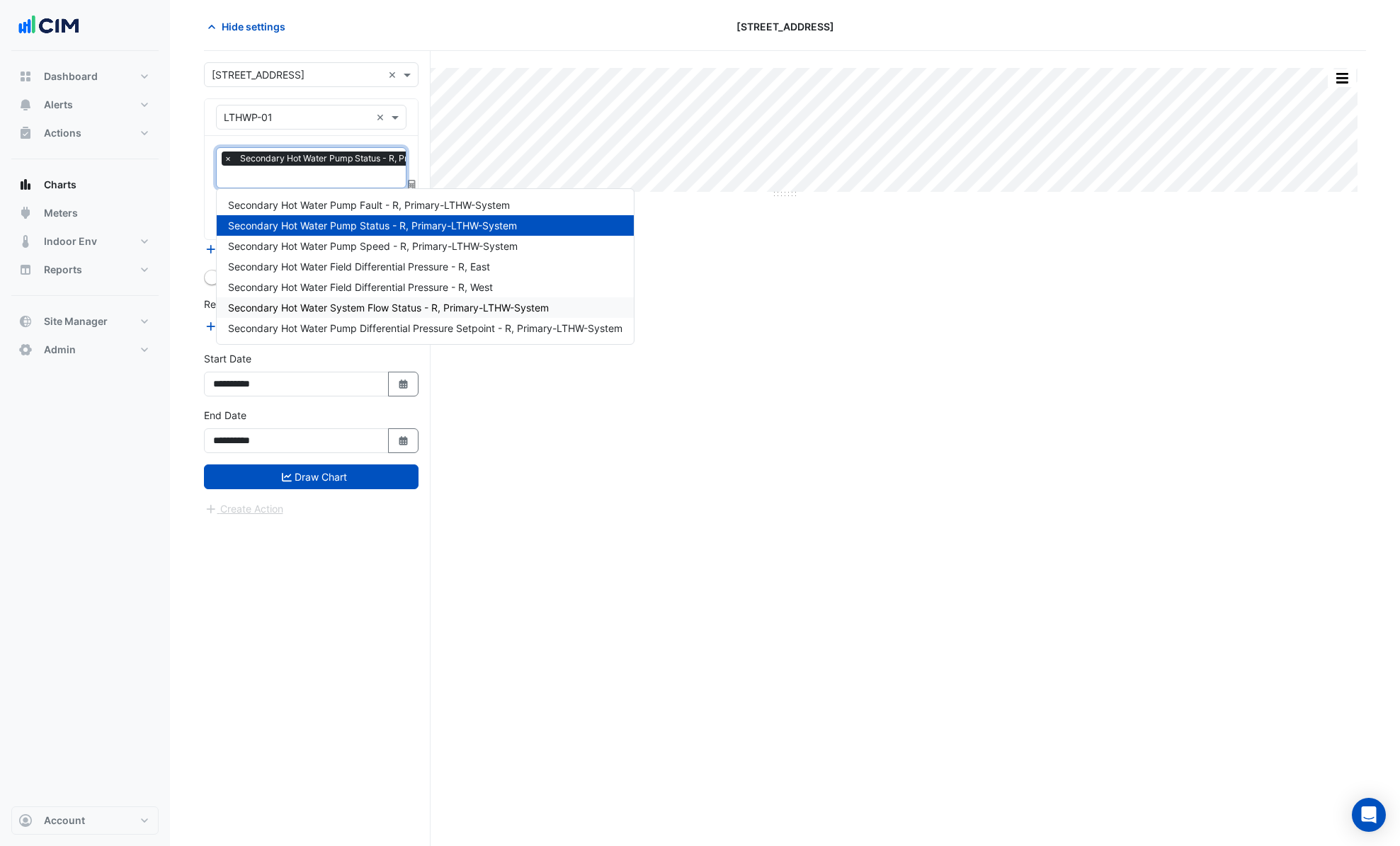
click at [394, 312] on span "Secondary Hot Water System Flow Status - R, Primary-LTHW-System" at bounding box center [388, 308] width 321 height 12
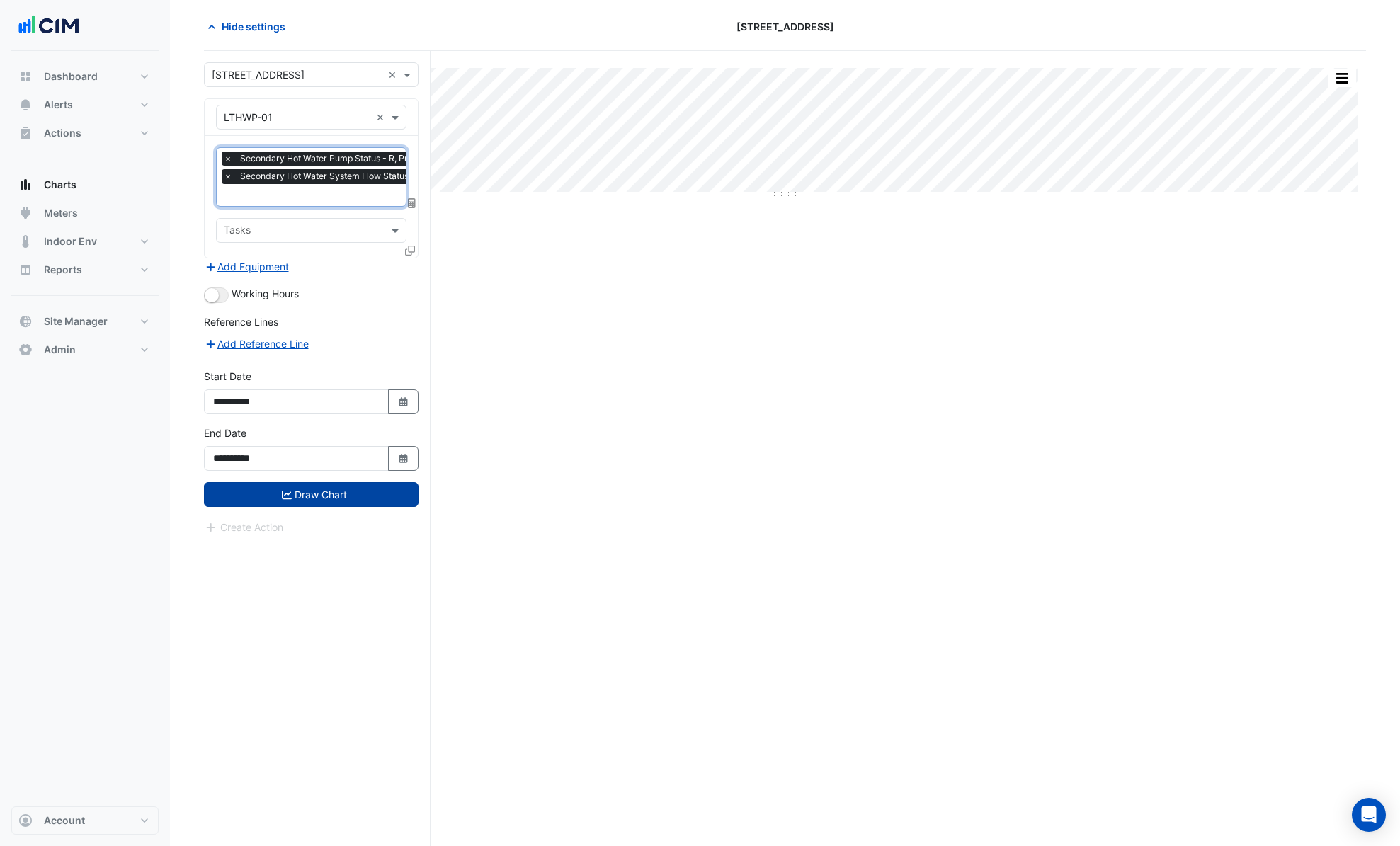
click at [364, 491] on button "Draw Chart" at bounding box center [311, 494] width 215 height 25
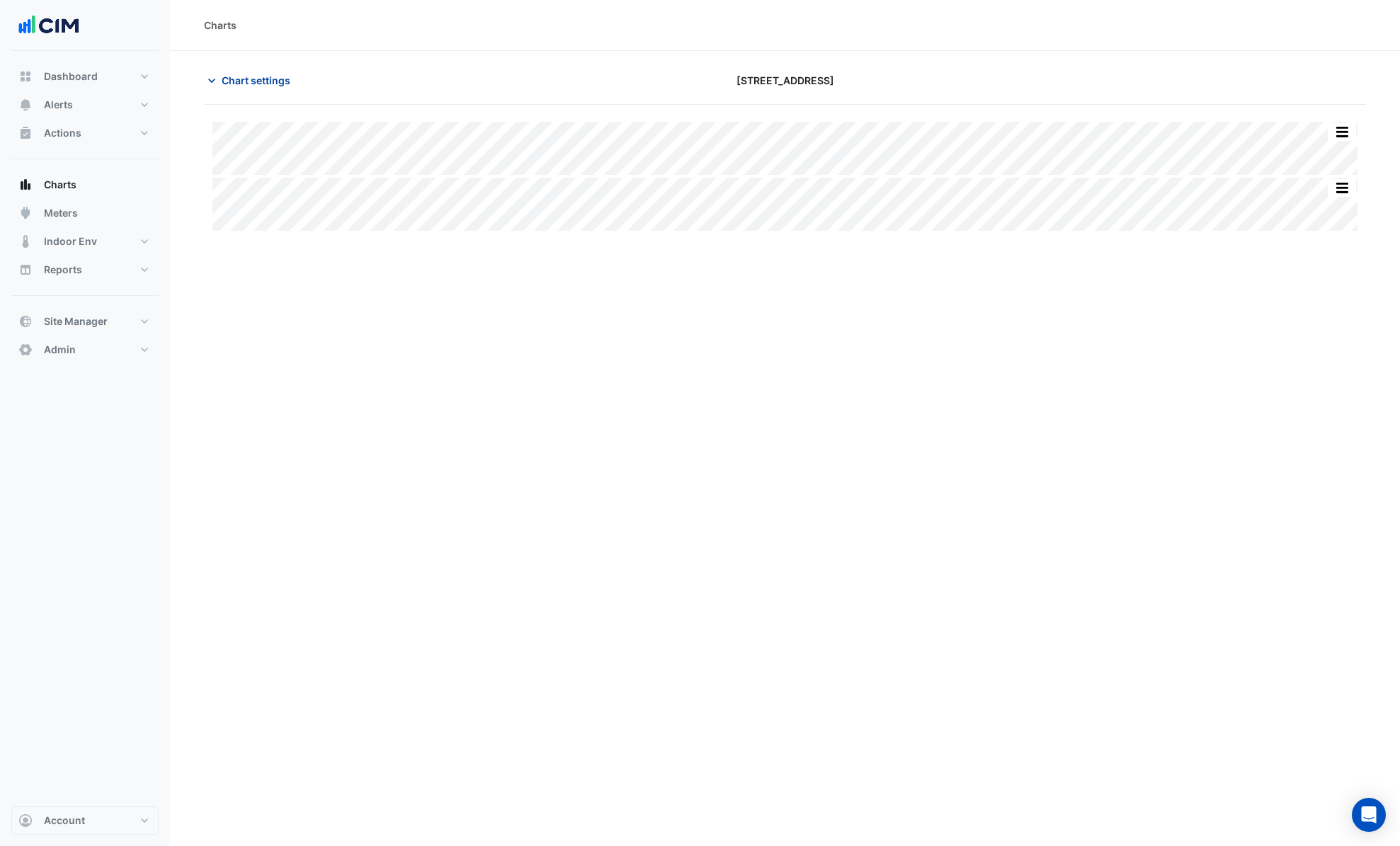
click at [241, 76] on span "Chart settings" at bounding box center [256, 80] width 69 height 15
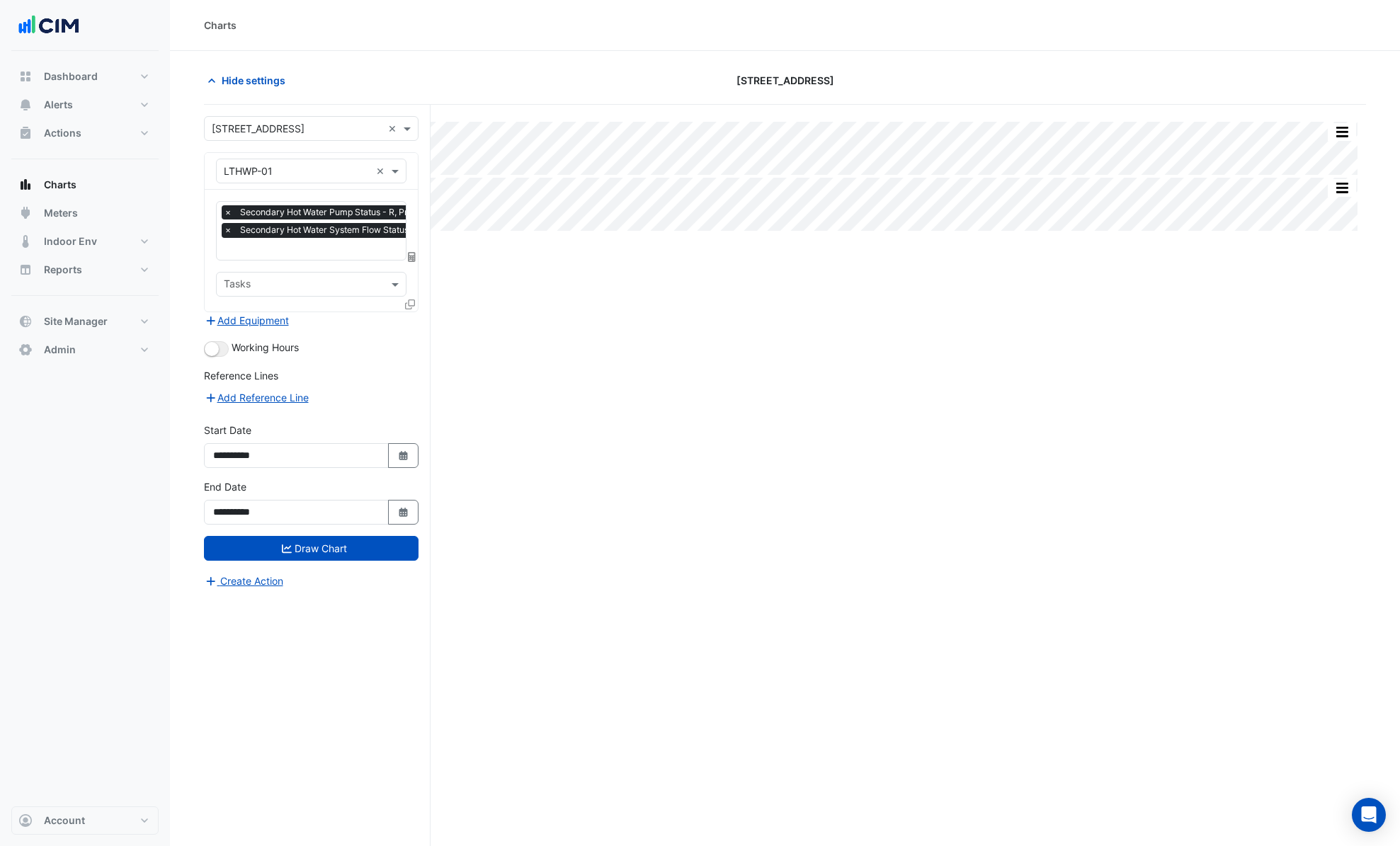
click at [407, 304] on icon at bounding box center [410, 304] width 10 height 10
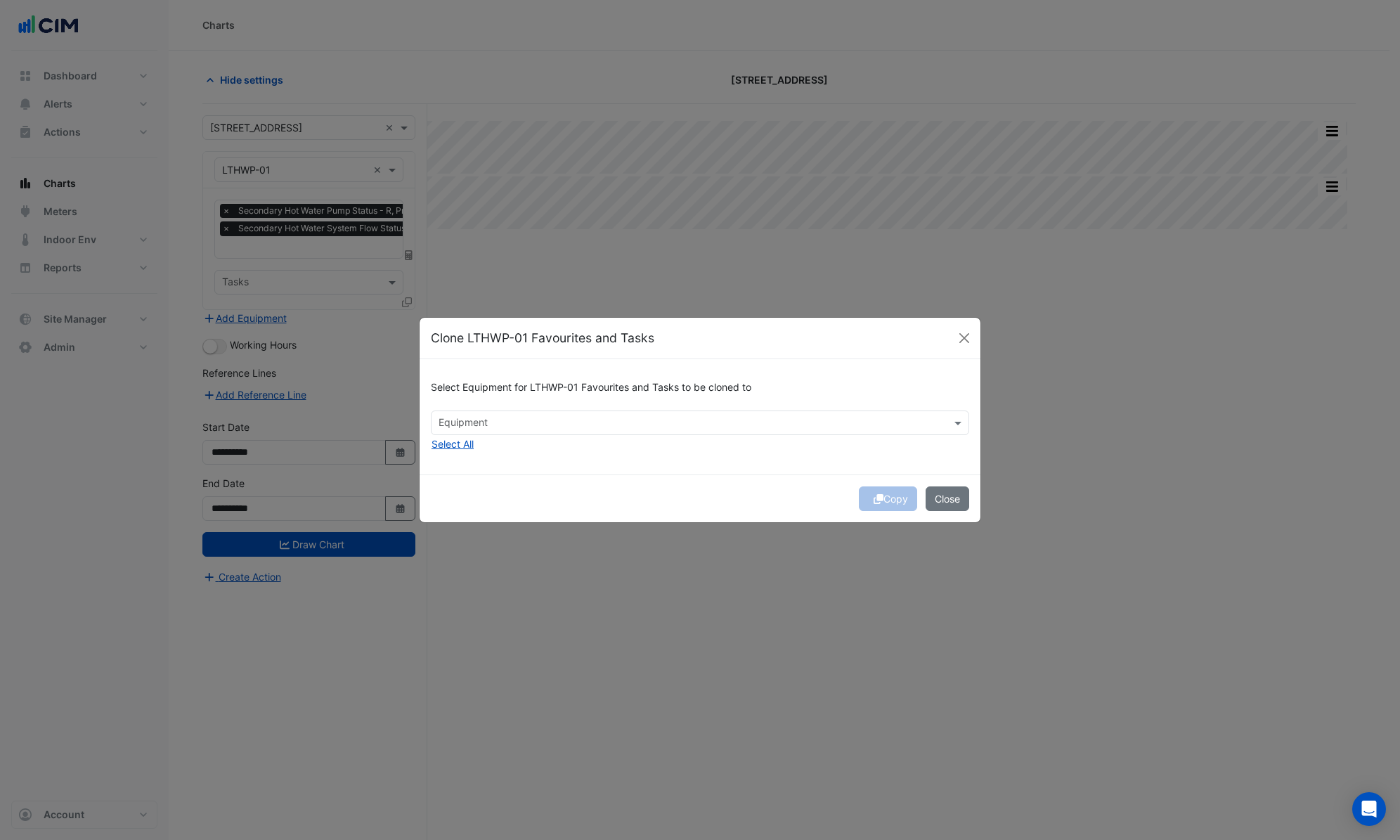
click at [485, 420] on input "text" at bounding box center [692, 424] width 506 height 15
drag, startPoint x: 478, startPoint y: 451, endPoint x: 579, endPoint y: 466, distance: 102.1
click at [480, 451] on span "LTHWP-02" at bounding box center [468, 453] width 50 height 12
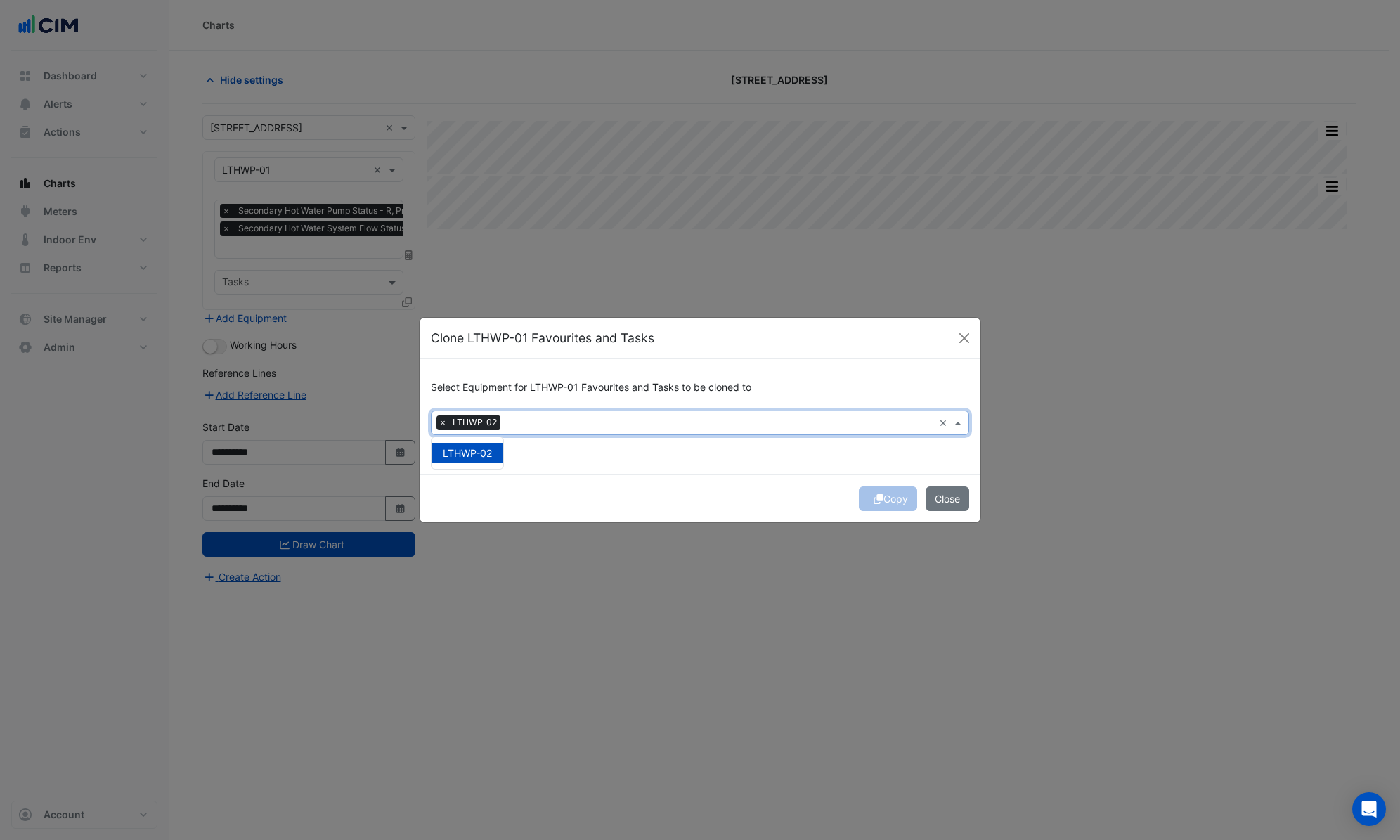
click at [581, 464] on div "Select Equipment for LTHWP-01 Favourites and Tasks to be cloned to × LTHWP-02 ×…" at bounding box center [700, 416] width 561 height 114
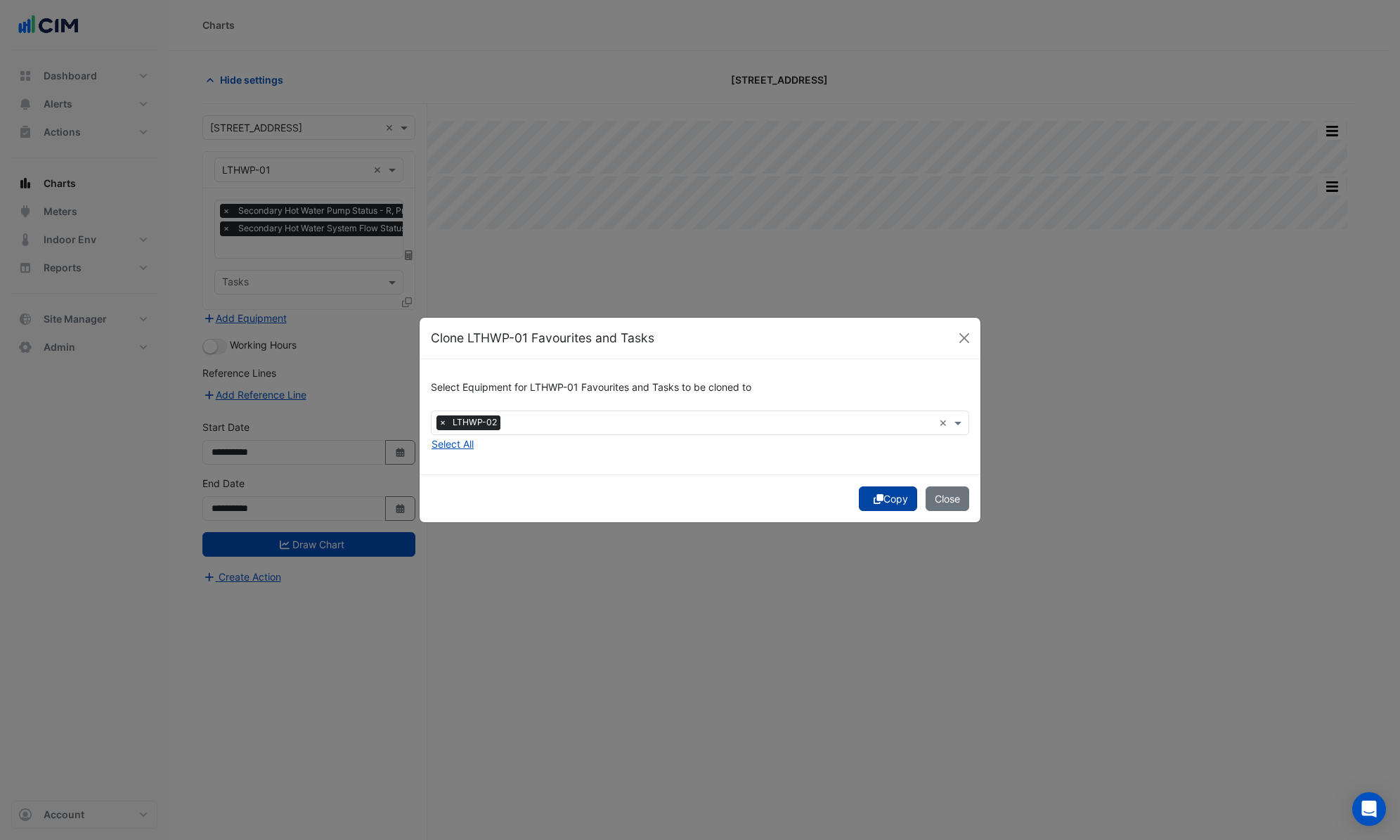
click at [875, 497] on icon "submit" at bounding box center [879, 499] width 10 height 10
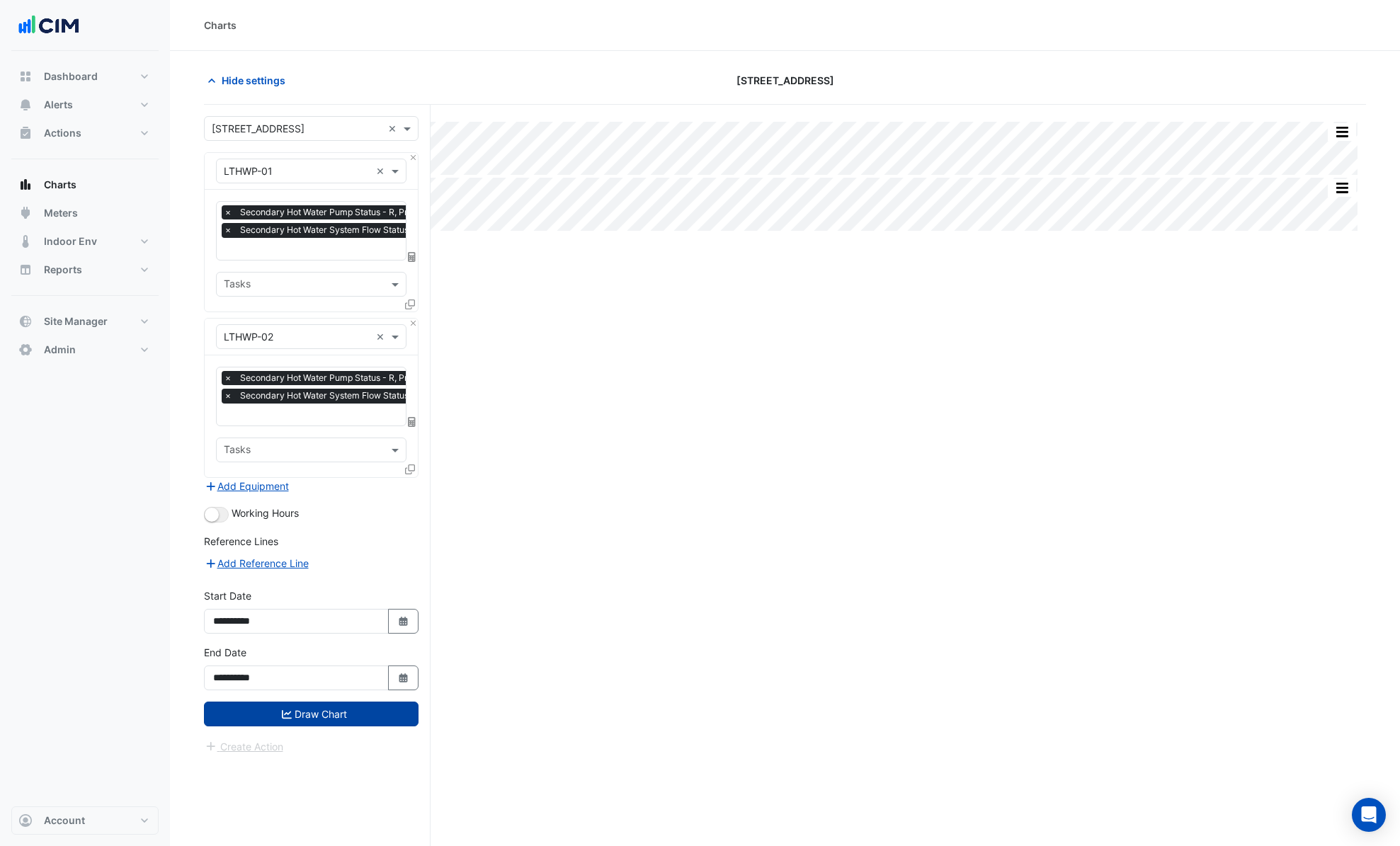
click at [358, 718] on button "Draw Chart" at bounding box center [311, 714] width 215 height 25
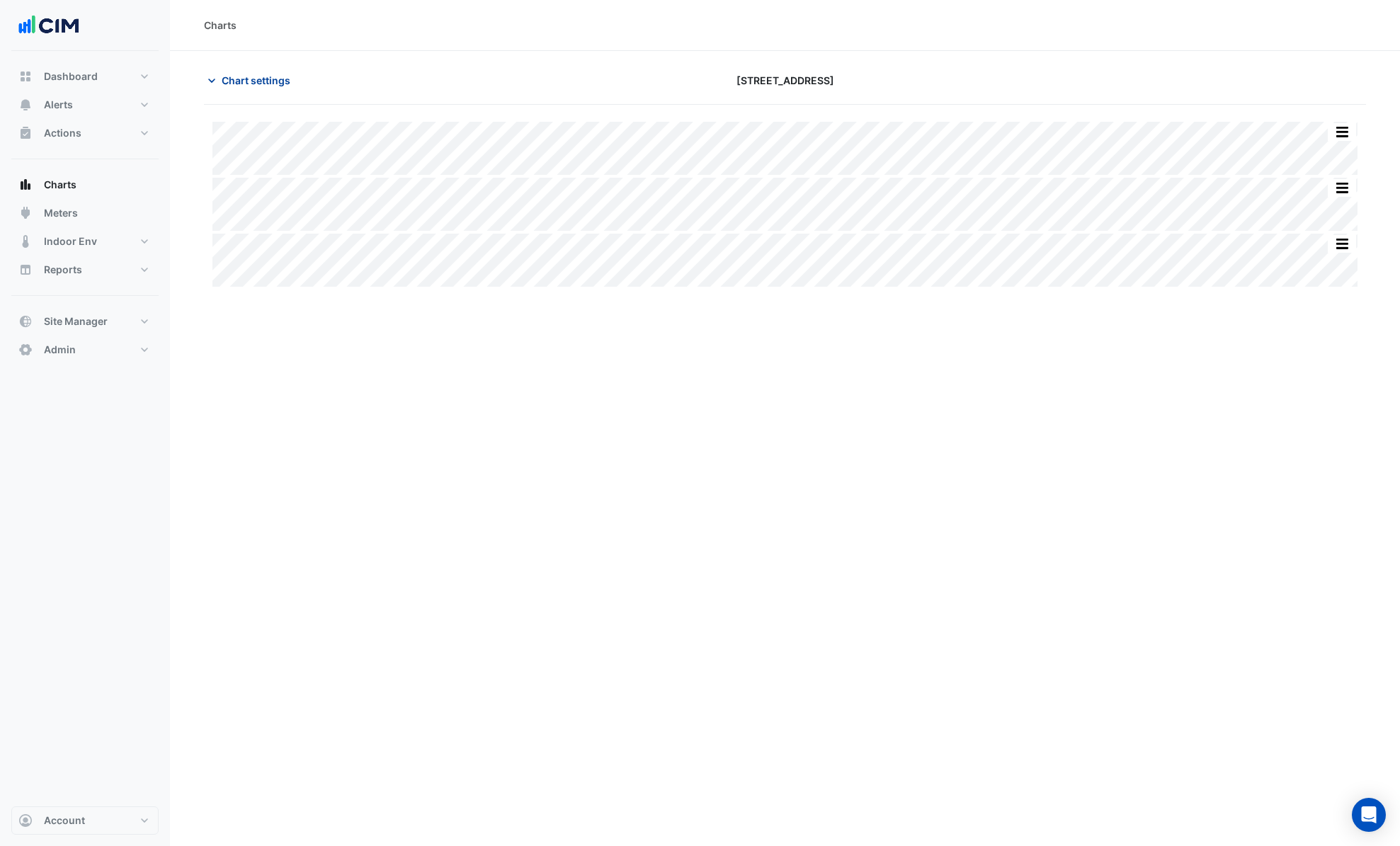
click at [258, 76] on span "Chart settings" at bounding box center [256, 80] width 69 height 15
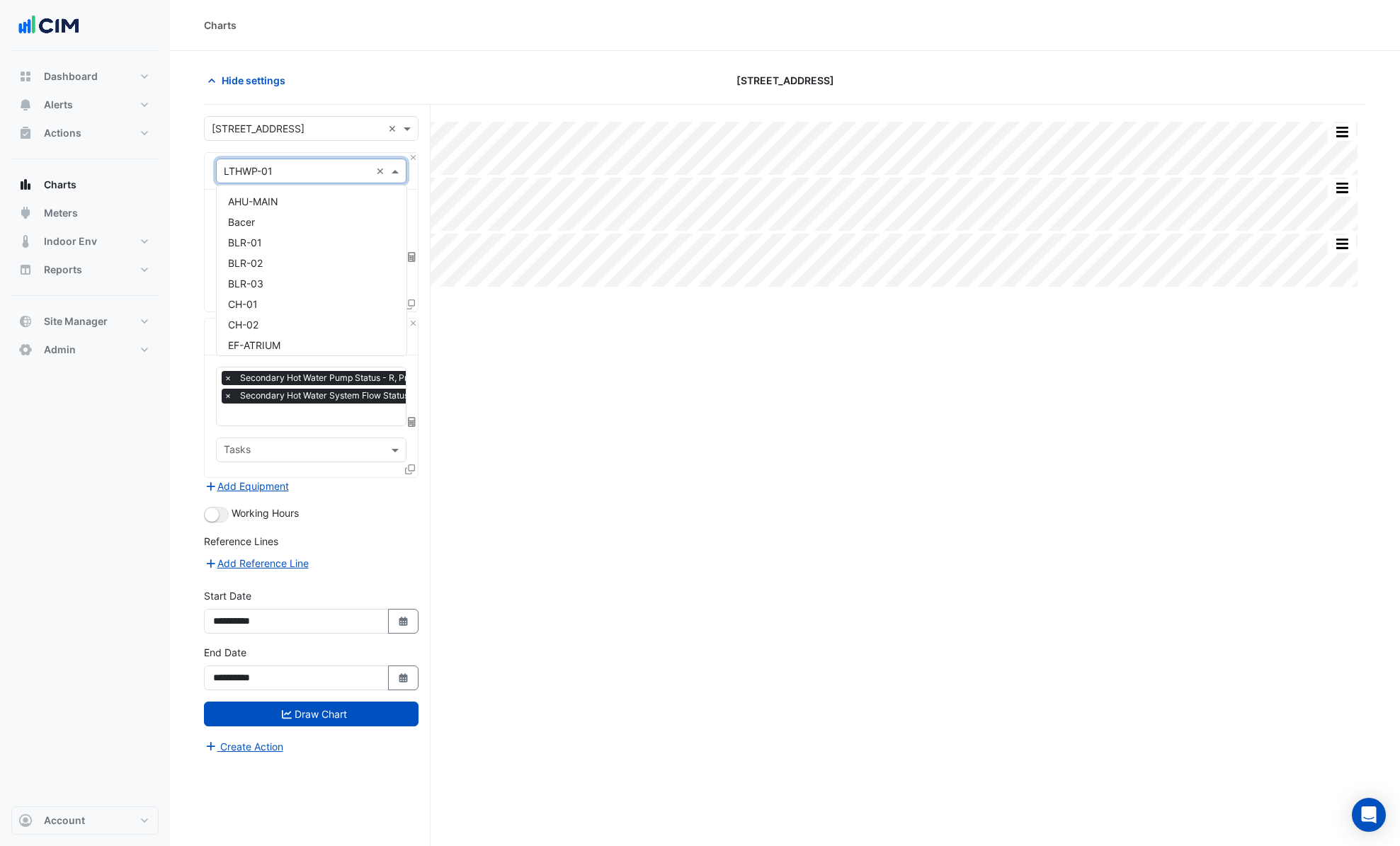
click at [279, 171] on input "text" at bounding box center [297, 171] width 147 height 15
type input "*"
click at [267, 224] on div "BLR-01" at bounding box center [311, 222] width 189 height 21
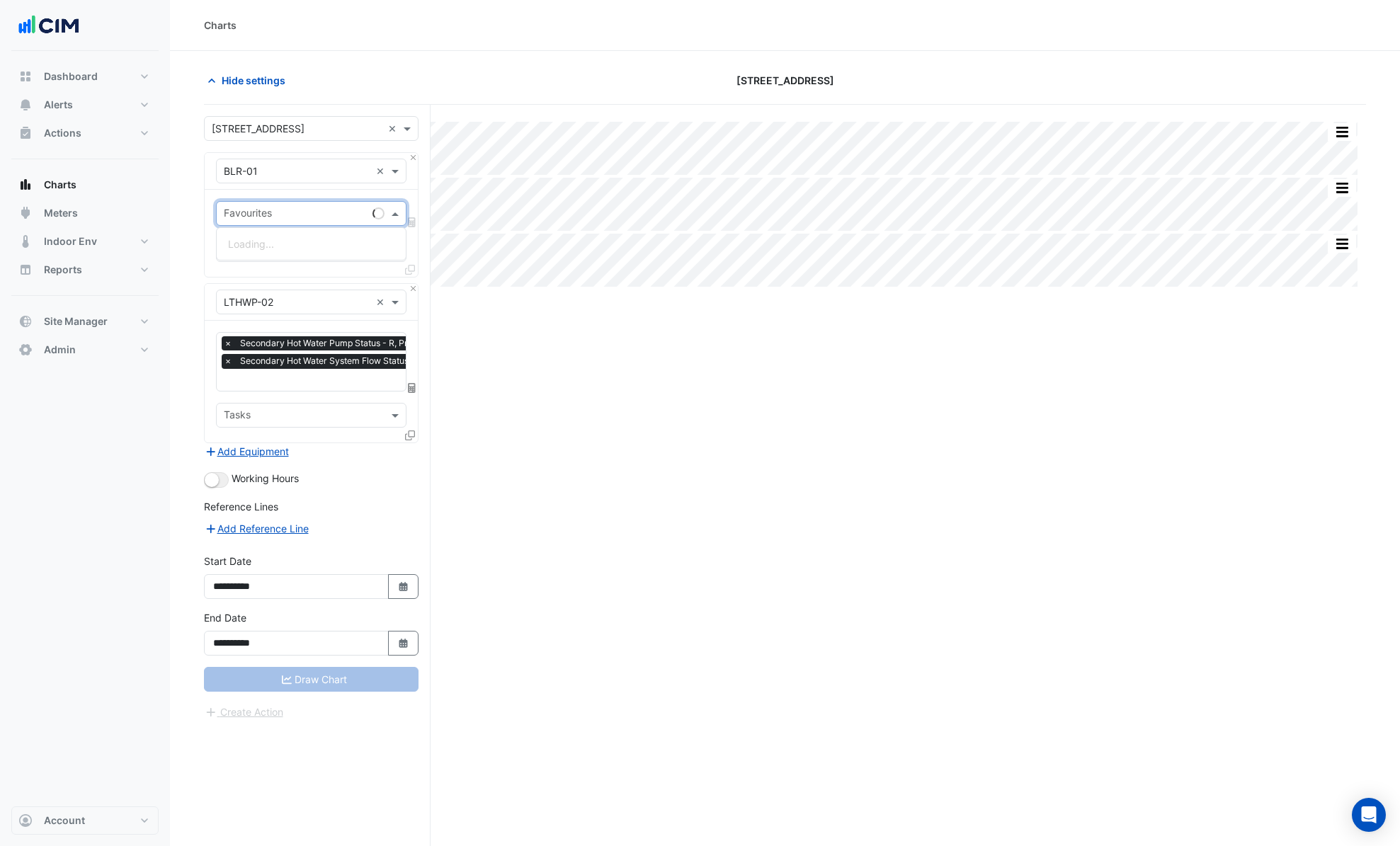
click at [294, 215] on input "text" at bounding box center [295, 214] width 143 height 15
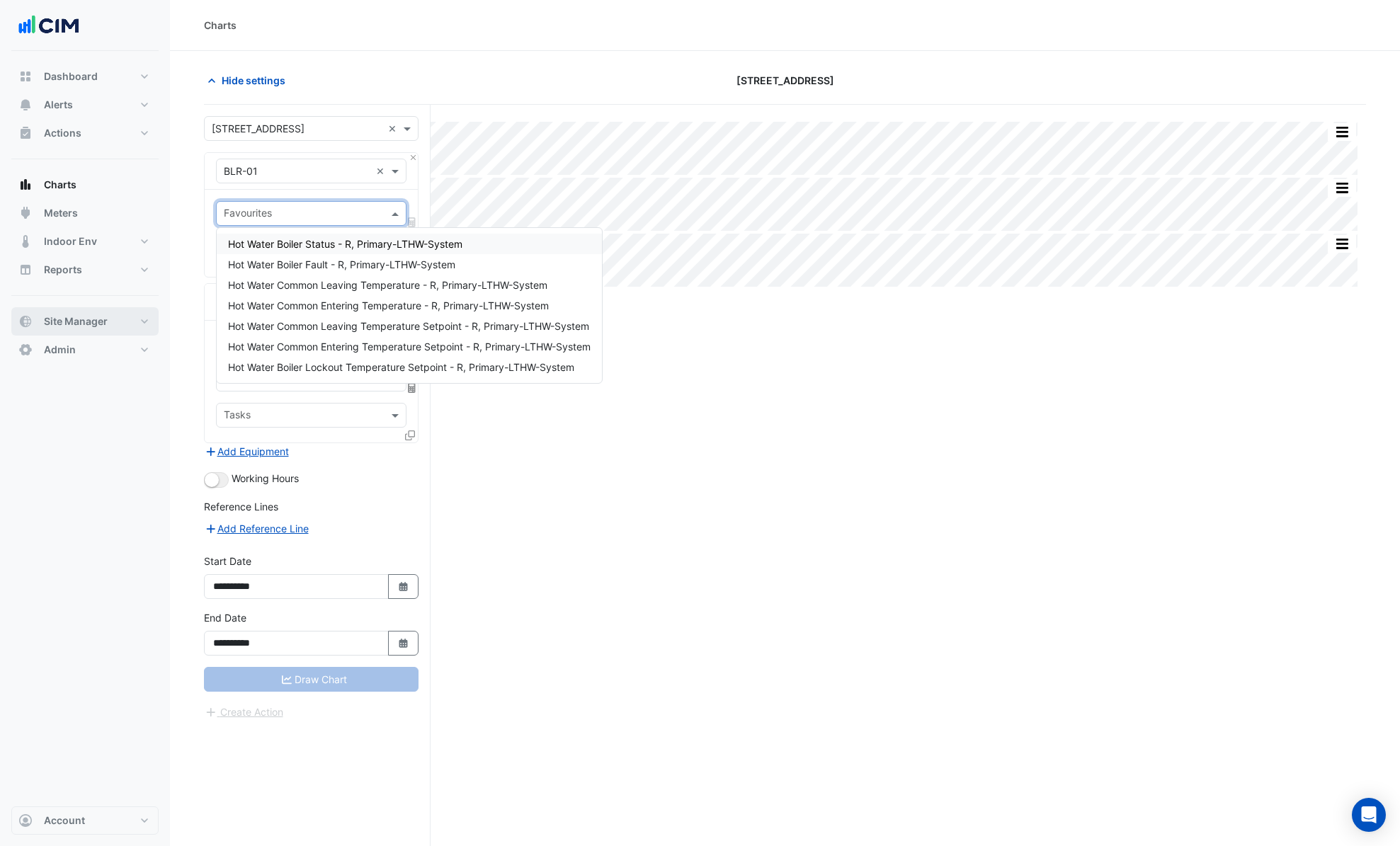
click at [96, 325] on span "Site Manager" at bounding box center [76, 321] width 64 height 14
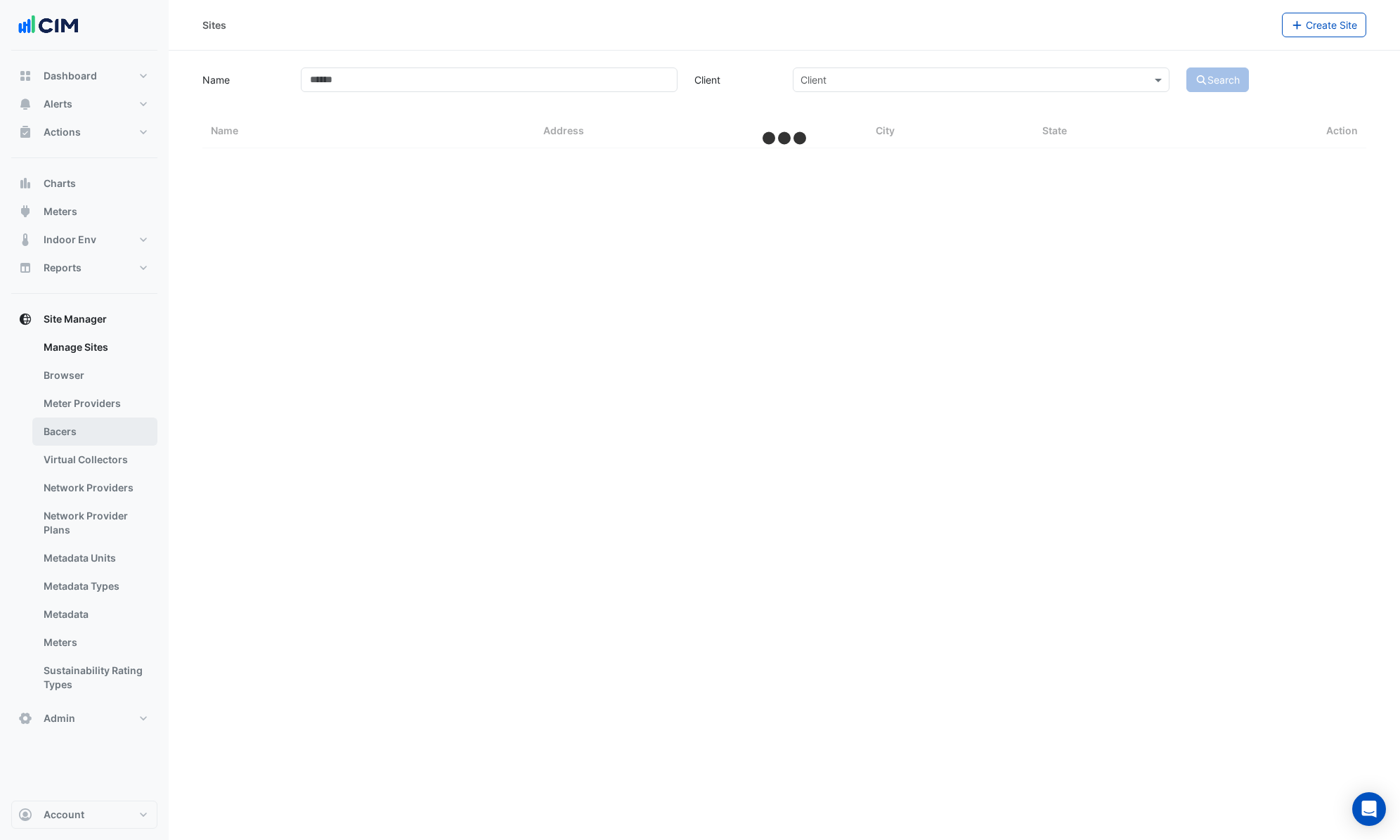
click at [97, 430] on link "Bacers" at bounding box center [95, 432] width 125 height 28
click at [558, 96] on input "text" at bounding box center [770, 91] width 538 height 15
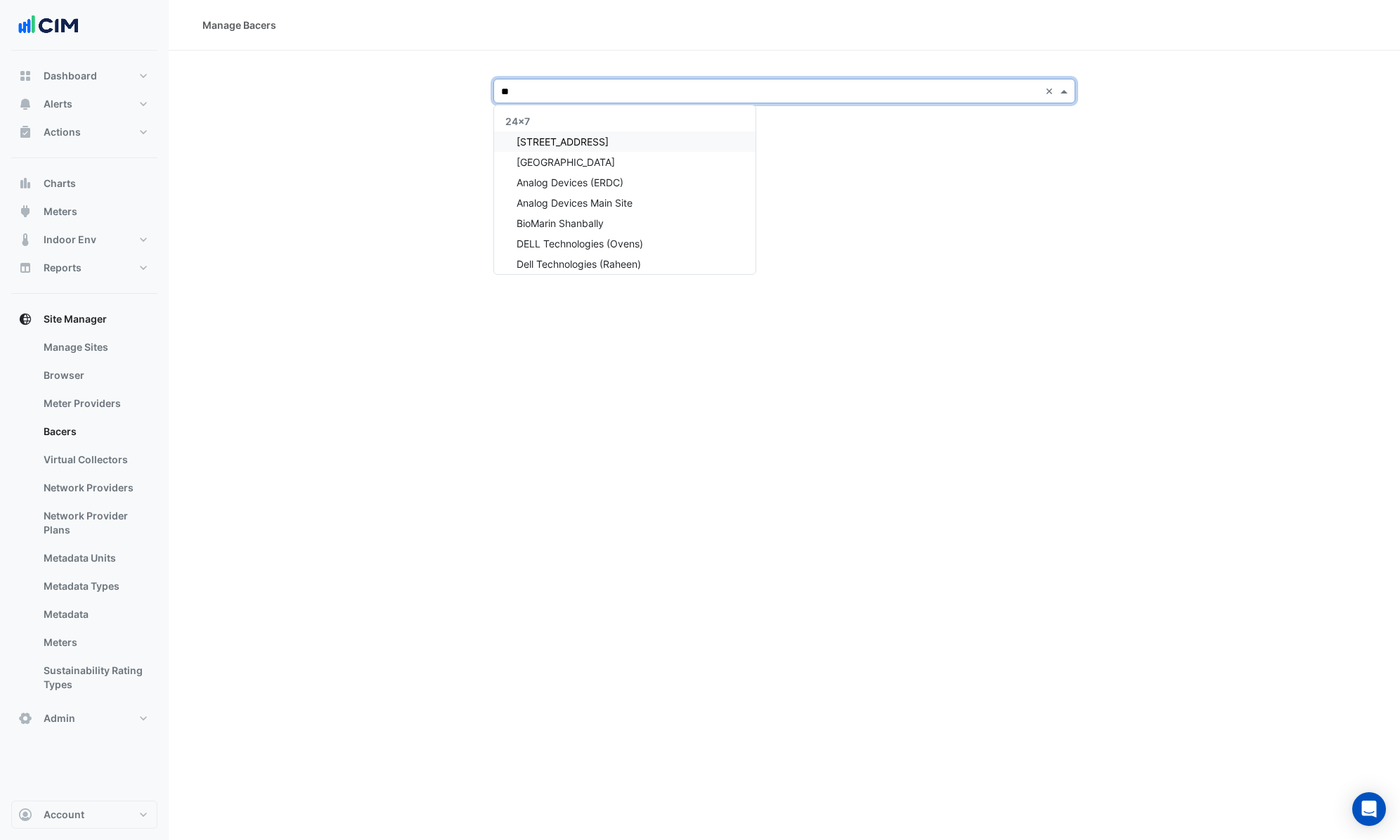
type input "***"
click at [570, 231] on div "250 Long Water Avenue" at bounding box center [557, 223] width 126 height 21
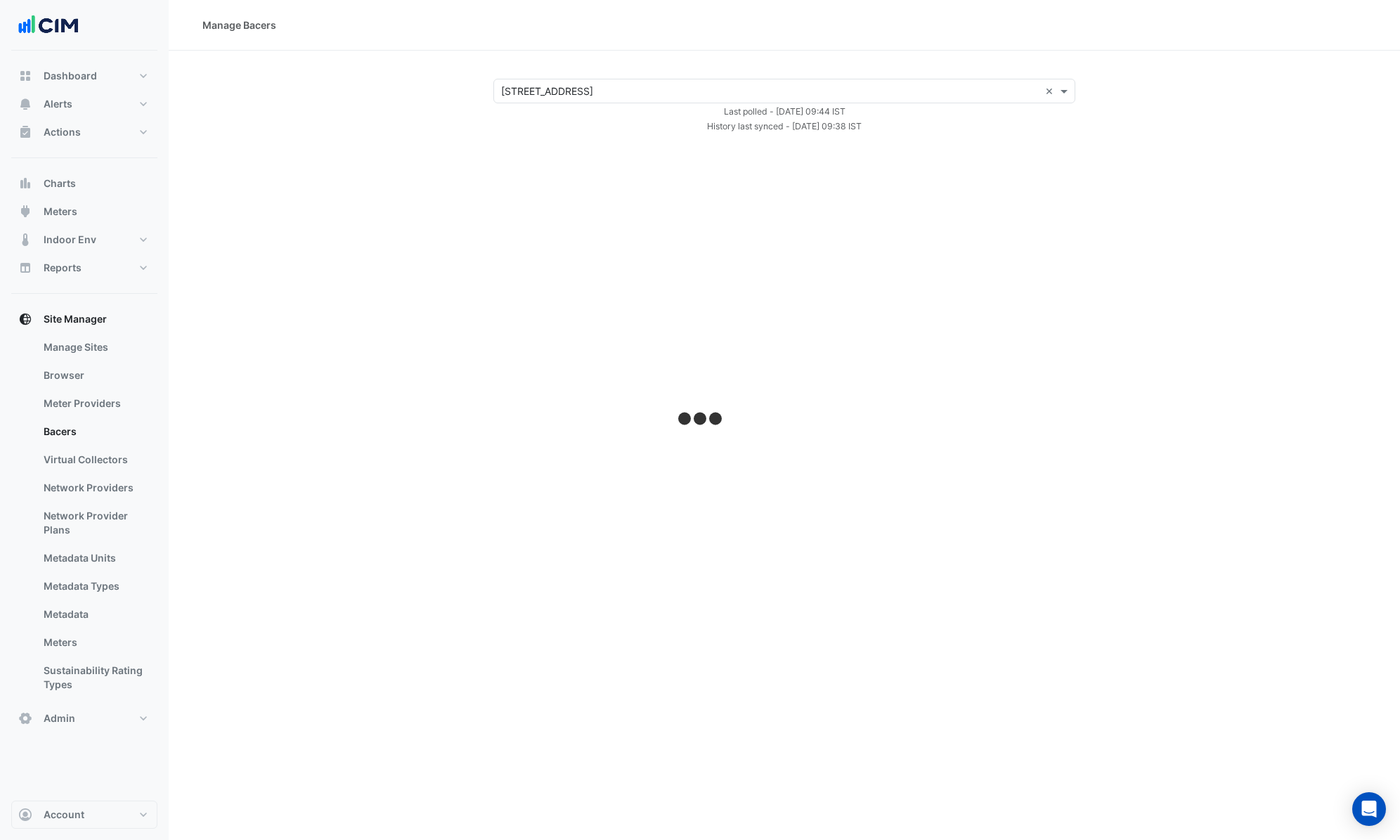
select select "***"
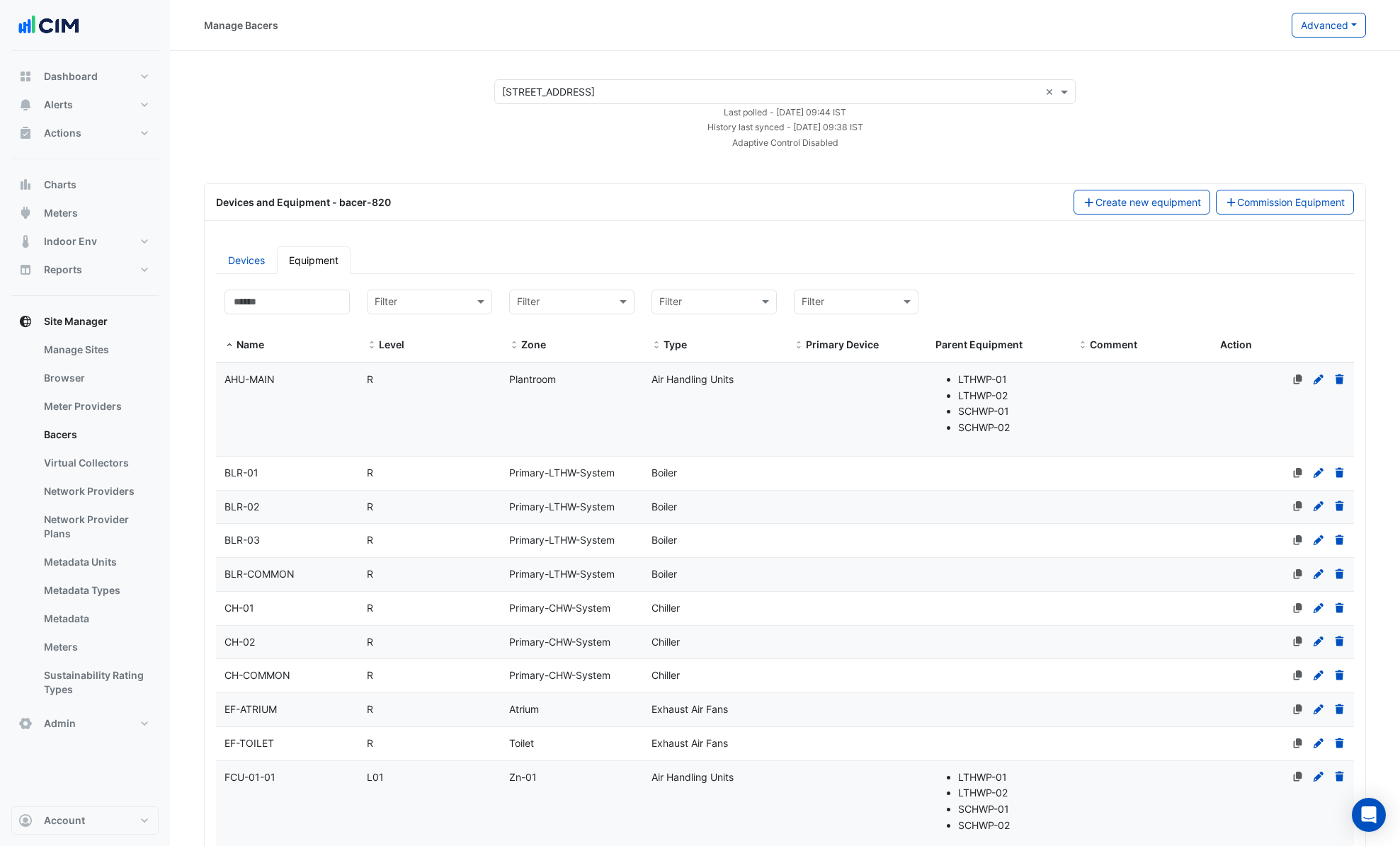
click at [324, 480] on div "BLR-01" at bounding box center [287, 473] width 142 height 16
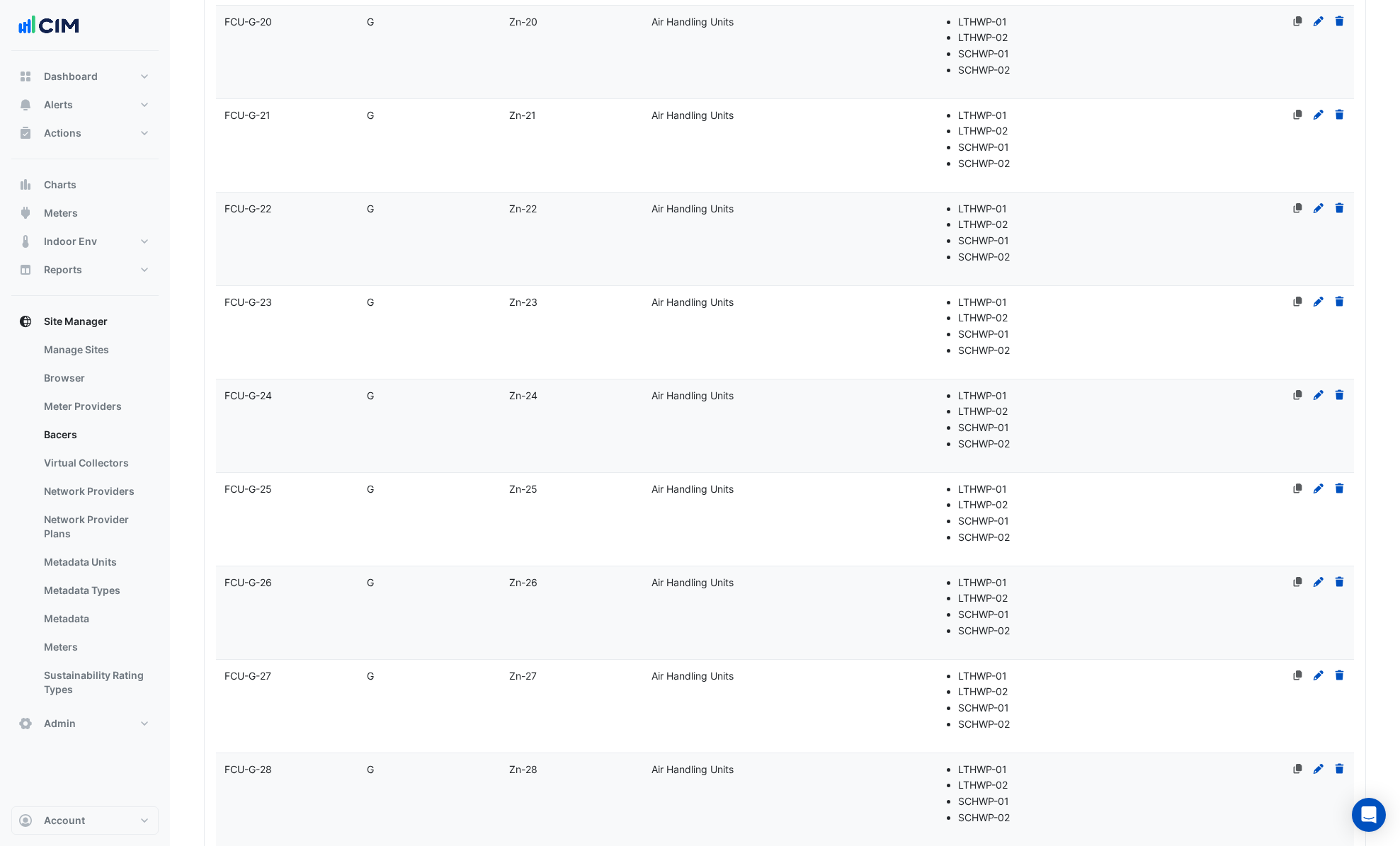
scroll to position [8120, 0]
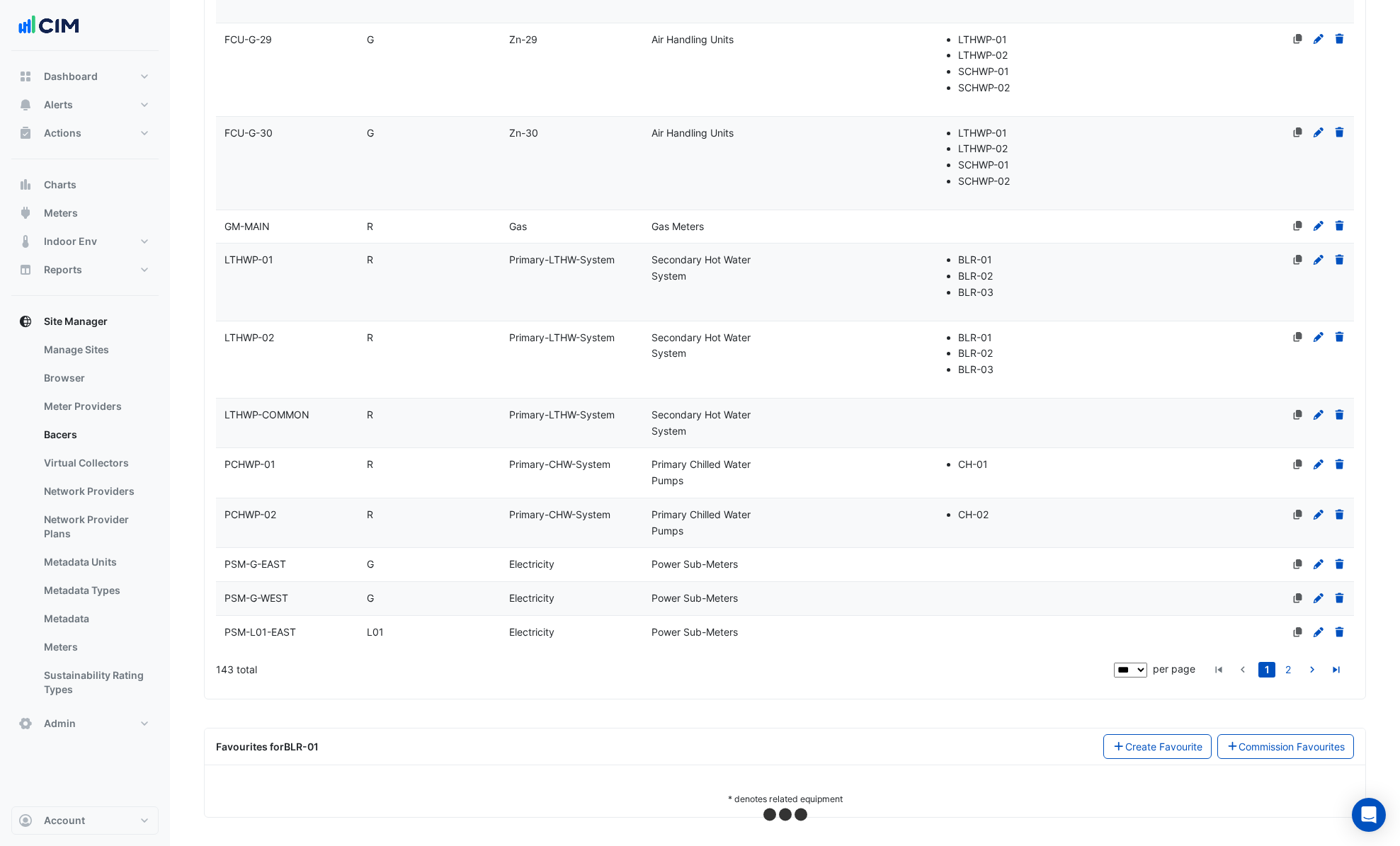
select select "***"
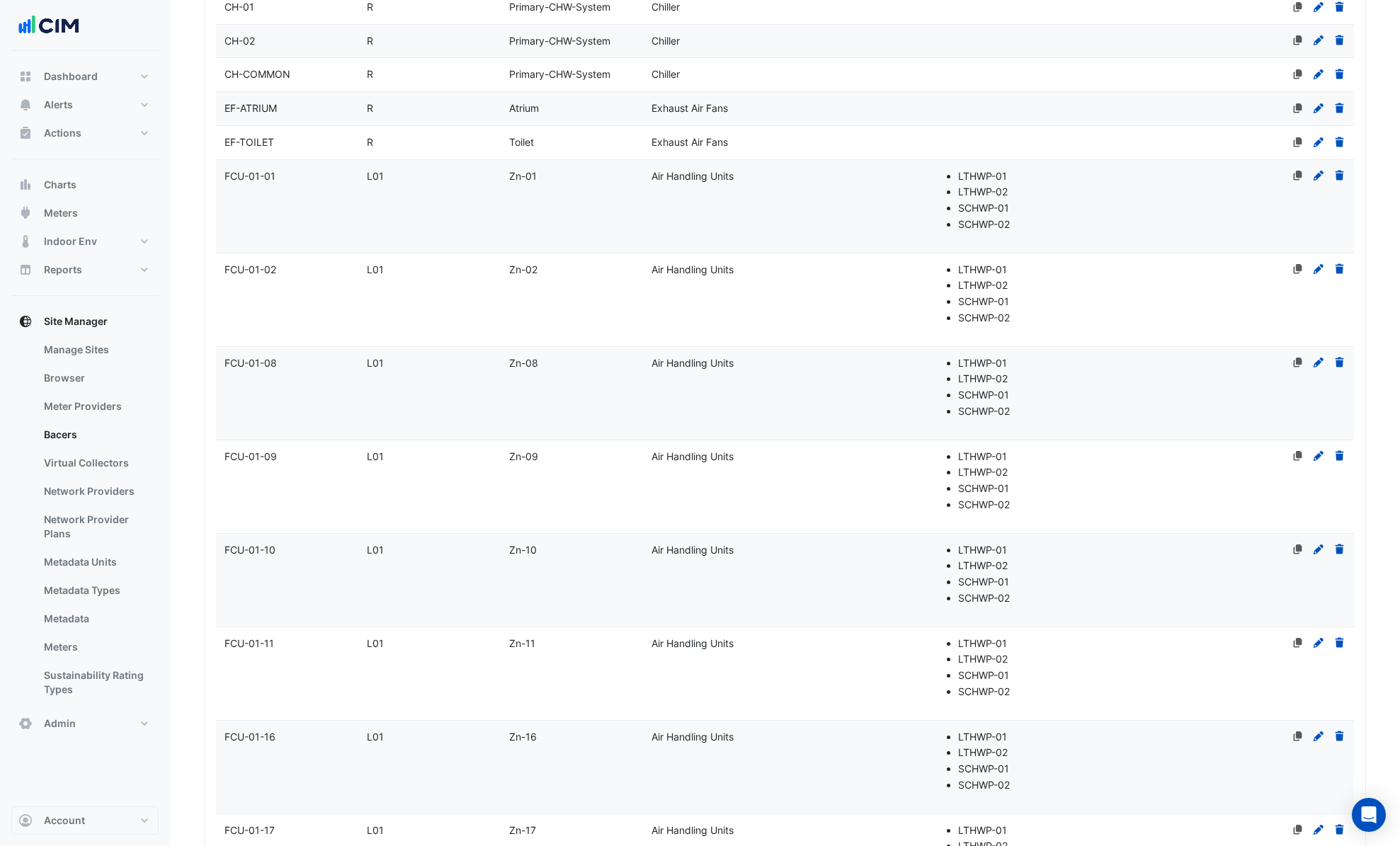
scroll to position [0, 0]
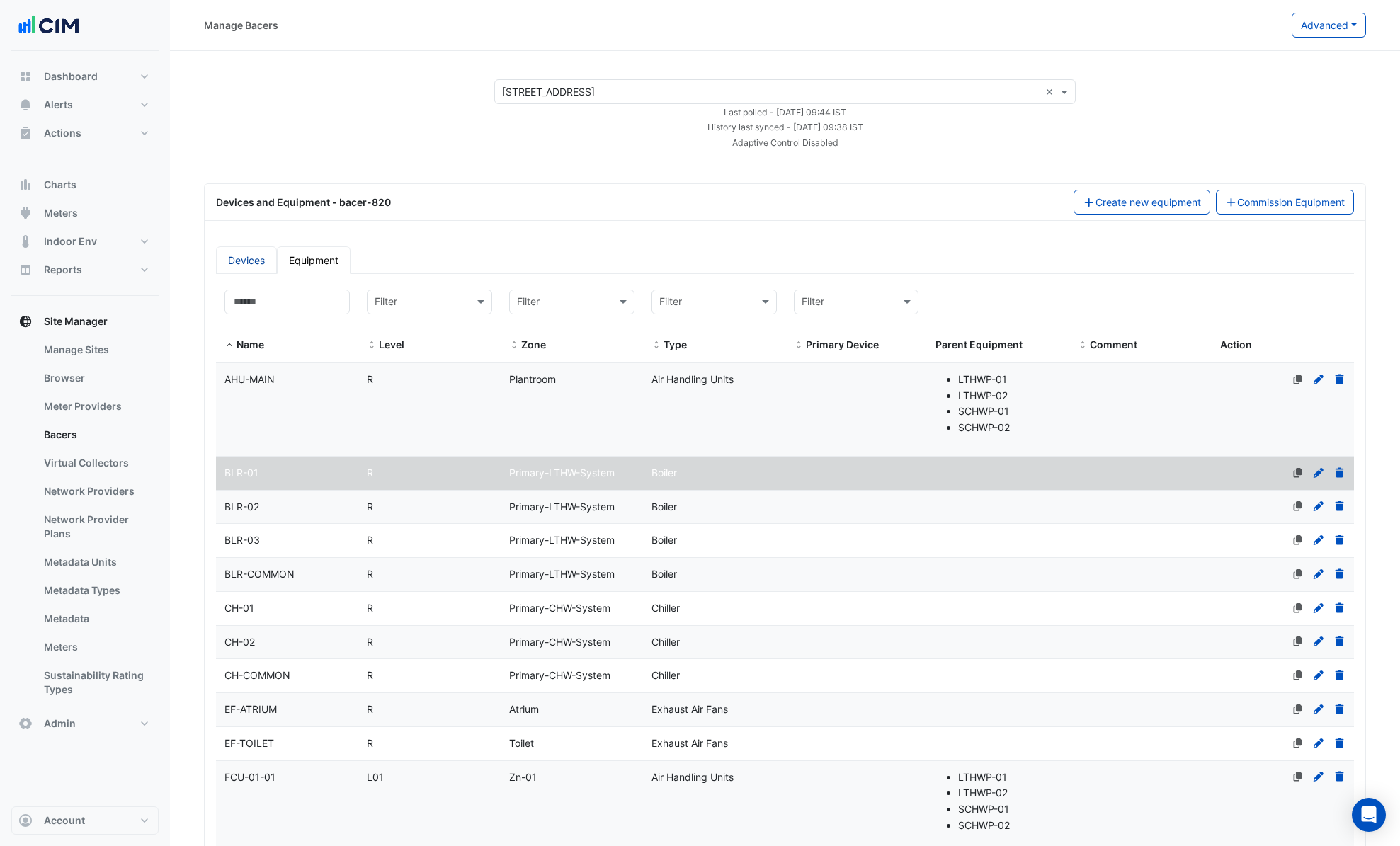
click at [249, 259] on link "Devices" at bounding box center [246, 260] width 61 height 28
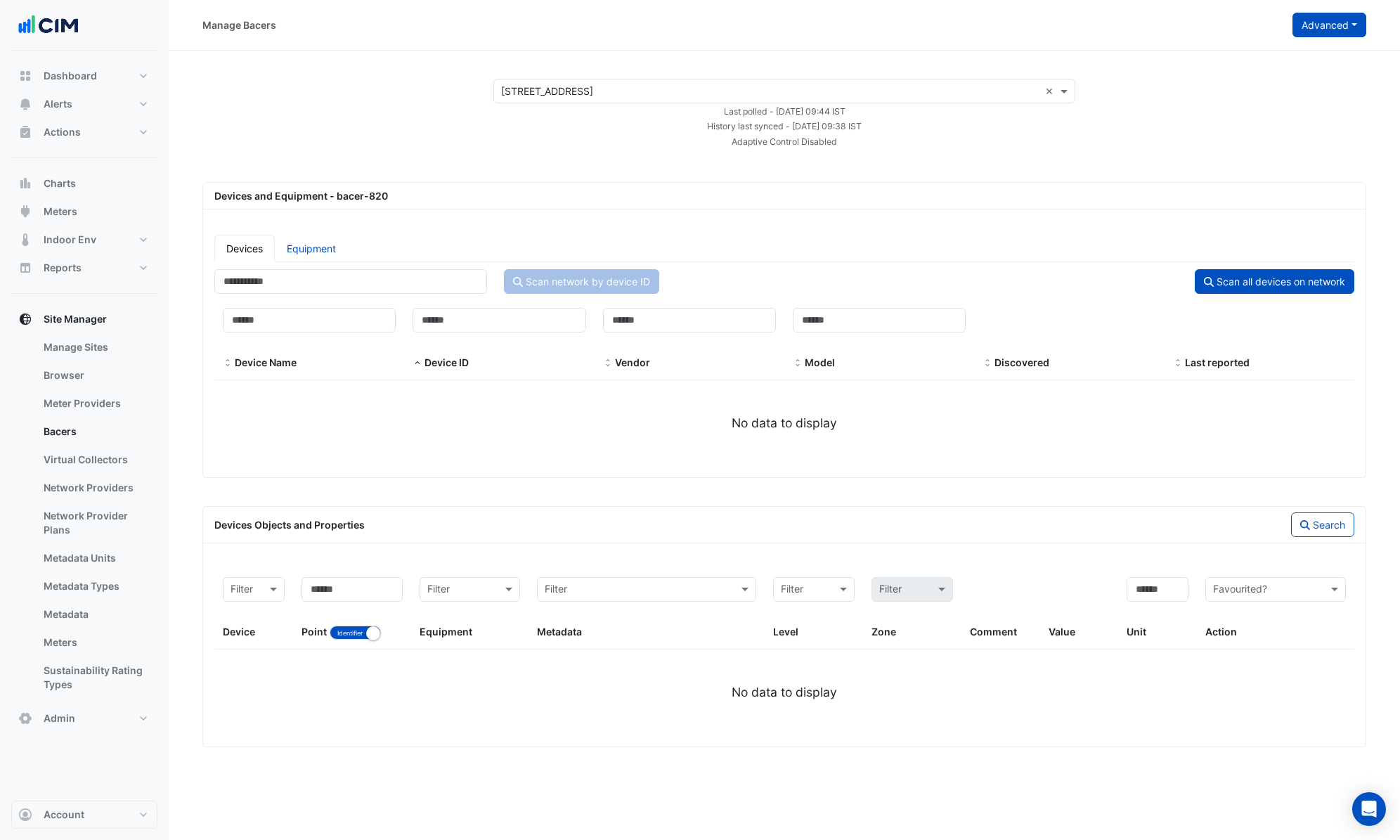
click at [1328, 31] on button "Advanced" at bounding box center [1330, 25] width 73 height 25
click at [1277, 132] on span "Configure Adaptive Control" at bounding box center [1274, 137] width 125 height 12
drag, startPoint x: 1376, startPoint y: 30, endPoint x: 1352, endPoint y: 28, distance: 24.1
click at [1374, 30] on div "Manage Bacers Advanced View Collector Notes View scan history View Metadata Pre…" at bounding box center [784, 25] width 1231 height 25
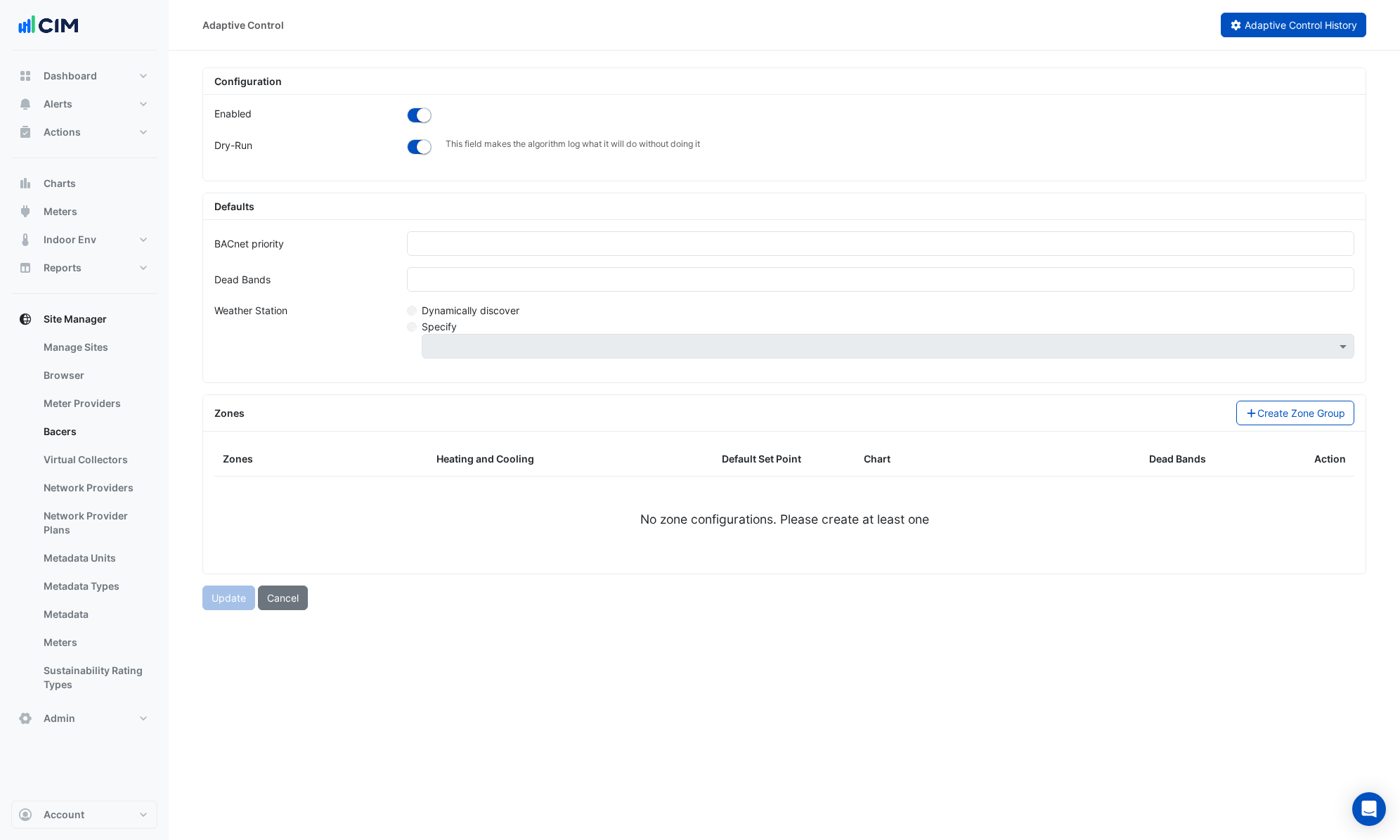
click at [1352, 27] on span "Adaptive Control History" at bounding box center [1301, 25] width 112 height 12
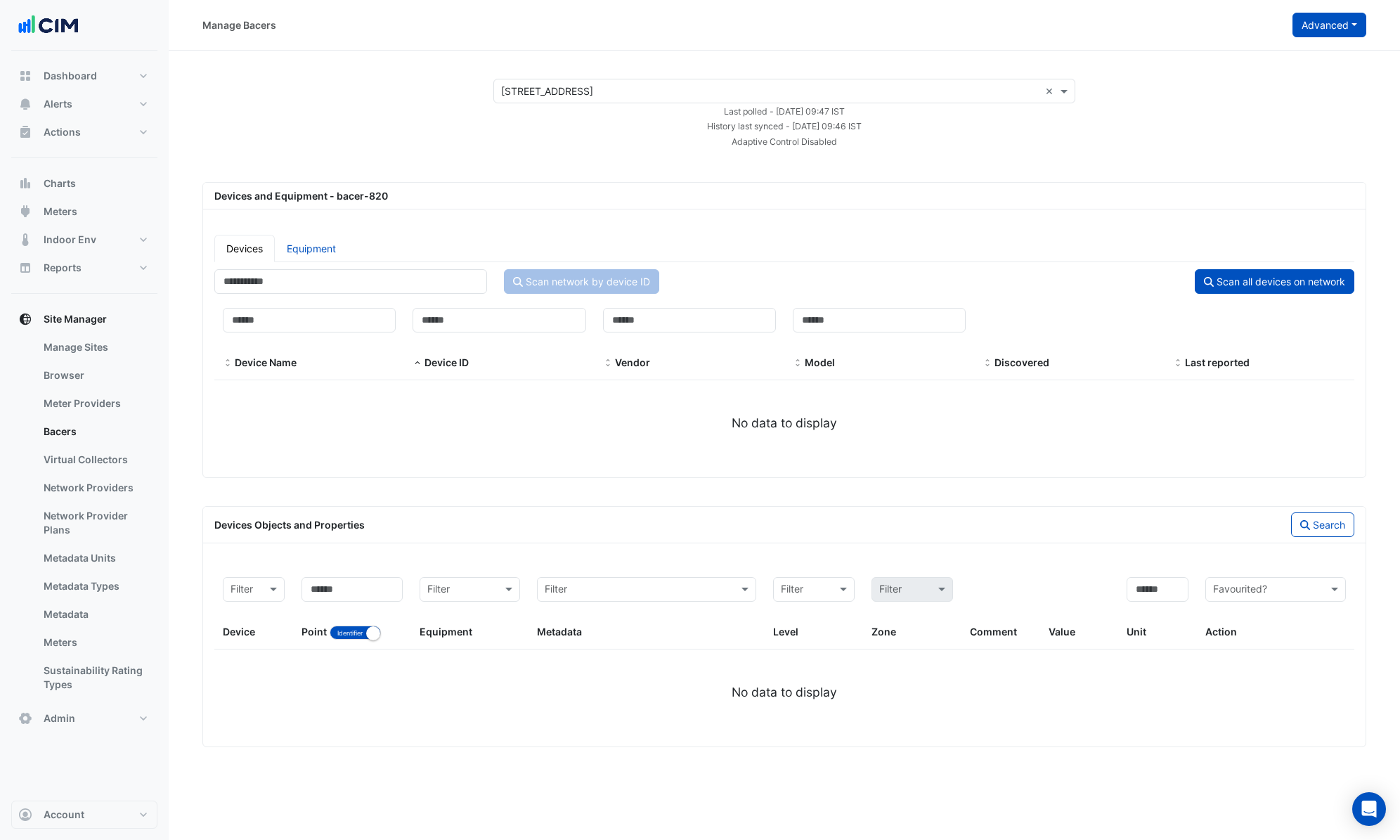
click at [1328, 33] on button "Advanced" at bounding box center [1330, 25] width 73 height 25
click at [1285, 118] on span "View bacer-820 configuration" at bounding box center [1279, 116] width 136 height 12
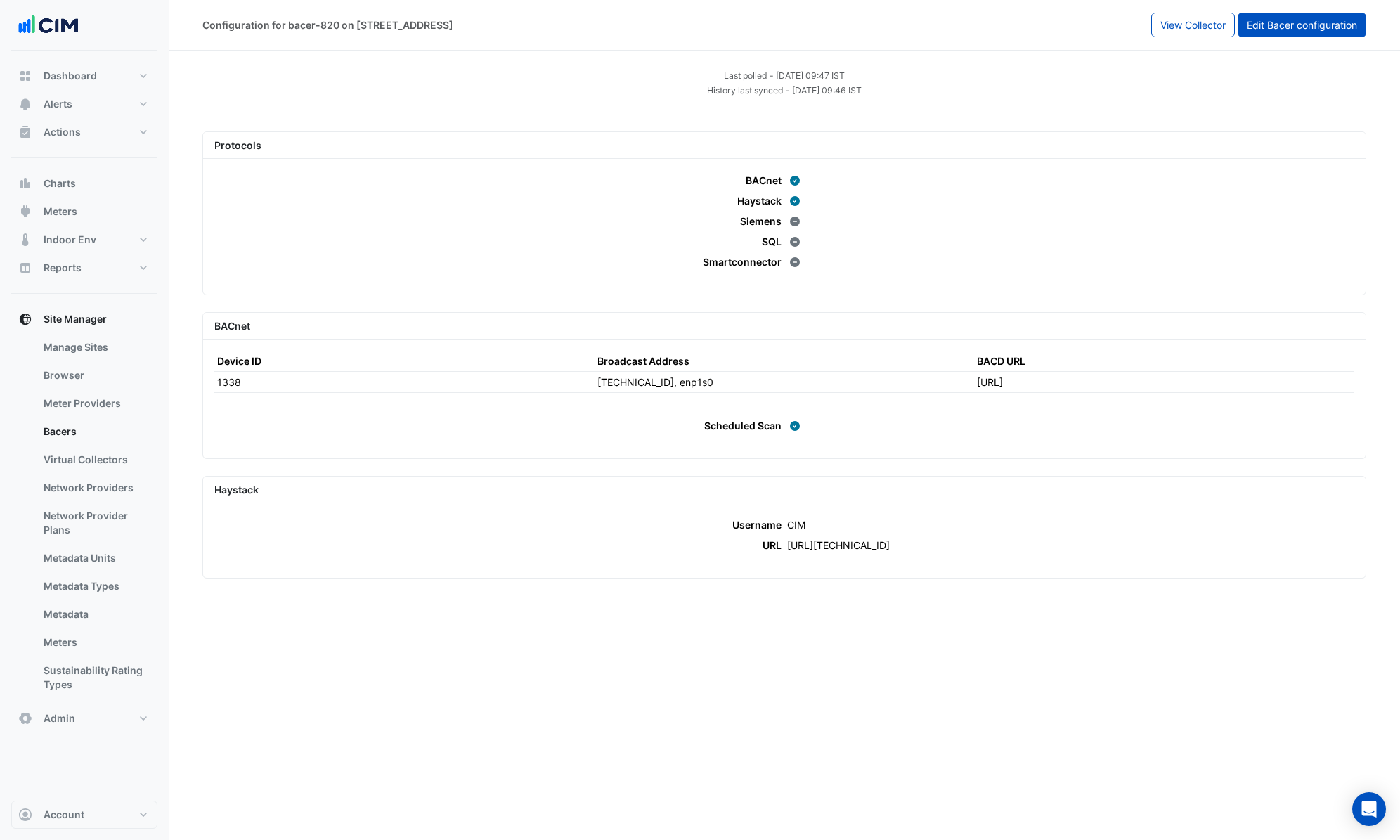
click at [1290, 25] on span "Edit Bacer configuration" at bounding box center [1302, 25] width 110 height 12
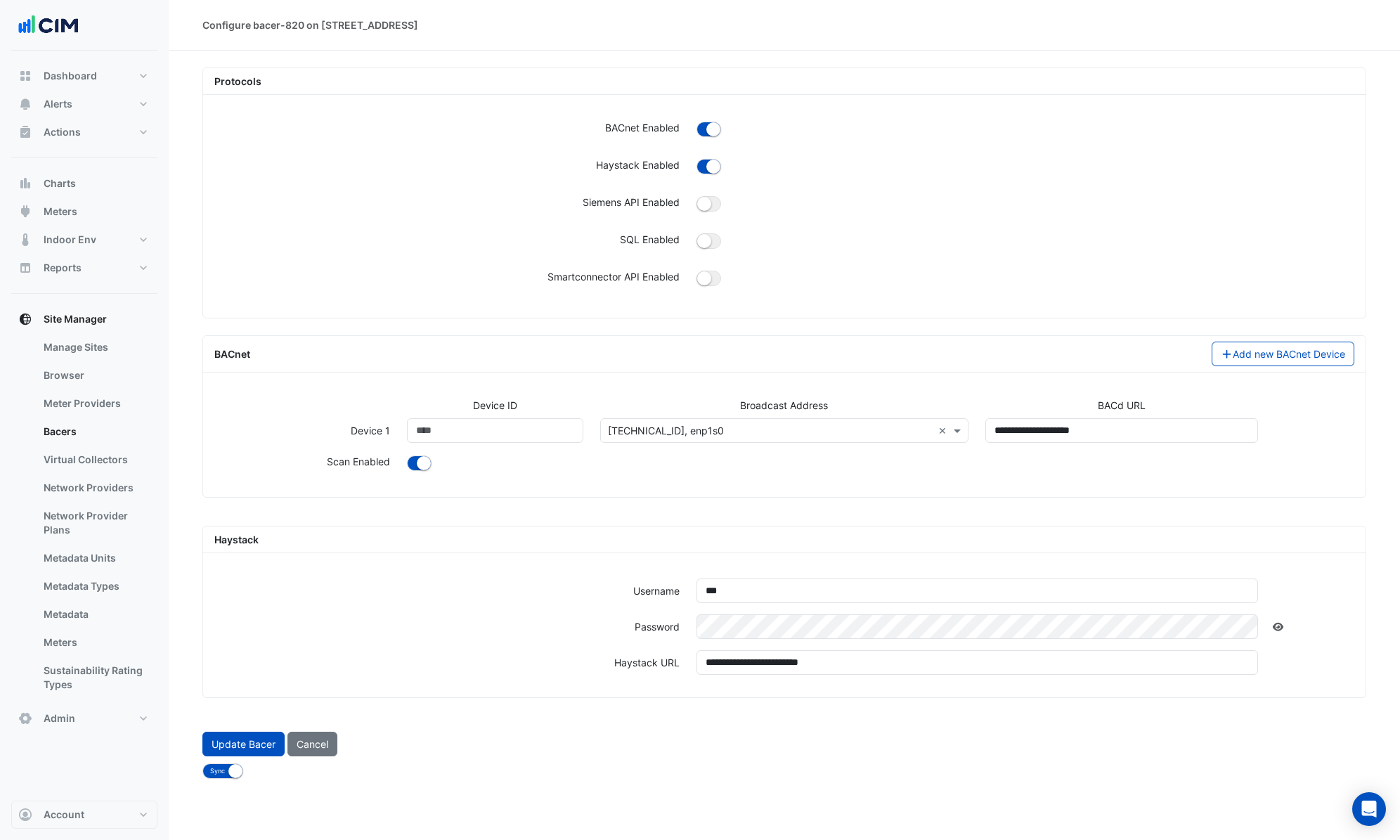
click at [661, 428] on input "text" at bounding box center [770, 431] width 326 height 15
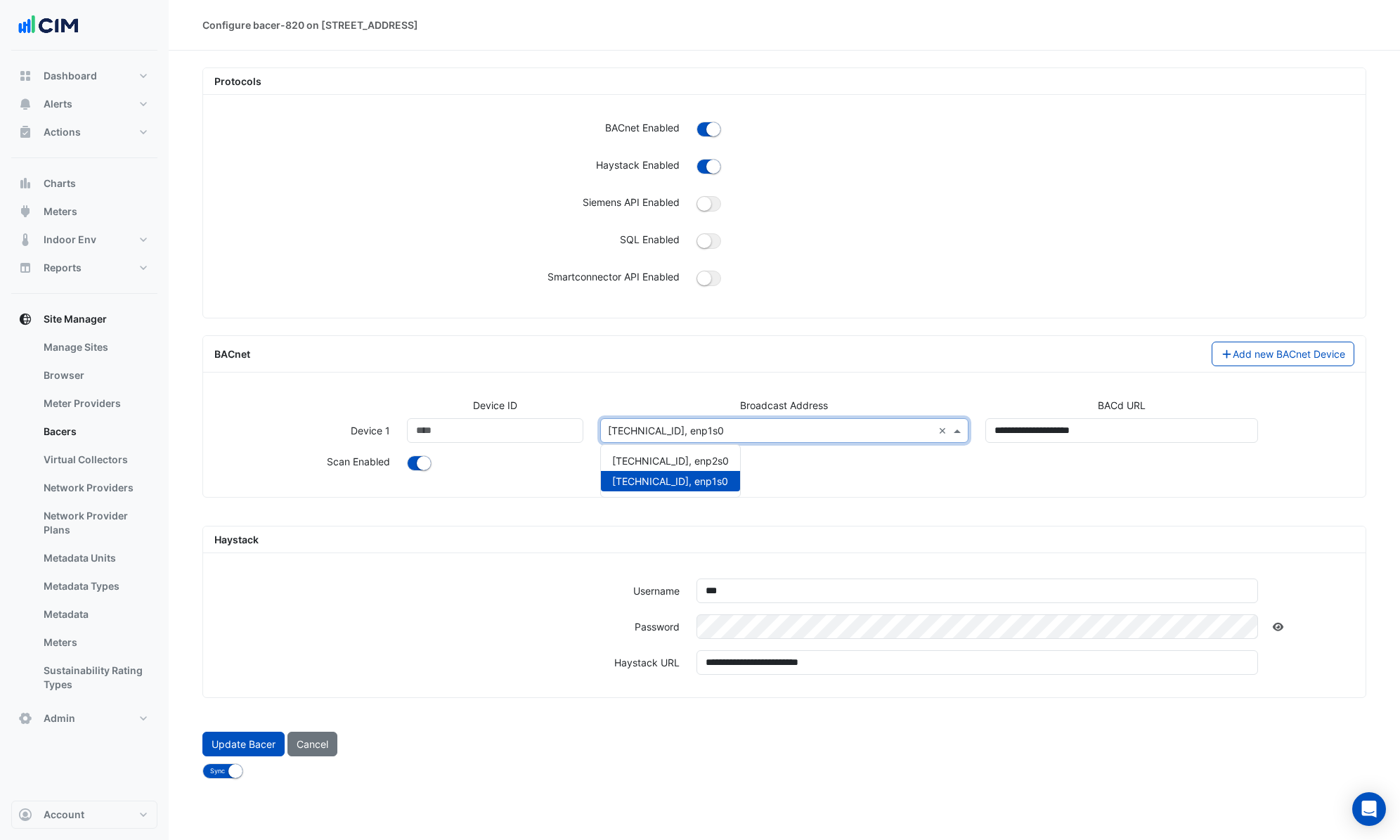
click at [729, 385] on div "BACnet Add new BACnet Device Device ID Broadcast Address BACd URL Device 1 Devi…" at bounding box center [784, 417] width 1164 height 163
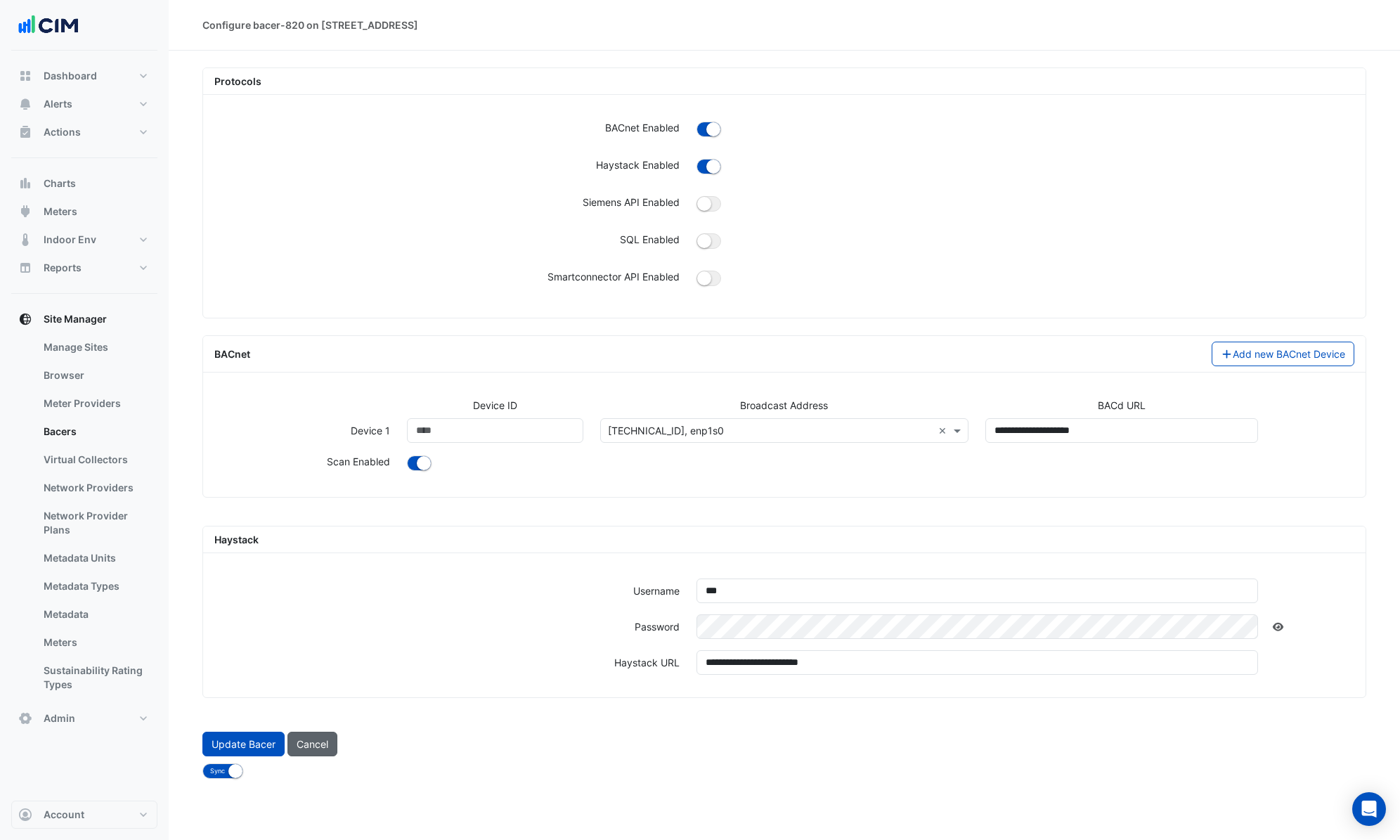
click at [326, 746] on button "Cancel" at bounding box center [313, 744] width 50 height 25
click at [322, 744] on button "Cancel" at bounding box center [313, 744] width 50 height 25
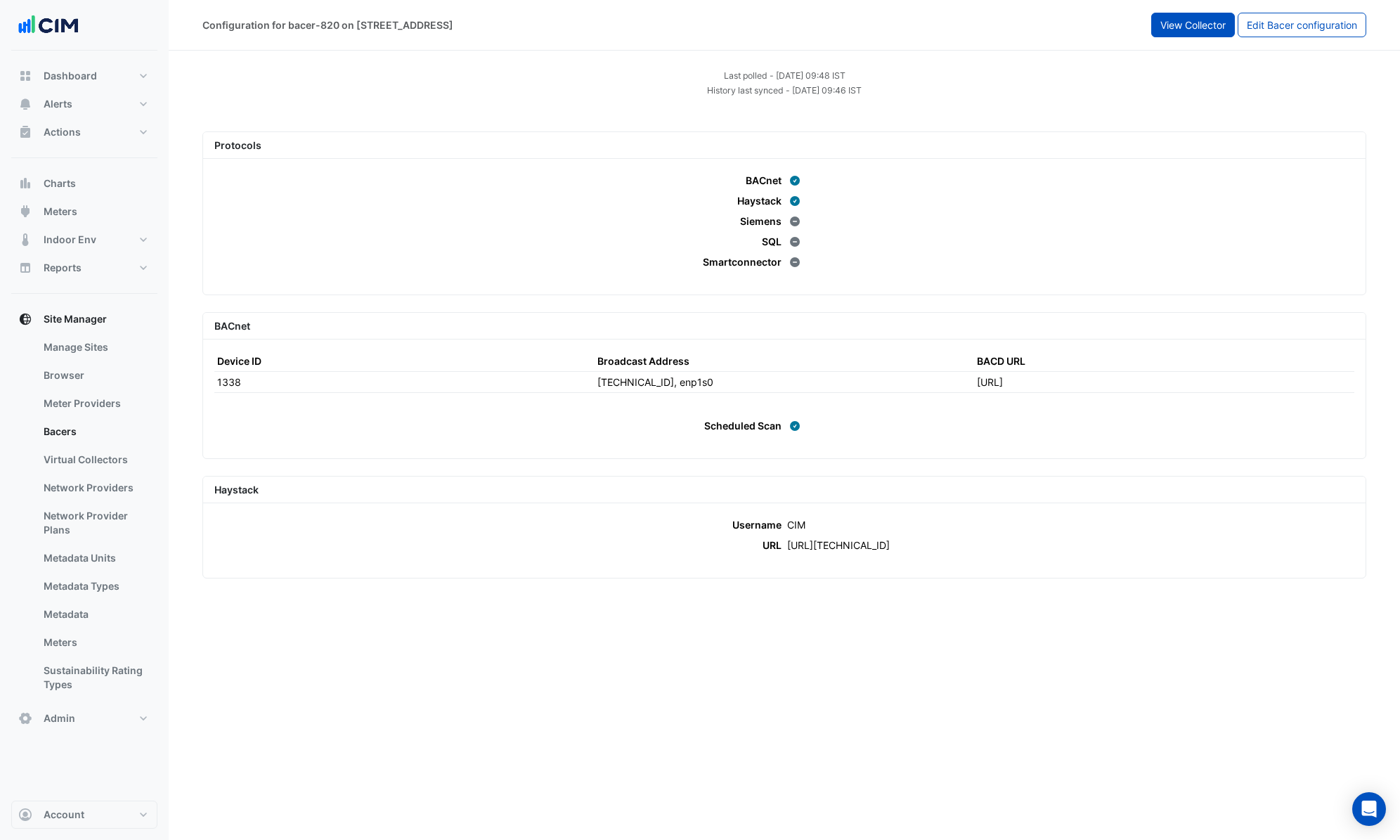
click at [1209, 21] on span "View Collector" at bounding box center [1193, 25] width 66 height 12
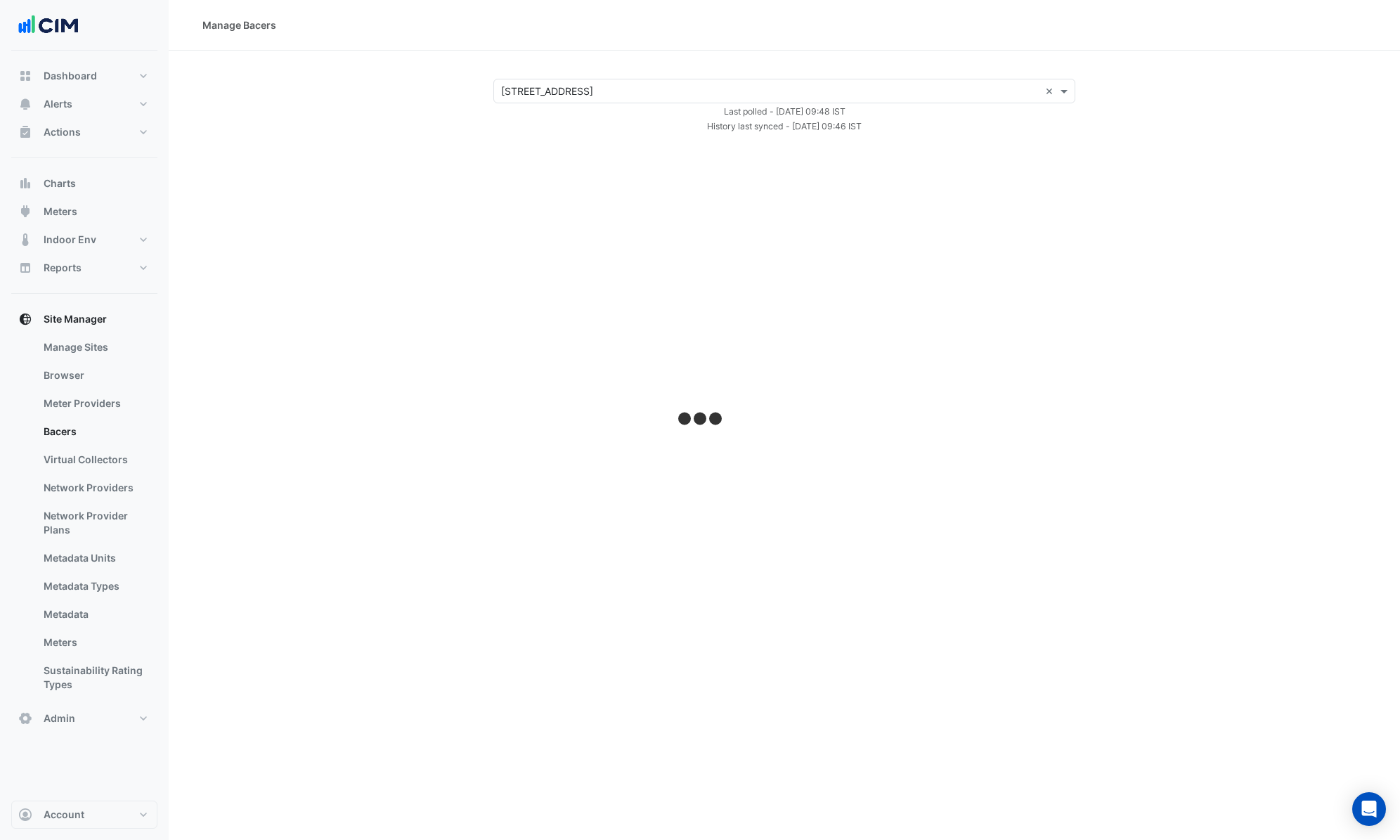
select select "***"
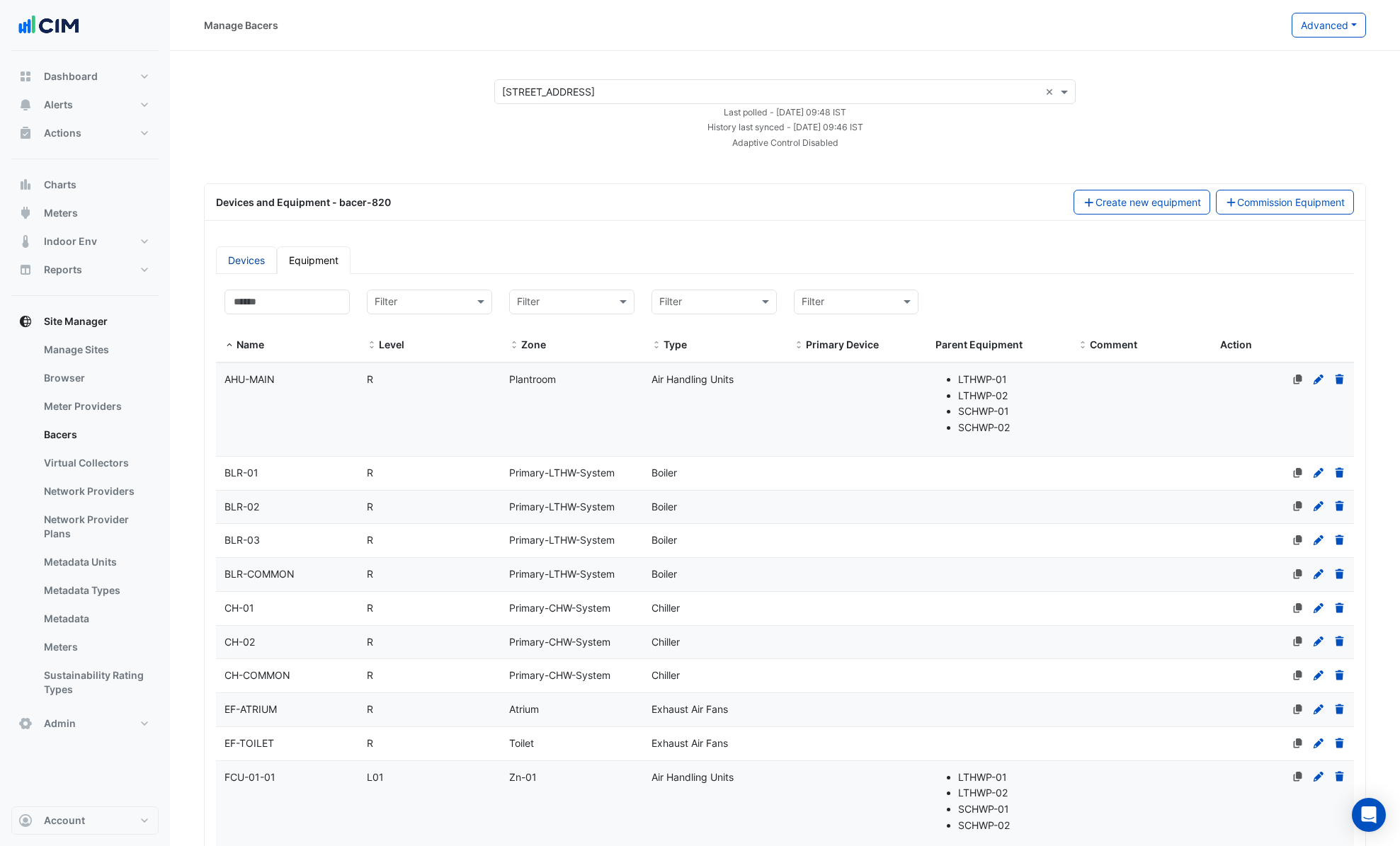
click at [263, 261] on link "Devices" at bounding box center [246, 260] width 61 height 28
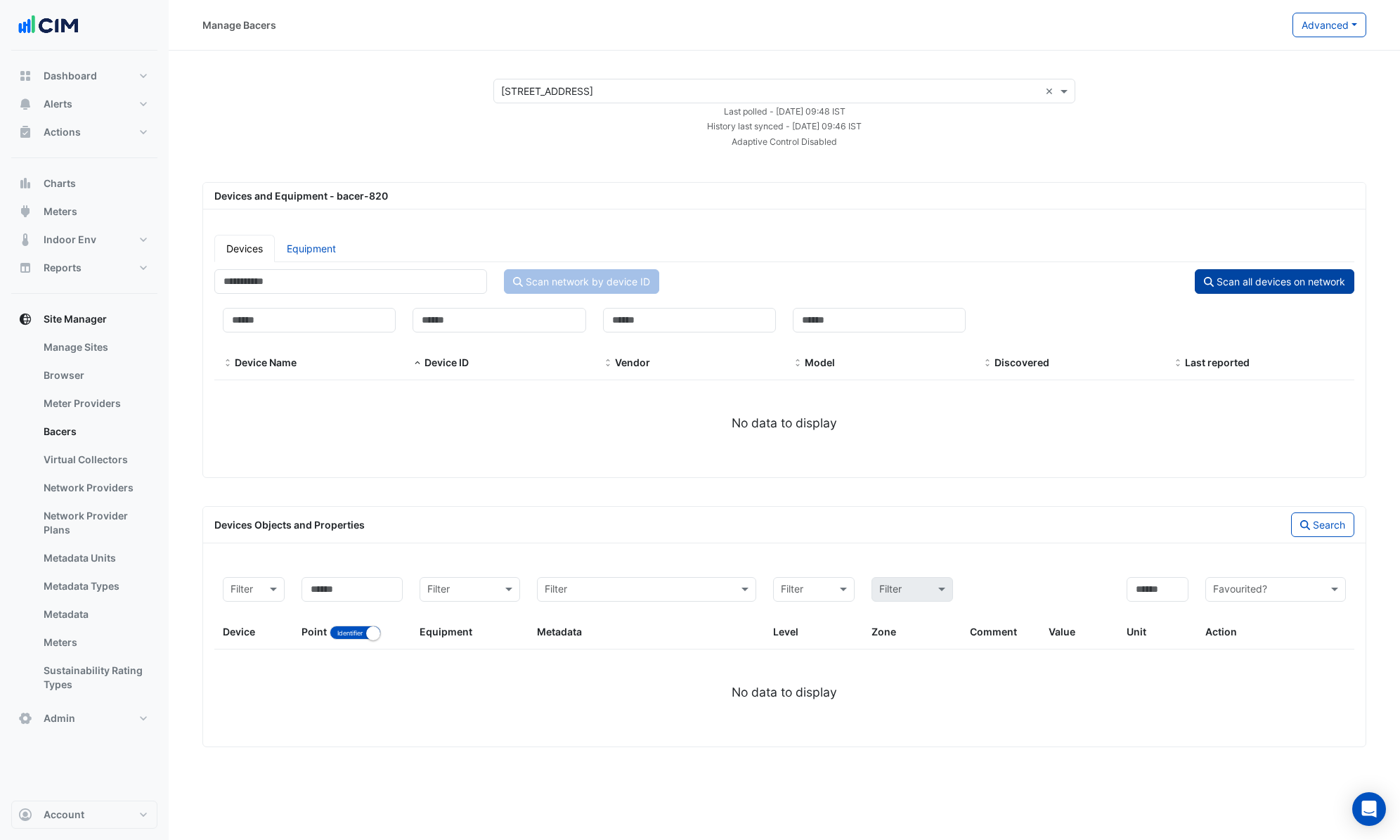
click at [1303, 278] on button "Scan all devices on network" at bounding box center [1275, 281] width 160 height 25
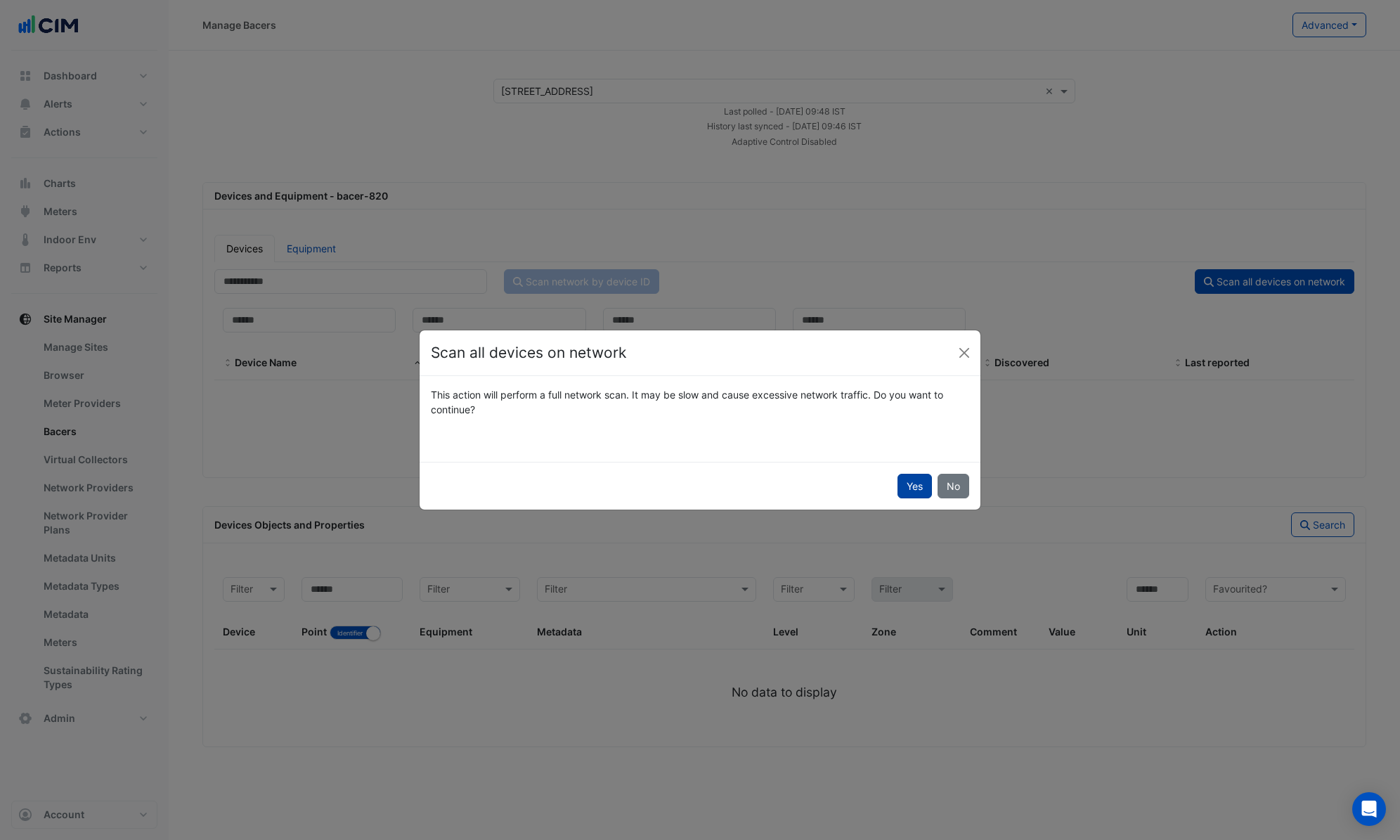
click at [913, 485] on button "Yes" at bounding box center [914, 486] width 35 height 25
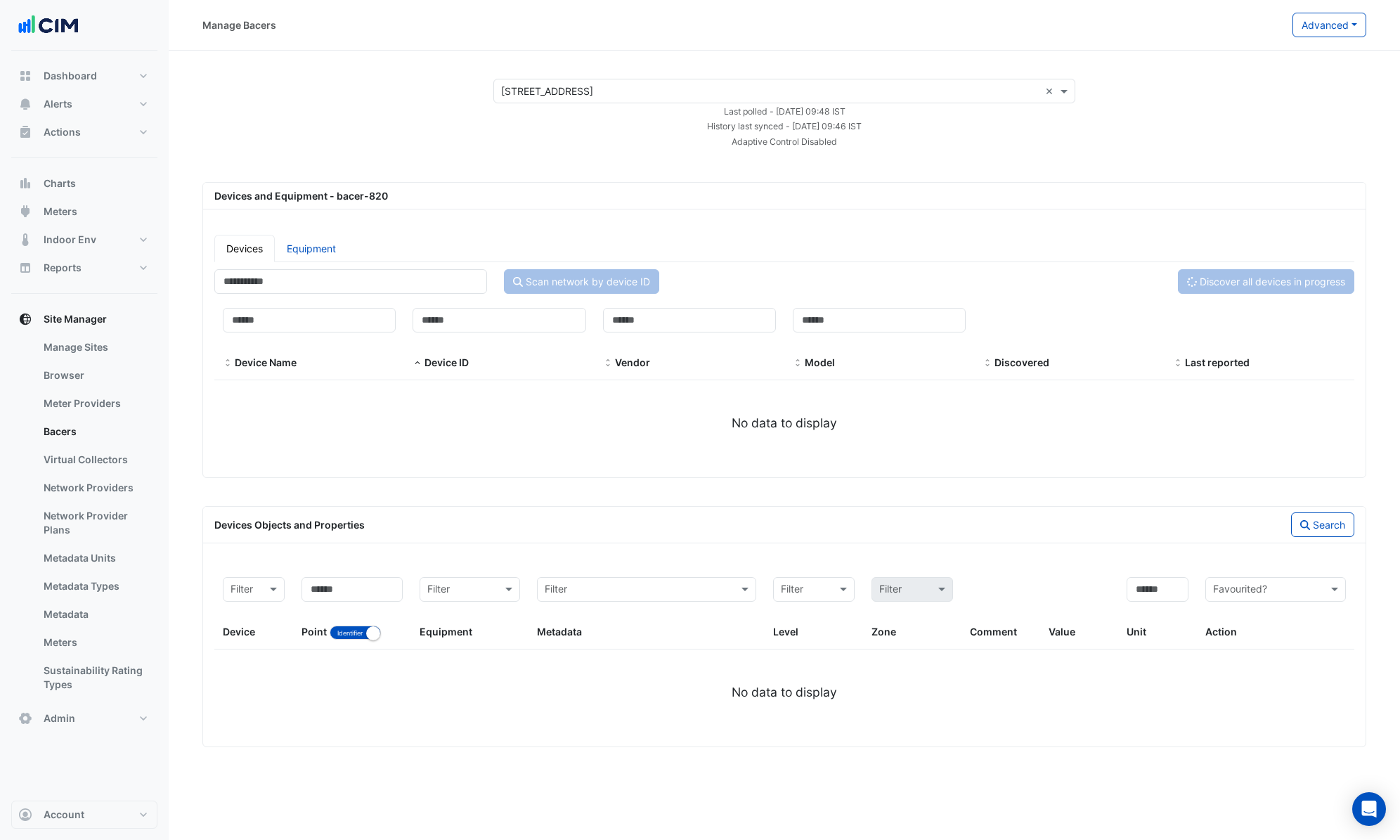
select select "***"
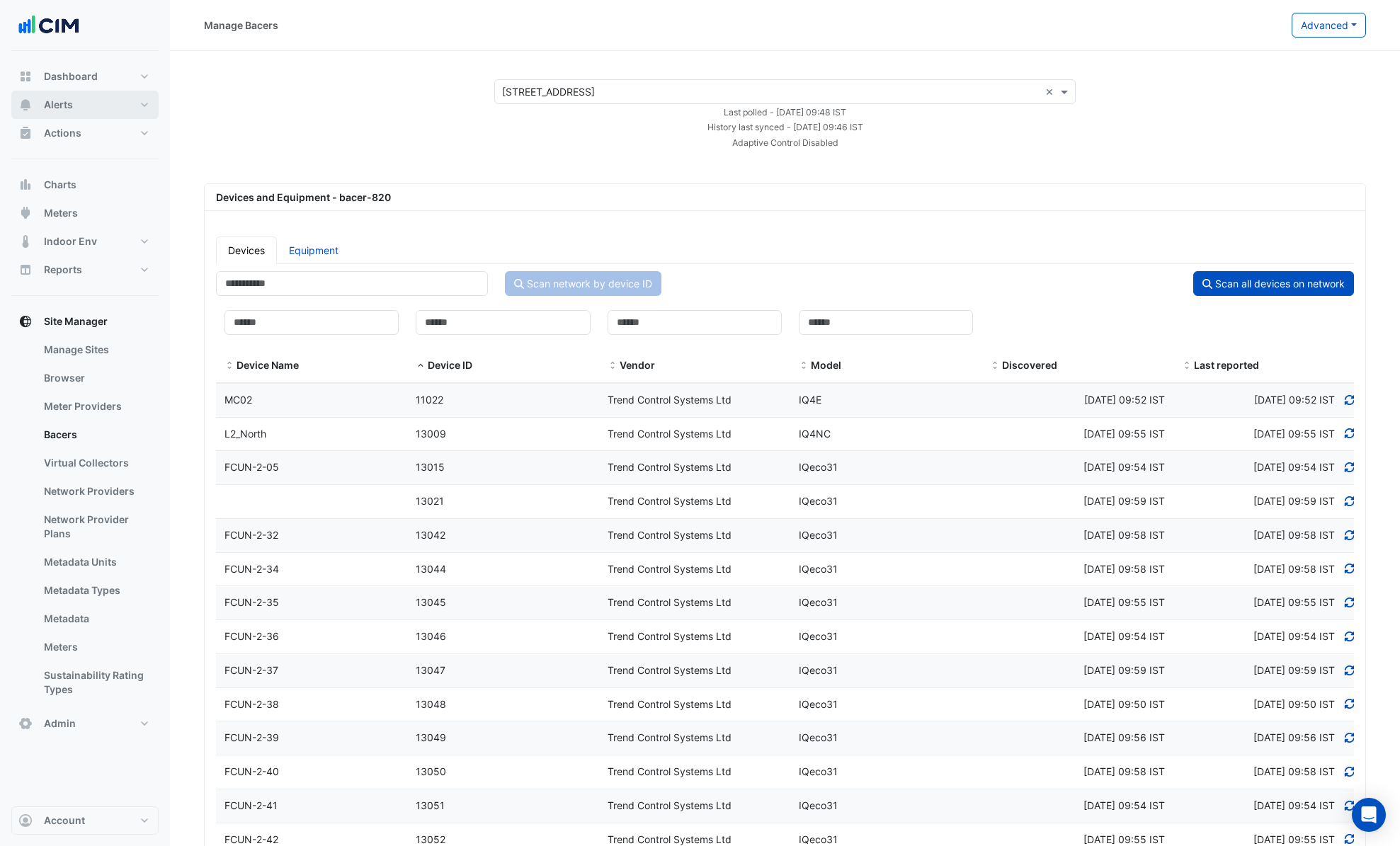
click at [103, 102] on button "Alerts" at bounding box center [84, 105] width 147 height 28
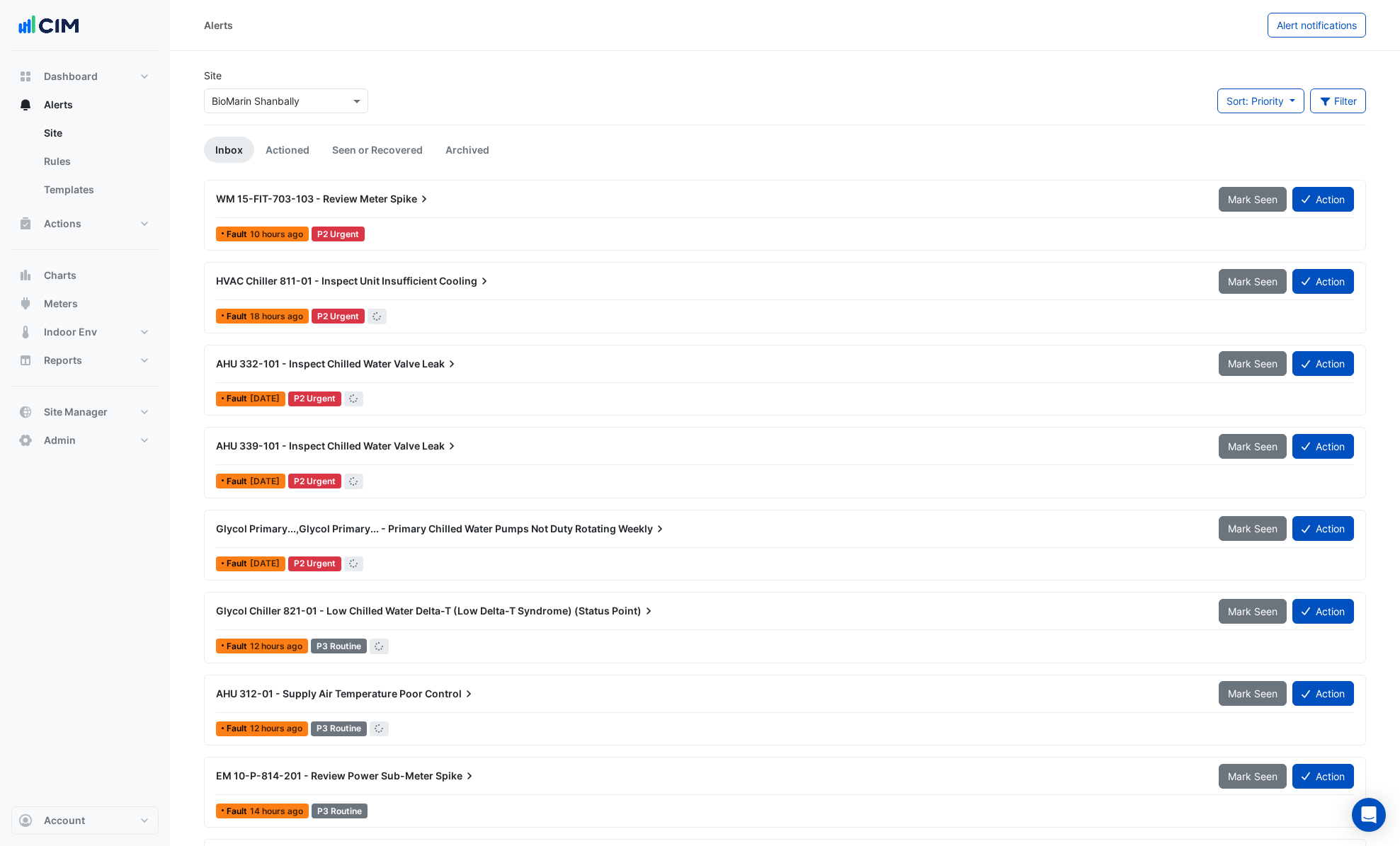
click at [296, 110] on div "× BioMarin Shanbally" at bounding box center [286, 100] width 164 height 25
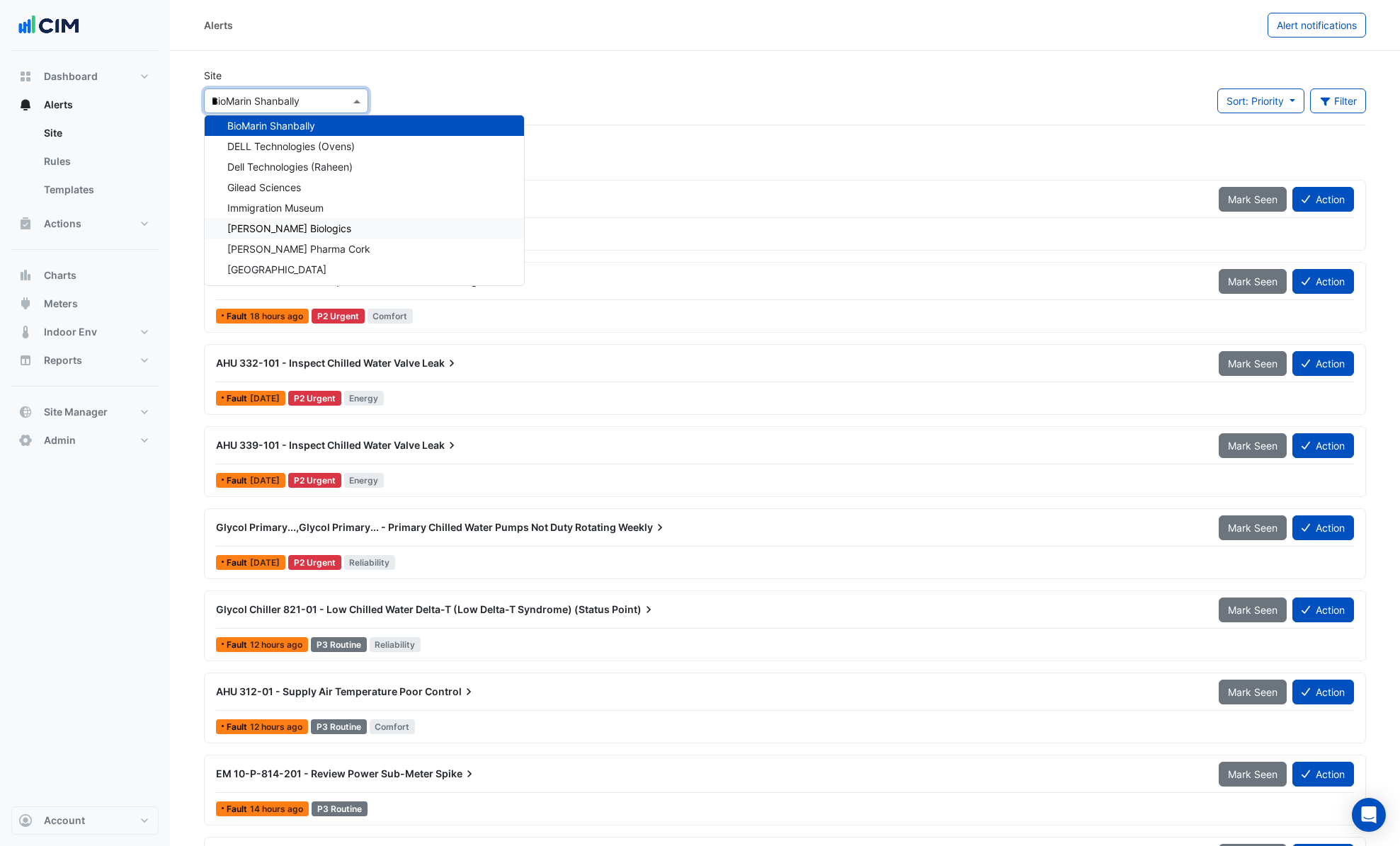
scroll to position [108, 0]
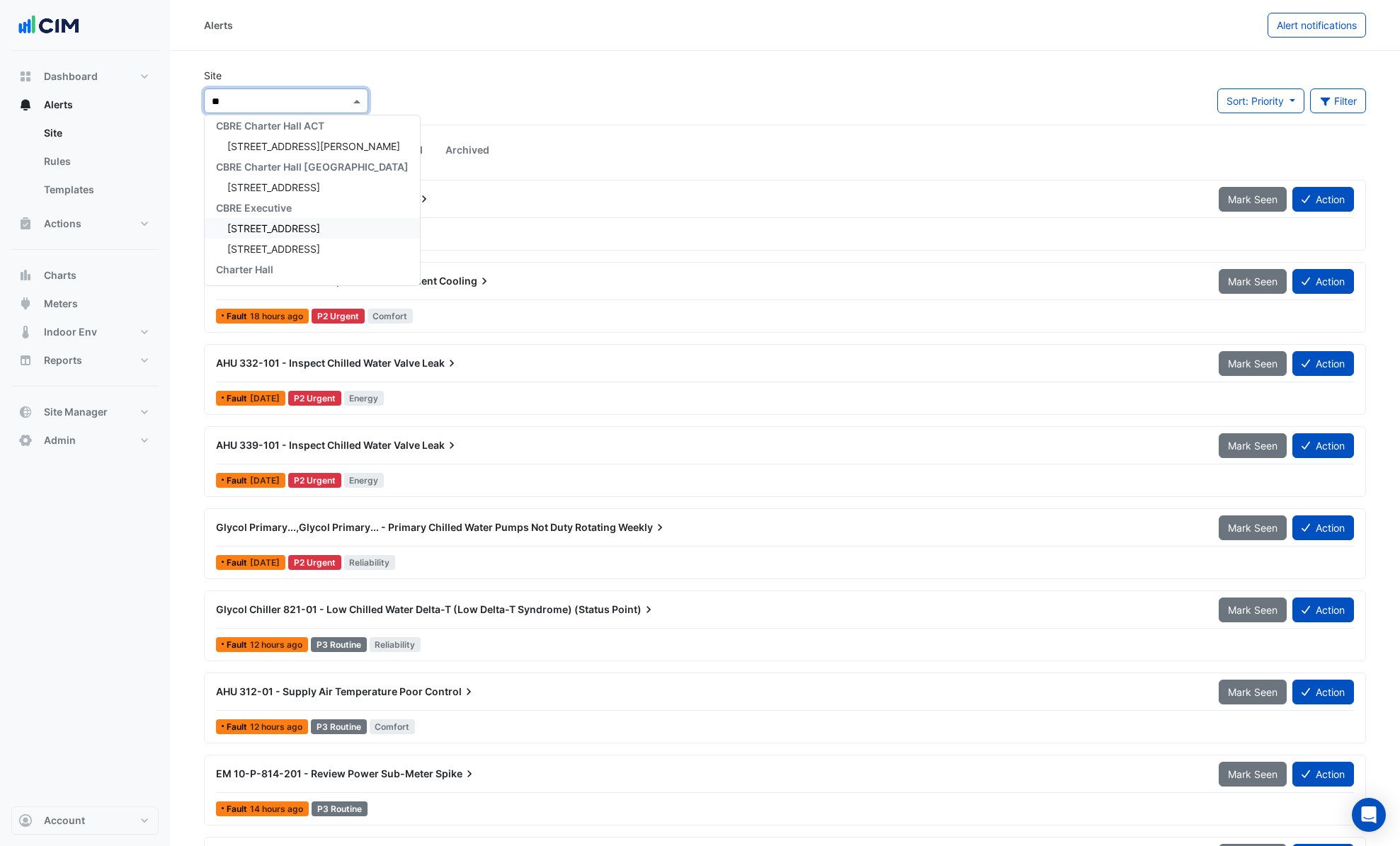
type input "***"
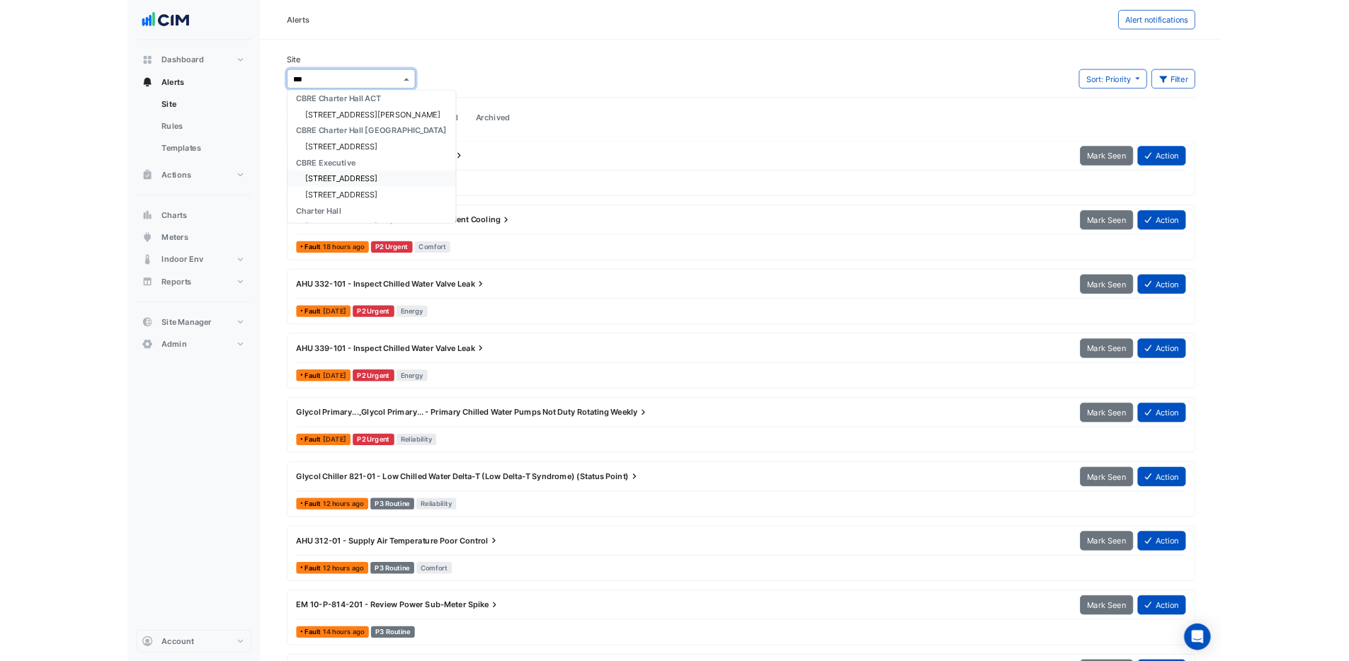
scroll to position [0, 0]
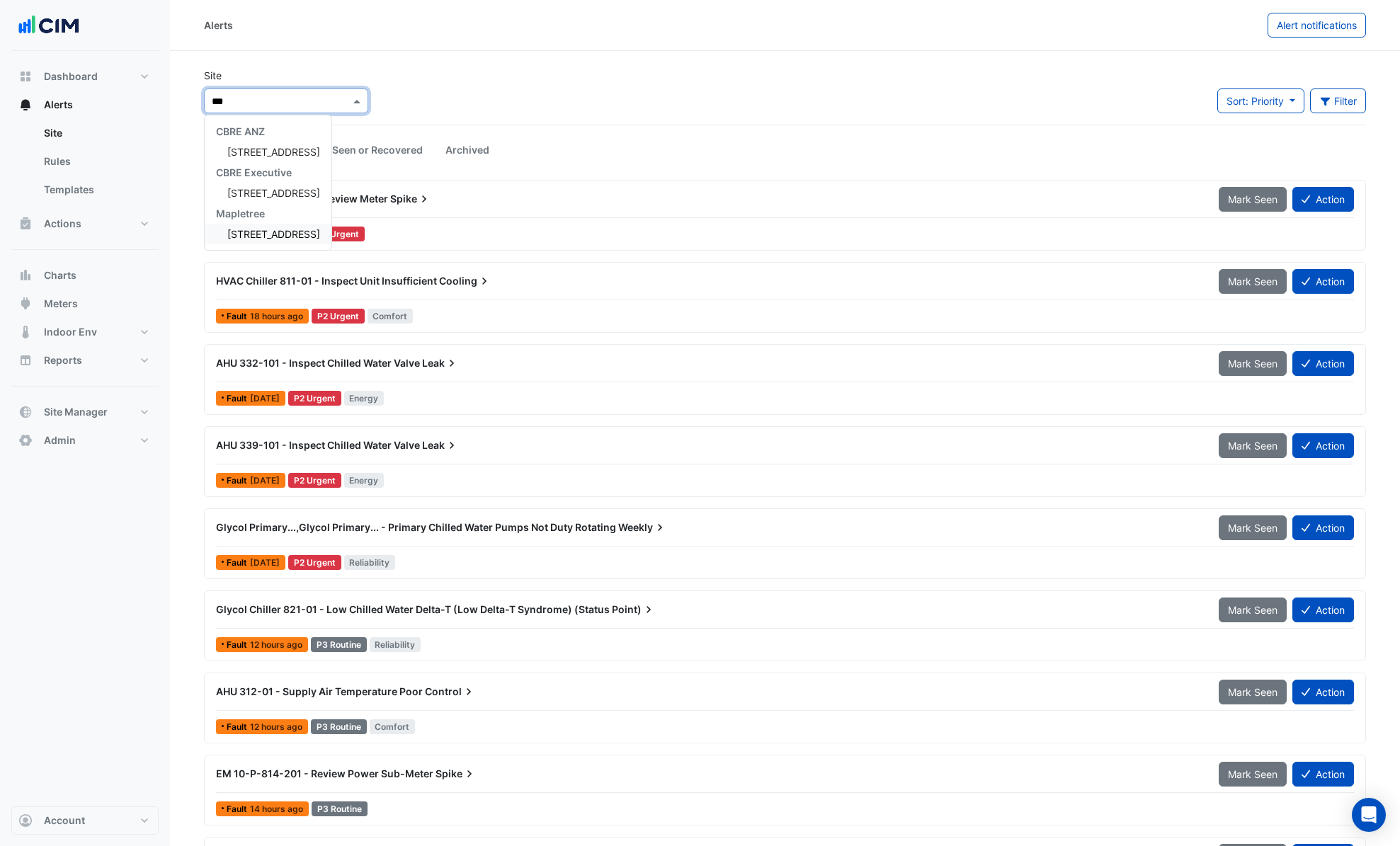
click at [307, 231] on span "250 Long Water Avenue" at bounding box center [273, 234] width 93 height 12
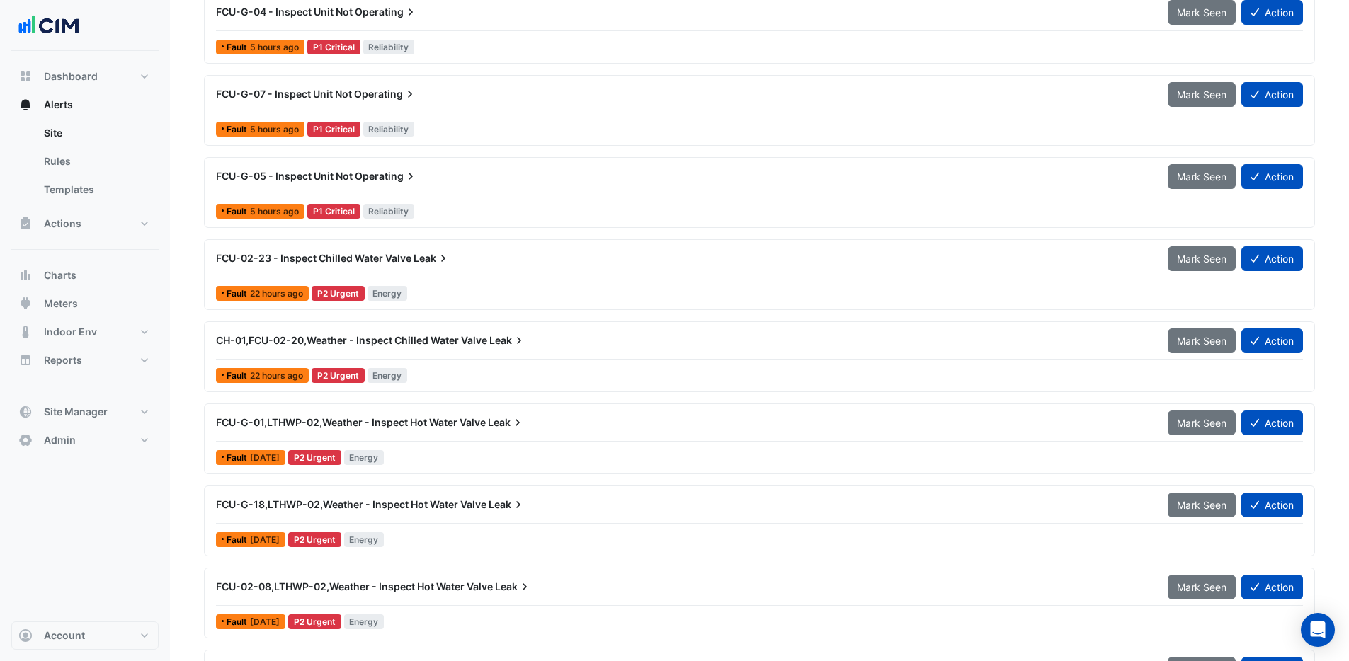
scroll to position [353, 0]
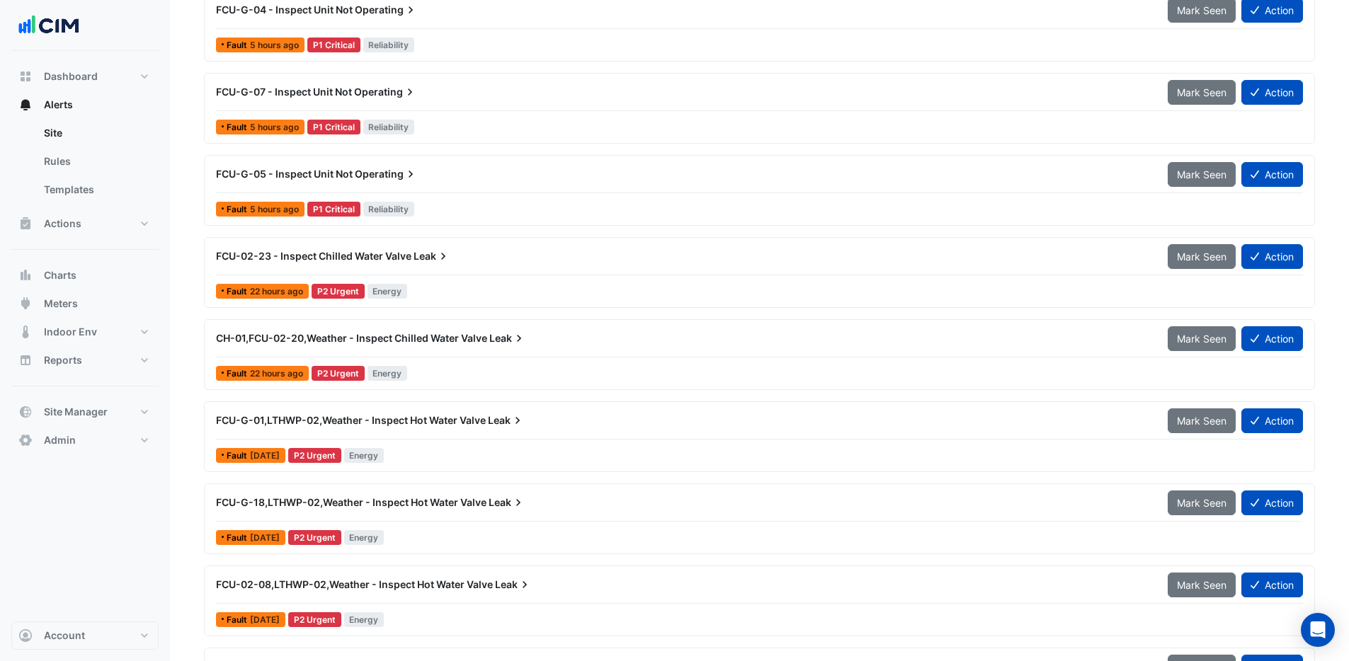
click at [410, 256] on span "FCU-02-23 - Inspect Chilled Water Valve" at bounding box center [313, 256] width 195 height 12
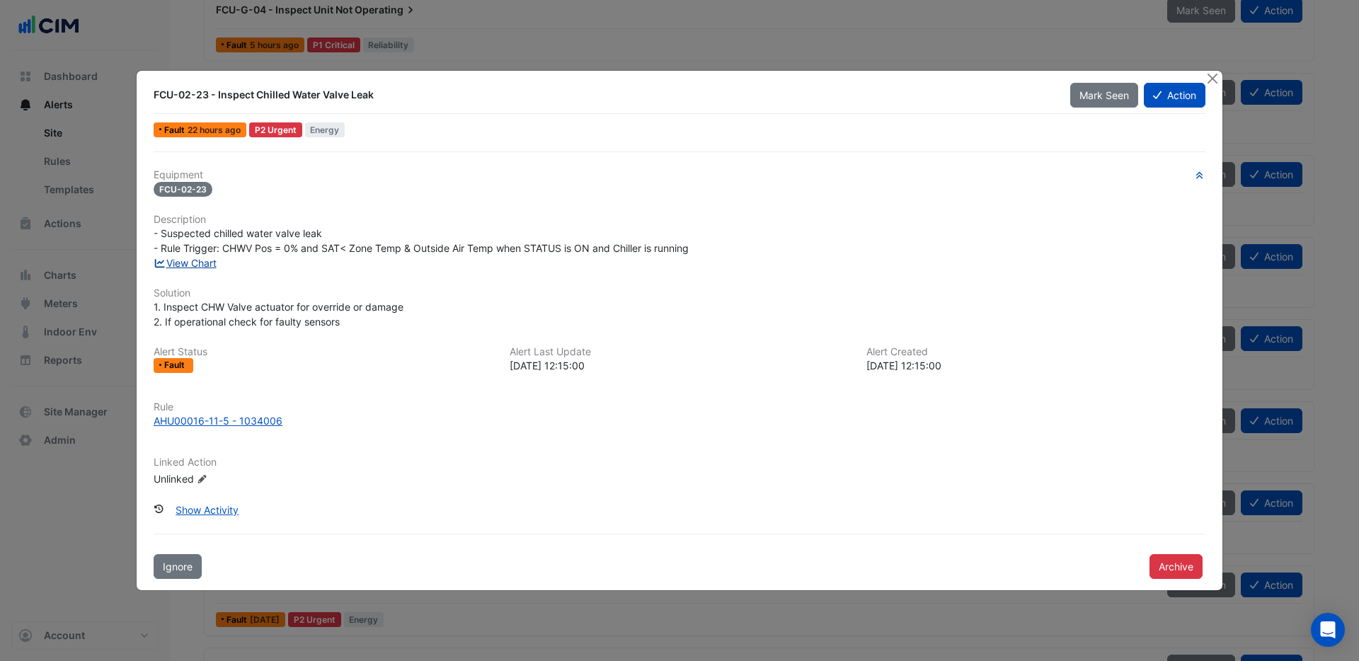
click at [183, 264] on link "View Chart" at bounding box center [185, 263] width 63 height 12
click at [1213, 84] on button "Close" at bounding box center [1212, 78] width 15 height 15
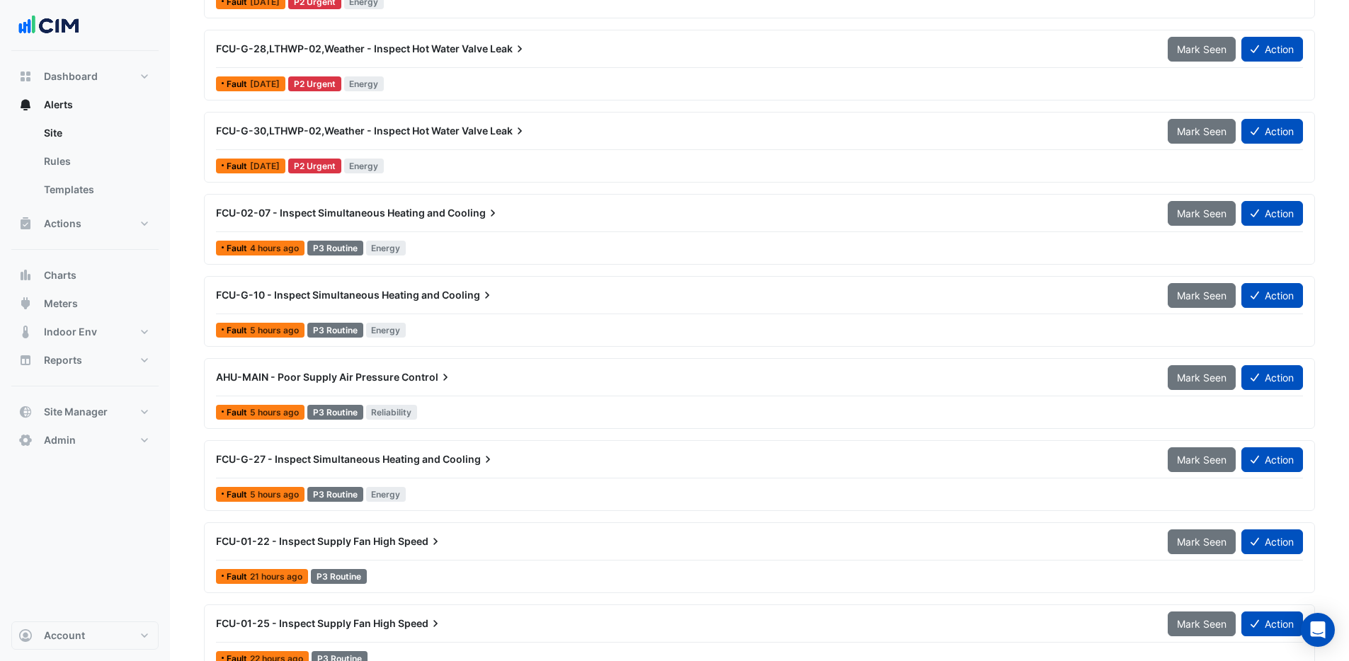
scroll to position [2550, 0]
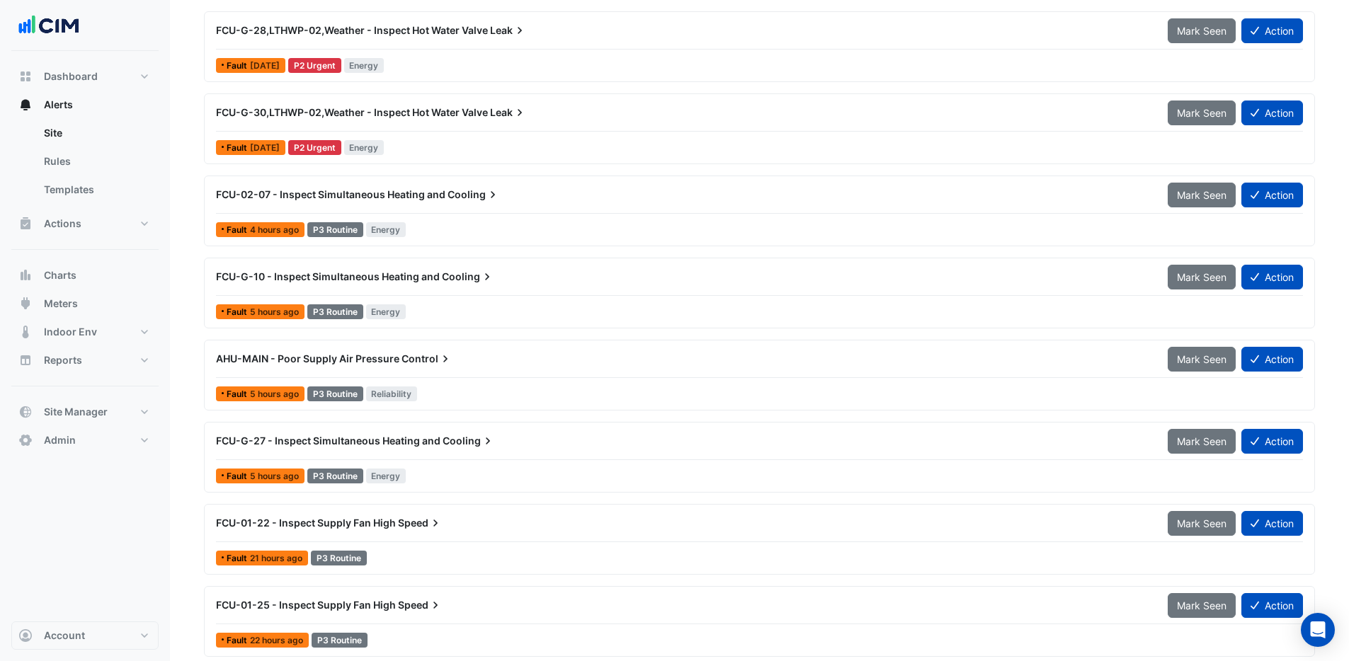
click at [450, 377] on div at bounding box center [759, 377] width 1087 height 1
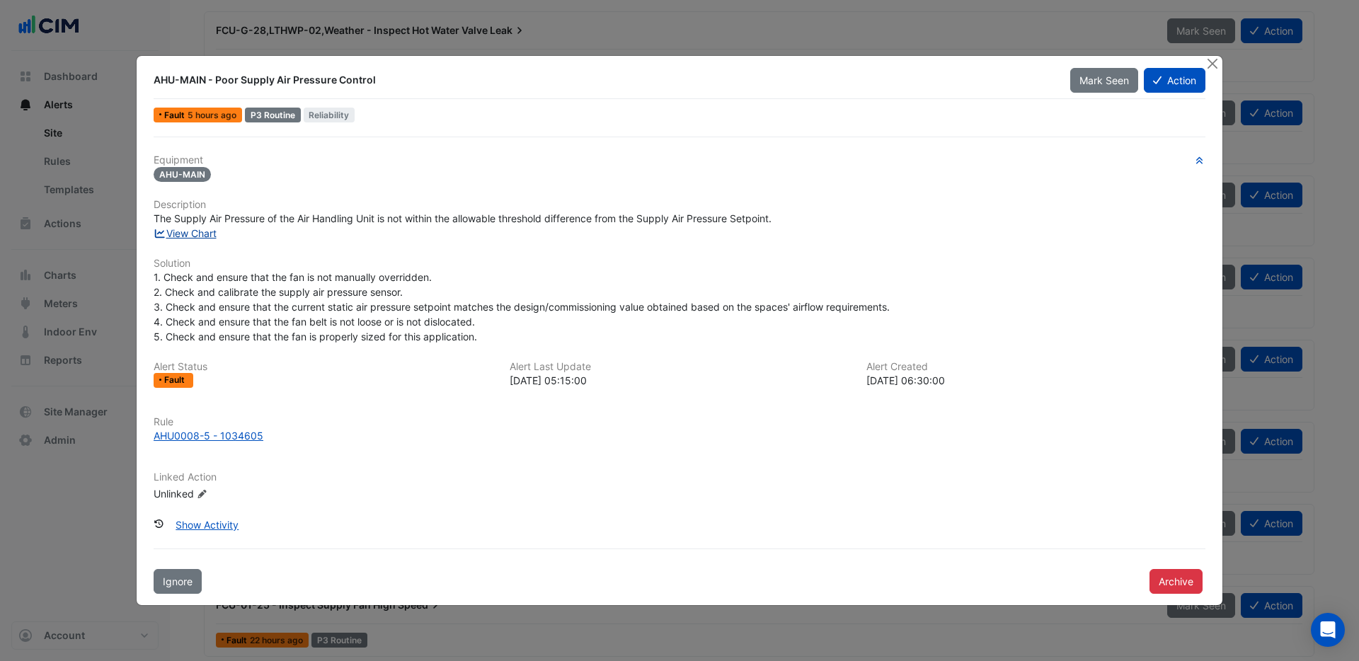
click at [202, 233] on link "View Chart" at bounding box center [185, 233] width 63 height 12
click at [1209, 63] on button "Close" at bounding box center [1212, 63] width 15 height 15
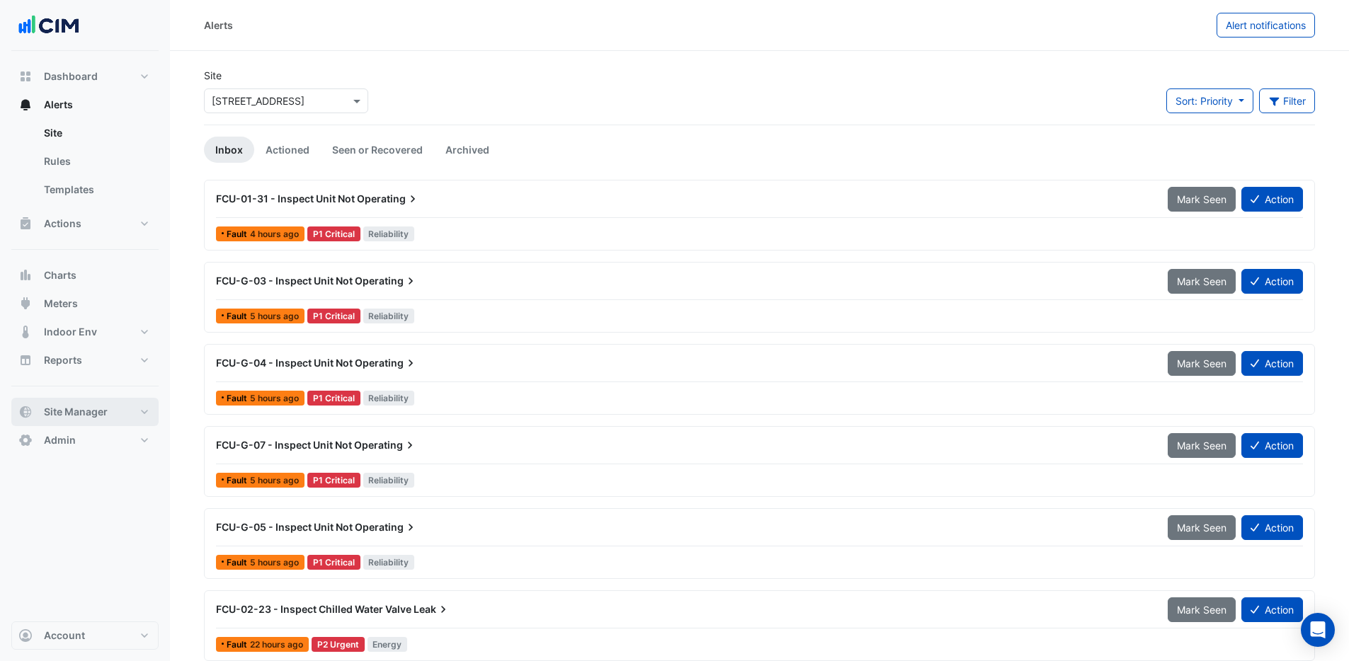
click at [96, 411] on span "Site Manager" at bounding box center [76, 412] width 64 height 14
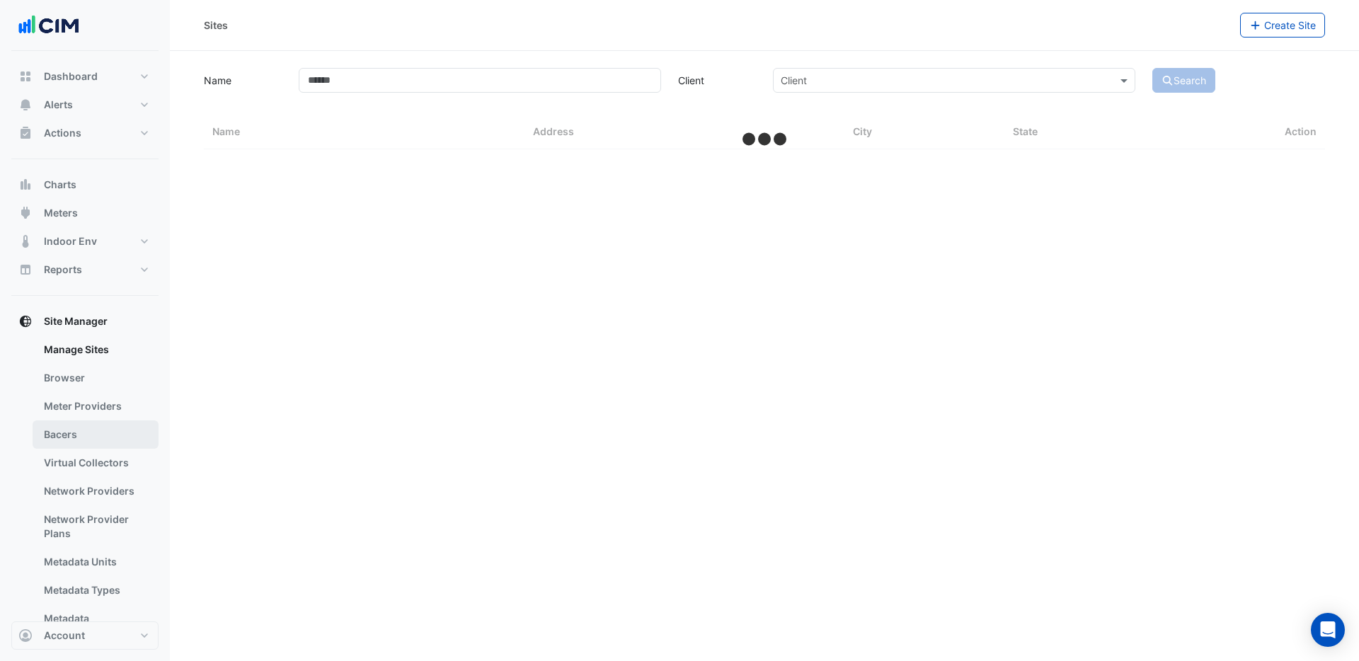
select select "***"
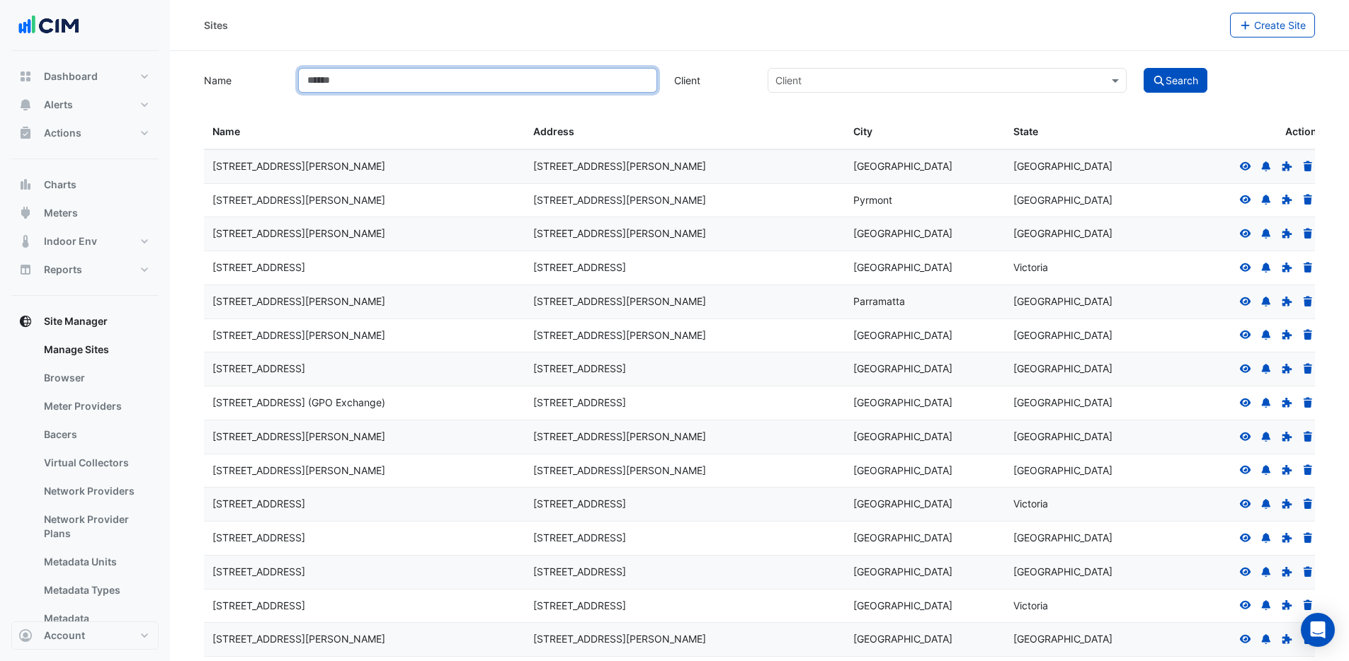
click at [397, 82] on input "Name" at bounding box center [477, 80] width 359 height 25
click at [1143, 68] on button "Search" at bounding box center [1175, 80] width 64 height 25
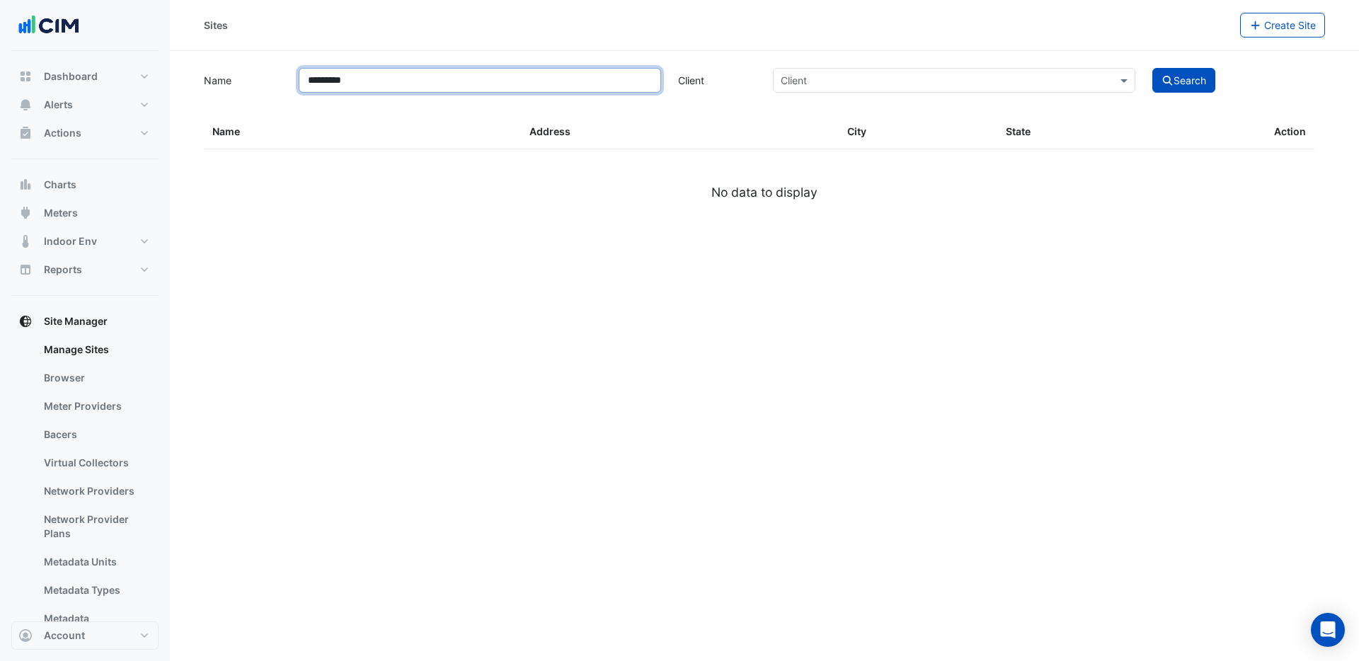
click at [331, 80] on input "*********" at bounding box center [480, 80] width 362 height 25
type input "**********"
click at [1153, 68] on button "Search" at bounding box center [1185, 80] width 64 height 25
select select "***"
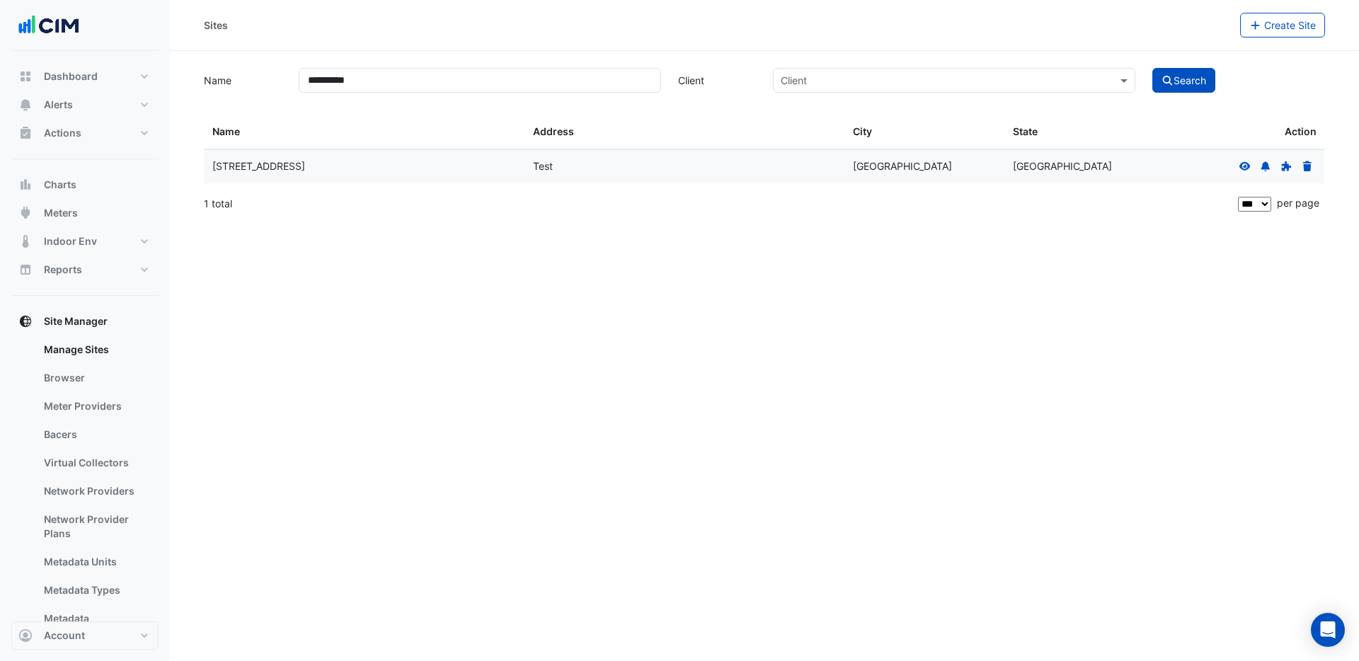
click at [1242, 171] on fa-icon at bounding box center [1245, 166] width 13 height 12
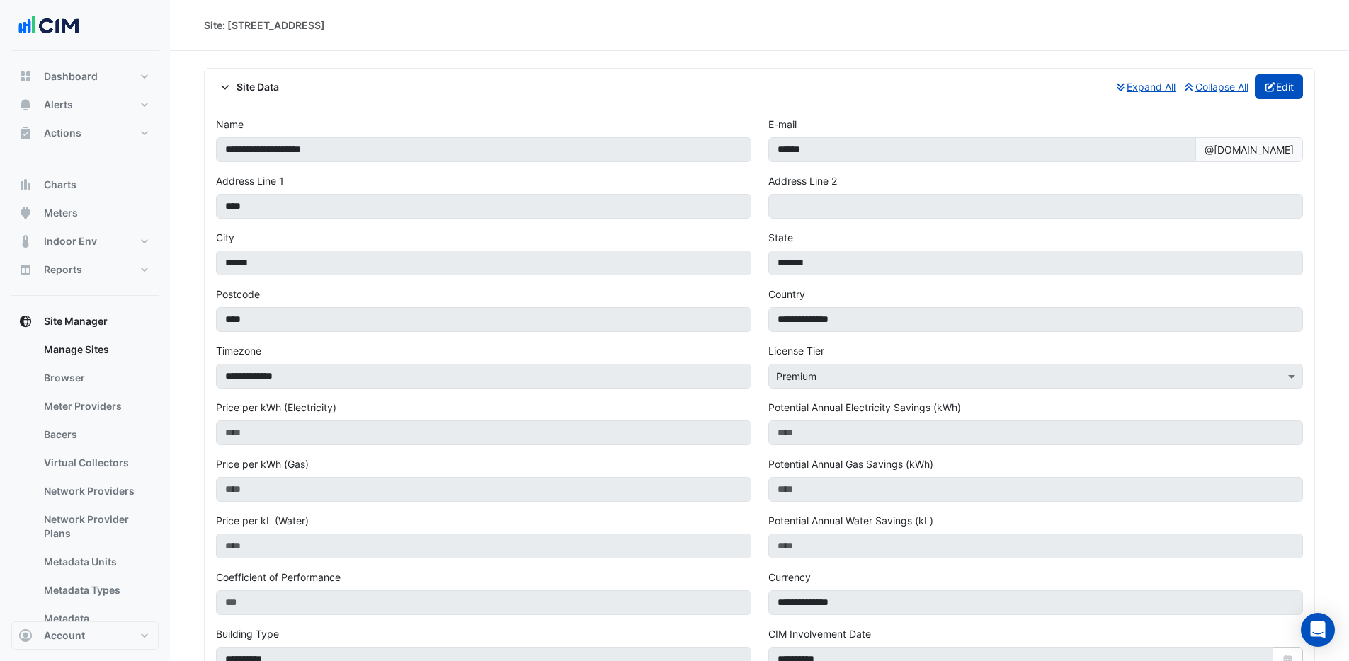
click at [1286, 91] on button "Edit" at bounding box center [1278, 86] width 49 height 25
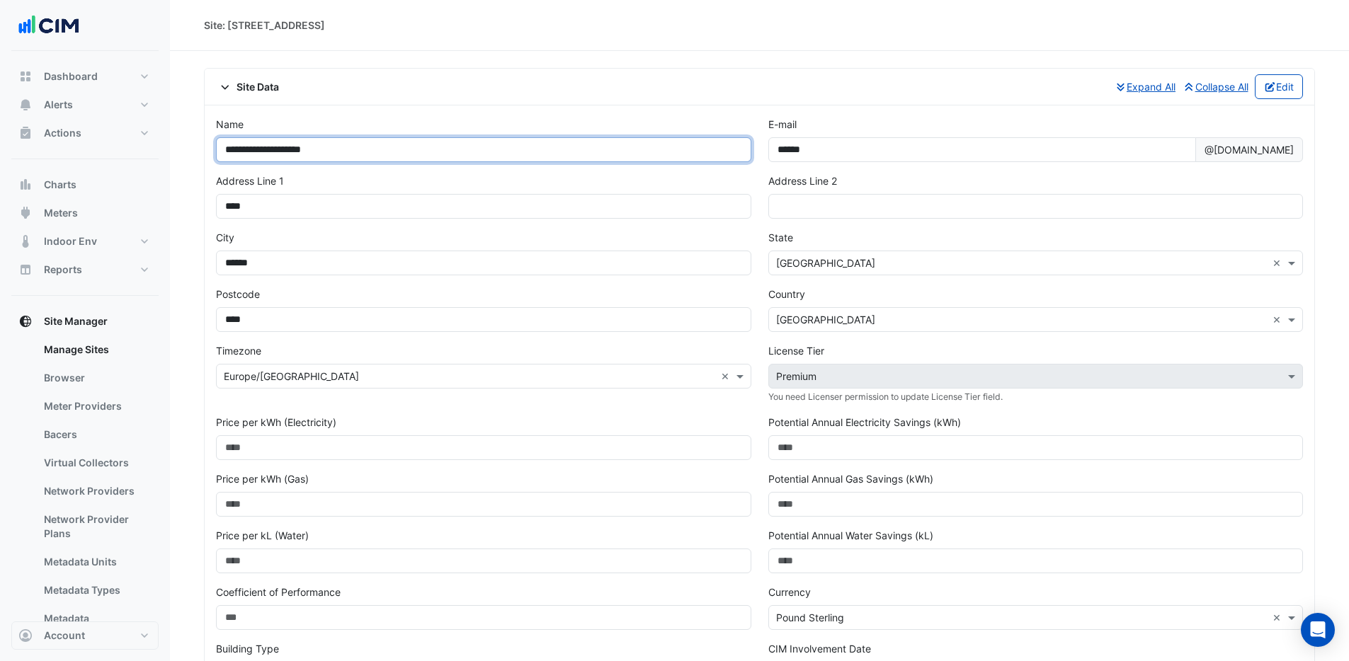
drag, startPoint x: 281, startPoint y: 150, endPoint x: 315, endPoint y: 152, distance: 34.0
click at [282, 150] on input "**********" at bounding box center [483, 149] width 535 height 25
type input "**********"
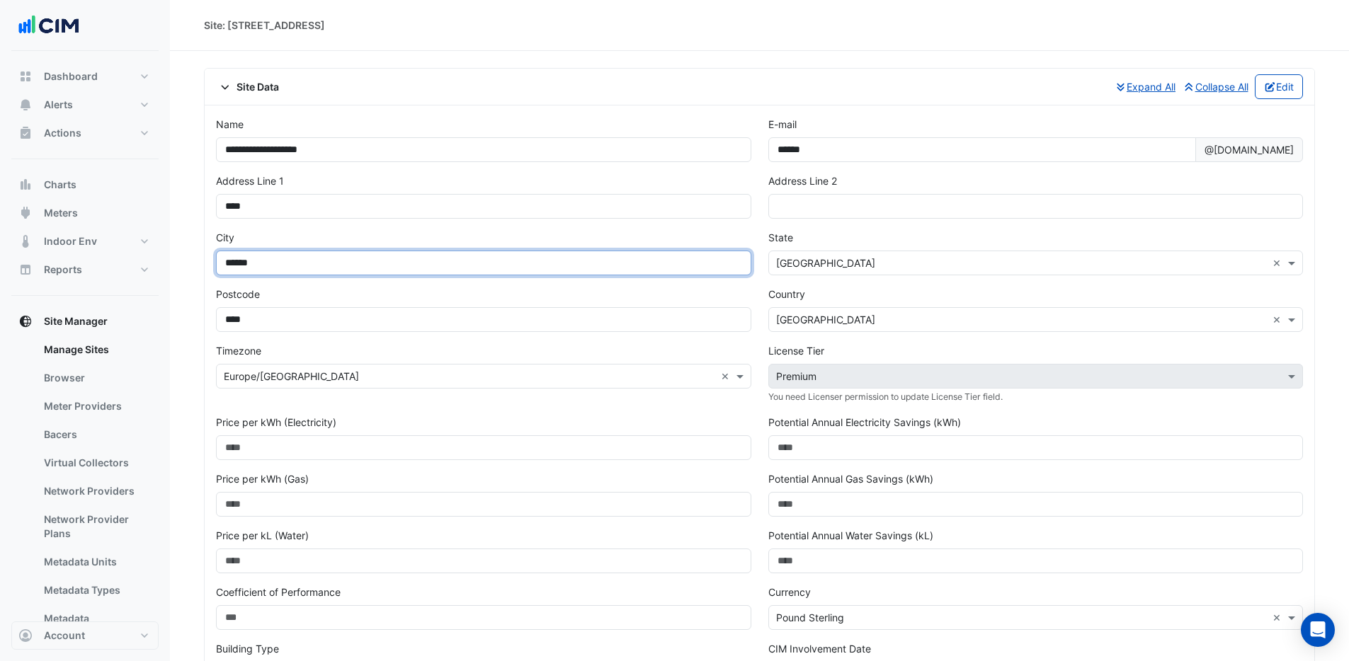
click at [384, 269] on input "******" at bounding box center [483, 263] width 535 height 25
drag, startPoint x: 368, startPoint y: 268, endPoint x: 204, endPoint y: 268, distance: 164.2
click at [204, 268] on div "**********" at bounding box center [759, 530] width 1111 height 925
type input "*"
type input "*******"
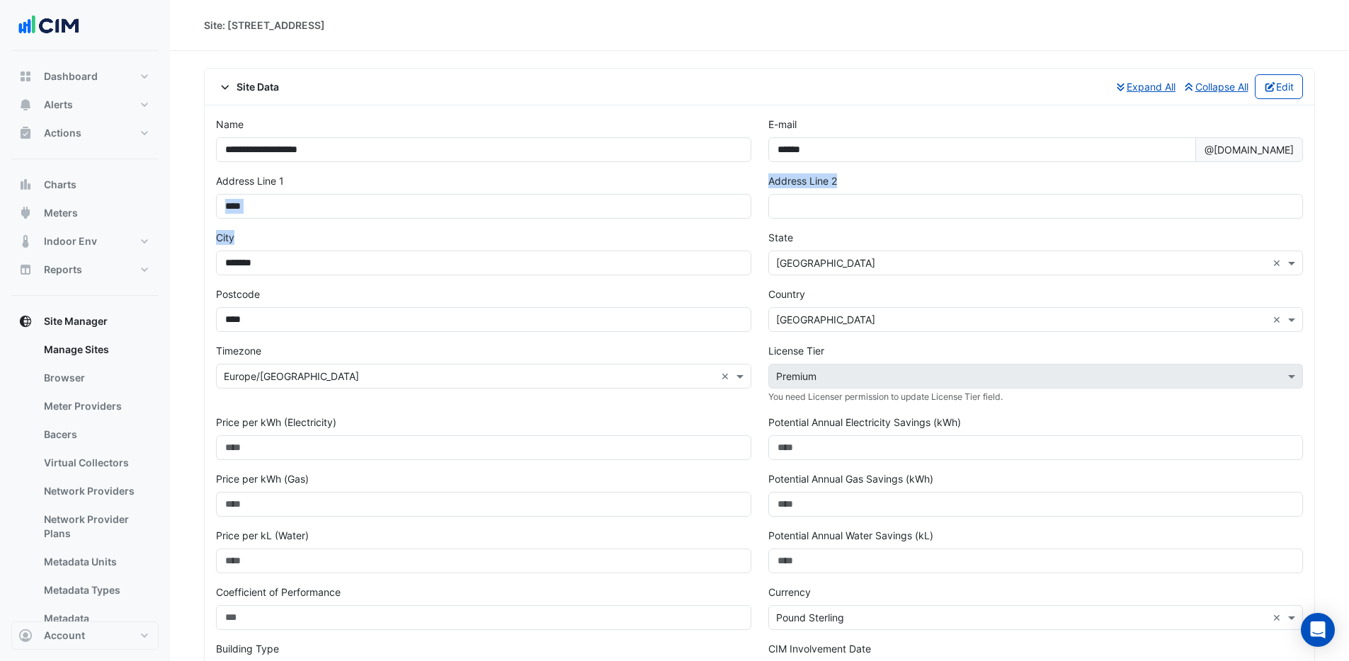
click at [262, 229] on form "**********" at bounding box center [759, 549] width 1087 height 864
click at [398, 246] on div "City *******" at bounding box center [483, 252] width 535 height 45
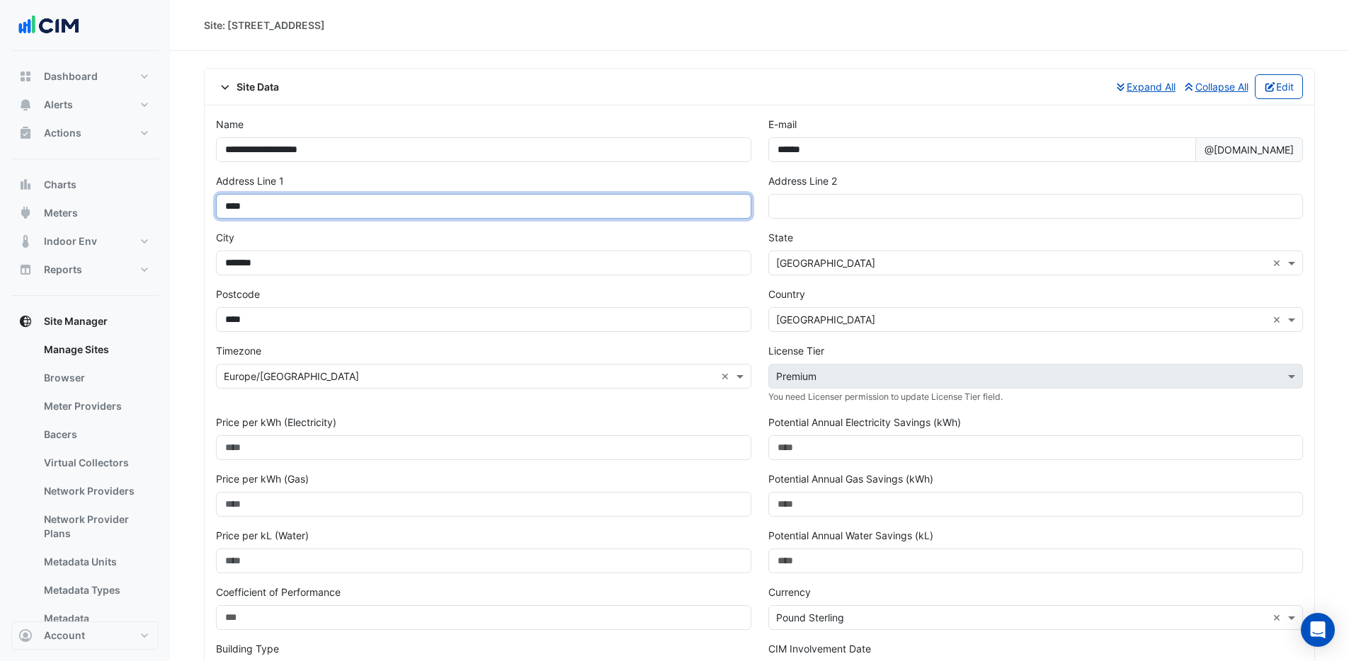
drag, startPoint x: 236, startPoint y: 203, endPoint x: 210, endPoint y: 205, distance: 26.3
click at [210, 205] on div "Address Line 1 ****" at bounding box center [483, 201] width 552 height 57
click at [313, 205] on input "**********" at bounding box center [483, 206] width 535 height 25
drag, startPoint x: 304, startPoint y: 205, endPoint x: 334, endPoint y: 201, distance: 30.7
click at [304, 205] on input "**********" at bounding box center [483, 206] width 535 height 25
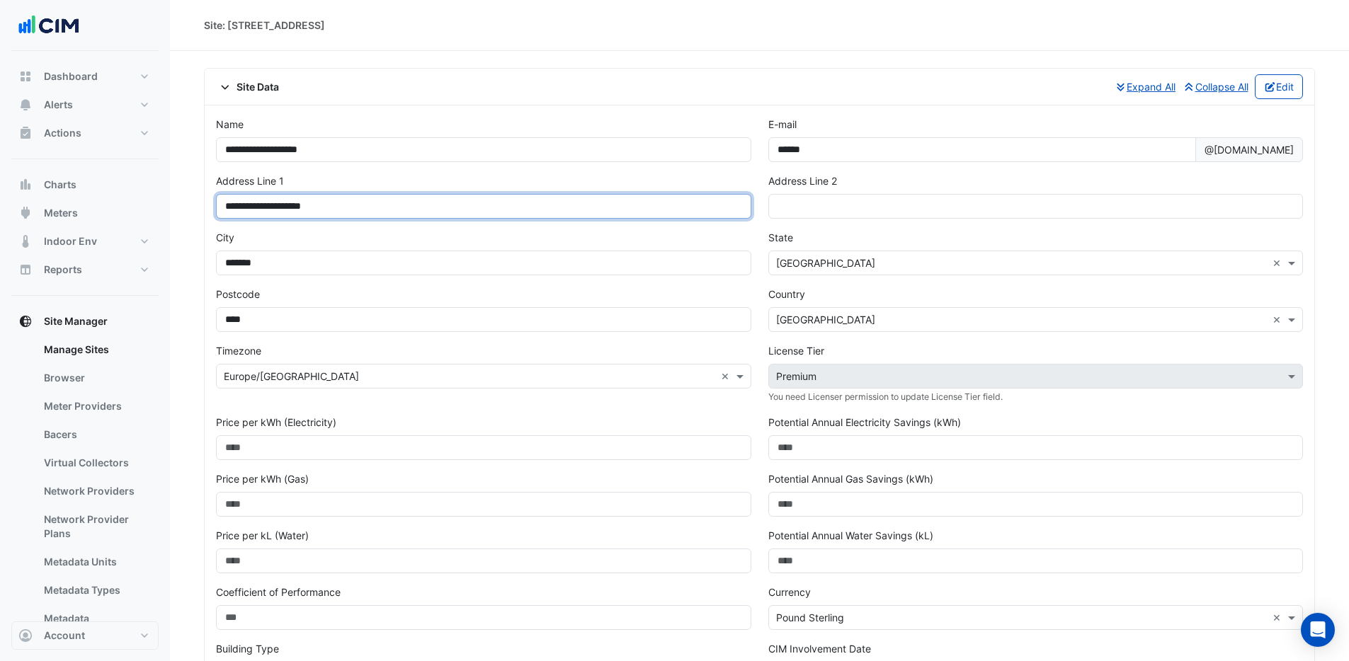
click at [277, 212] on input "**********" at bounding box center [483, 206] width 535 height 25
type input "**********"
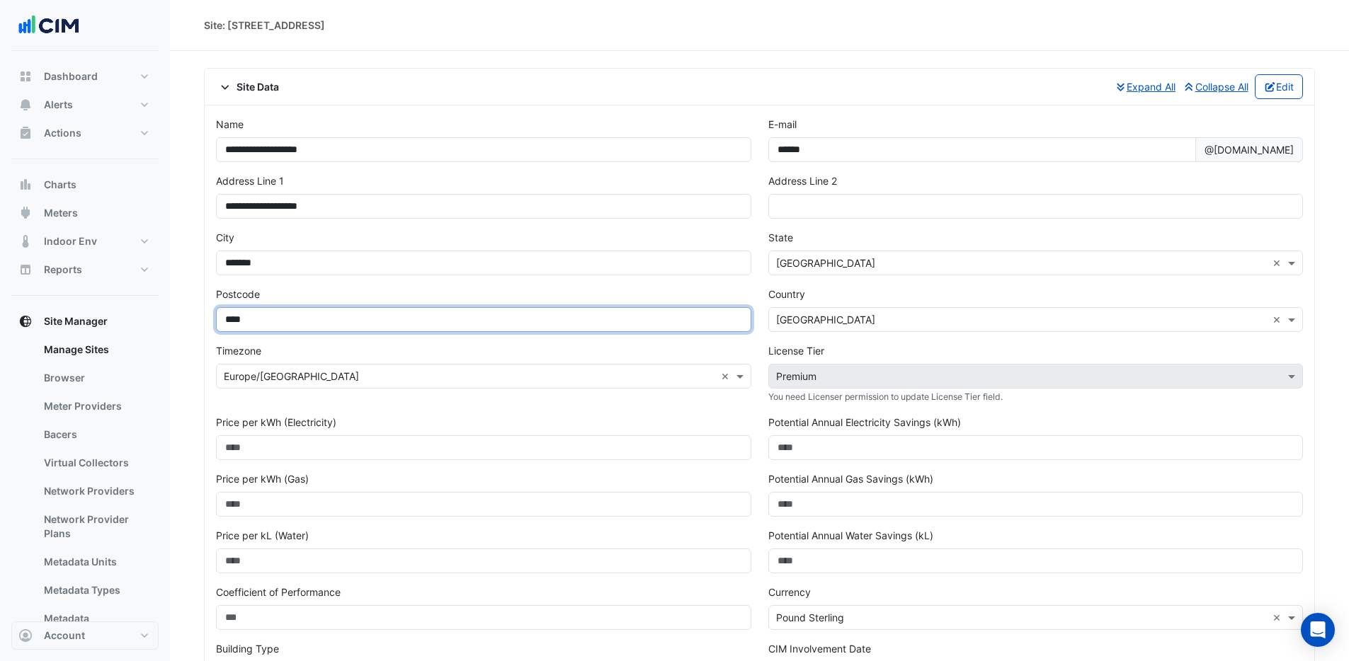
drag, startPoint x: 326, startPoint y: 321, endPoint x: 183, endPoint y: 324, distance: 143.0
paste input "***"
click at [251, 313] on input "*******" at bounding box center [483, 319] width 535 height 25
click at [251, 322] on input "*******" at bounding box center [483, 319] width 535 height 25
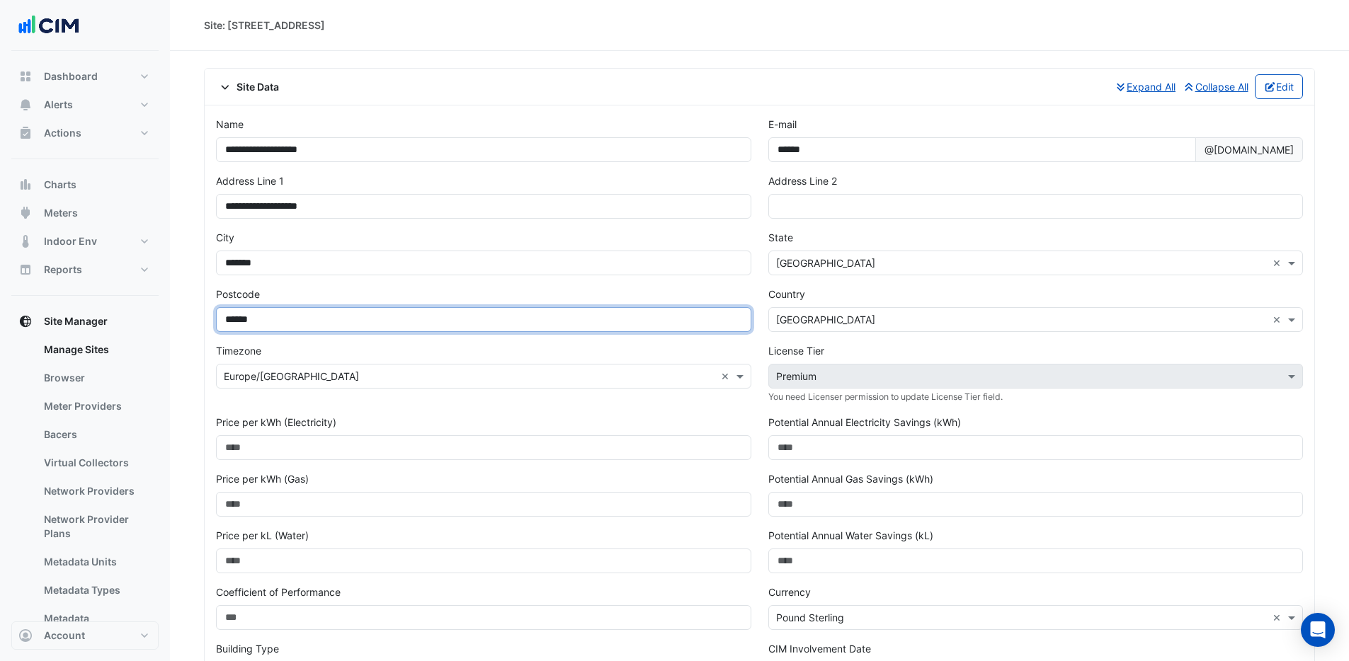
type input "******"
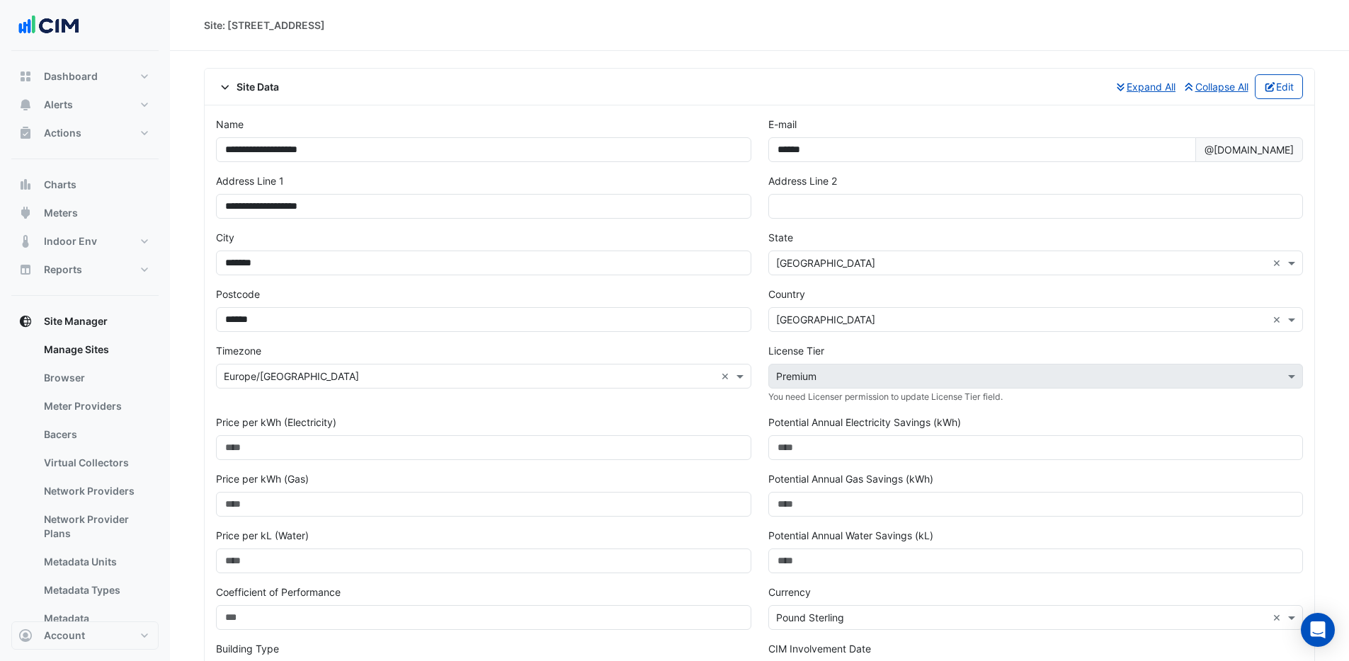
click at [346, 280] on div "City *******" at bounding box center [483, 258] width 552 height 57
click at [292, 370] on input "text" at bounding box center [469, 377] width 491 height 15
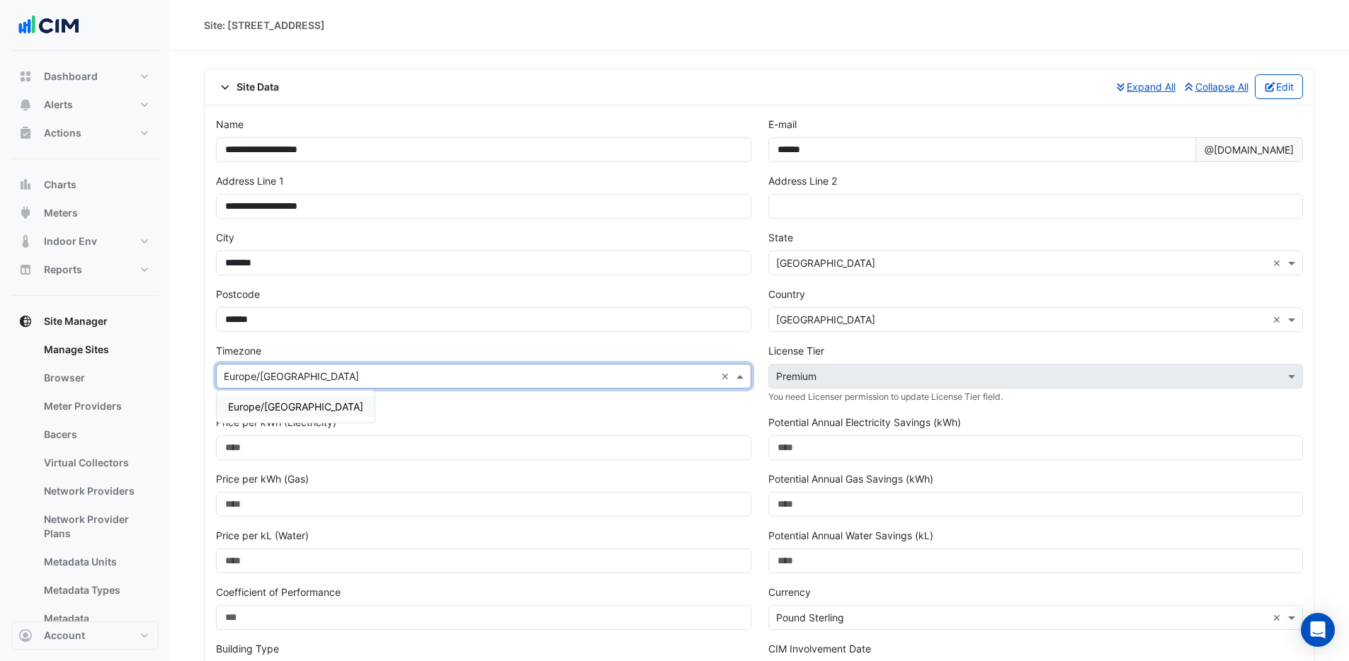
click at [292, 370] on input "text" at bounding box center [469, 377] width 491 height 15
click at [316, 354] on div "Timezone × Europe/London × Europe/Guernsey" at bounding box center [483, 379] width 552 height 72
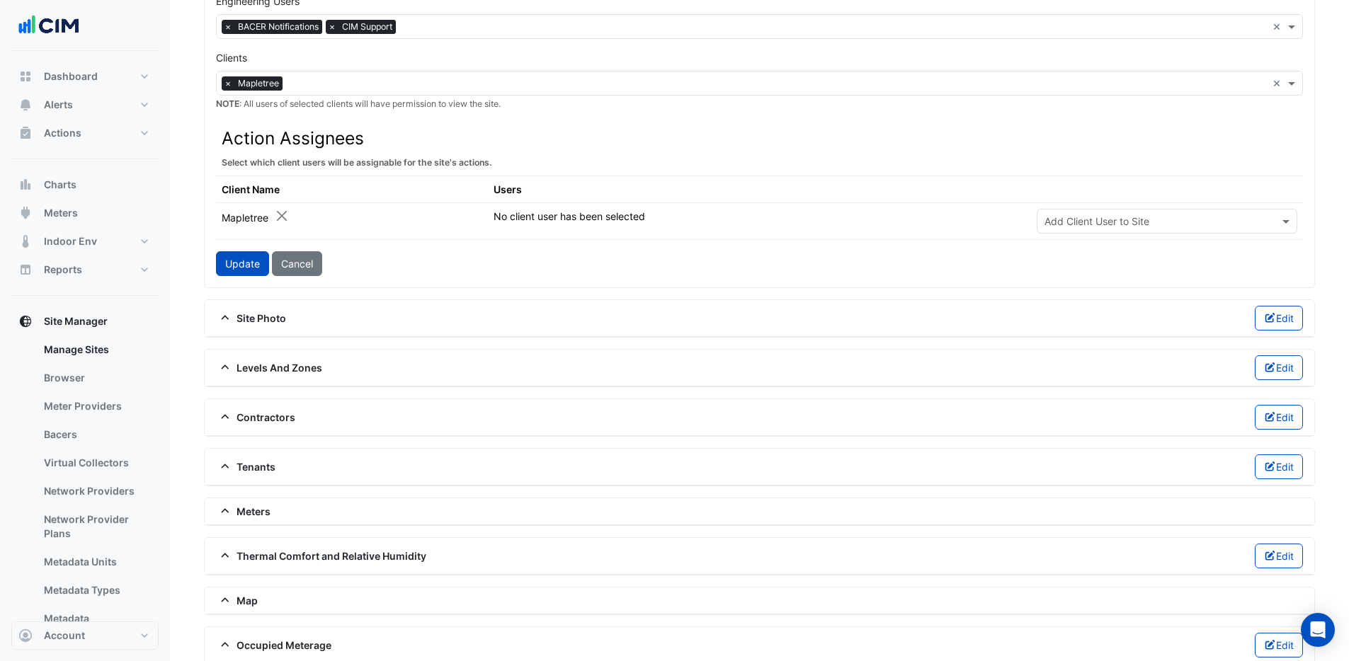
scroll to position [818, 0]
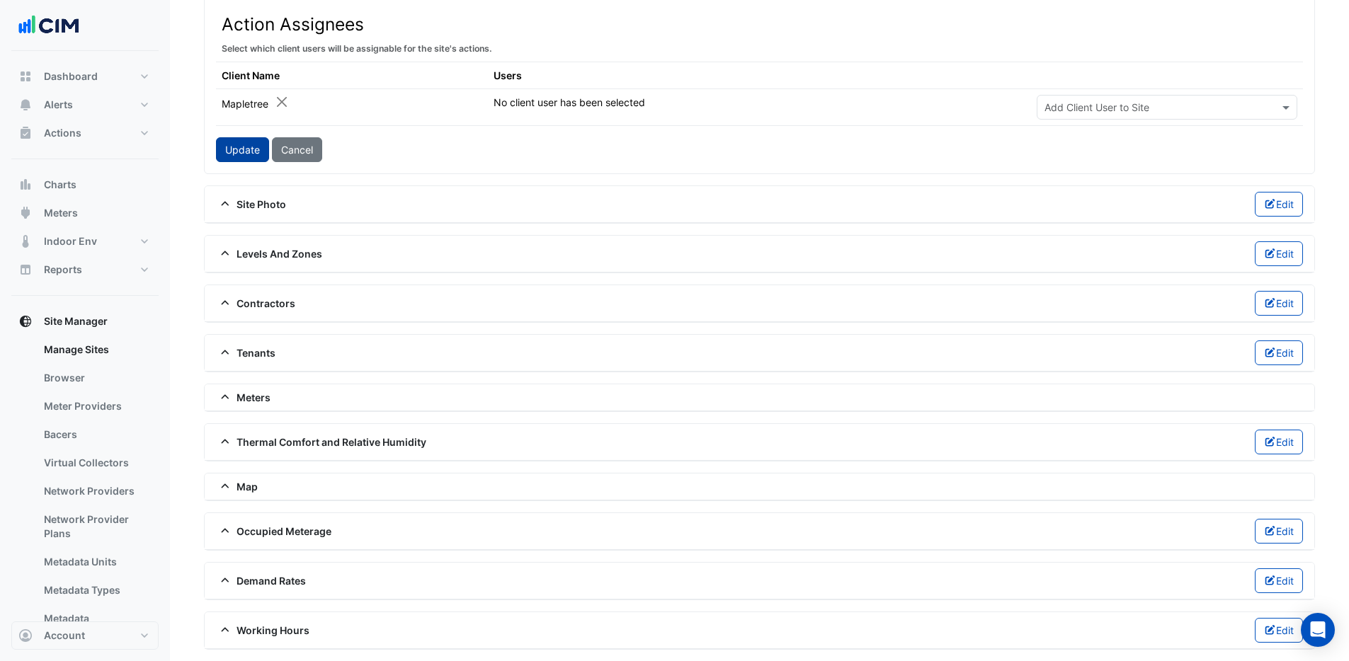
click at [246, 150] on button "Update" at bounding box center [242, 149] width 53 height 25
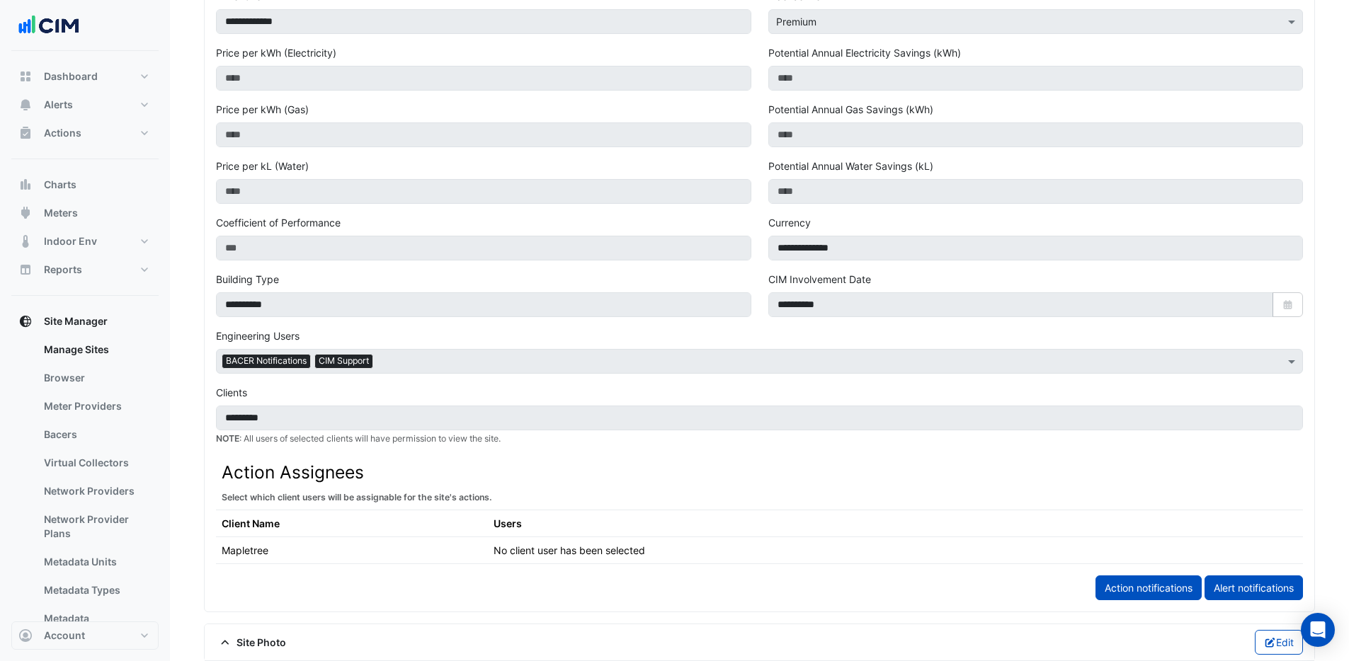
scroll to position [0, 0]
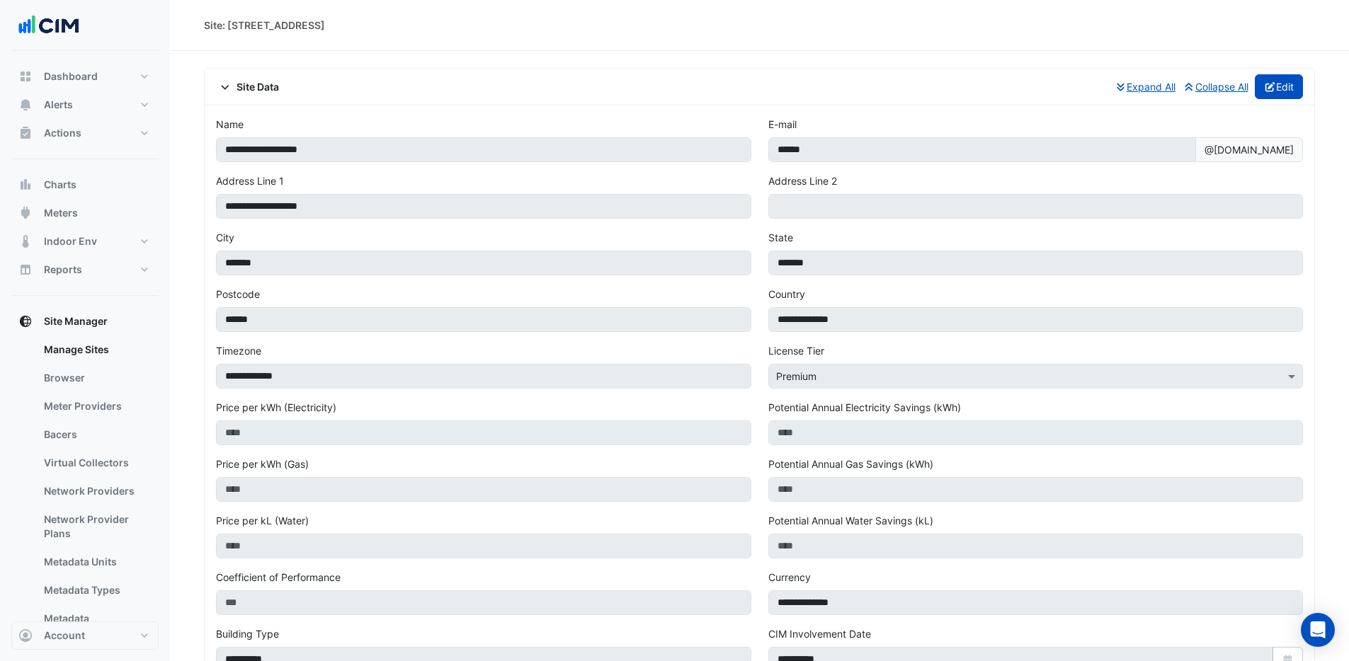
click at [1281, 88] on button "Edit" at bounding box center [1278, 86] width 49 height 25
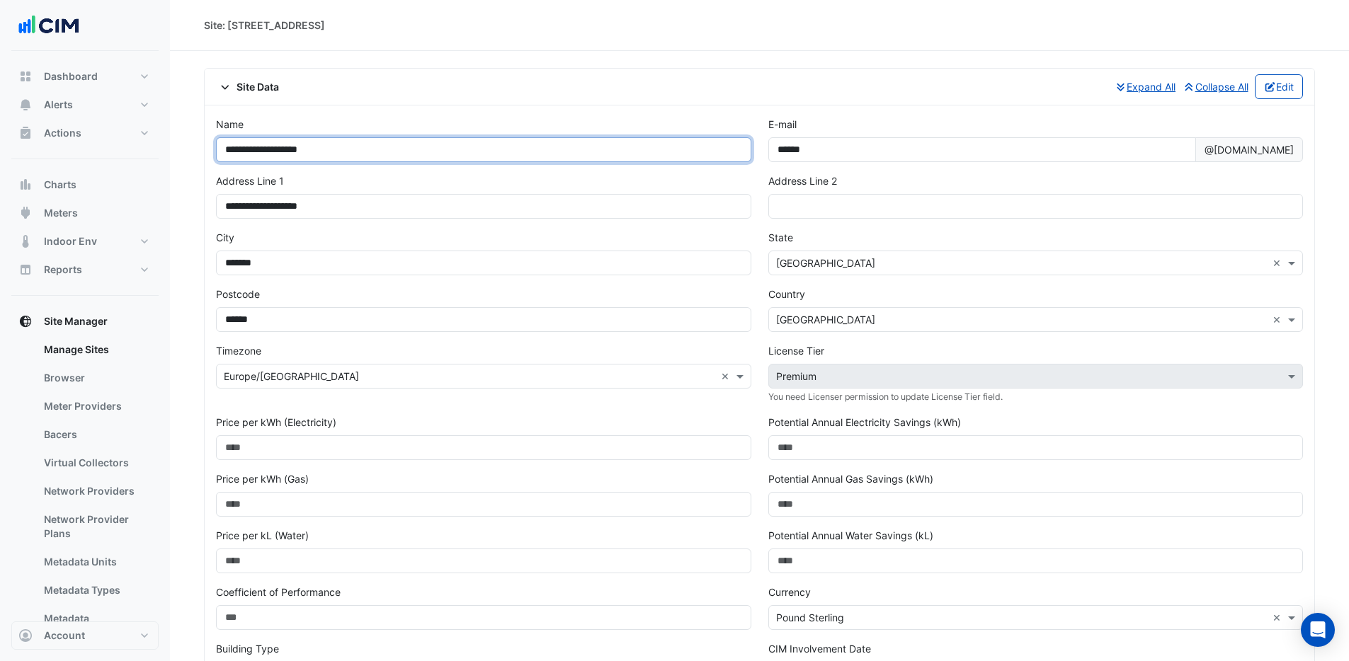
drag, startPoint x: 355, startPoint y: 152, endPoint x: 96, endPoint y: 152, distance: 259.1
click at [257, 156] on input "*********" at bounding box center [483, 149] width 535 height 25
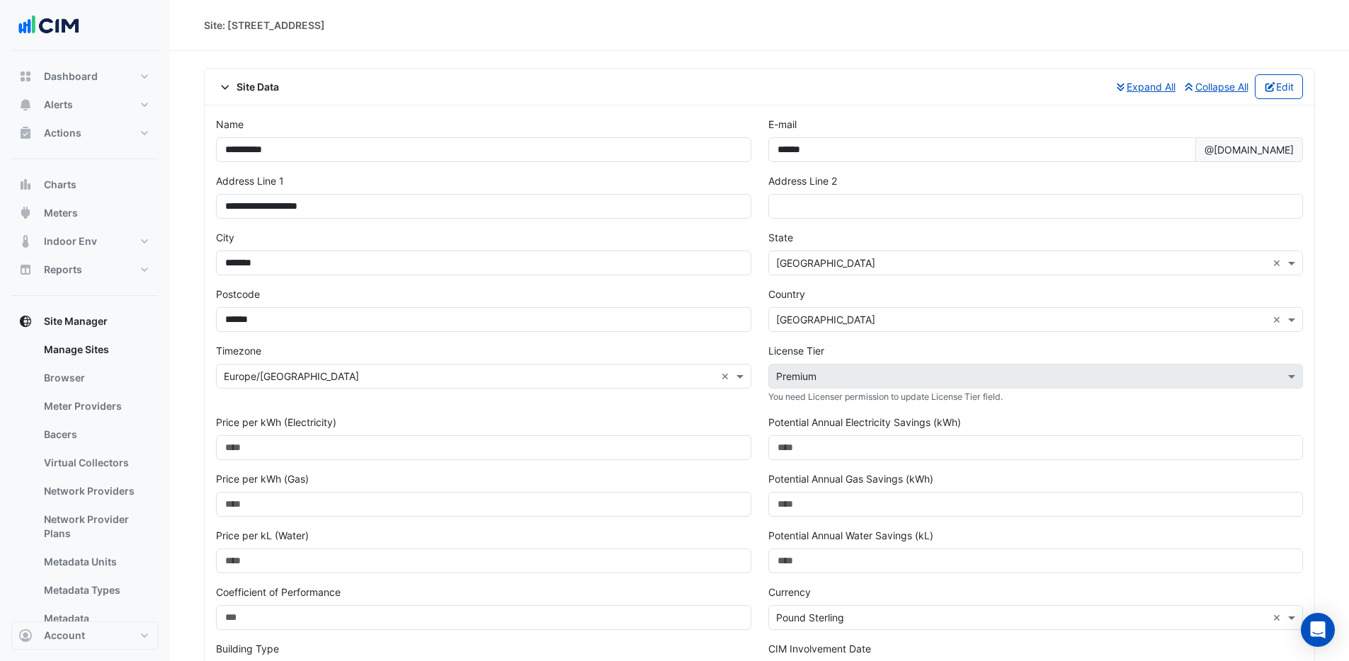
click at [362, 118] on div "**********" at bounding box center [483, 145] width 552 height 57
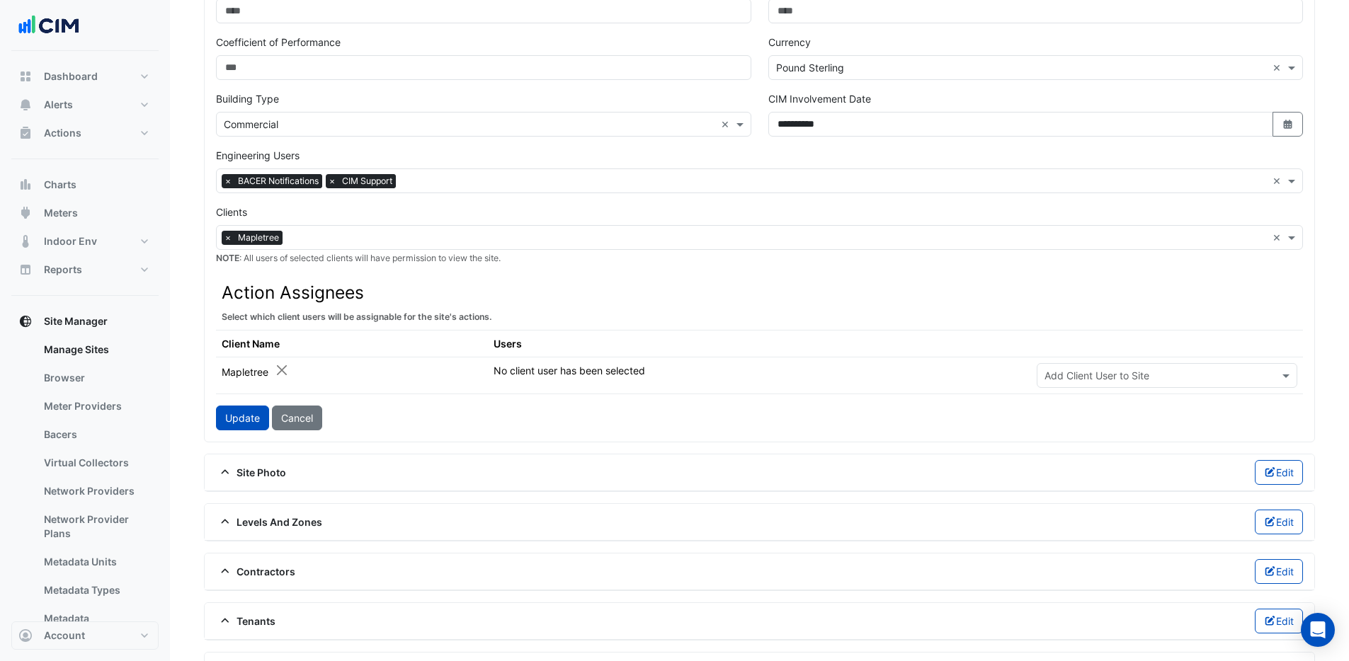
scroll to position [818, 0]
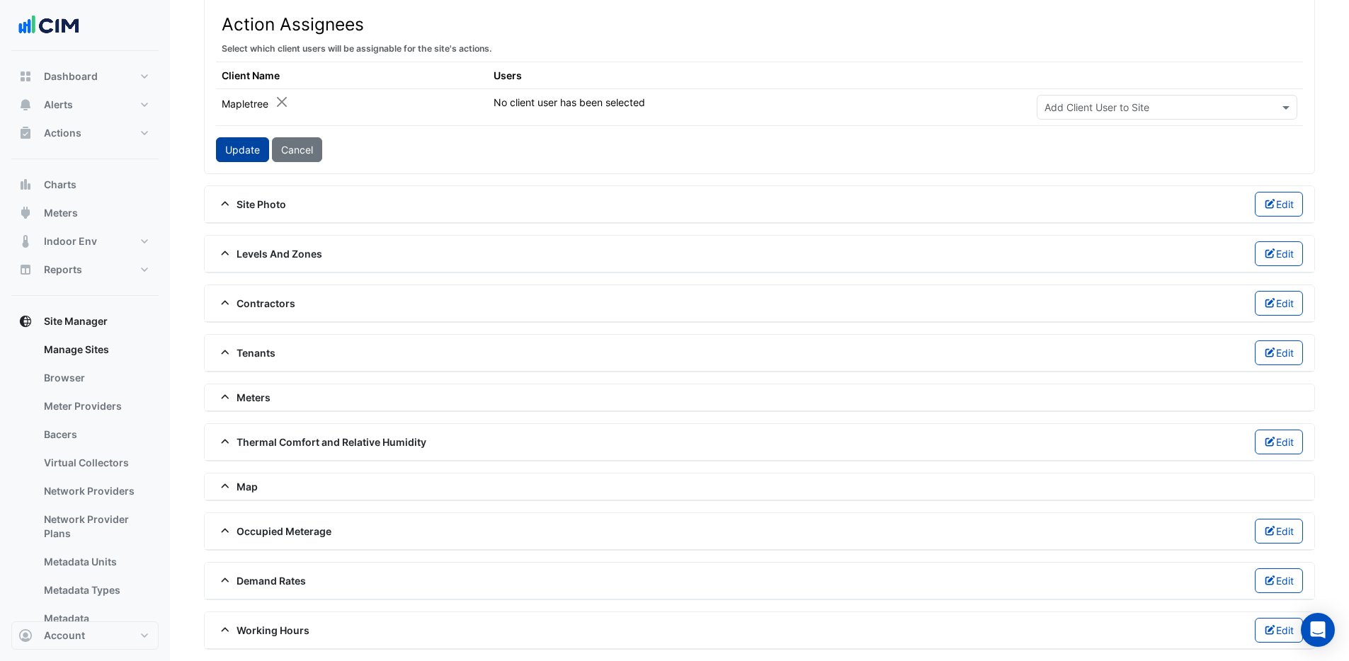
click at [234, 156] on button "Update" at bounding box center [242, 149] width 53 height 25
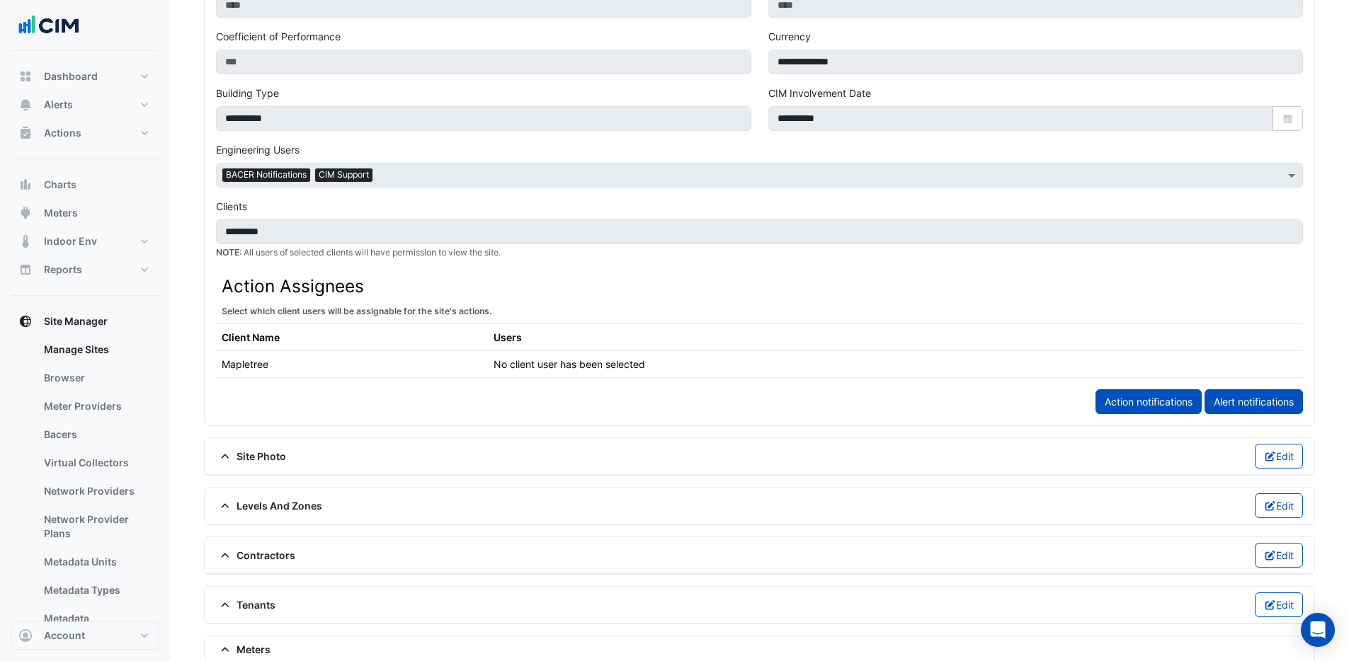
scroll to position [0, 0]
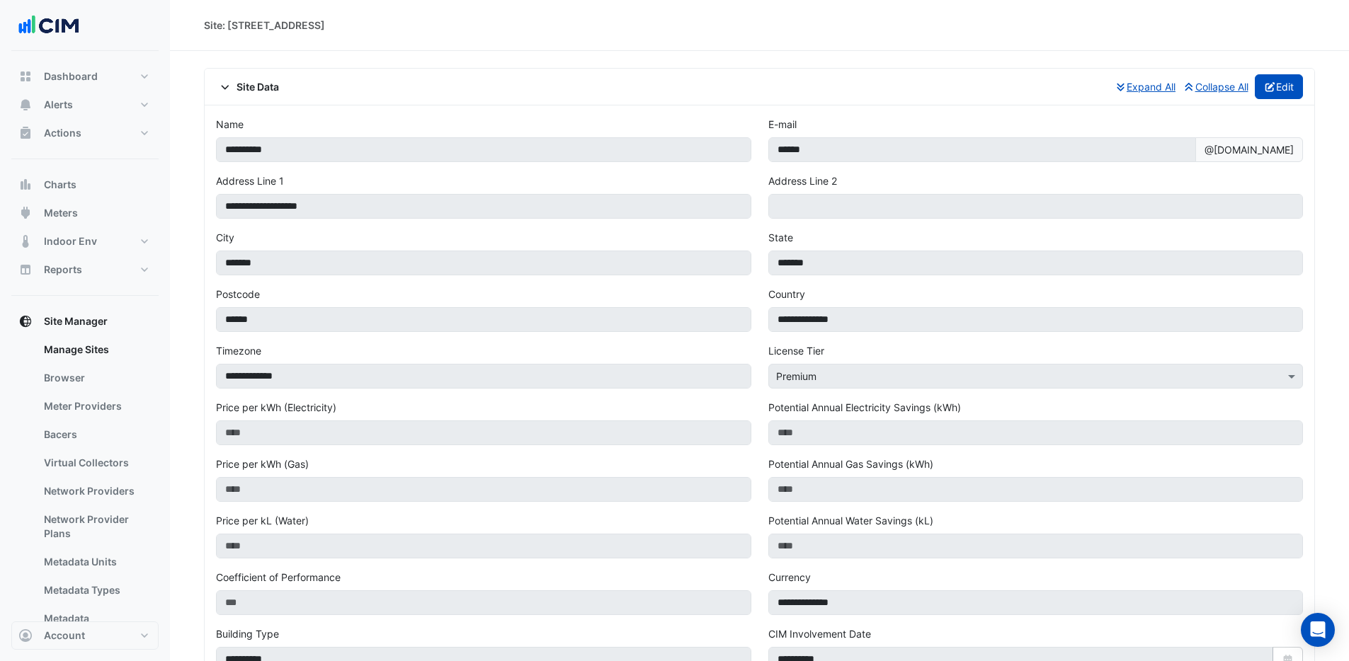
click at [1284, 86] on button "Edit" at bounding box center [1278, 86] width 49 height 25
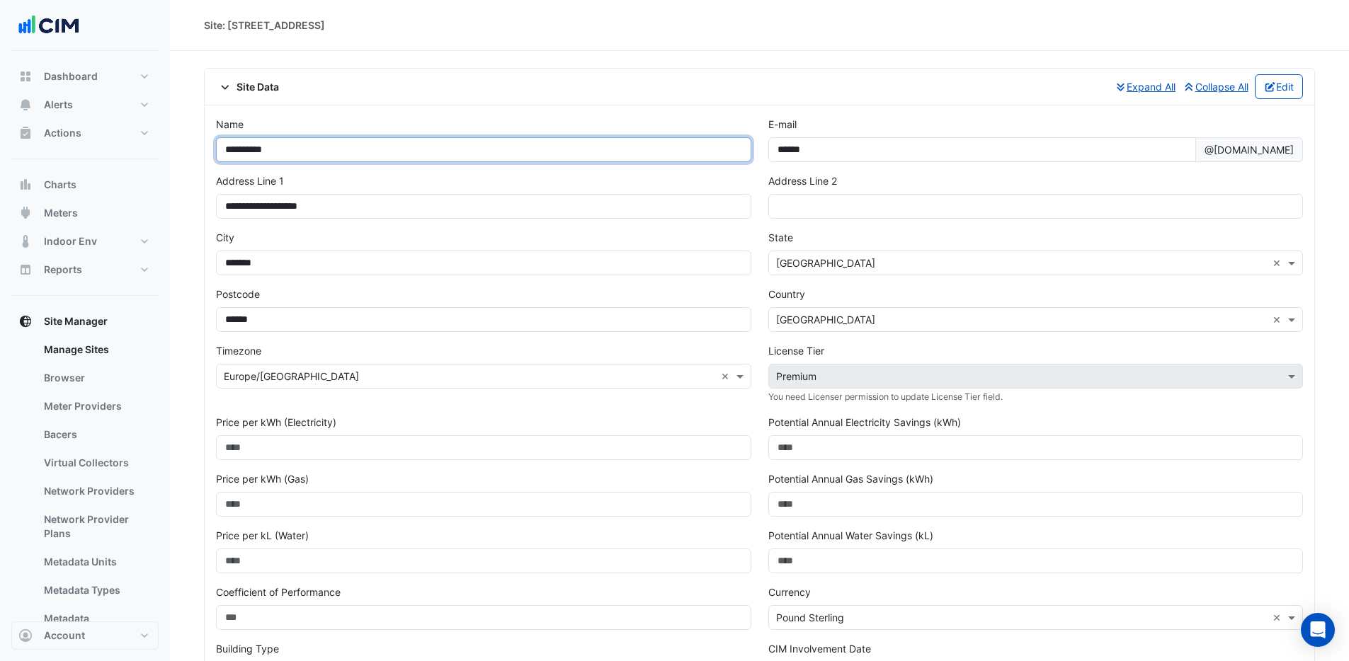
drag, startPoint x: 225, startPoint y: 156, endPoint x: 181, endPoint y: 158, distance: 43.9
drag, startPoint x: 285, startPoint y: 152, endPoint x: 136, endPoint y: 139, distance: 149.2
type input "**********"
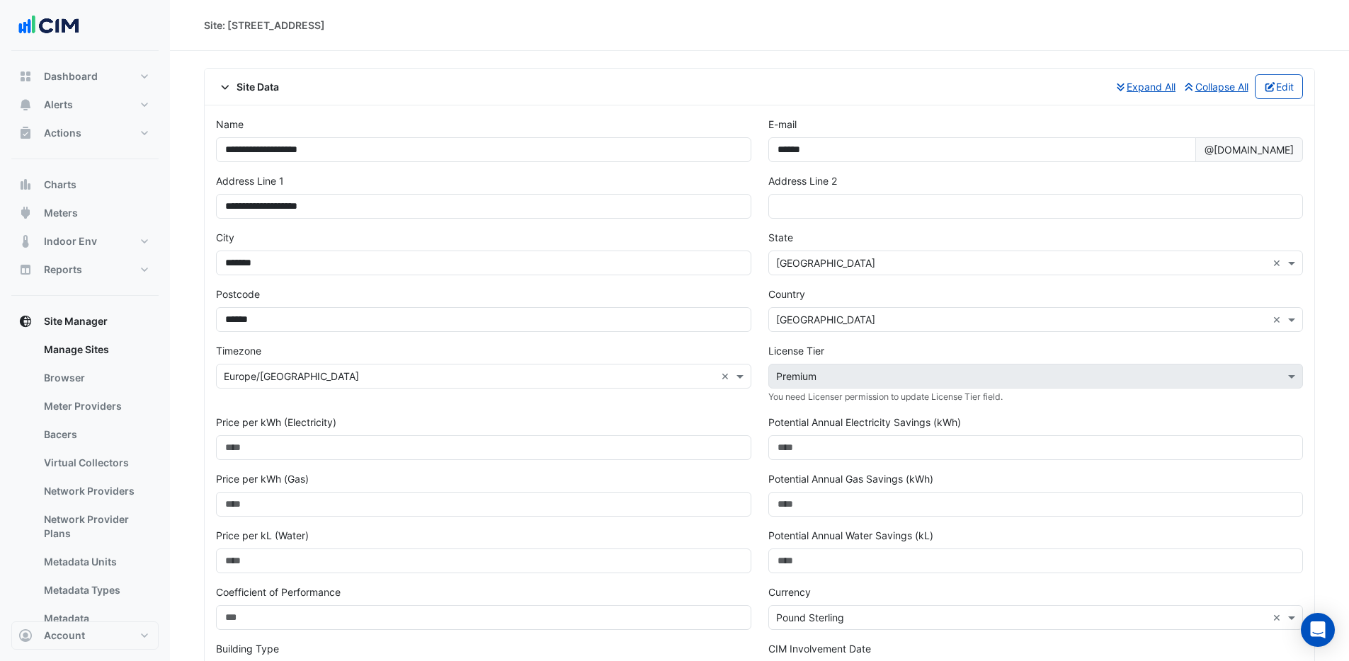
drag, startPoint x: 505, startPoint y: 84, endPoint x: 538, endPoint y: 69, distance: 36.1
click at [522, 74] on div "Site Data Expand All Collapse All Edit" at bounding box center [759, 86] width 1087 height 25
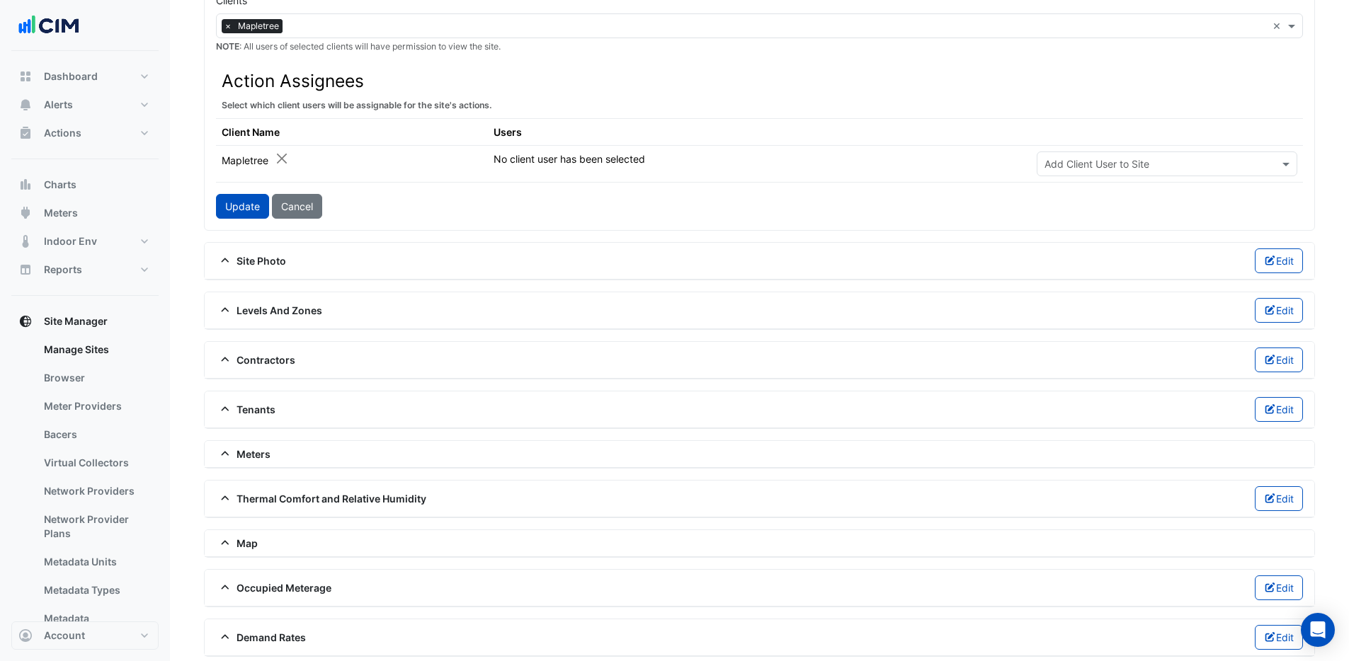
scroll to position [818, 0]
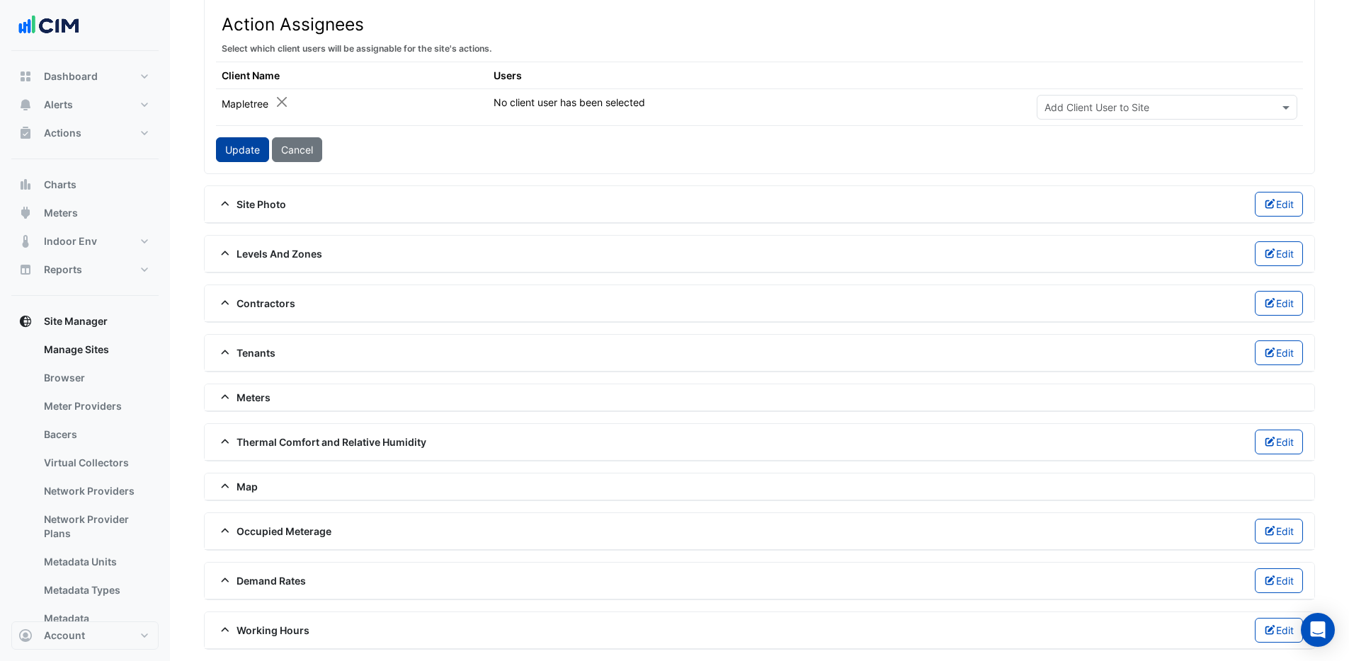
click at [253, 159] on button "Update" at bounding box center [242, 149] width 53 height 25
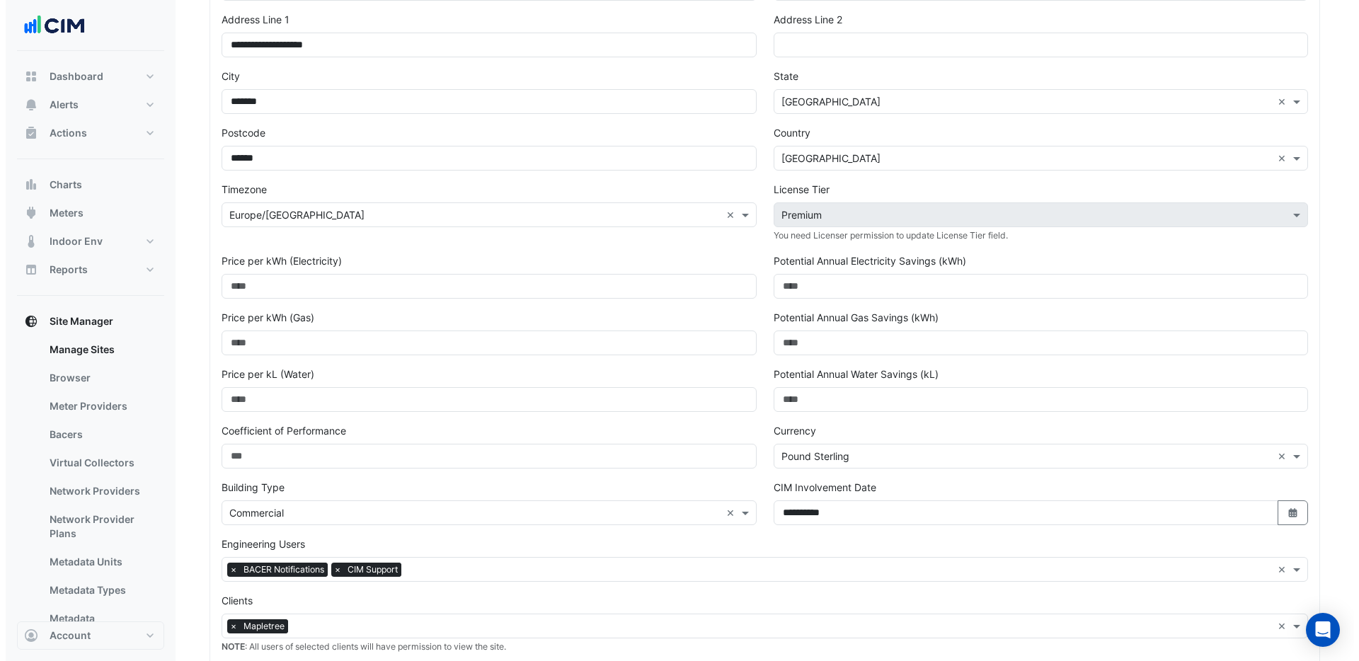
scroll to position [0, 0]
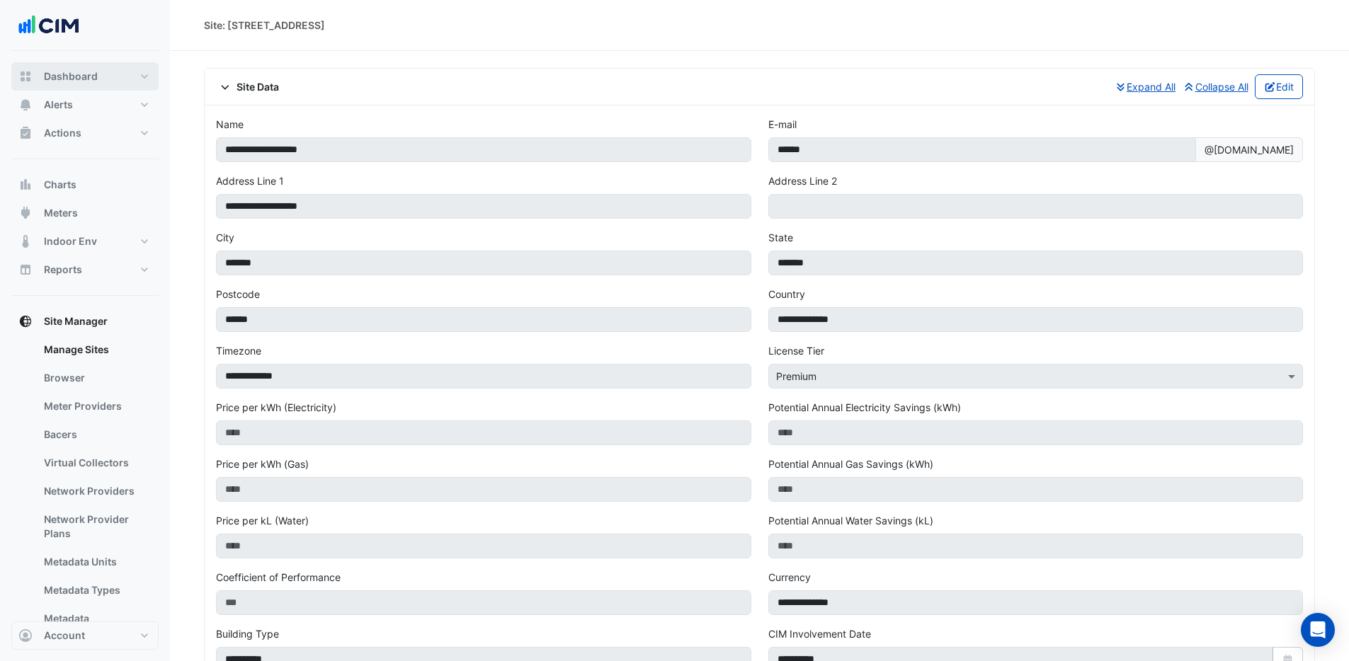
click at [59, 88] on button "Dashboard" at bounding box center [84, 76] width 147 height 28
select select "***"
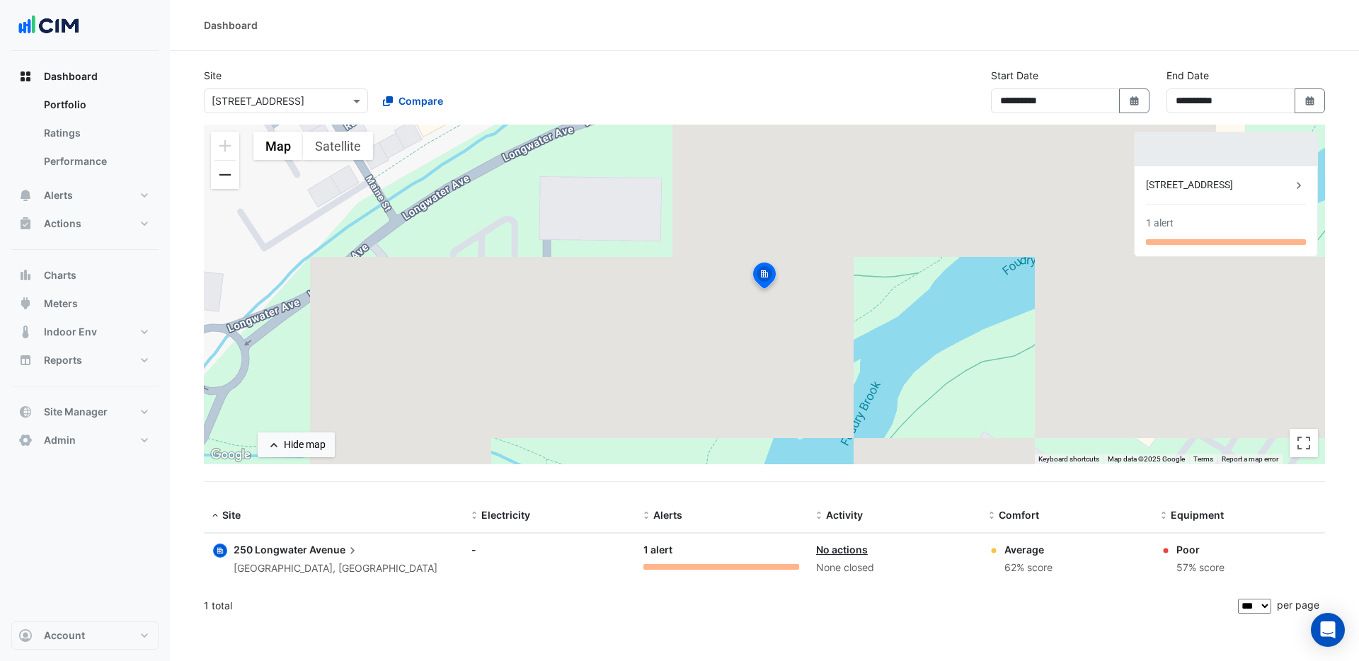
click at [234, 173] on button "Zoom out" at bounding box center [225, 175] width 28 height 28
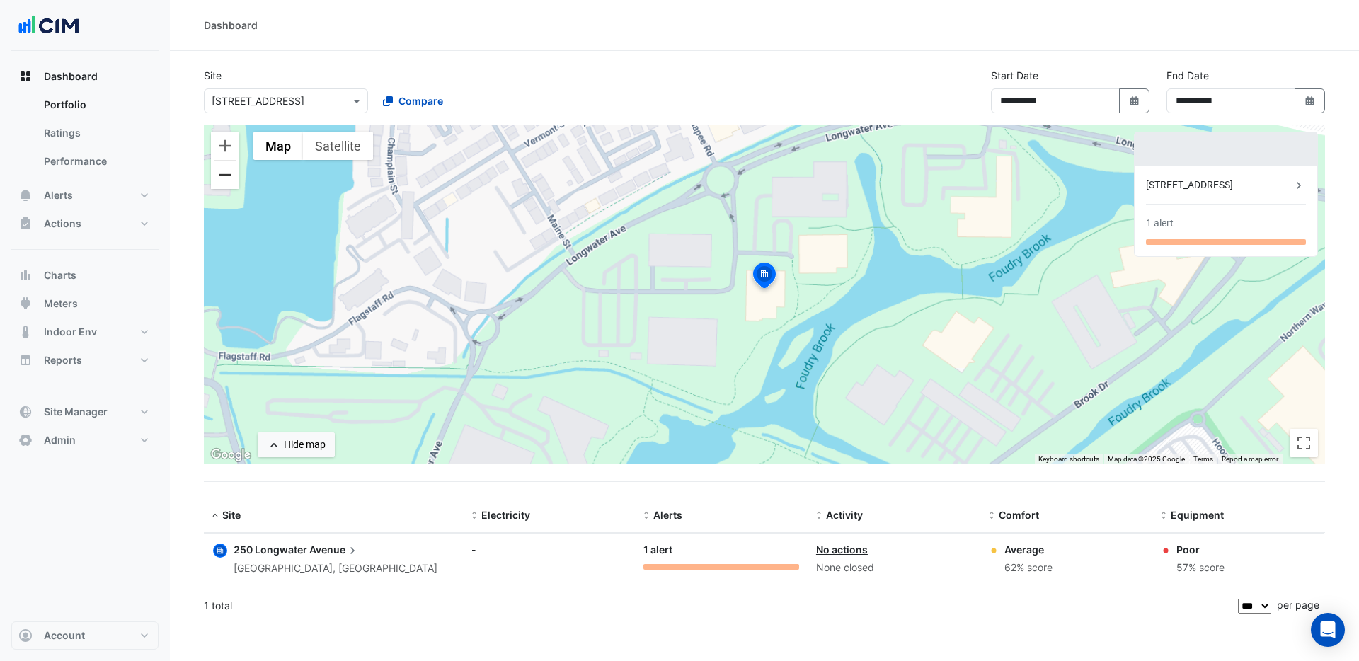
click at [234, 173] on button "Zoom out" at bounding box center [225, 175] width 28 height 28
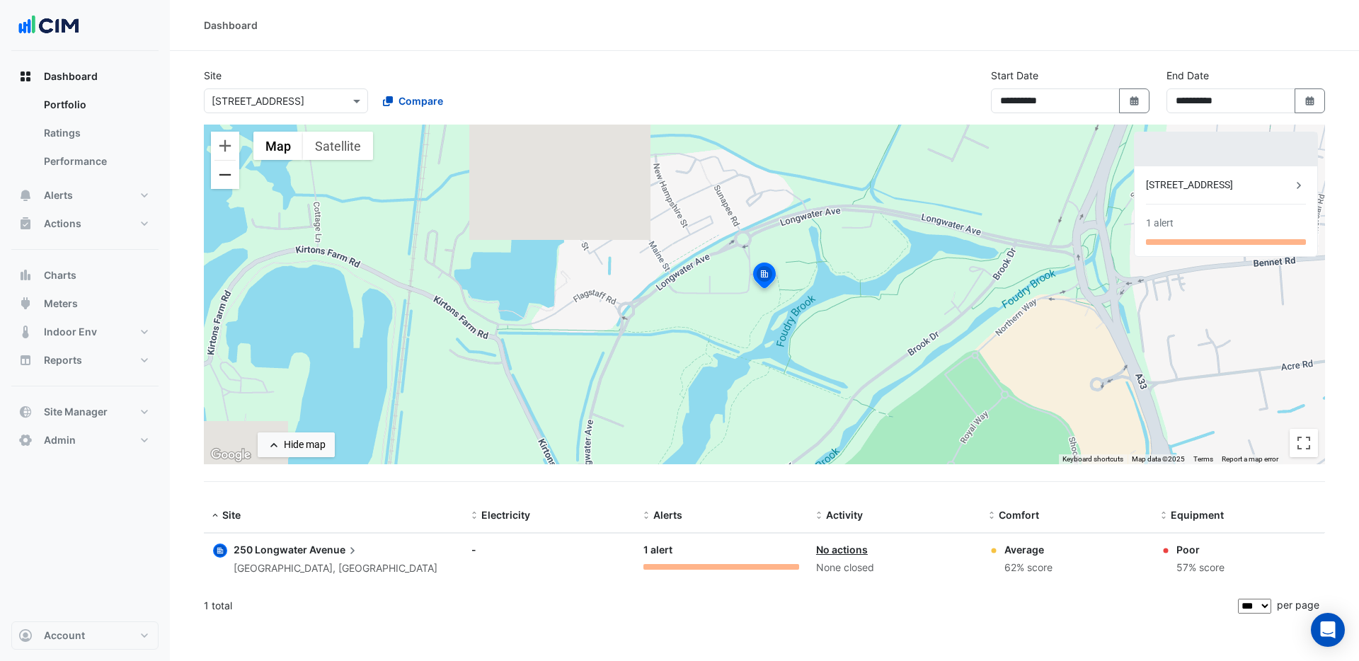
click at [234, 173] on button "Zoom out" at bounding box center [225, 175] width 28 height 28
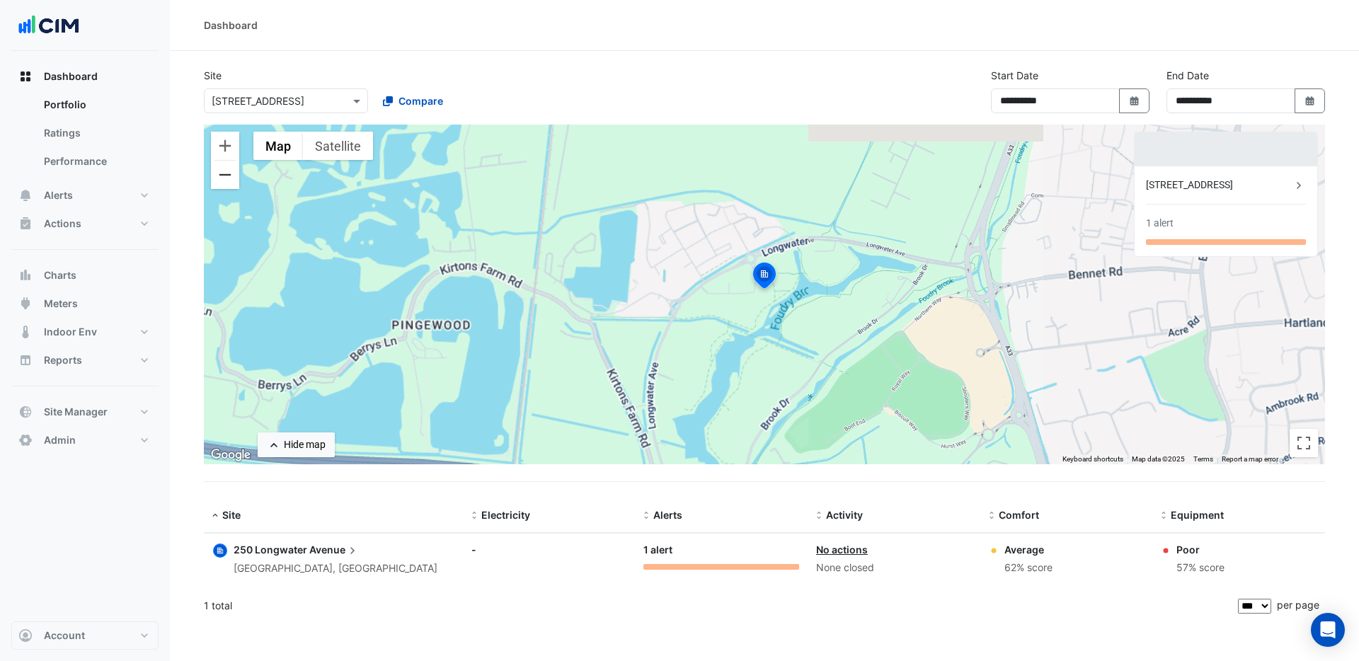
click at [234, 173] on button "Zoom out" at bounding box center [225, 175] width 28 height 28
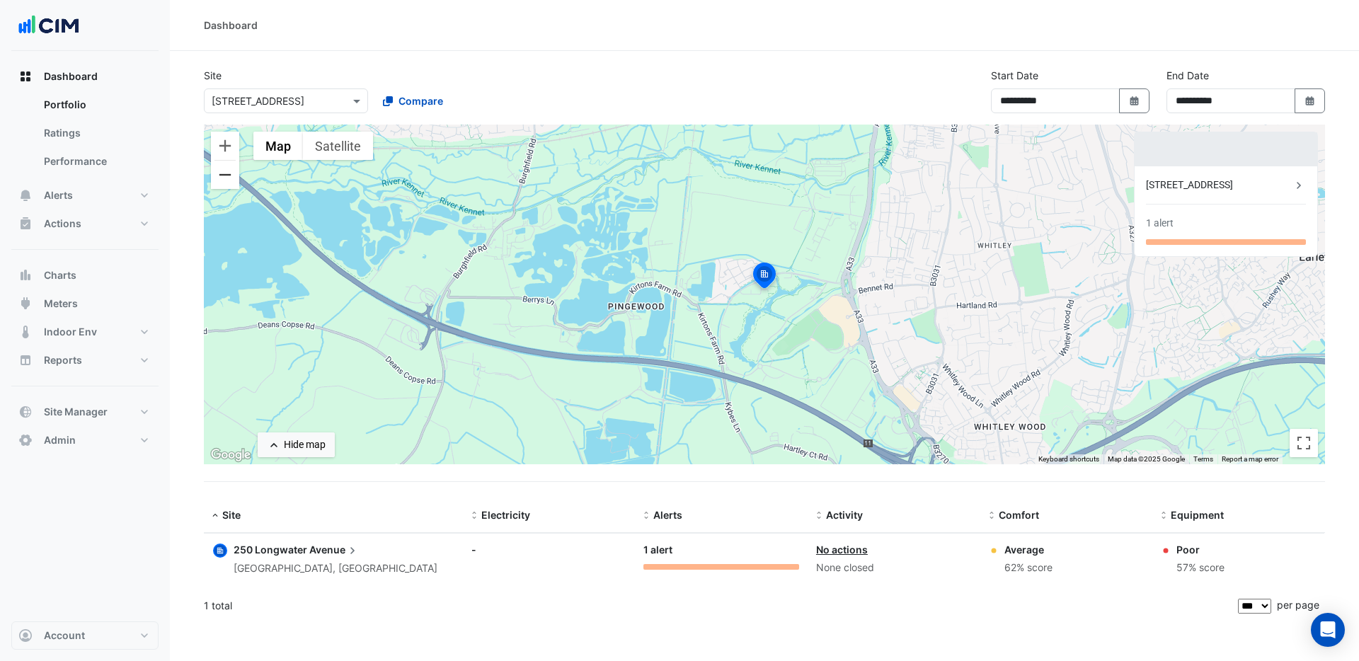
click at [232, 173] on button "Zoom out" at bounding box center [225, 175] width 28 height 28
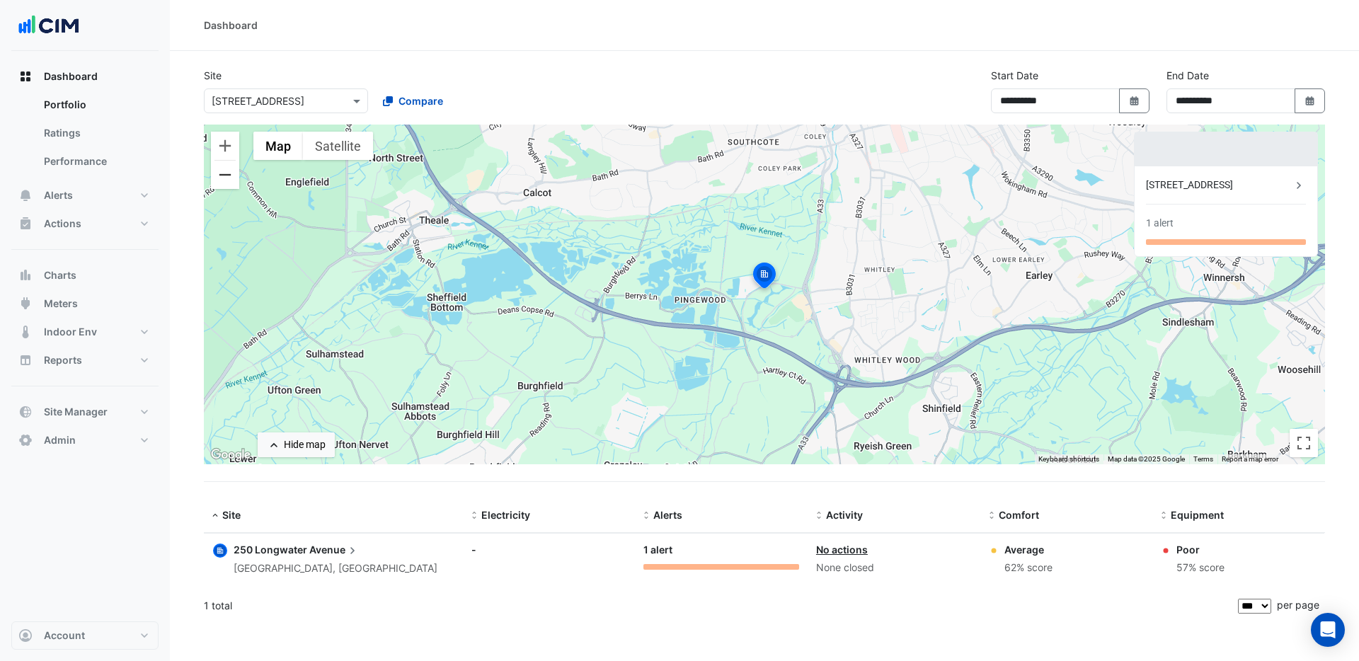
click at [232, 173] on button "Zoom out" at bounding box center [225, 175] width 28 height 28
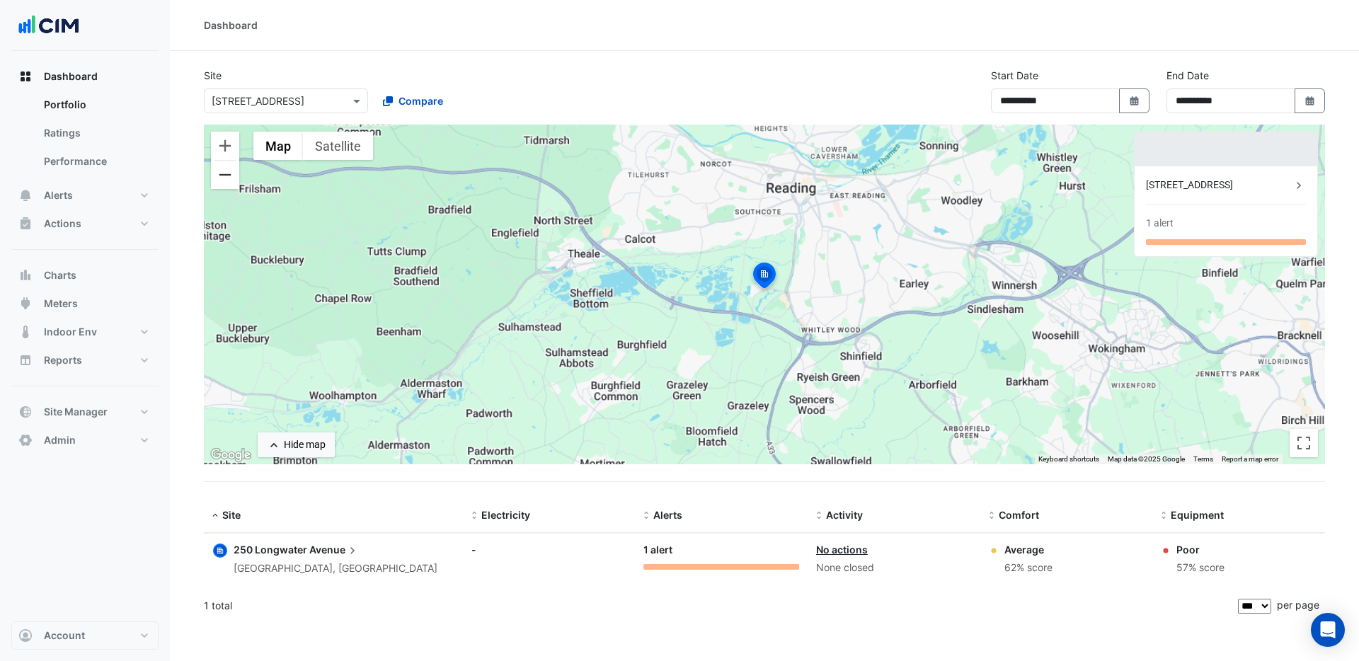
click at [232, 173] on button "Zoom out" at bounding box center [225, 175] width 28 height 28
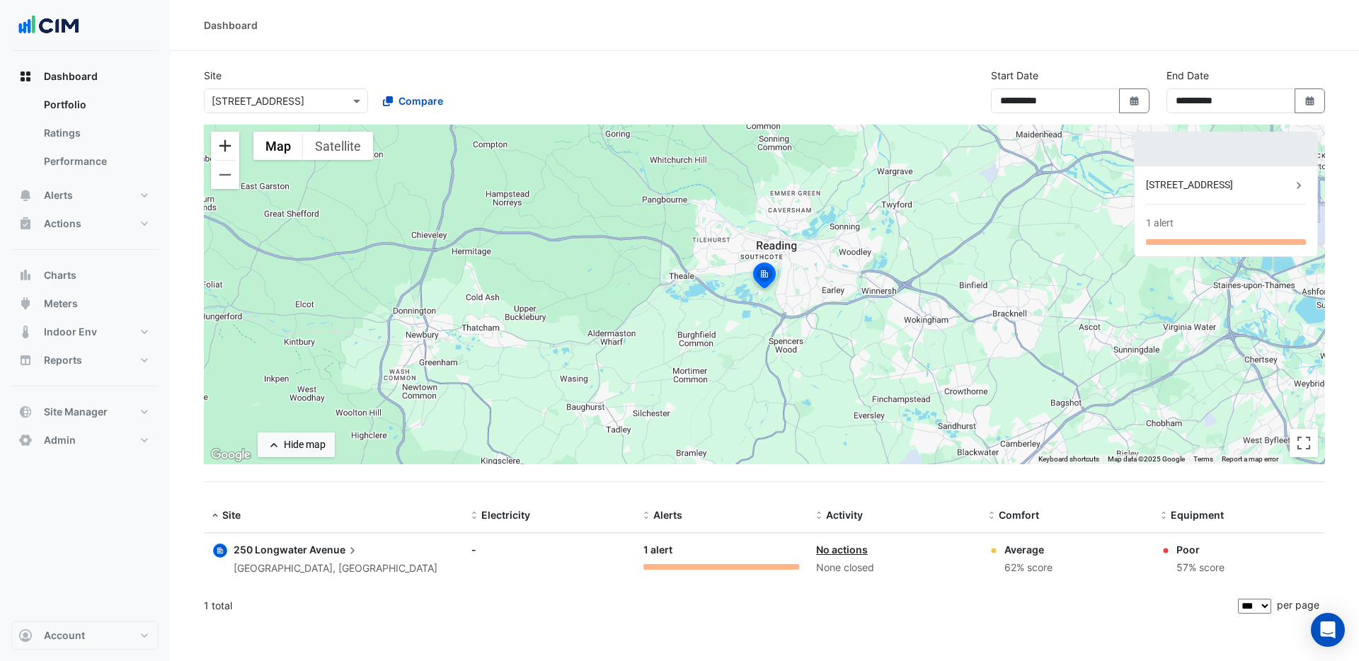
click at [227, 141] on button "Zoom in" at bounding box center [225, 146] width 28 height 28
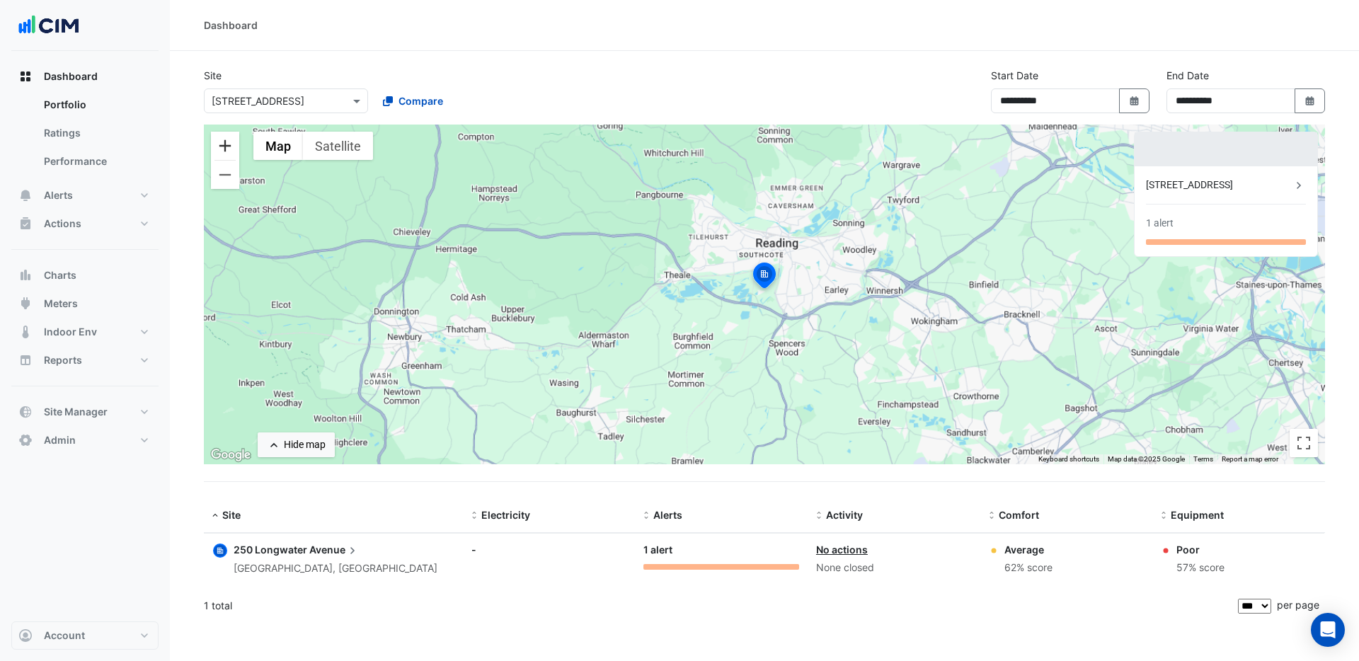
click at [227, 141] on button "Zoom in" at bounding box center [225, 146] width 28 height 28
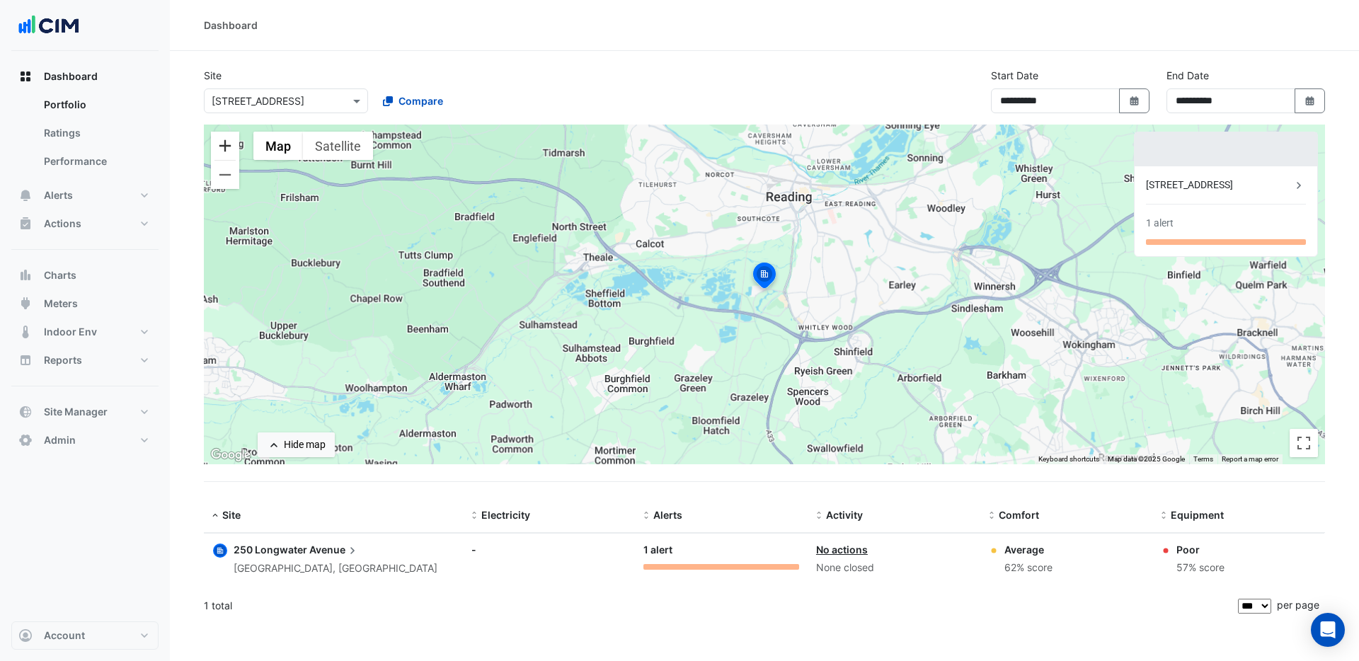
click at [227, 141] on button "Zoom in" at bounding box center [225, 146] width 28 height 28
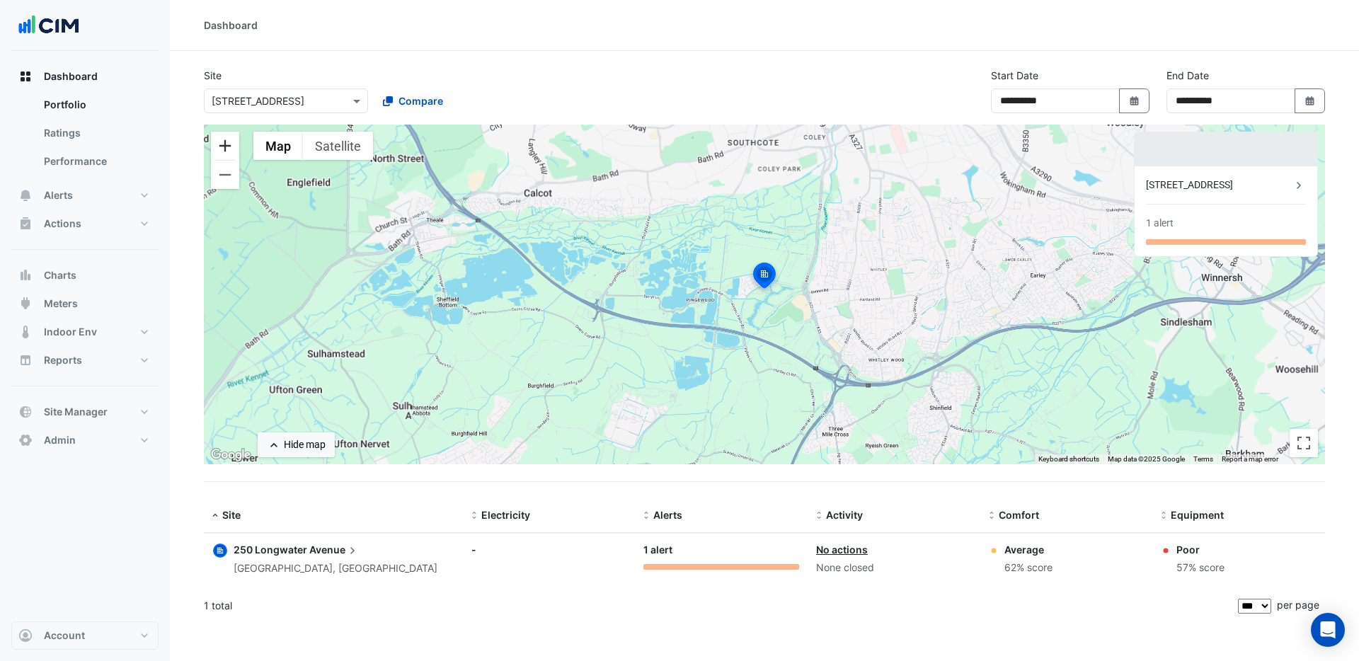
click at [227, 141] on button "Zoom in" at bounding box center [225, 146] width 28 height 28
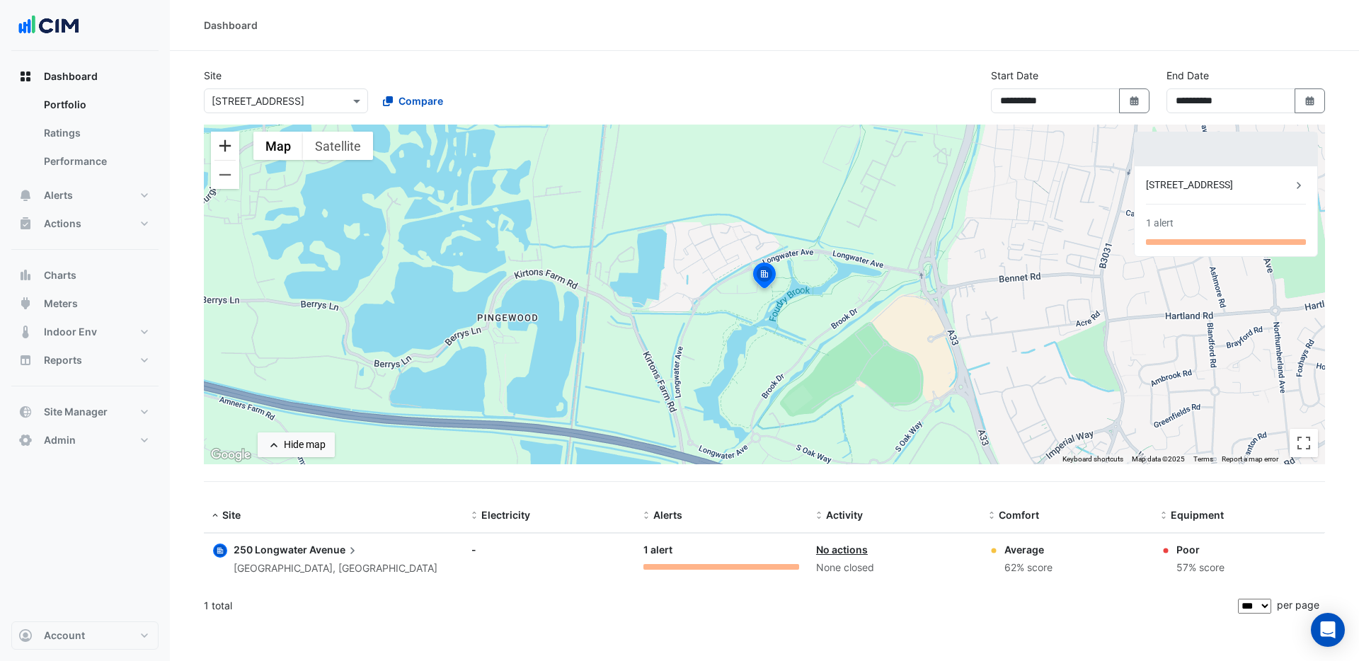
click at [227, 141] on button "Zoom in" at bounding box center [225, 146] width 28 height 28
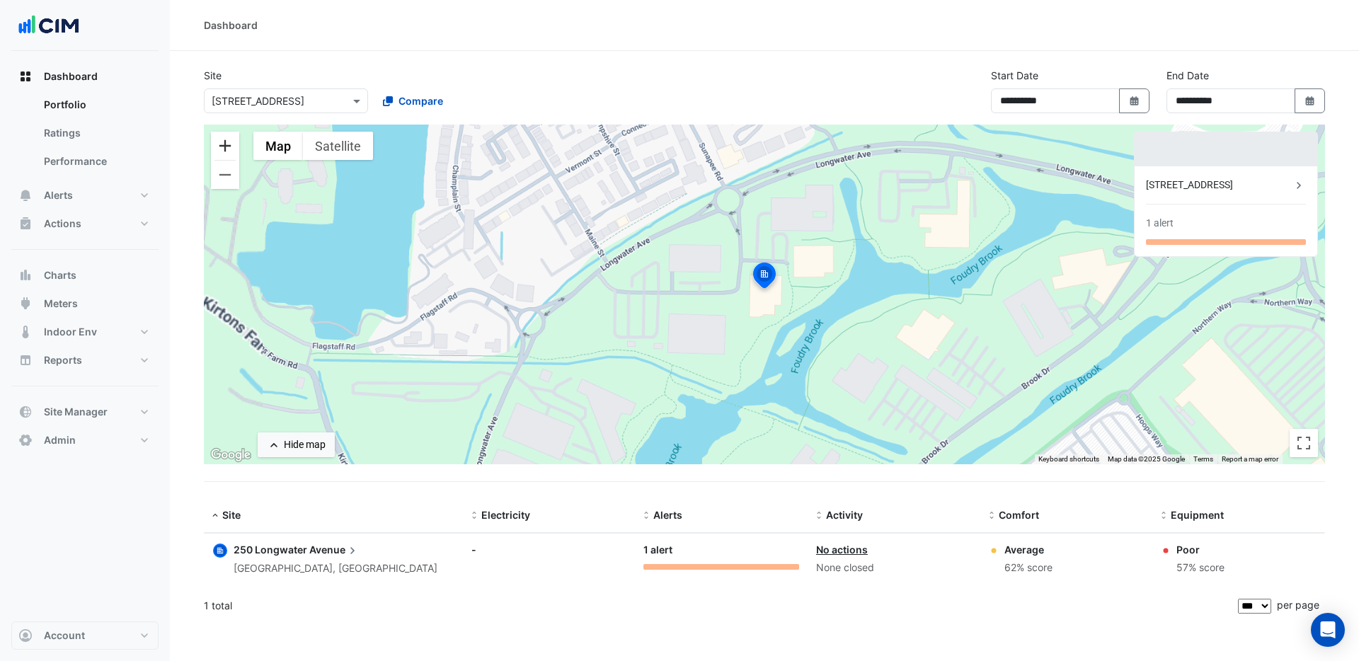
click at [228, 141] on button "Zoom in" at bounding box center [225, 146] width 28 height 28
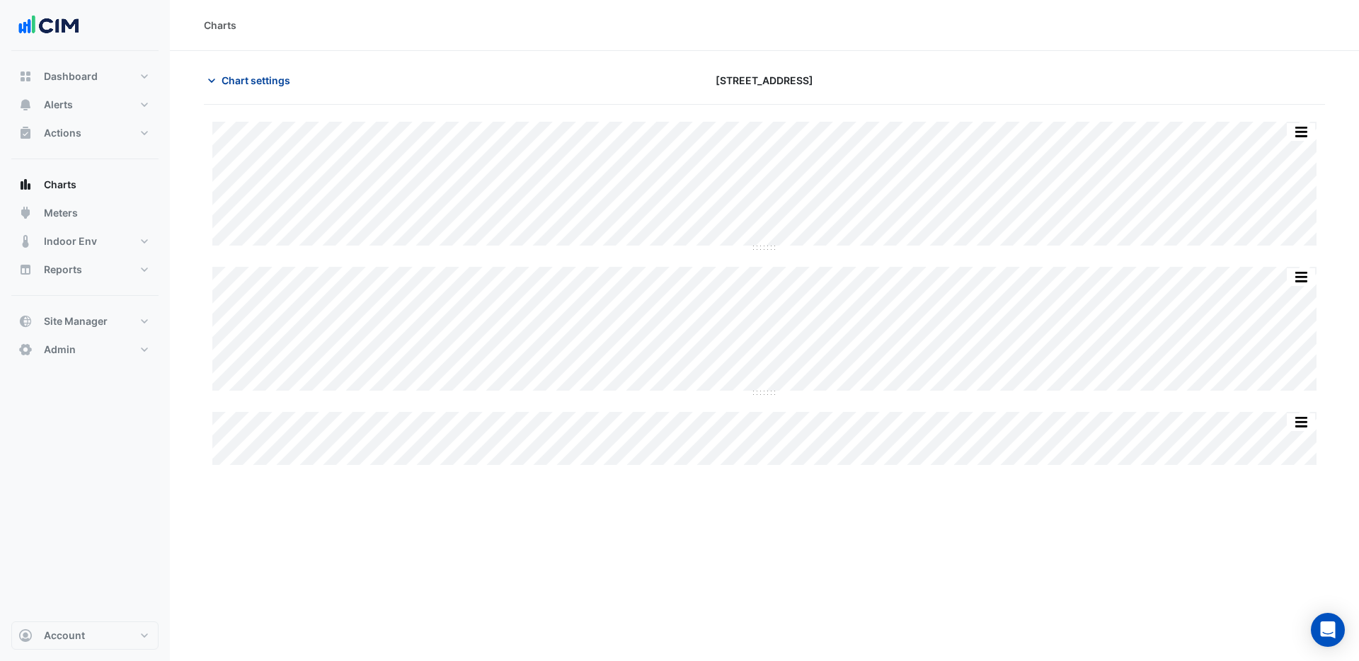
click at [253, 77] on span "Chart settings" at bounding box center [256, 80] width 69 height 15
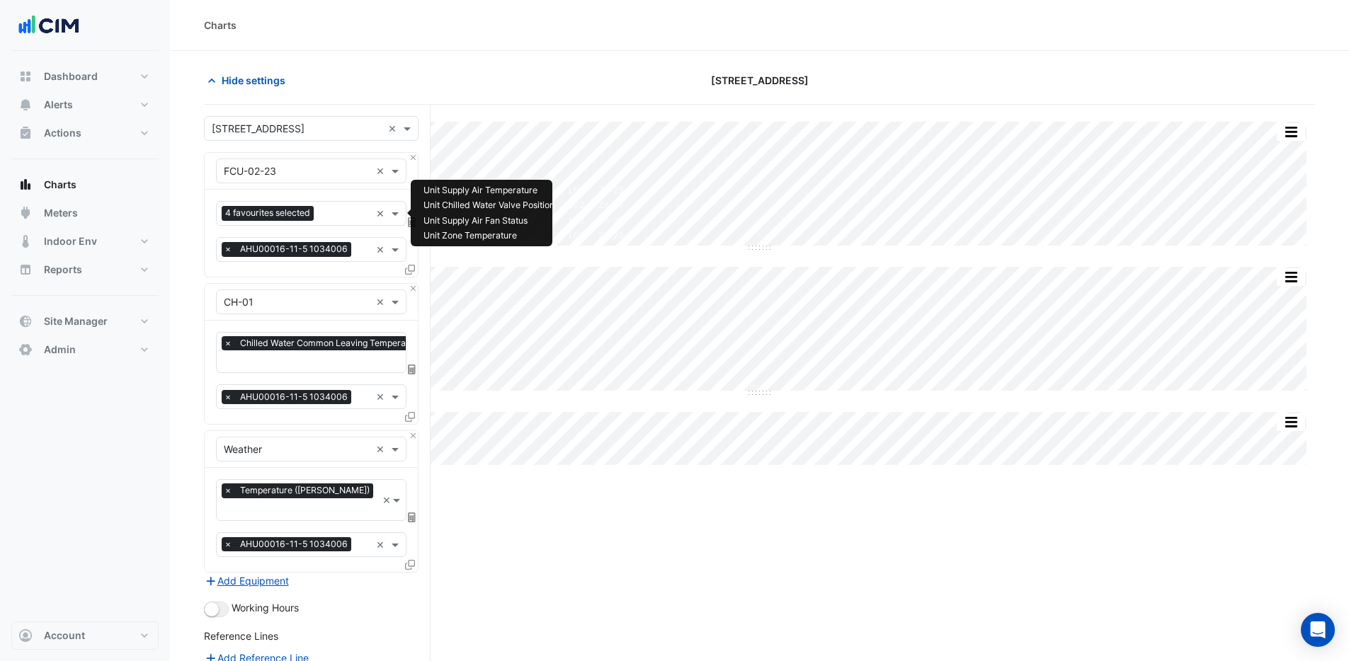
click at [338, 216] on input "text" at bounding box center [344, 214] width 51 height 15
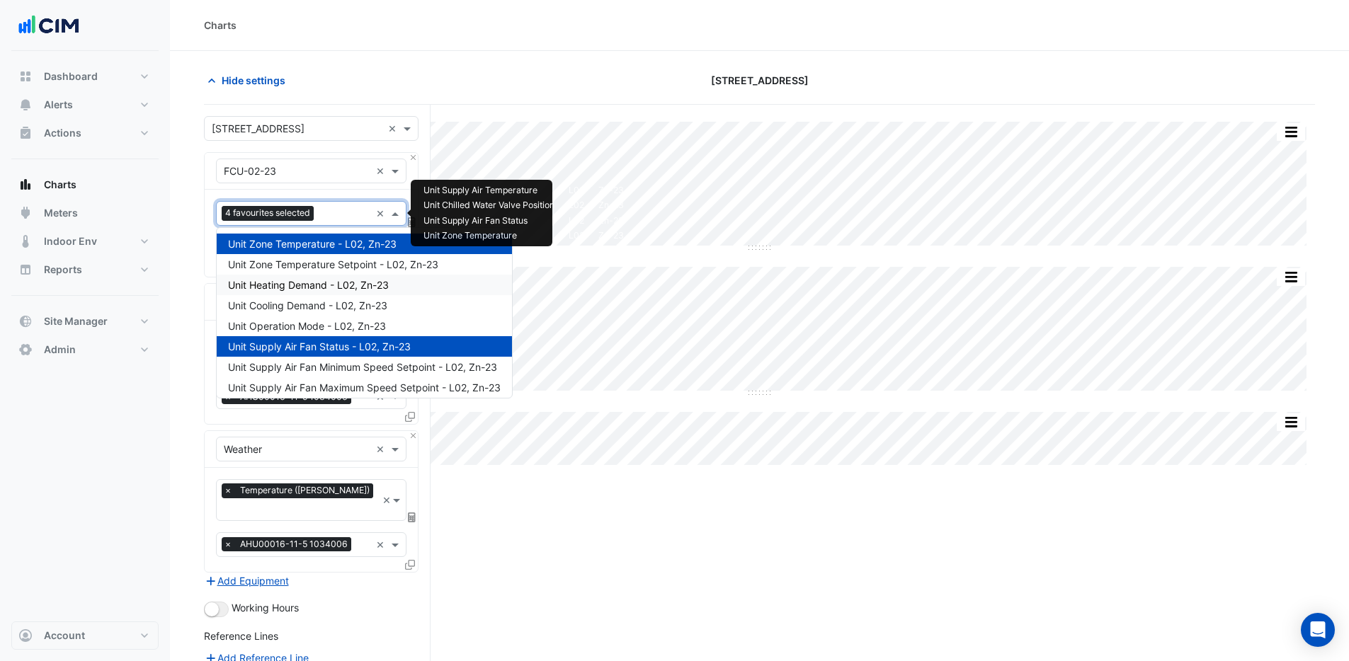
type input "*"
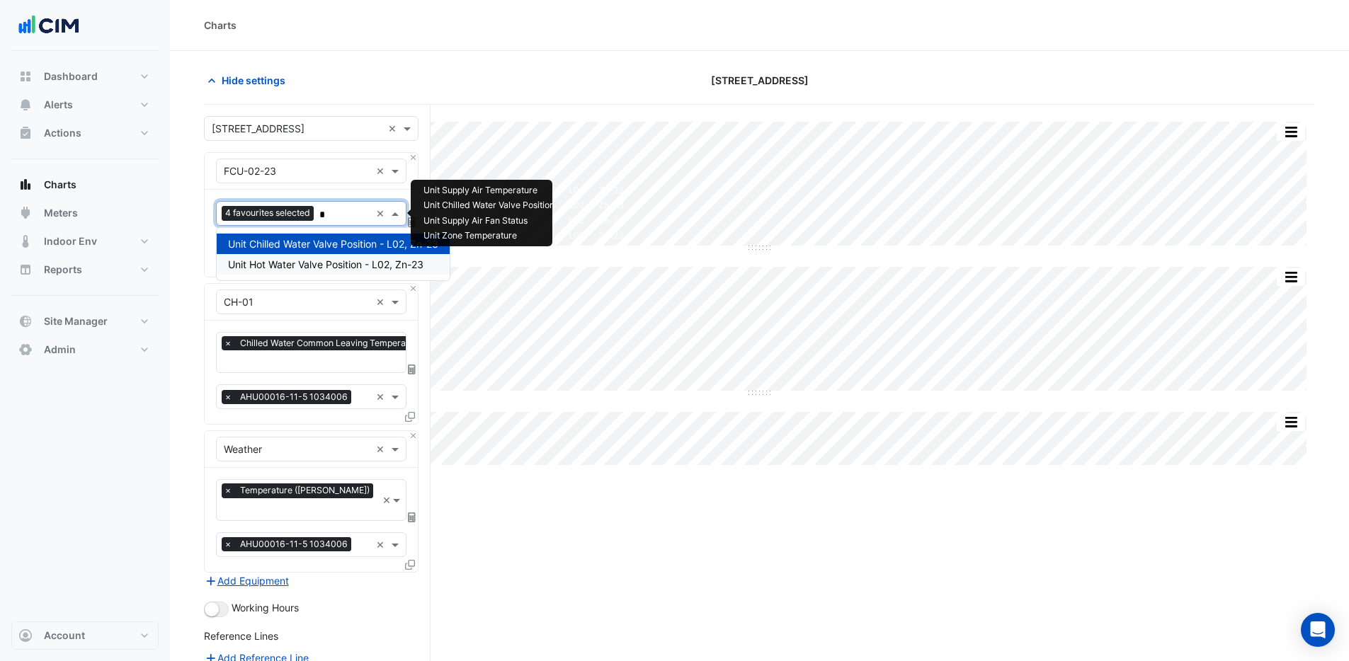
click at [325, 270] on div "Unit Hot Water Valve Position - L02, Zn-23" at bounding box center [333, 264] width 233 height 21
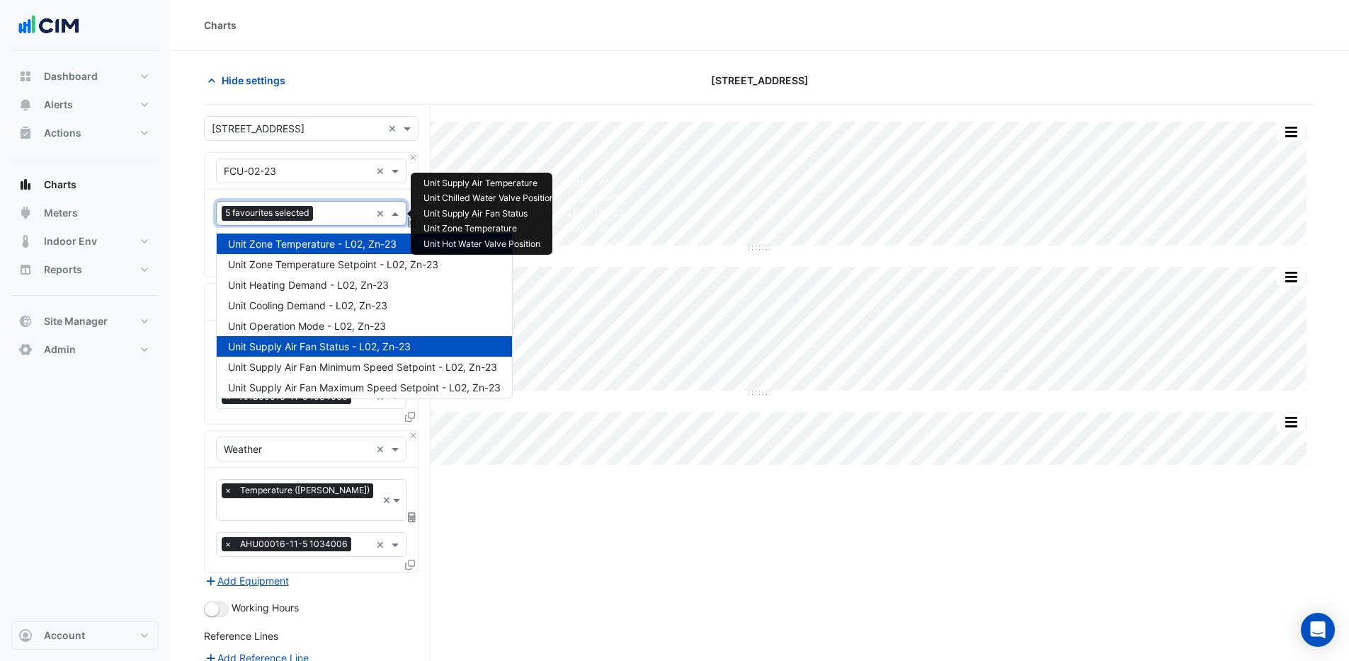
click at [336, 212] on input "text" at bounding box center [345, 214] width 52 height 15
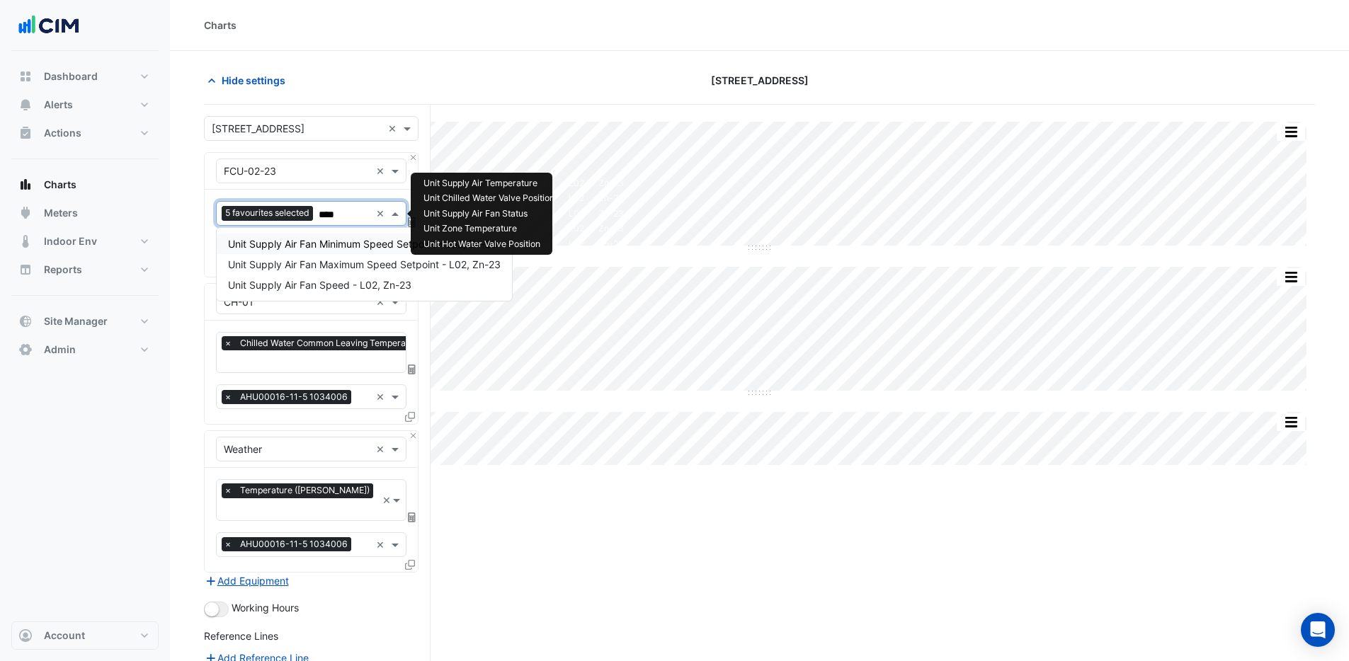
type input "*****"
click at [325, 284] on span "Unit Supply Air Fan Speed - L02, Zn-23" at bounding box center [319, 285] width 183 height 12
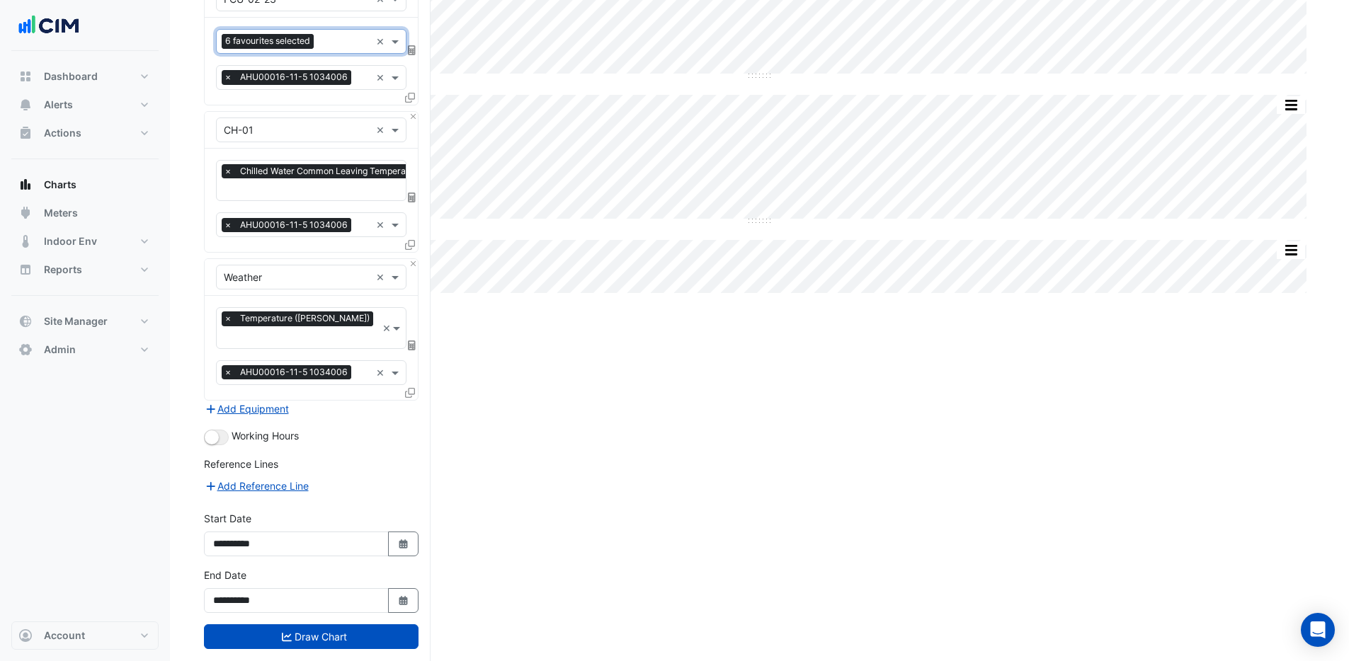
scroll to position [181, 0]
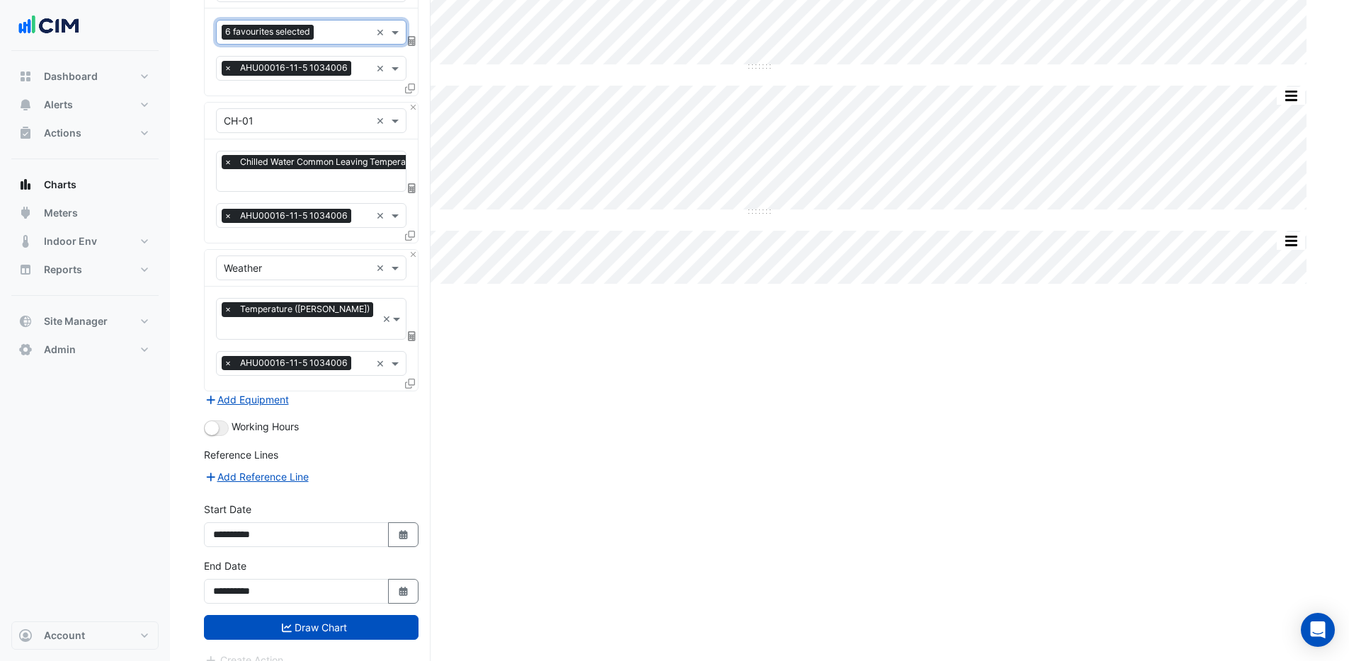
click at [333, 615] on button "Draw Chart" at bounding box center [311, 627] width 215 height 25
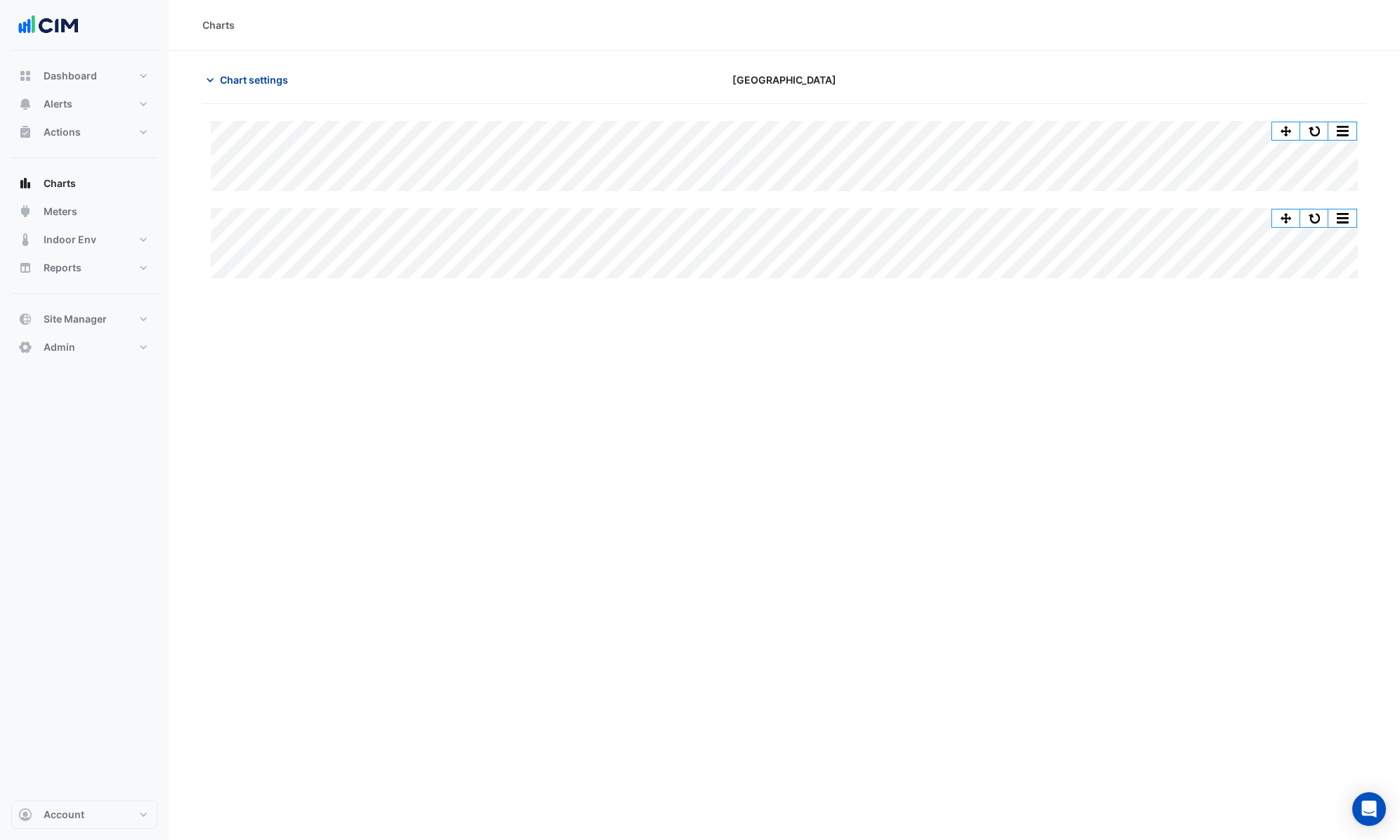
click at [249, 86] on span "Chart settings" at bounding box center [254, 79] width 69 height 15
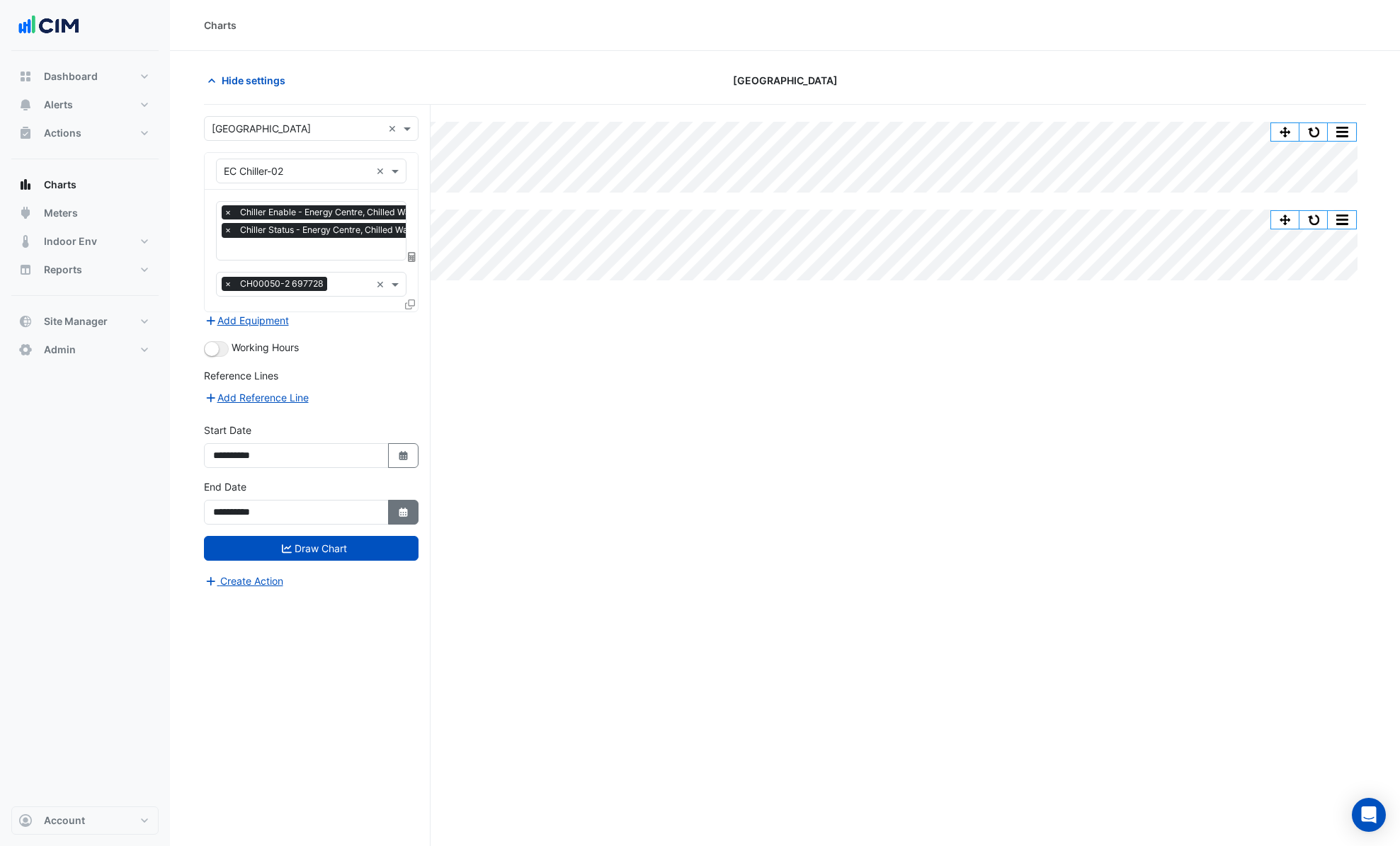
click at [400, 516] on button "Select Date" at bounding box center [403, 512] width 31 height 25
select select "**"
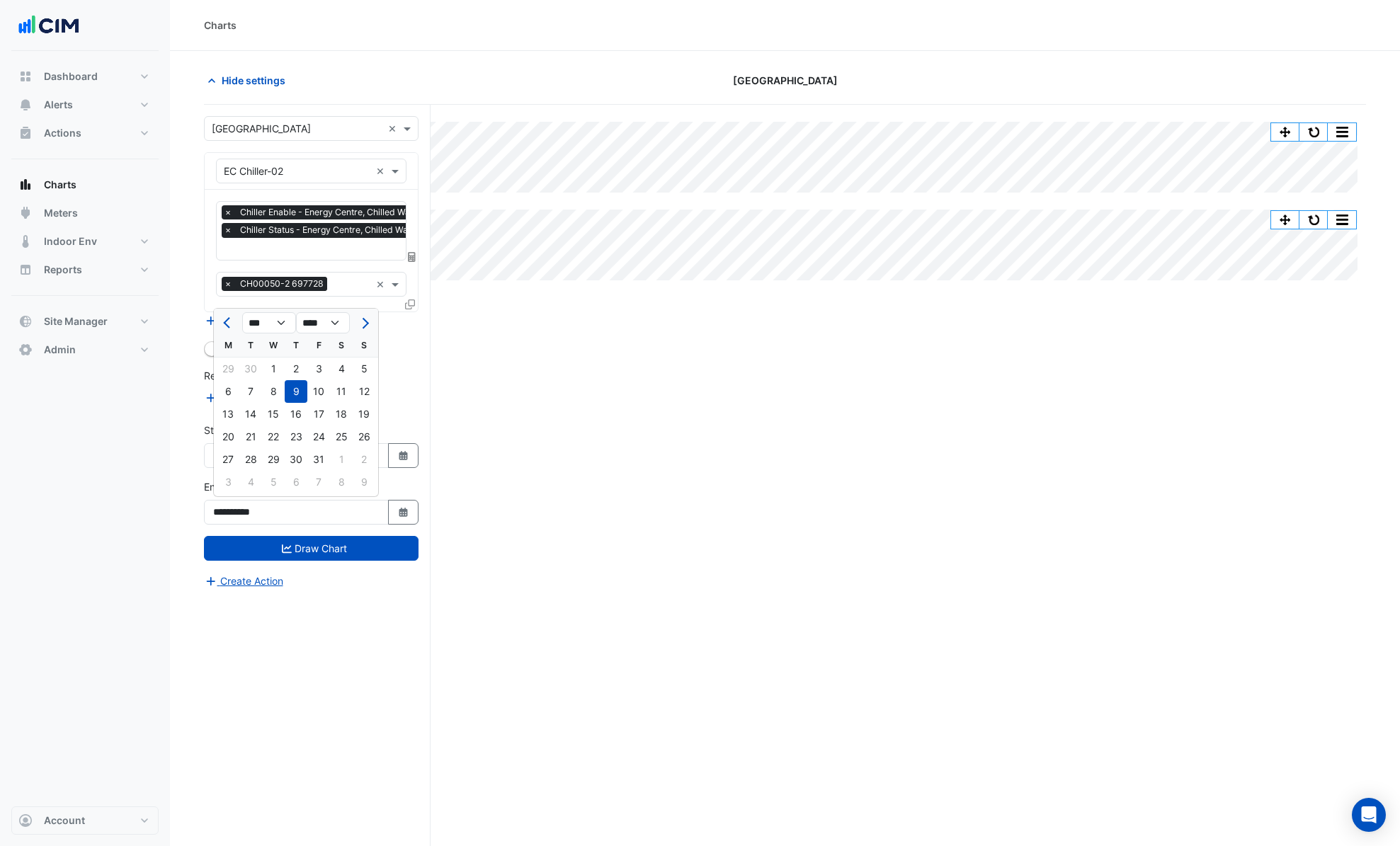
click at [394, 390] on div "Add Reference Line" at bounding box center [311, 397] width 215 height 17
click at [417, 305] on div "× EC Chiller-02 × × Chiller Enable - Energy Centre, Chilled Water Plantroom × C…" at bounding box center [311, 232] width 215 height 160
click at [407, 306] on icon at bounding box center [410, 304] width 10 height 10
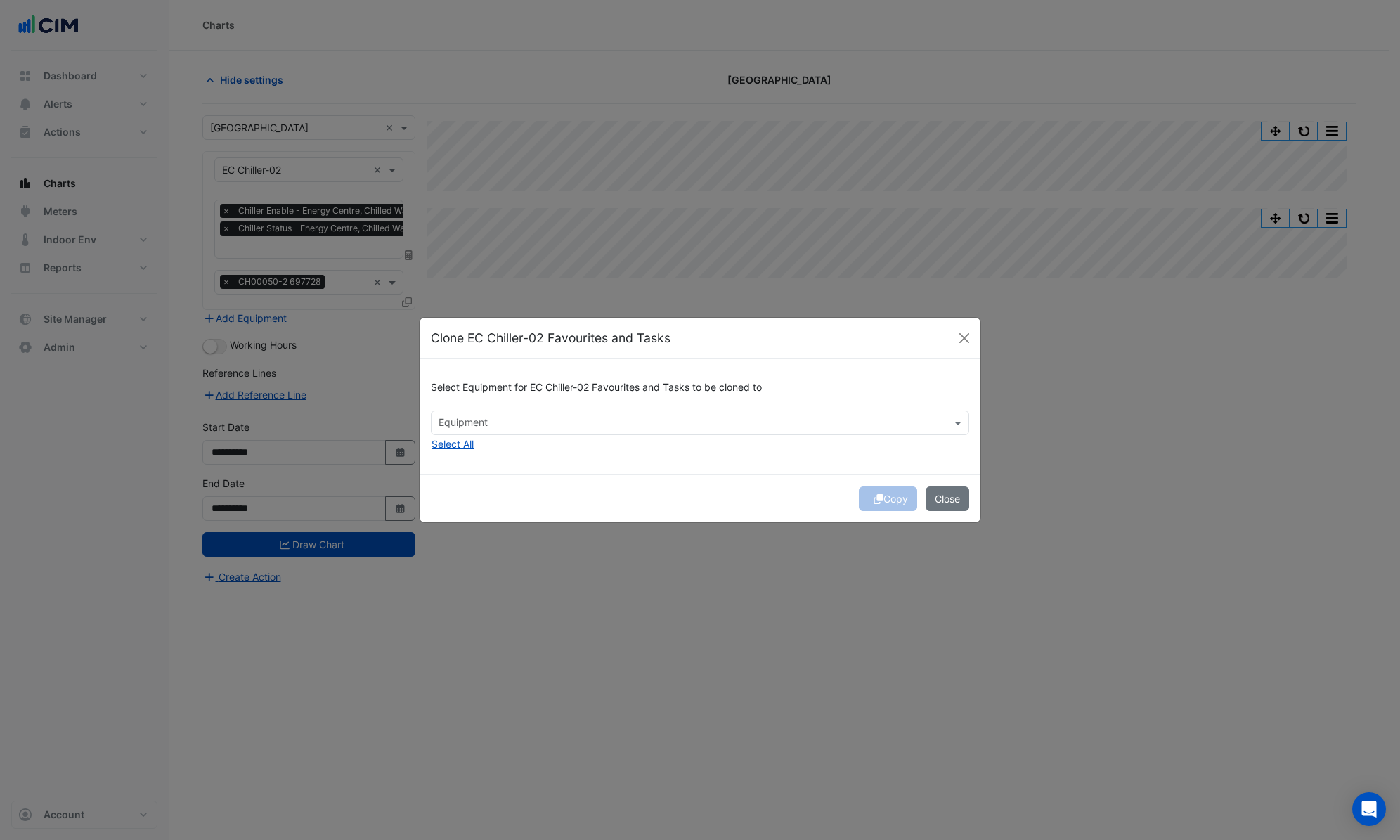
click at [490, 430] on input "text" at bounding box center [692, 424] width 506 height 15
click at [485, 454] on span "EC Chiller-01" at bounding box center [472, 453] width 59 height 12
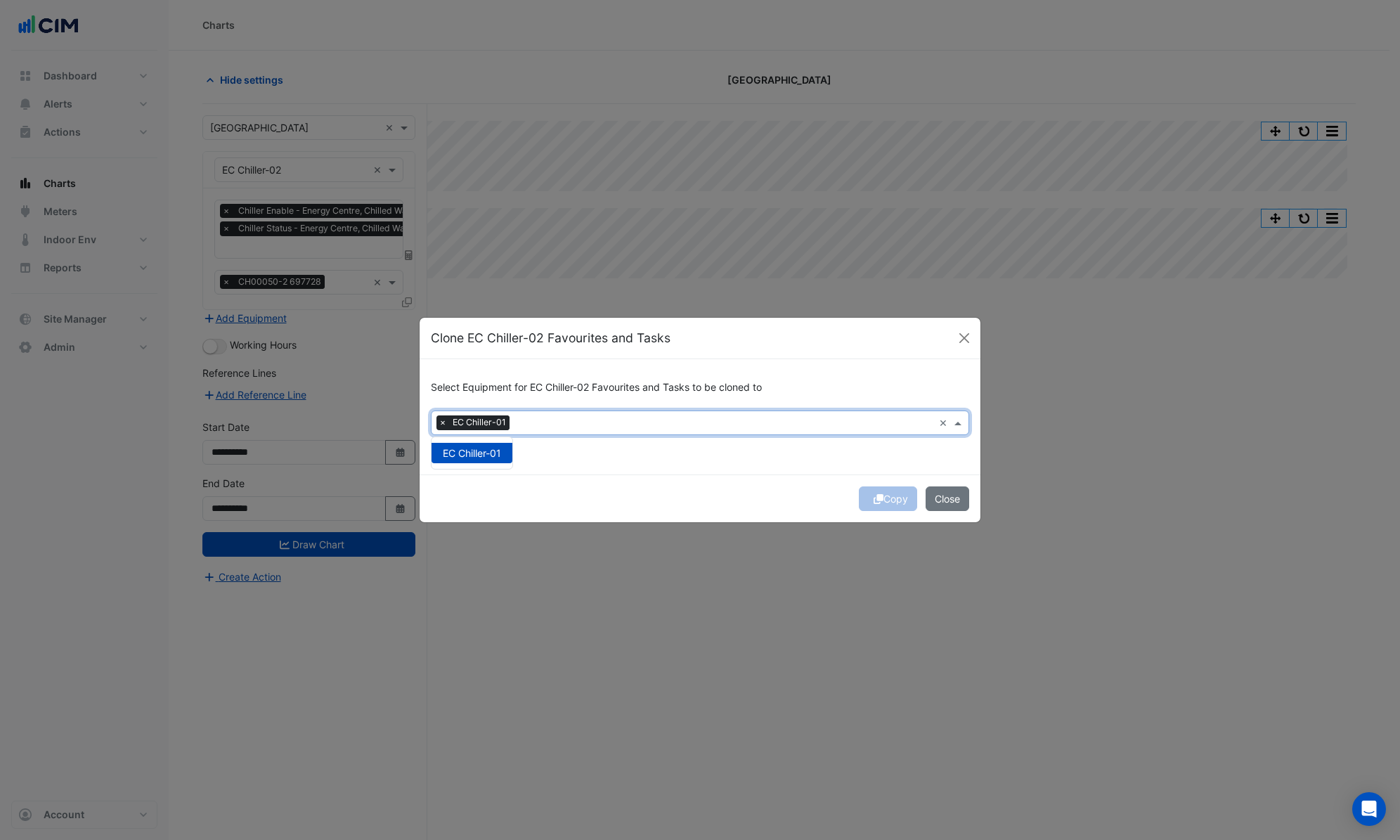
click at [557, 454] on div "Select Equipment for EC Chiller-02 Favourites and Tasks to be cloned to × EC Ch…" at bounding box center [700, 416] width 561 height 114
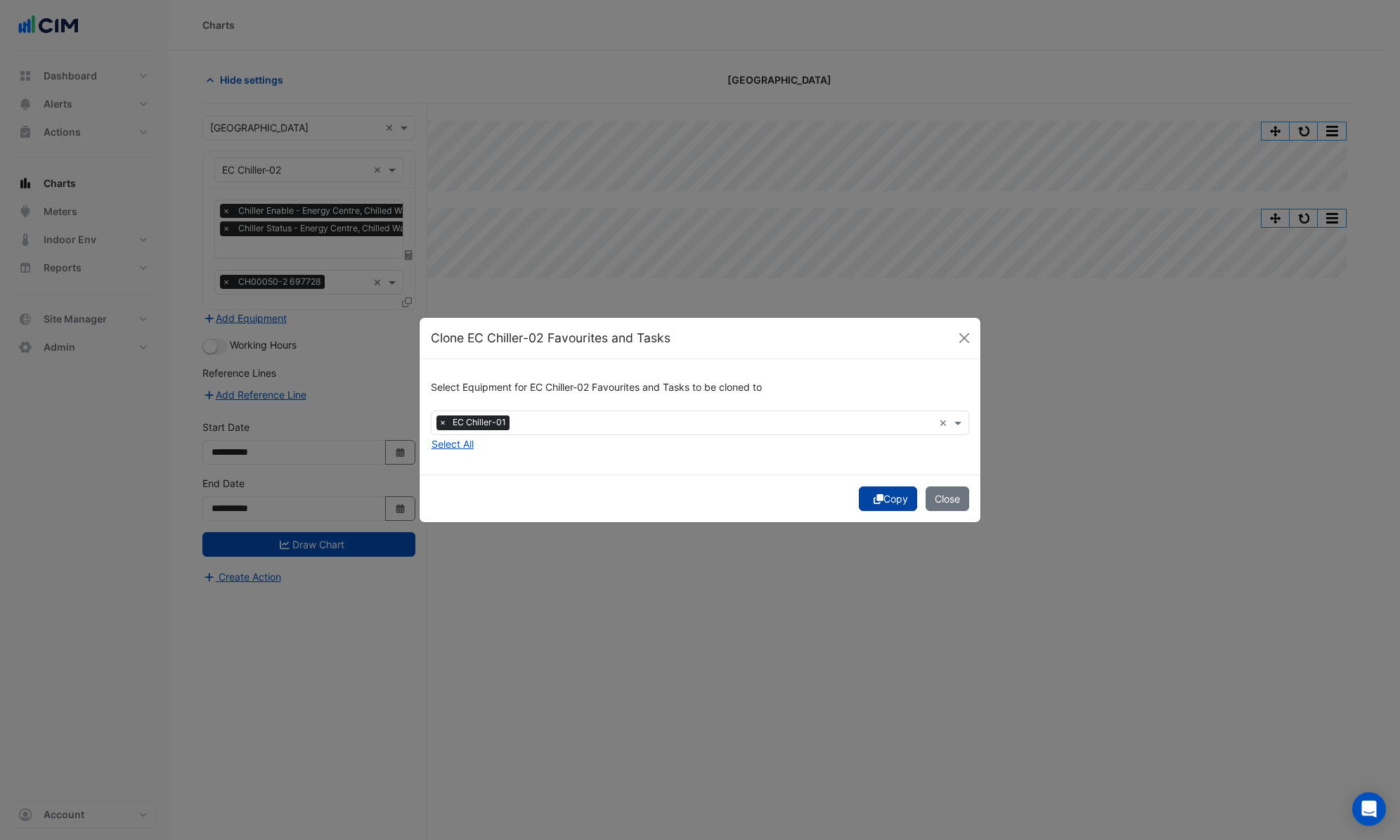
click at [890, 501] on button "Copy" at bounding box center [888, 498] width 59 height 25
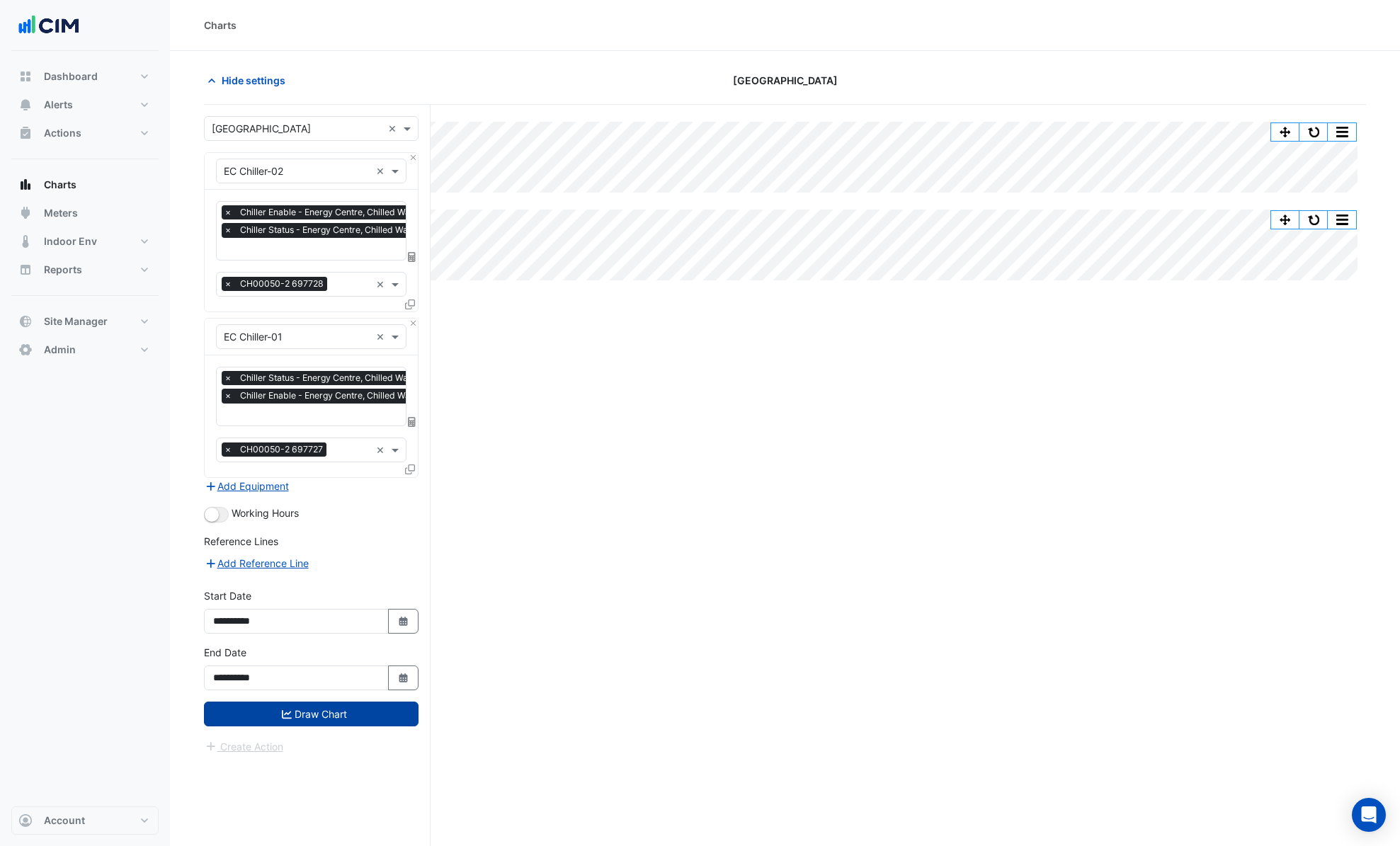
click at [341, 704] on button "Draw Chart" at bounding box center [311, 714] width 215 height 25
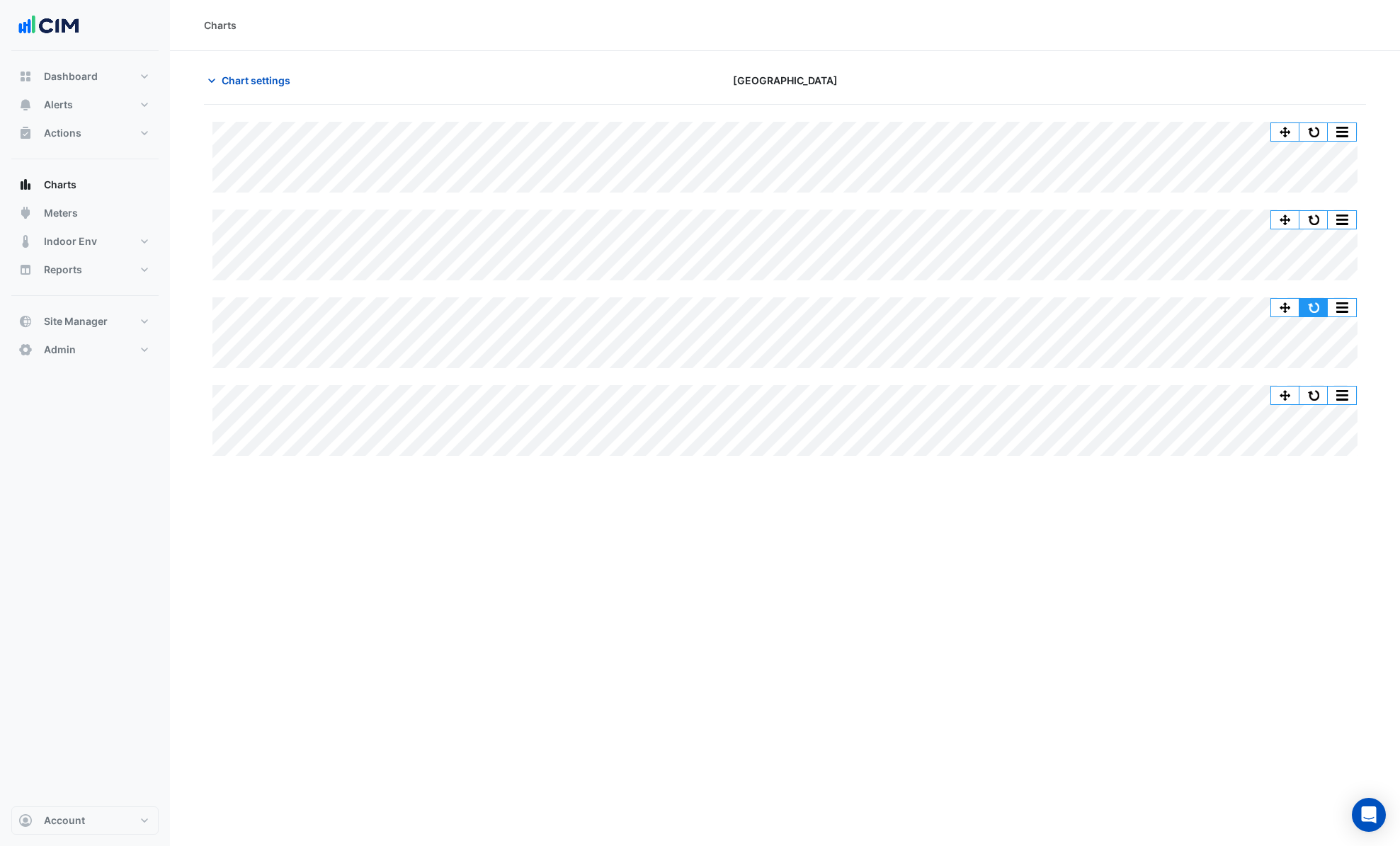
click at [1325, 309] on button "button" at bounding box center [1313, 308] width 28 height 18
click at [245, 83] on span "Chart settings" at bounding box center [256, 80] width 69 height 15
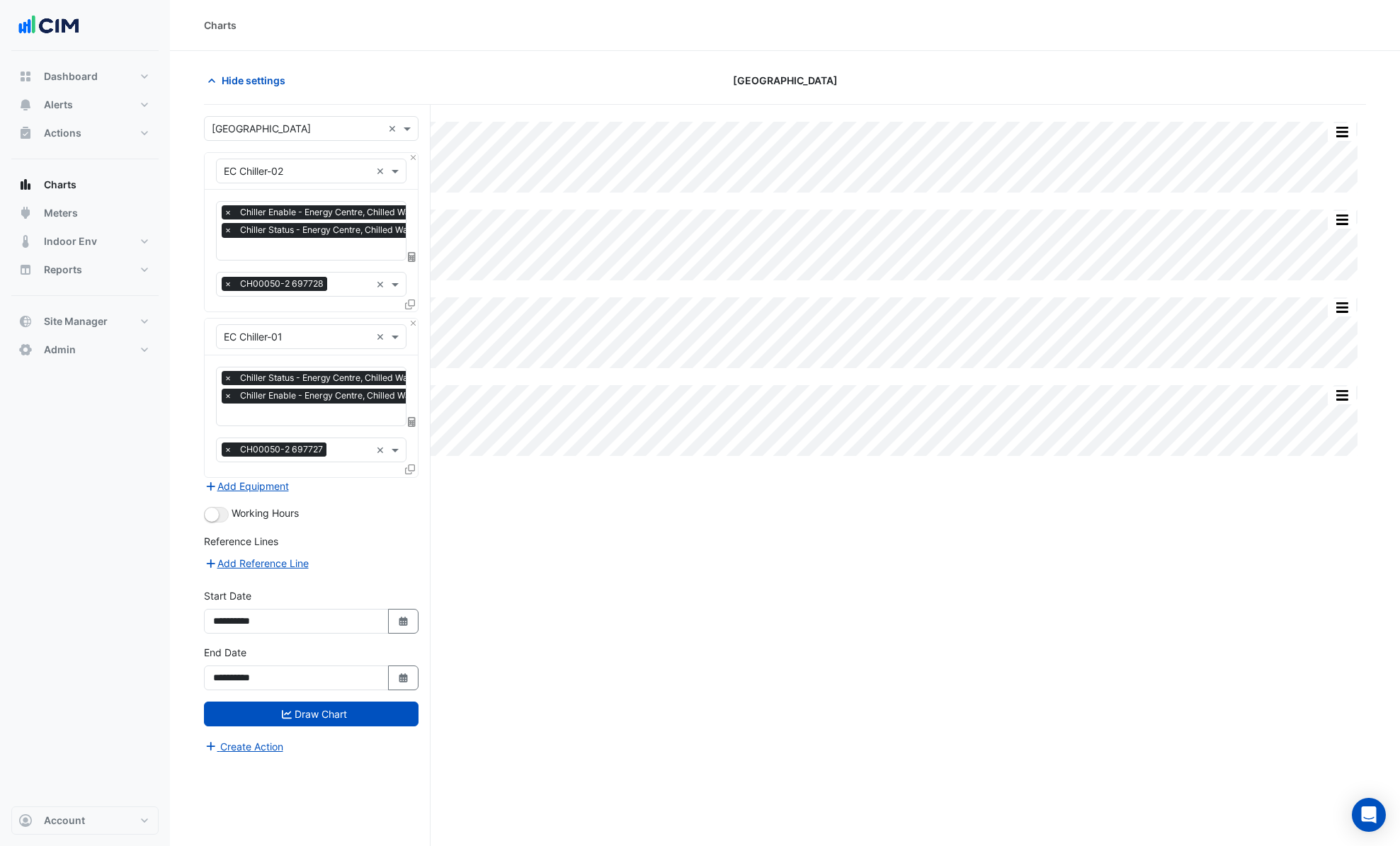
click at [337, 253] on input "text" at bounding box center [348, 250] width 248 height 15
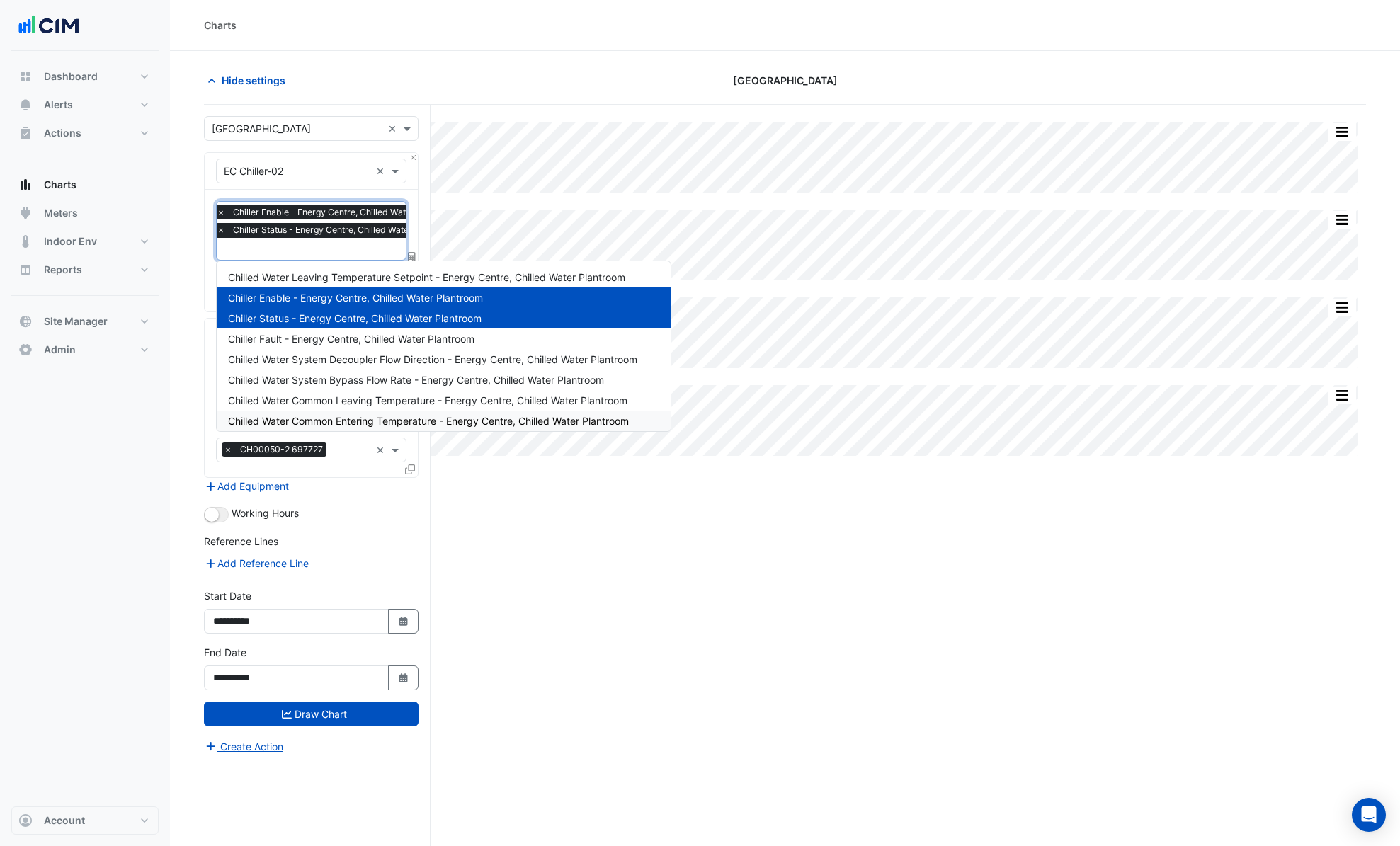
click at [411, 421] on span "Chilled Water Common Entering Temperature - Energy Centre, Chilled Water Plantr…" at bounding box center [428, 421] width 401 height 12
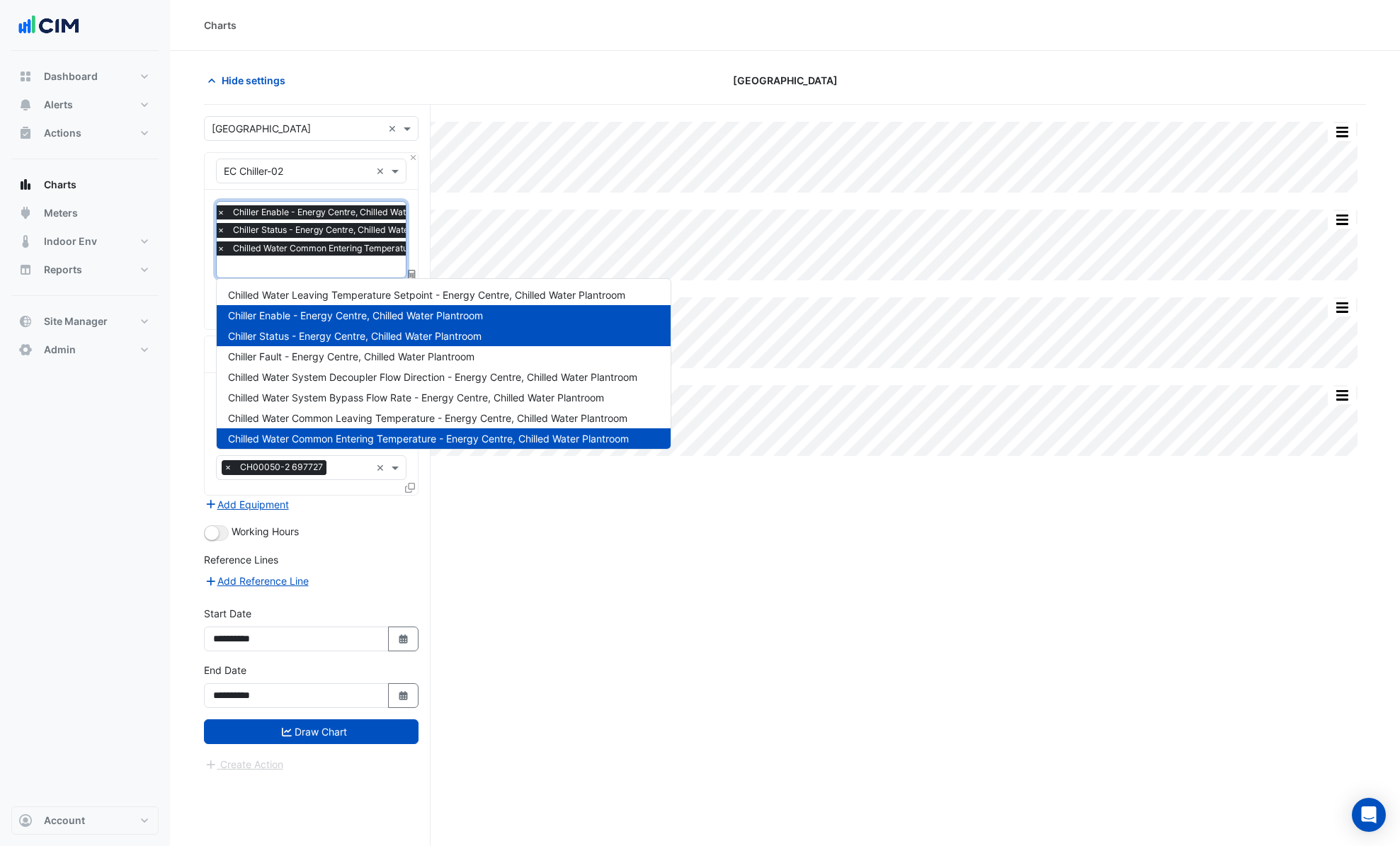
click at [345, 265] on input "text" at bounding box center [405, 268] width 376 height 15
drag, startPoint x: 382, startPoint y: 412, endPoint x: 377, endPoint y: 430, distance: 18.9
click at [382, 413] on span "Chilled Water Common Leaving Temperature - Energy Centre, Chilled Water Plantro…" at bounding box center [427, 418] width 399 height 12
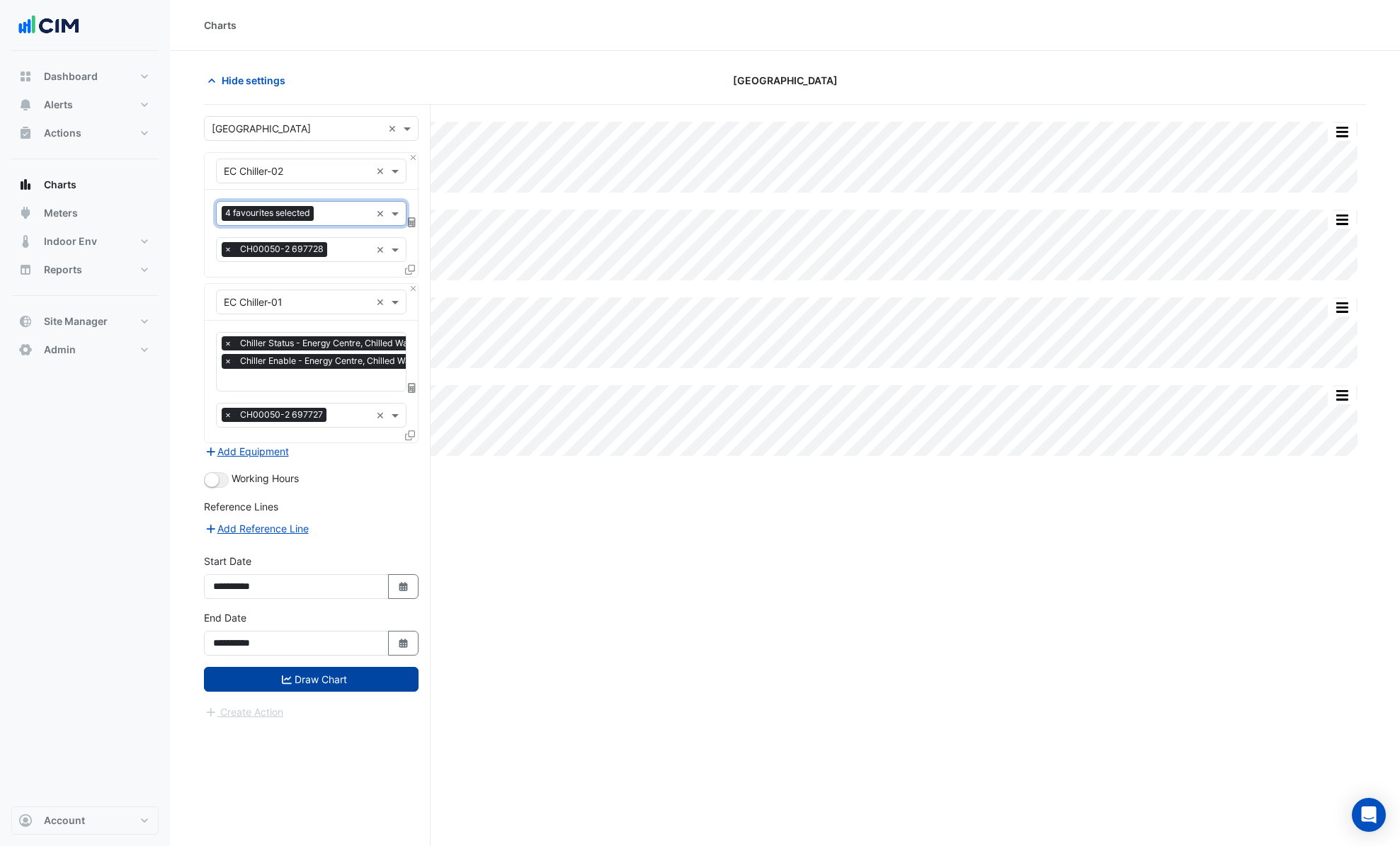
click at [350, 680] on button "Draw Chart" at bounding box center [311, 679] width 215 height 25
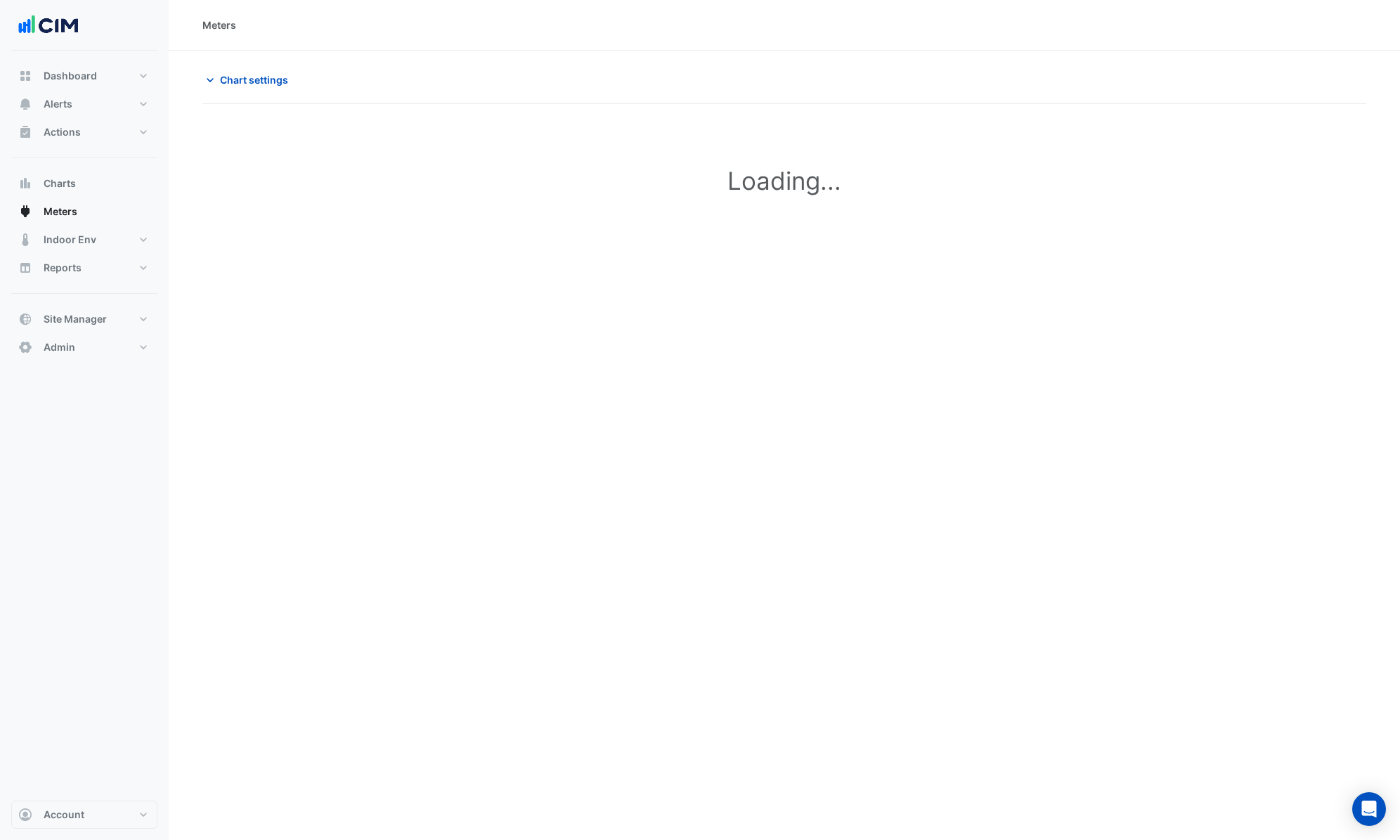
type input "**********"
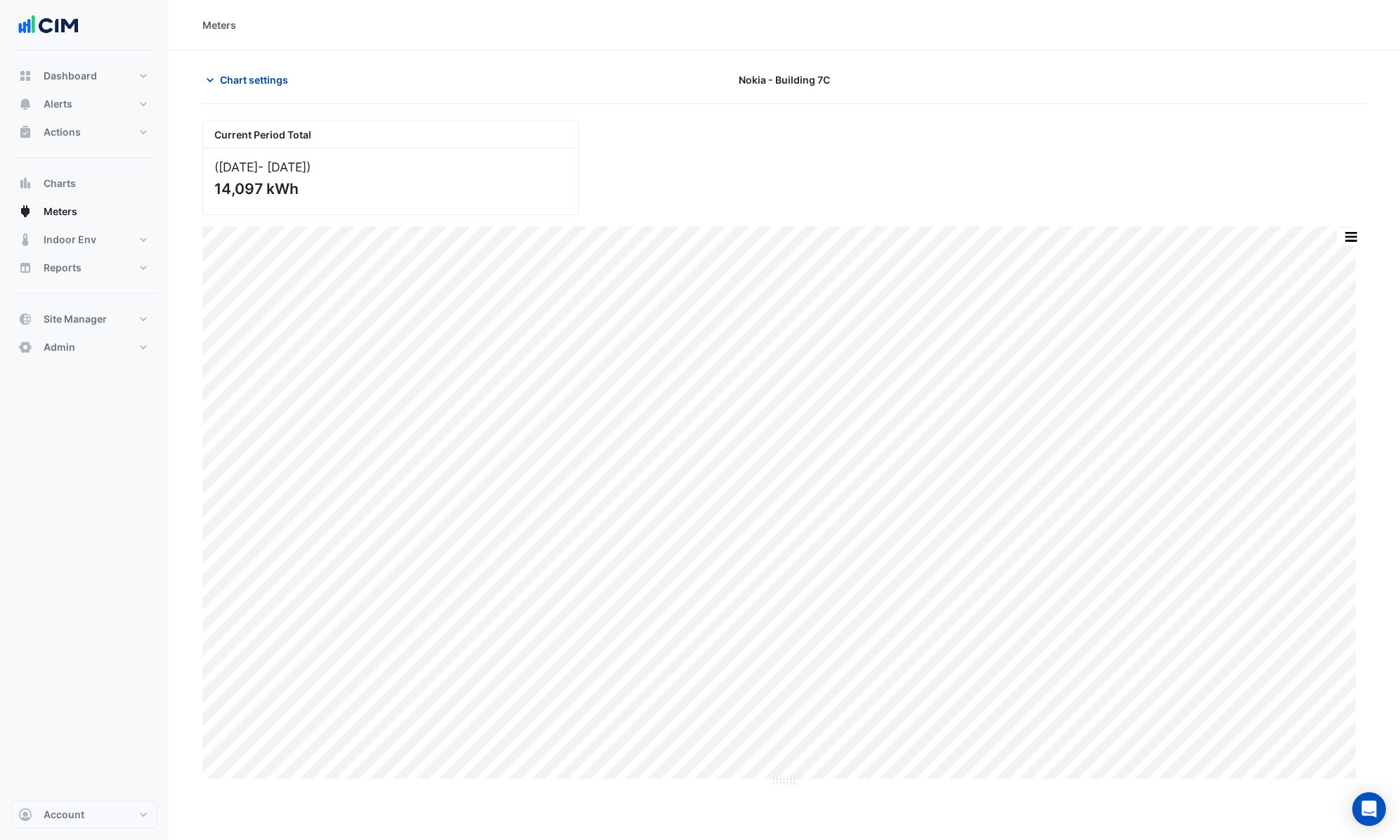
click at [260, 75] on span "Chart settings" at bounding box center [254, 79] width 69 height 15
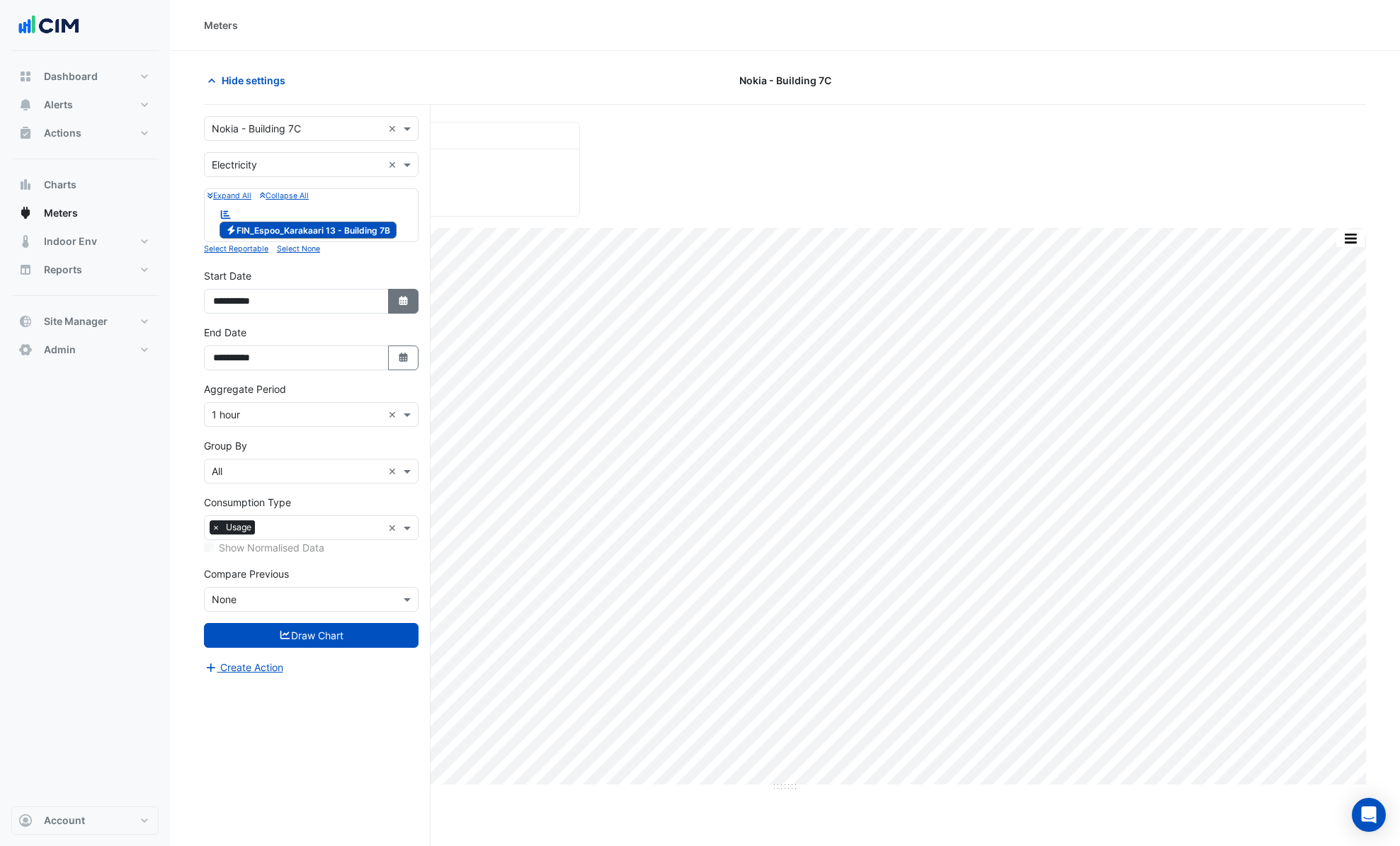
click at [398, 301] on icon "Select Date" at bounding box center [403, 301] width 13 height 10
select select "*"
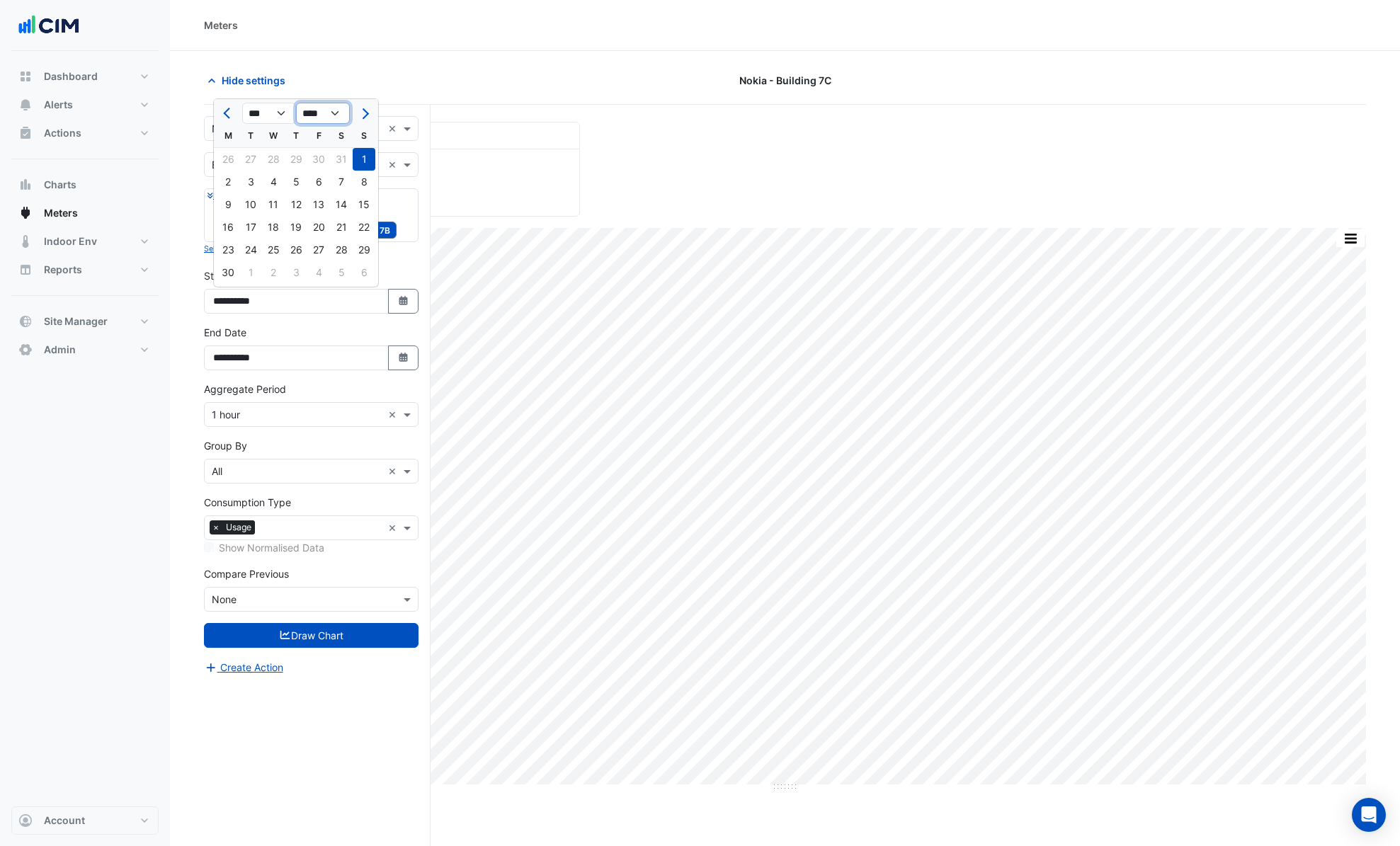
click at [334, 114] on select "**** **** **** **** **** **** **** **** **** **** ****" at bounding box center [323, 113] width 54 height 21
select select "****"
click at [296, 103] on select "**** **** **** **** **** **** **** **** **** **** ****" at bounding box center [323, 113] width 54 height 21
click at [362, 121] on button "Next month" at bounding box center [363, 113] width 17 height 23
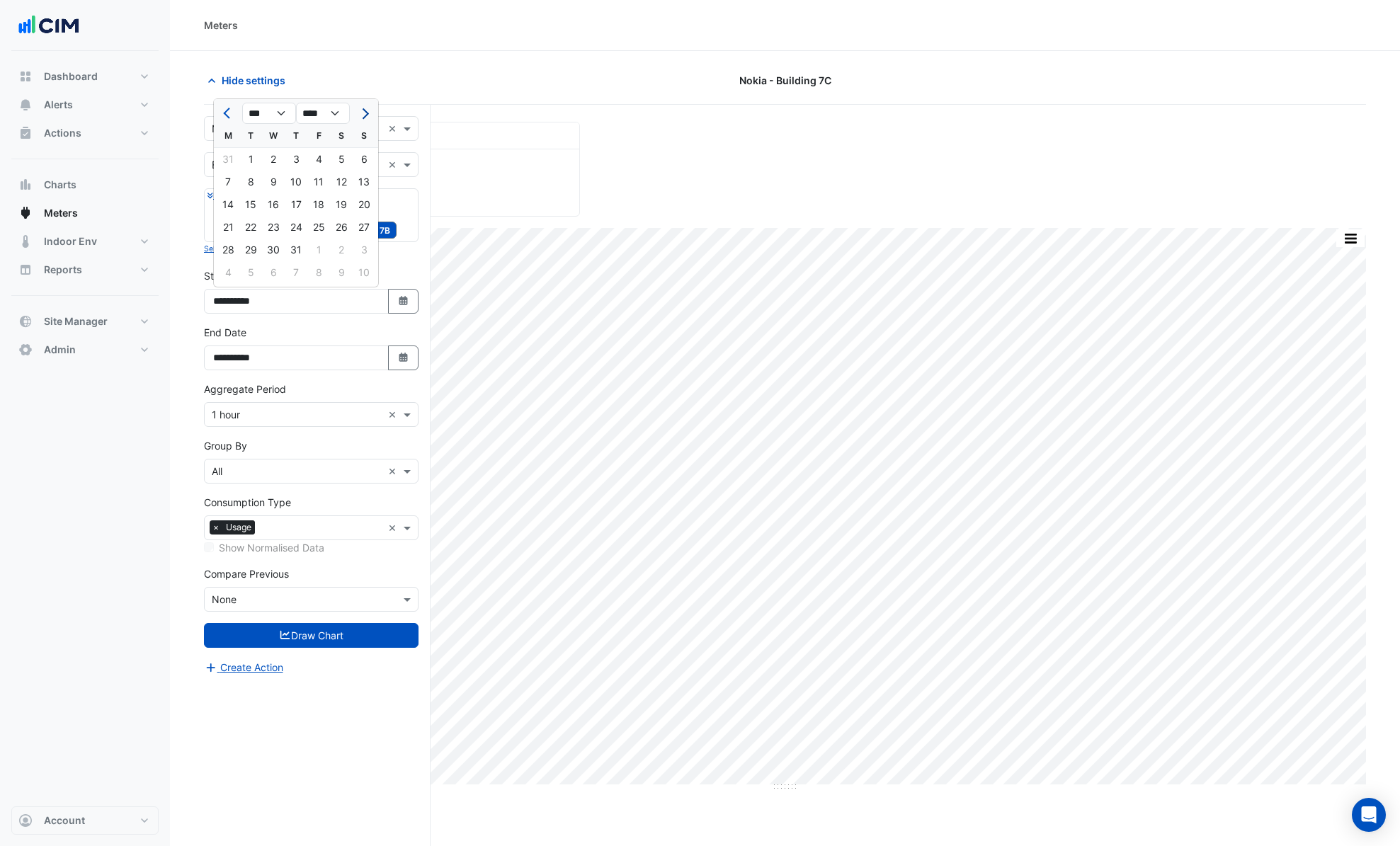
click at [362, 121] on button "Next month" at bounding box center [363, 113] width 17 height 23
select select "**"
click at [273, 159] on div "1" at bounding box center [273, 159] width 23 height 23
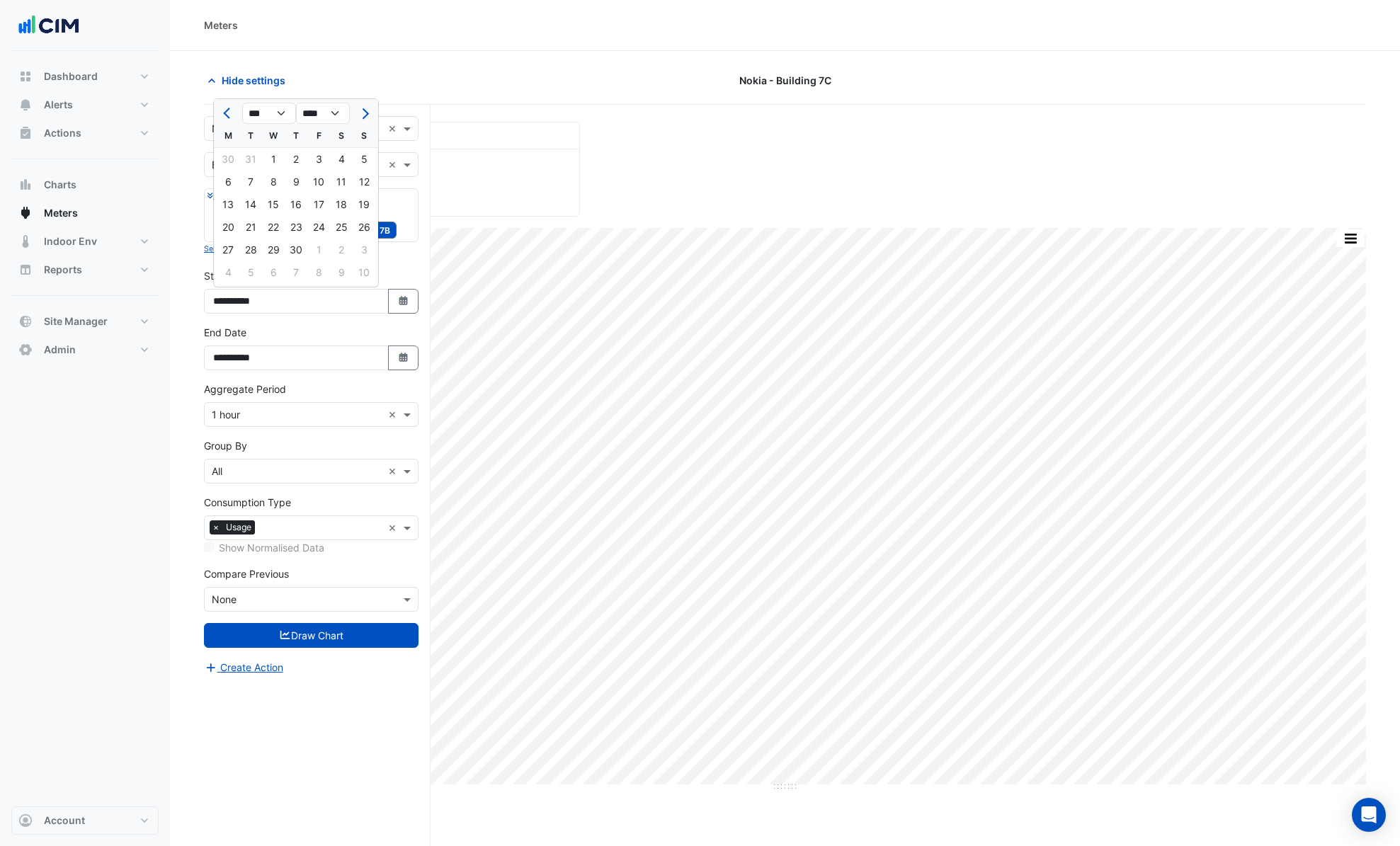
type input "**********"
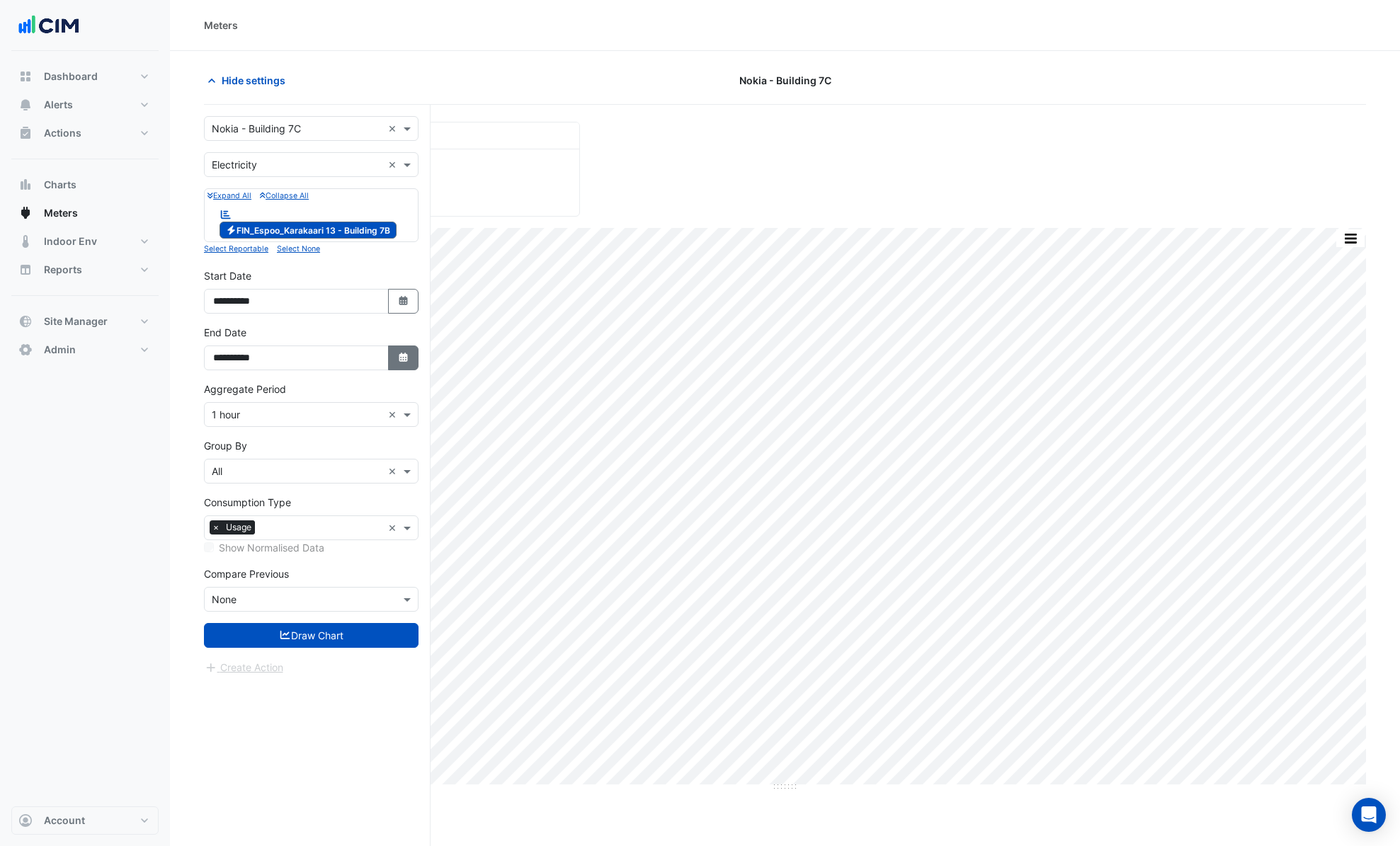
click at [400, 355] on icon "button" at bounding box center [403, 357] width 8 height 9
select select "**"
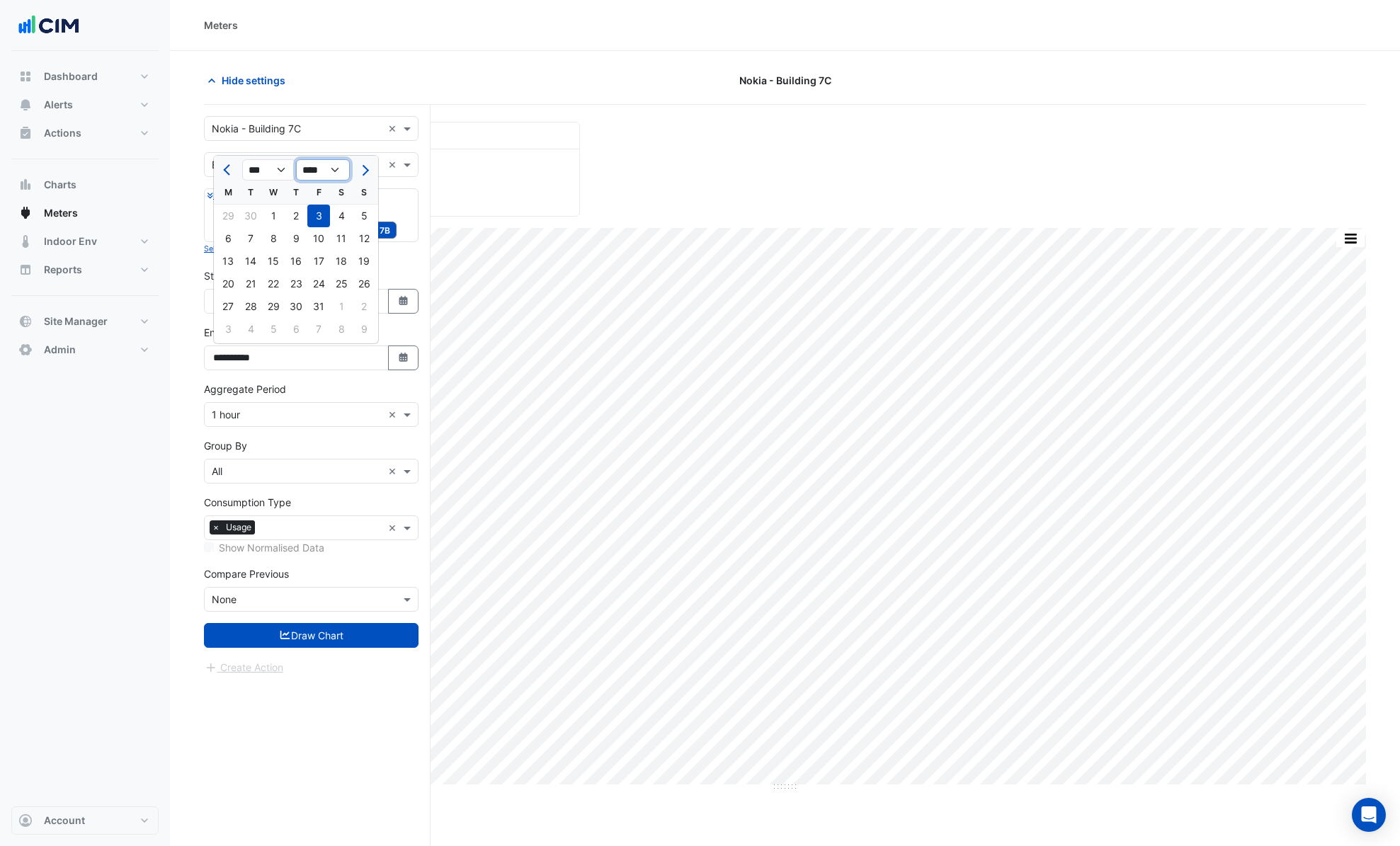
click at [326, 171] on select "**** **** **** **** **** **** **** **** **** **** **** **** ****" at bounding box center [323, 169] width 54 height 21
select select "****"
click at [296, 159] on select "**** **** **** **** **** **** **** **** **** **** **** **** ****" at bounding box center [323, 169] width 54 height 21
click at [365, 170] on span "Next month" at bounding box center [363, 170] width 11 height 11
select select "**"
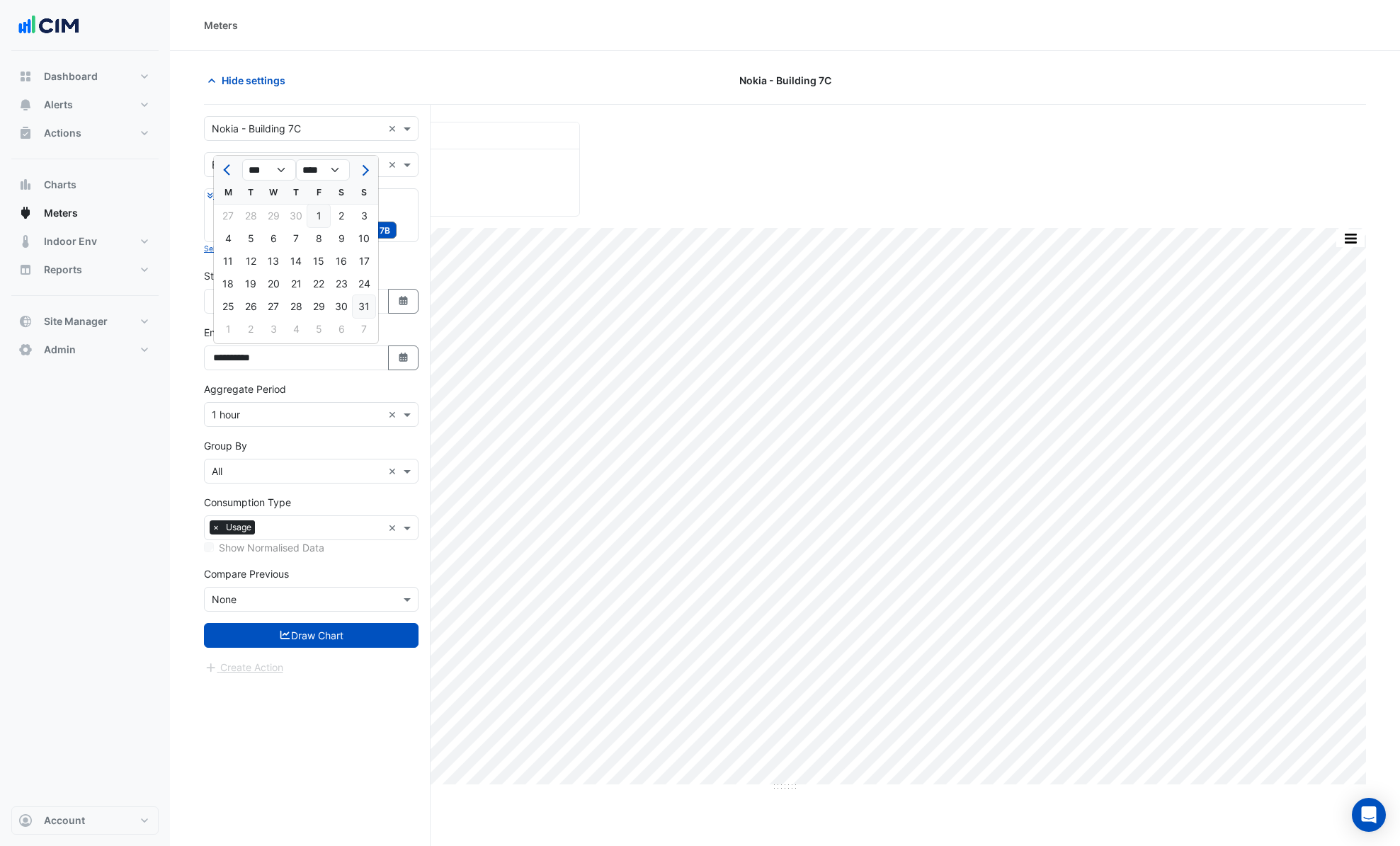
click at [366, 310] on div "31" at bounding box center [364, 306] width 23 height 23
type input "**********"
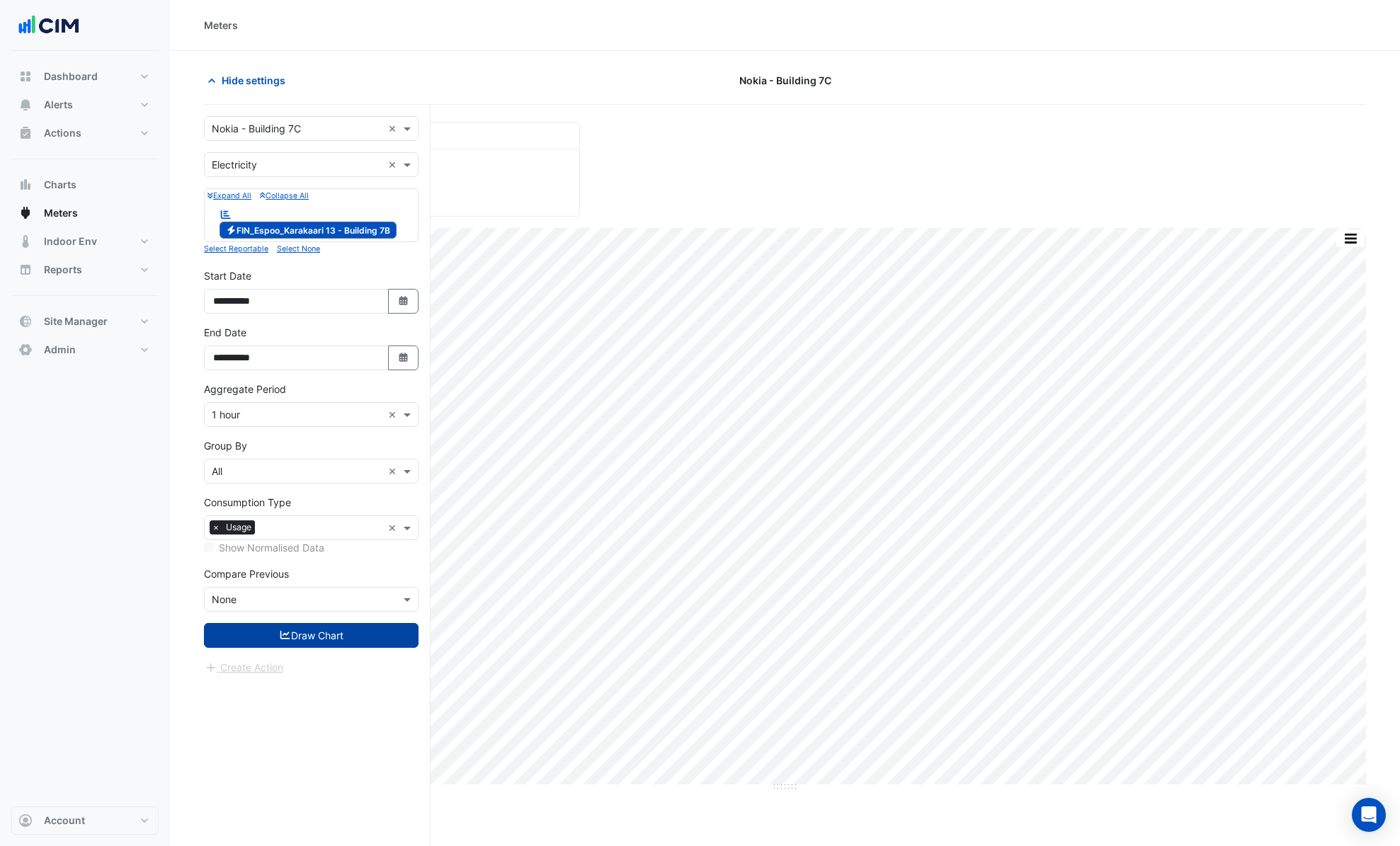
click at [368, 641] on button "Draw Chart" at bounding box center [311, 635] width 215 height 25
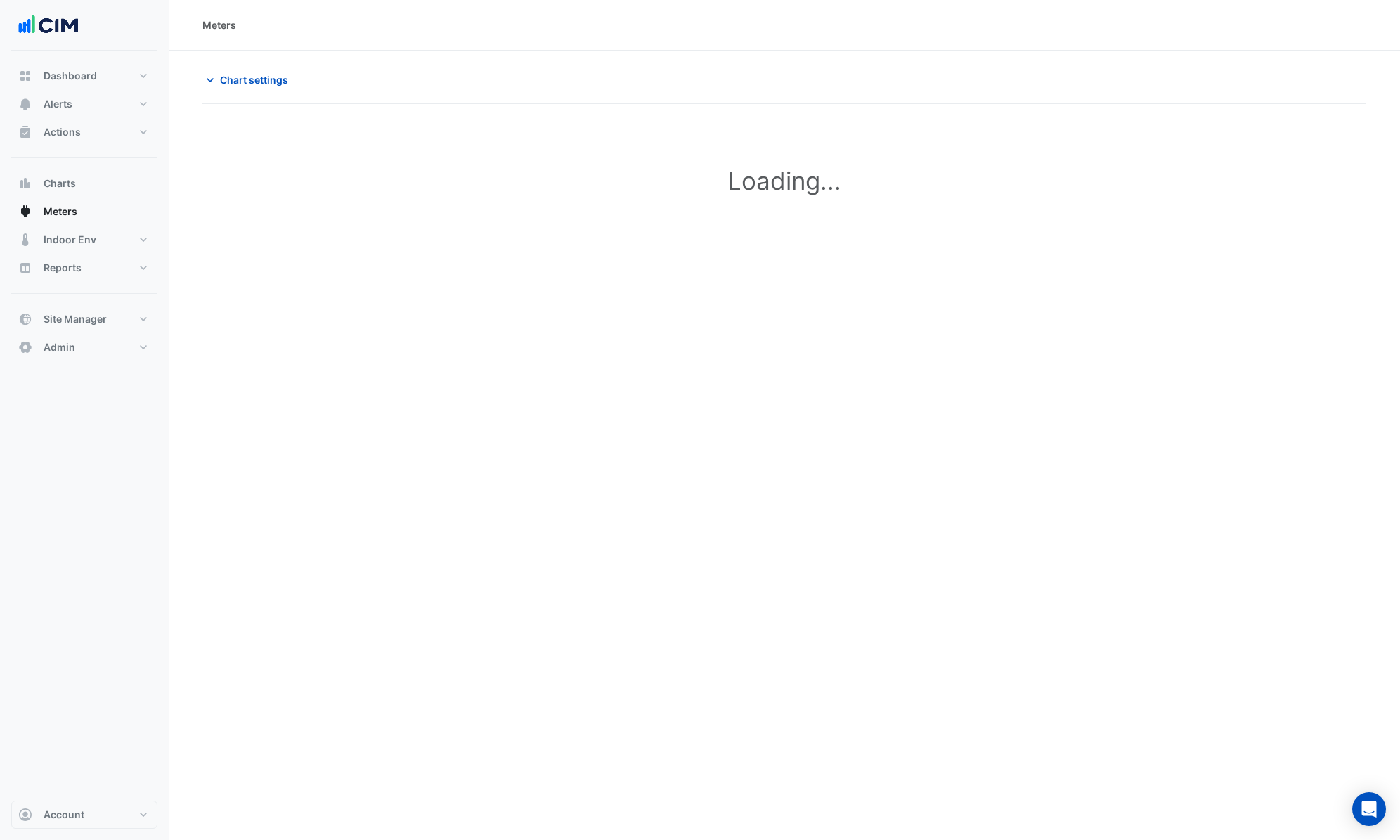
type input "**********"
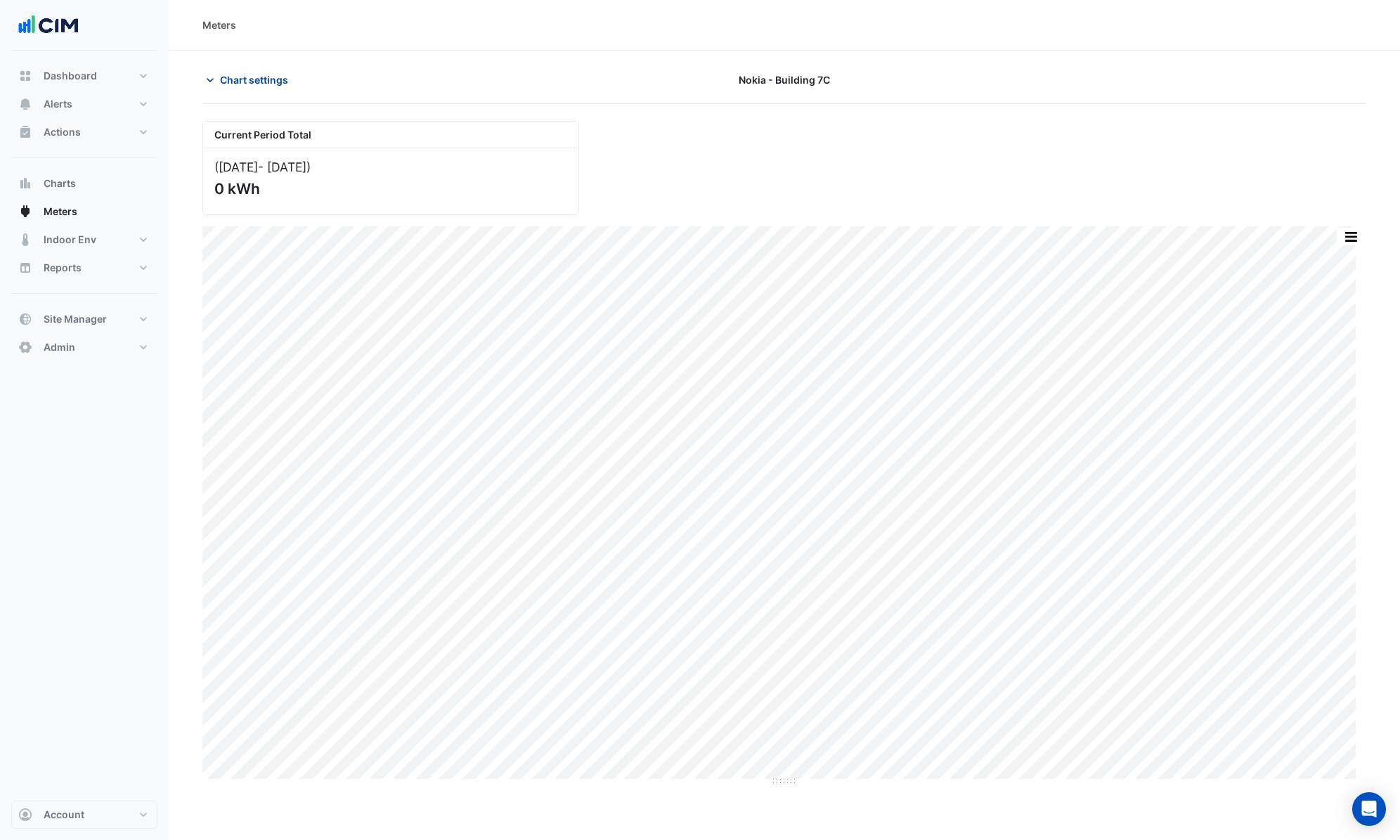
click at [226, 81] on span "Chart settings" at bounding box center [254, 79] width 69 height 15
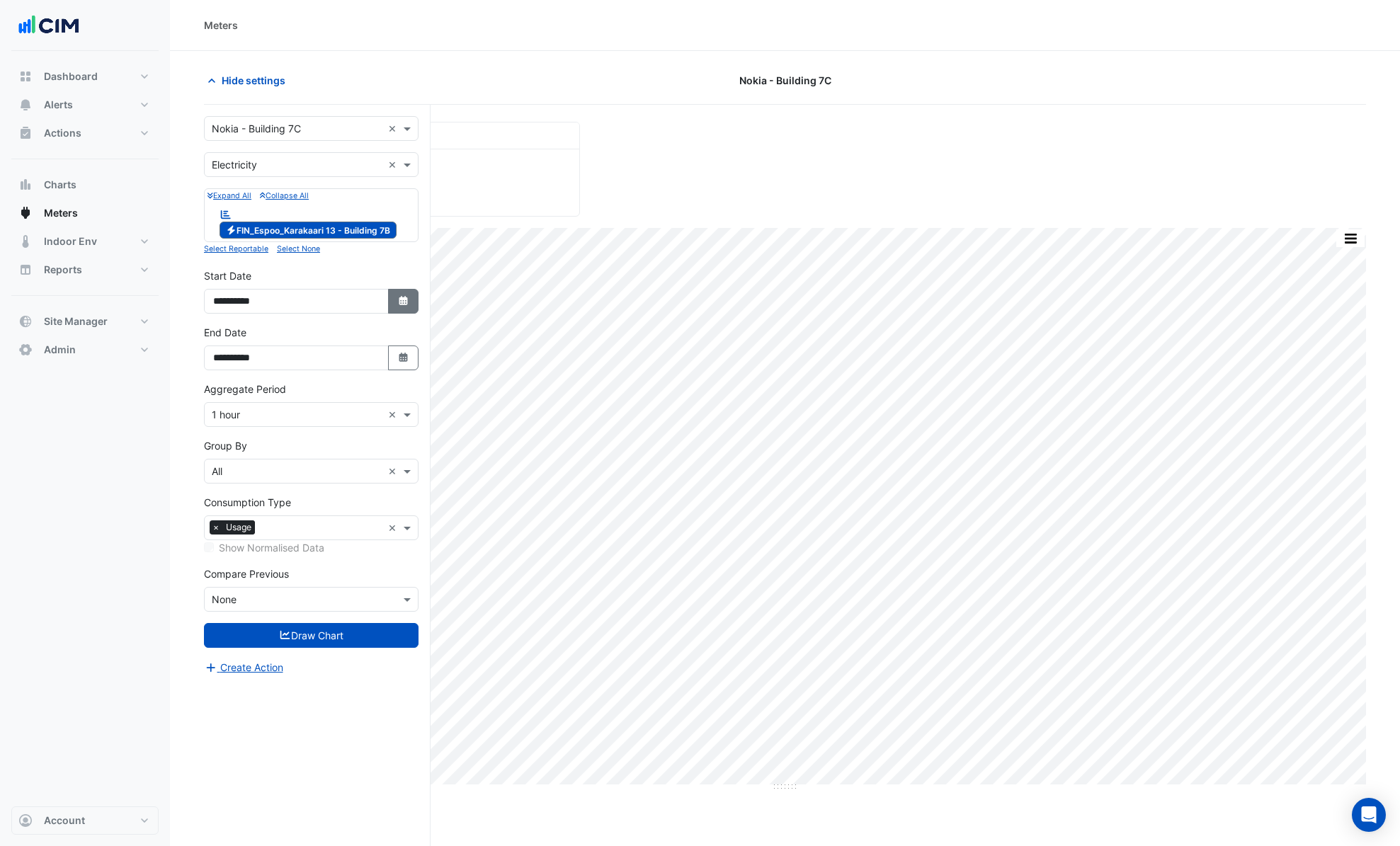
click at [411, 303] on button "Select Date" at bounding box center [403, 301] width 31 height 25
select select "**"
select select "****"
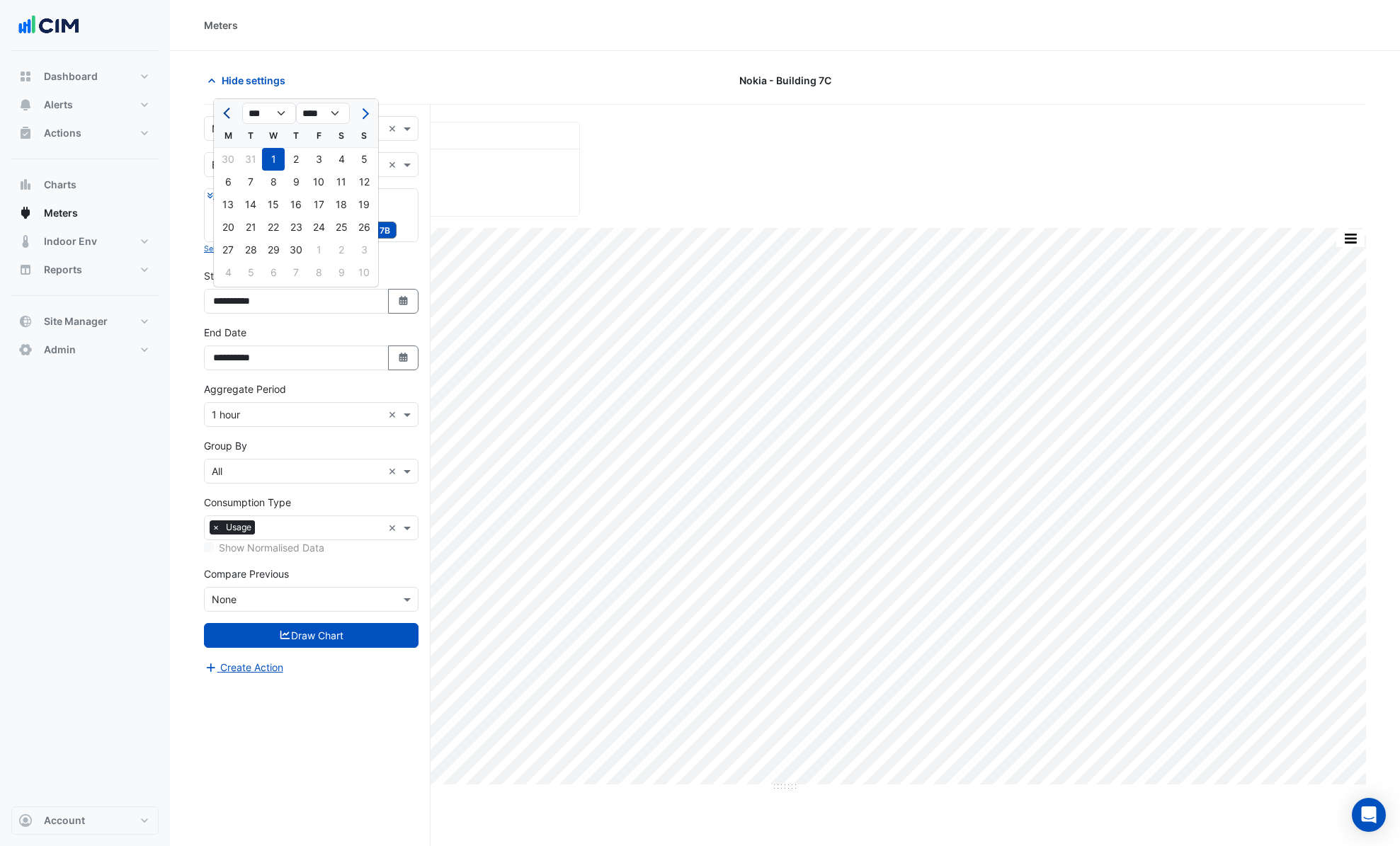
click at [226, 112] on span "Previous month" at bounding box center [228, 113] width 11 height 11
click at [227, 112] on span "Previous month" at bounding box center [228, 113] width 11 height 11
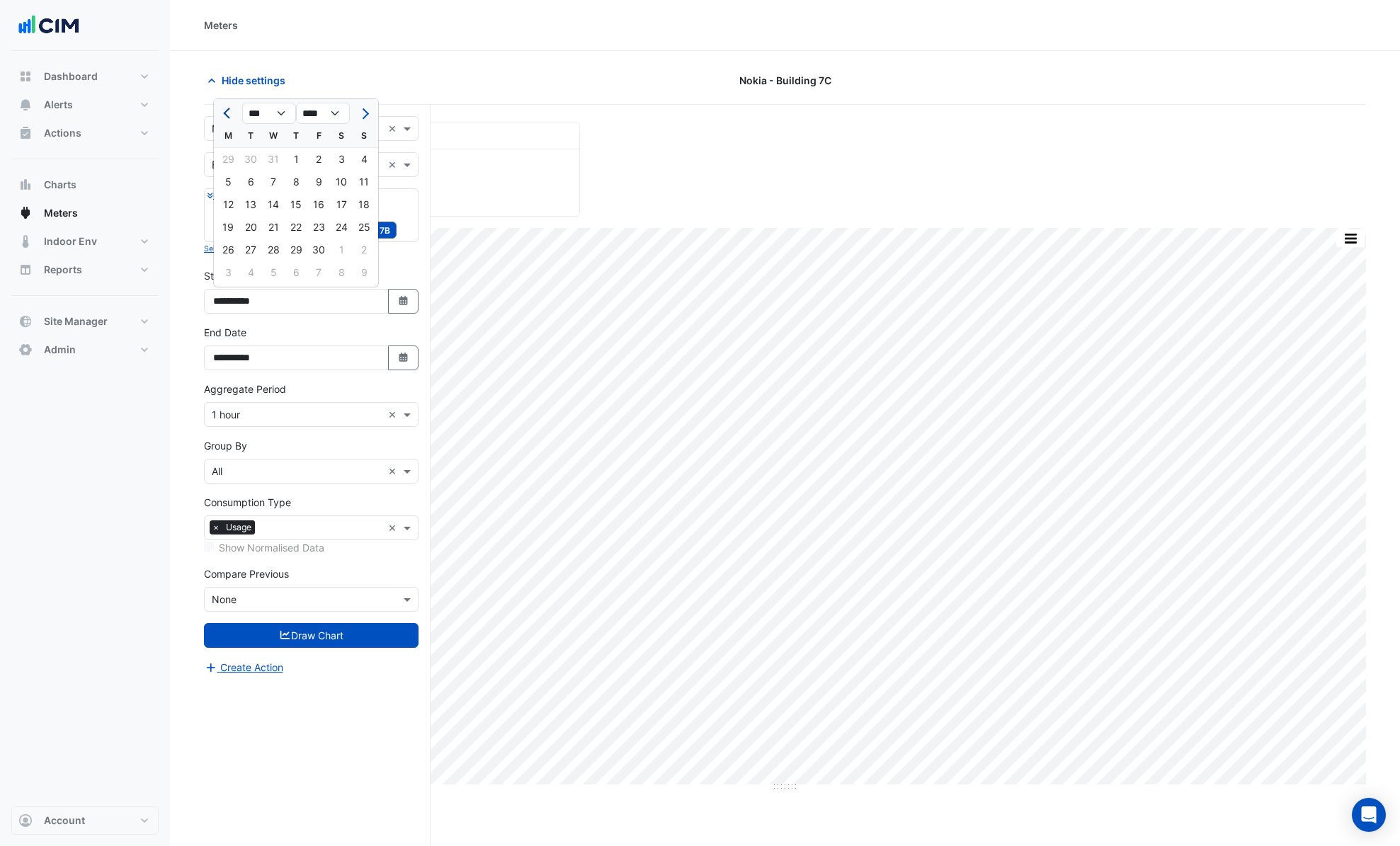
click at [227, 112] on span "Previous month" at bounding box center [228, 113] width 11 height 11
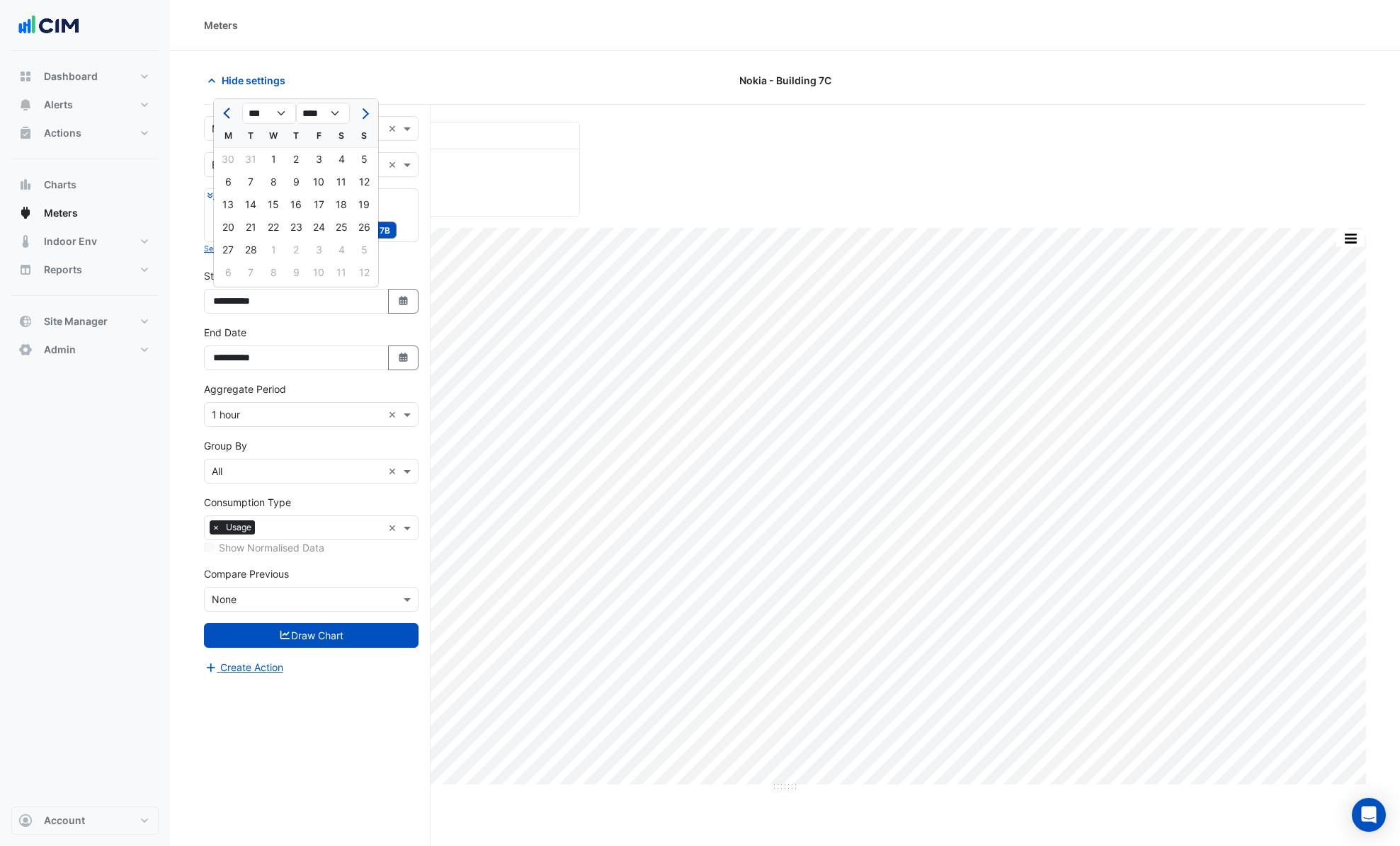
select select "*"
click at [362, 165] on div "1" at bounding box center [364, 159] width 23 height 23
type input "**********"
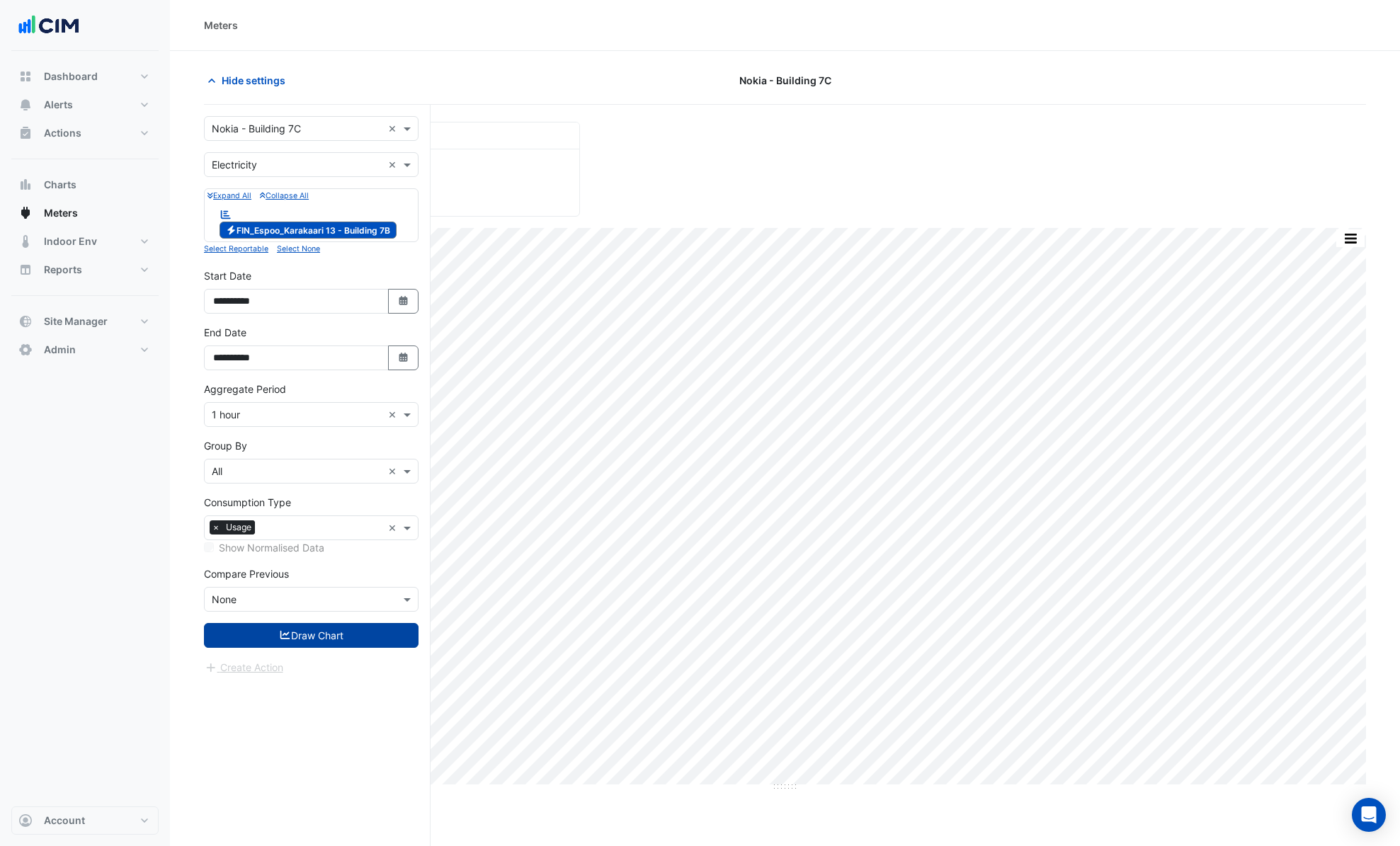
click at [377, 629] on button "Draw Chart" at bounding box center [311, 635] width 215 height 25
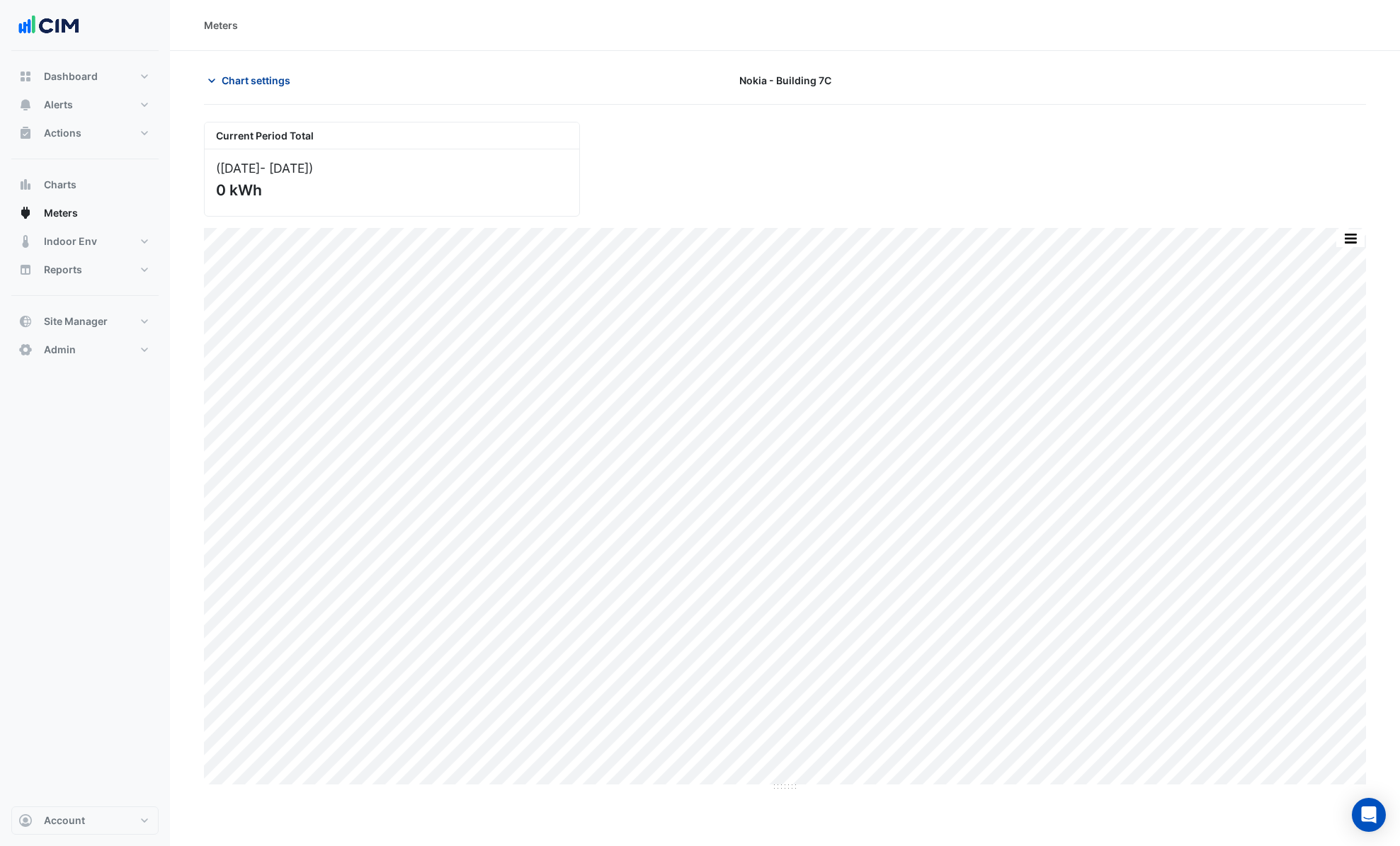
click at [207, 76] on icon "button" at bounding box center [212, 81] width 14 height 14
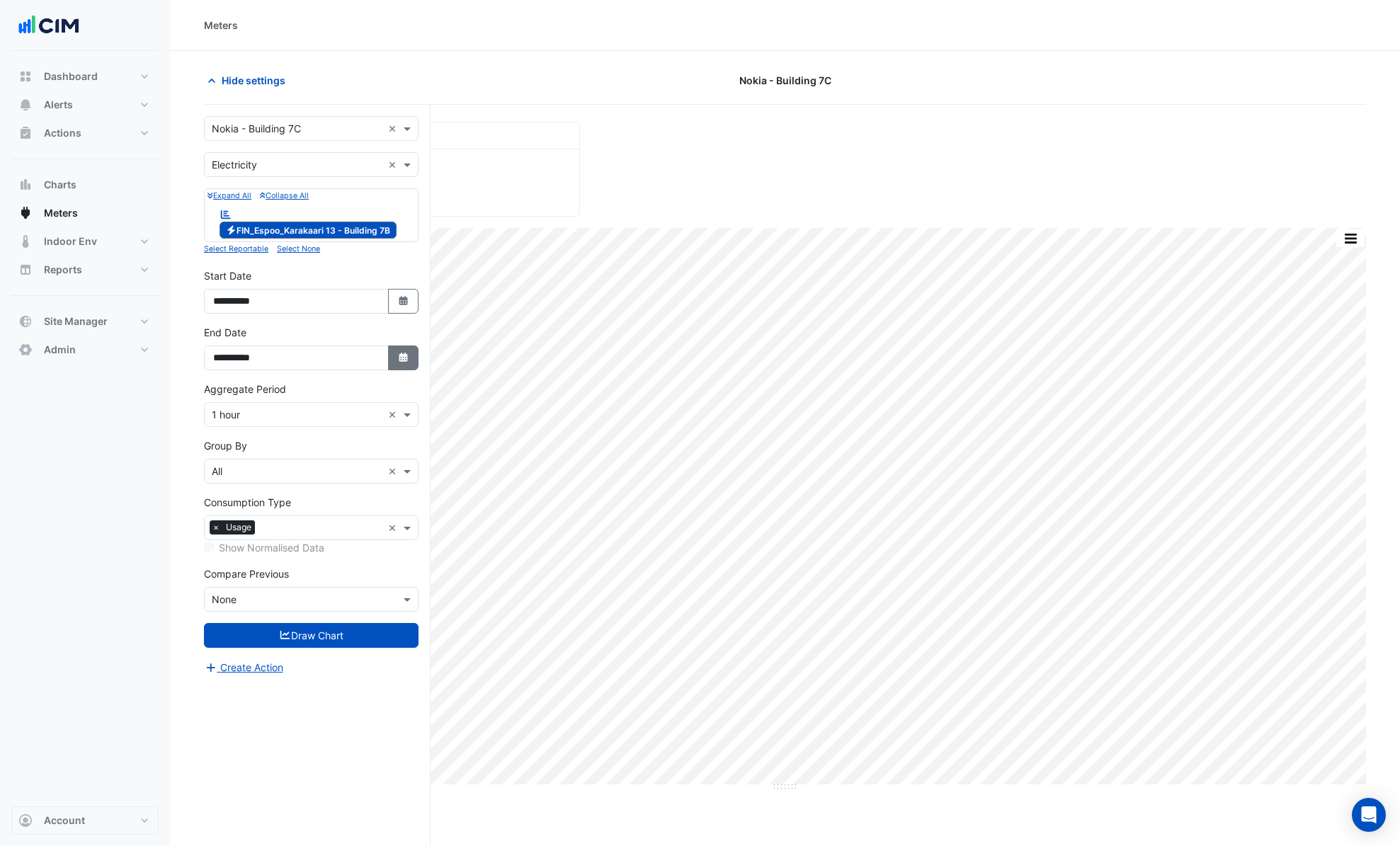
click at [411, 355] on button "Select Date" at bounding box center [403, 357] width 31 height 25
select select "**"
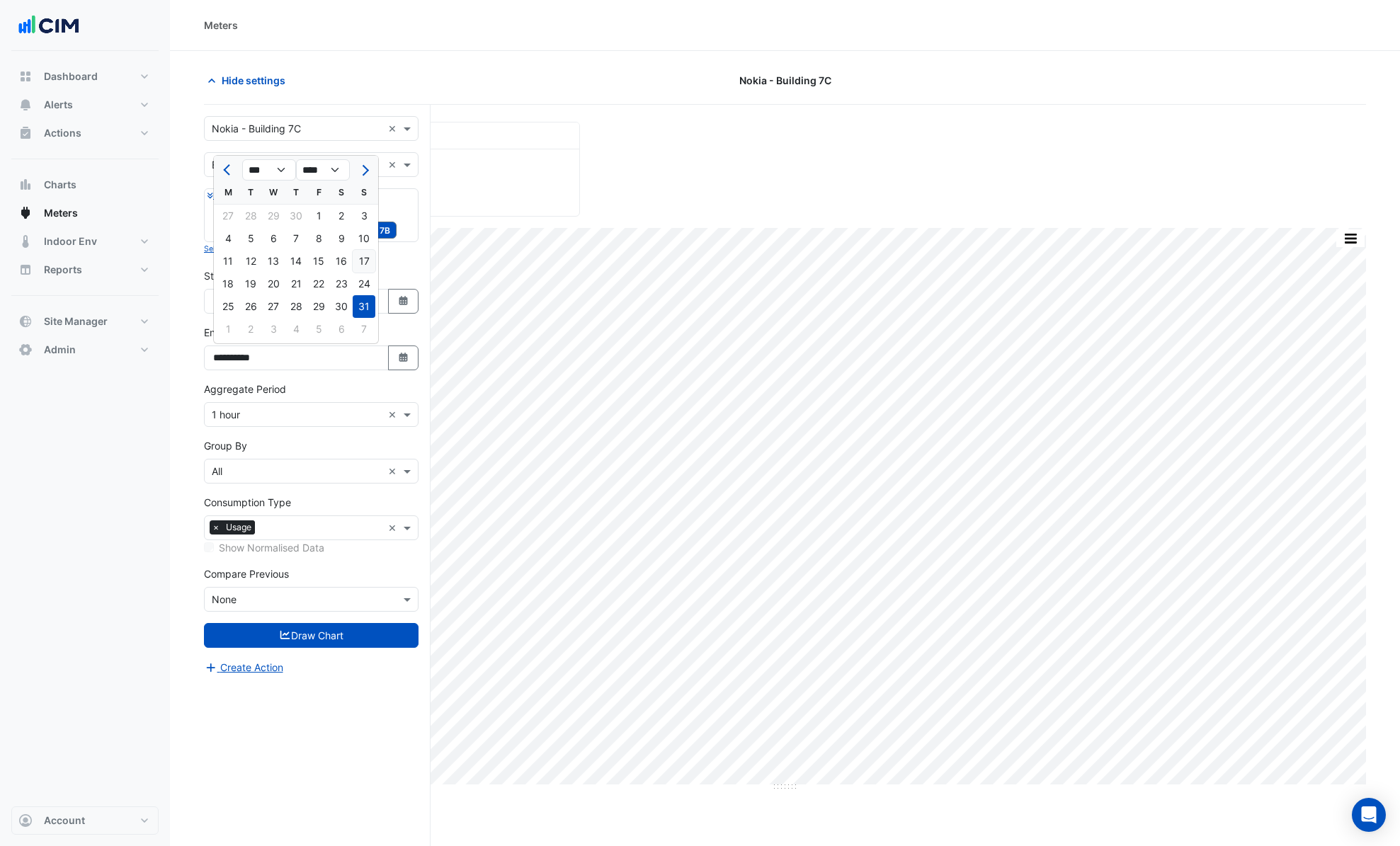
click at [368, 263] on div "17" at bounding box center [364, 261] width 23 height 23
type input "**********"
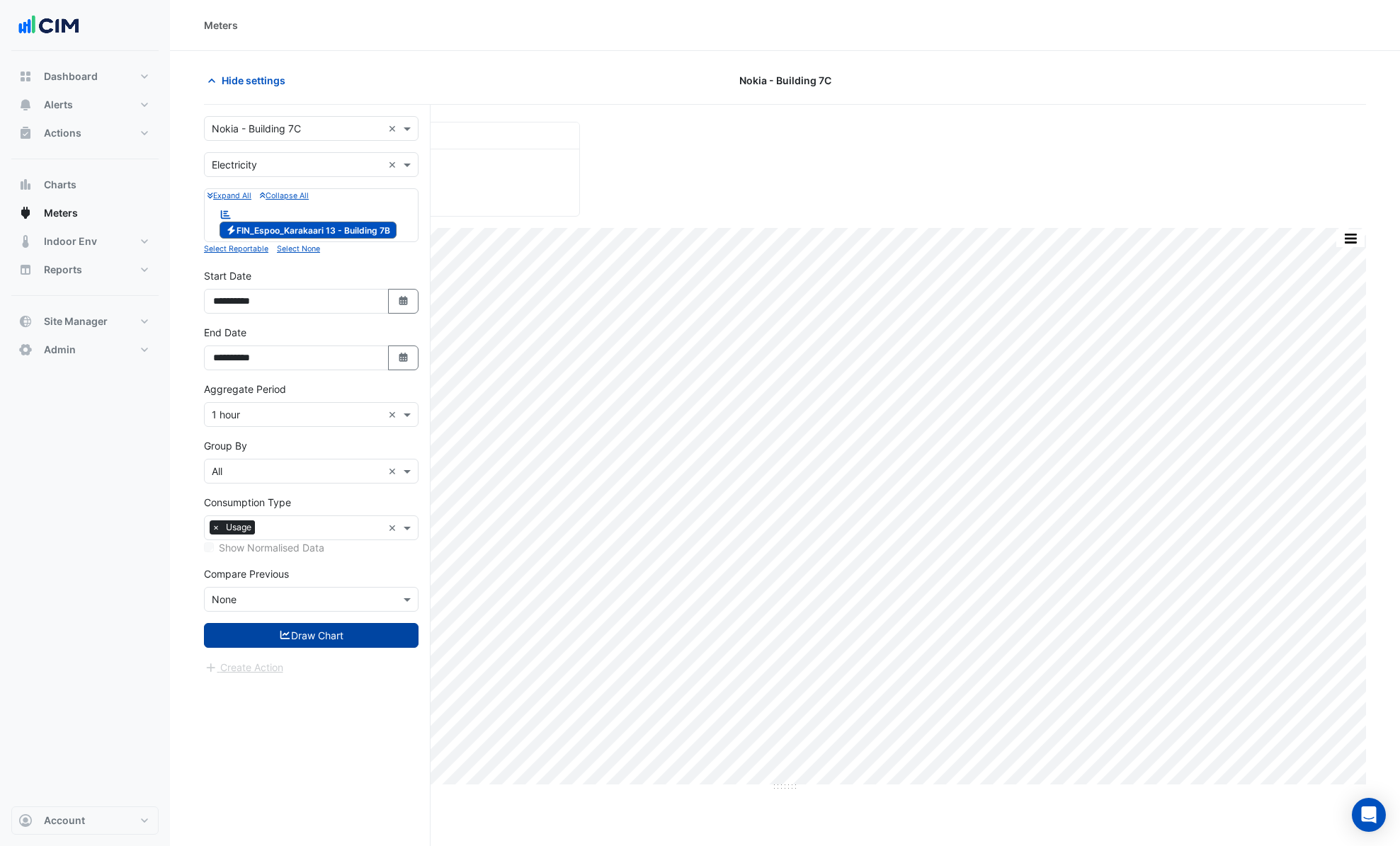
click at [375, 641] on button "Draw Chart" at bounding box center [311, 635] width 215 height 25
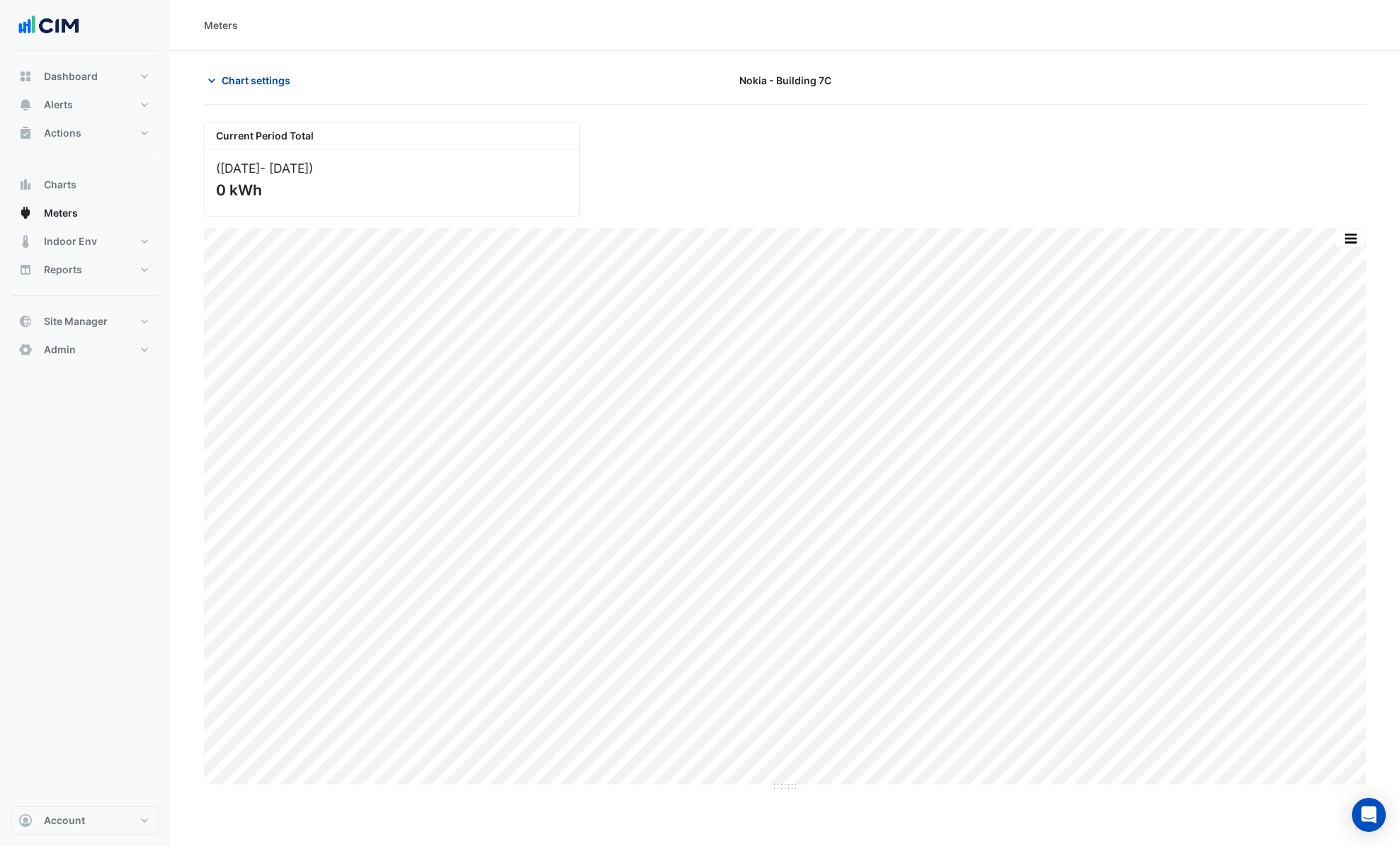
click at [260, 73] on span "Chart settings" at bounding box center [256, 80] width 69 height 15
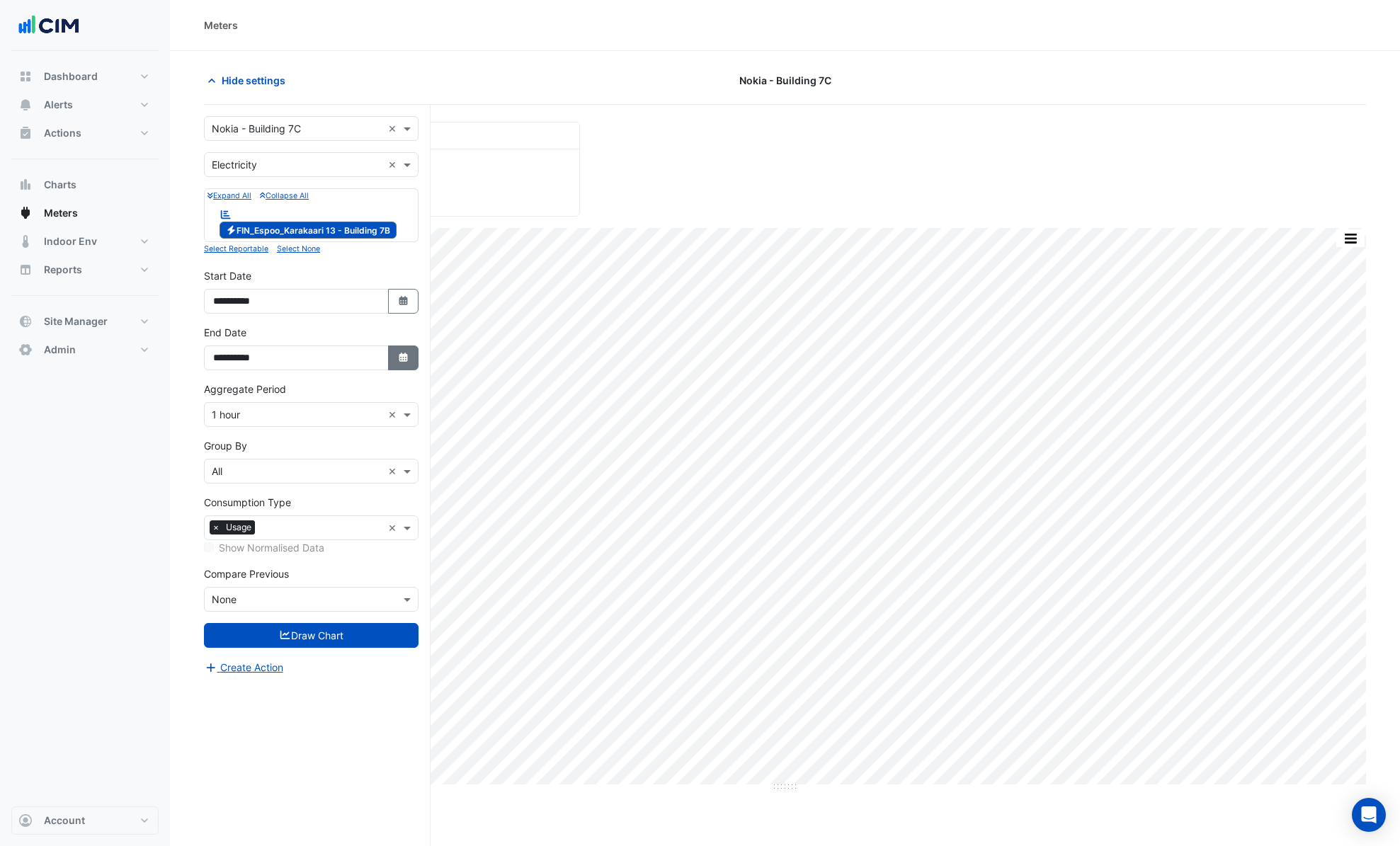
click at [401, 367] on button "Select Date" at bounding box center [403, 357] width 31 height 25
select select "**"
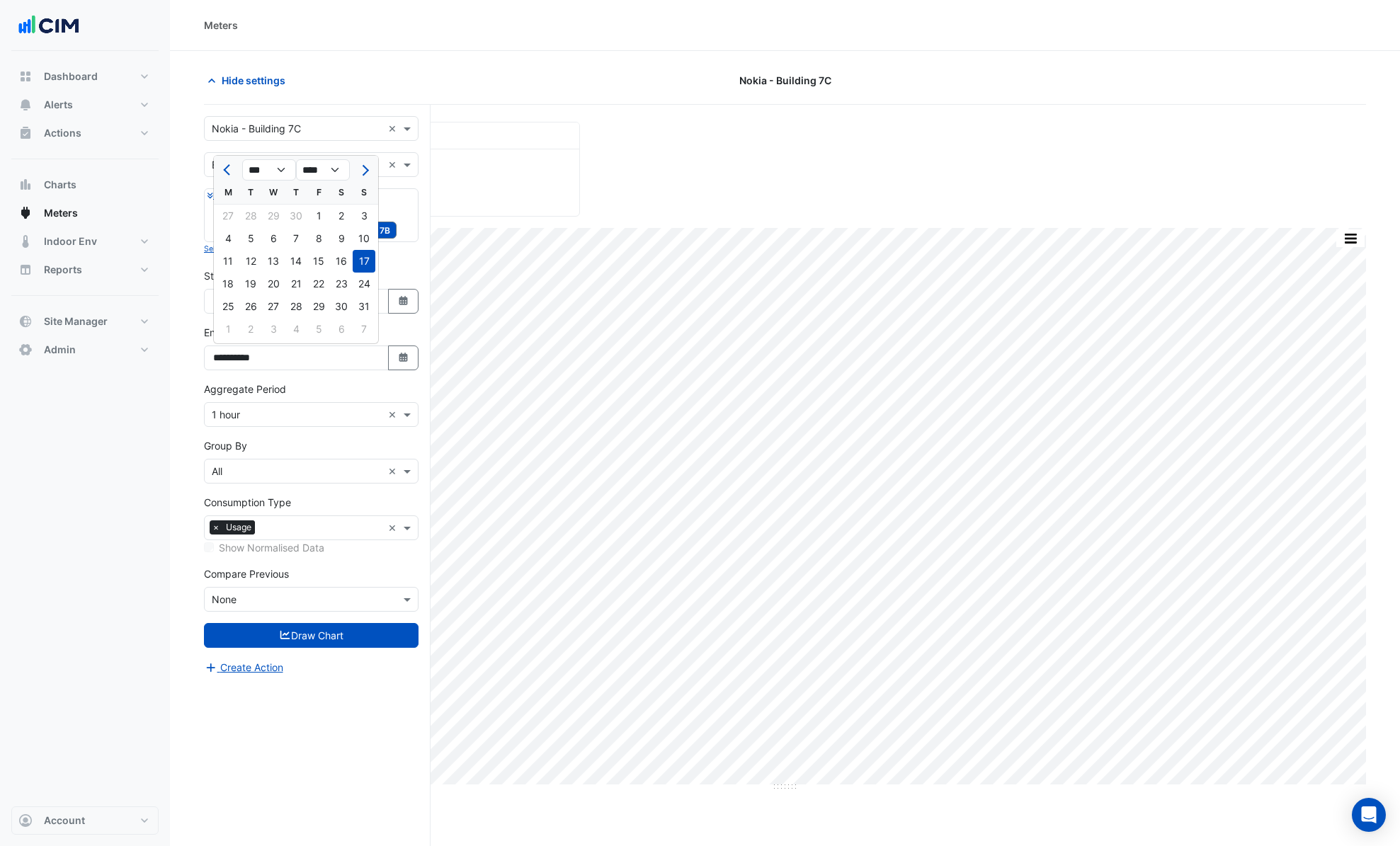
click at [351, 257] on div "16" at bounding box center [341, 261] width 23 height 23
type input "**********"
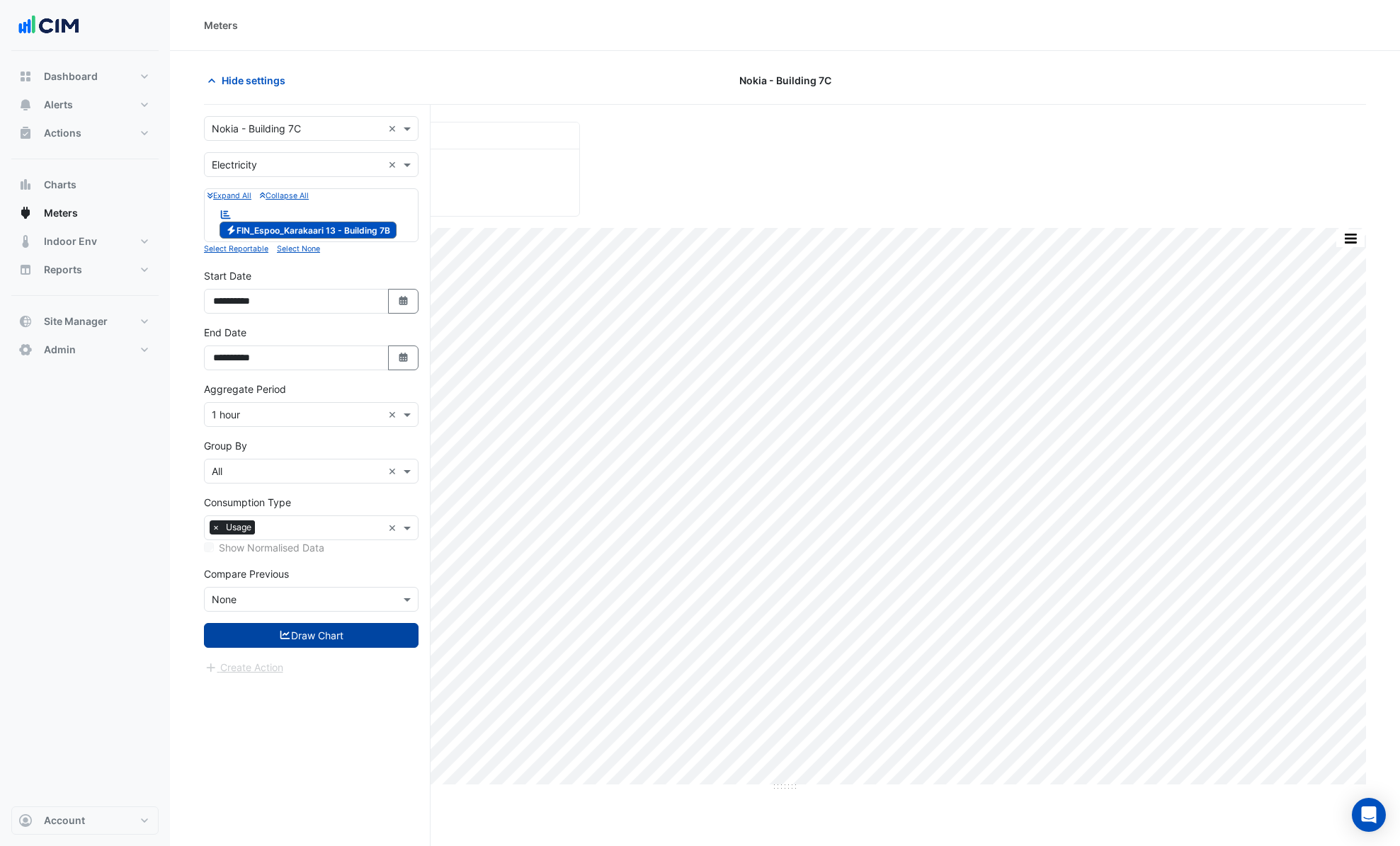
click at [372, 639] on button "Draw Chart" at bounding box center [311, 635] width 215 height 25
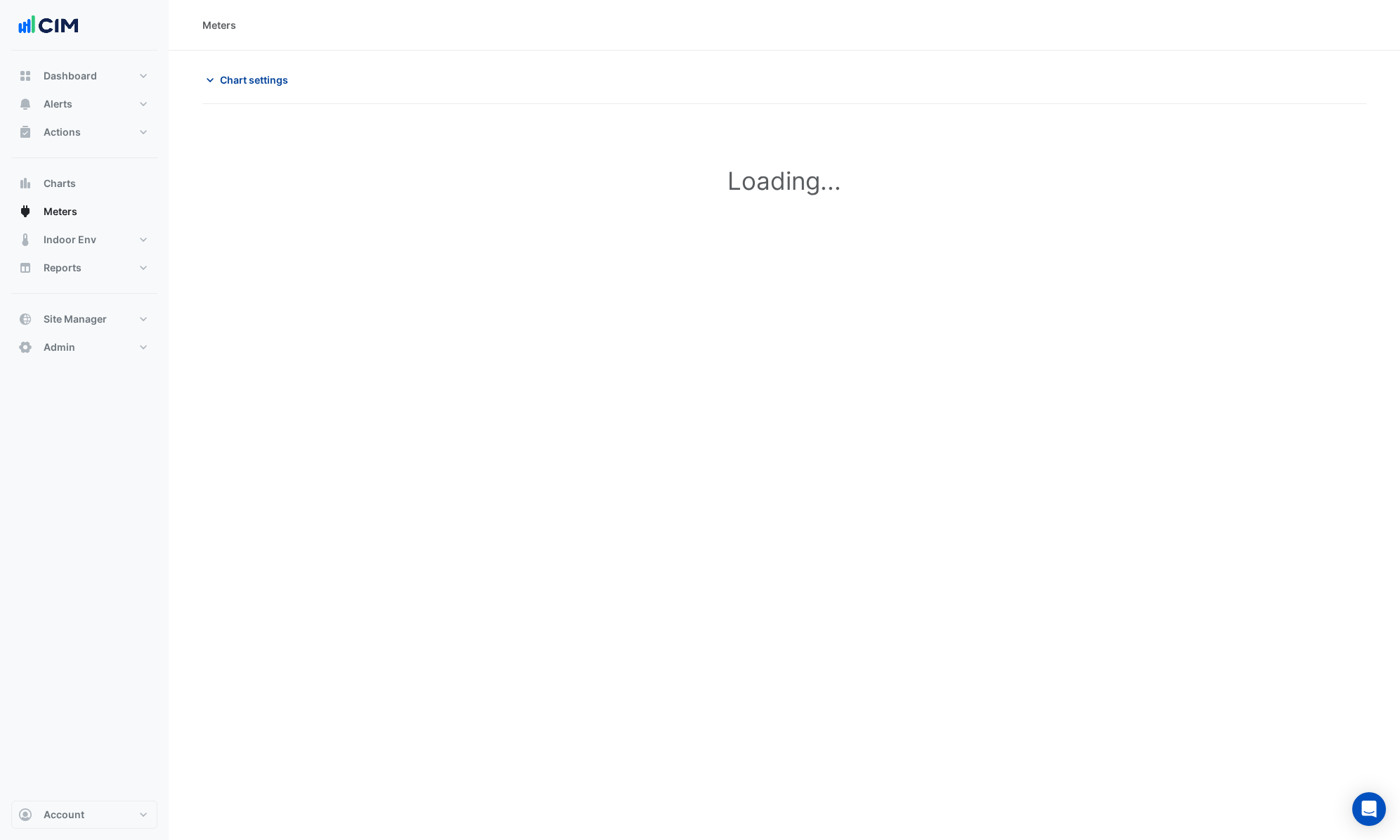
type input "**********"
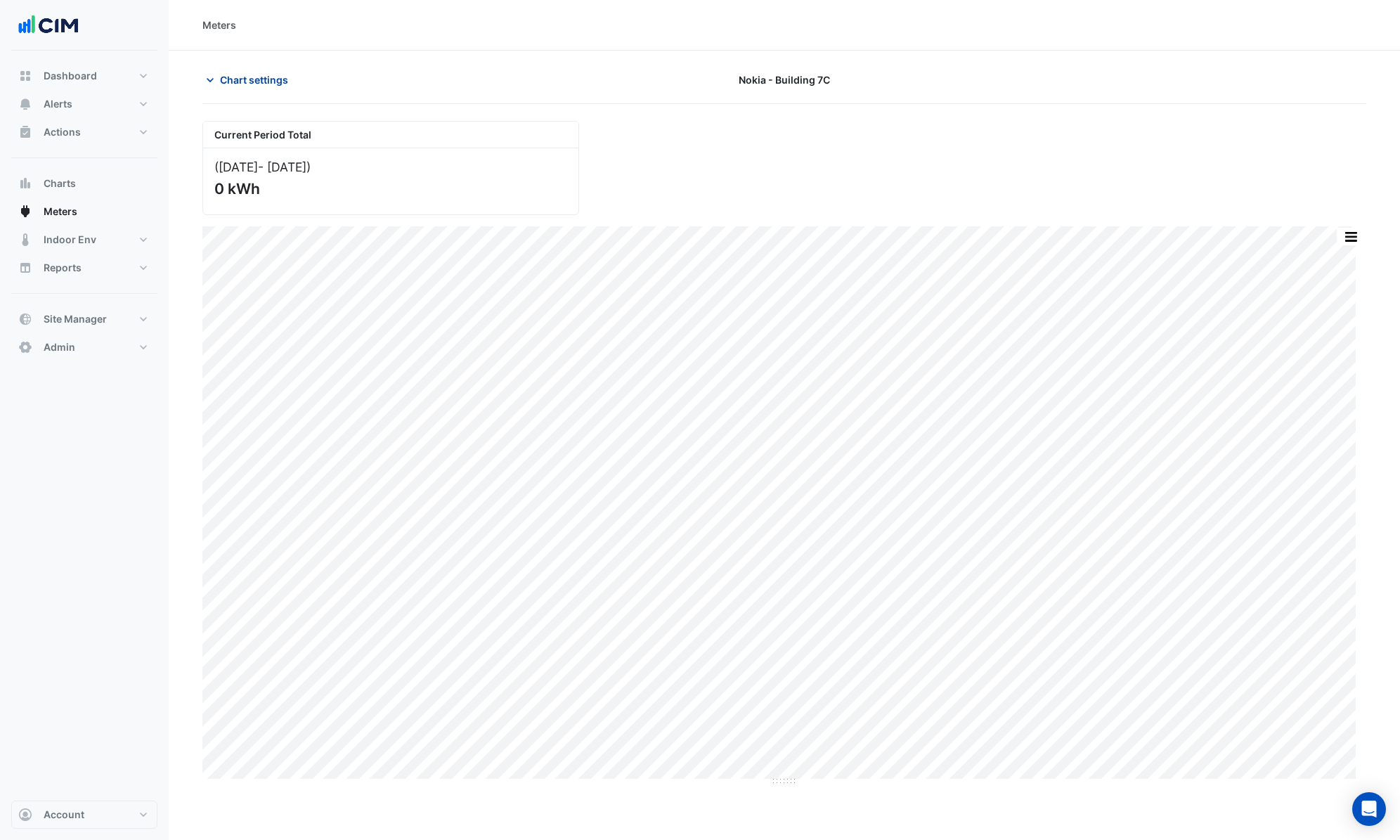
click at [267, 84] on span "Chart settings" at bounding box center [254, 79] width 69 height 15
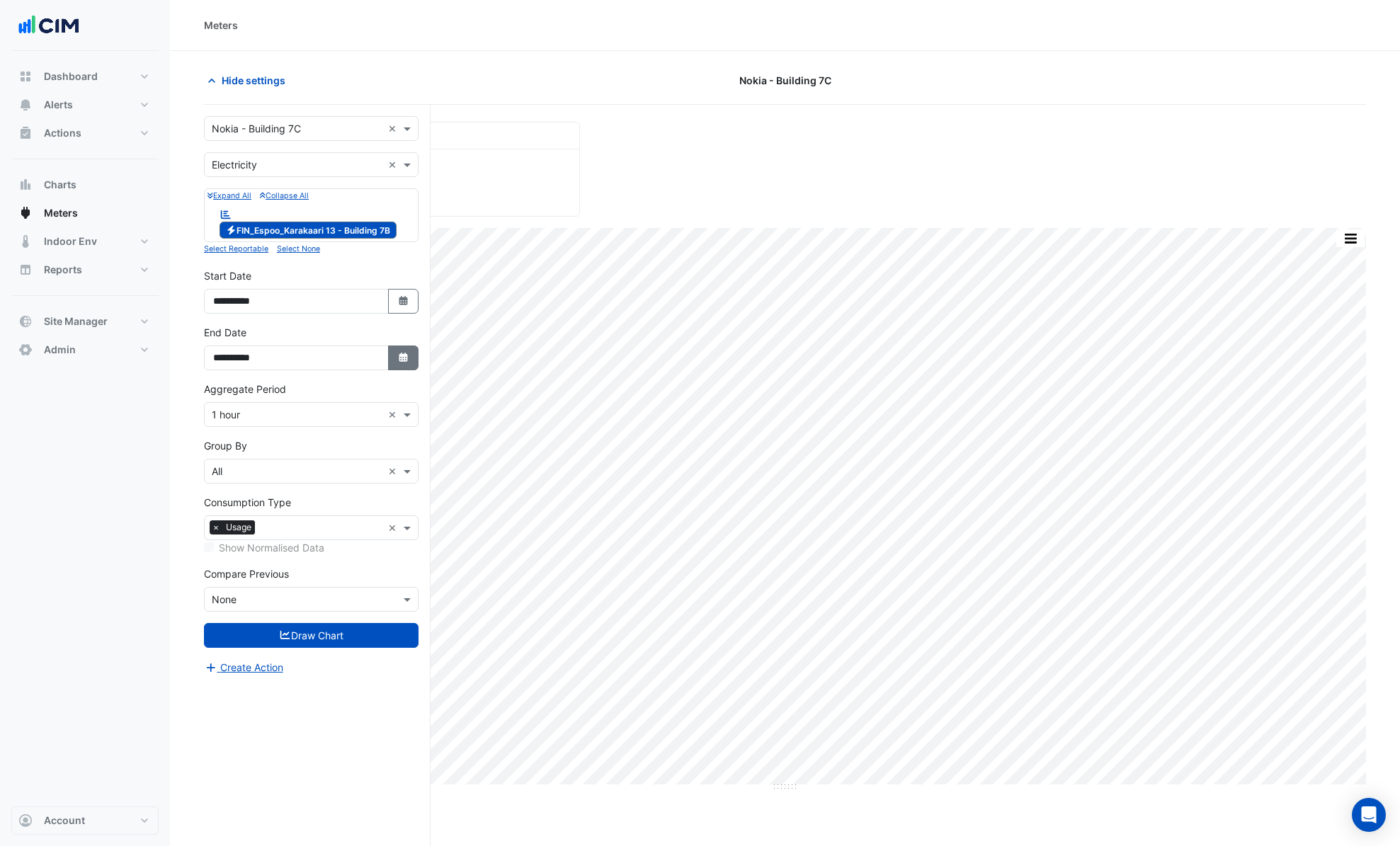
click at [408, 359] on button "Select Date" at bounding box center [403, 357] width 31 height 25
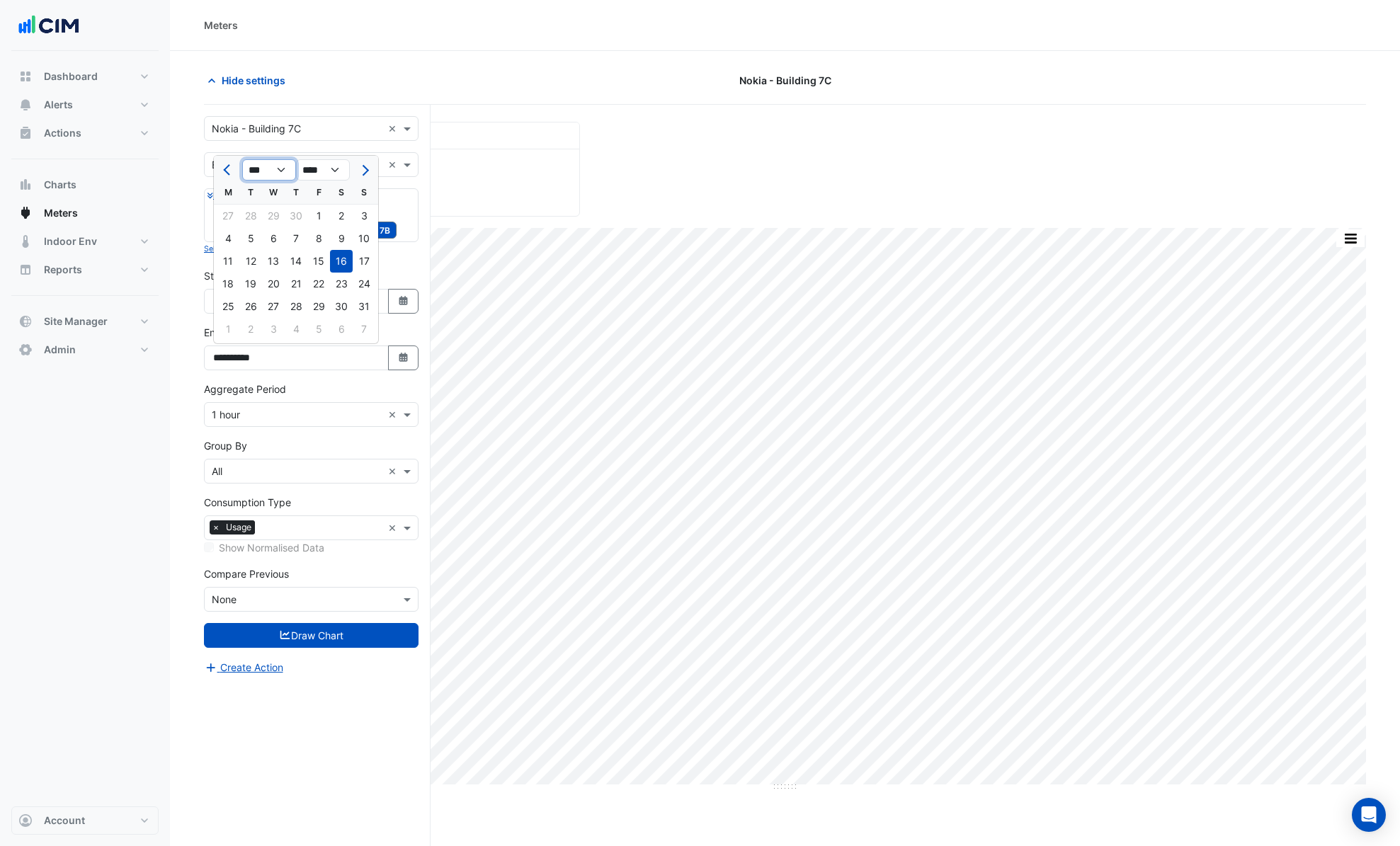
click at [277, 169] on select "*** *** *** *** *** *** *** *** *** *** *** ***" at bounding box center [269, 169] width 54 height 21
select select "*"
click at [242, 159] on select "*** *** *** *** *** *** *** *** *** *** *** ***" at bounding box center [269, 169] width 54 height 21
click at [248, 333] on div "31" at bounding box center [250, 329] width 23 height 23
type input "**********"
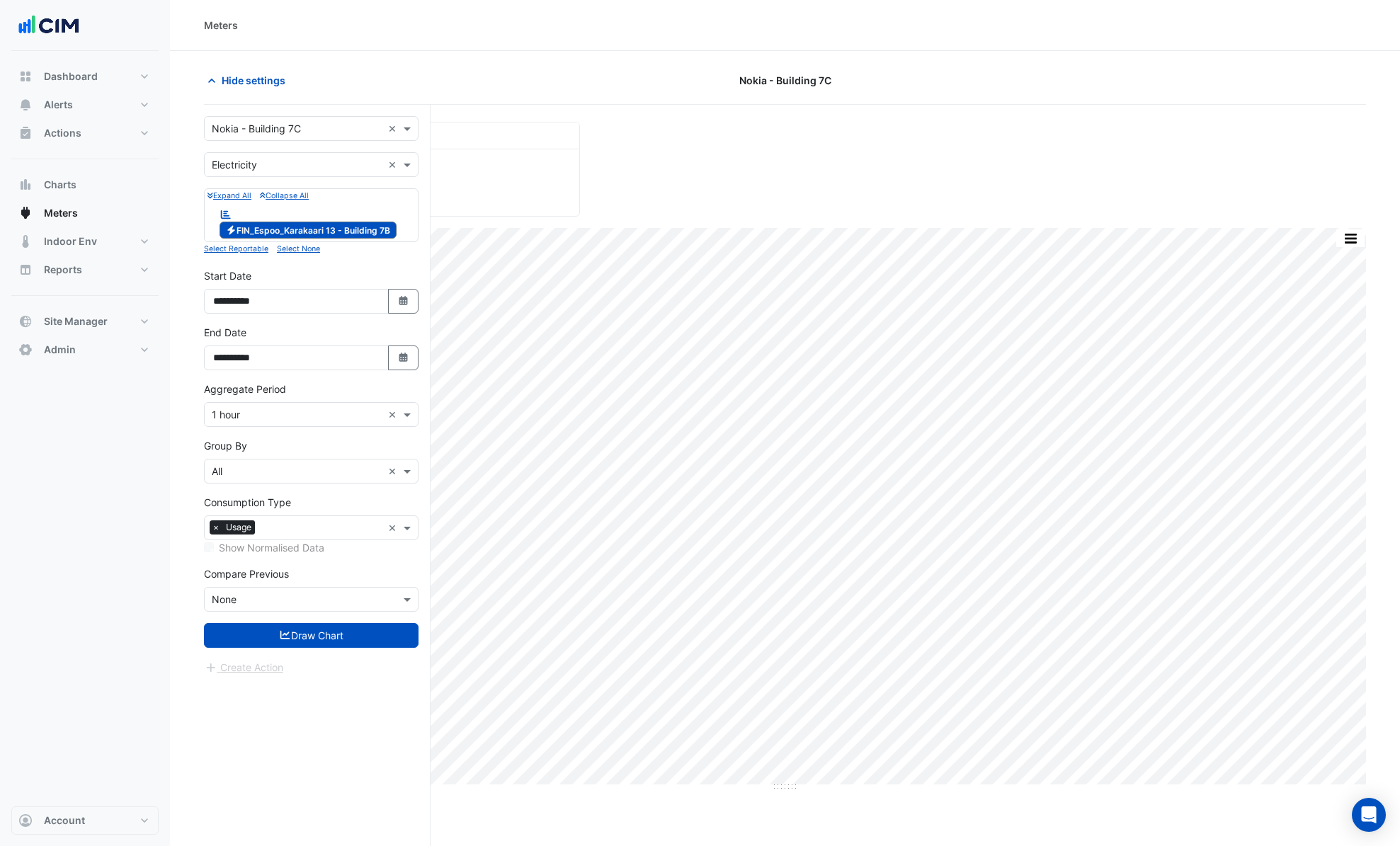
click at [302, 648] on form "**********" at bounding box center [311, 395] width 215 height 559
click at [309, 636] on button "Draw Chart" at bounding box center [311, 635] width 215 height 25
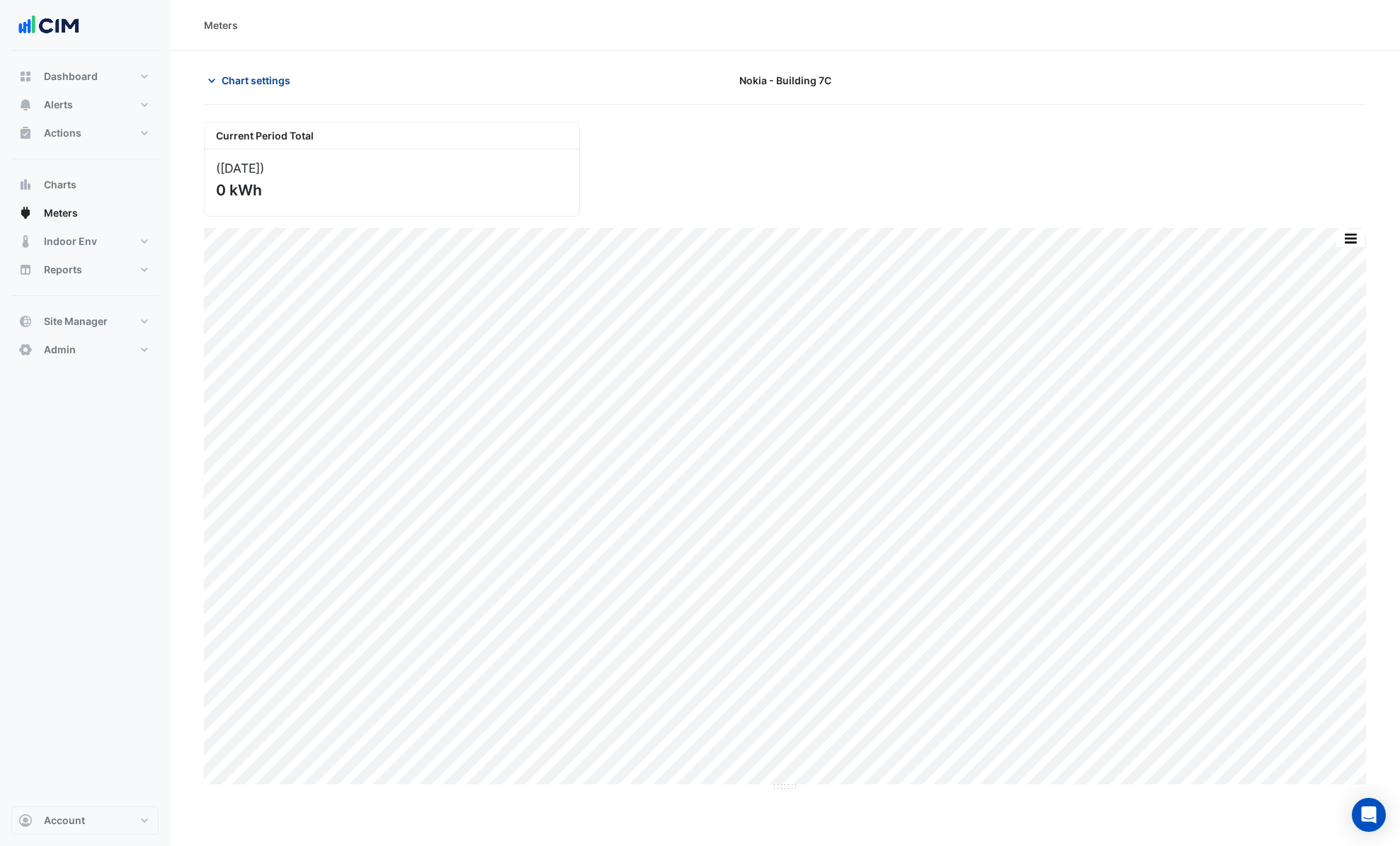
click at [256, 72] on button "Chart settings" at bounding box center [252, 80] width 96 height 25
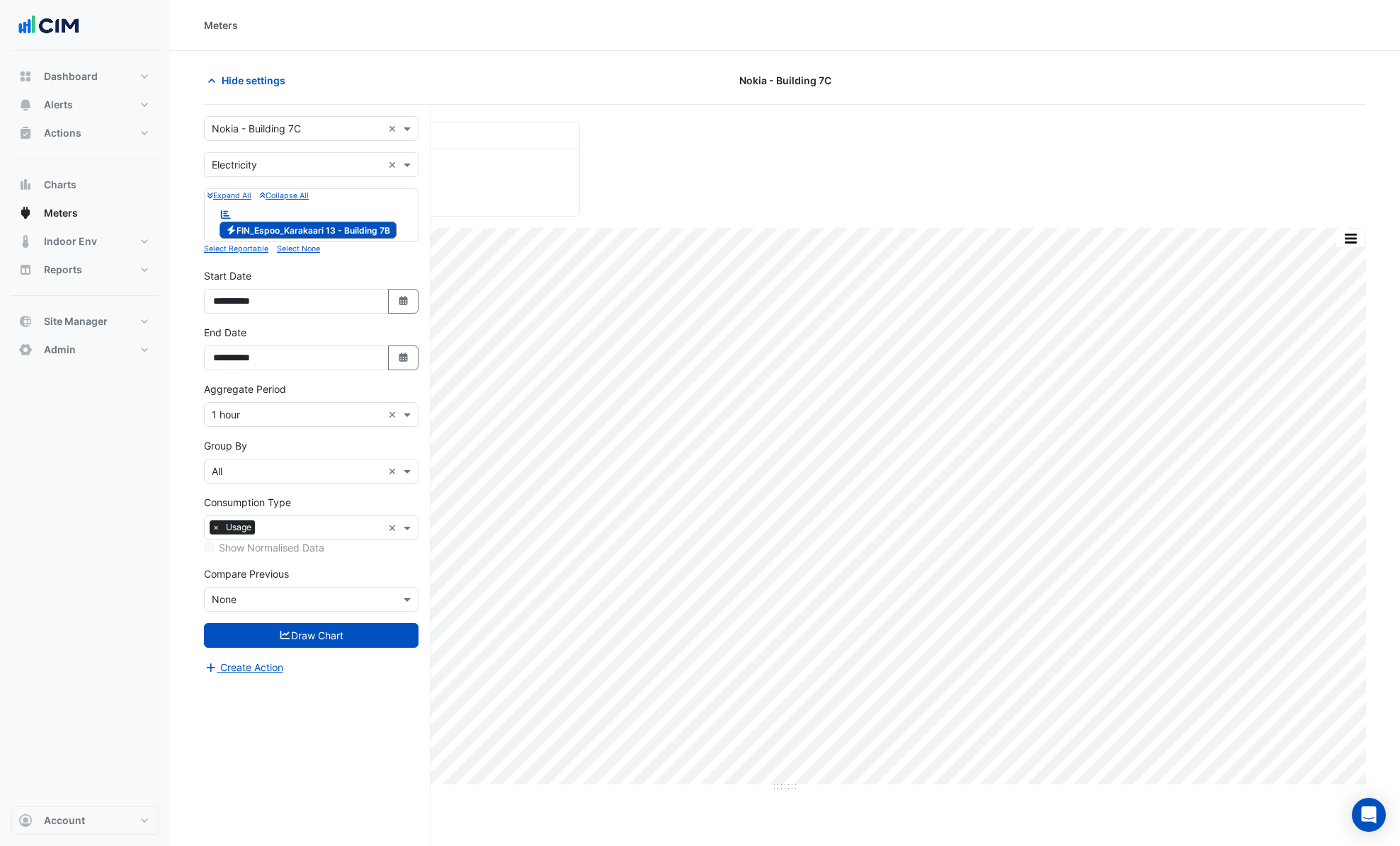
click at [349, 72] on div "Hide settings" at bounding box center [391, 80] width 393 height 25
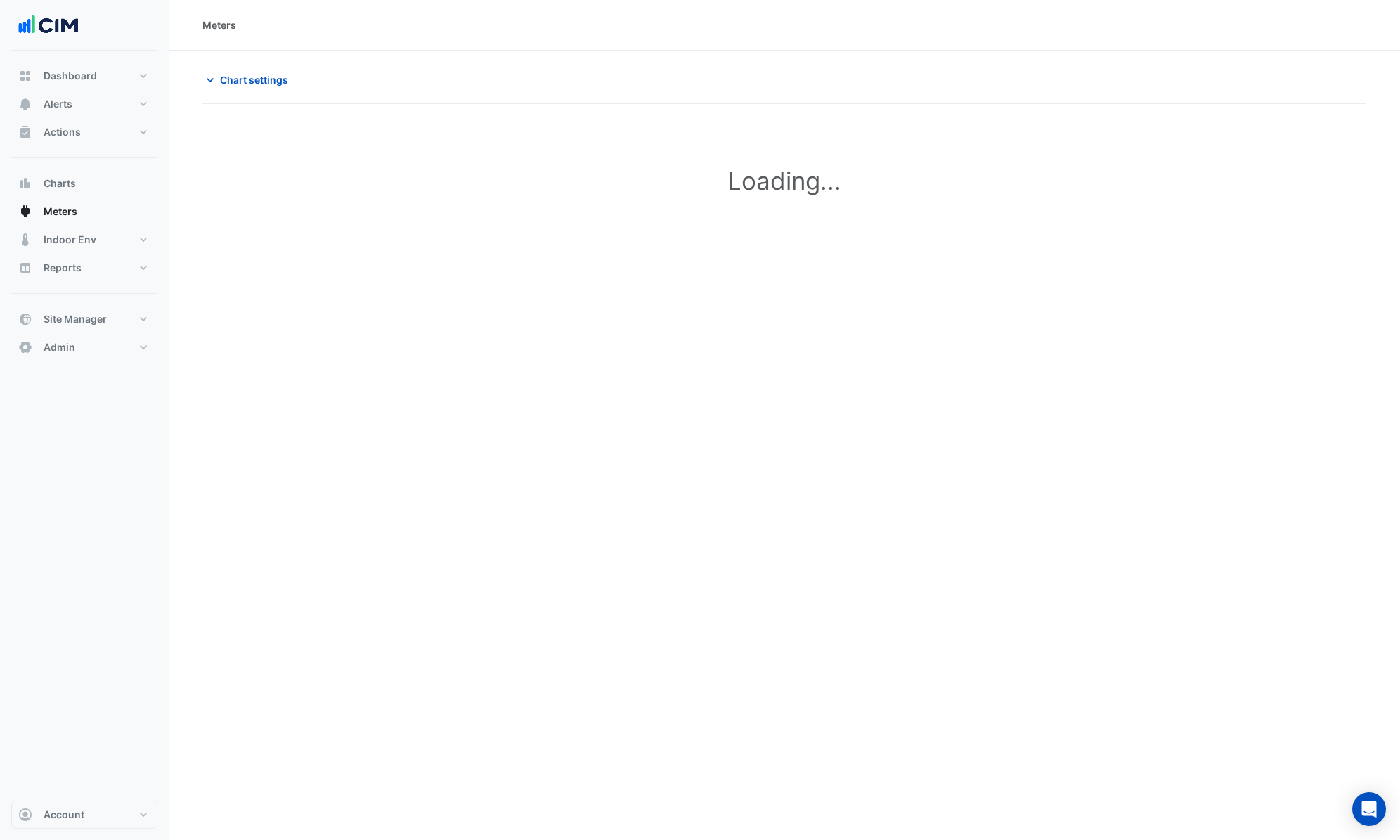
type input "**********"
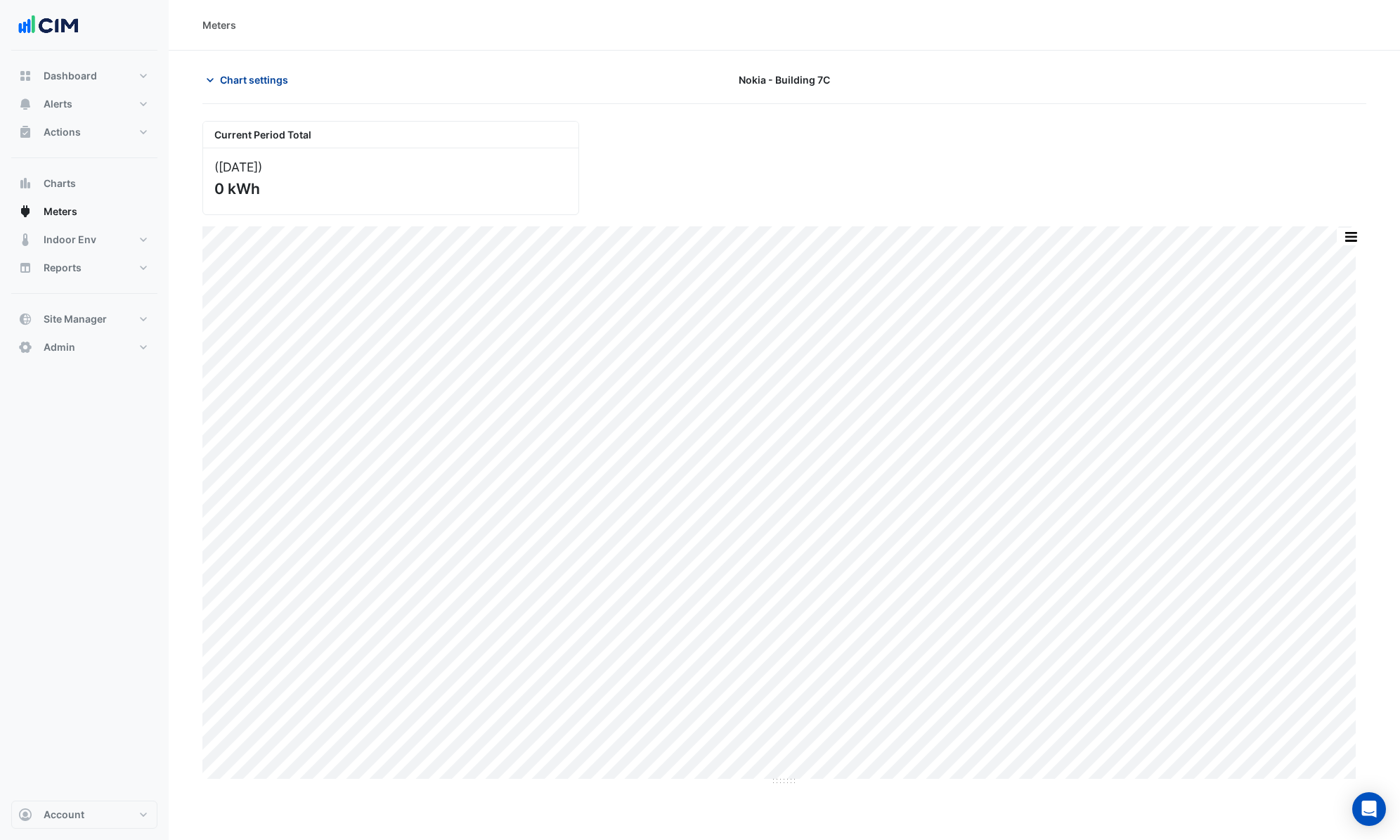
click at [235, 86] on button "Chart settings" at bounding box center [250, 79] width 95 height 25
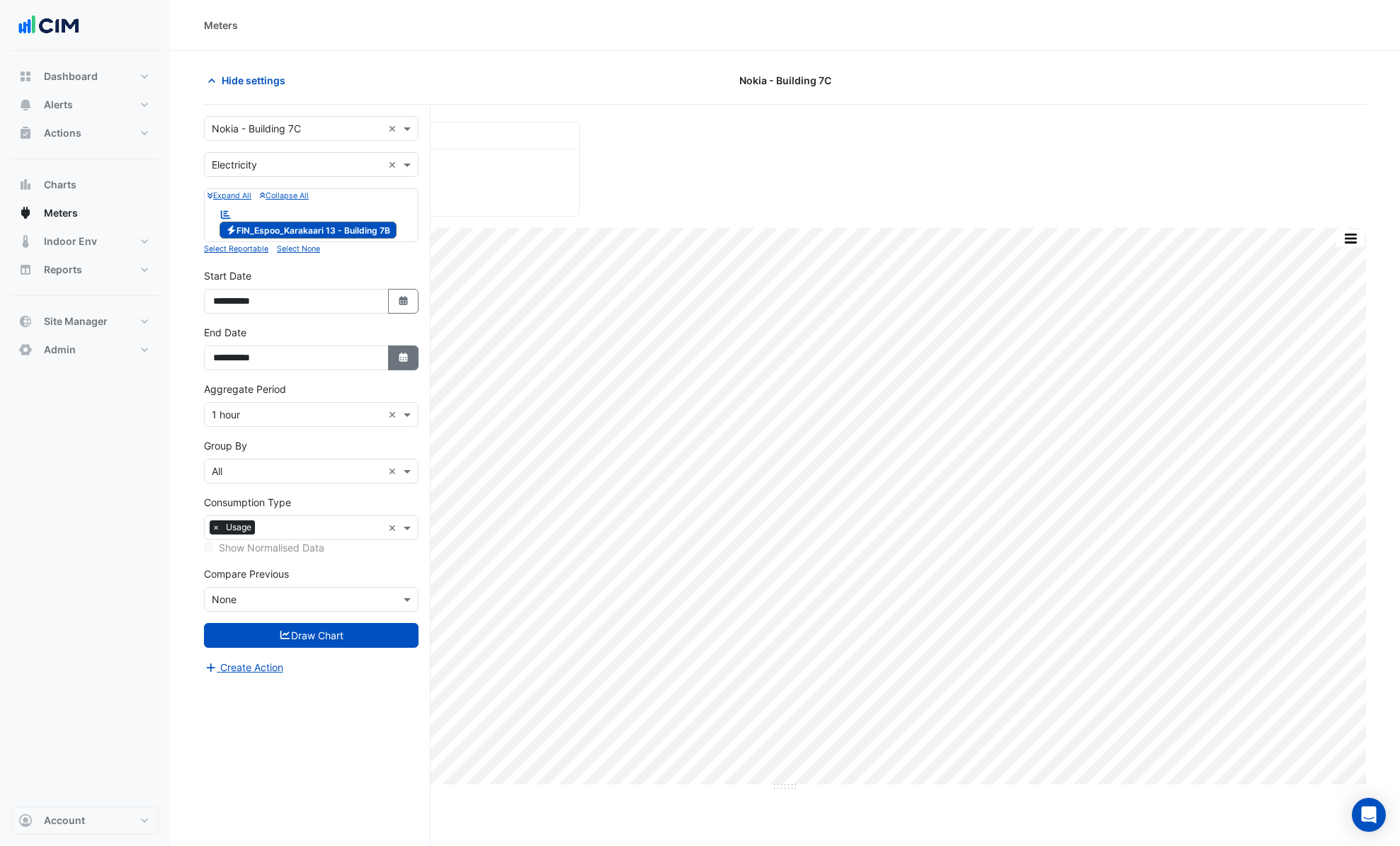
click at [402, 360] on icon "button" at bounding box center [403, 357] width 8 height 9
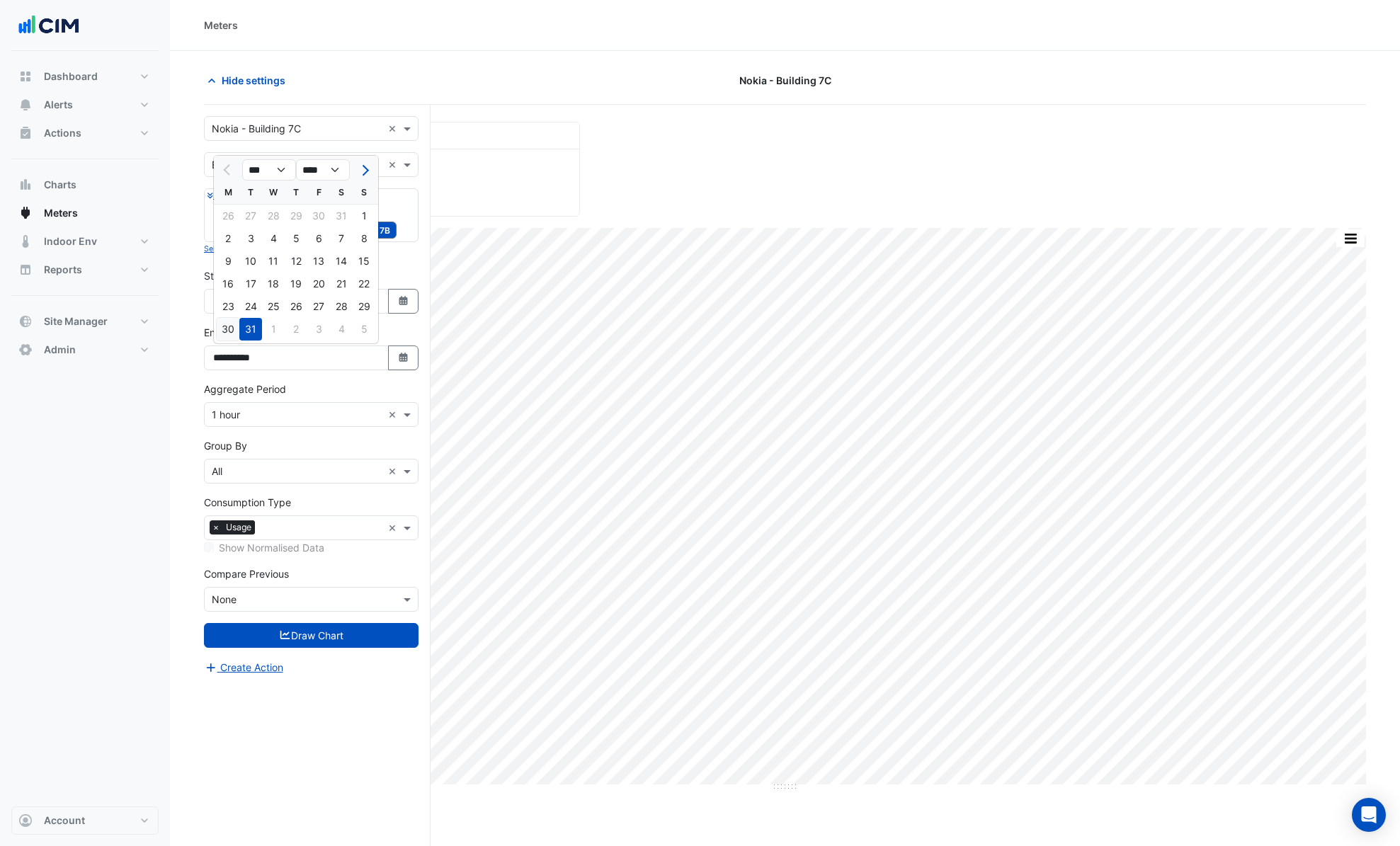
click at [222, 336] on div "30" at bounding box center [228, 329] width 23 height 23
type input "**********"
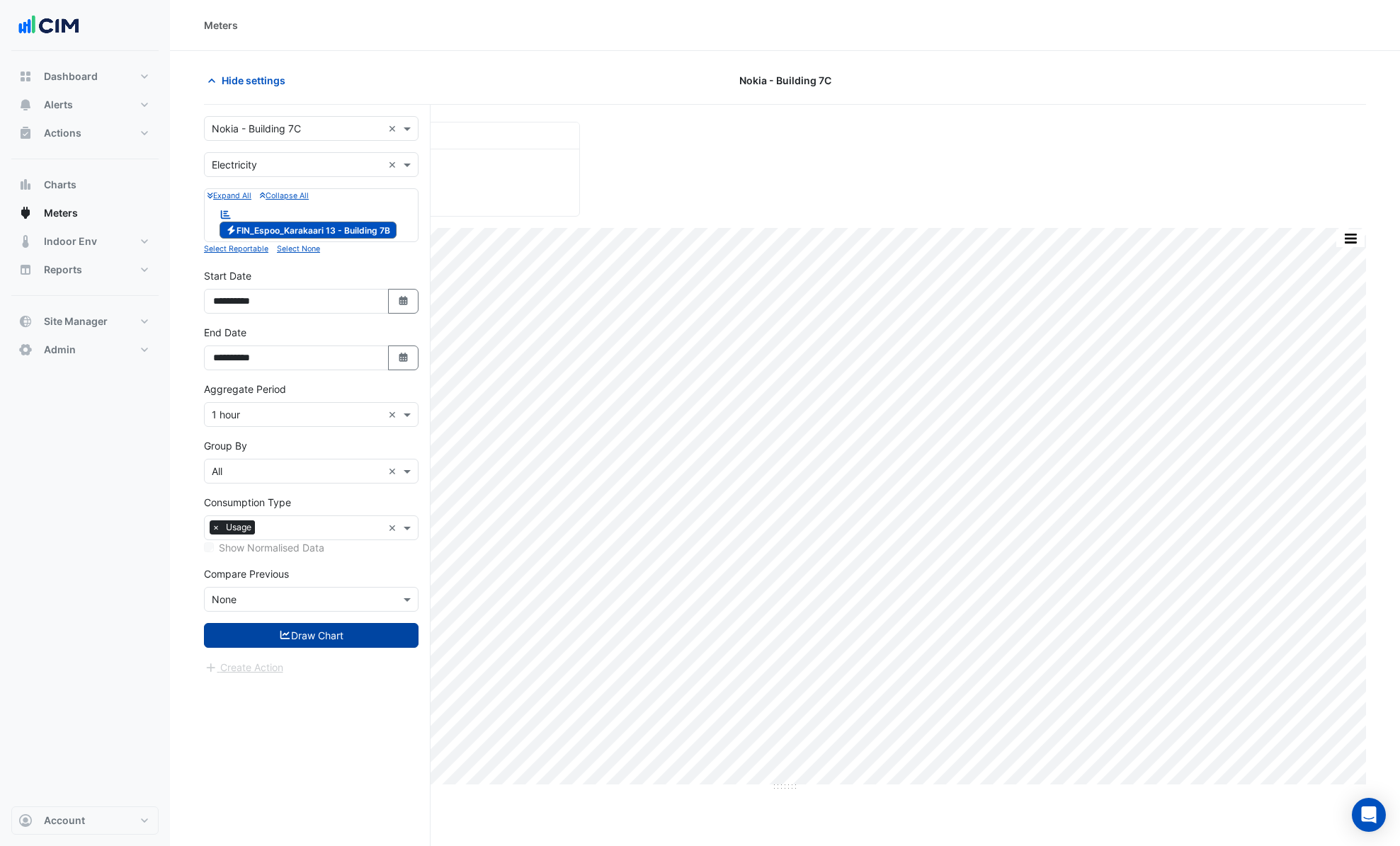
click at [309, 641] on button "Draw Chart" at bounding box center [311, 635] width 215 height 25
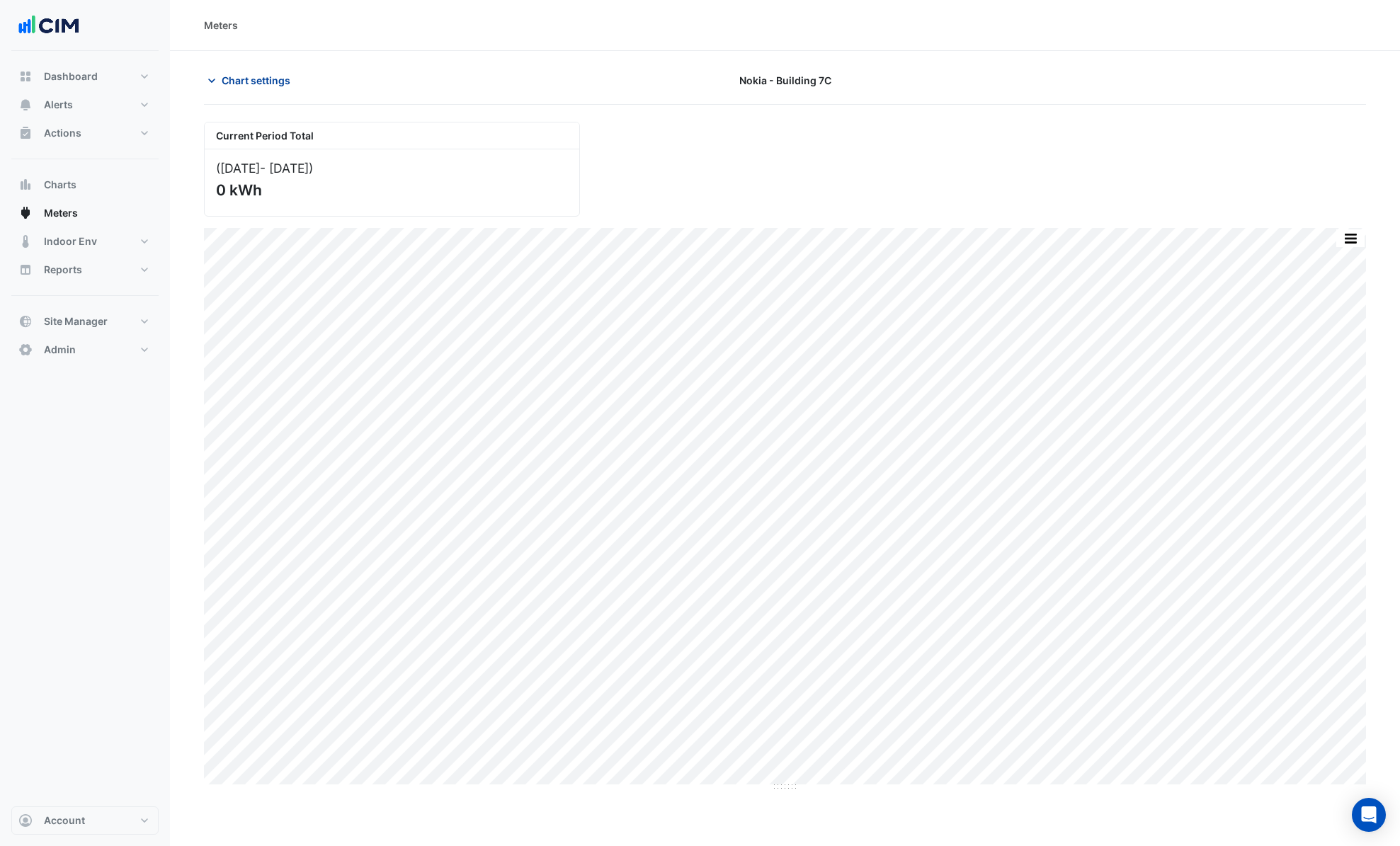
click at [264, 76] on span "Chart settings" at bounding box center [256, 80] width 69 height 15
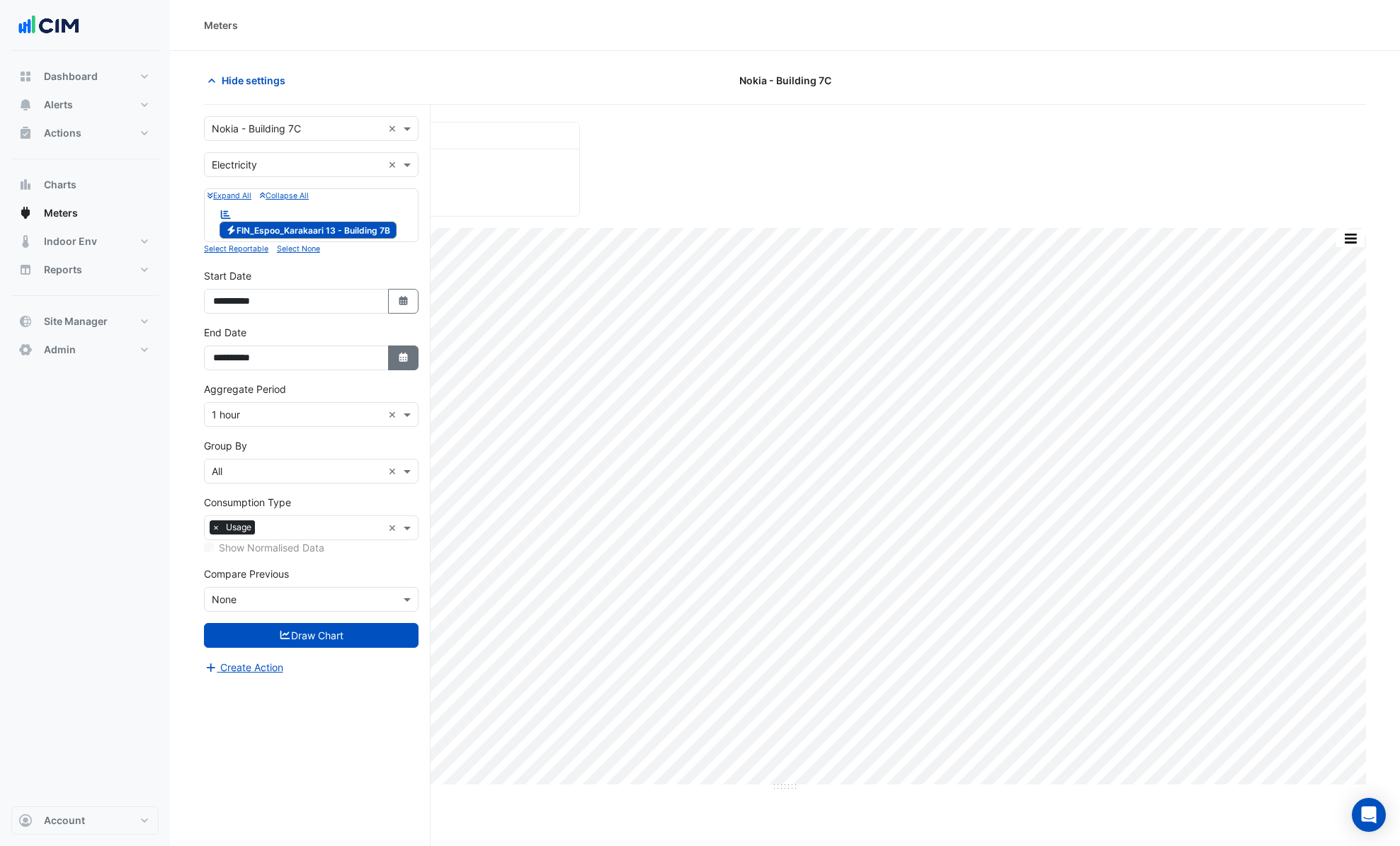
click at [402, 354] on icon "Select Date" at bounding box center [403, 358] width 13 height 10
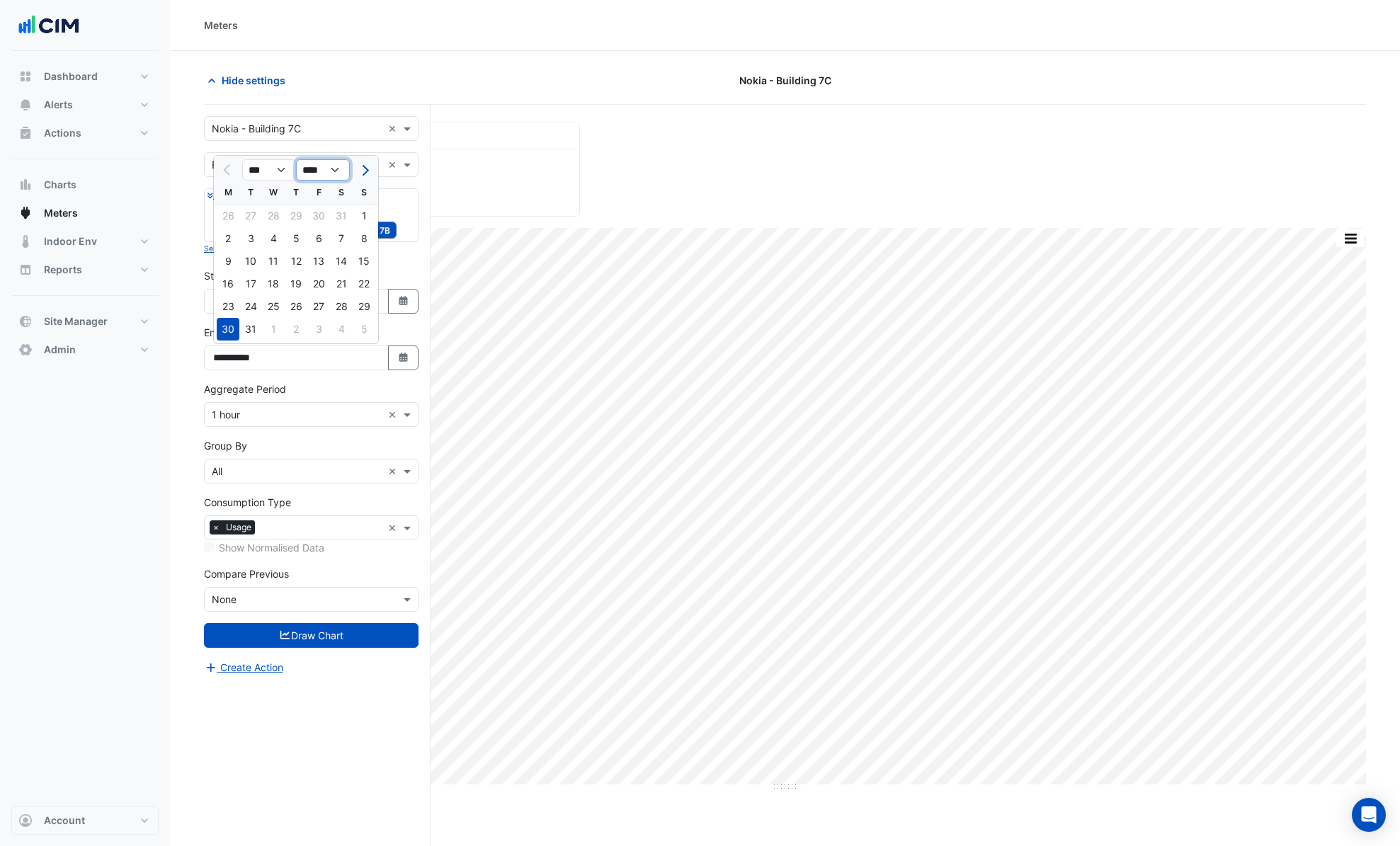
click at [326, 172] on select "**** **** **** **** **** **** **** **** **** **** ****" at bounding box center [323, 169] width 54 height 21
click at [296, 159] on select "**** **** **** **** **** **** **** **** **** **** ****" at bounding box center [323, 169] width 54 height 21
click at [330, 173] on select "**** **** **** **** **** **** **** **** **** **** **** ****" at bounding box center [323, 169] width 54 height 21
select select "****"
click at [296, 159] on select "**** **** **** **** **** **** **** **** **** **** **** ****" at bounding box center [323, 169] width 54 height 21
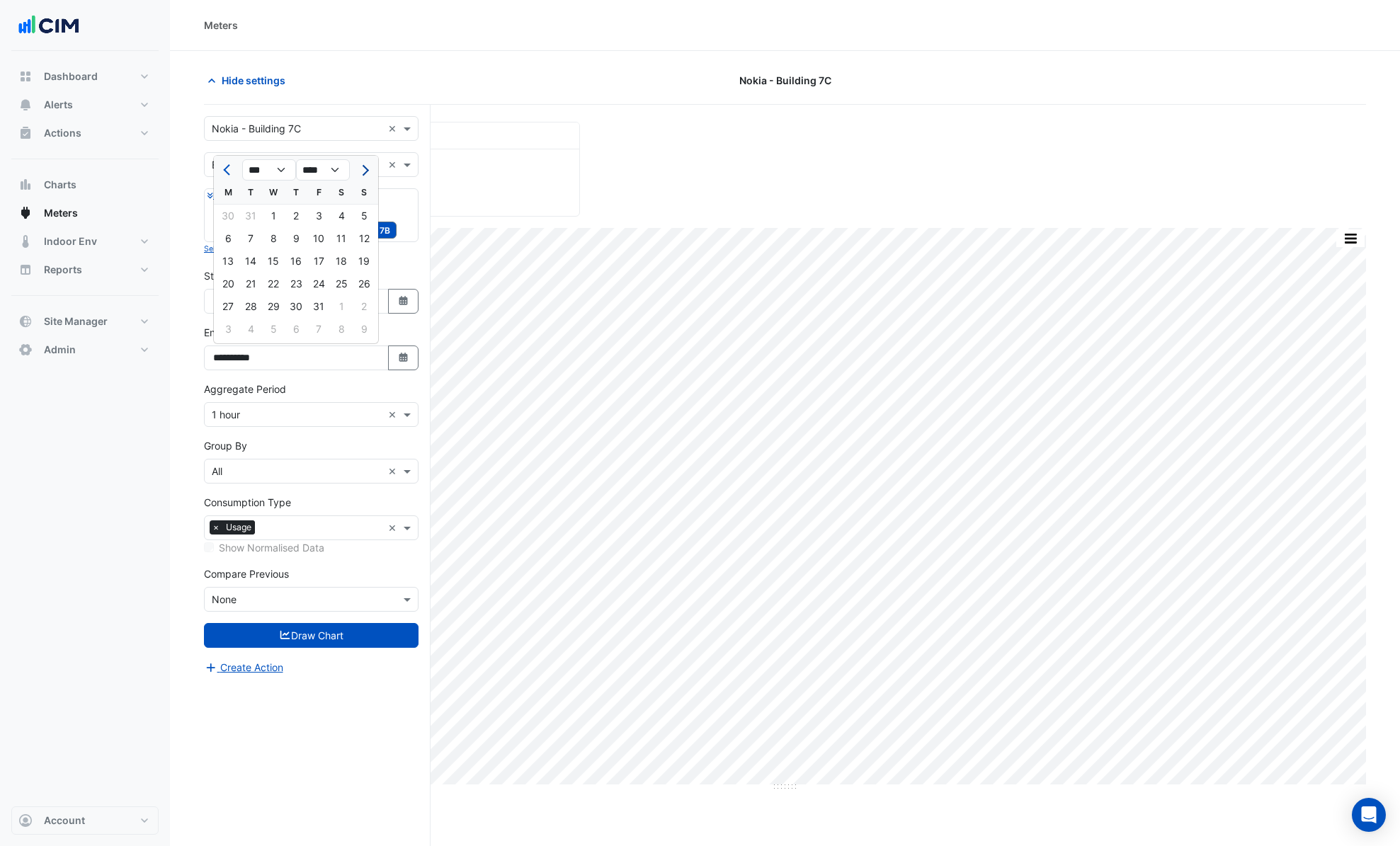
click at [369, 172] on button "Next month" at bounding box center [363, 170] width 17 height 23
click at [366, 171] on span "Next month" at bounding box center [363, 170] width 11 height 11
click at [366, 172] on span "Next month" at bounding box center [363, 170] width 11 height 11
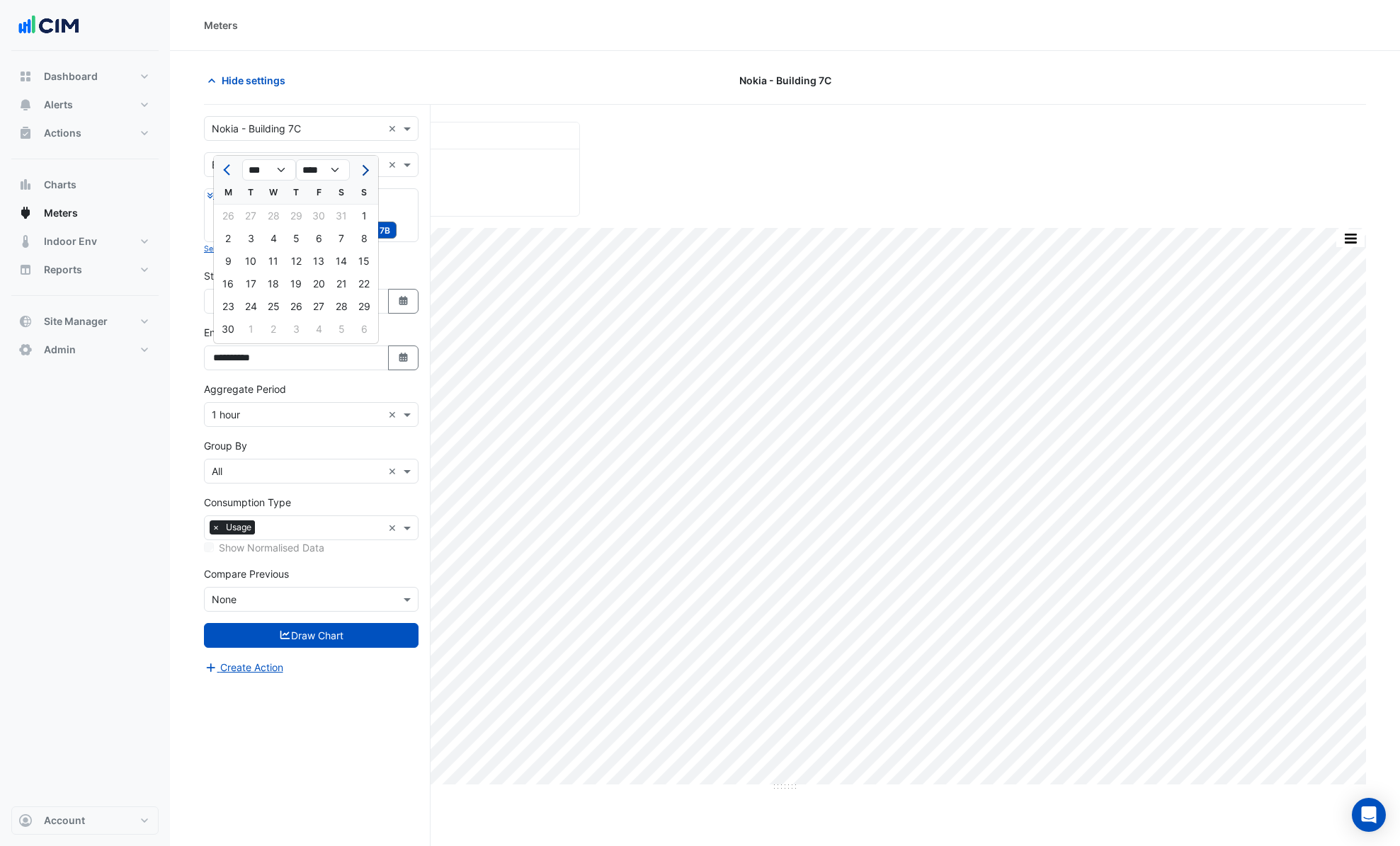
click at [365, 172] on span "Next month" at bounding box center [363, 170] width 11 height 11
click at [364, 172] on span "Next month" at bounding box center [363, 170] width 11 height 11
select select "*"
click at [362, 306] on div "31" at bounding box center [364, 306] width 23 height 23
type input "**********"
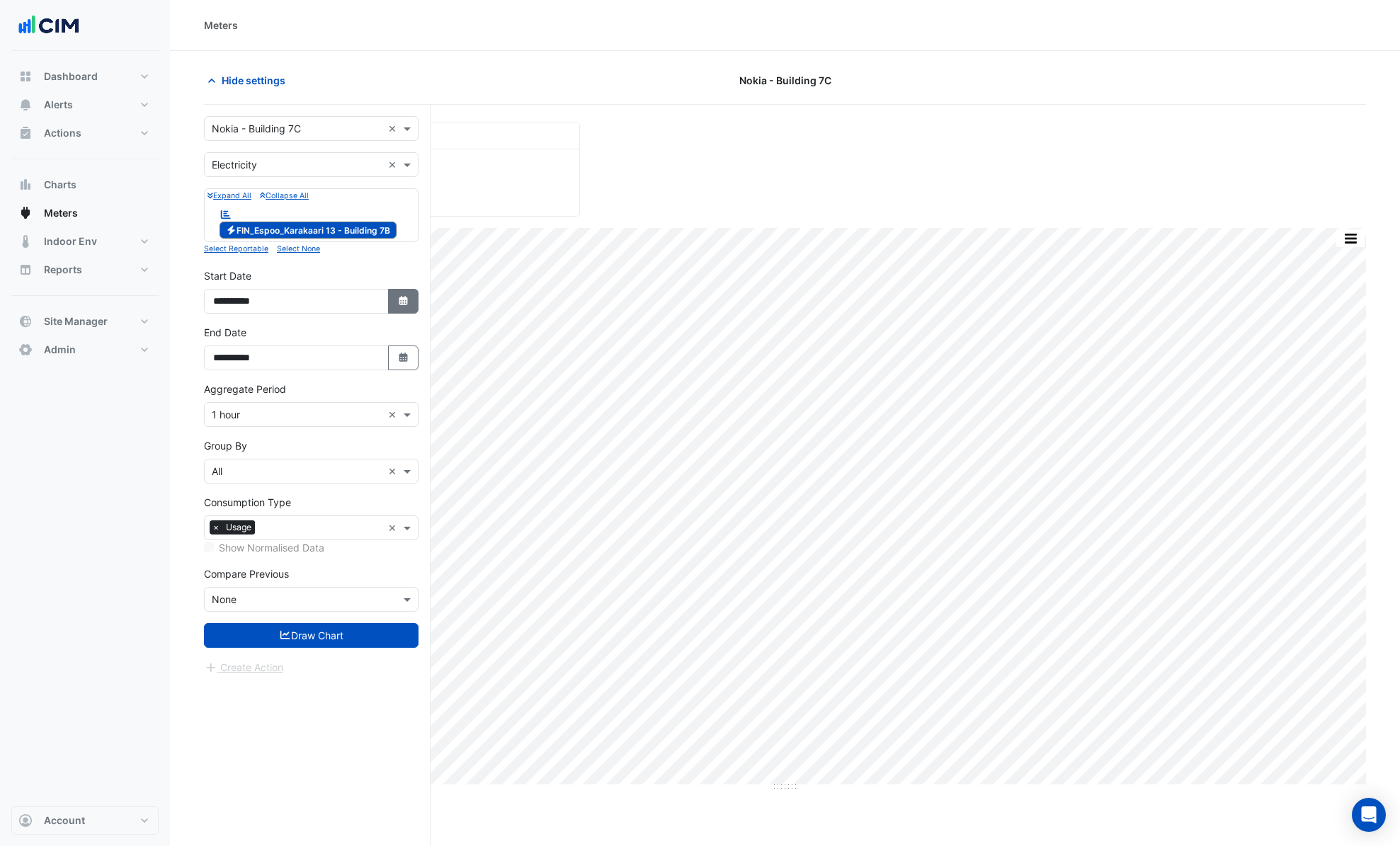
click at [402, 301] on icon "button" at bounding box center [403, 300] width 8 height 9
select select "****"
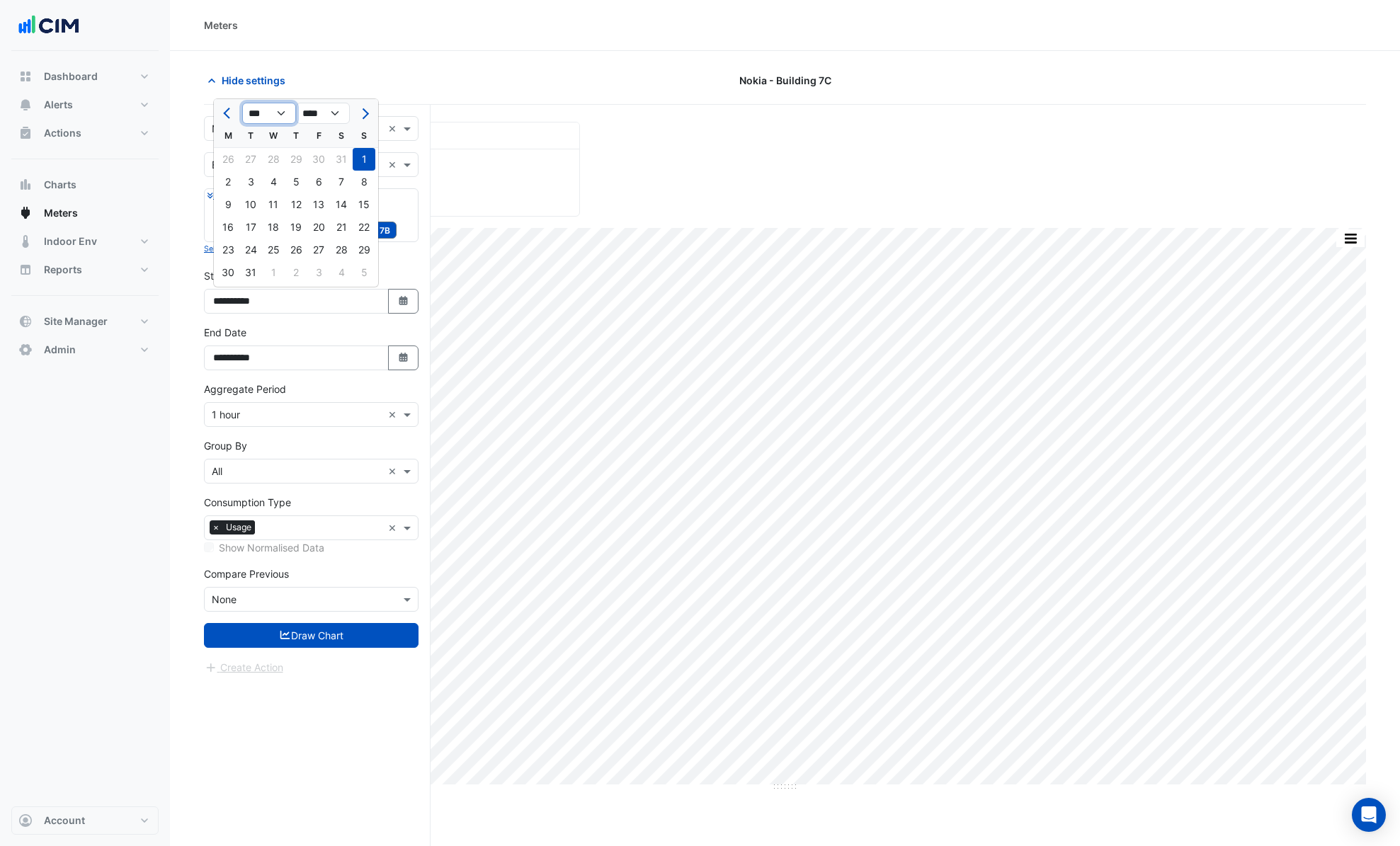
click at [281, 105] on select "*** *** *** *** *** *** *** *** *** *** *** ***" at bounding box center [269, 113] width 54 height 21
select select "*"
click at [242, 103] on select "*** *** *** *** *** *** *** *** *** *** *** ***" at bounding box center [269, 113] width 54 height 21
click at [246, 157] on div "1" at bounding box center [250, 159] width 23 height 23
type input "**********"
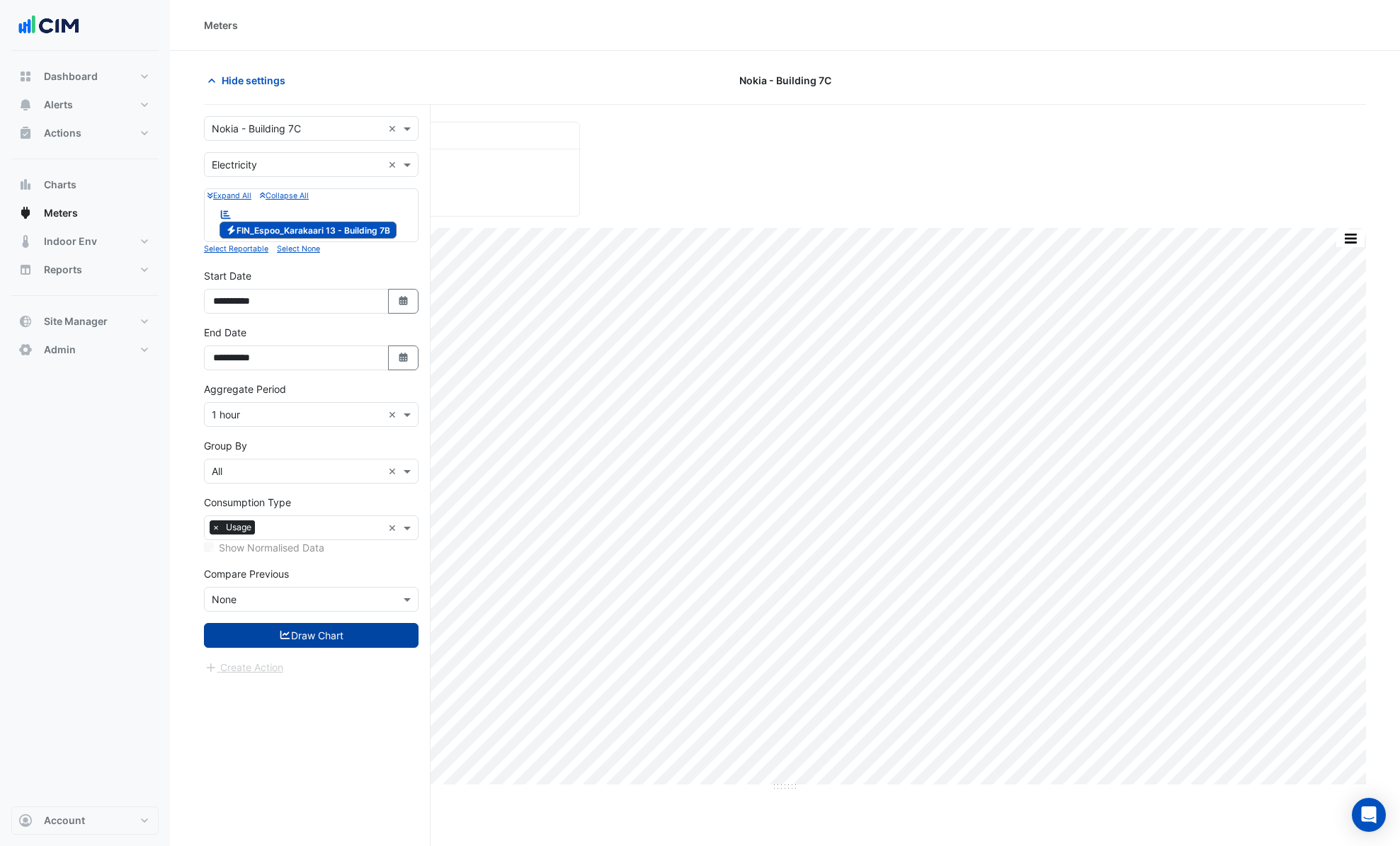
click at [356, 643] on button "Draw Chart" at bounding box center [311, 635] width 215 height 25
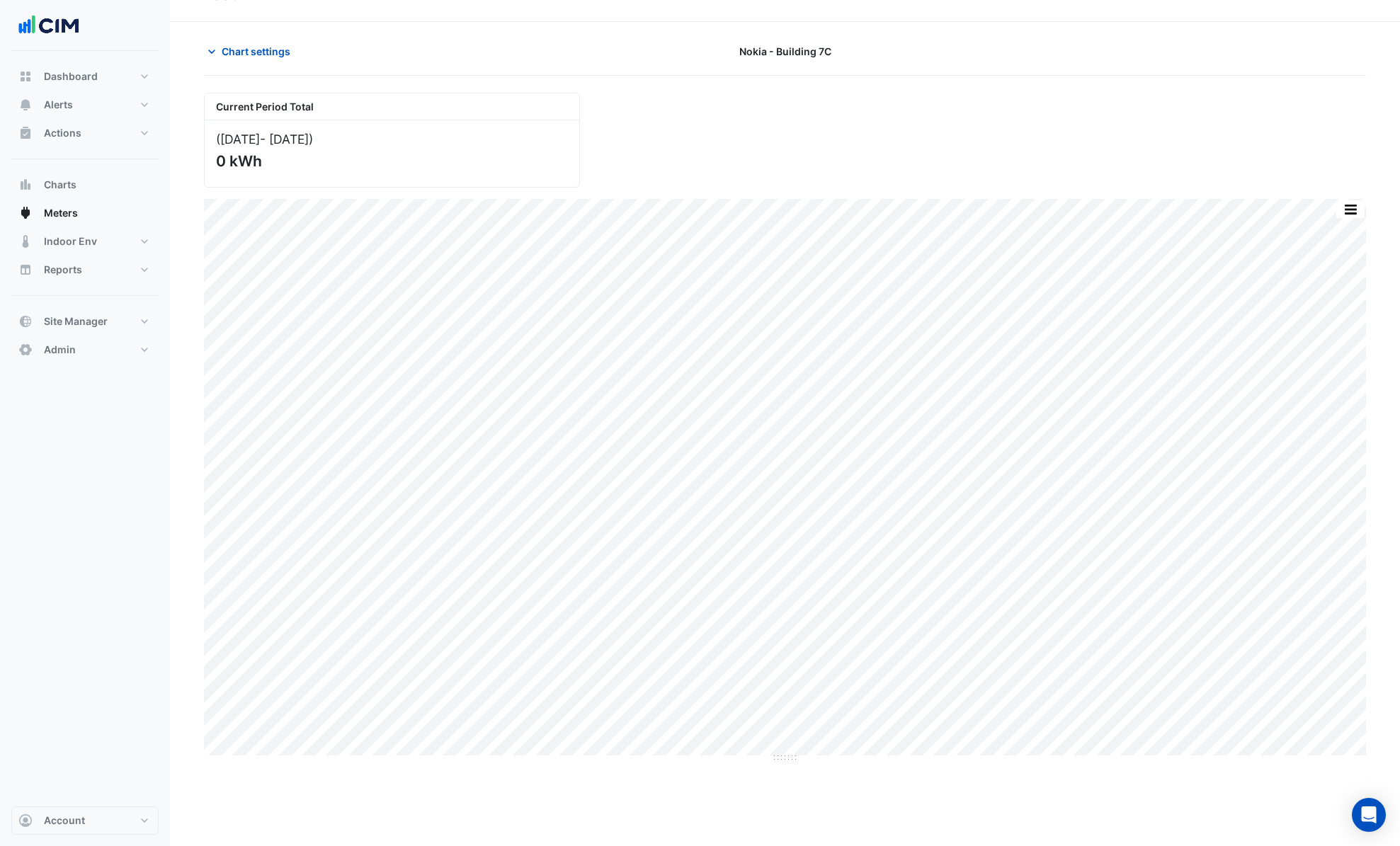
scroll to position [54, 0]
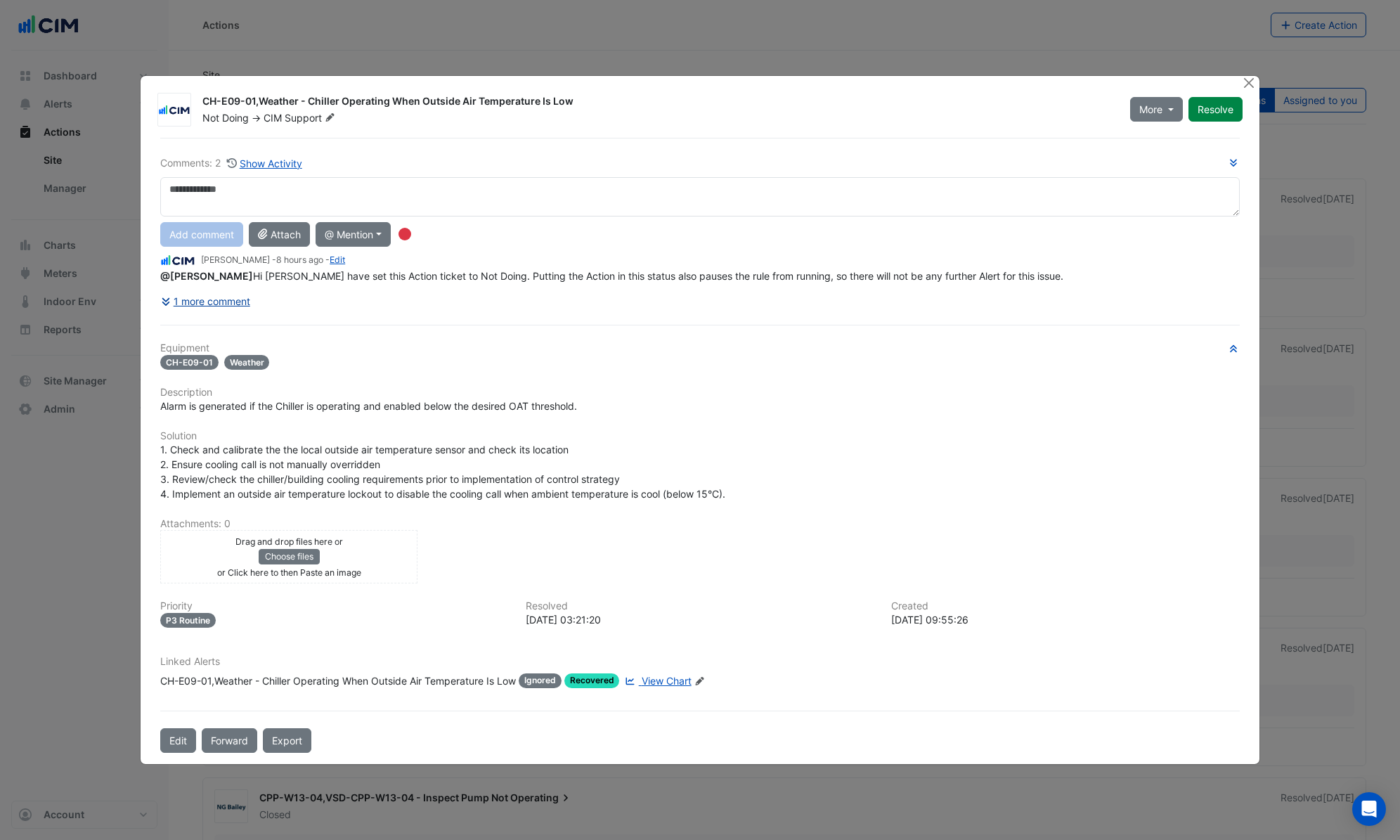
click at [210, 309] on button "1 more comment" at bounding box center [205, 301] width 90 height 25
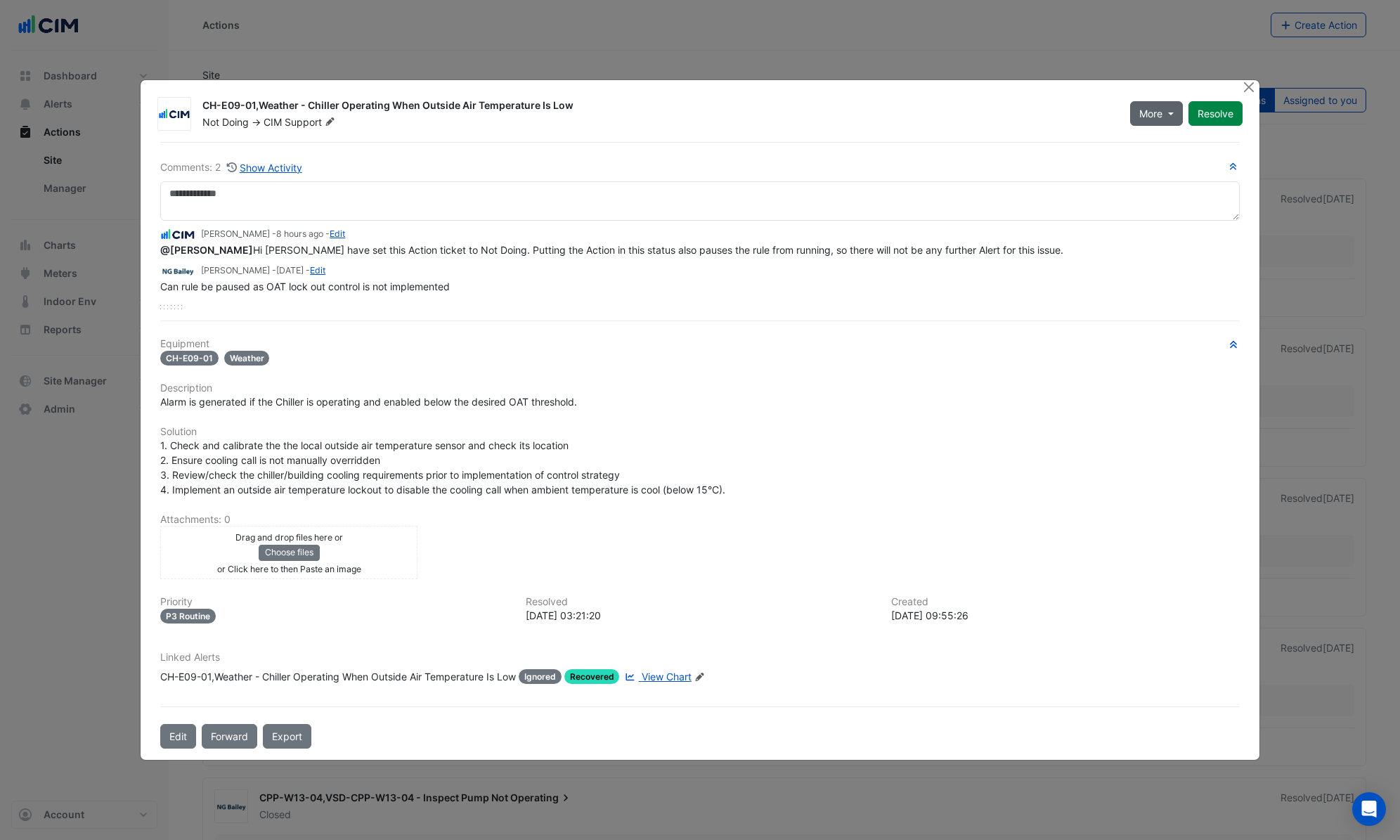
click at [1162, 109] on span "More" at bounding box center [1151, 113] width 23 height 15
click at [1170, 134] on button "On Hold" at bounding box center [1186, 136] width 111 height 21
click at [1093, 102] on div "CH-E09-01,Weather - Chiller Operating When Outside Air Temperature Is Low" at bounding box center [657, 106] width 910 height 17
click at [1252, 86] on button "Close" at bounding box center [1249, 87] width 15 height 15
